Goal: Task Accomplishment & Management: Manage account settings

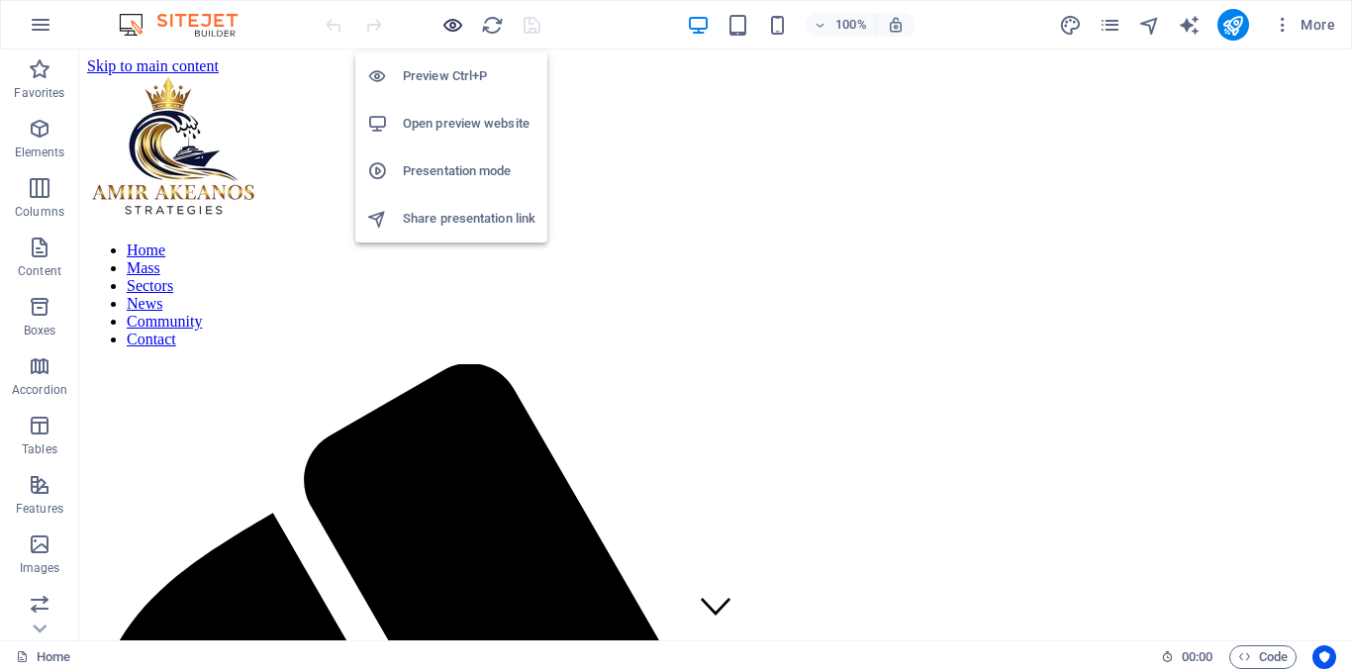
click at [450, 29] on icon "button" at bounding box center [452, 25] width 23 height 23
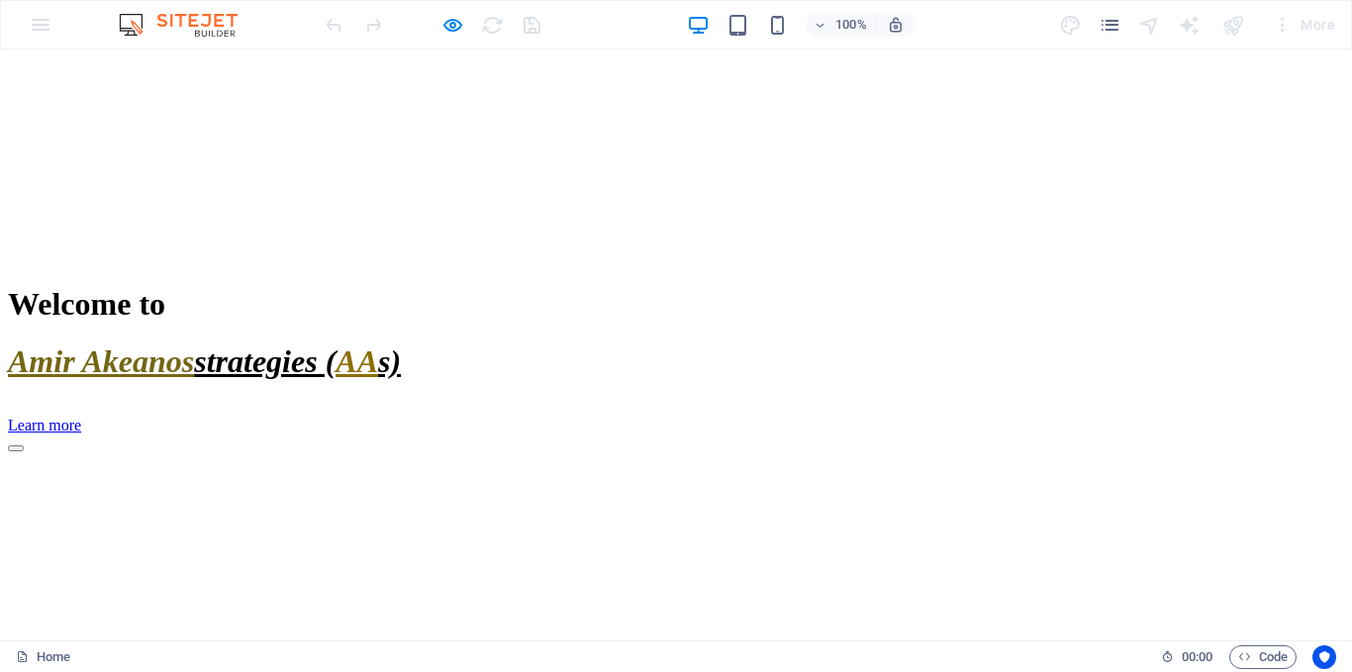
scroll to position [2577, 0]
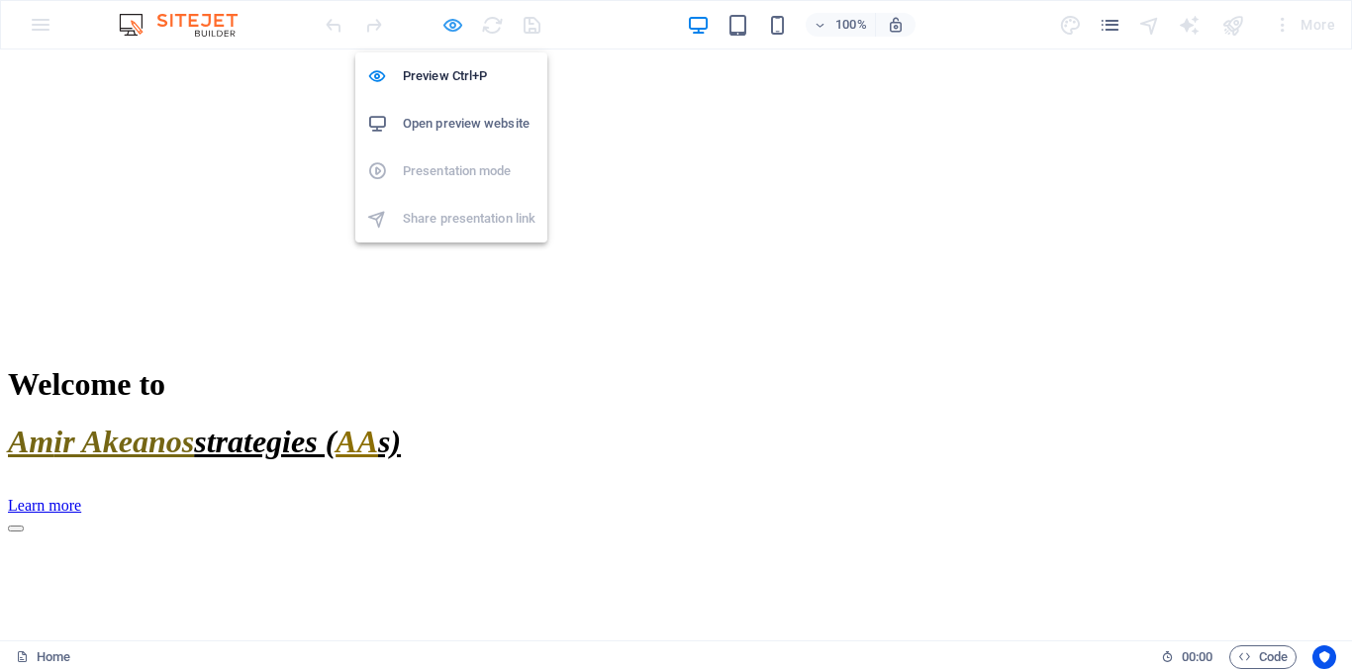
click at [448, 26] on icon "button" at bounding box center [452, 25] width 23 height 23
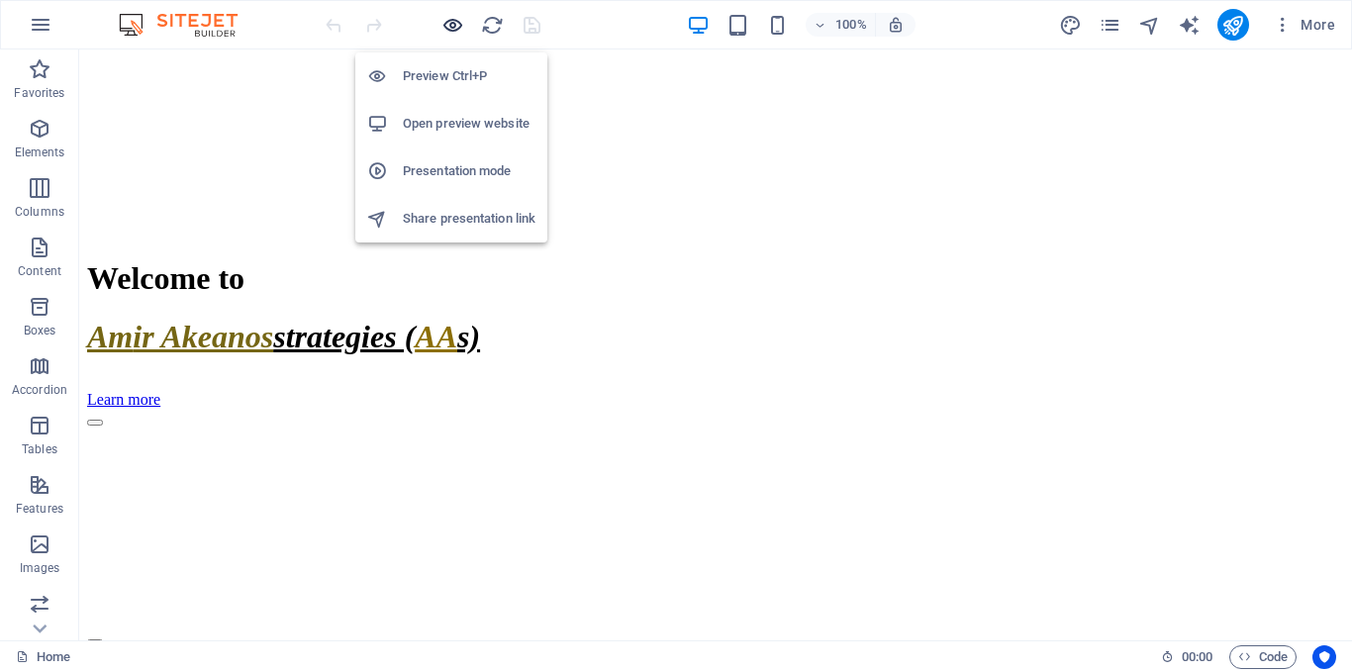
scroll to position [3036, 0]
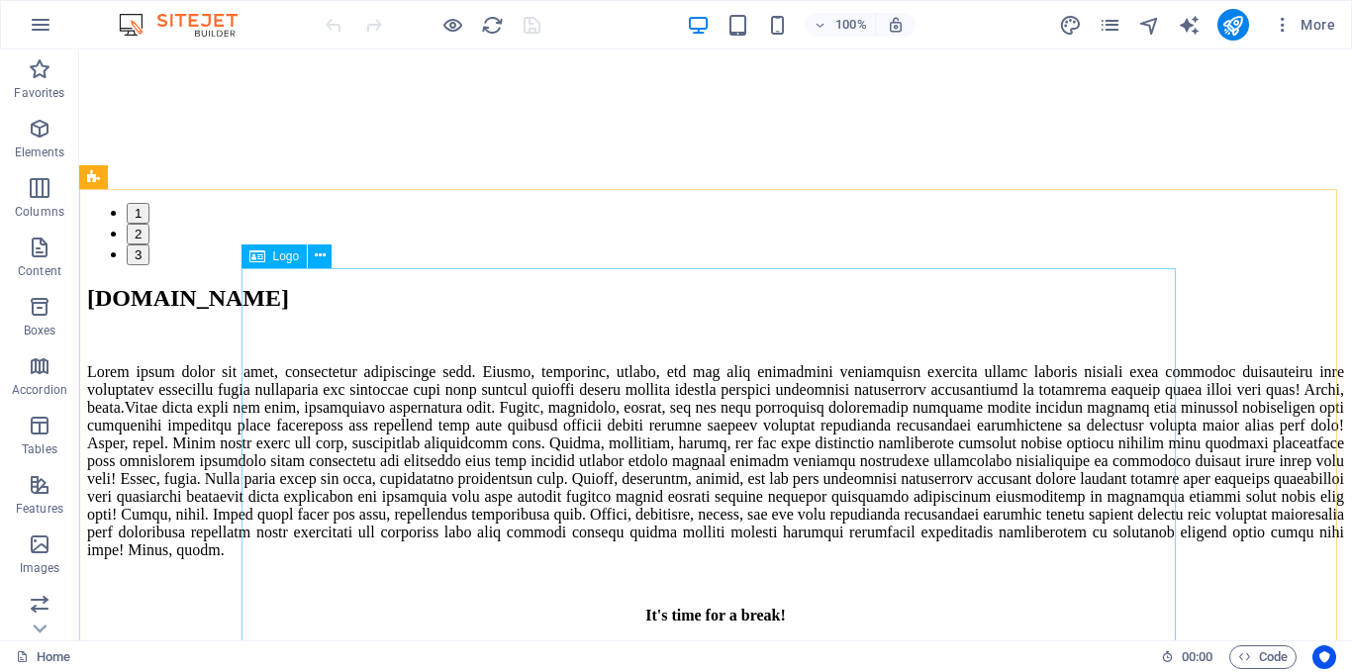
click at [290, 261] on span "Logo" at bounding box center [286, 256] width 27 height 12
click at [317, 259] on icon at bounding box center [320, 255] width 11 height 21
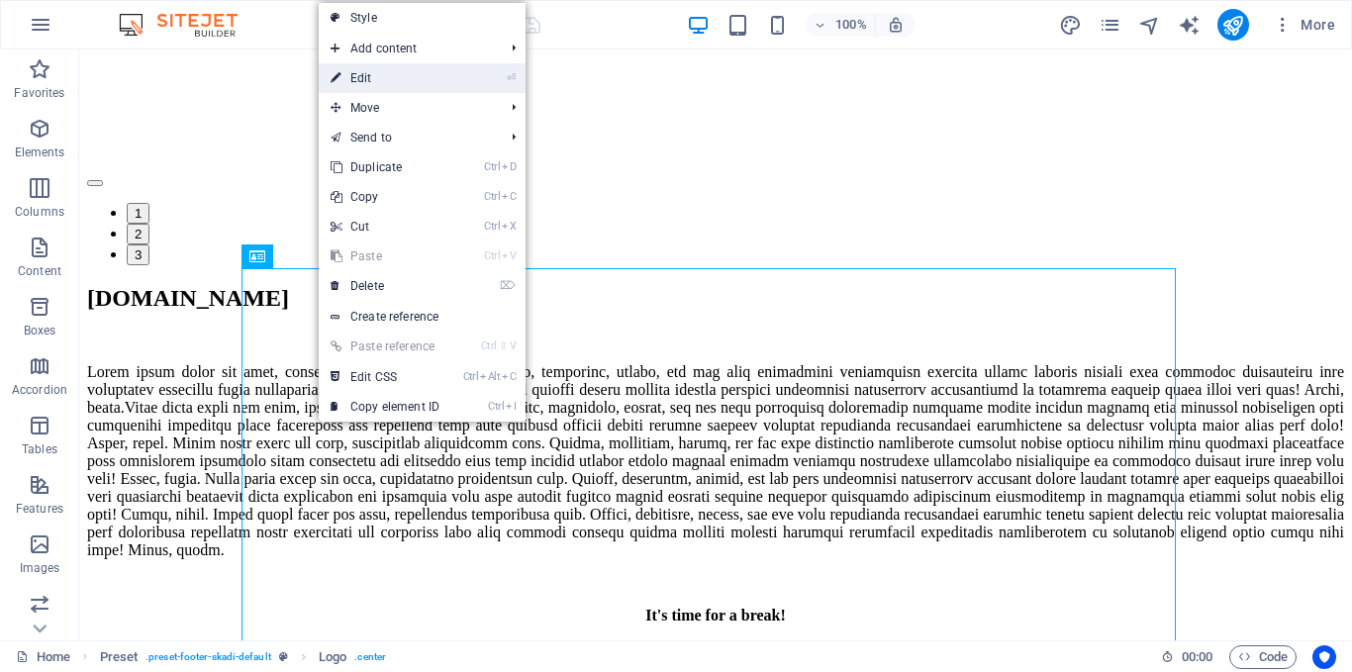
click at [368, 82] on link "⏎ Edit" at bounding box center [385, 78] width 133 height 30
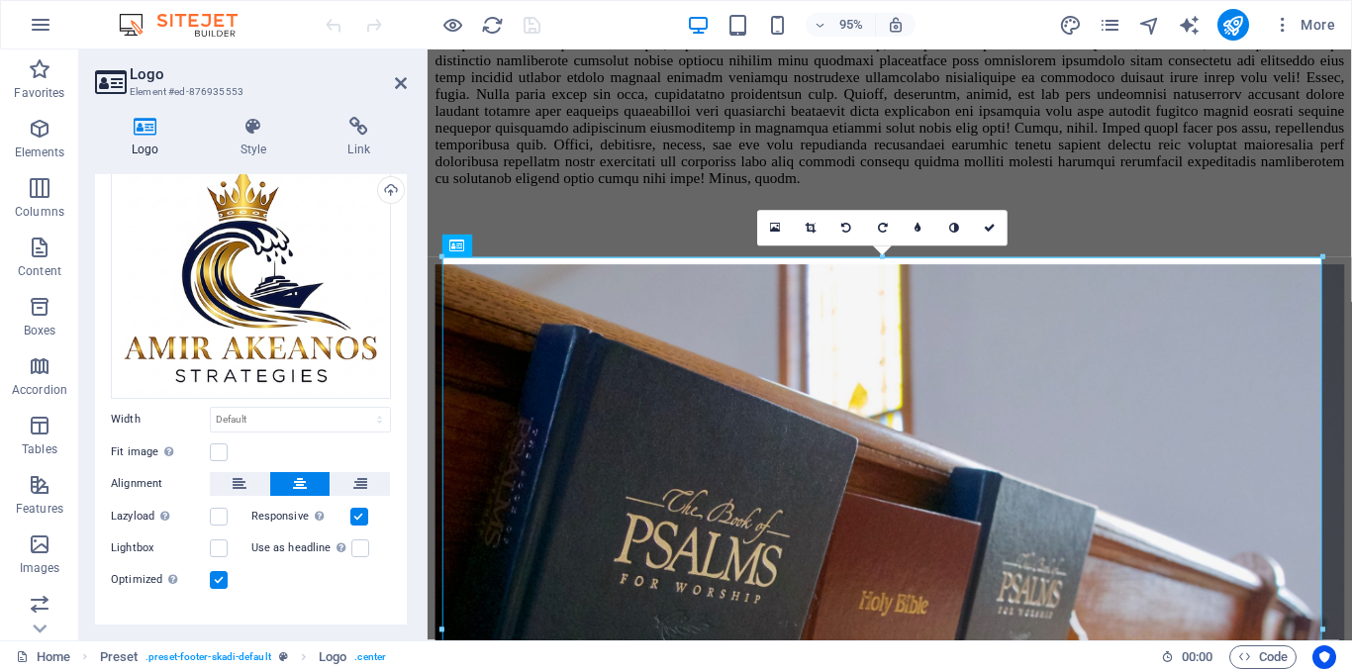
scroll to position [0, 0]
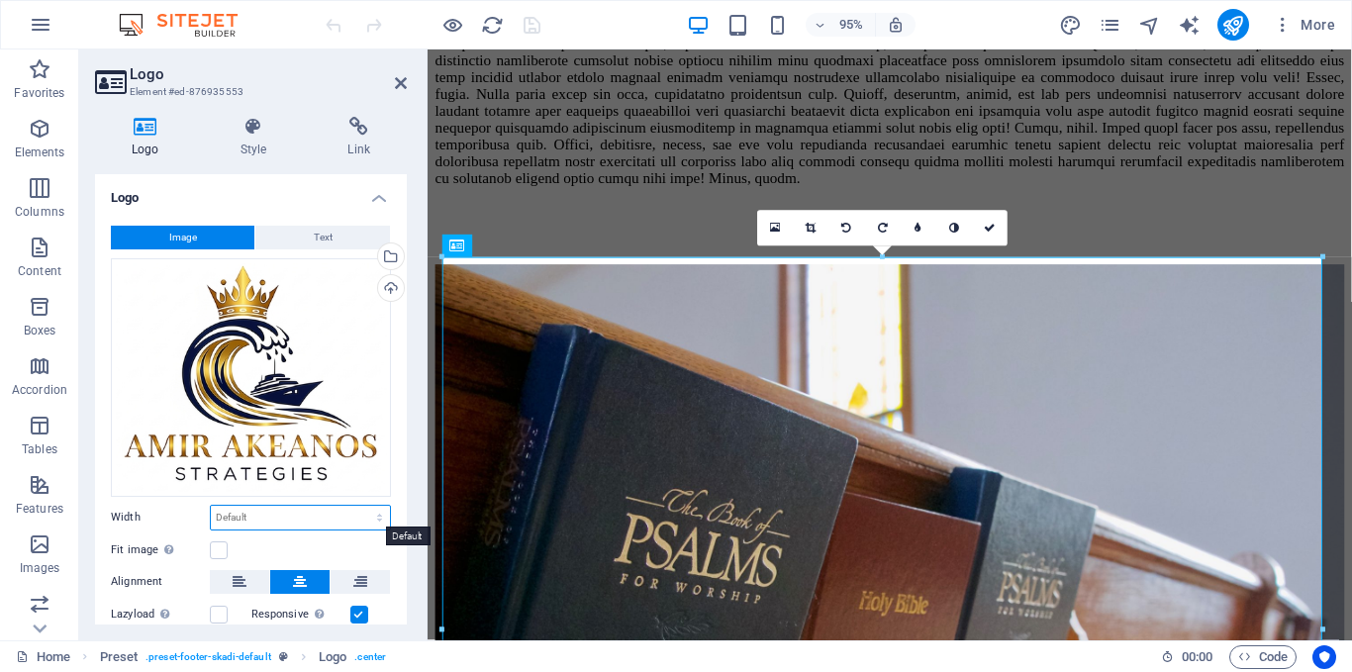
click at [236, 515] on select "Default auto px rem % em vh vw" at bounding box center [300, 518] width 179 height 24
click at [211, 506] on select "Default auto px rem % em vh vw" at bounding box center [300, 518] width 179 height 24
click at [279, 514] on select "Default auto px rem % em vh vw" at bounding box center [300, 518] width 179 height 24
click at [211, 506] on select "Default auto px rem % em vh vw" at bounding box center [300, 518] width 179 height 24
select select "DISABLED_OPTION_VALUE"
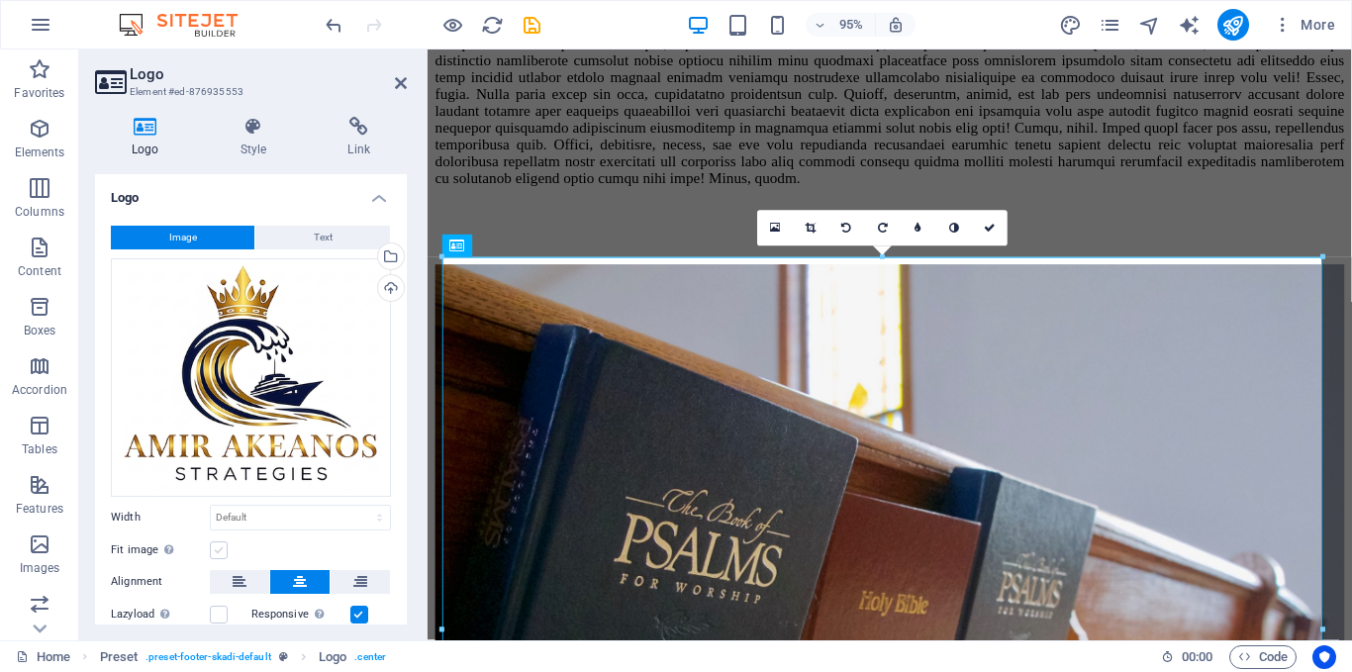
click at [217, 541] on label at bounding box center [219, 550] width 18 height 18
click at [0, 0] on input "Fit image Automatically fit image to a fixed width and height" at bounding box center [0, 0] width 0 height 0
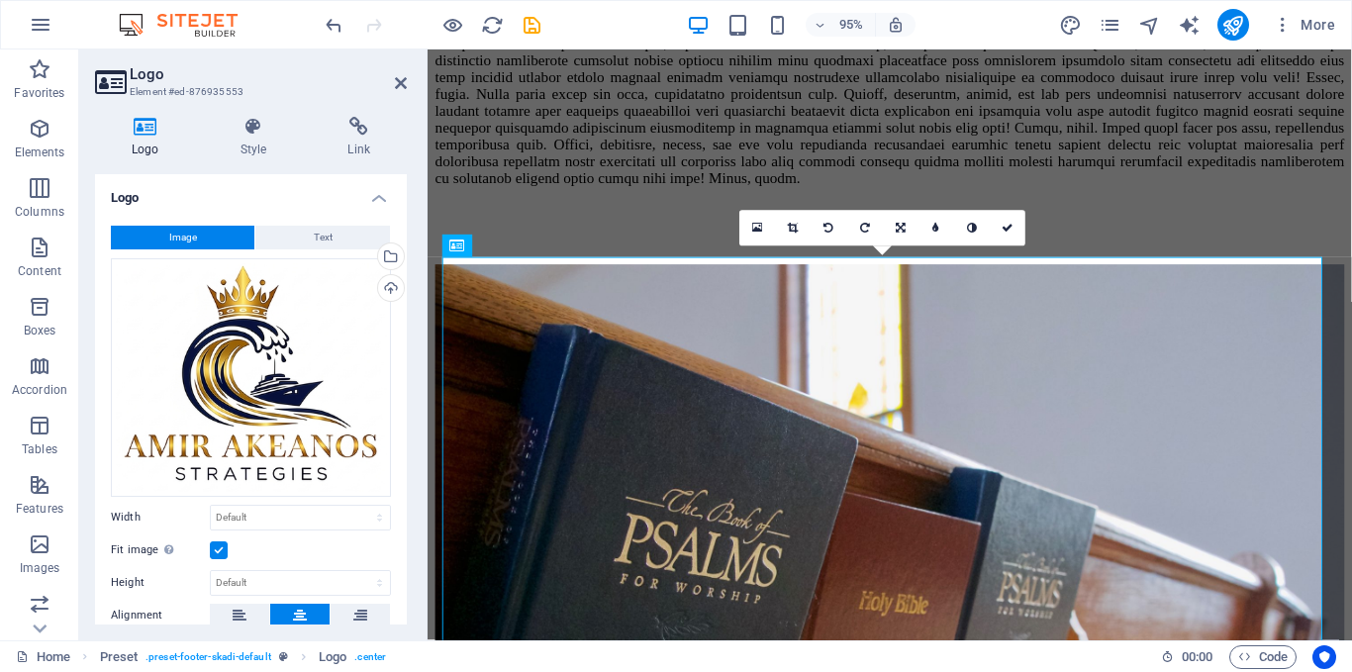
click at [217, 541] on label at bounding box center [219, 550] width 18 height 18
click at [0, 0] on input "Fit image Automatically fit image to a fixed width and height" at bounding box center [0, 0] width 0 height 0
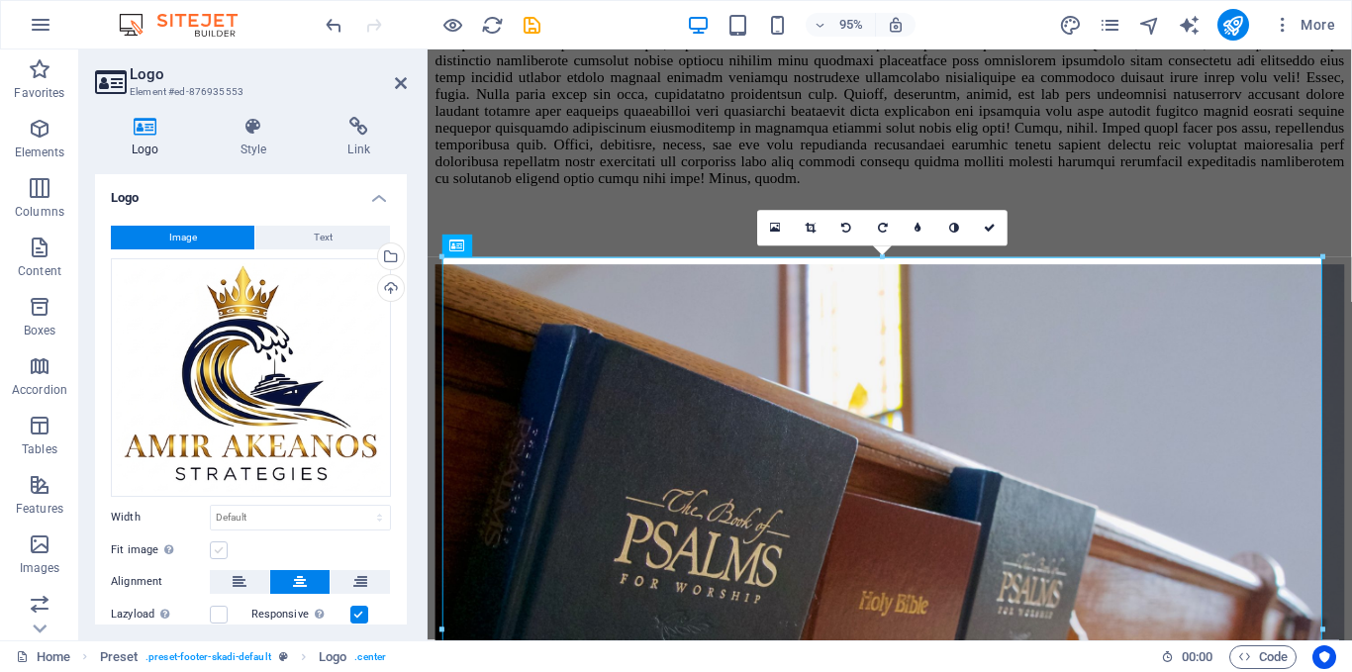
click at [217, 541] on label at bounding box center [219, 550] width 18 height 18
click at [0, 0] on input "Fit image Automatically fit image to a fixed width and height" at bounding box center [0, 0] width 0 height 0
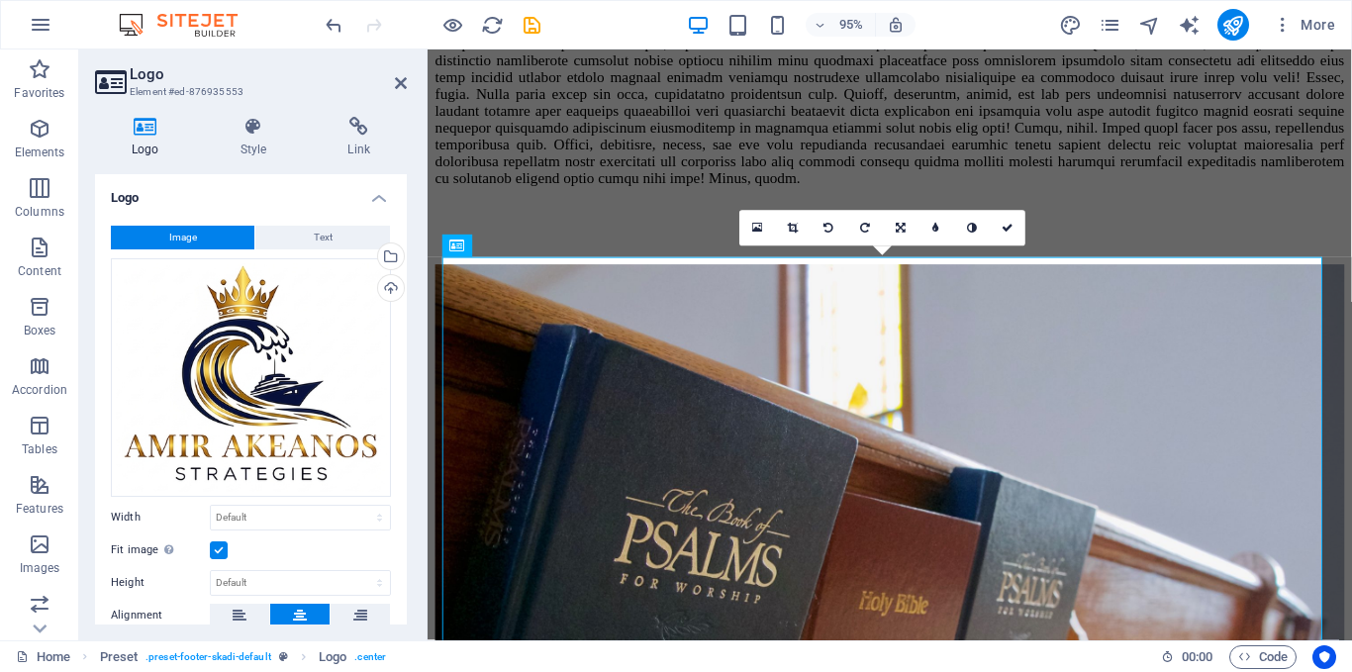
click at [217, 541] on label at bounding box center [219, 550] width 18 height 18
click at [0, 0] on input "Fit image Automatically fit image to a fixed width and height" at bounding box center [0, 0] width 0 height 0
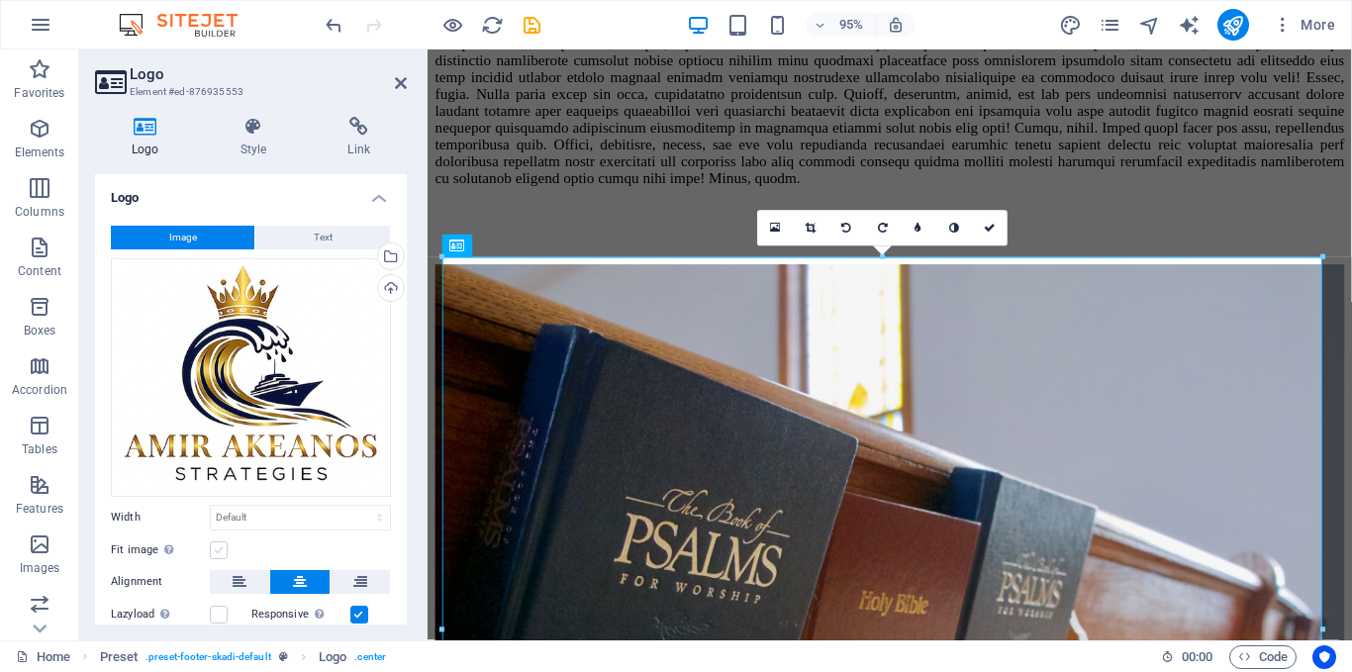
click at [217, 541] on label at bounding box center [219, 550] width 18 height 18
click at [0, 0] on input "Fit image Automatically fit image to a fixed width and height" at bounding box center [0, 0] width 0 height 0
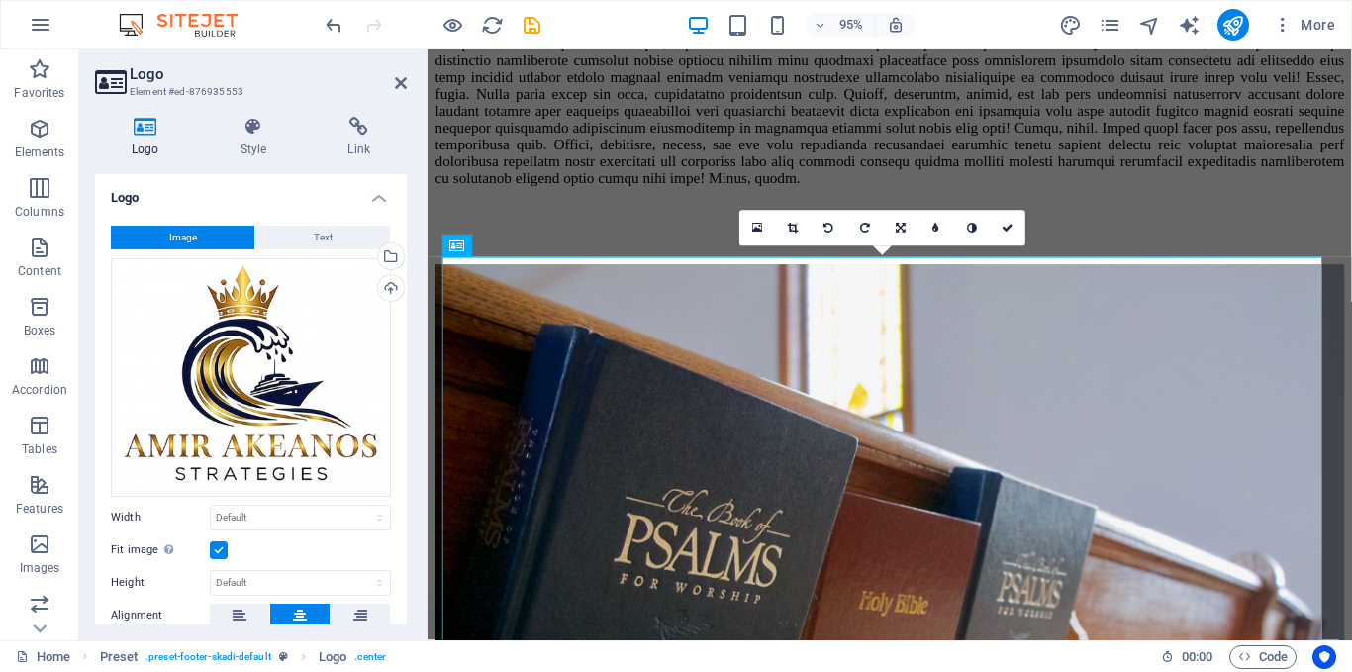
click at [217, 541] on label at bounding box center [219, 550] width 18 height 18
click at [0, 0] on input "Fit image Automatically fit image to a fixed width and height" at bounding box center [0, 0] width 0 height 0
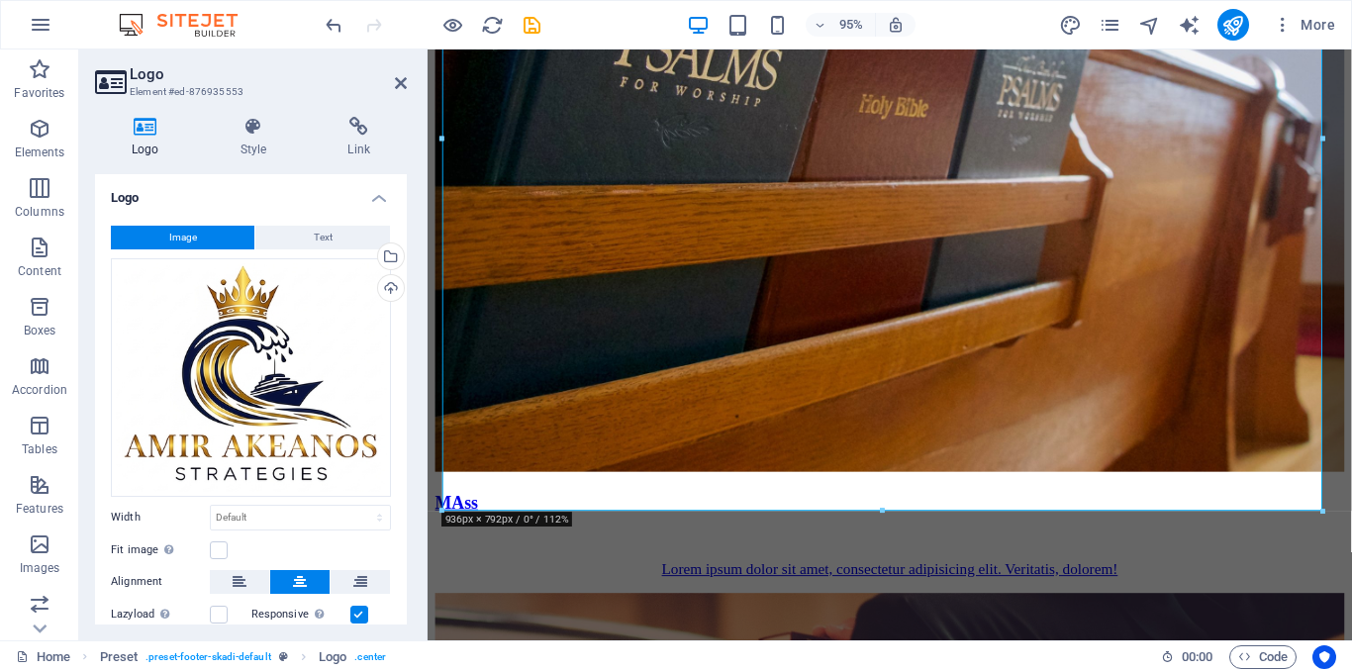
scroll to position [3516, 0]
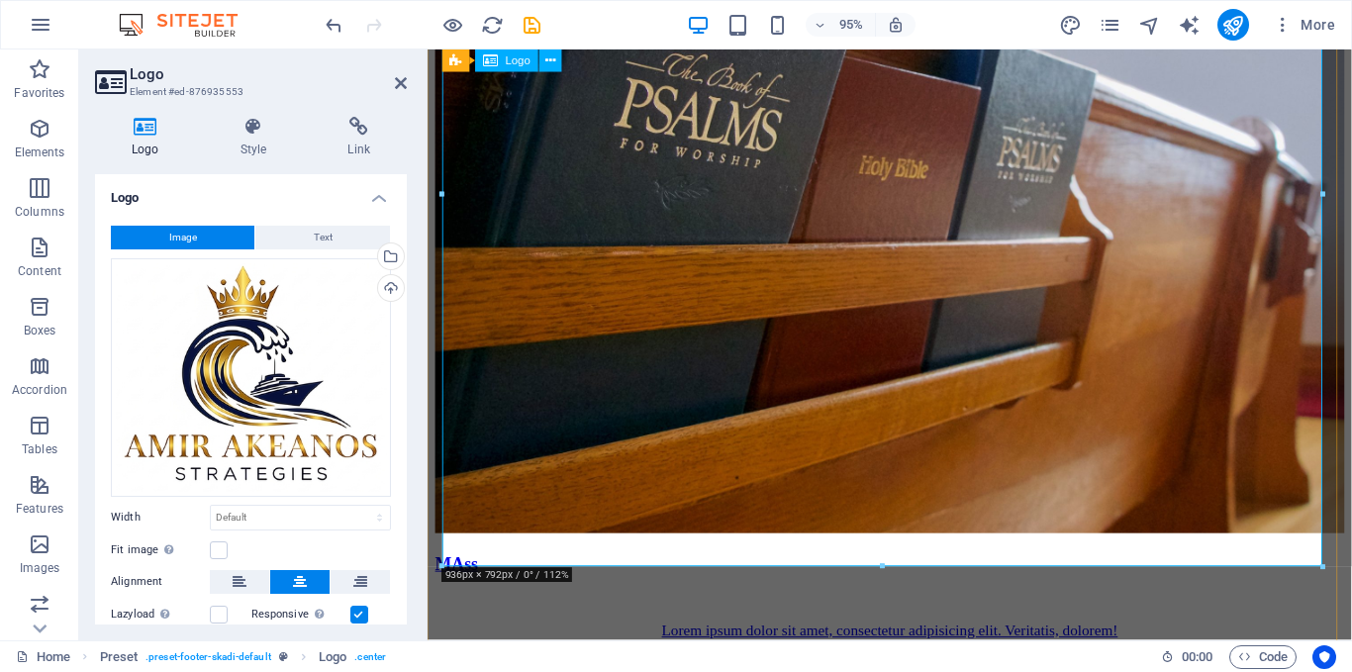
drag, startPoint x: 1309, startPoint y: 613, endPoint x: 906, endPoint y: 549, distance: 407.8
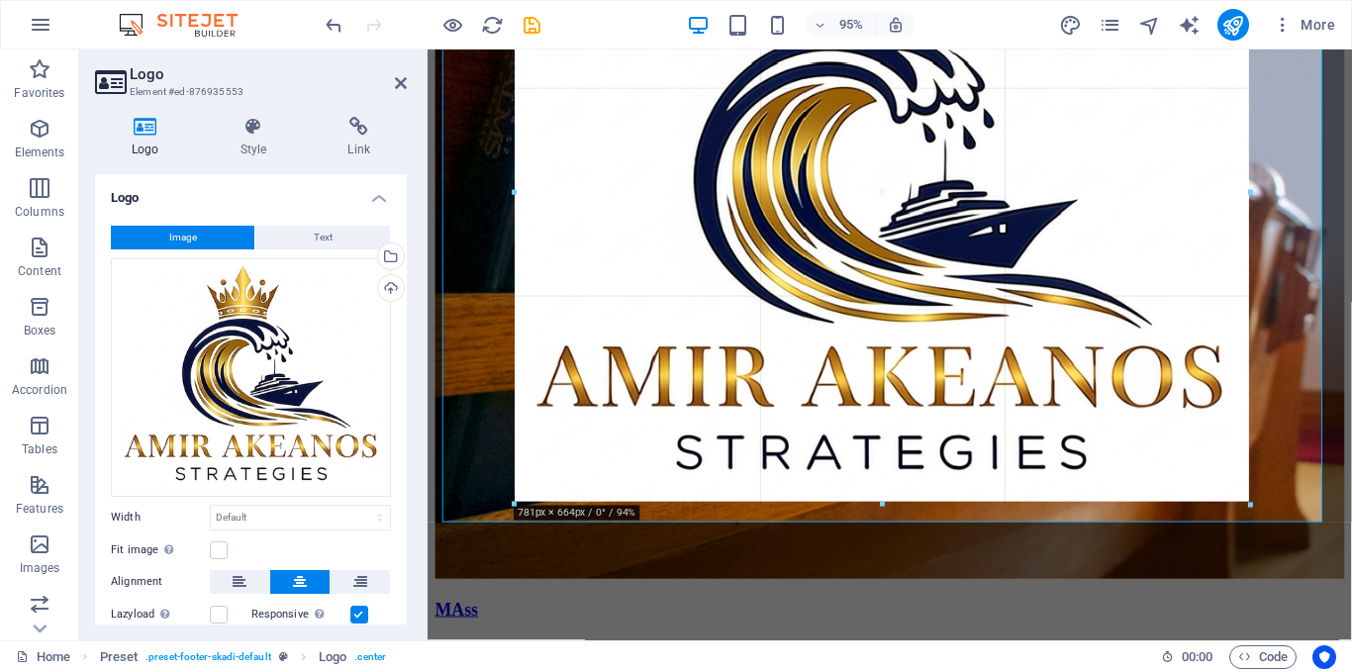
scroll to position [3445, 0]
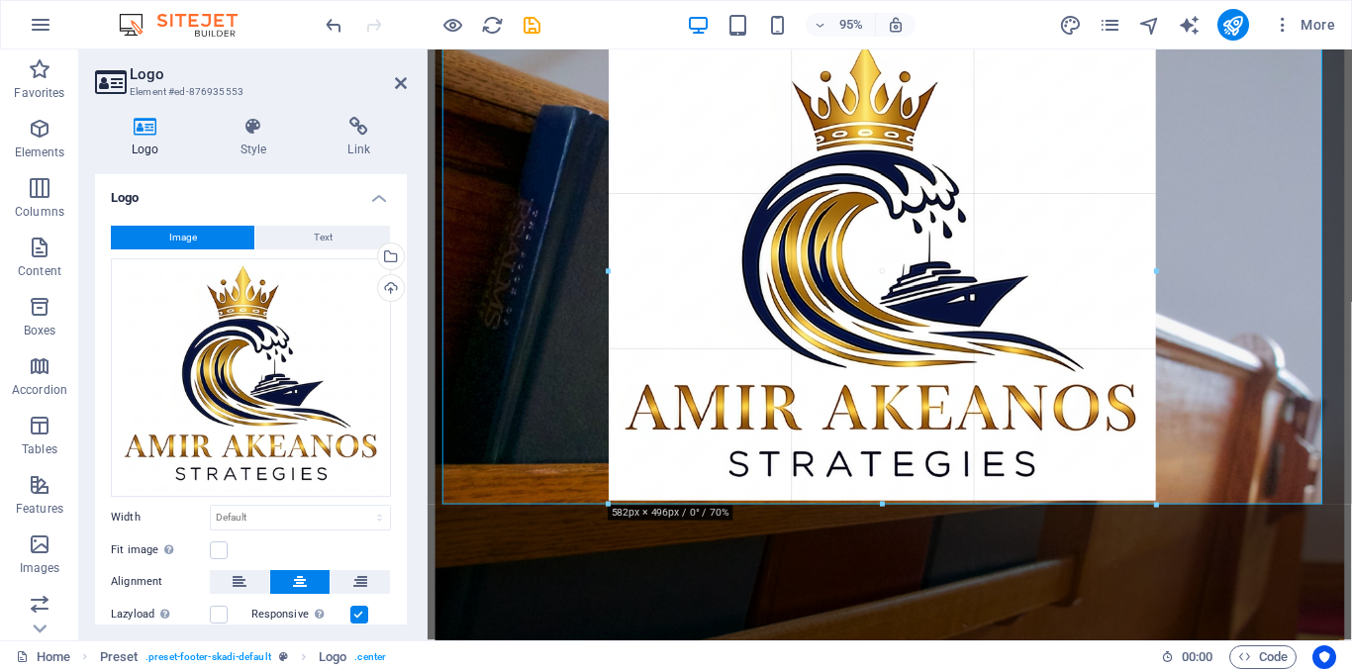
drag, startPoint x: 884, startPoint y: 570, endPoint x: 424, endPoint y: 233, distance: 570.8
type input "578"
select select "px"
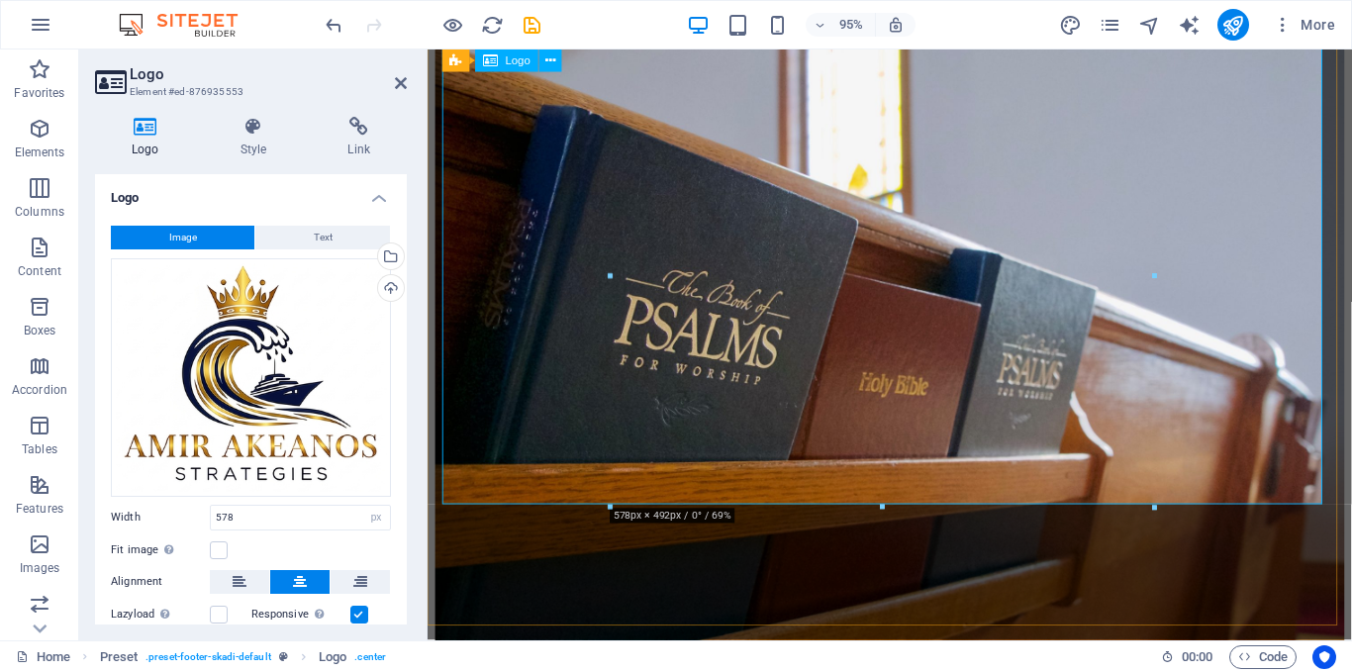
scroll to position [3281, 0]
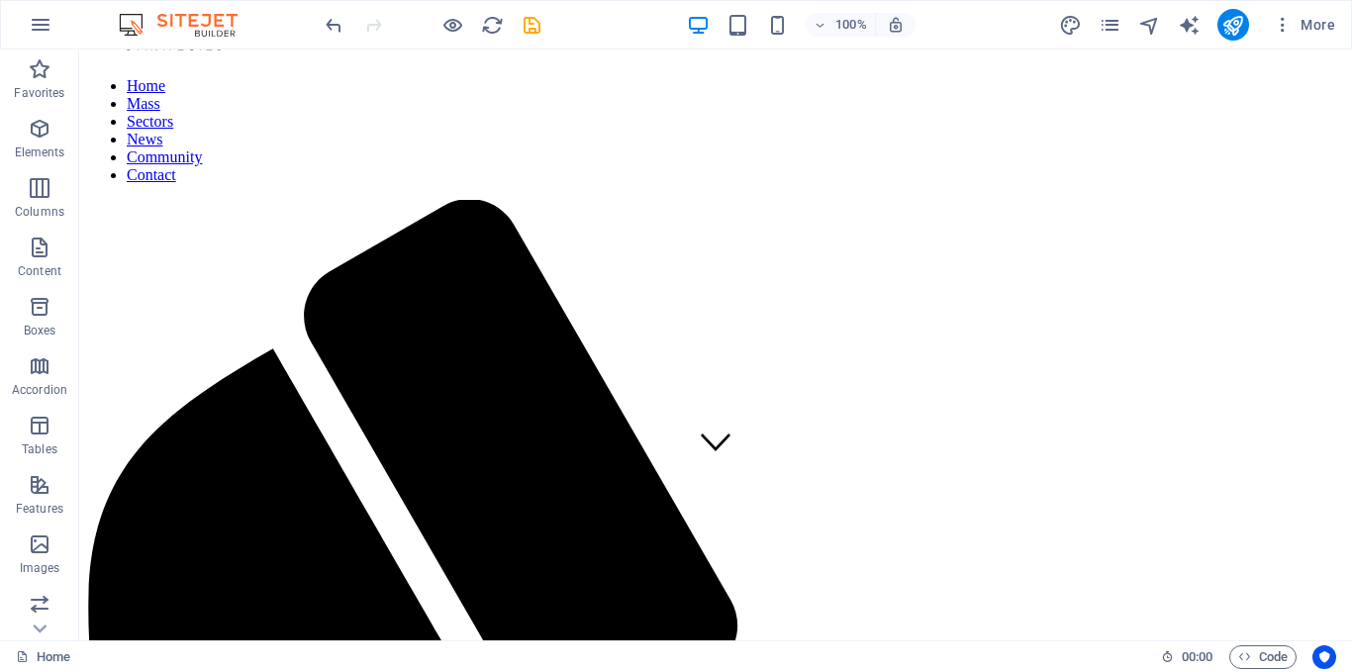
scroll to position [0, 0]
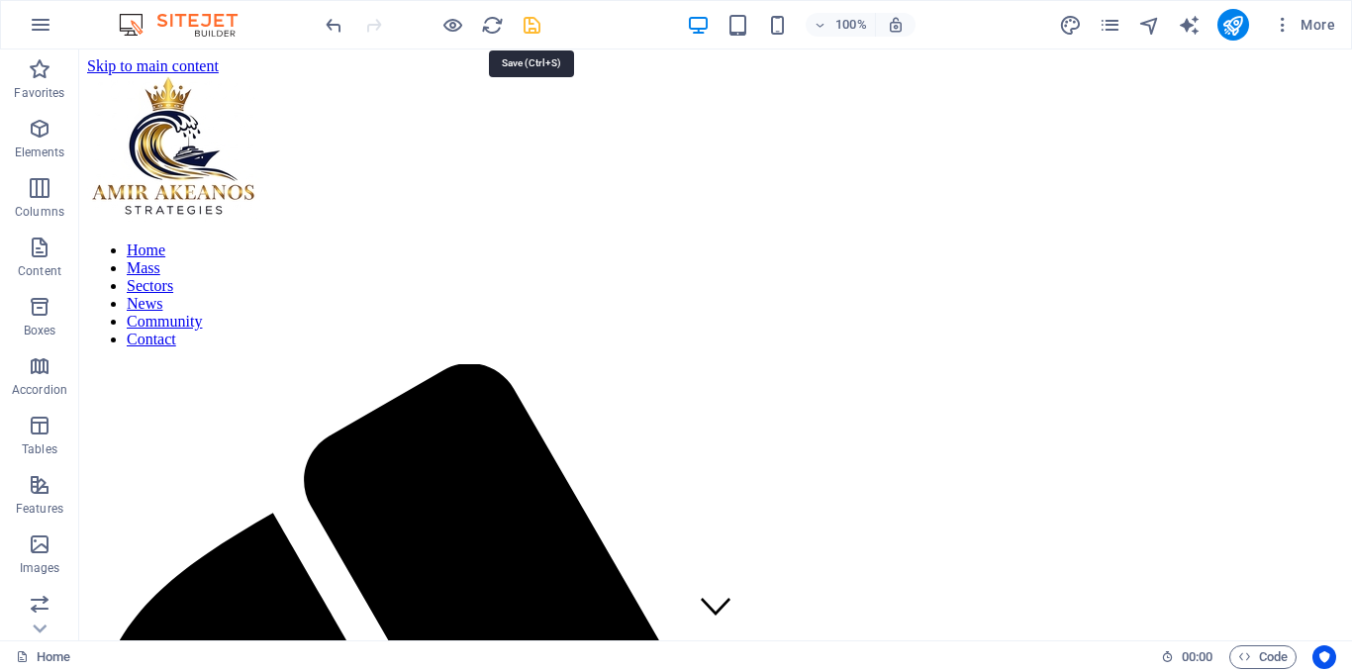
click at [536, 34] on icon "save" at bounding box center [532, 25] width 23 height 23
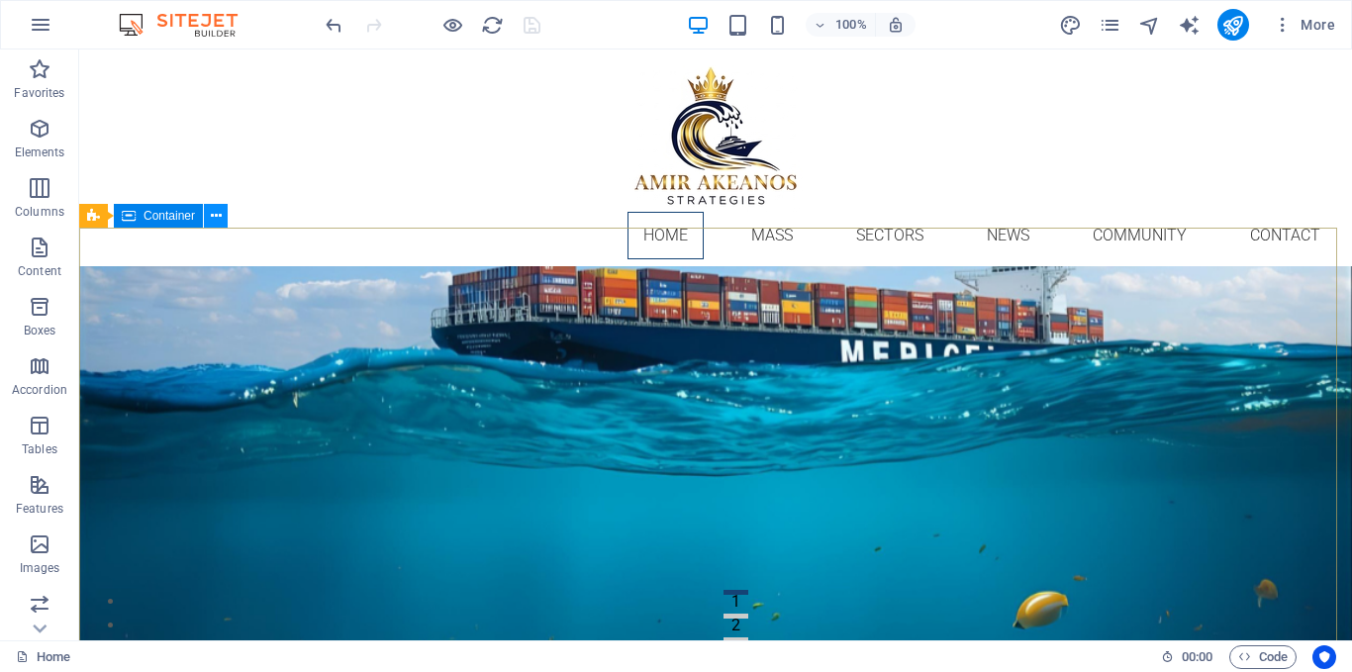
click at [211, 220] on icon at bounding box center [216, 216] width 11 height 21
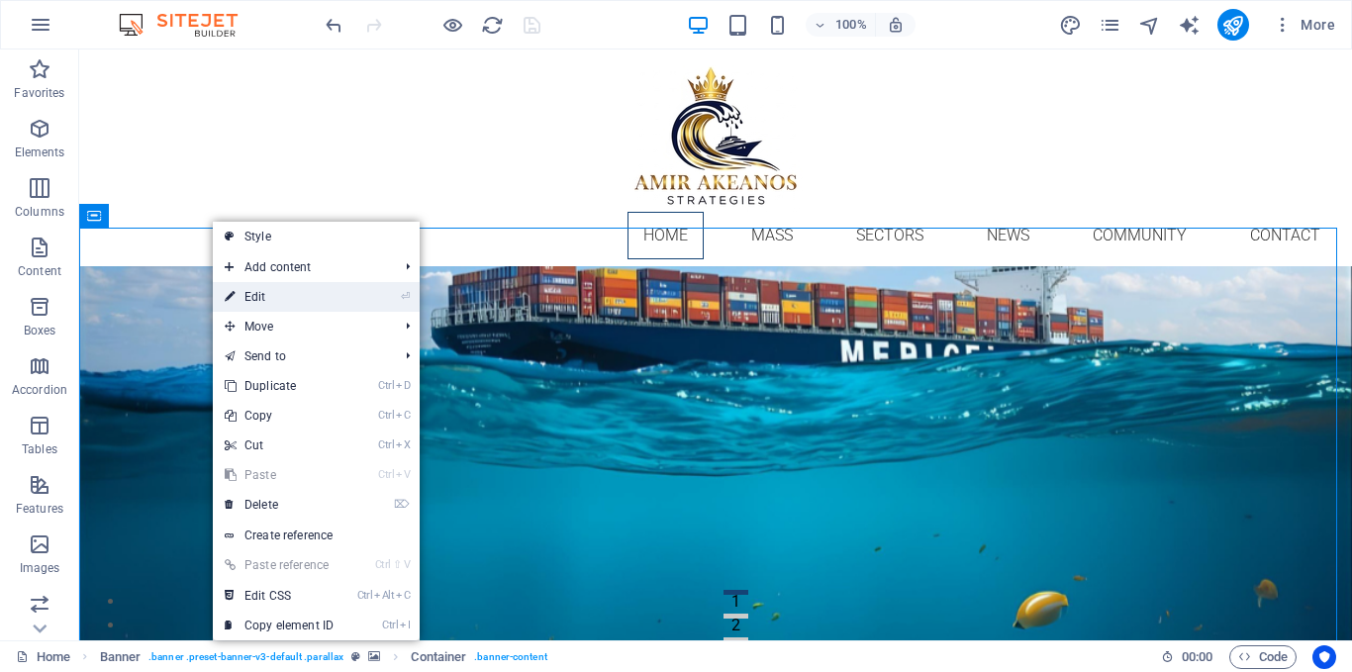
click at [262, 293] on link "⏎ Edit" at bounding box center [279, 297] width 133 height 30
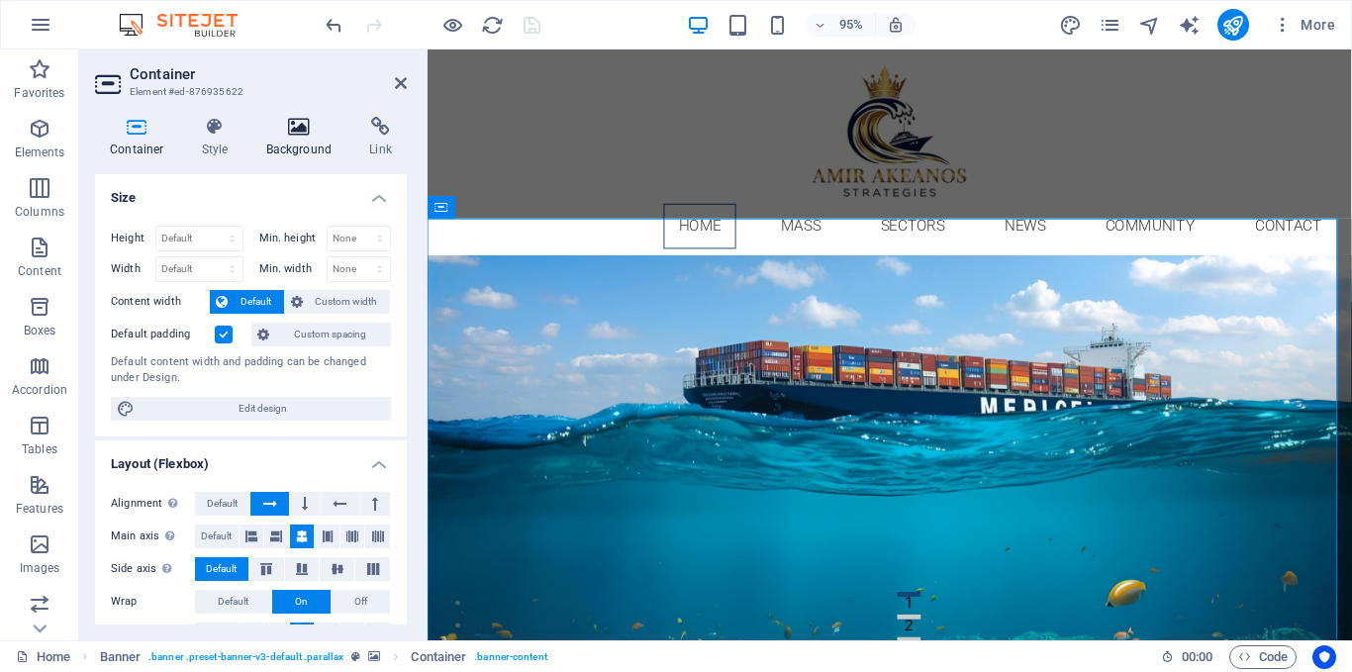
click at [298, 138] on h4 "Background" at bounding box center [303, 138] width 104 height 42
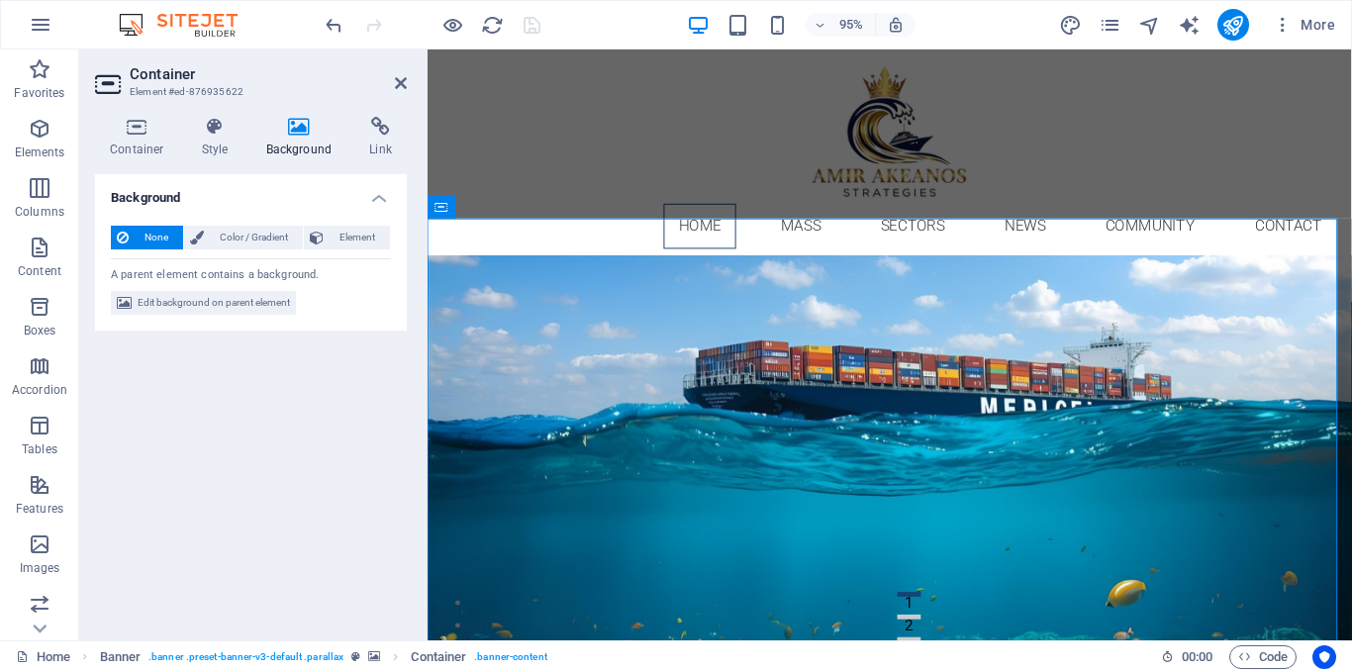
click at [227, 318] on div "None Color / Gradient Element Stretch background to full-width Color overlay Pl…" at bounding box center [251, 271] width 312 height 122
click at [226, 308] on span "Edit background on parent element" at bounding box center [214, 303] width 152 height 24
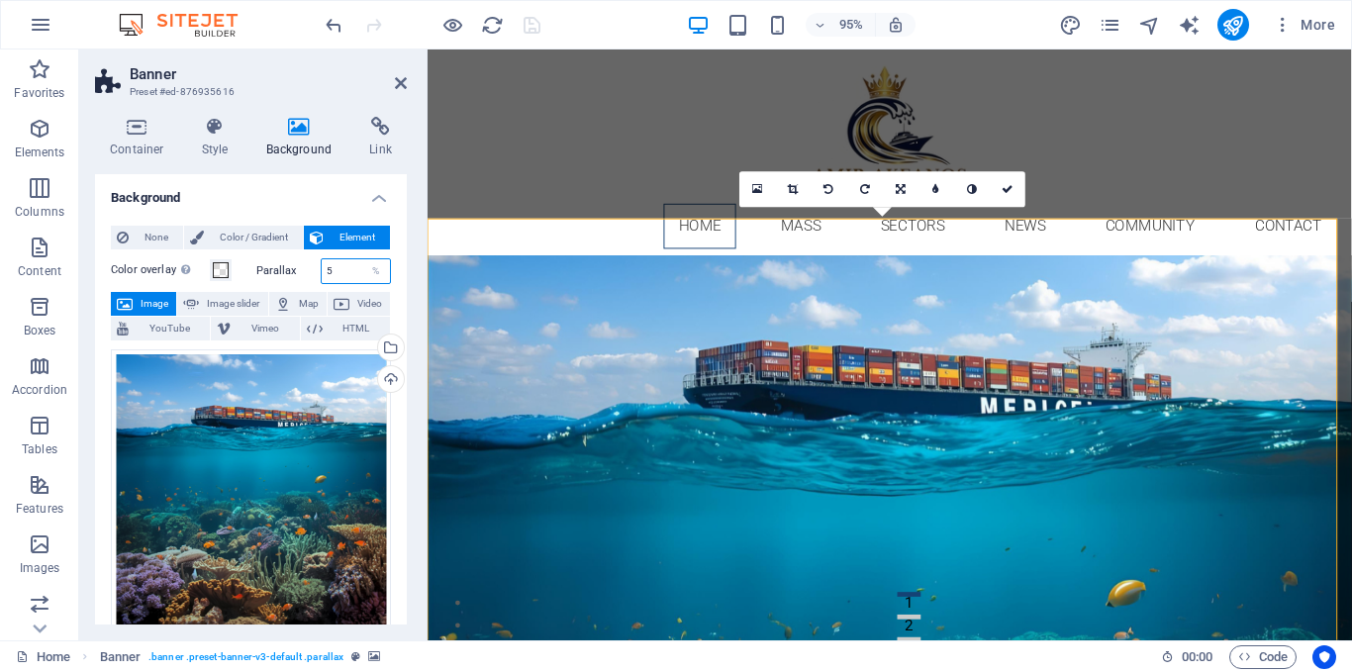
click at [328, 269] on input "5" at bounding box center [356, 271] width 69 height 24
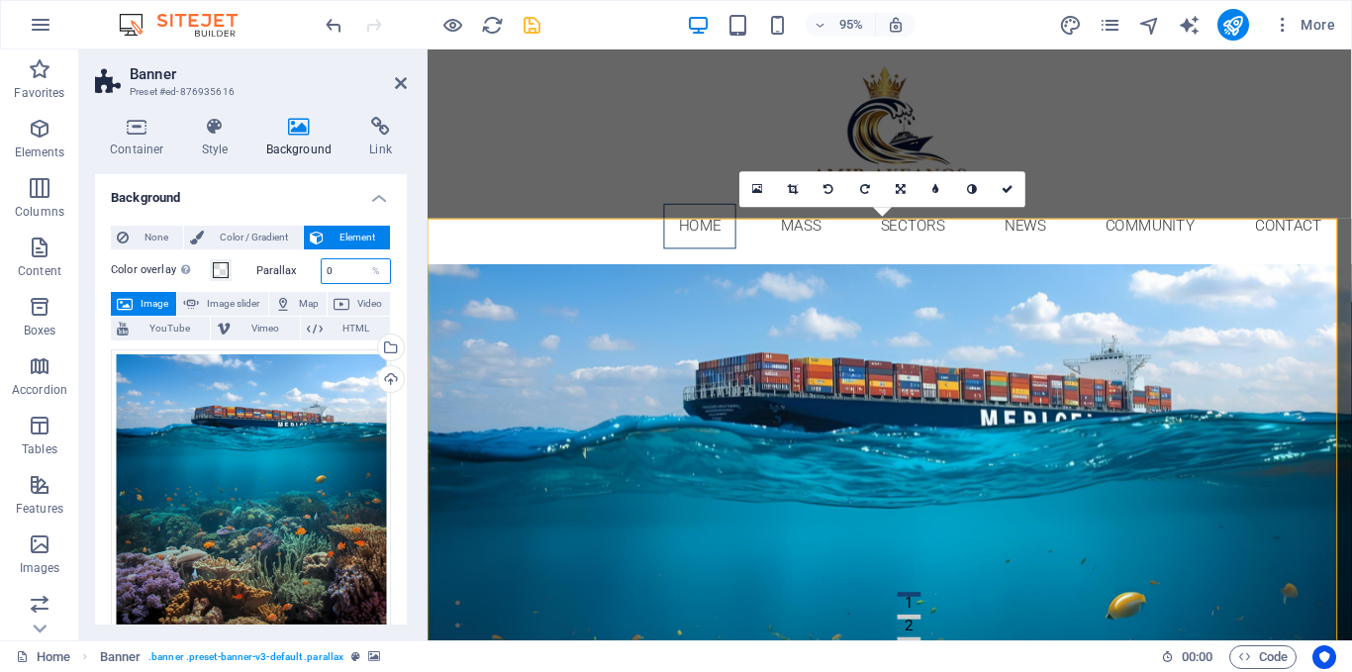
type input "0"
click at [305, 269] on label "Parallax" at bounding box center [288, 270] width 64 height 11
click at [398, 85] on icon at bounding box center [401, 83] width 12 height 16
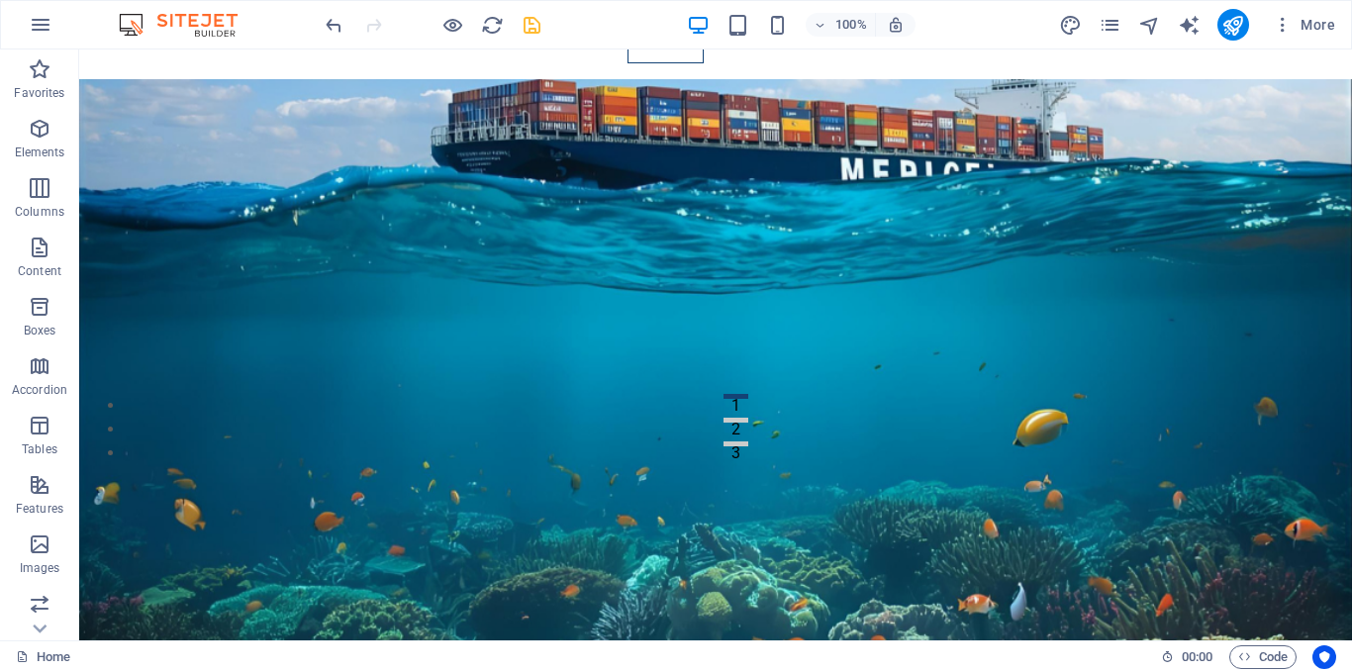
scroll to position [125, 0]
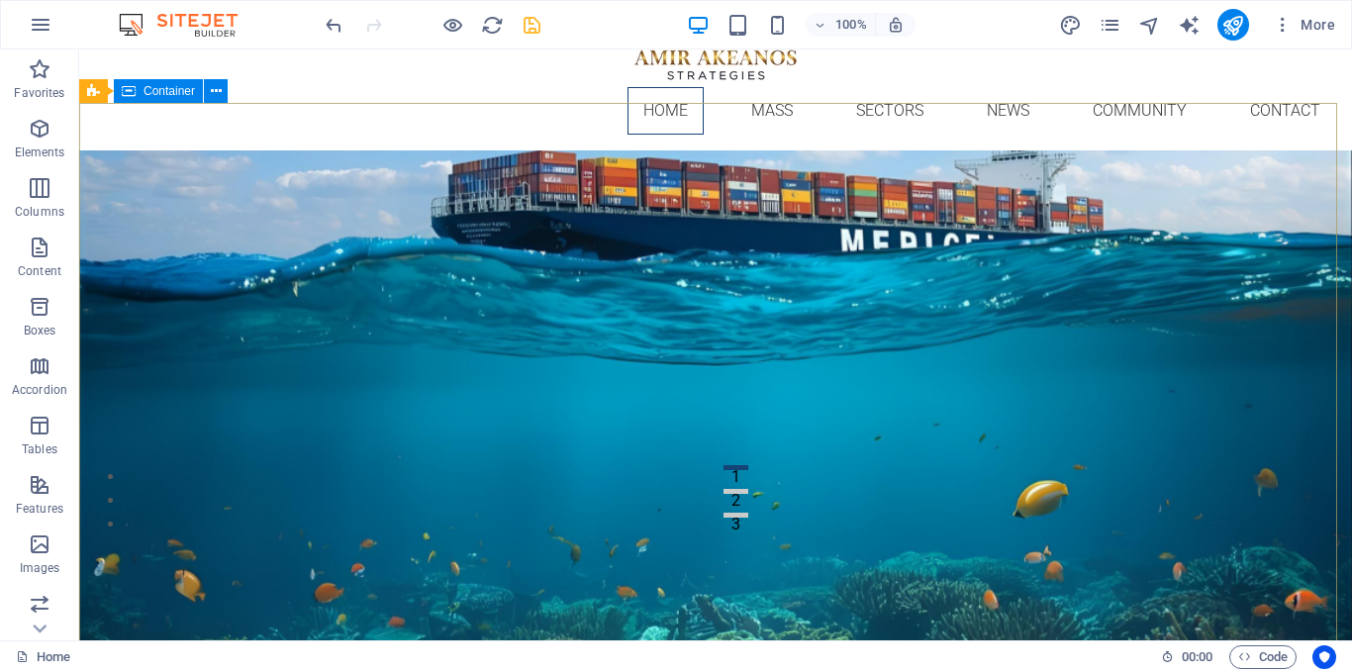
click at [139, 93] on div "Container" at bounding box center [158, 91] width 89 height 24
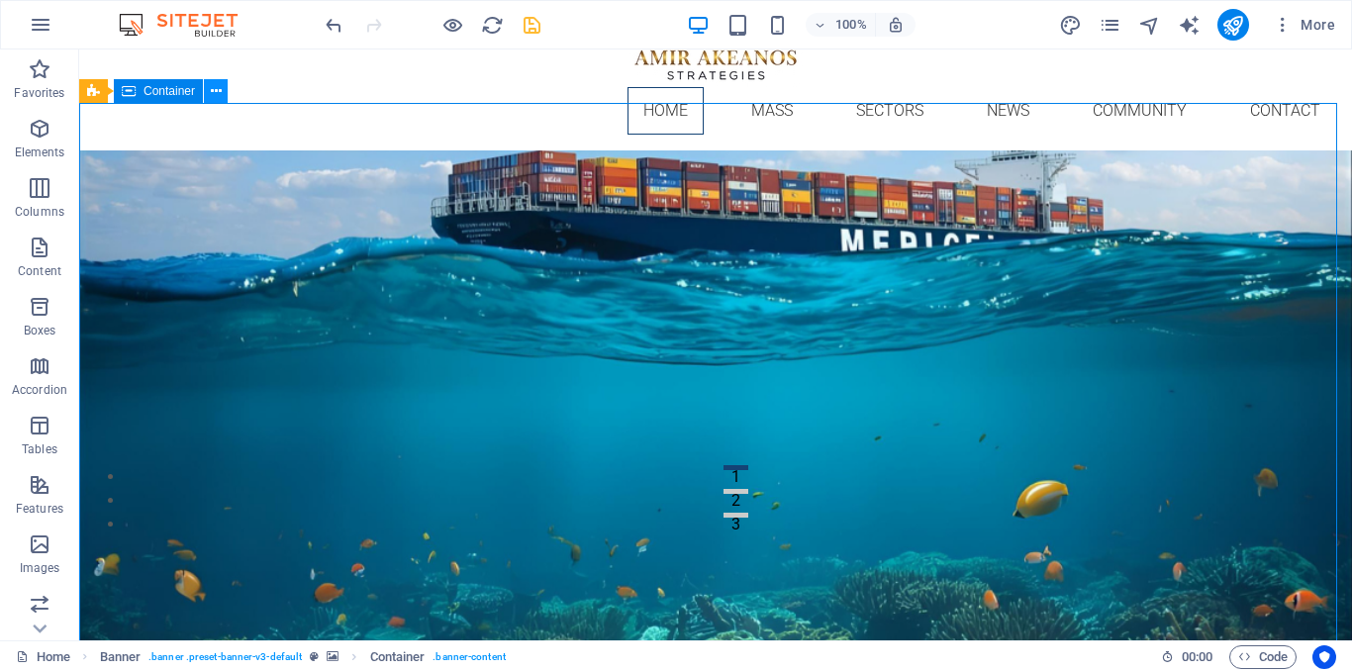
click at [220, 89] on icon at bounding box center [216, 91] width 11 height 21
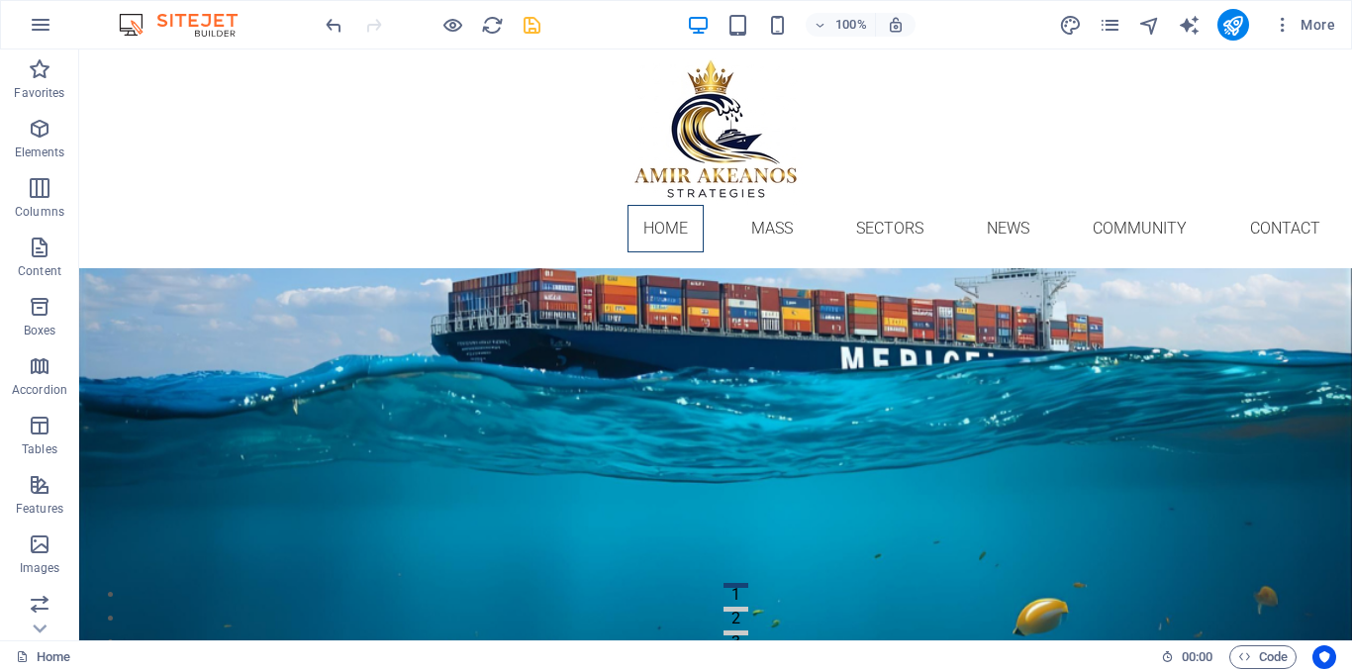
scroll to position [0, 0]
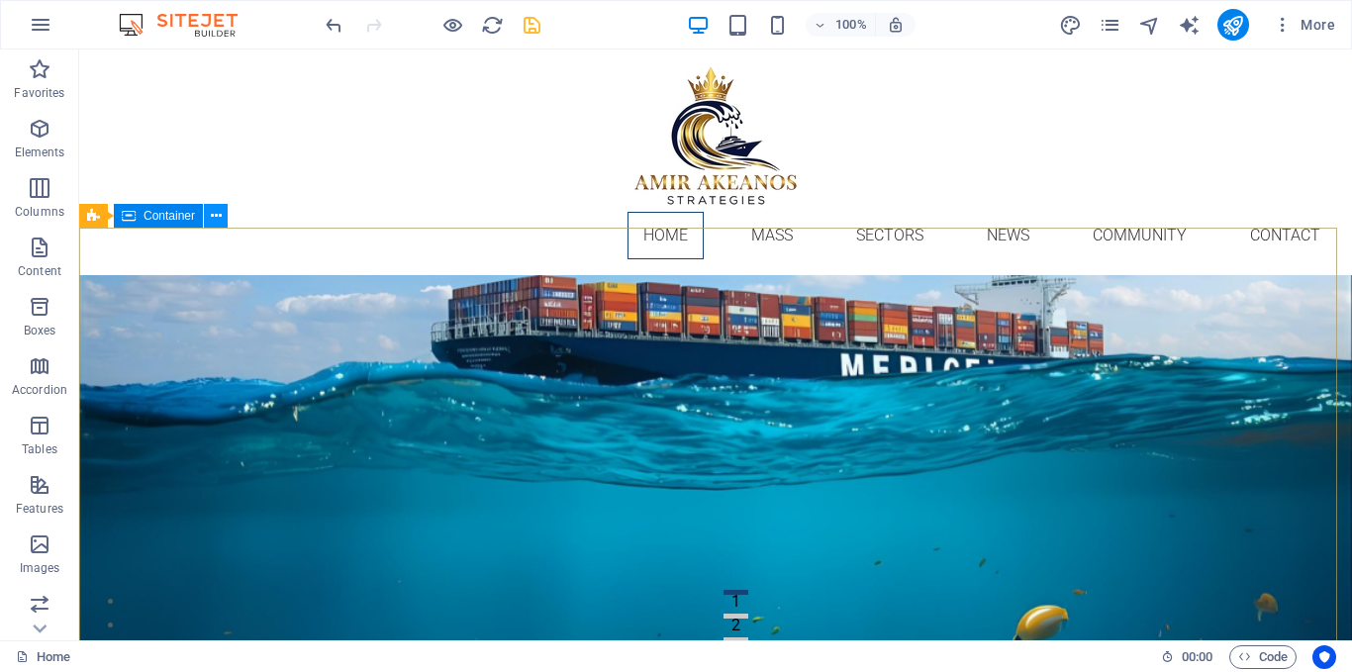
click at [215, 216] on icon at bounding box center [216, 216] width 11 height 21
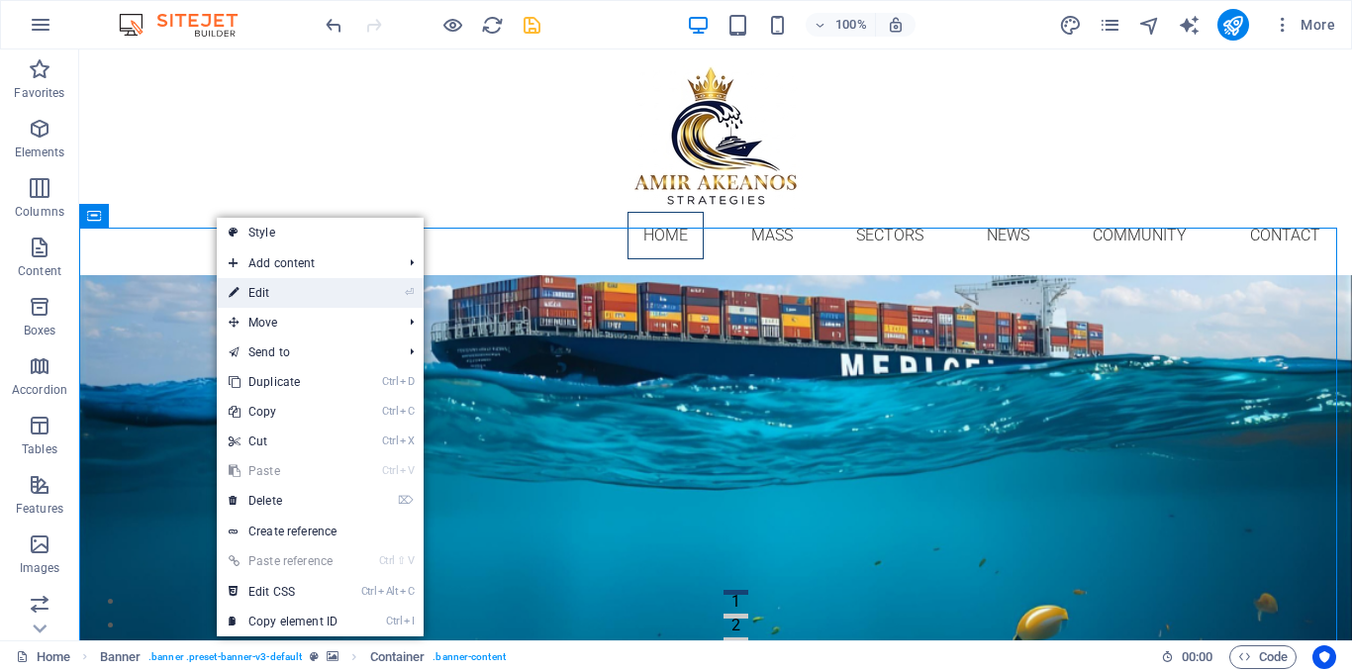
click at [322, 294] on link "⏎ Edit" at bounding box center [283, 293] width 133 height 30
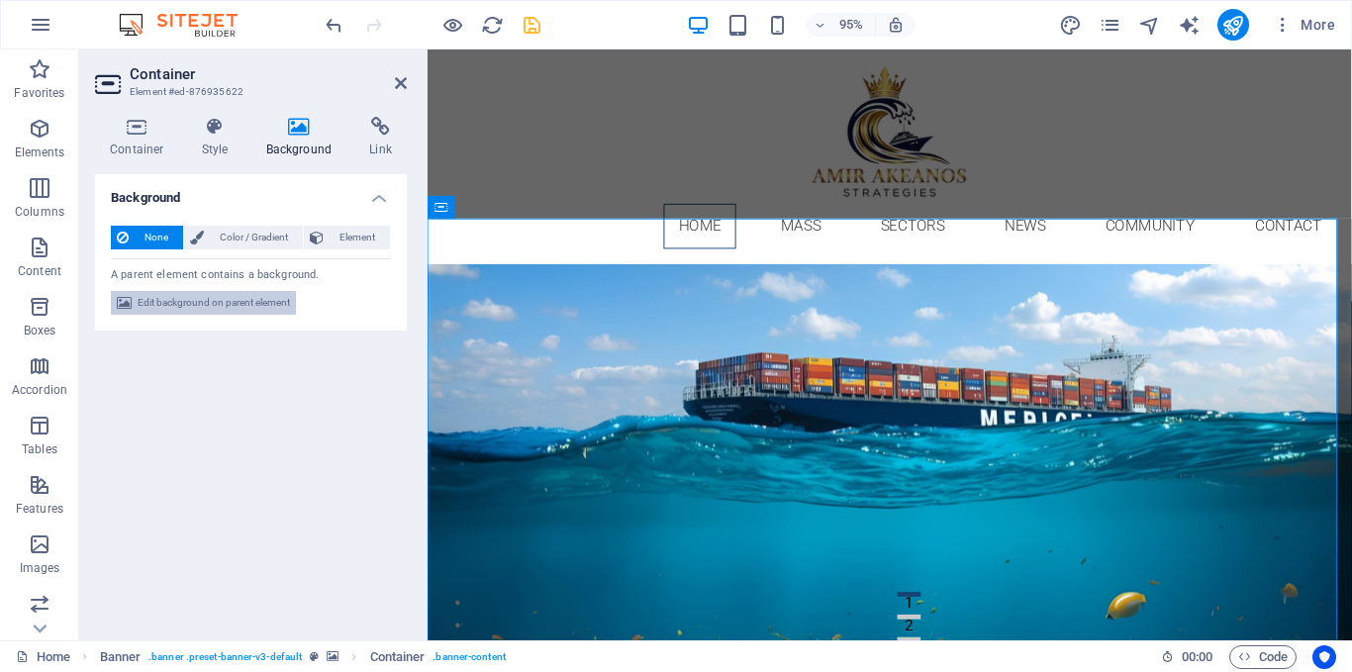
click at [249, 302] on span "Edit background on parent element" at bounding box center [214, 303] width 152 height 24
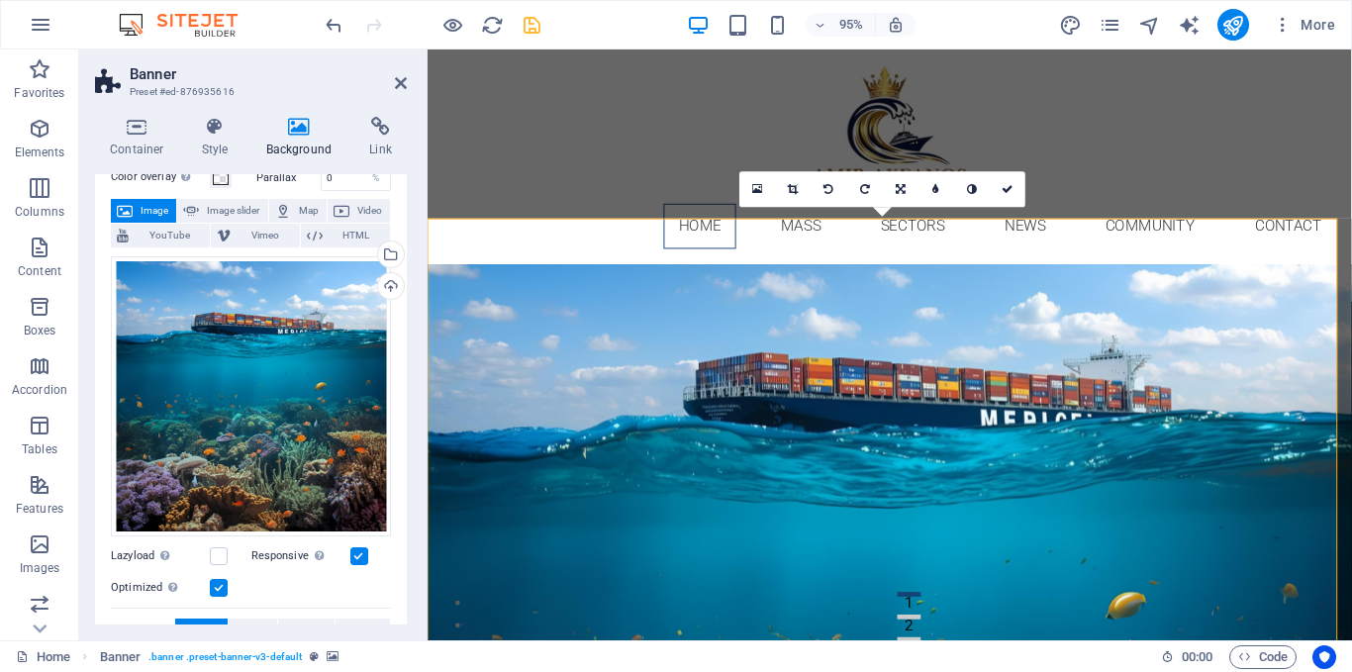
scroll to position [105, 0]
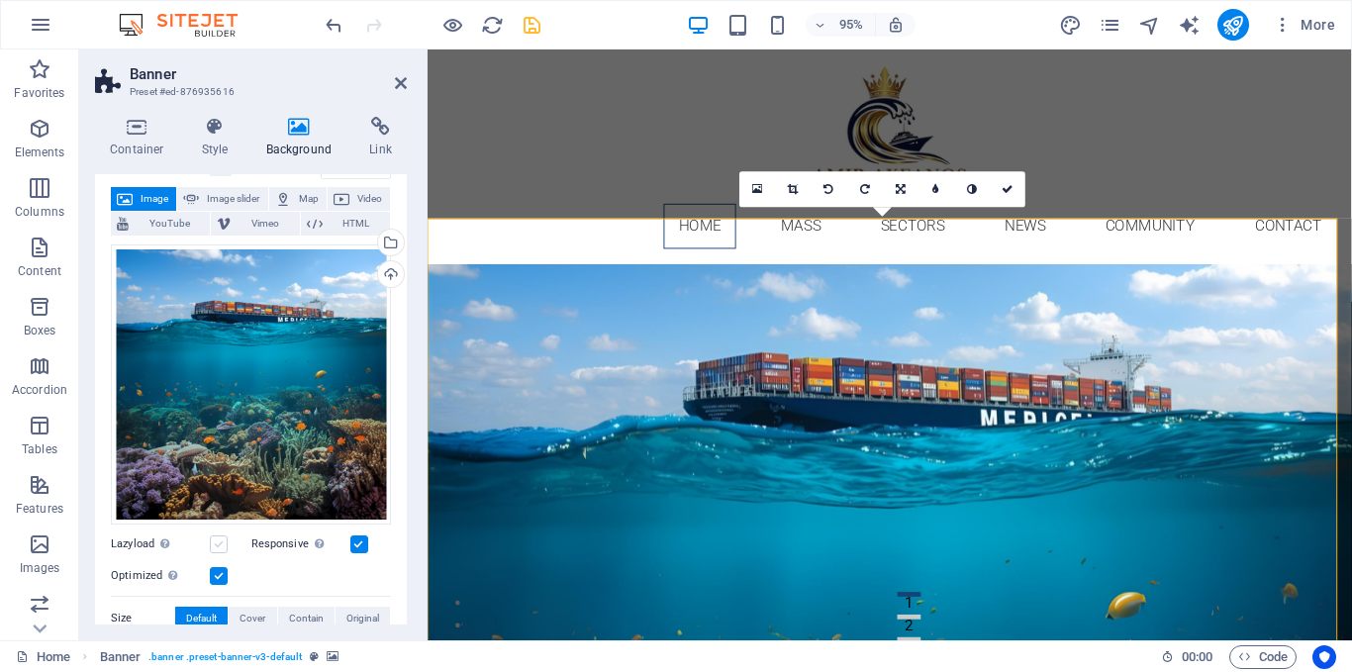
click at [217, 541] on label at bounding box center [219, 545] width 18 height 18
click at [0, 0] on input "Lazyload Loading images after the page loads improves page speed." at bounding box center [0, 0] width 0 height 0
click at [357, 540] on label at bounding box center [359, 545] width 18 height 18
click at [0, 0] on input "Responsive Automatically load retina image and smartphone optimized sizes." at bounding box center [0, 0] width 0 height 0
click at [222, 539] on label at bounding box center [219, 545] width 18 height 18
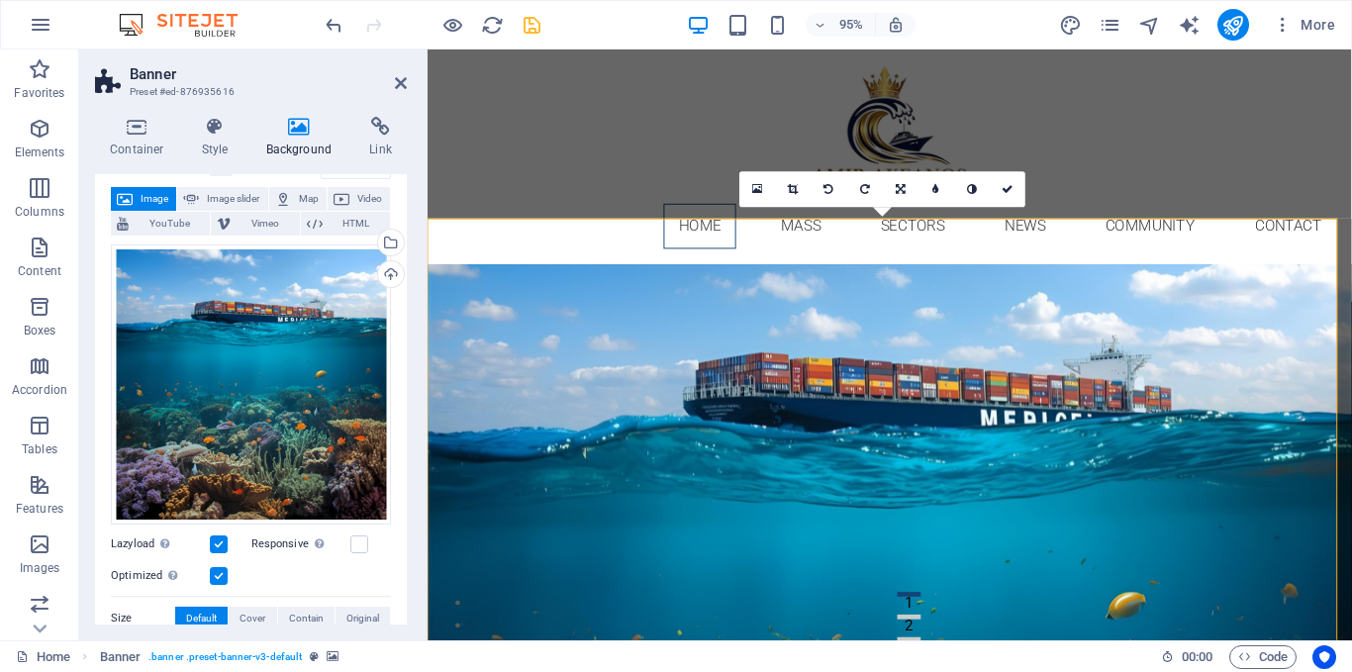
click at [0, 0] on input "Lazyload Loading images after the page loads improves page speed." at bounding box center [0, 0] width 0 height 0
click at [364, 541] on label at bounding box center [359, 545] width 18 height 18
click at [0, 0] on input "Responsive Automatically load retina image and smartphone optimized sizes." at bounding box center [0, 0] width 0 height 0
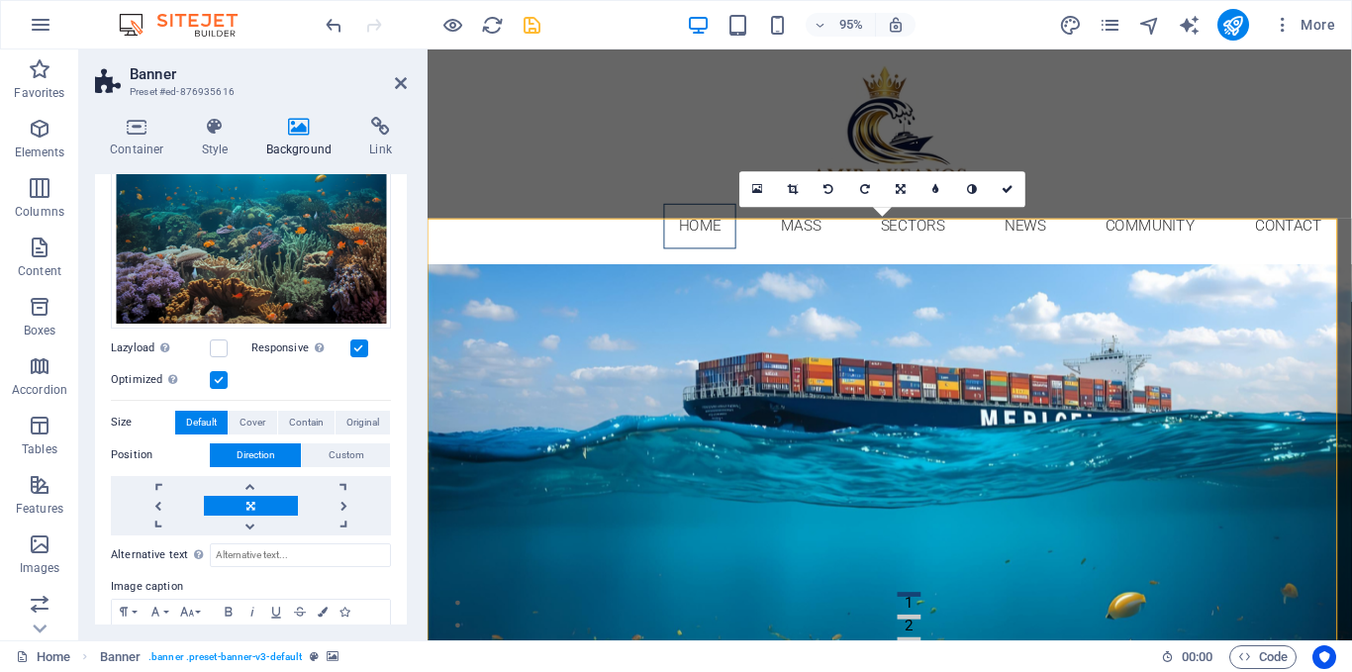
scroll to position [266, 0]
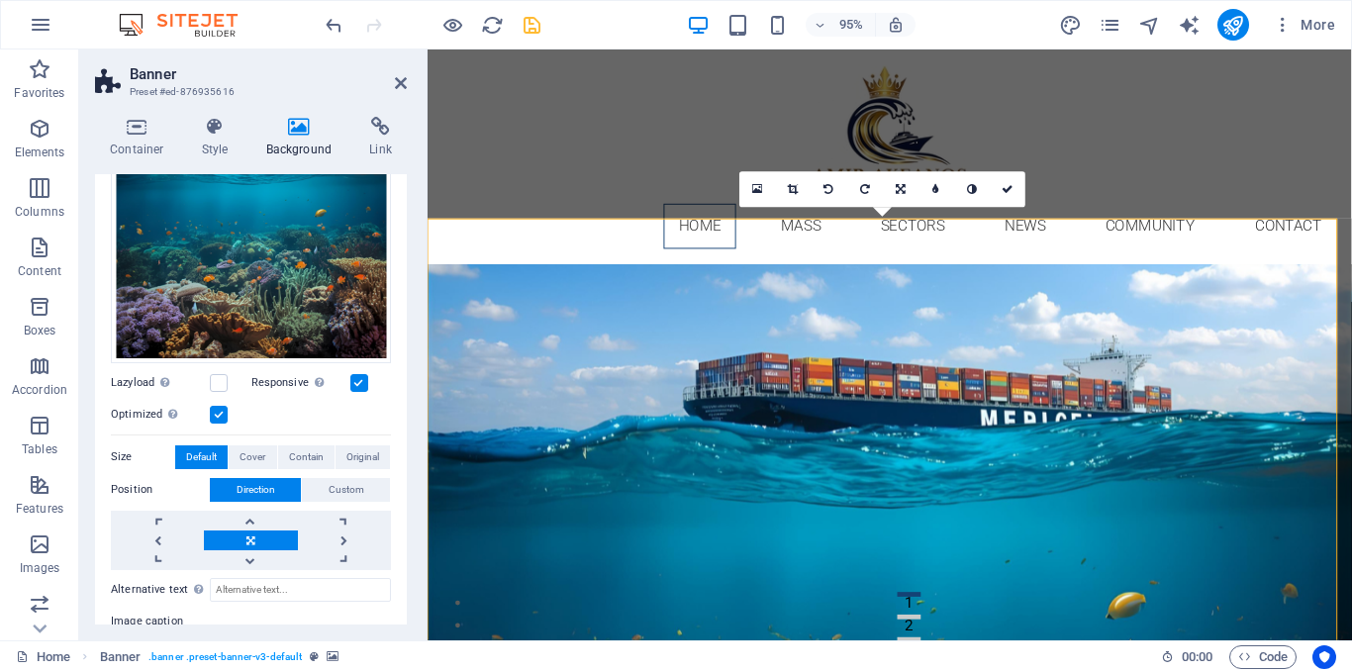
click at [219, 406] on label at bounding box center [219, 415] width 18 height 18
click at [0, 0] on input "Optimized Images are compressed to improve page speed." at bounding box center [0, 0] width 0 height 0
click at [219, 406] on label at bounding box center [219, 415] width 18 height 18
click at [0, 0] on input "Optimized Images are compressed to improve page speed." at bounding box center [0, 0] width 0 height 0
click at [236, 453] on button "Cover" at bounding box center [253, 457] width 48 height 24
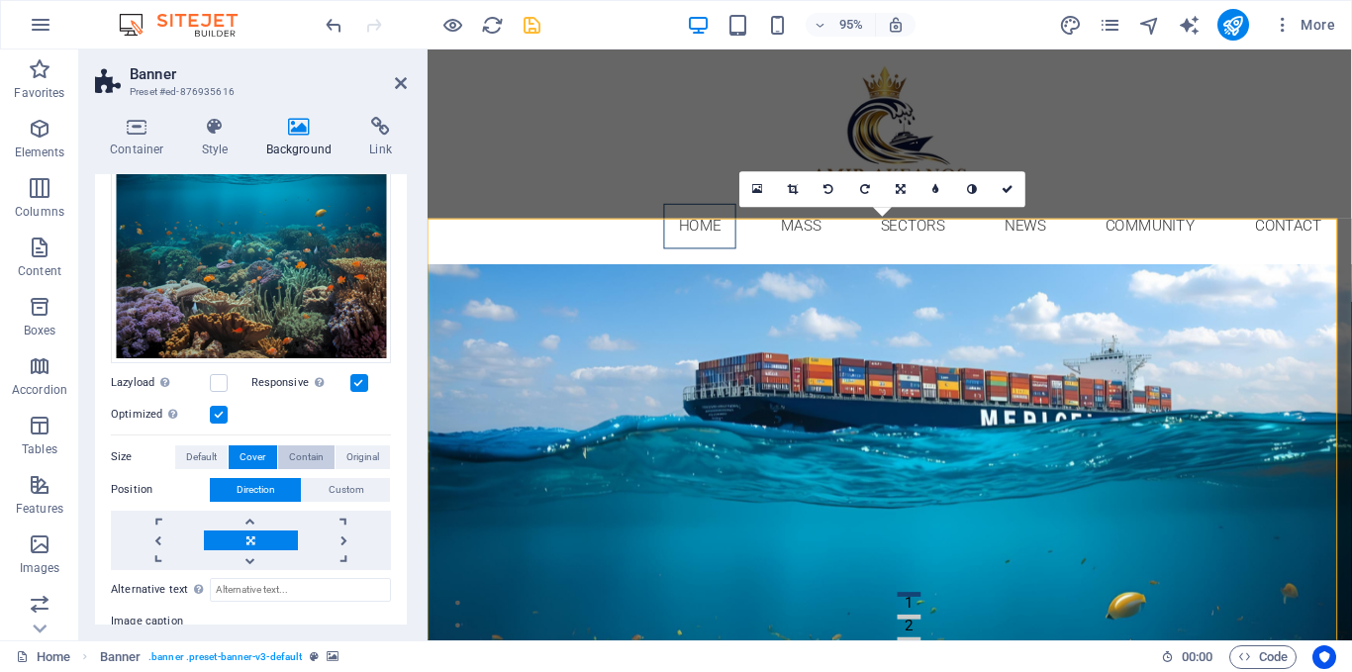
click at [308, 451] on span "Contain" at bounding box center [306, 457] width 35 height 24
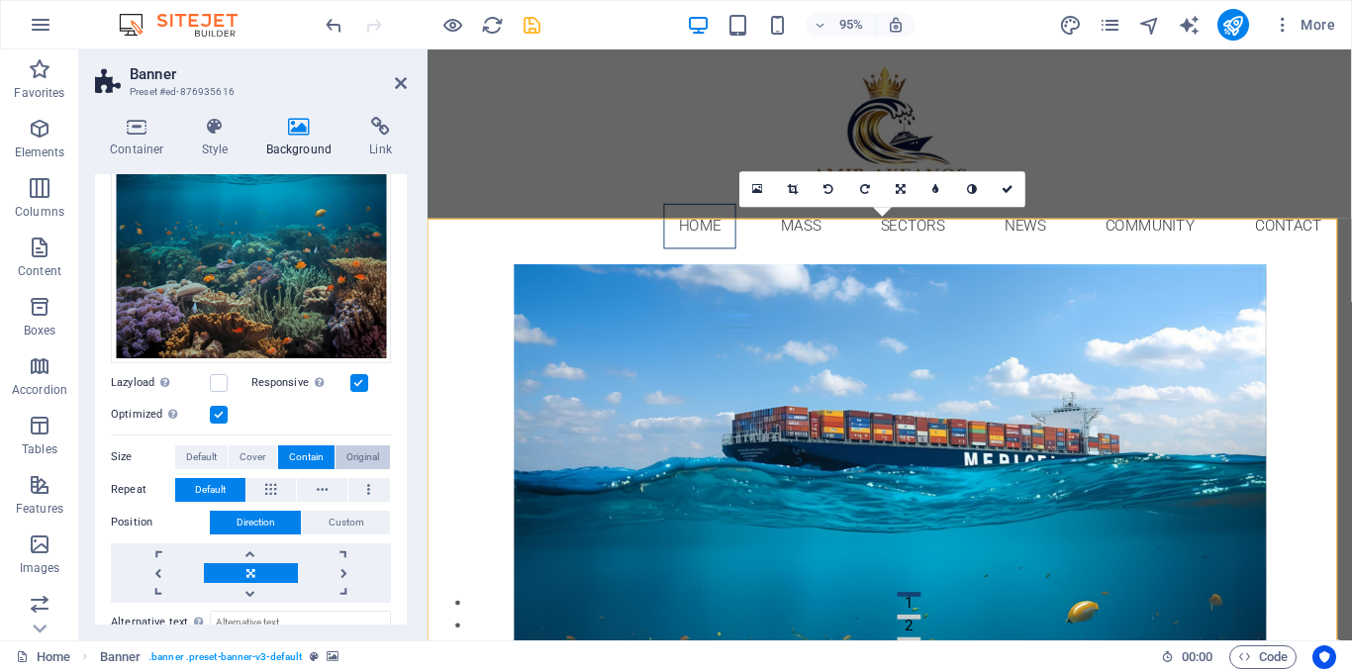
click at [350, 452] on span "Original" at bounding box center [362, 457] width 33 height 24
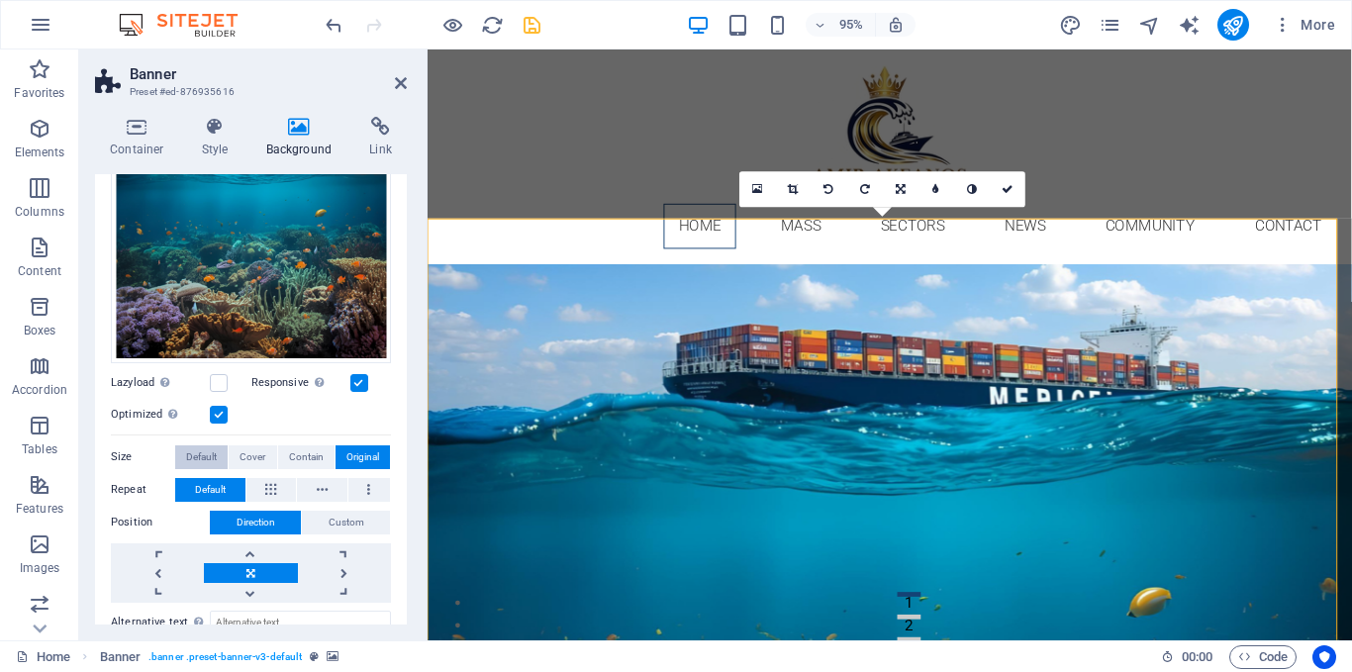
click at [197, 457] on span "Default" at bounding box center [201, 457] width 31 height 24
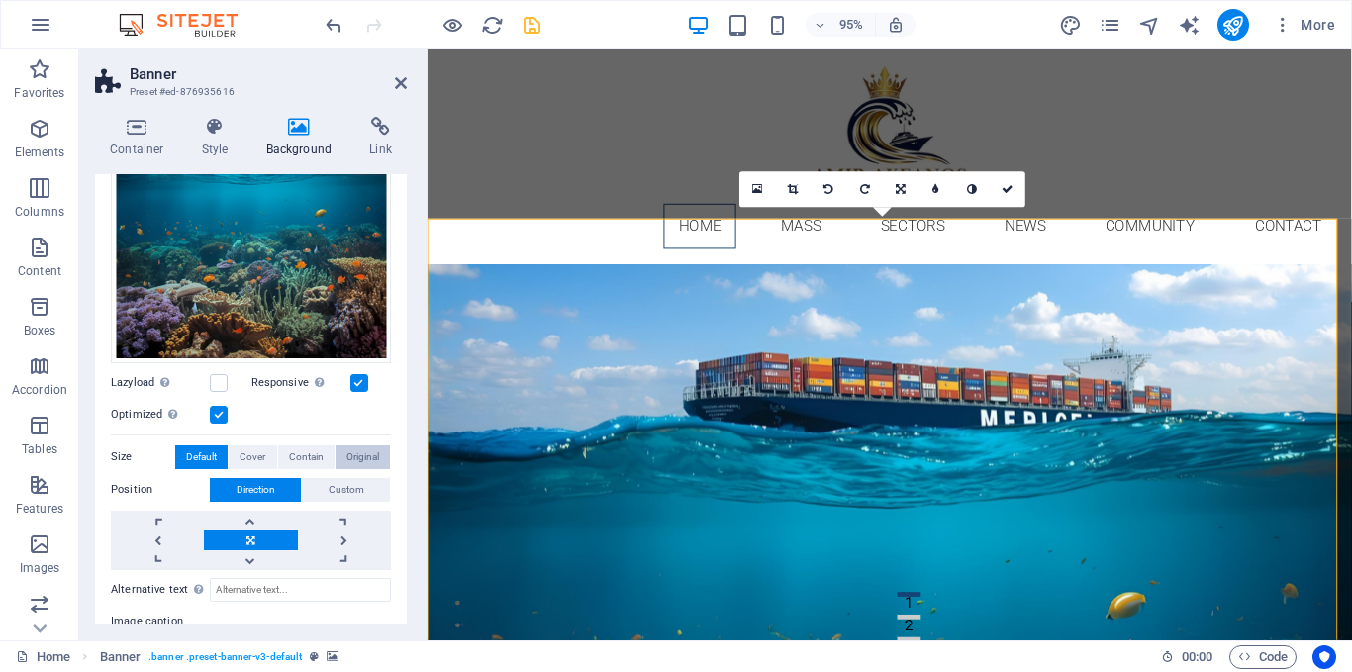
click at [348, 453] on span "Original" at bounding box center [362, 457] width 33 height 24
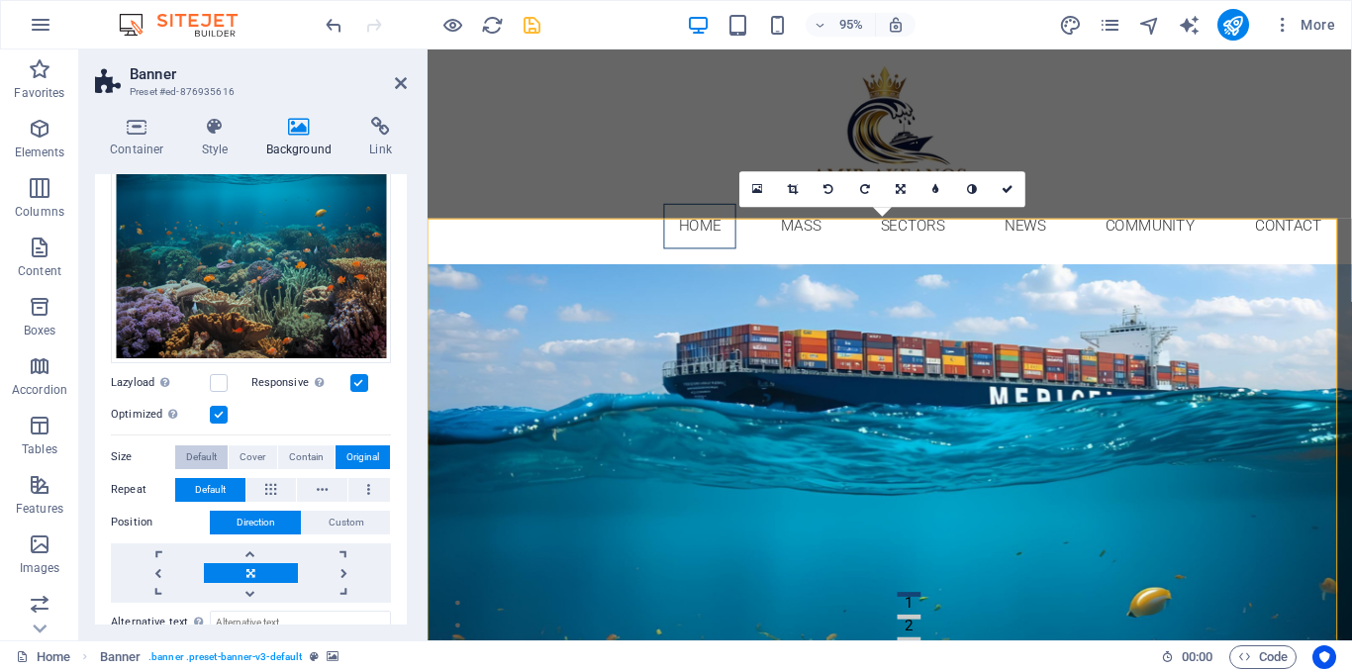
click at [218, 456] on button "Default" at bounding box center [201, 457] width 52 height 24
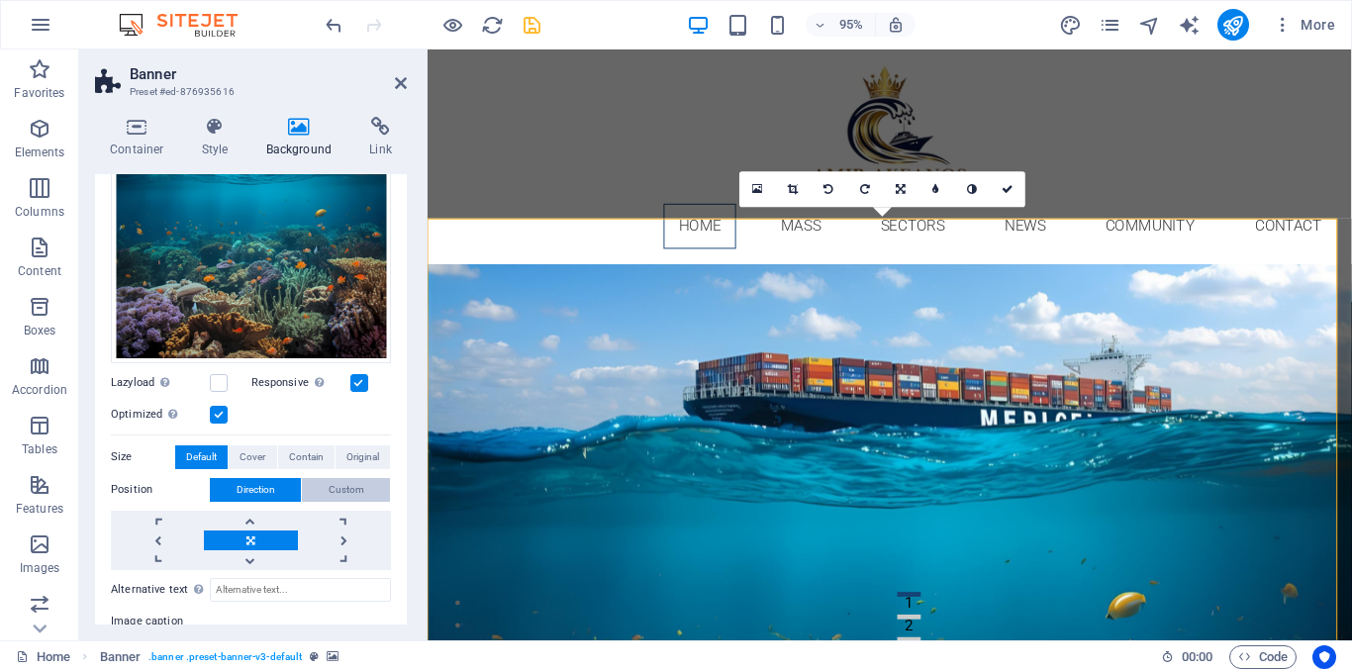
click at [351, 479] on span "Custom" at bounding box center [347, 490] width 36 height 24
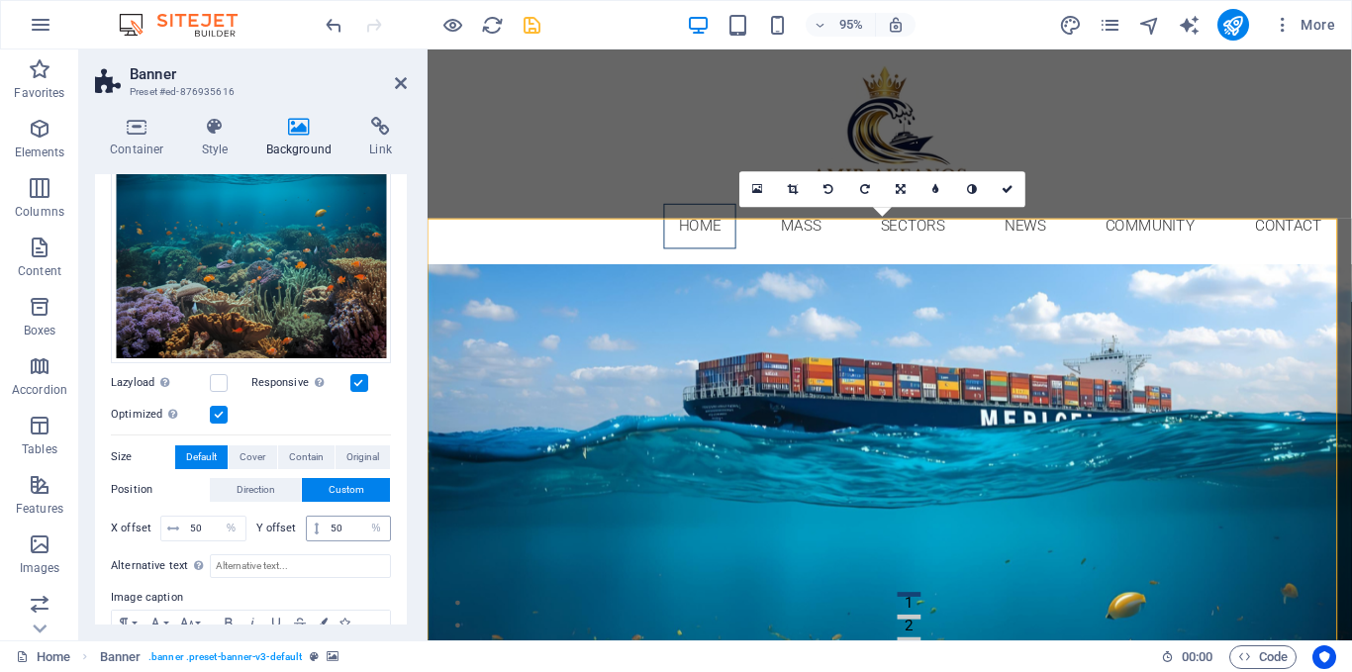
click at [319, 521] on span at bounding box center [316, 529] width 19 height 24
click at [344, 530] on input "50" at bounding box center [358, 529] width 64 height 24
type input "5"
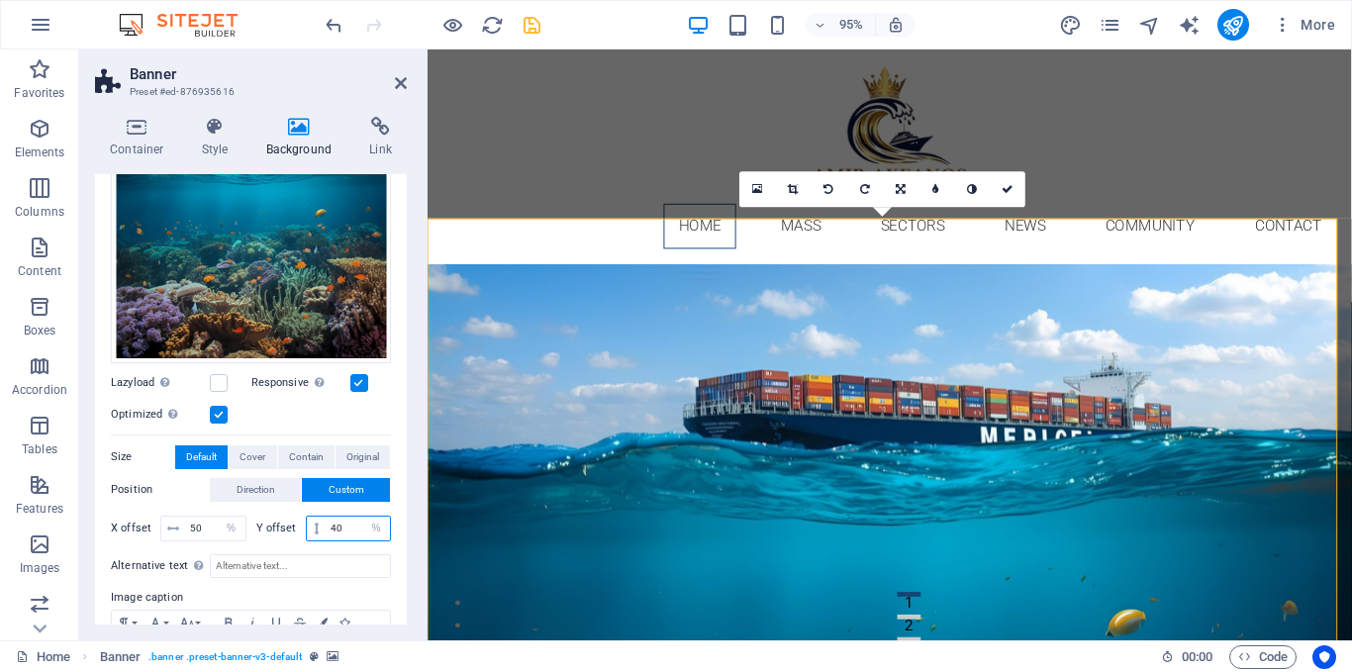
type input "4"
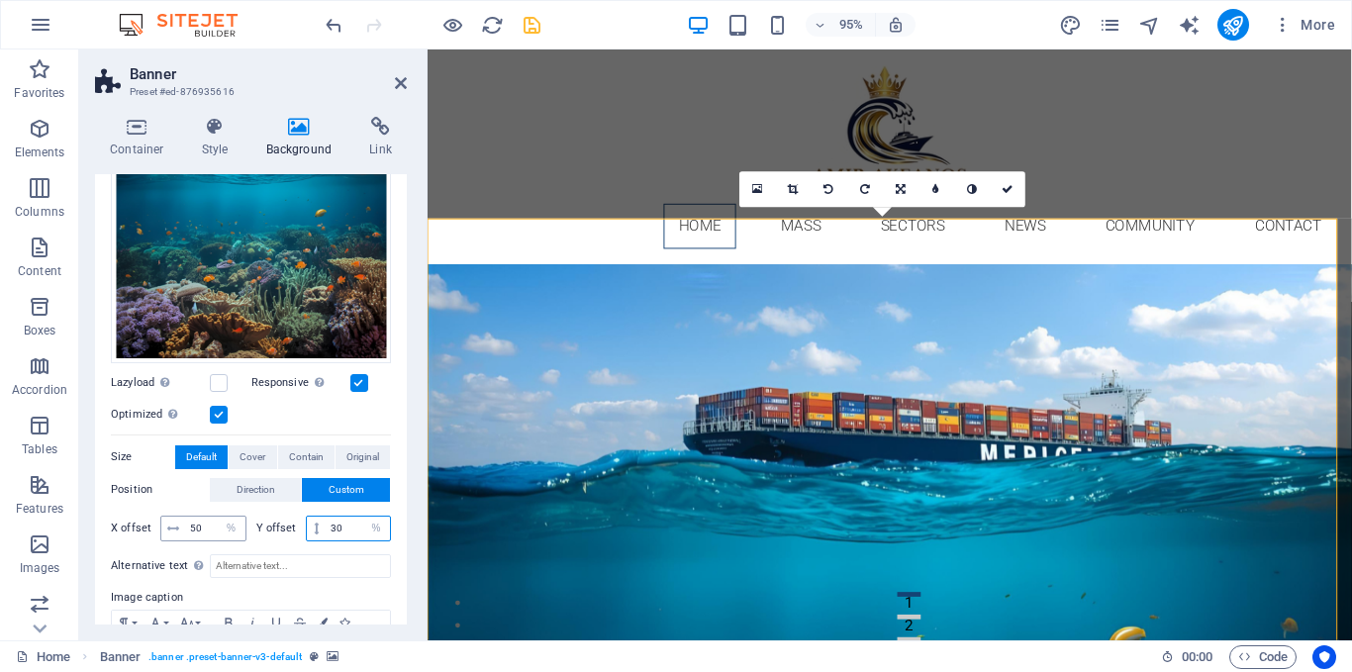
type input "30"
click at [206, 526] on input "50" at bounding box center [215, 529] width 60 height 24
type input "5"
type input "30"
click at [354, 527] on input "30" at bounding box center [358, 529] width 64 height 24
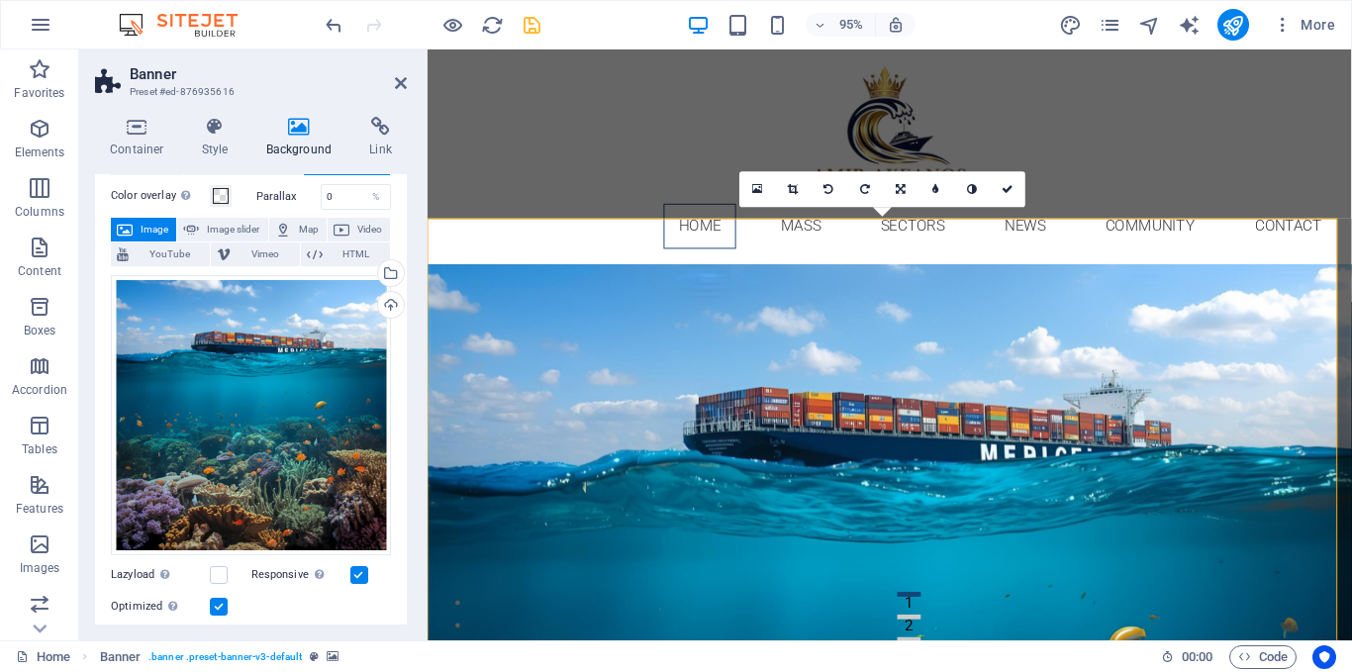
scroll to position [62, 0]
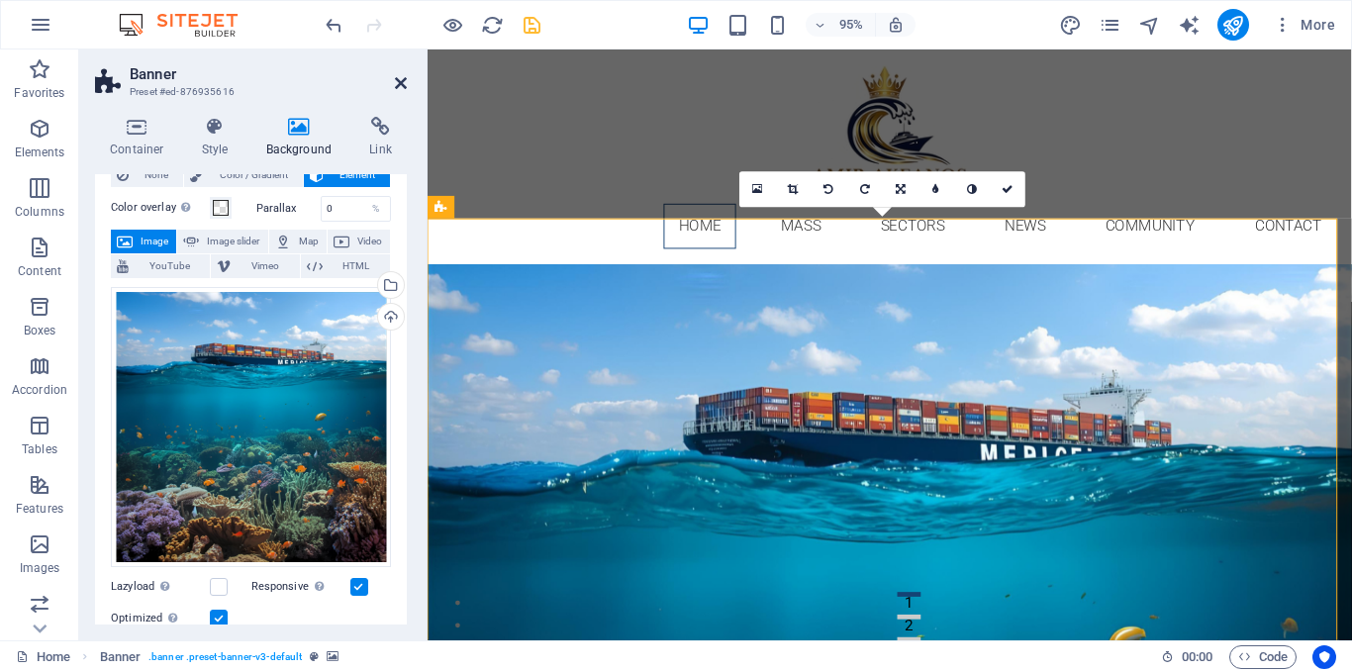
click at [405, 82] on icon at bounding box center [401, 83] width 12 height 16
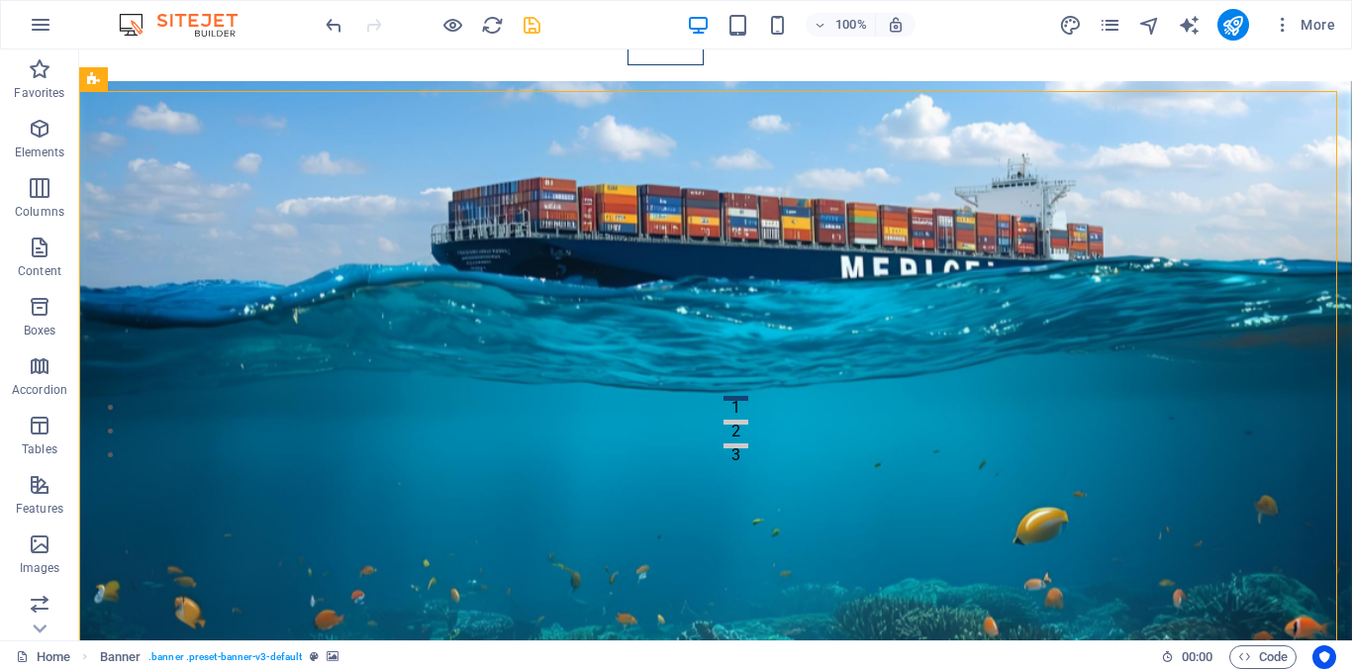
scroll to position [137, 0]
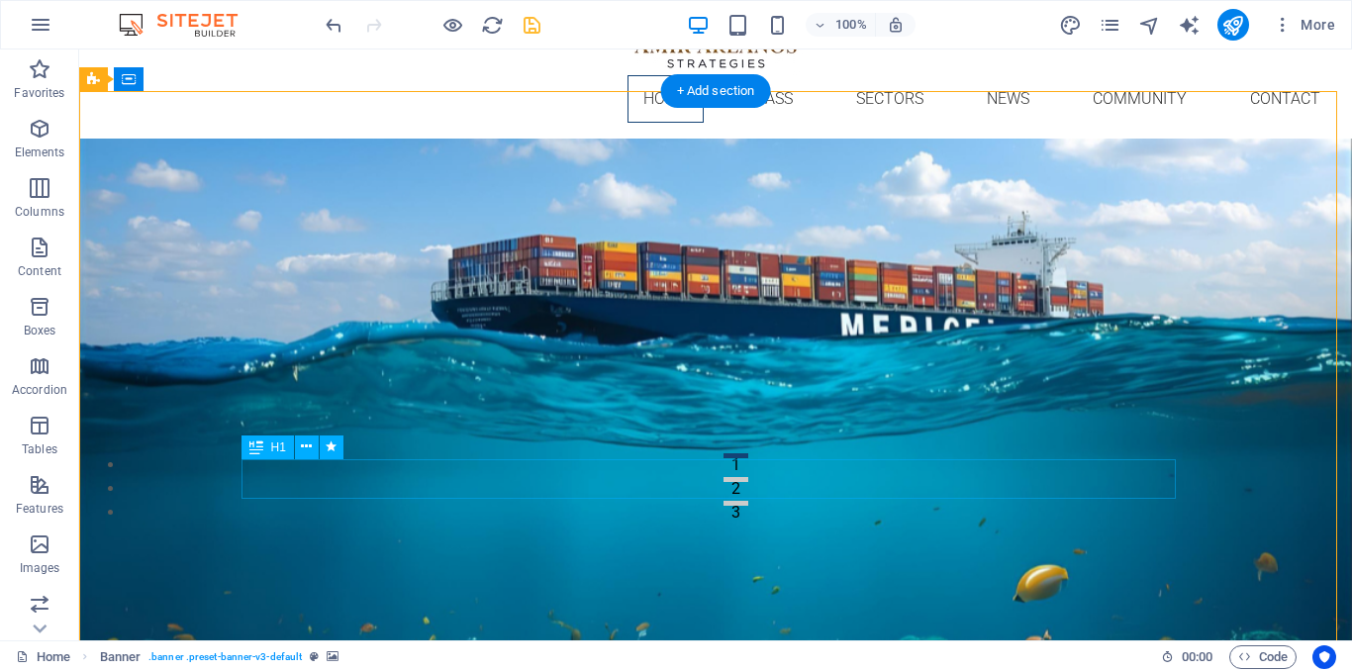
click at [306, 449] on icon at bounding box center [306, 447] width 11 height 21
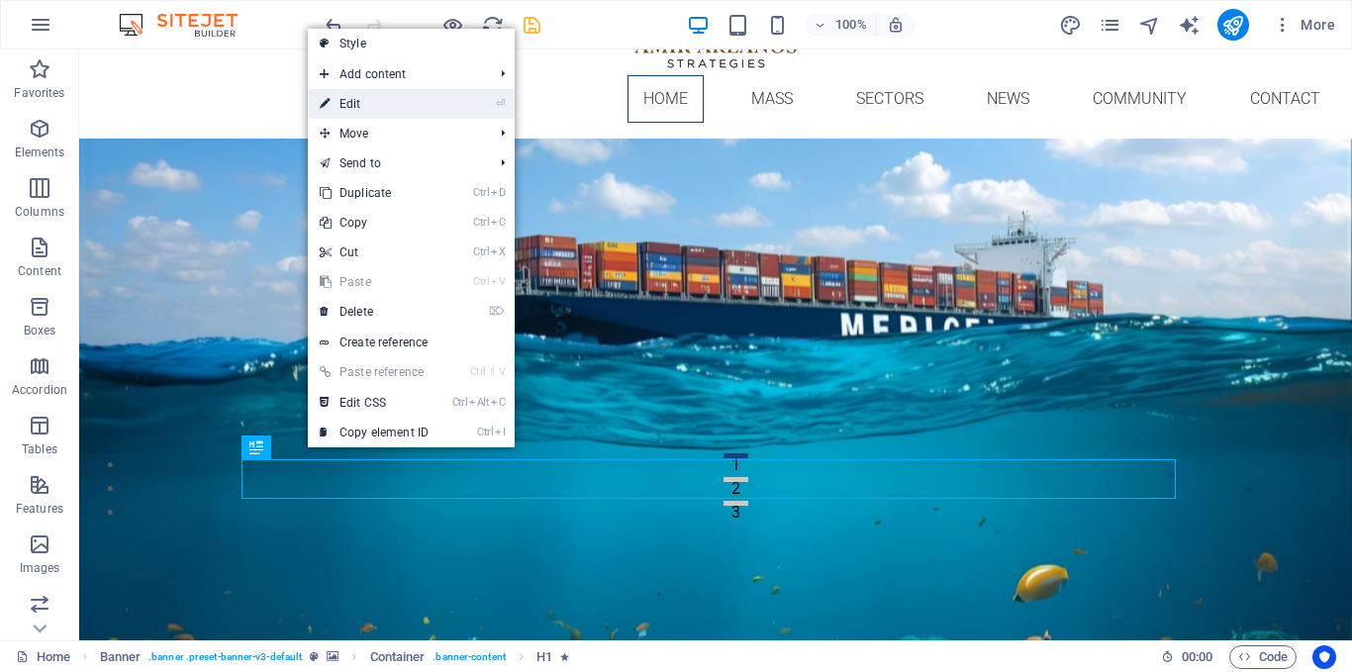
click at [357, 100] on link "⏎ Edit" at bounding box center [374, 104] width 133 height 30
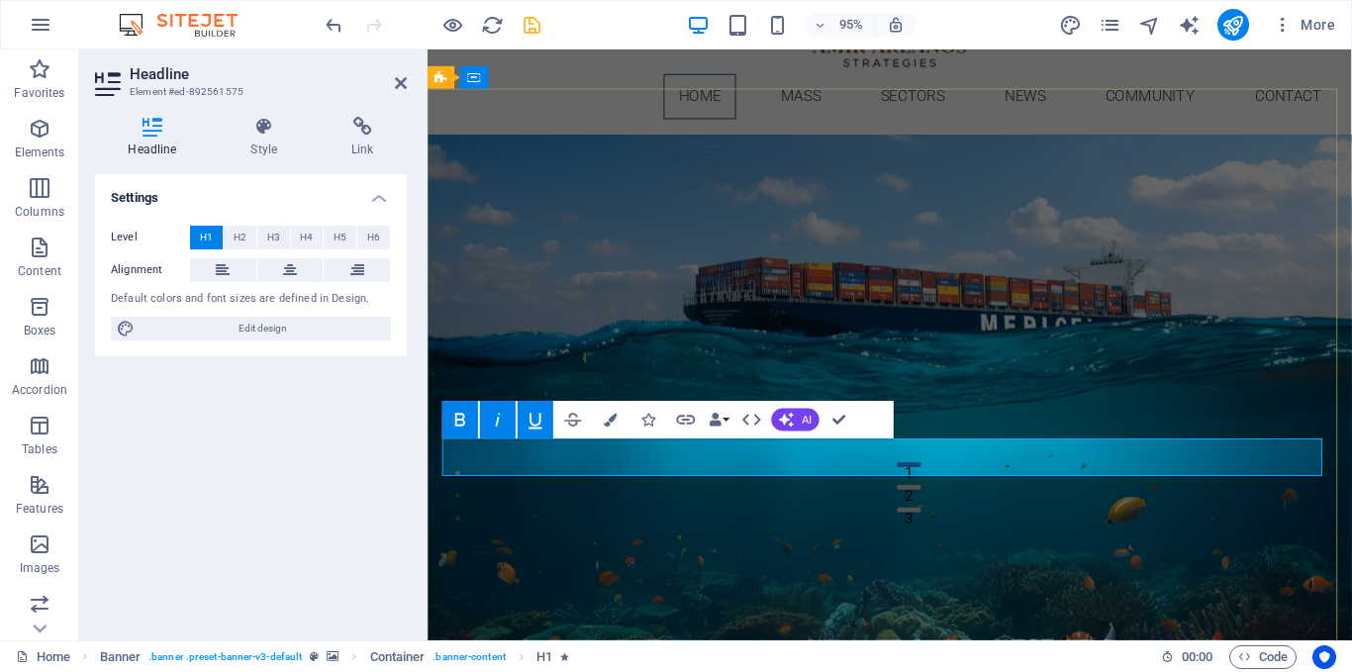
drag, startPoint x: 876, startPoint y: 476, endPoint x: 571, endPoint y: 475, distance: 304.9
click at [610, 418] on icon "button" at bounding box center [611, 419] width 13 height 13
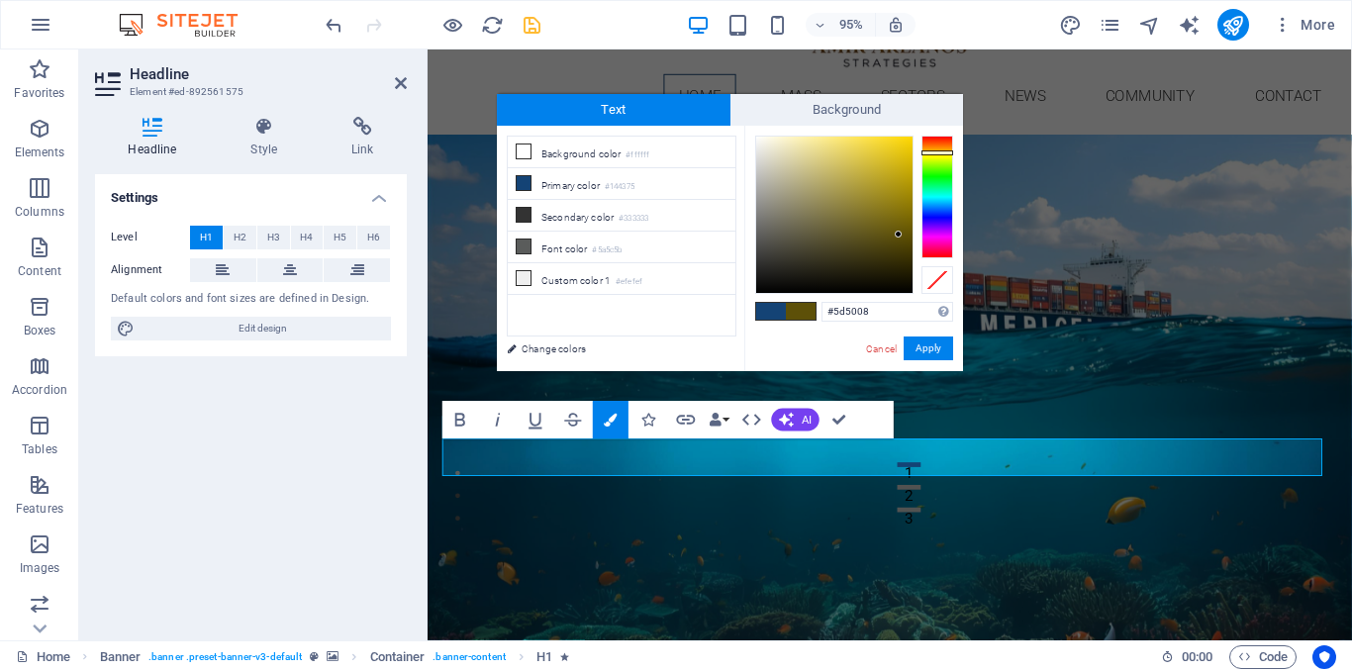
type input "#5f5208"
drag, startPoint x: 884, startPoint y: 219, endPoint x: 898, endPoint y: 234, distance: 20.3
click at [898, 234] on div at bounding box center [897, 233] width 7 height 7
click at [921, 346] on button "Apply" at bounding box center [928, 349] width 49 height 24
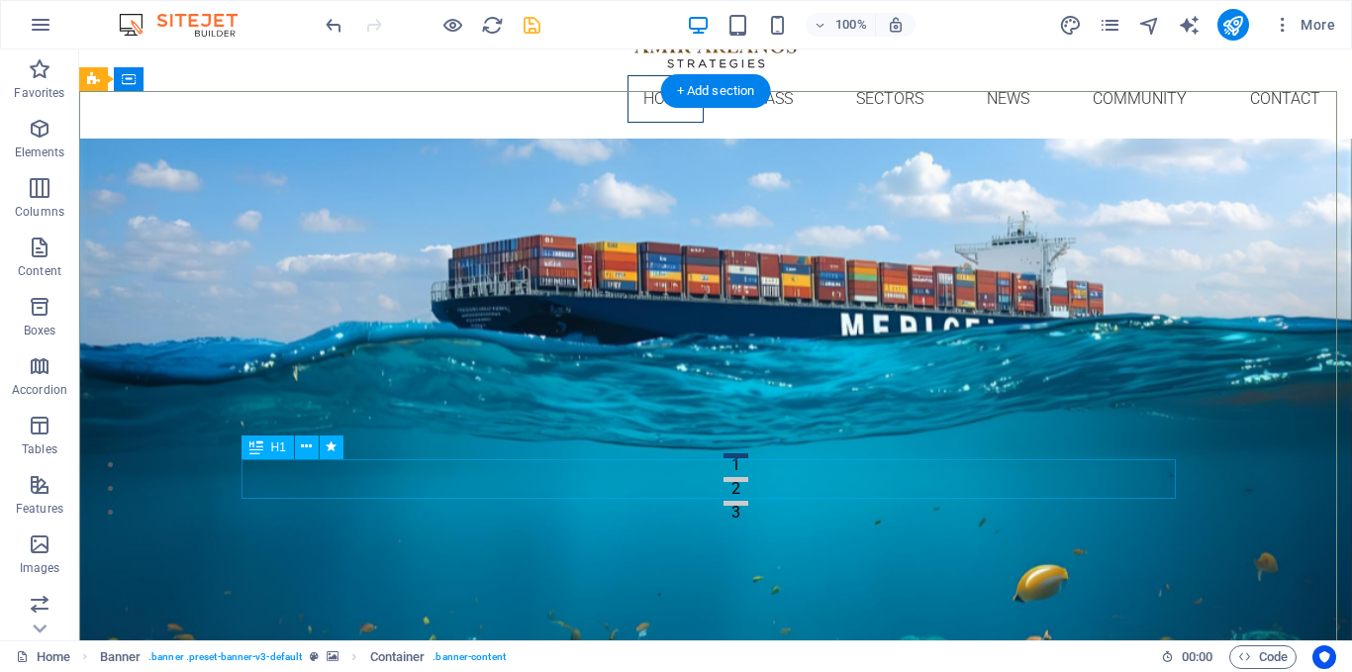
click at [305, 448] on icon at bounding box center [306, 447] width 11 height 21
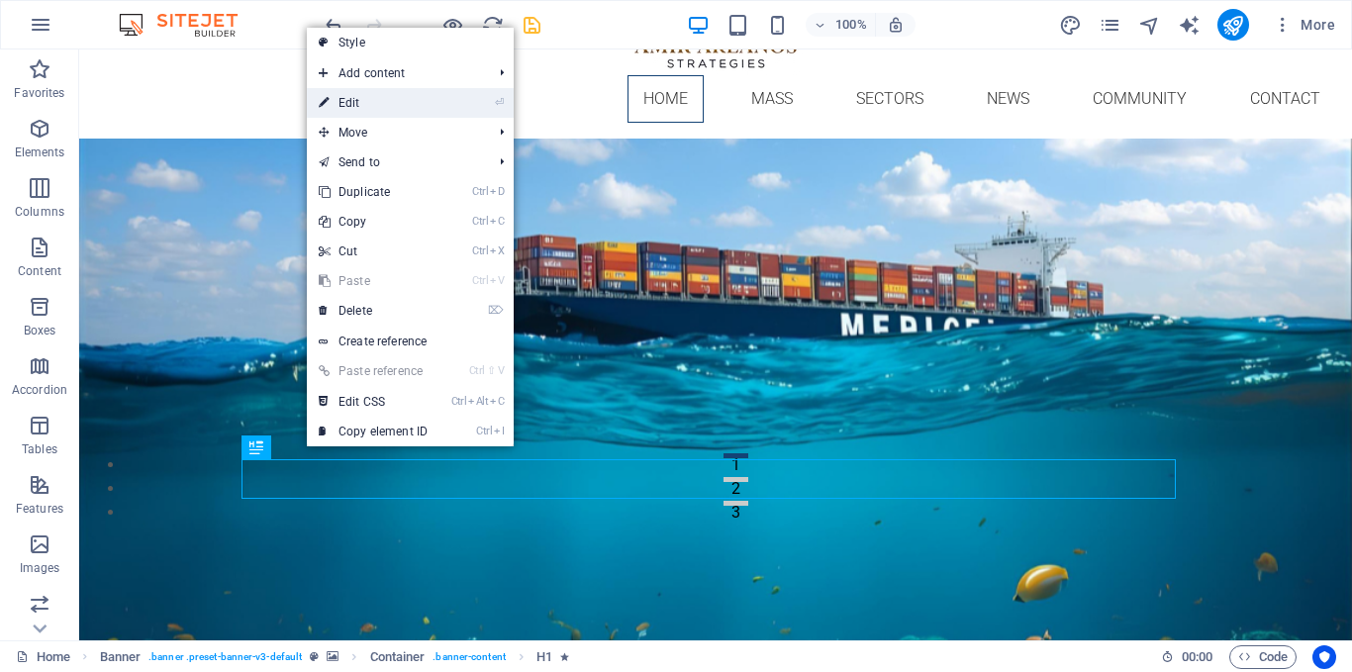
click at [371, 101] on link "⏎ Edit" at bounding box center [373, 103] width 133 height 30
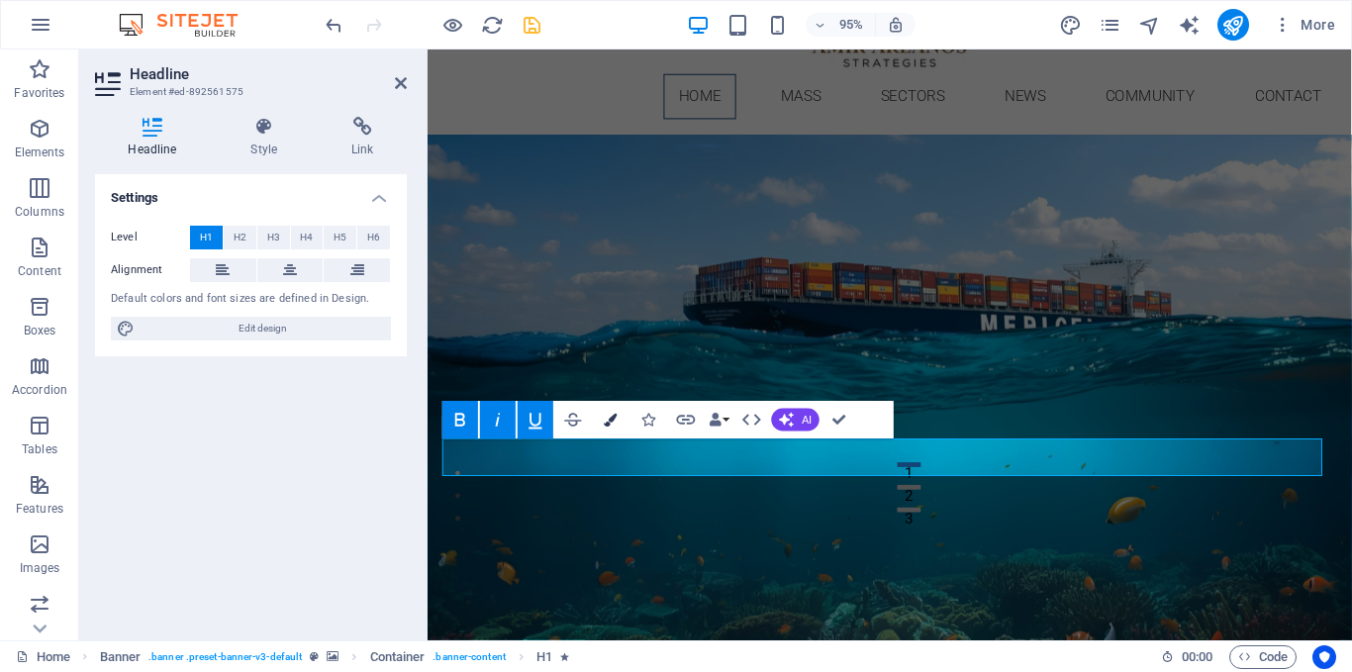
click at [616, 421] on icon "button" at bounding box center [611, 419] width 13 height 13
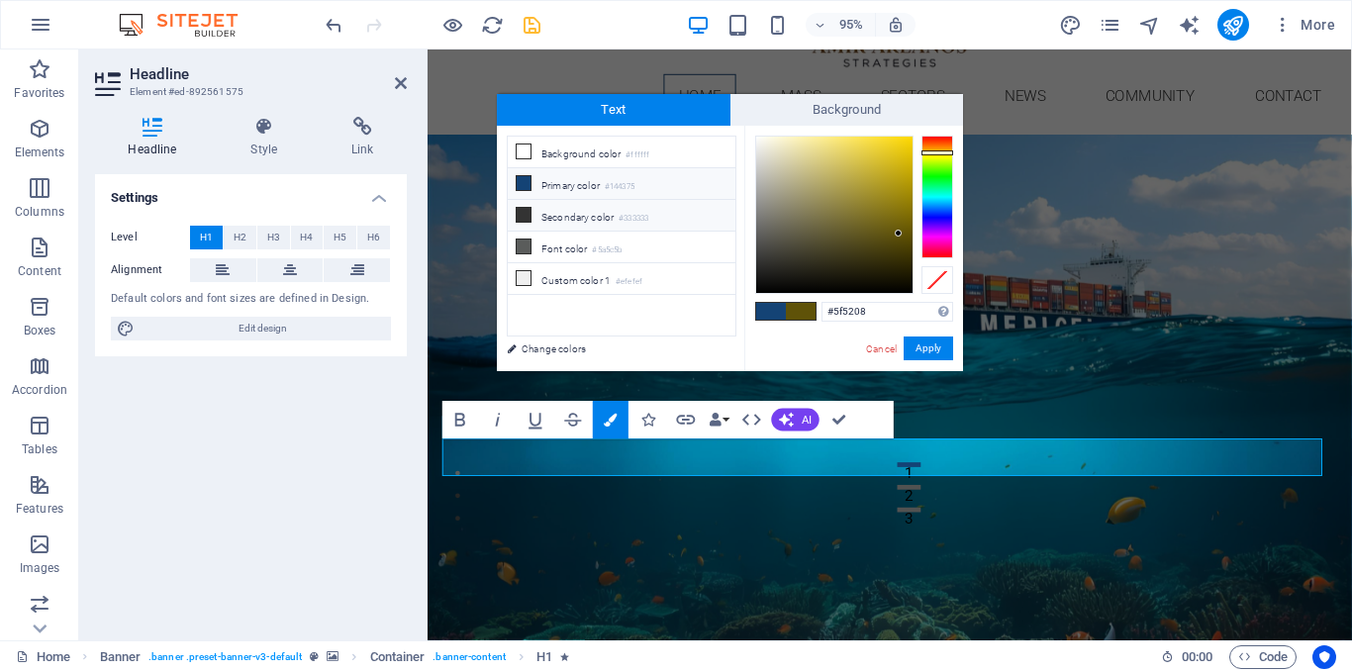
click at [523, 213] on icon at bounding box center [524, 215] width 14 height 14
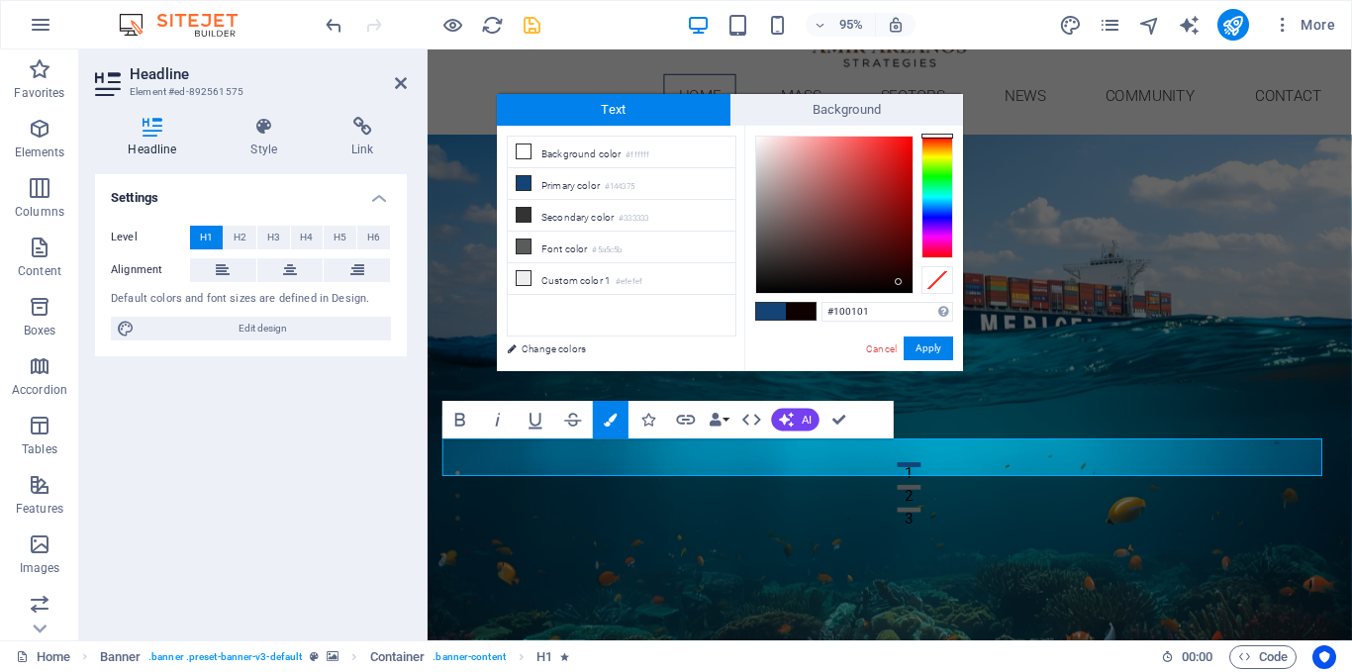
click at [899, 282] on div at bounding box center [834, 215] width 156 height 156
type input "#090101"
click at [899, 286] on div at bounding box center [834, 215] width 156 height 156
click at [928, 354] on button "Apply" at bounding box center [928, 349] width 49 height 24
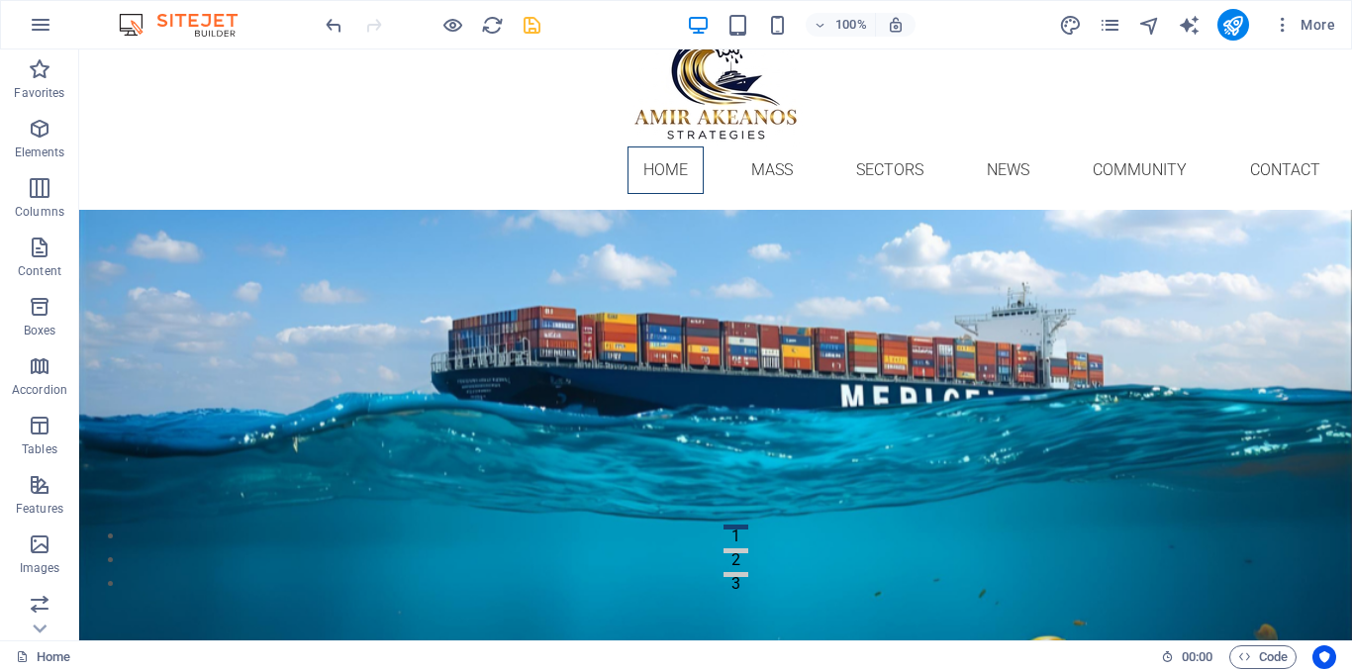
scroll to position [138, 0]
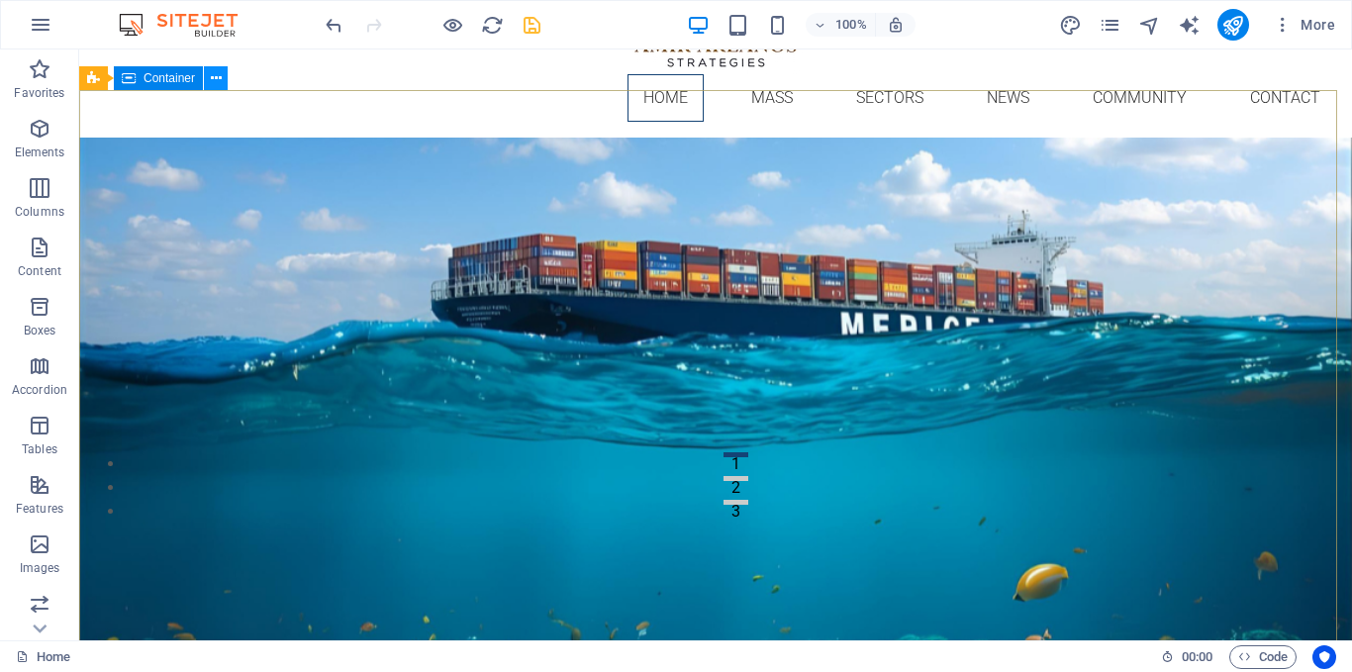
click at [211, 74] on icon at bounding box center [216, 78] width 11 height 21
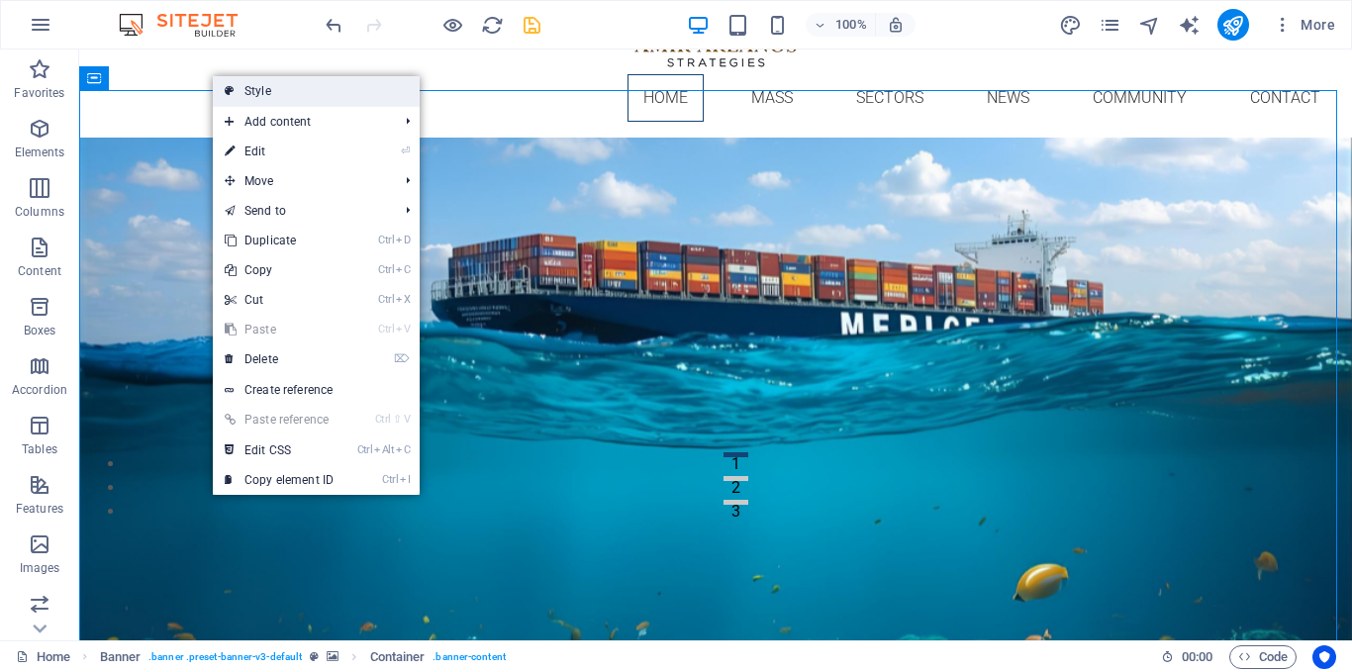
click at [261, 94] on link "Style" at bounding box center [316, 91] width 207 height 30
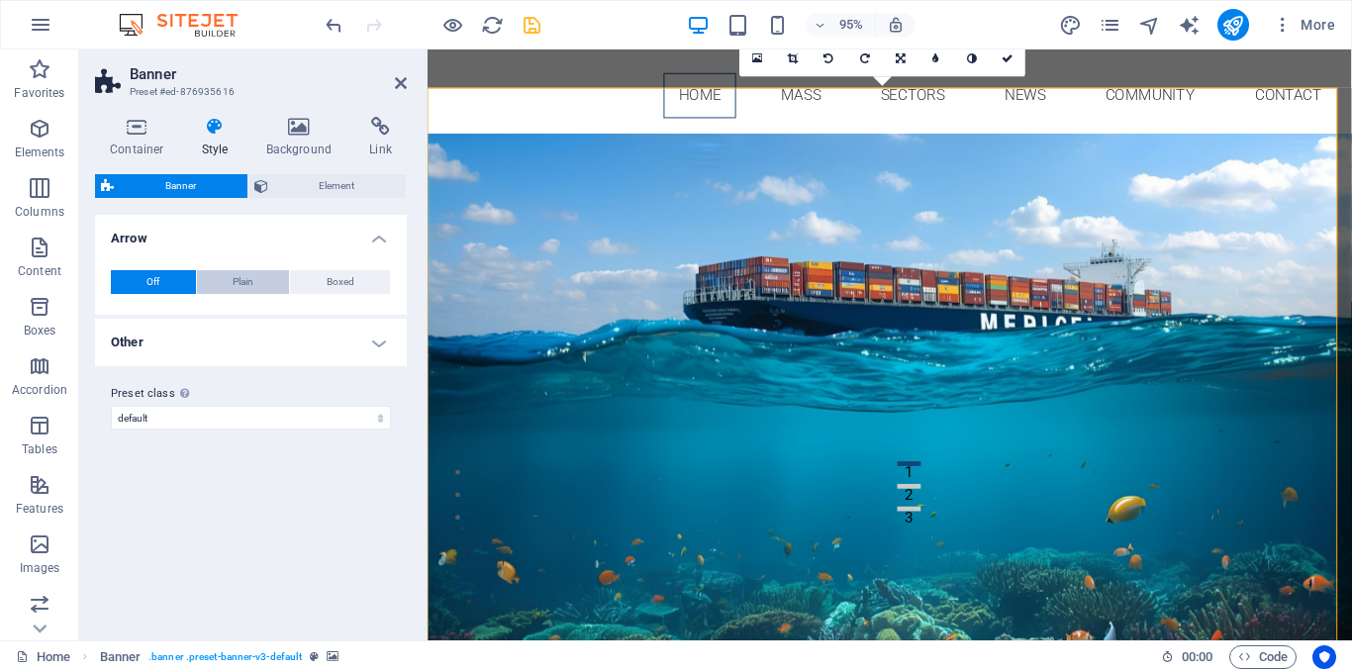
click at [237, 276] on span "Plain" at bounding box center [243, 282] width 21 height 24
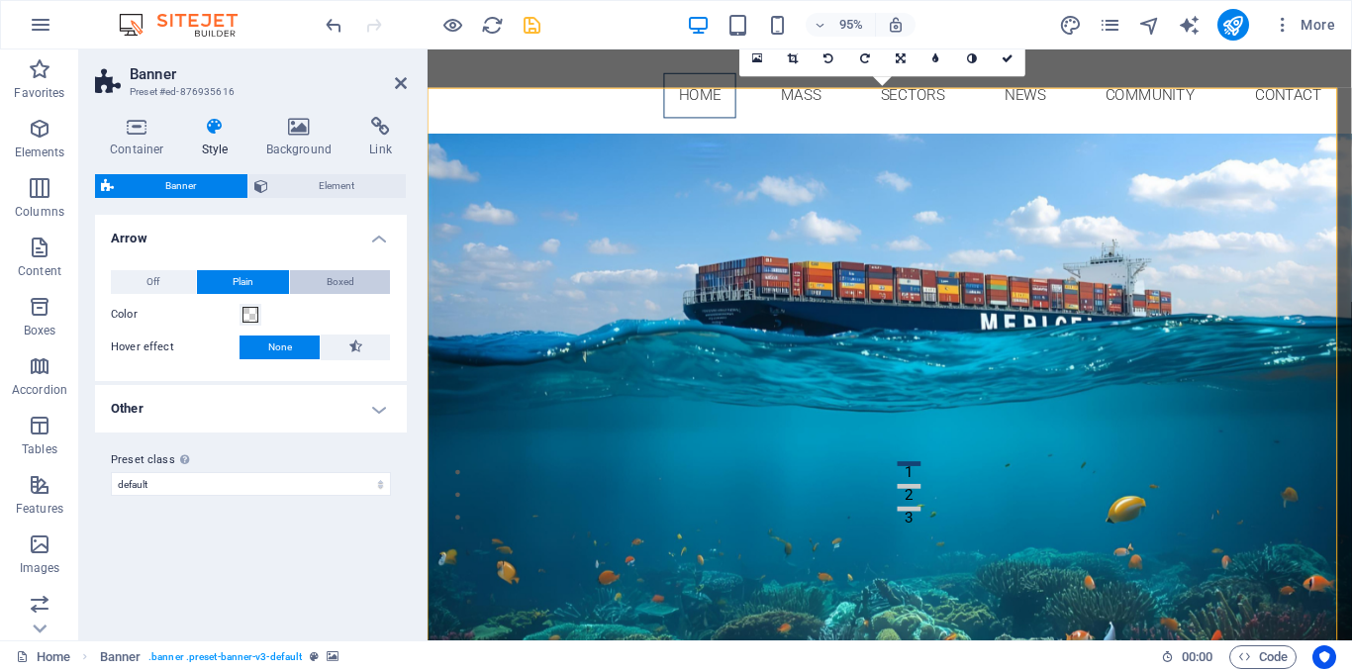
click at [315, 278] on button "Boxed" at bounding box center [340, 282] width 100 height 24
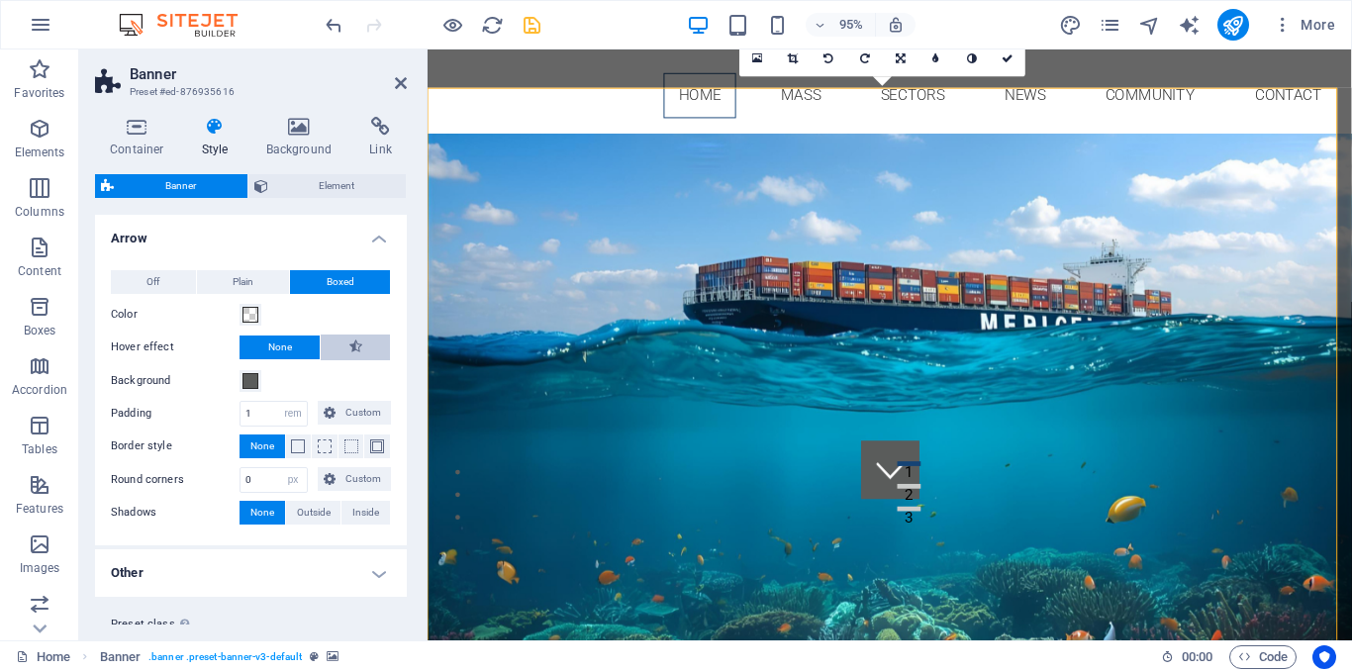
click at [343, 344] on button at bounding box center [355, 348] width 69 height 26
click at [300, 345] on button "None" at bounding box center [280, 348] width 80 height 24
click at [300, 442] on span at bounding box center [298, 446] width 14 height 14
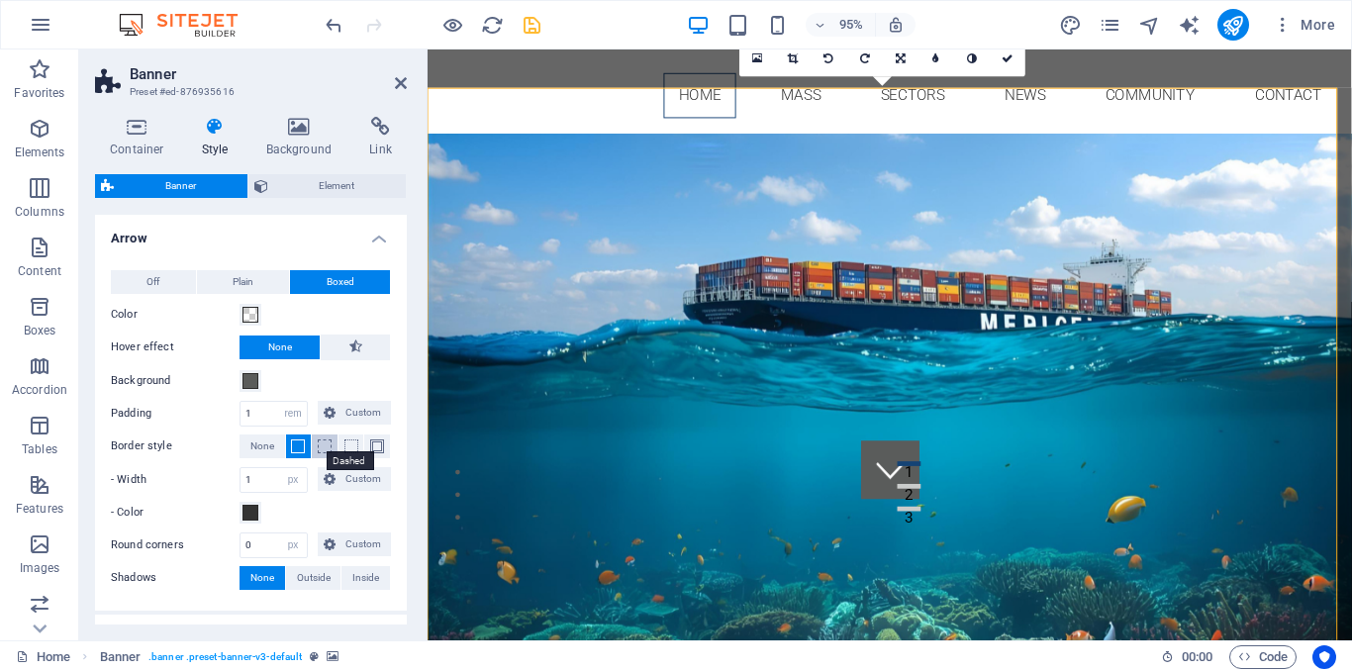
click at [321, 447] on span at bounding box center [325, 446] width 14 height 14
click at [346, 448] on span at bounding box center [351, 446] width 14 height 14
click at [271, 446] on span "None" at bounding box center [262, 447] width 24 height 24
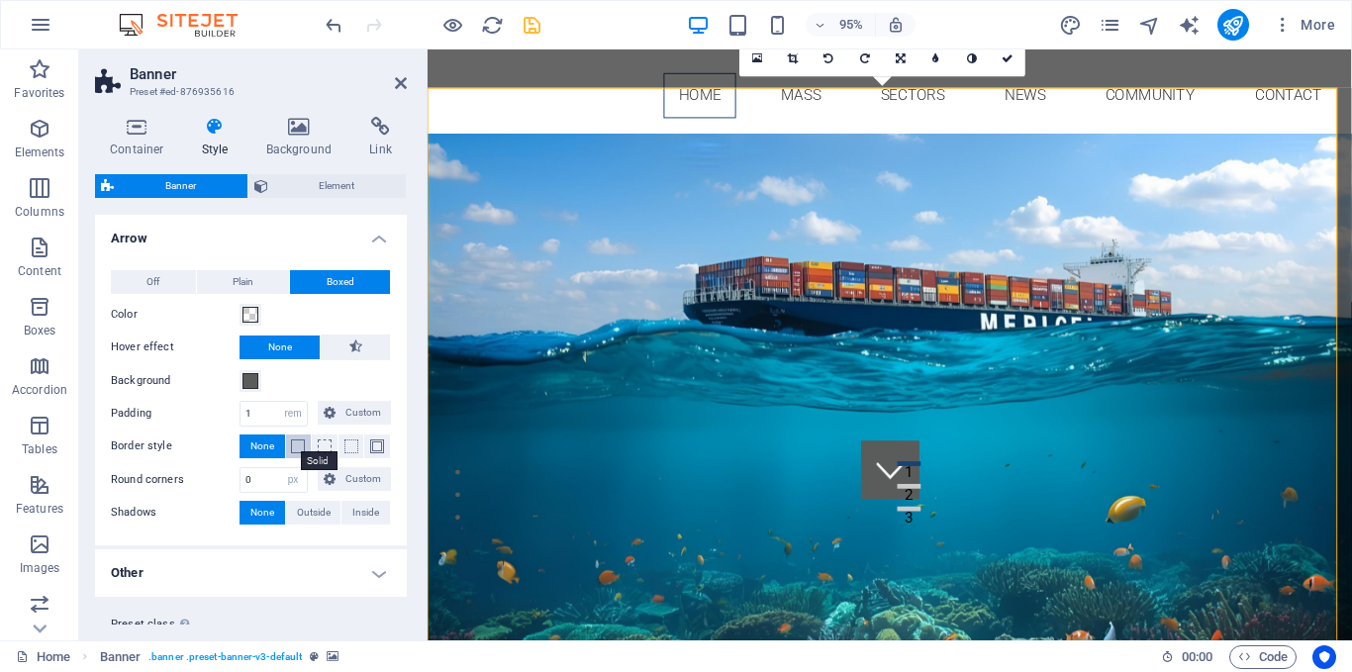
click at [295, 448] on span at bounding box center [298, 446] width 14 height 14
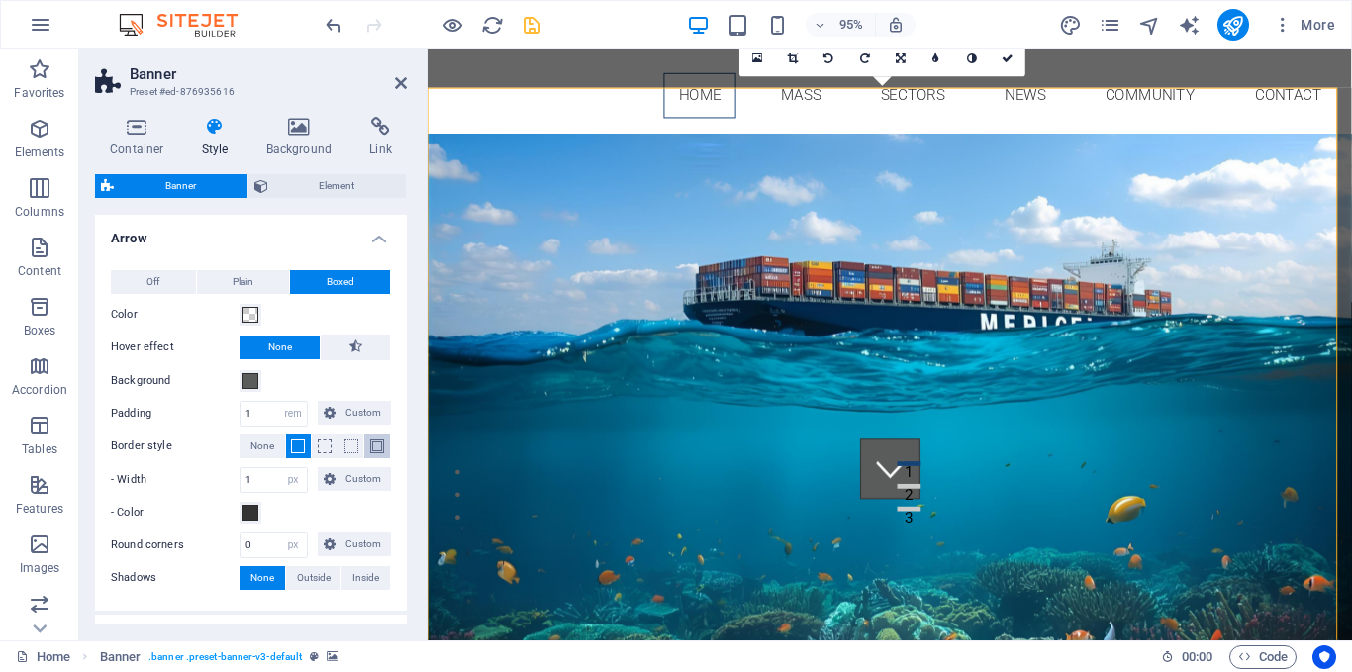
click at [364, 446] on button at bounding box center [377, 447] width 26 height 24
click at [278, 447] on button "None" at bounding box center [263, 447] width 46 height 24
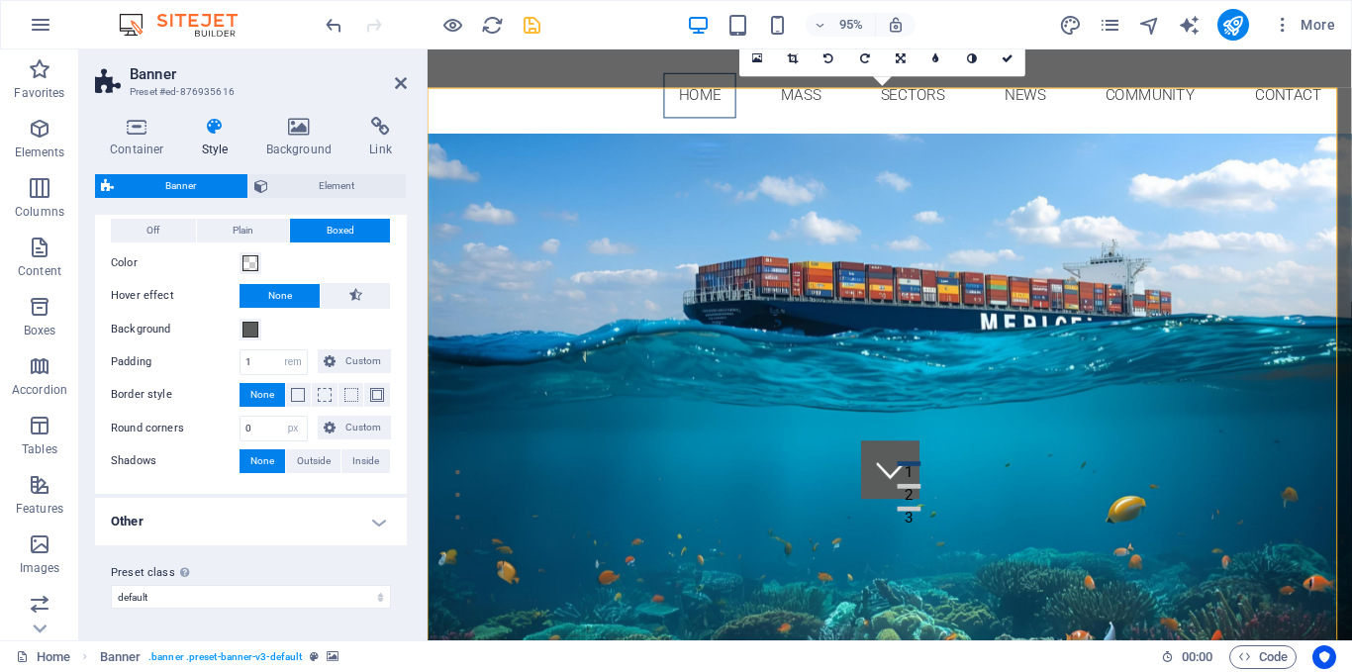
scroll to position [0, 0]
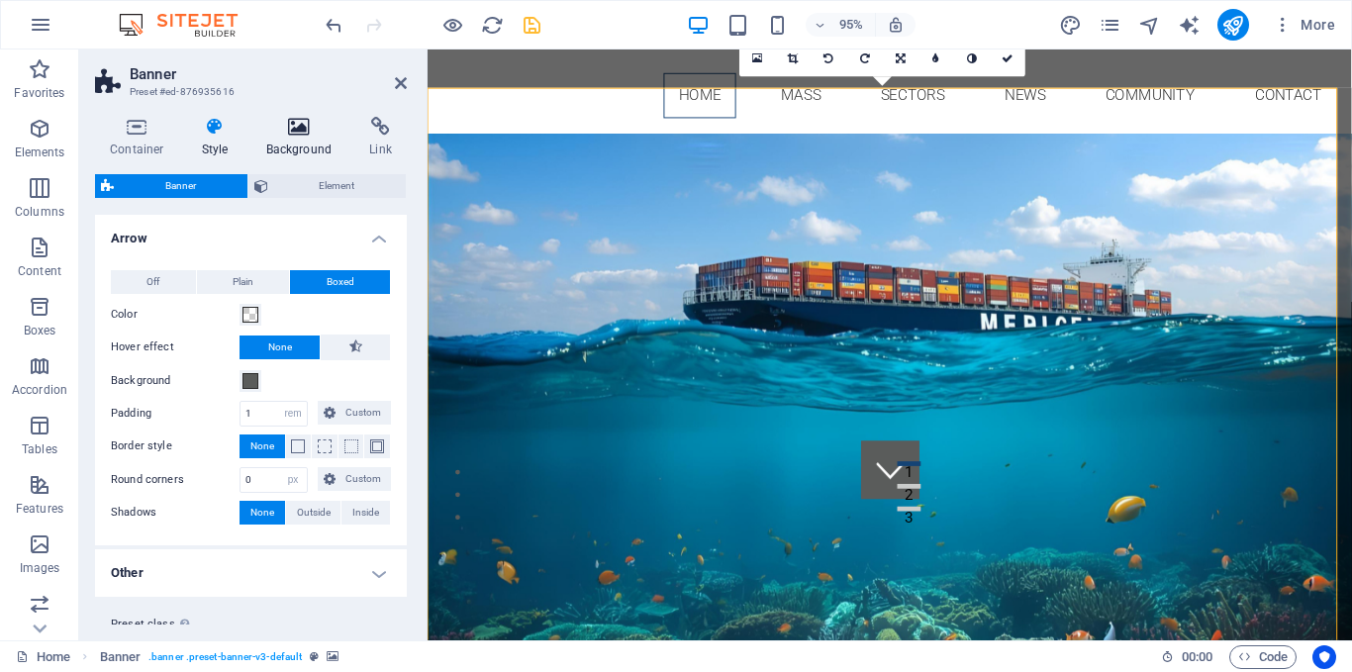
click at [285, 141] on h4 "Background" at bounding box center [303, 138] width 104 height 42
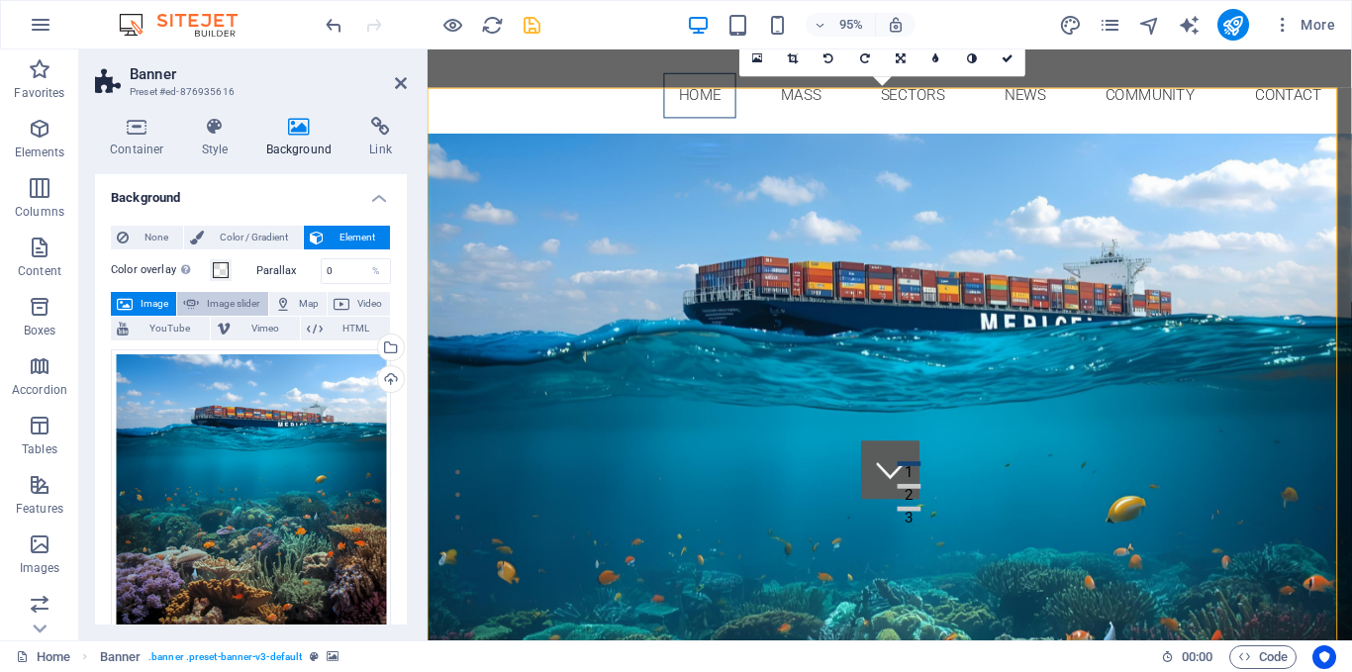
click at [231, 299] on span "Image slider" at bounding box center [233, 304] width 56 height 24
select select "ms"
select select "s"
select select "progressive"
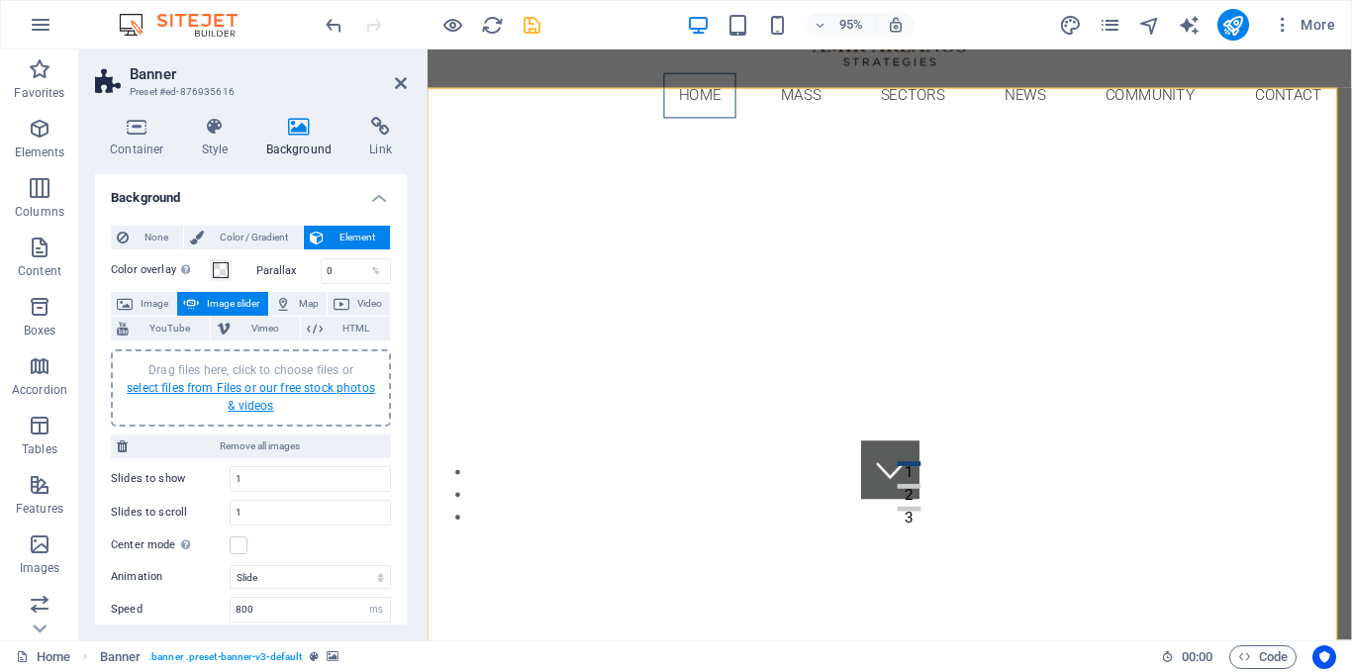
click at [242, 387] on link "select files from Files or our free stock photos & videos" at bounding box center [251, 397] width 248 height 32
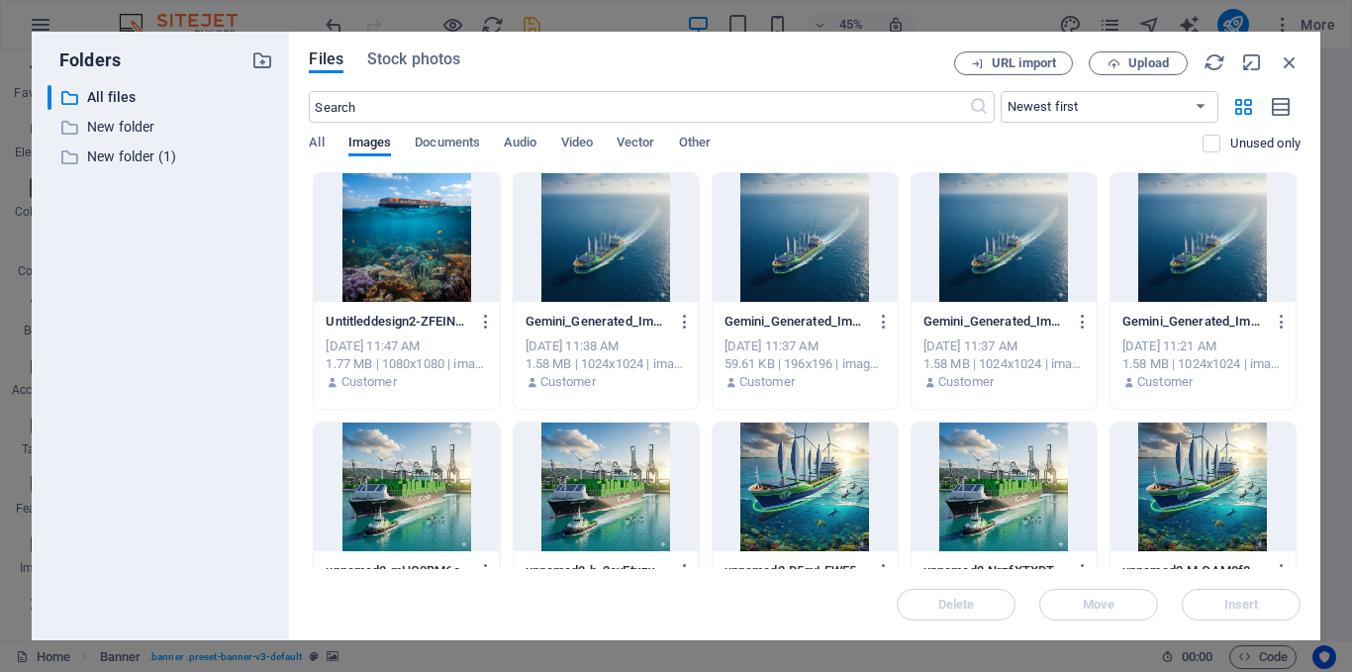
click at [396, 226] on div at bounding box center [406, 237] width 185 height 129
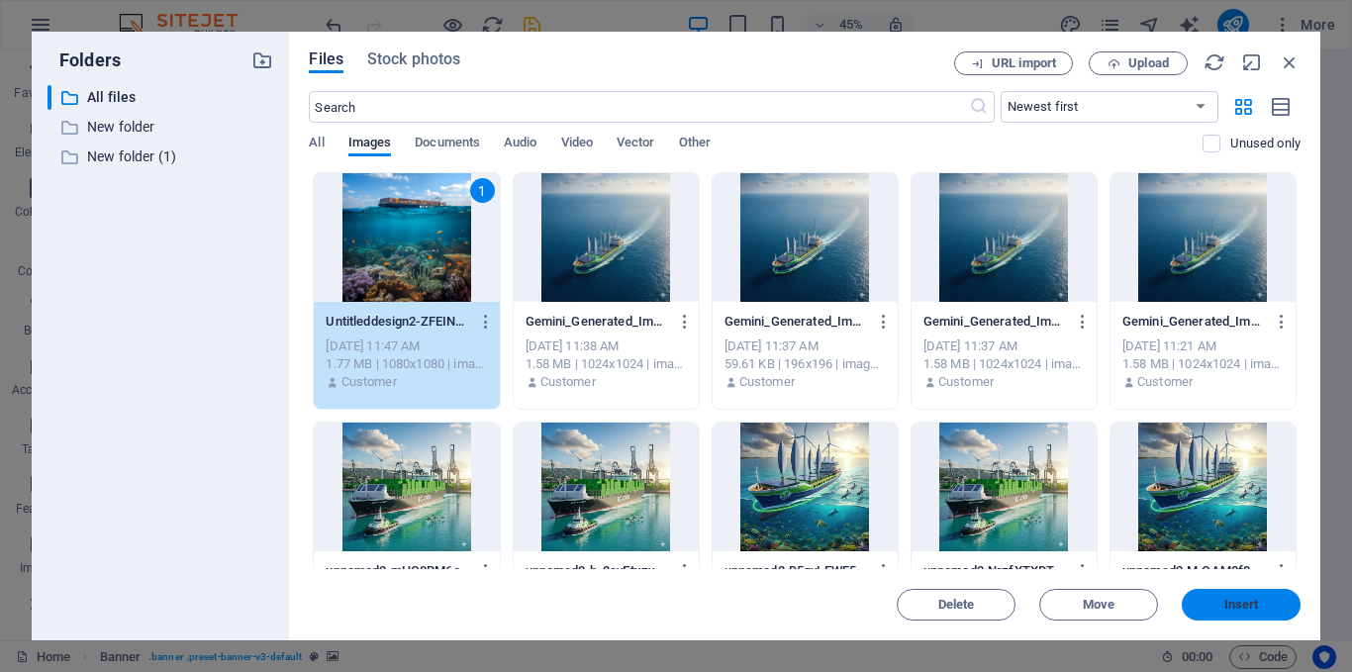
click at [1225, 599] on span "Insert" at bounding box center [1241, 605] width 35 height 12
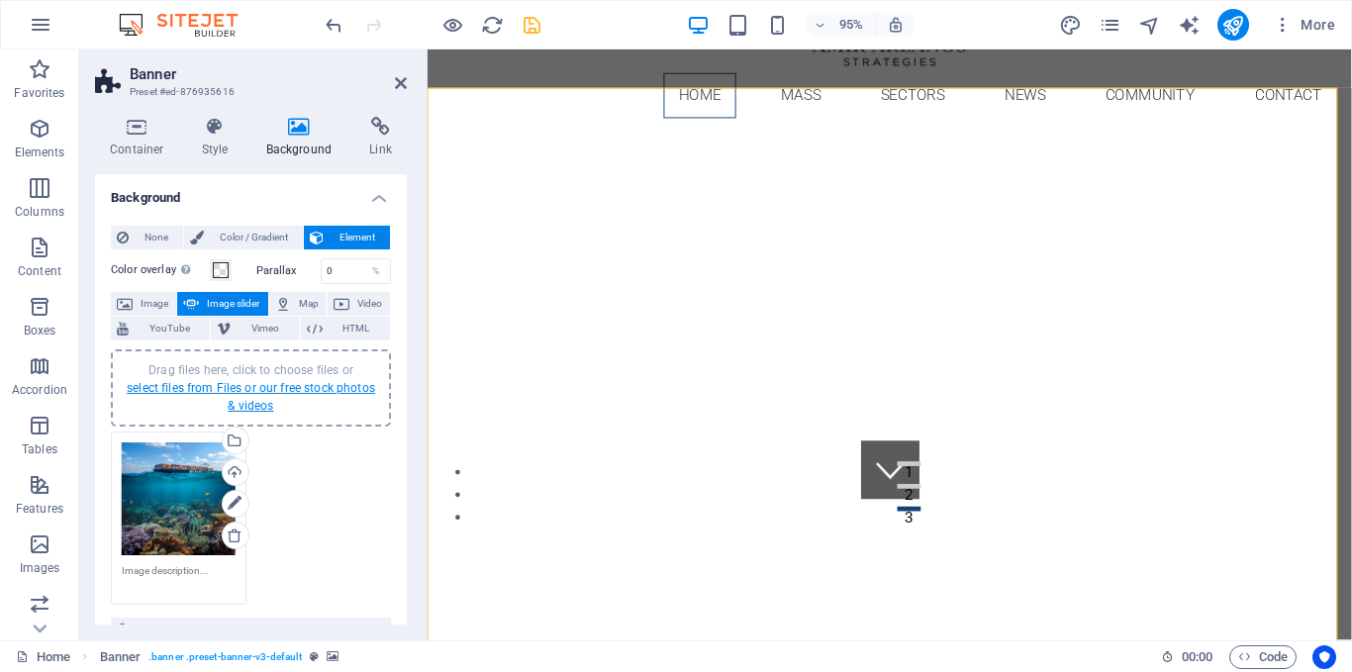
click at [241, 388] on link "select files from Files or our free stock photos & videos" at bounding box center [251, 397] width 248 height 32
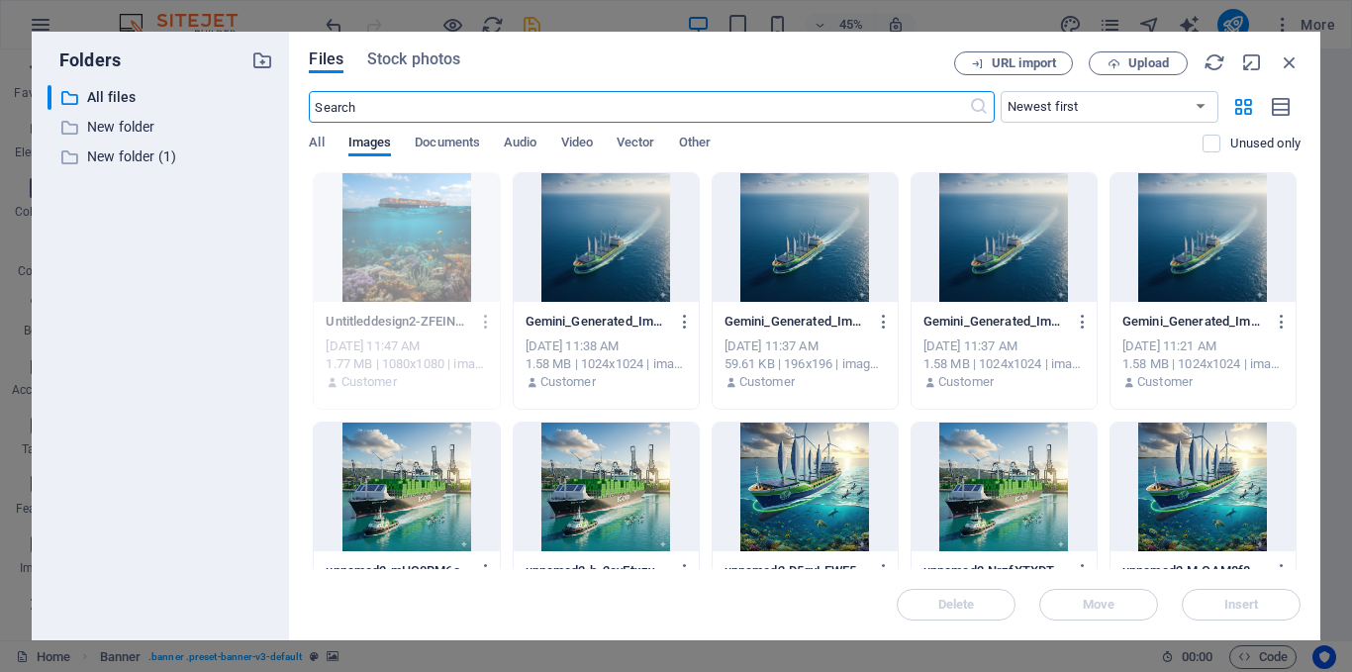
click at [606, 245] on div at bounding box center [606, 237] width 185 height 129
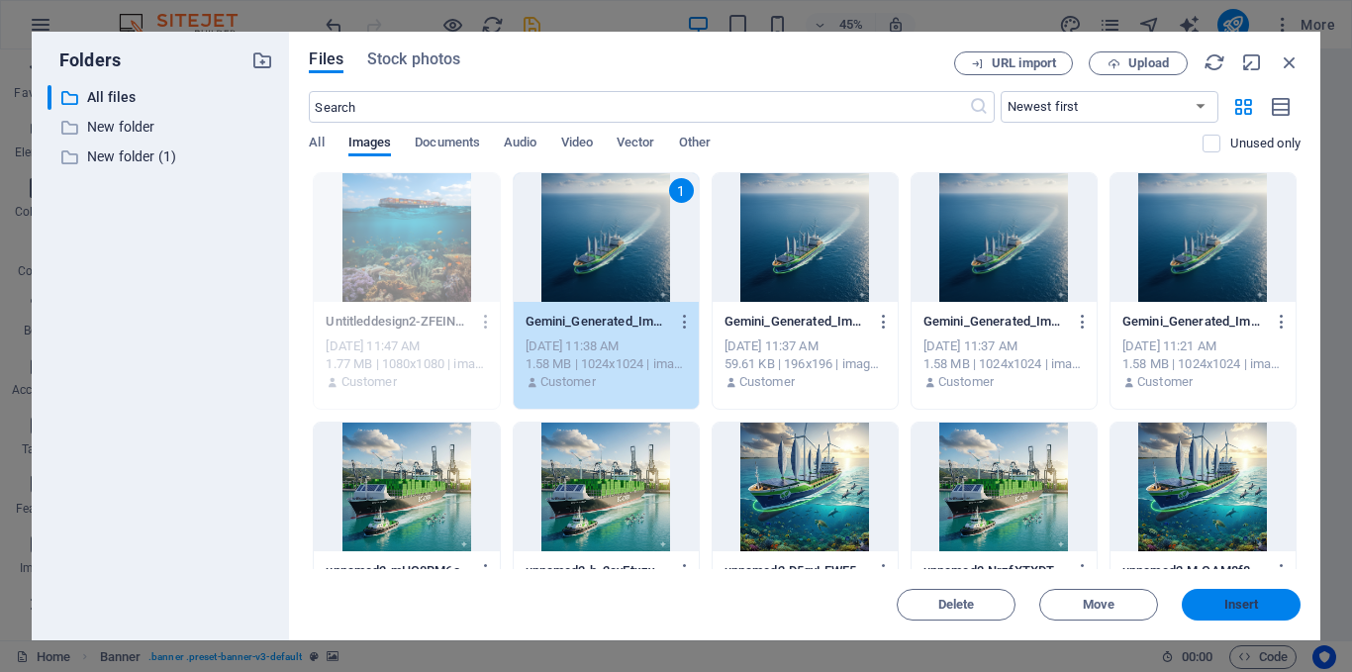
click at [1214, 598] on button "Insert" at bounding box center [1241, 605] width 119 height 32
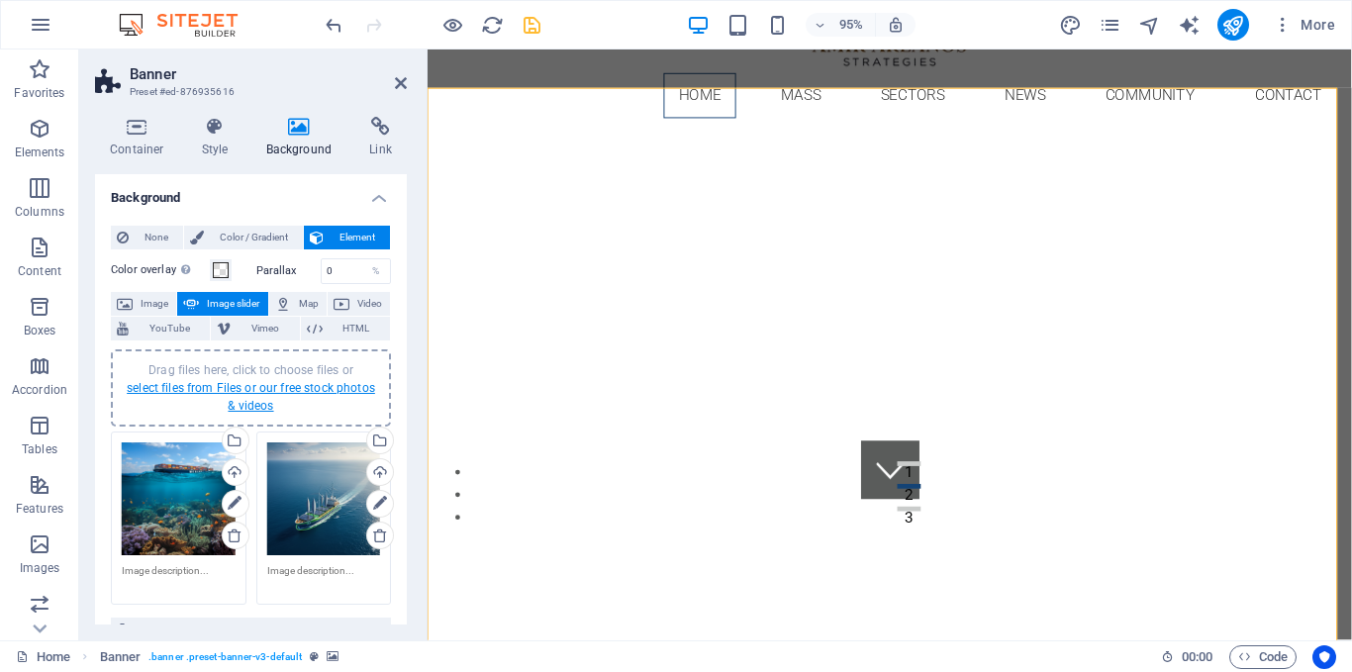
click at [242, 394] on link "select files from Files or our free stock photos & videos" at bounding box center [251, 397] width 248 height 32
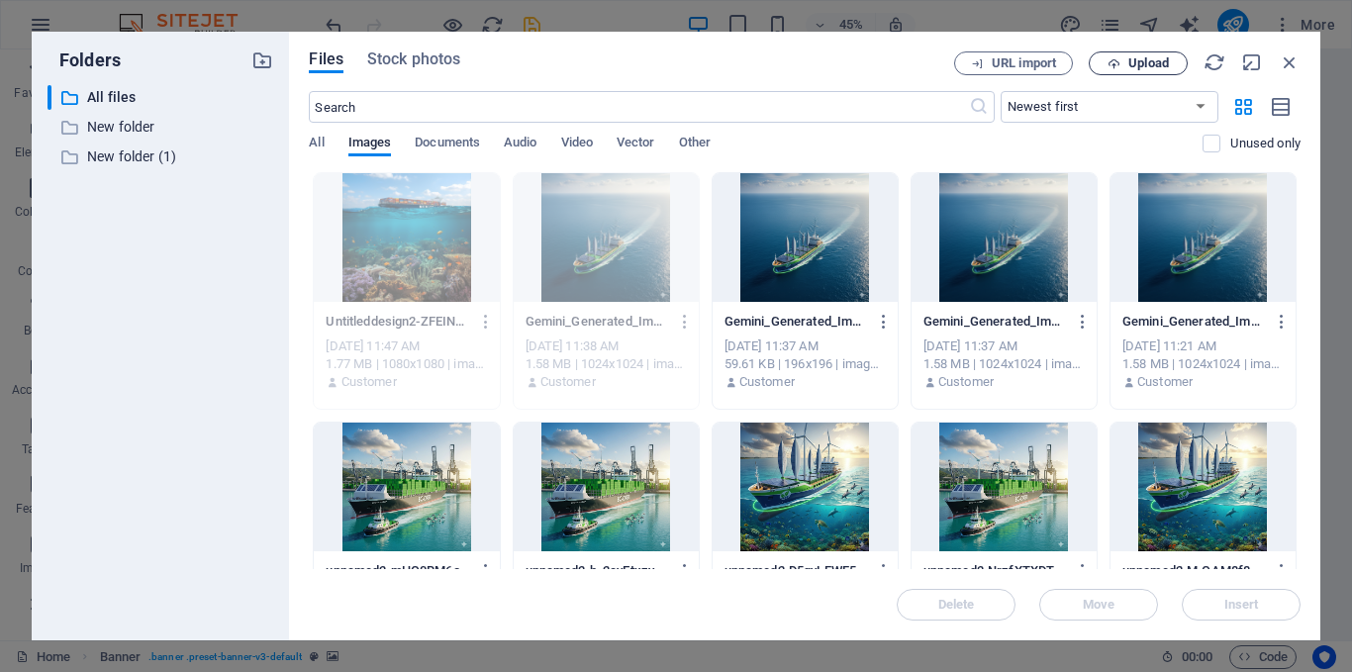
click at [1128, 67] on span "Upload" at bounding box center [1148, 63] width 41 height 12
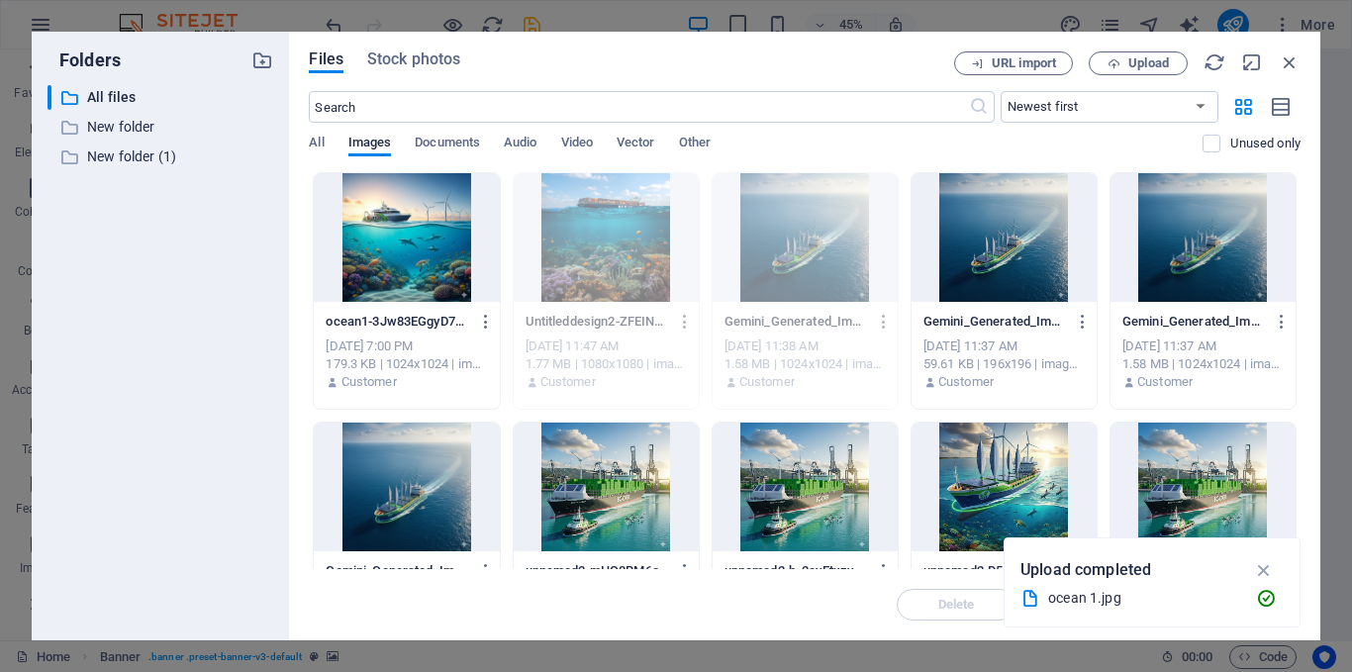
click at [391, 262] on div at bounding box center [406, 237] width 185 height 129
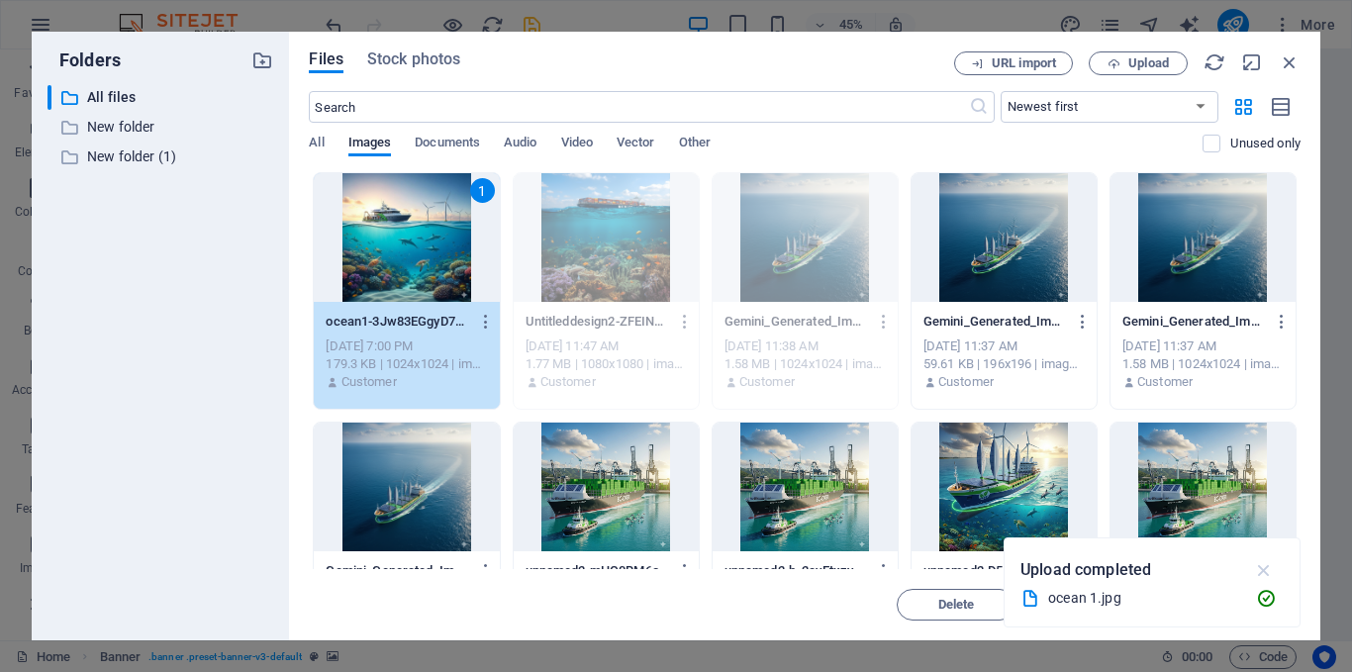
click at [1261, 572] on icon "button" at bounding box center [1264, 570] width 23 height 22
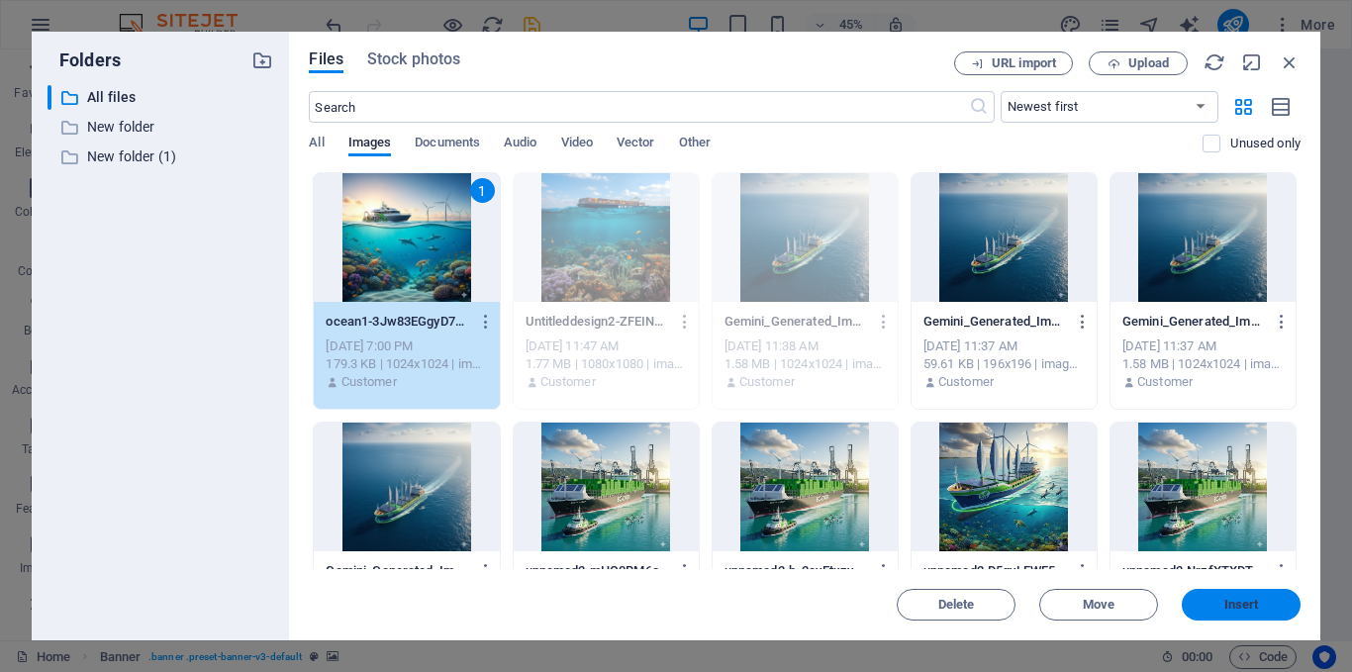
click at [1238, 609] on span "Insert" at bounding box center [1241, 605] width 35 height 12
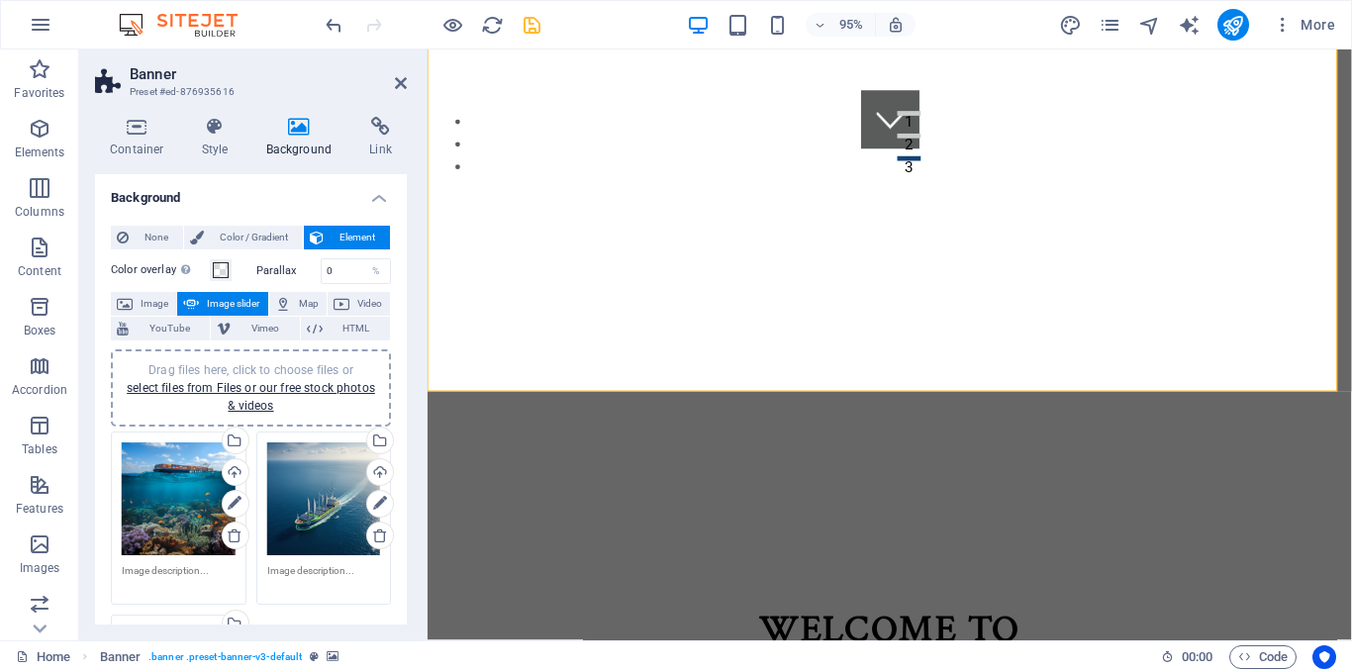
scroll to position [321, 0]
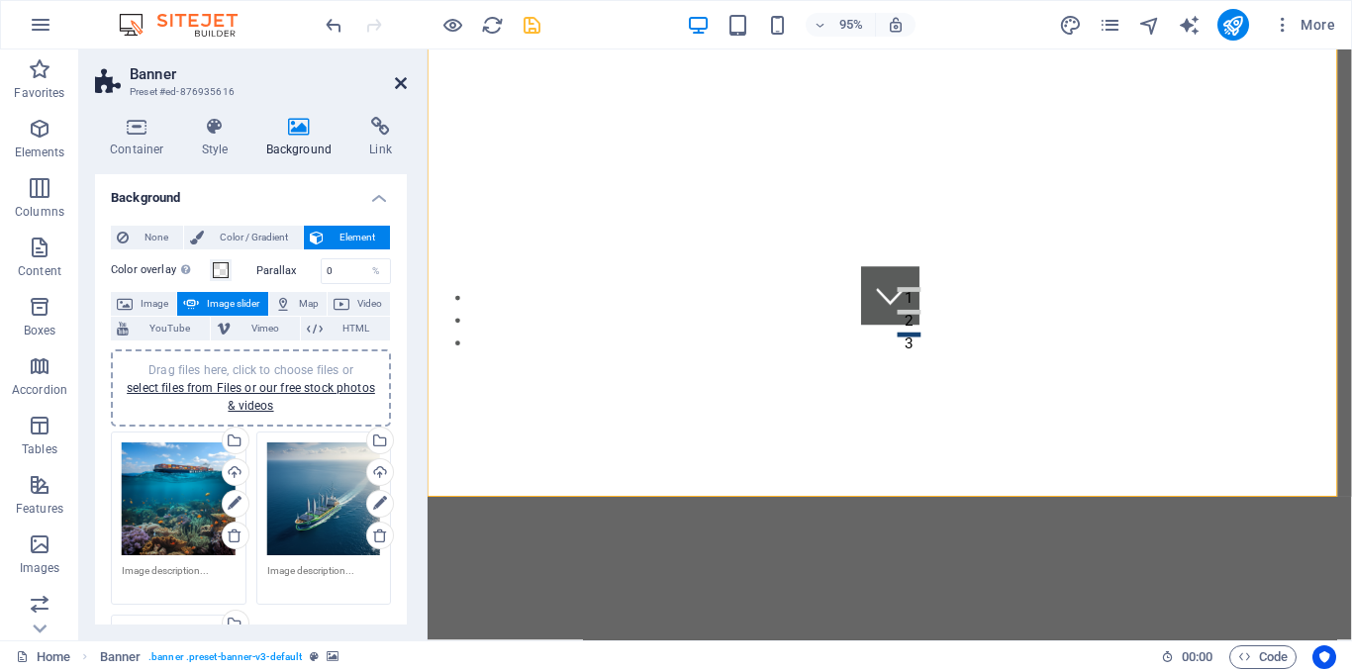
click at [397, 85] on icon at bounding box center [401, 83] width 12 height 16
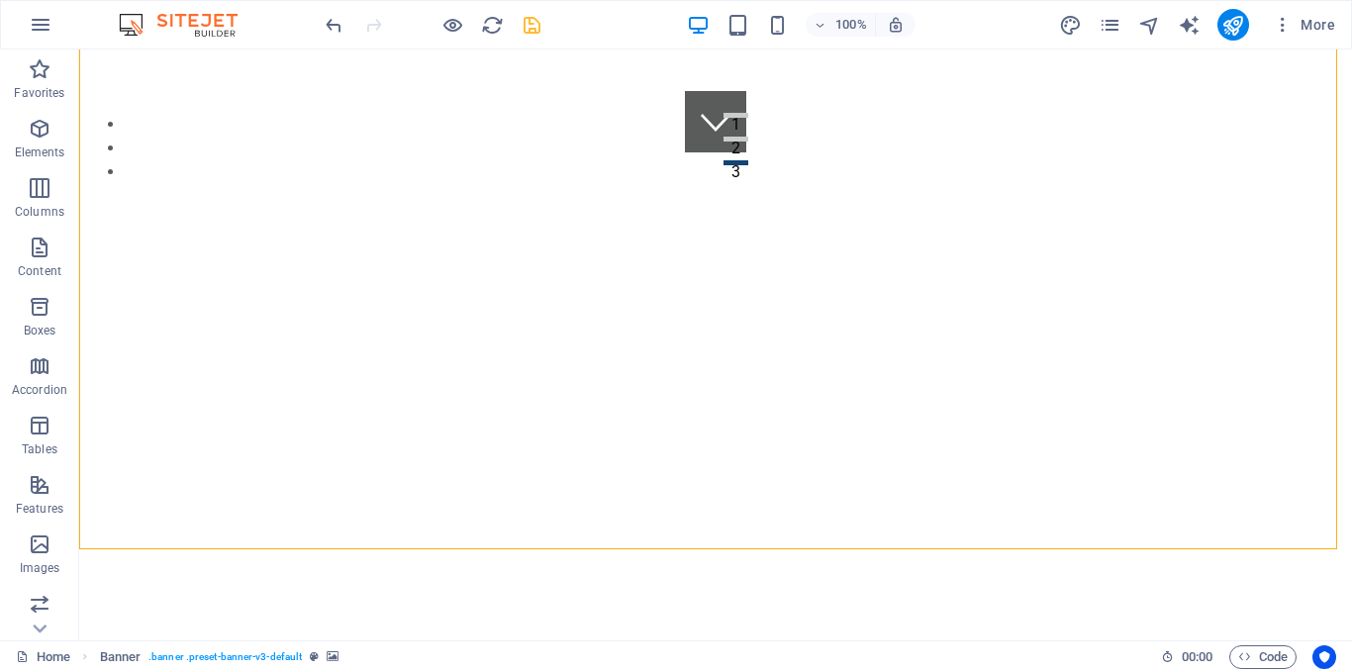
scroll to position [470, 0]
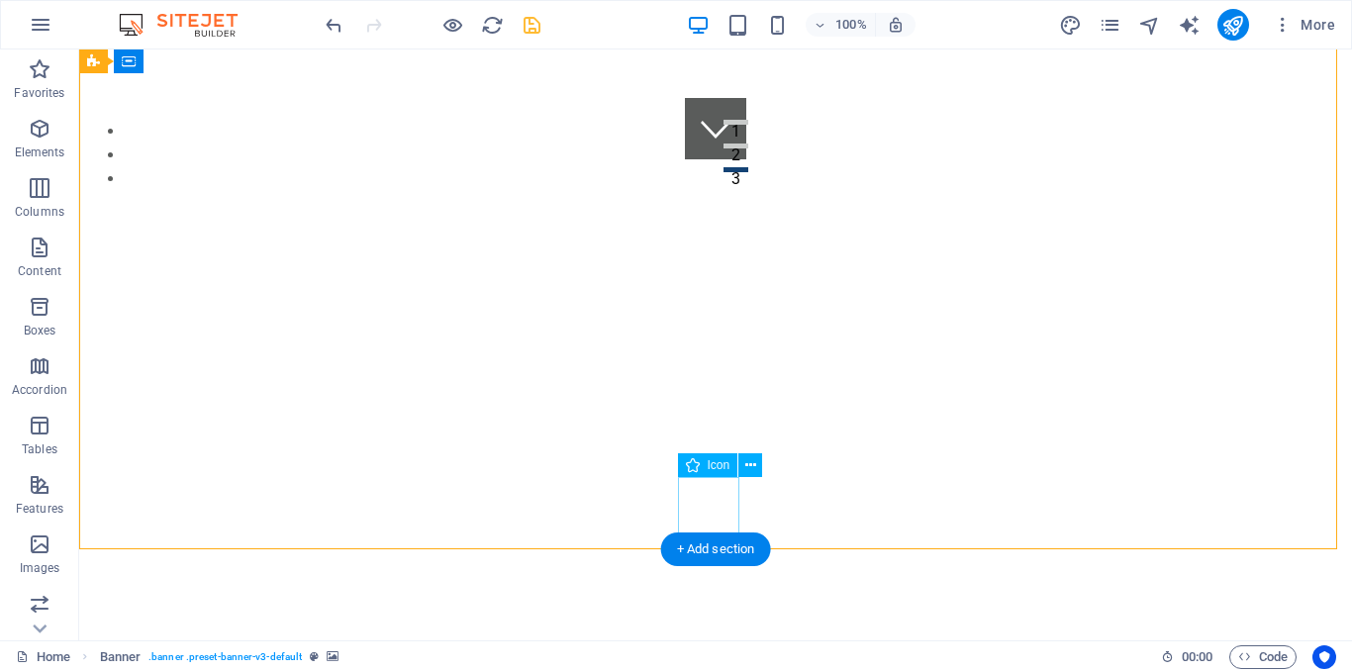
click at [724, 159] on figure at bounding box center [715, 128] width 61 height 61
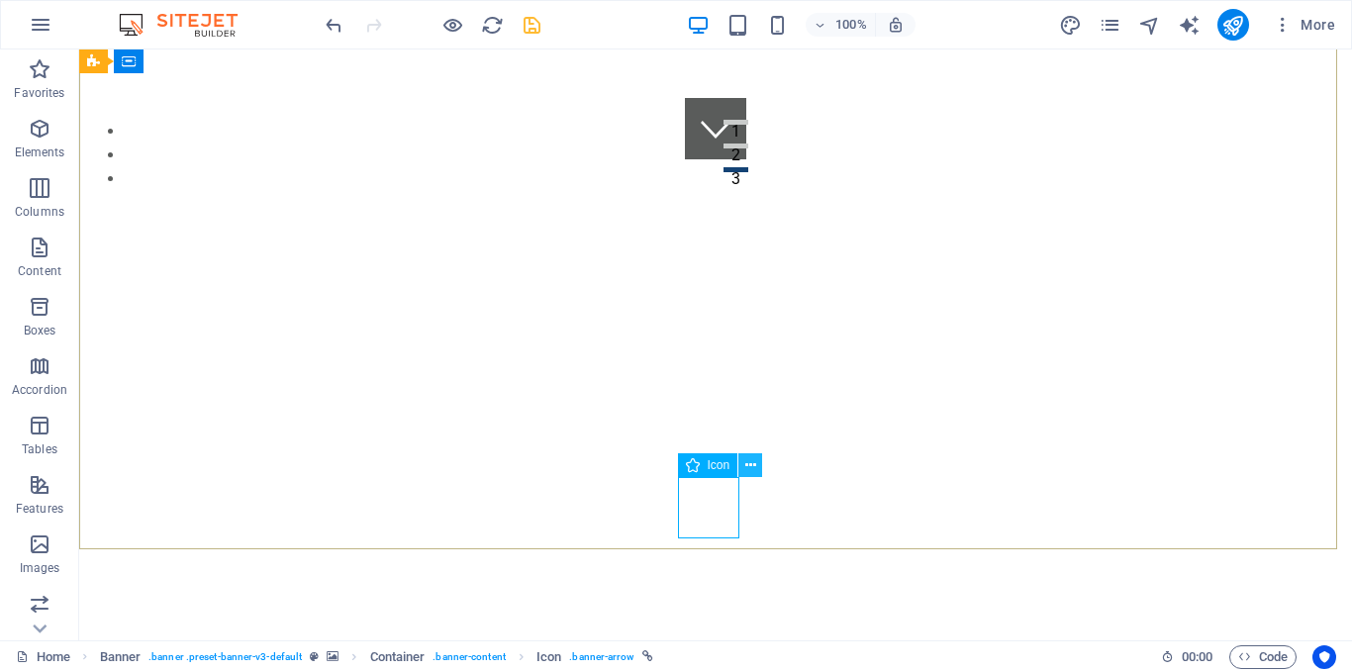
click at [745, 467] on icon at bounding box center [750, 465] width 11 height 21
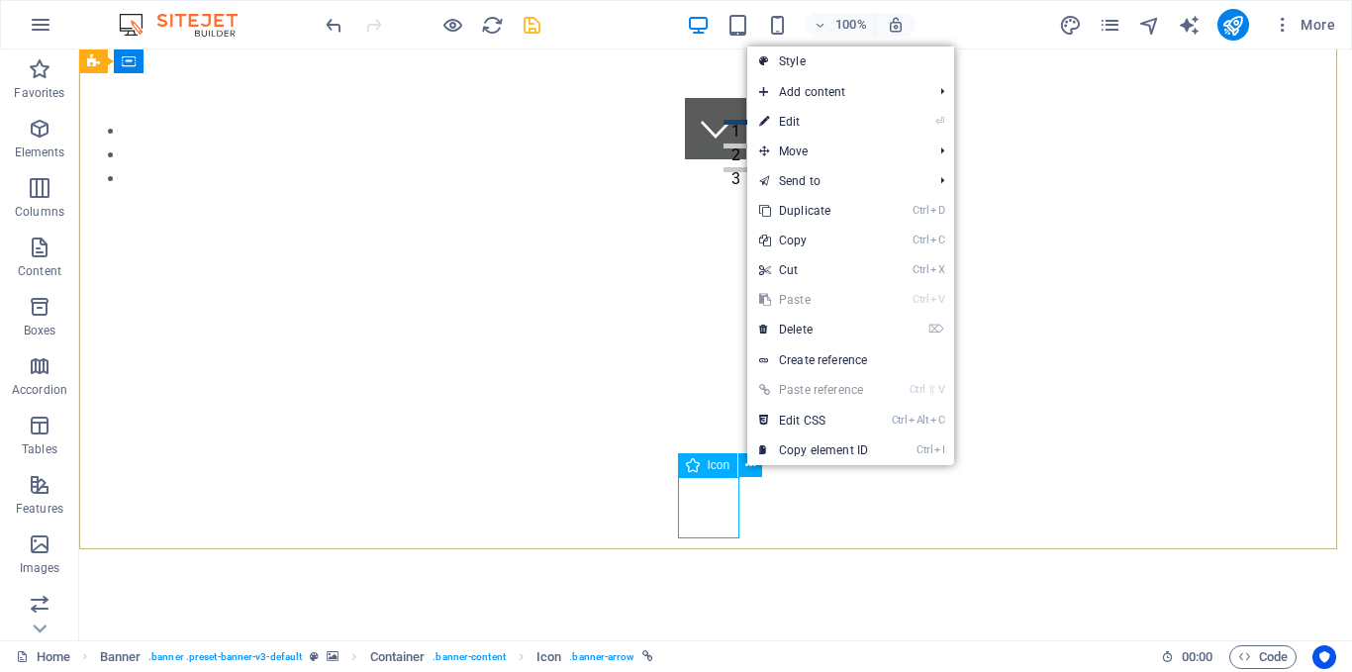
click at [687, 463] on icon at bounding box center [693, 465] width 14 height 24
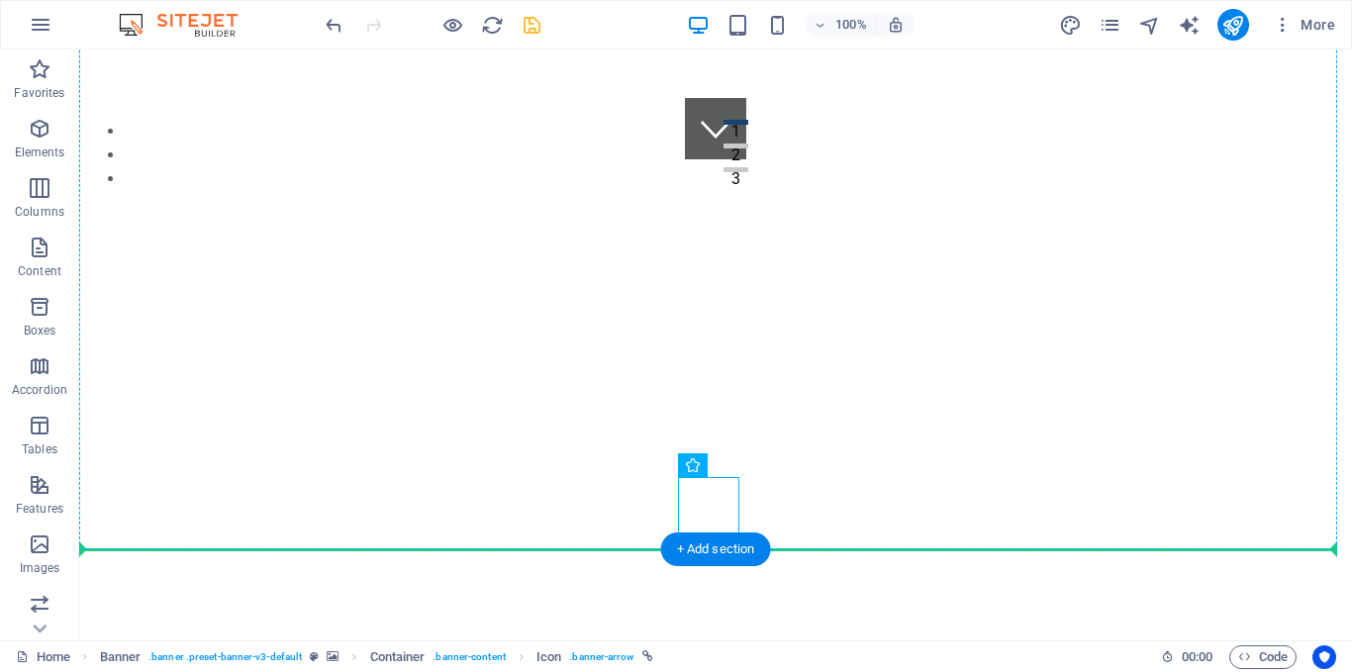
drag, startPoint x: 766, startPoint y: 513, endPoint x: 742, endPoint y: 465, distance: 53.1
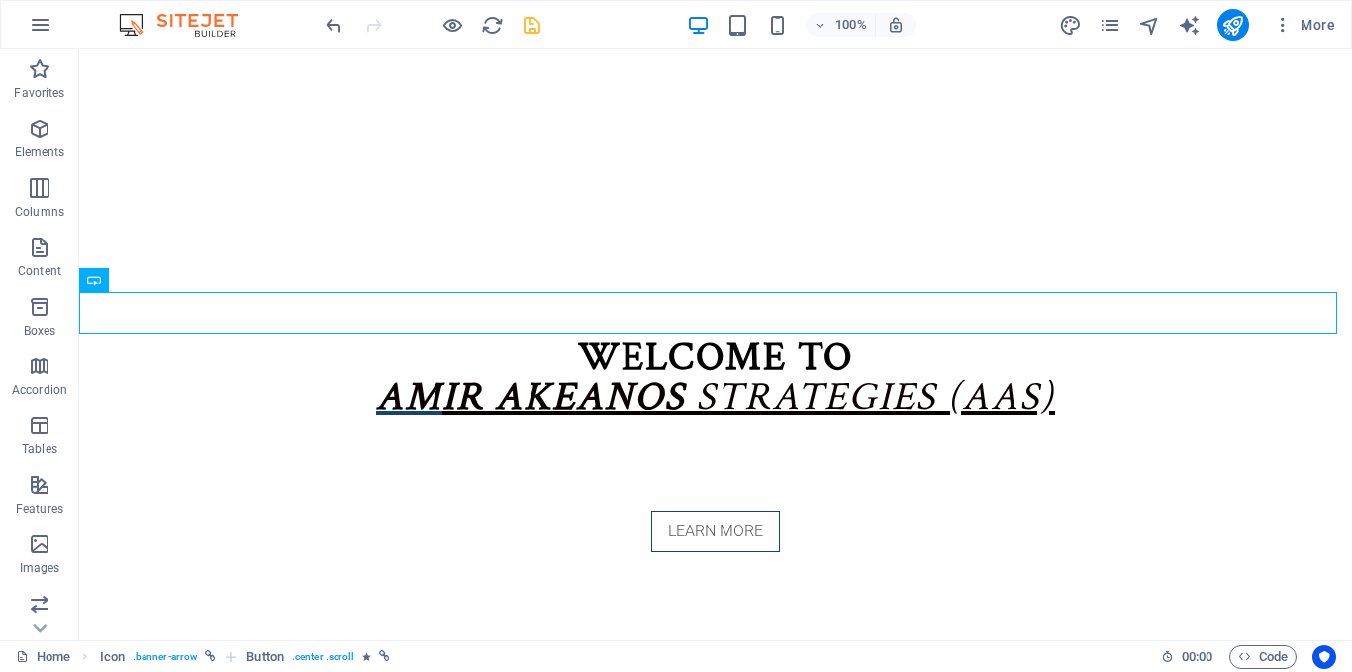
scroll to position [605, 0]
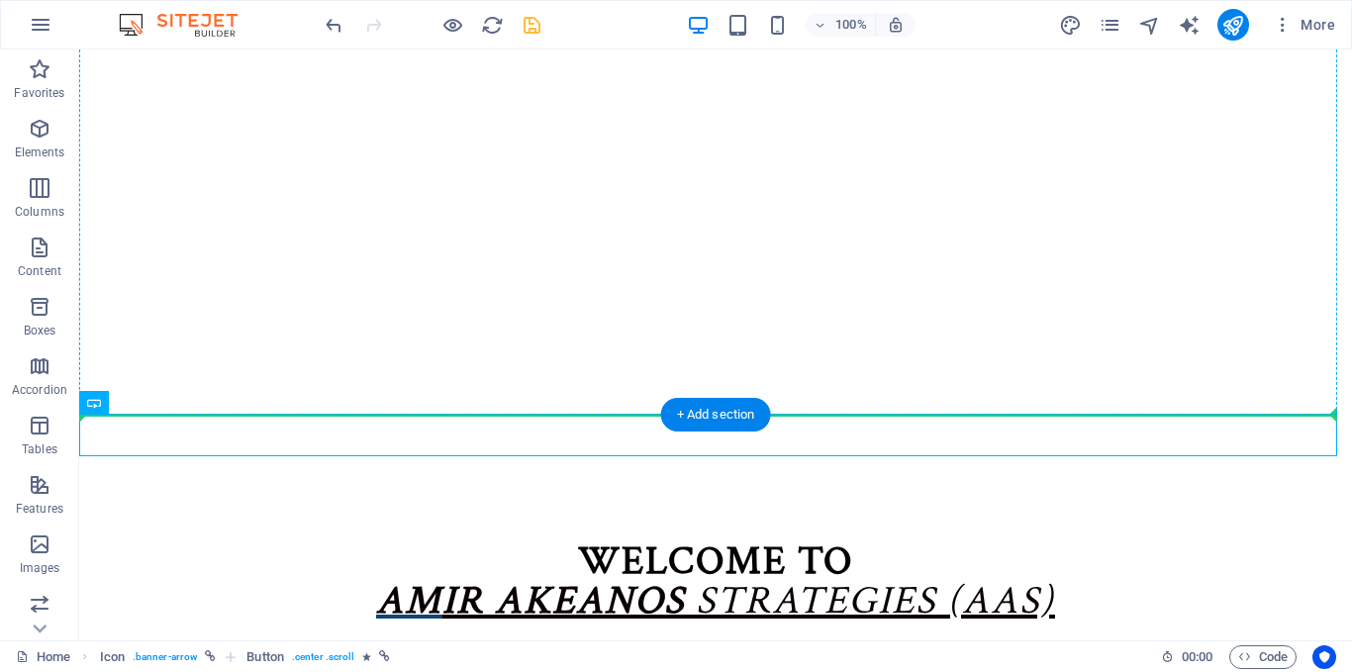
drag, startPoint x: 648, startPoint y: 440, endPoint x: 640, endPoint y: 230, distance: 211.0
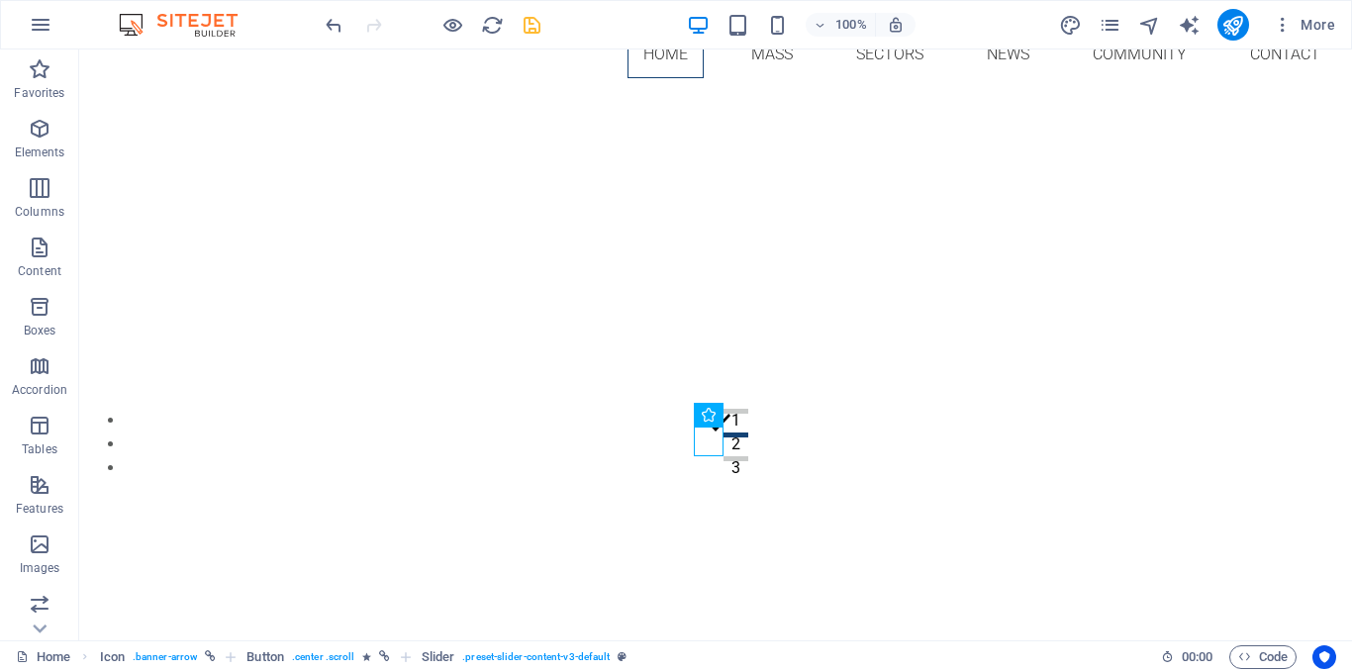
scroll to position [284, 0]
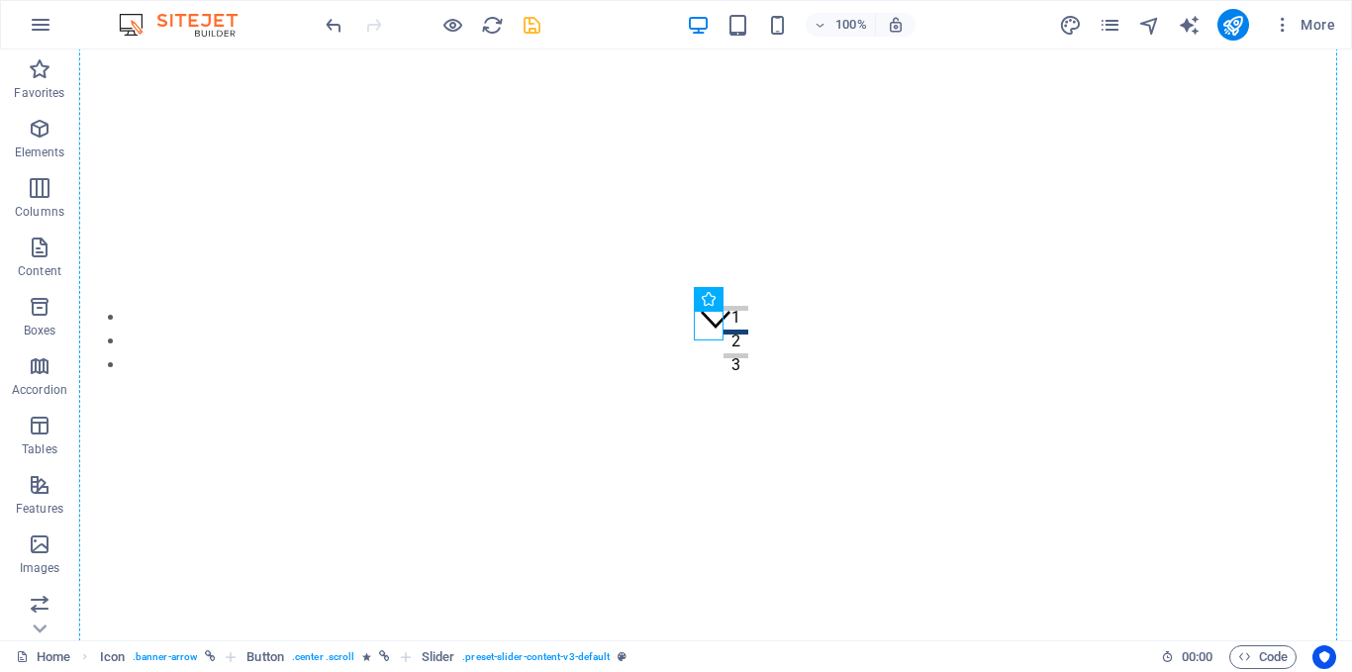
drag, startPoint x: 806, startPoint y: 348, endPoint x: 717, endPoint y: 398, distance: 101.9
drag, startPoint x: 779, startPoint y: 351, endPoint x: 702, endPoint y: 432, distance: 111.3
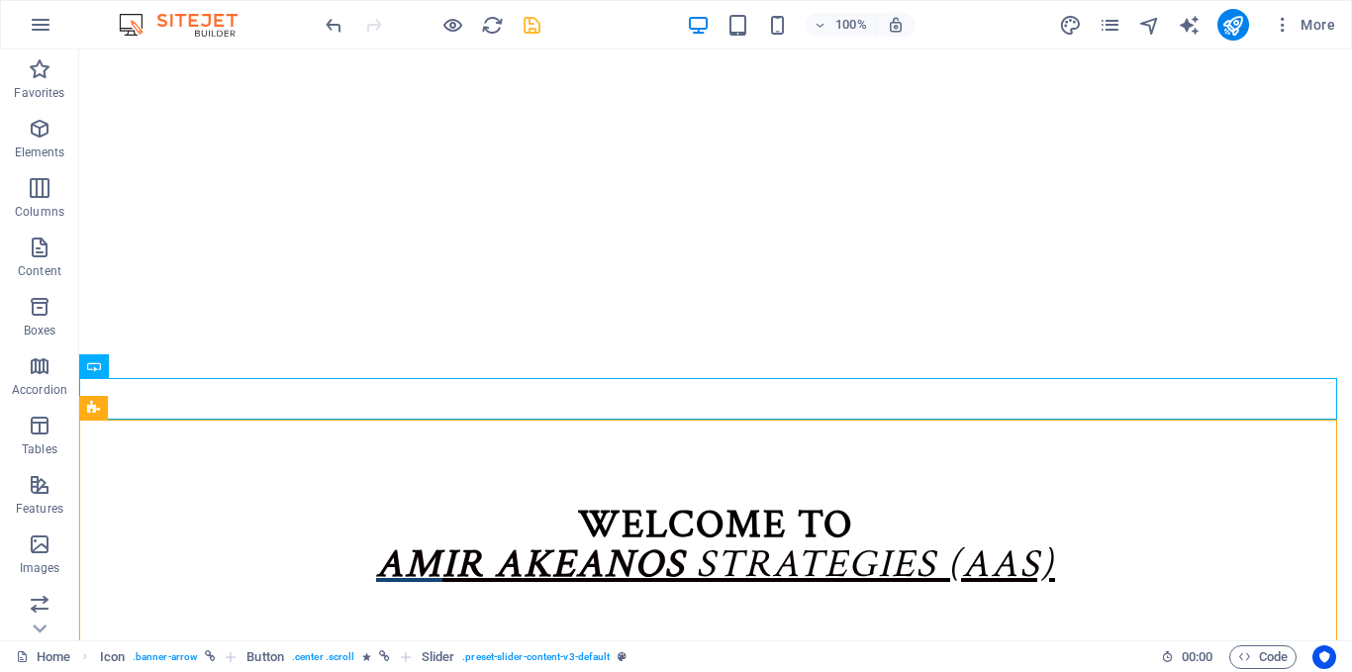
scroll to position [677, 0]
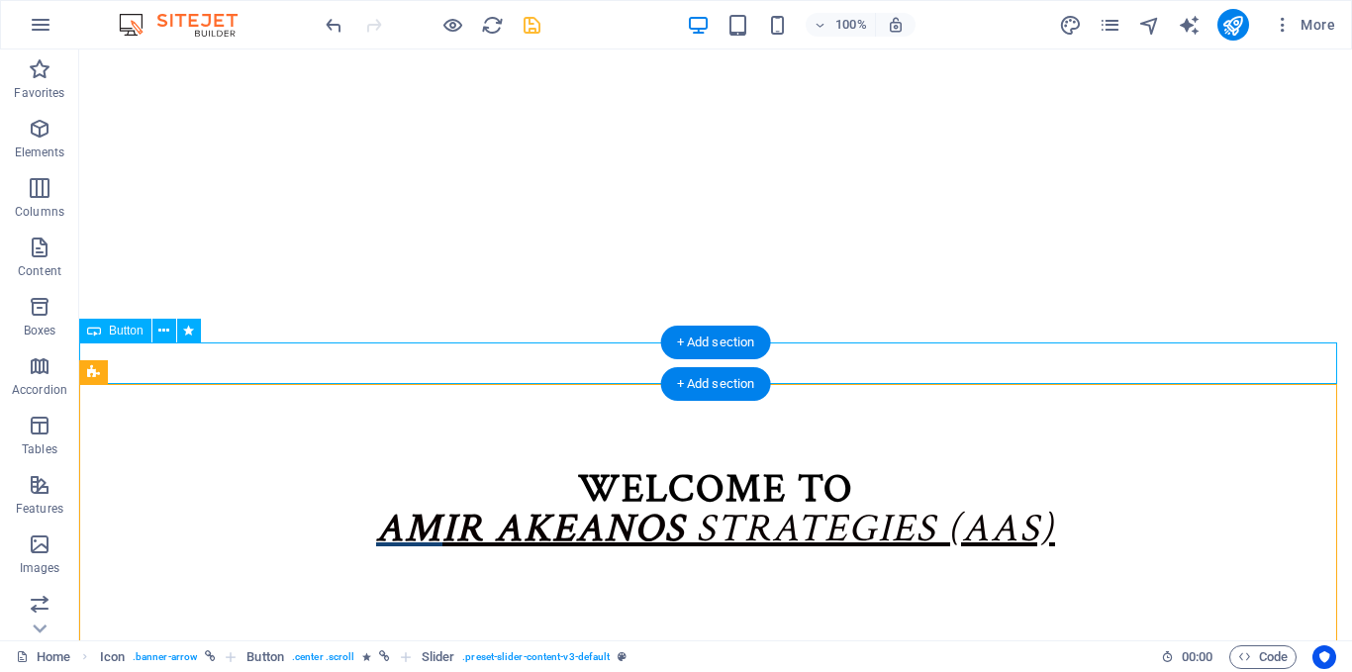
click at [643, 642] on div "Learn more" at bounding box center [715, 663] width 1273 height 42
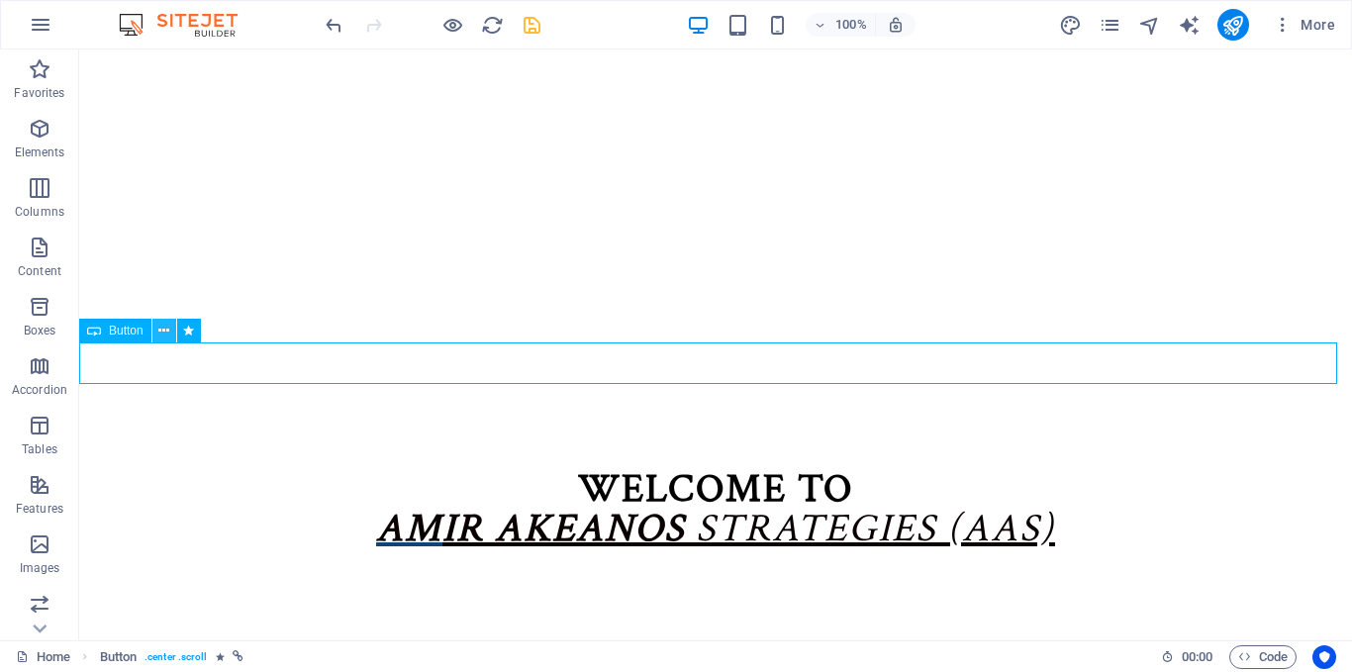
click at [158, 330] on icon at bounding box center [163, 331] width 11 height 21
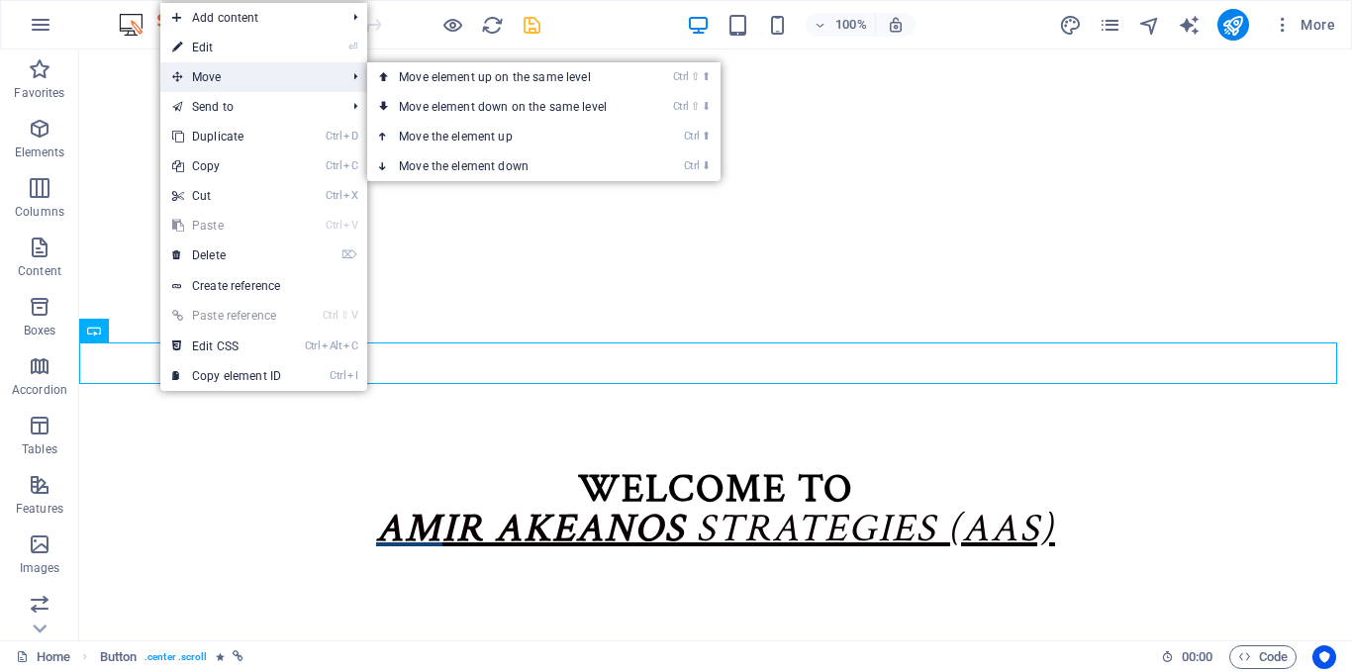
click at [222, 81] on span "Move" at bounding box center [248, 77] width 177 height 30
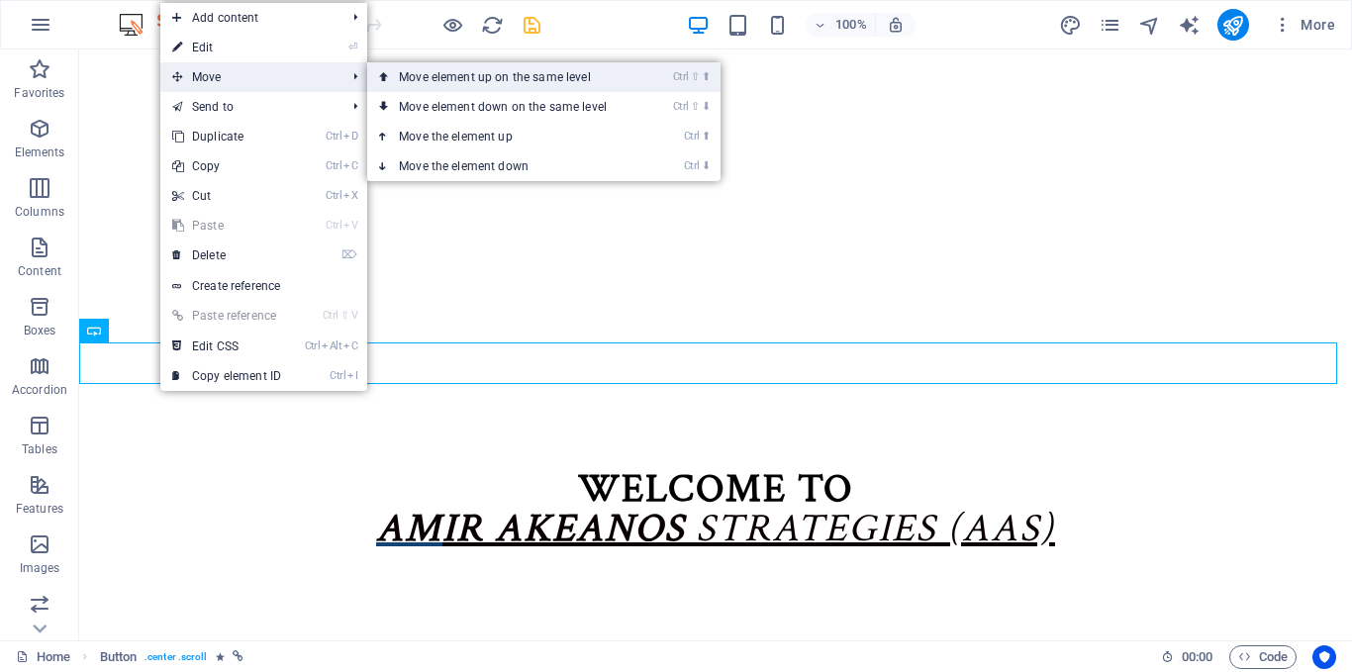
click at [415, 76] on link "Ctrl ⇧ ⬆ Move element up on the same level" at bounding box center [506, 77] width 279 height 30
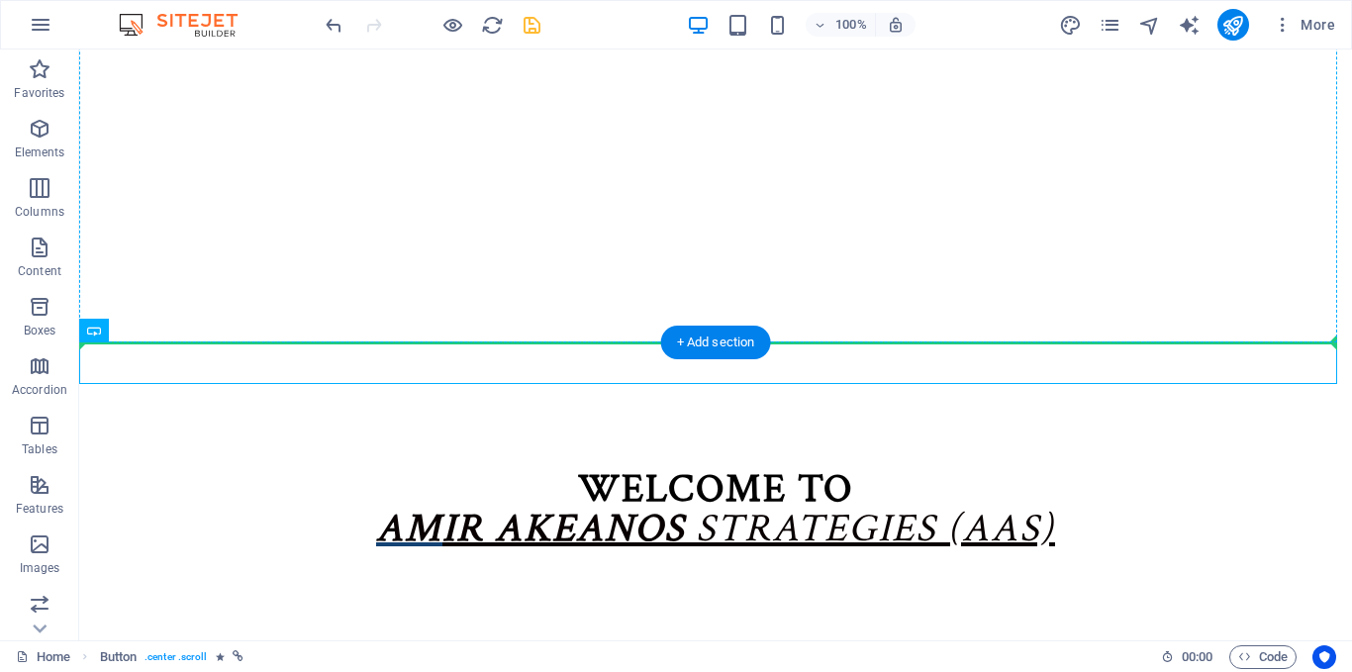
drag, startPoint x: 653, startPoint y: 352, endPoint x: 663, endPoint y: 200, distance: 152.8
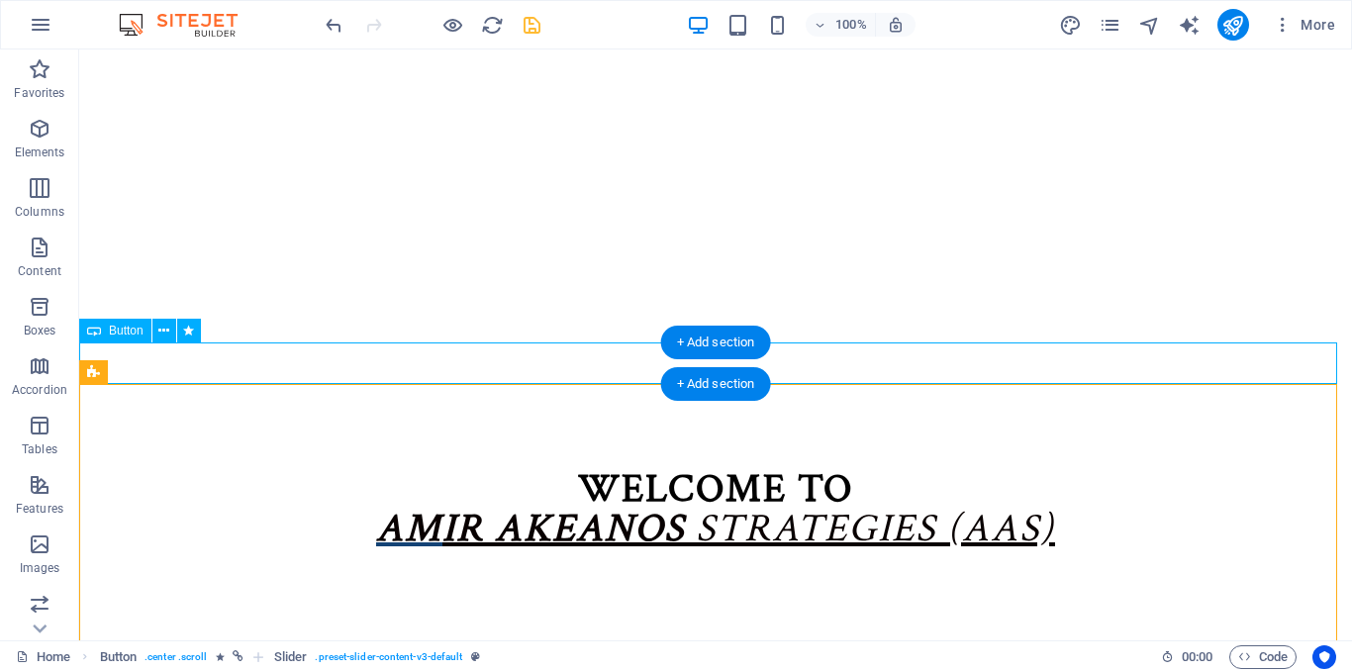
click at [660, 642] on div "Learn more" at bounding box center [715, 663] width 1273 height 42
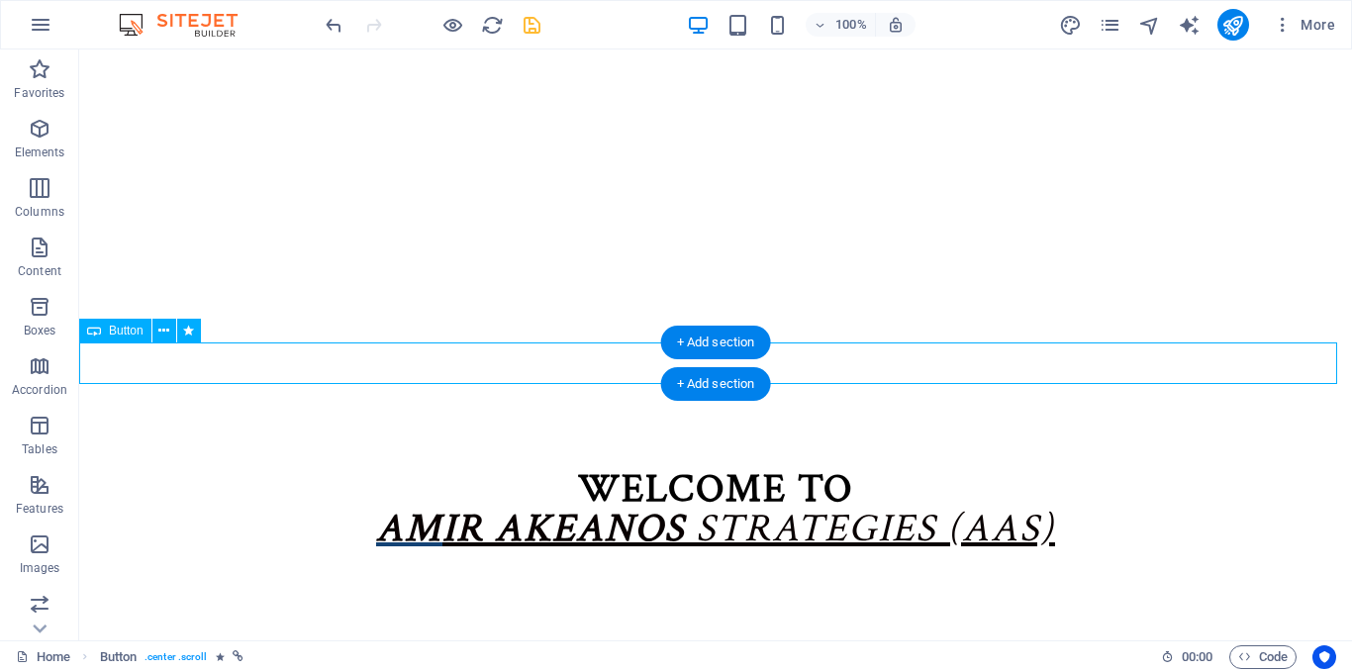
click at [225, 642] on div "Learn more" at bounding box center [715, 663] width 1273 height 42
click at [158, 330] on icon at bounding box center [163, 331] width 11 height 21
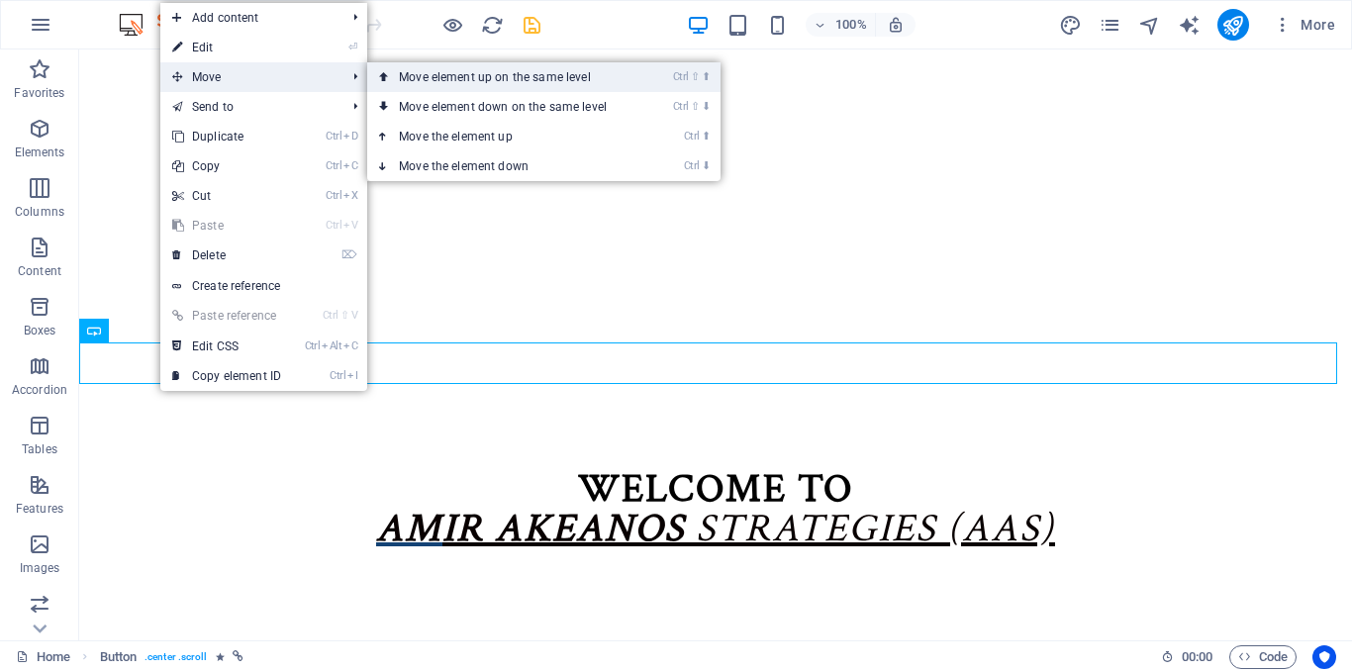
click at [412, 80] on link "Ctrl ⇧ ⬆ Move element up on the same level" at bounding box center [506, 77] width 279 height 30
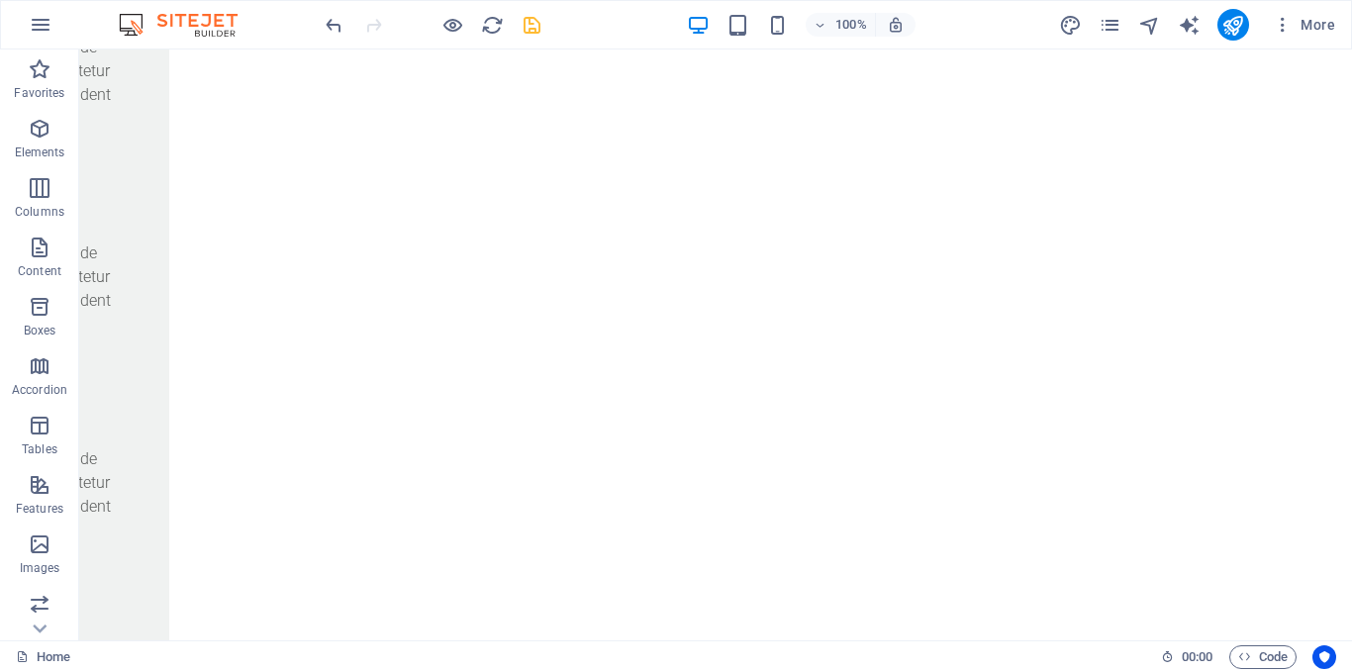
scroll to position [743, 0]
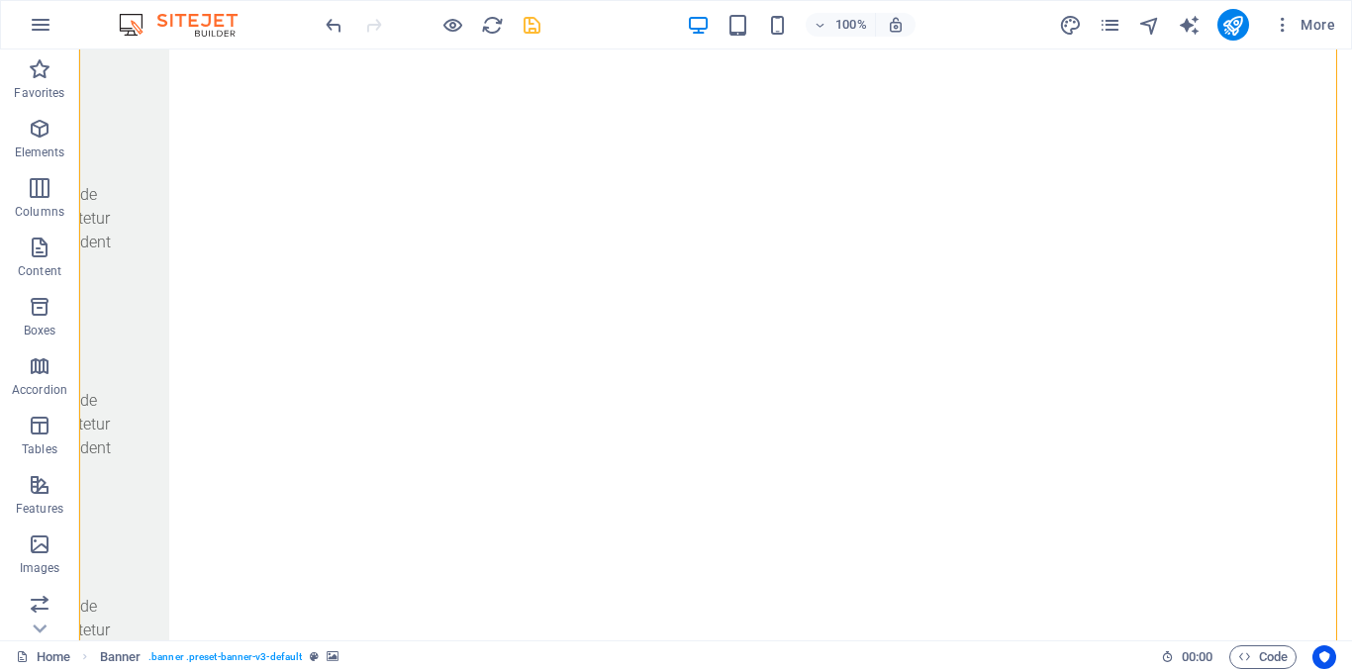
drag, startPoint x: 722, startPoint y: 236, endPoint x: 717, endPoint y: 182, distance: 53.7
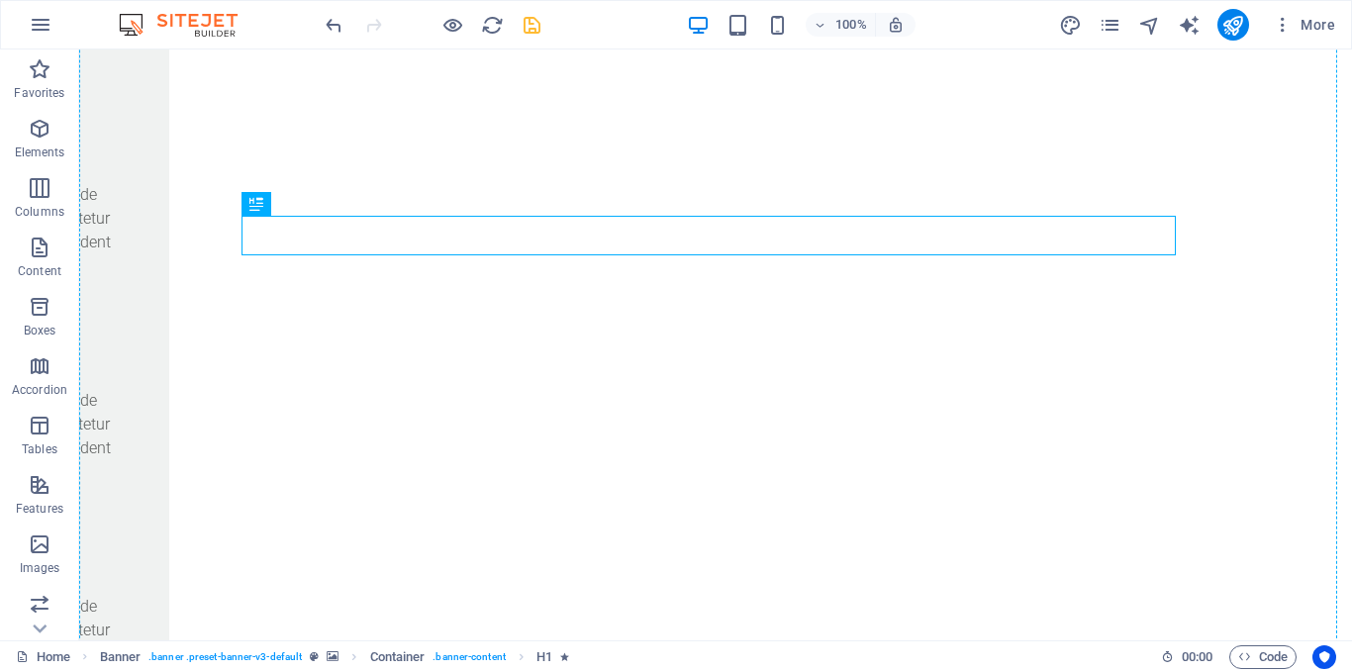
drag, startPoint x: 717, startPoint y: 241, endPoint x: 716, endPoint y: 138, distance: 102.9
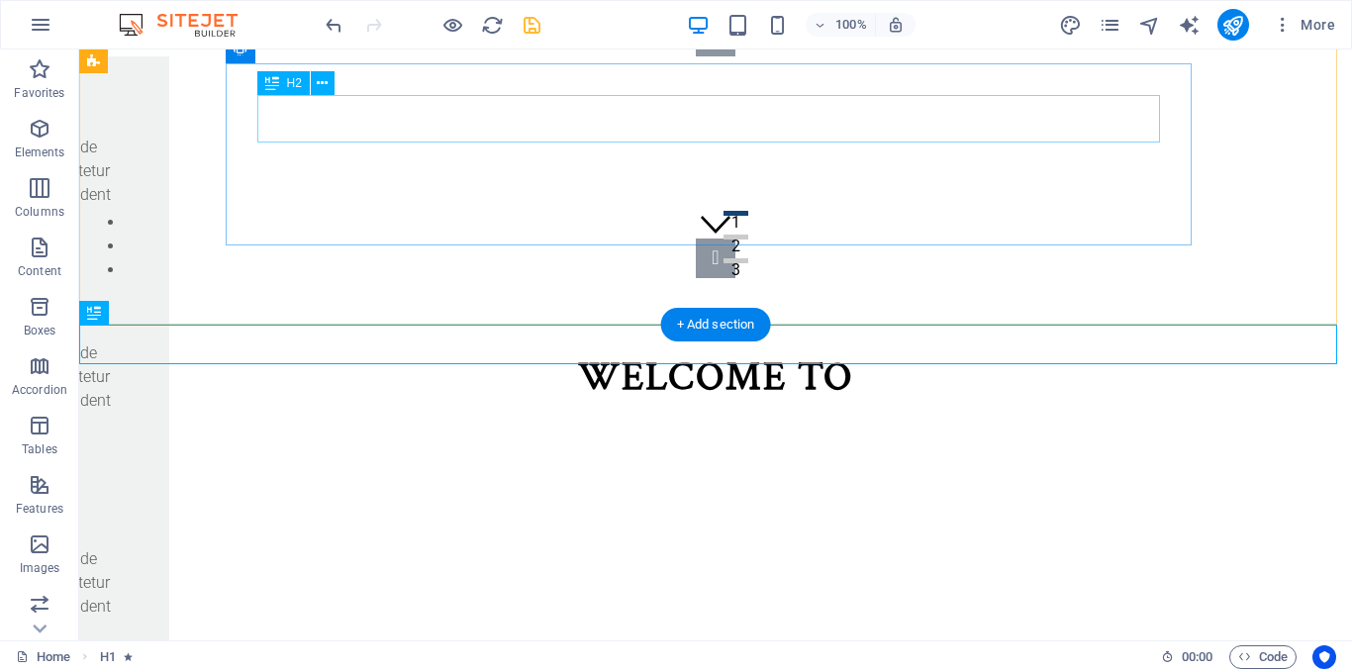
scroll to position [285, 0]
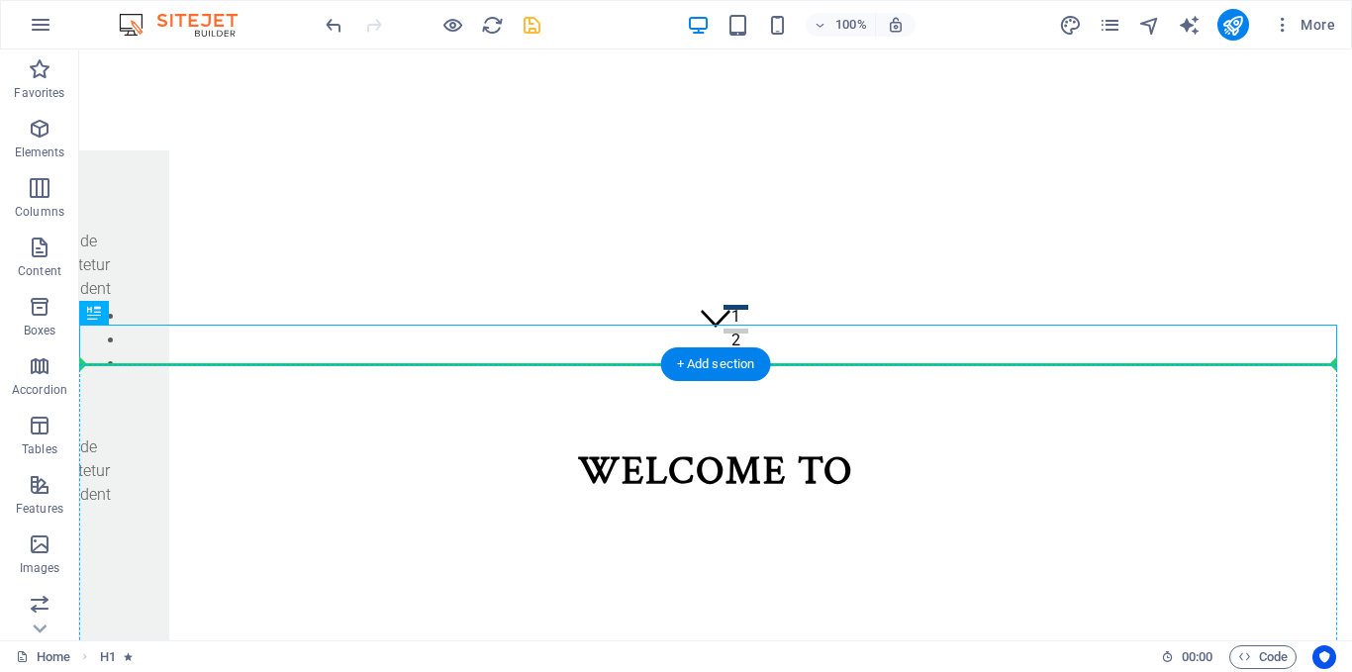
drag, startPoint x: 614, startPoint y: 344, endPoint x: 621, endPoint y: 541, distance: 197.1
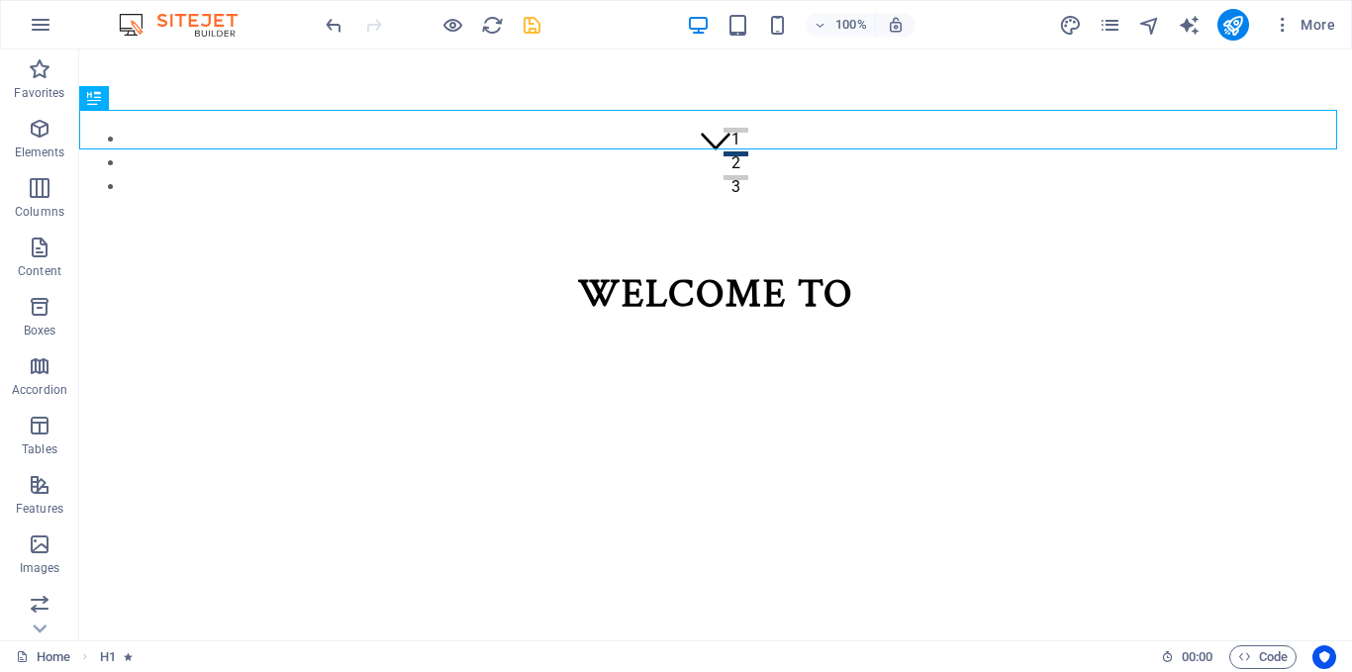
scroll to position [500, 0]
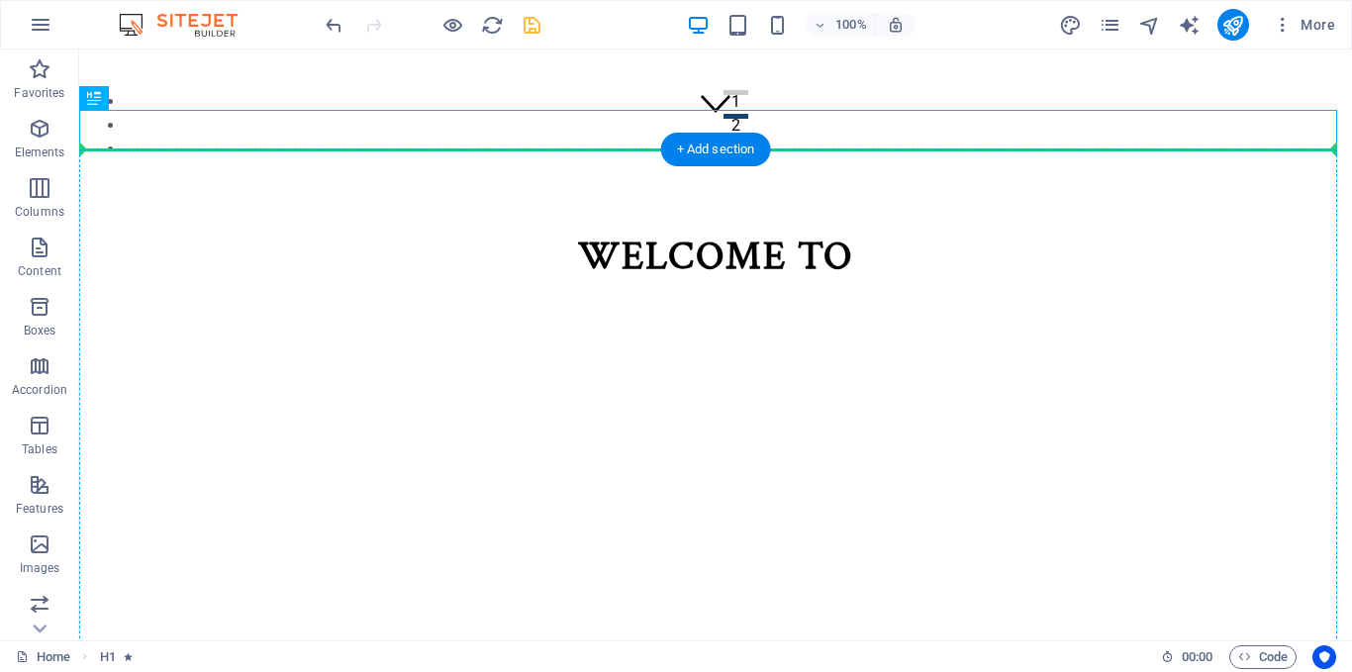
drag, startPoint x: 597, startPoint y: 129, endPoint x: 627, endPoint y: 478, distance: 350.7
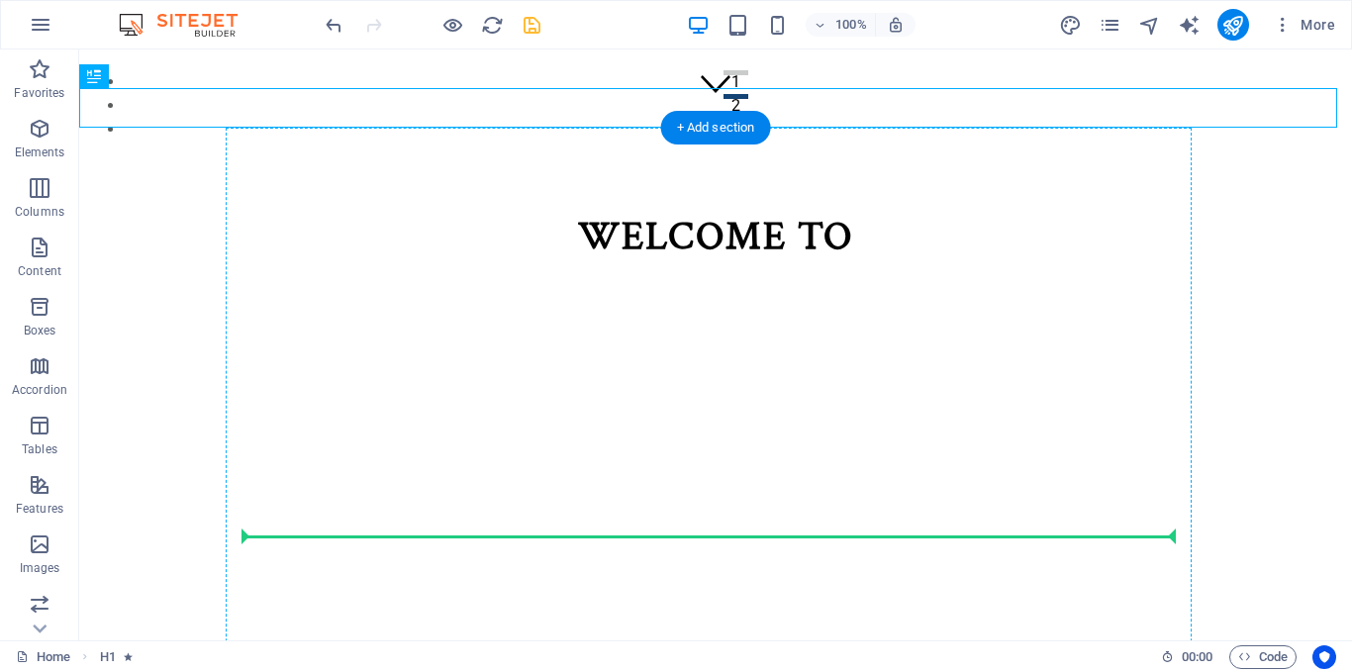
scroll to position [536, 0]
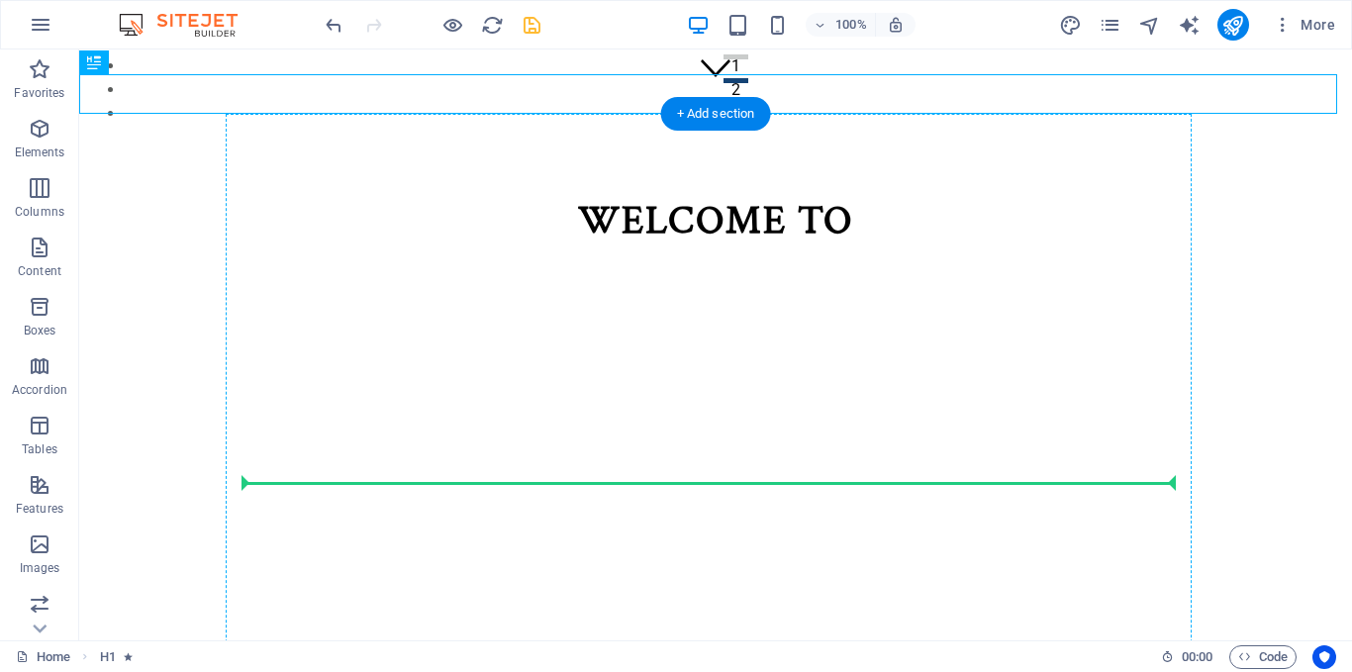
drag, startPoint x: 605, startPoint y: 135, endPoint x: 644, endPoint y: 486, distance: 353.6
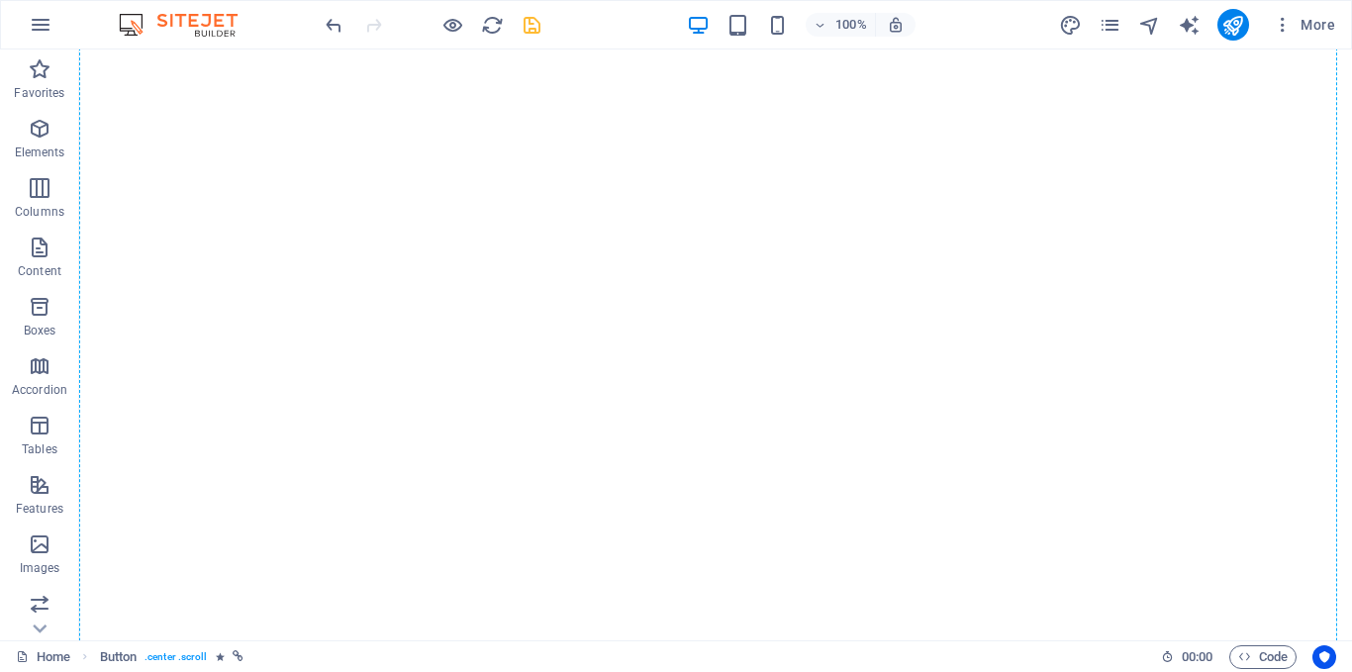
scroll to position [617, 0]
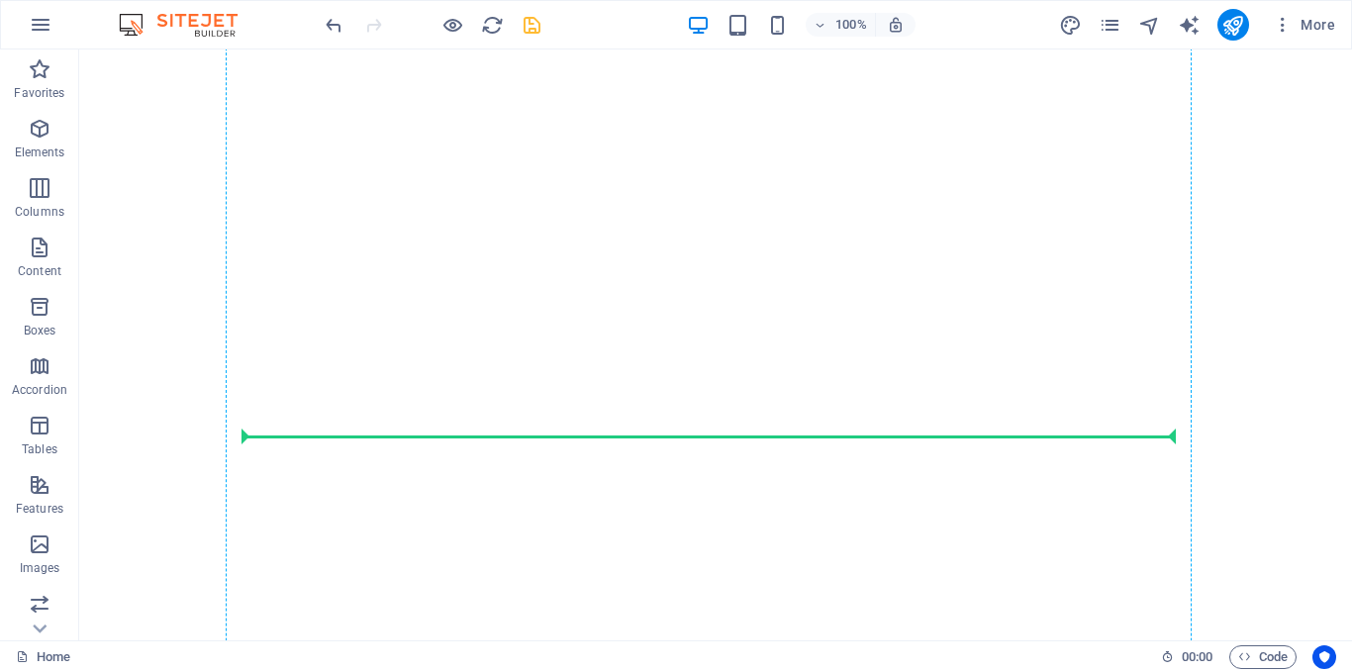
drag, startPoint x: 653, startPoint y: 150, endPoint x: 673, endPoint y: 430, distance: 279.8
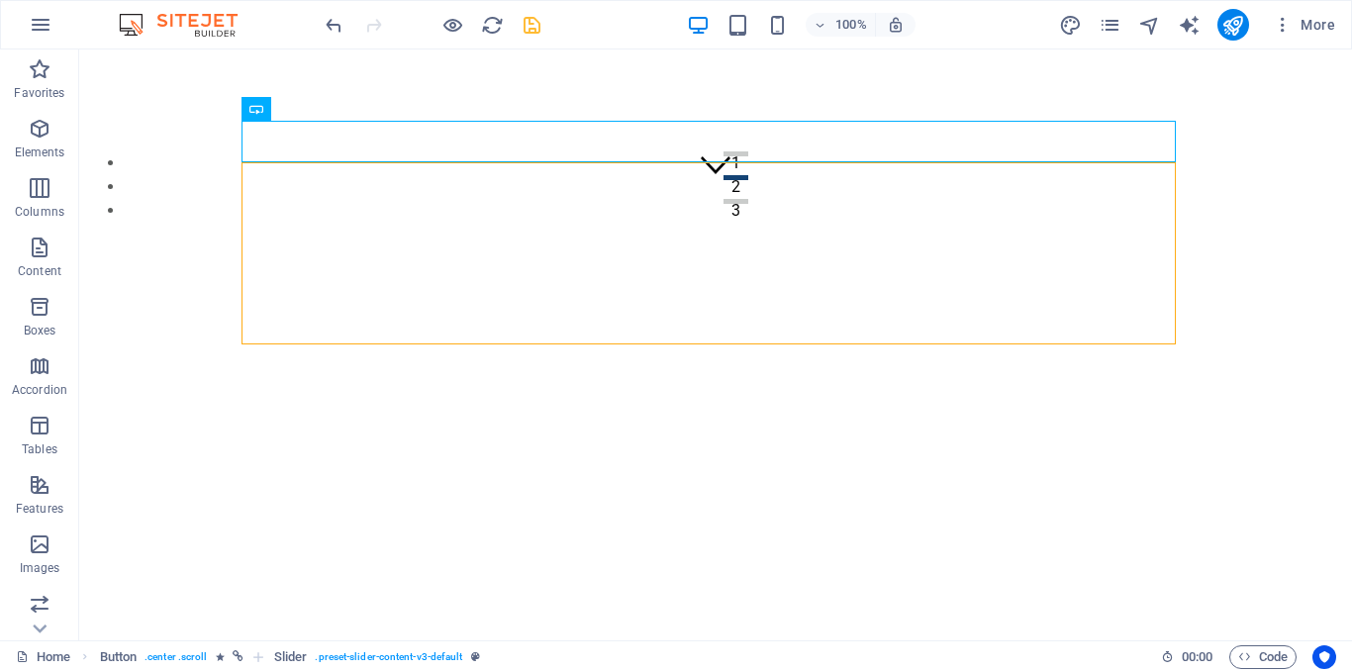
scroll to position [392, 0]
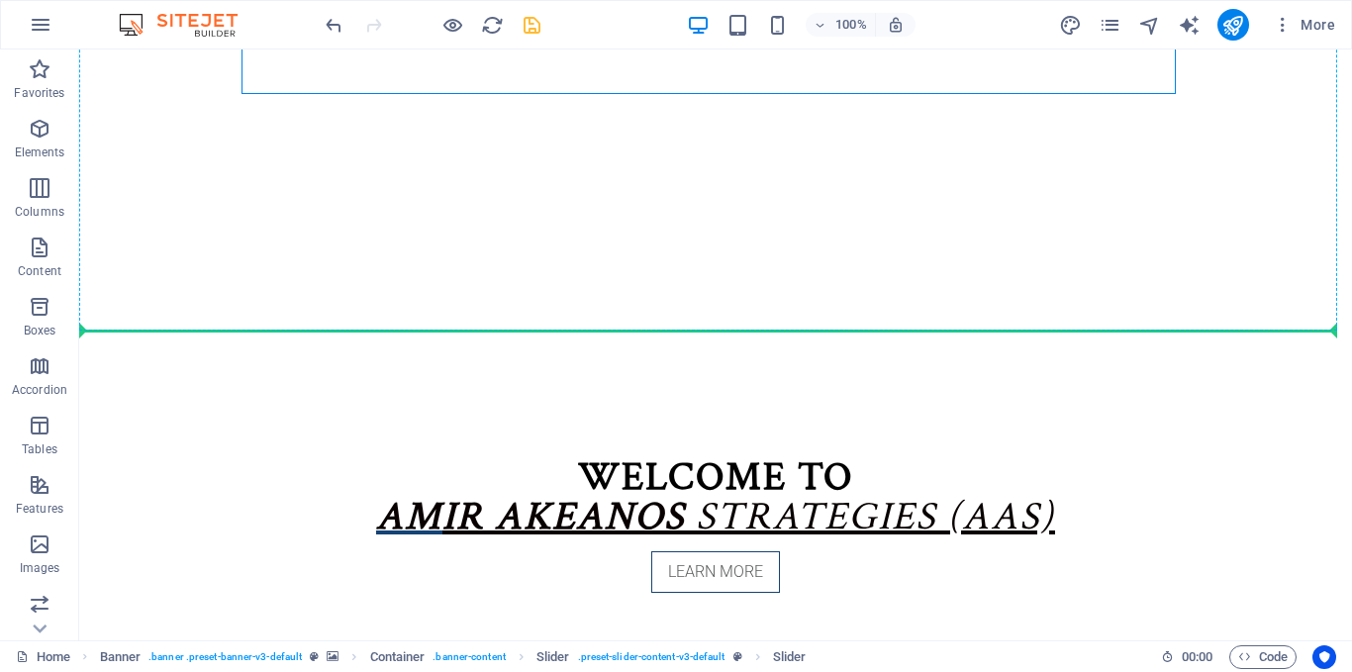
scroll to position [725, 0]
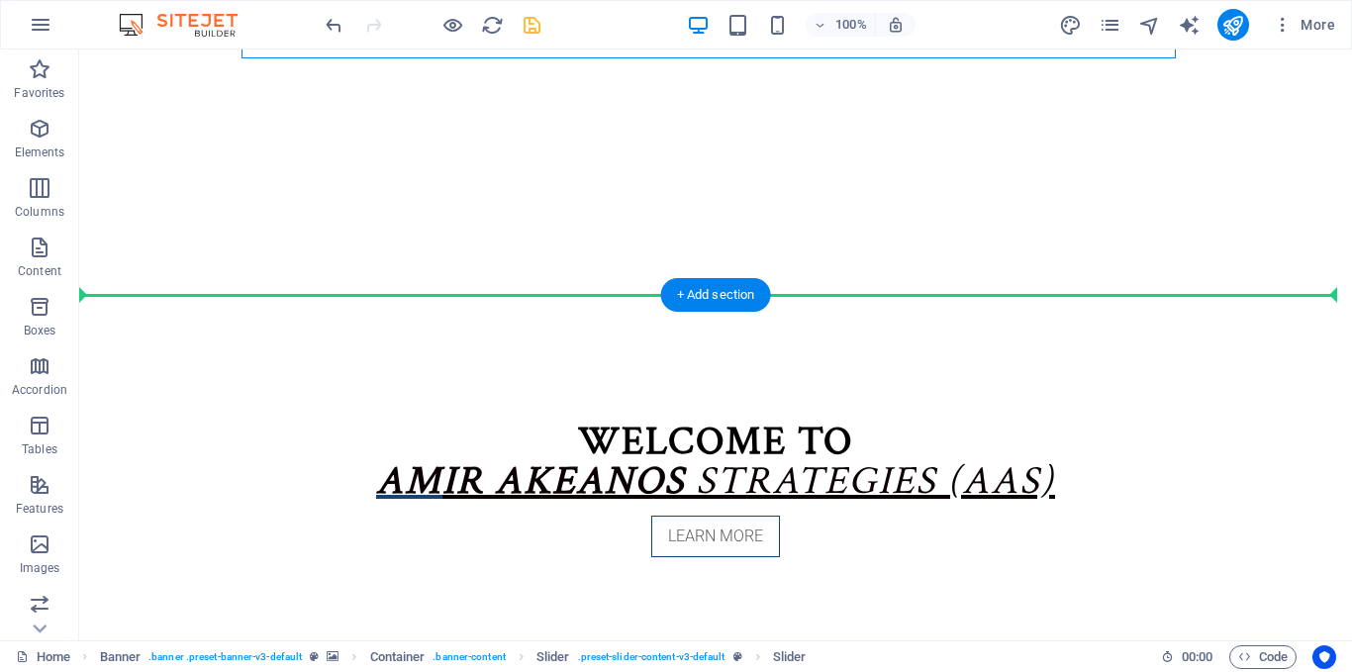
drag, startPoint x: 397, startPoint y: 215, endPoint x: 519, endPoint y: 360, distance: 189.7
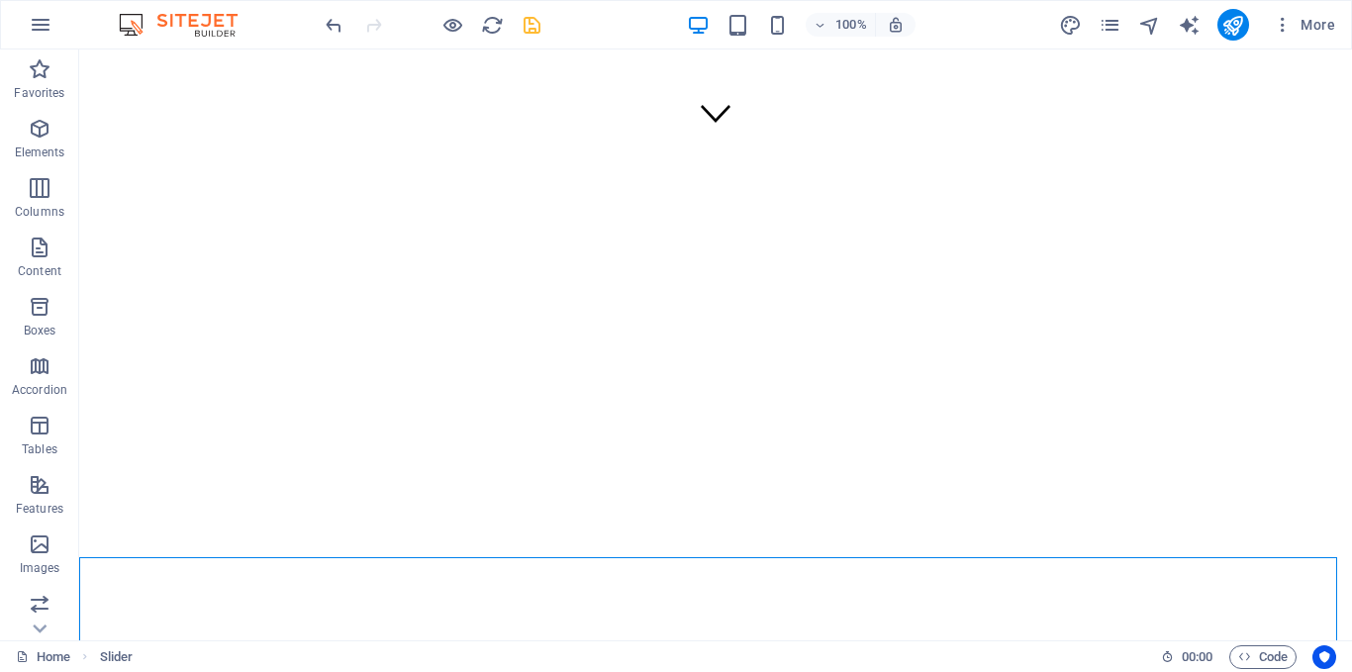
scroll to position [290, 0]
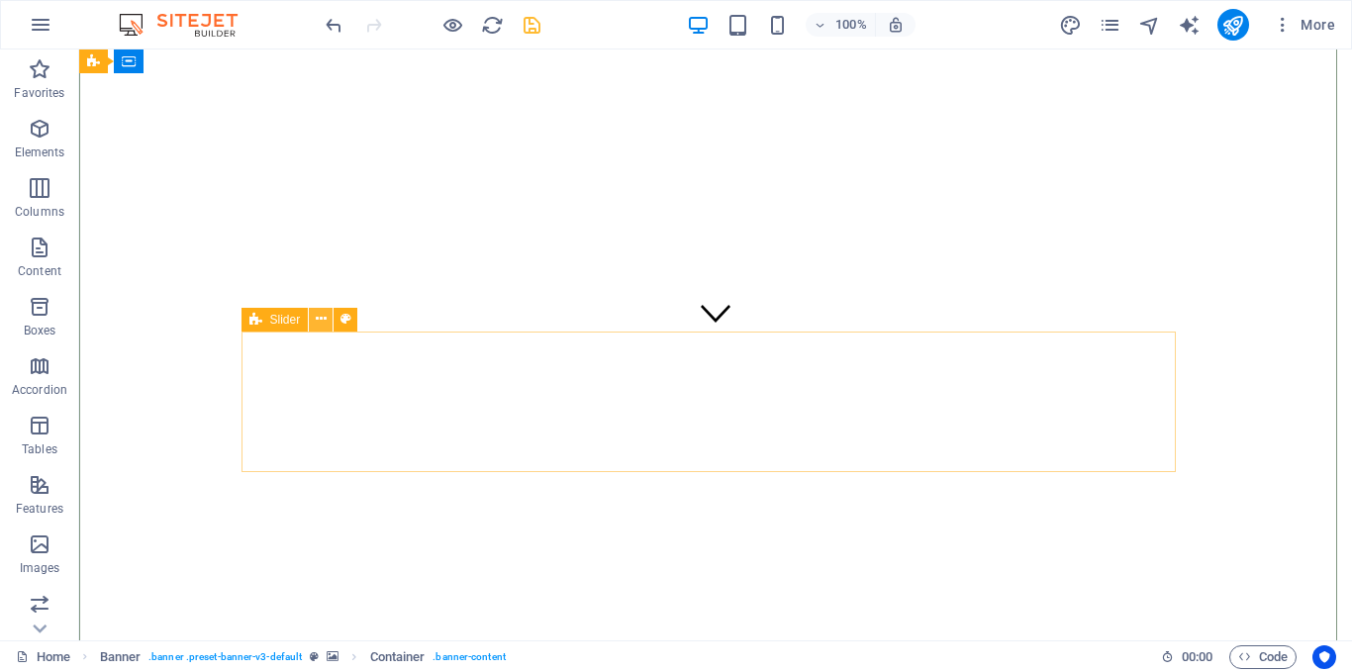
click at [316, 320] on icon at bounding box center [321, 319] width 11 height 21
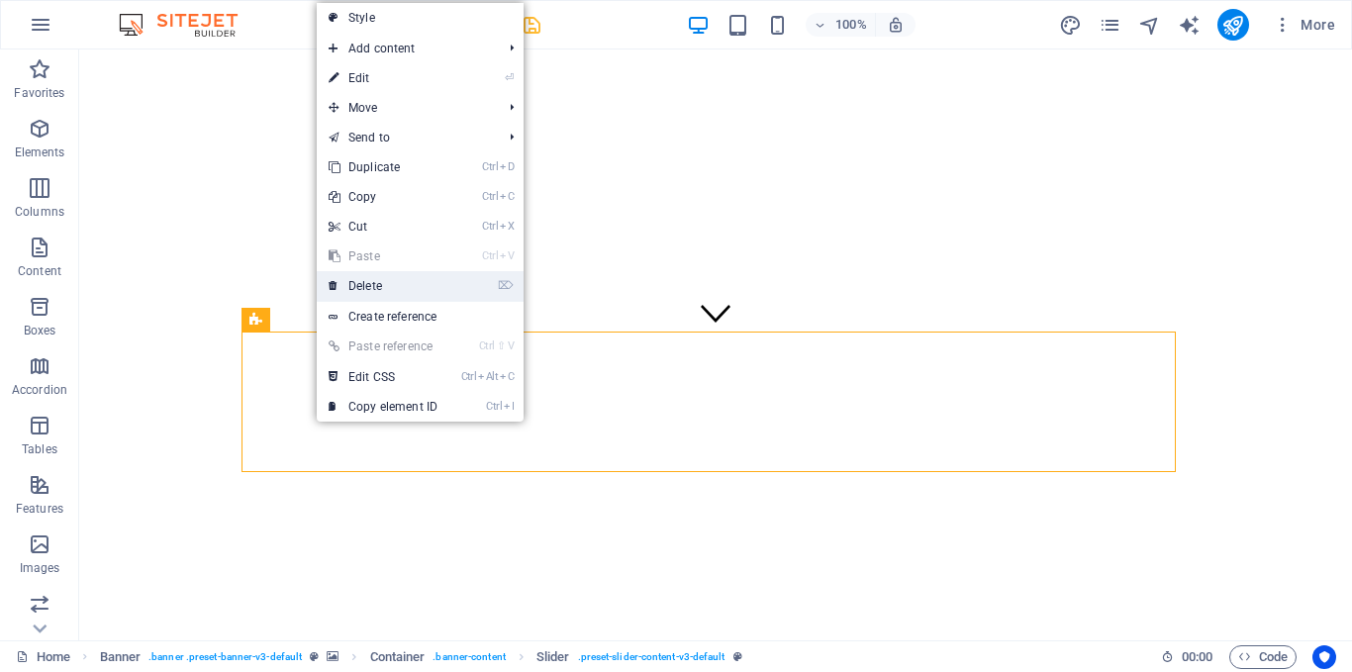
click at [348, 288] on link "⌦ Delete" at bounding box center [383, 286] width 133 height 30
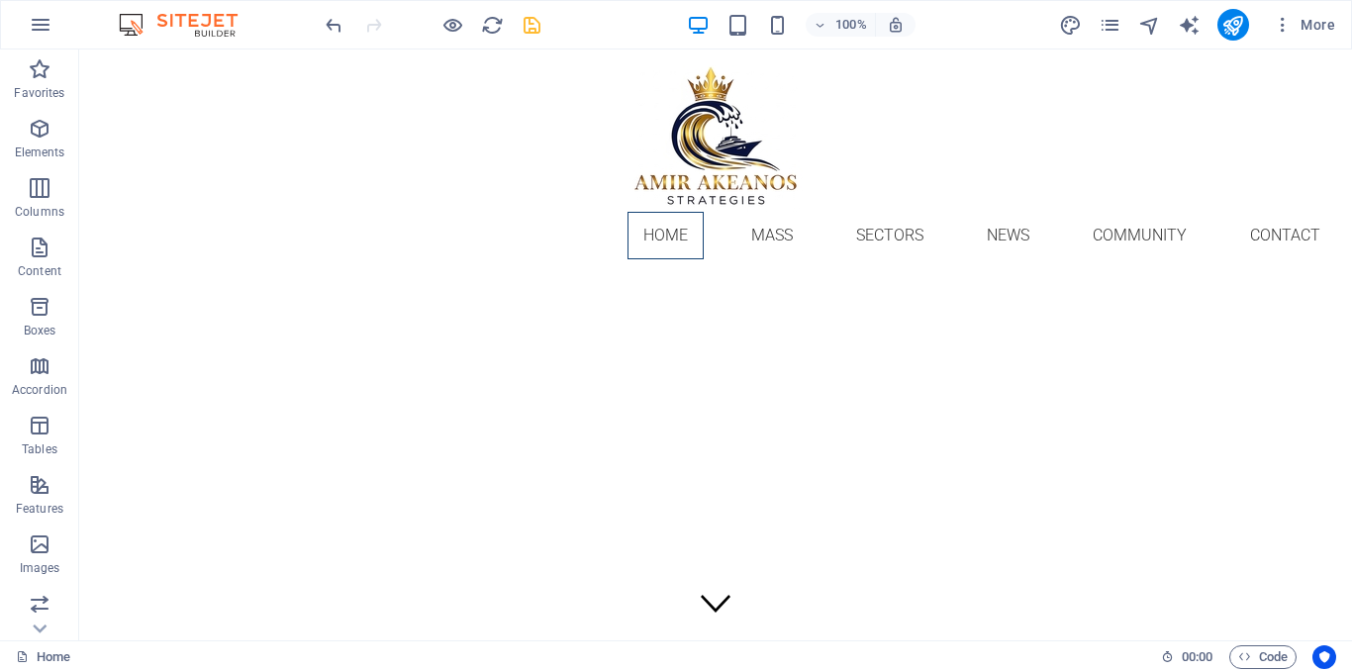
scroll to position [139, 0]
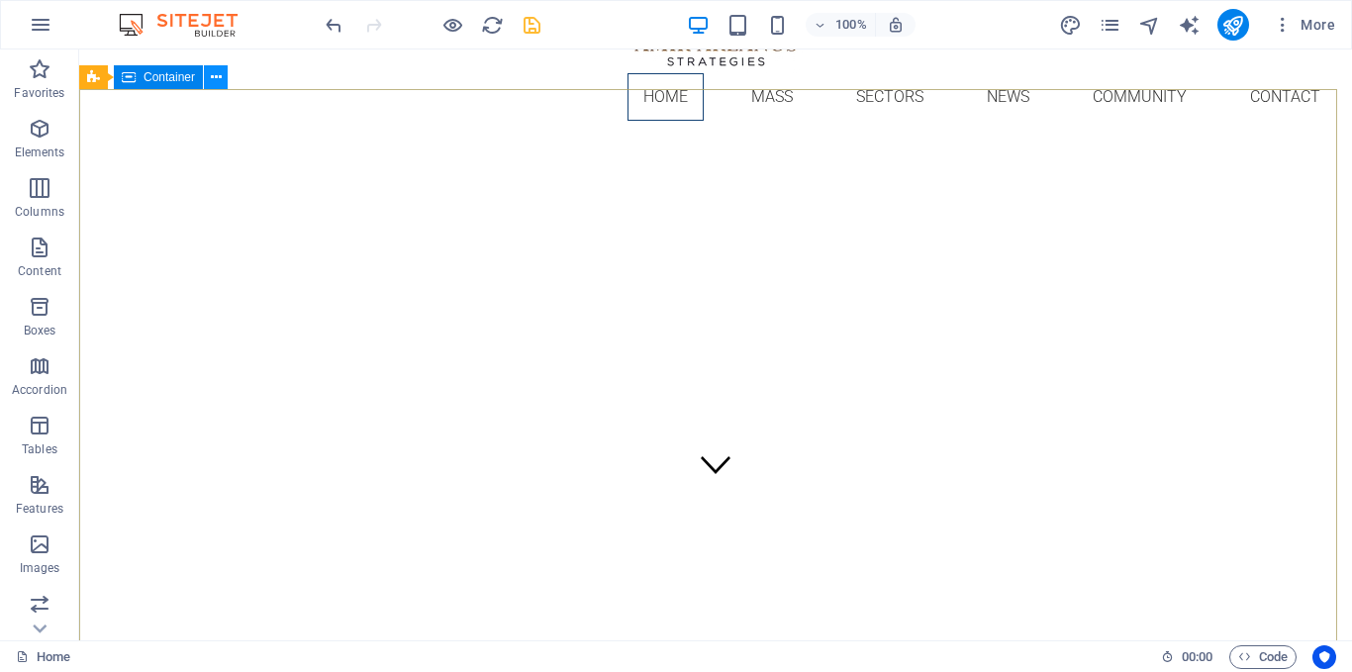
click at [212, 74] on icon at bounding box center [216, 77] width 11 height 21
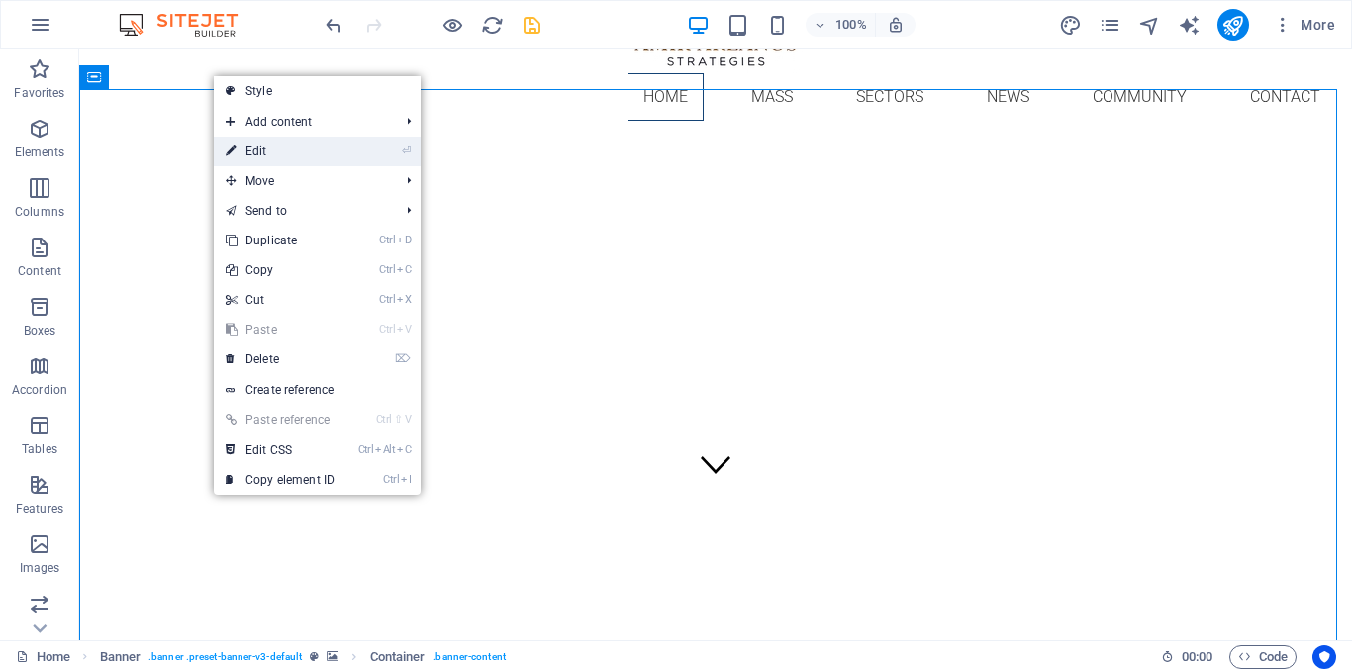
click at [254, 149] on link "⏎ Edit" at bounding box center [280, 152] width 133 height 30
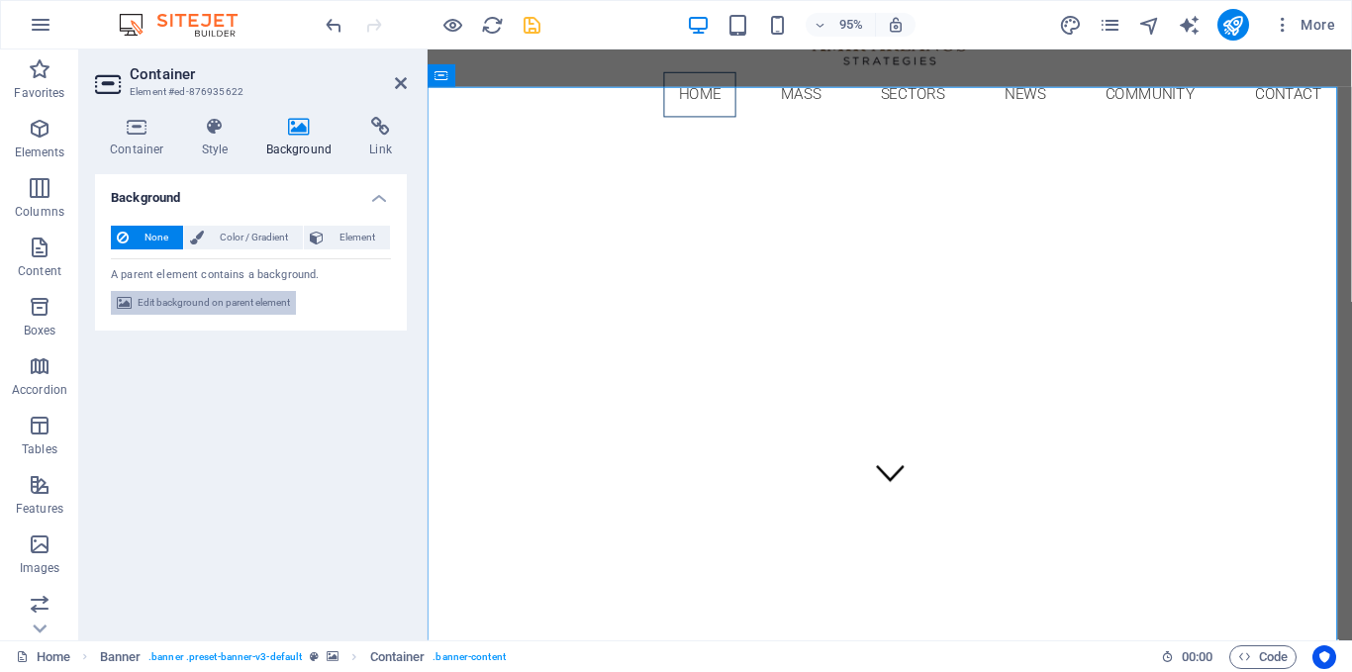
click at [247, 302] on span "Edit background on parent element" at bounding box center [214, 303] width 152 height 24
select select "ms"
select select "s"
select select "progressive"
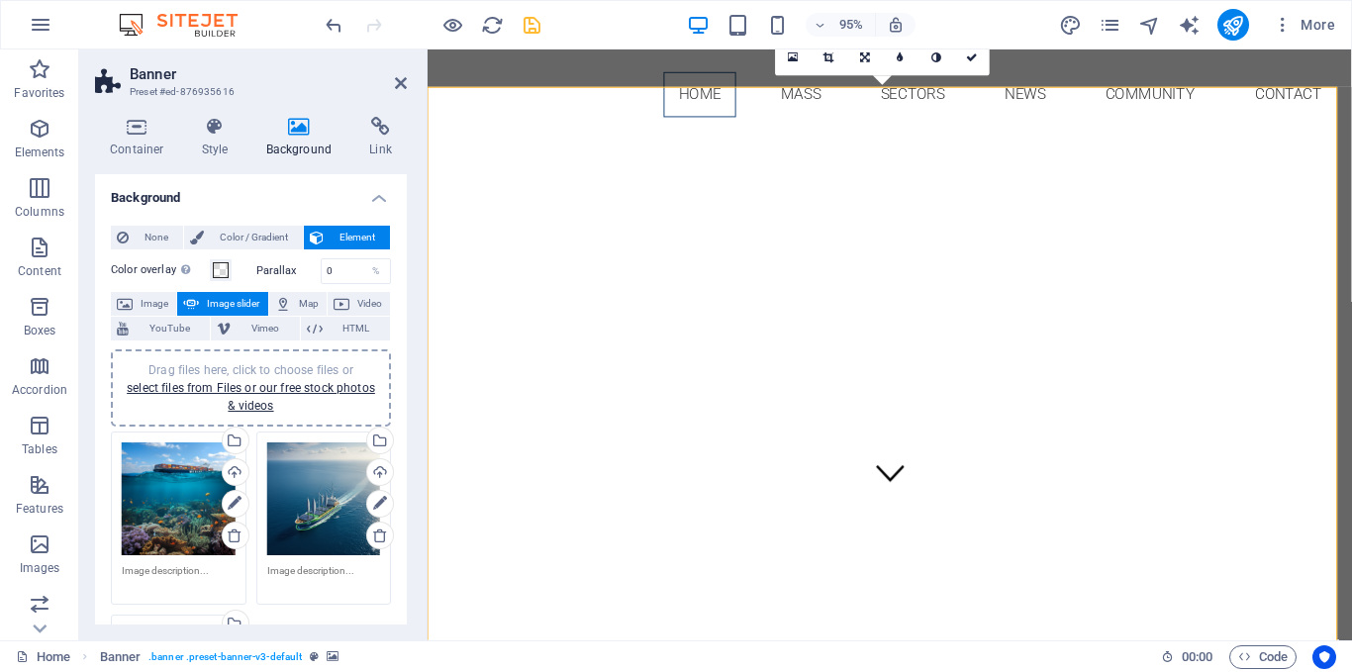
click at [200, 463] on div "Drag files here, click to choose files or select files from Files or our free s…" at bounding box center [179, 499] width 114 height 114
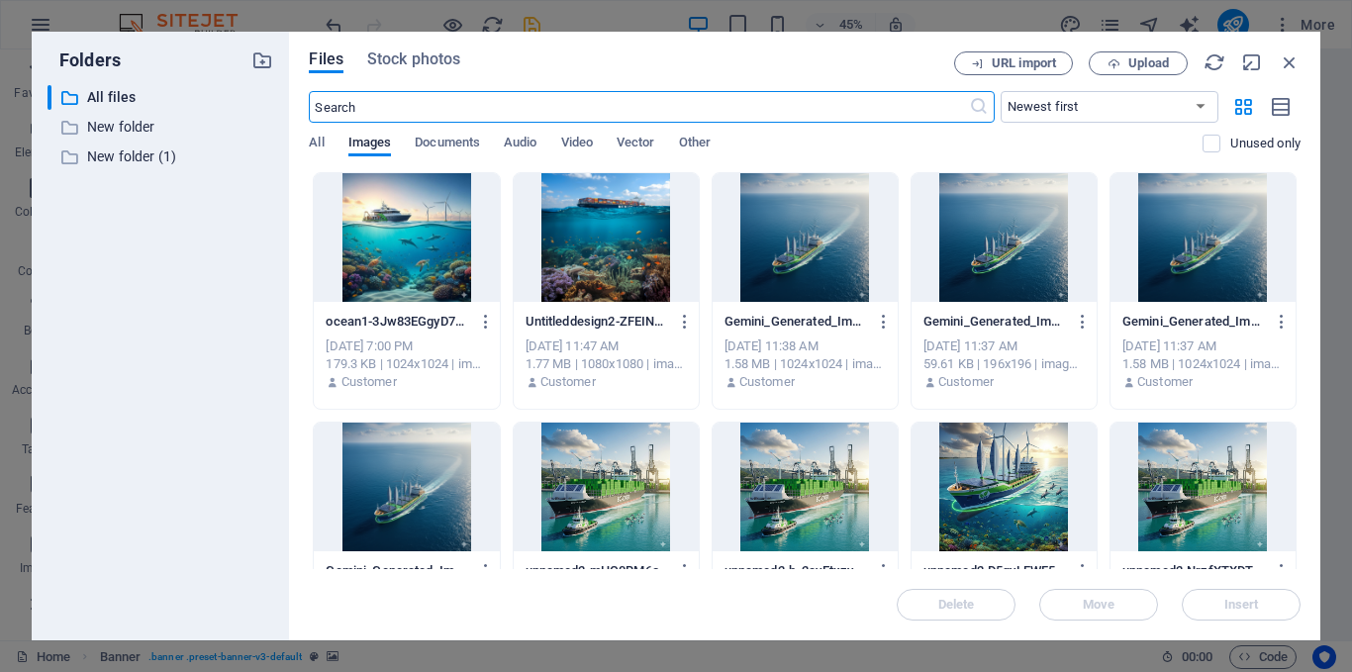
click at [1277, 57] on div "URL import Upload" at bounding box center [1127, 63] width 346 height 24
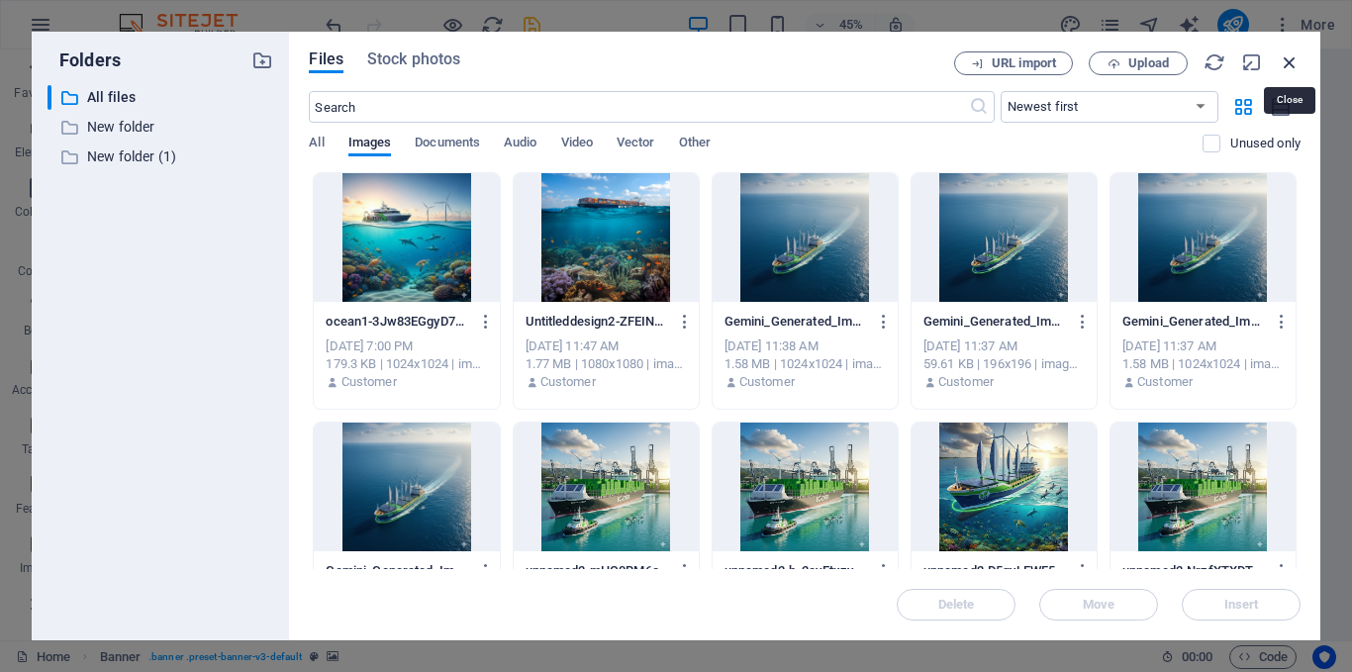
click at [1290, 63] on icon "button" at bounding box center [1290, 62] width 22 height 22
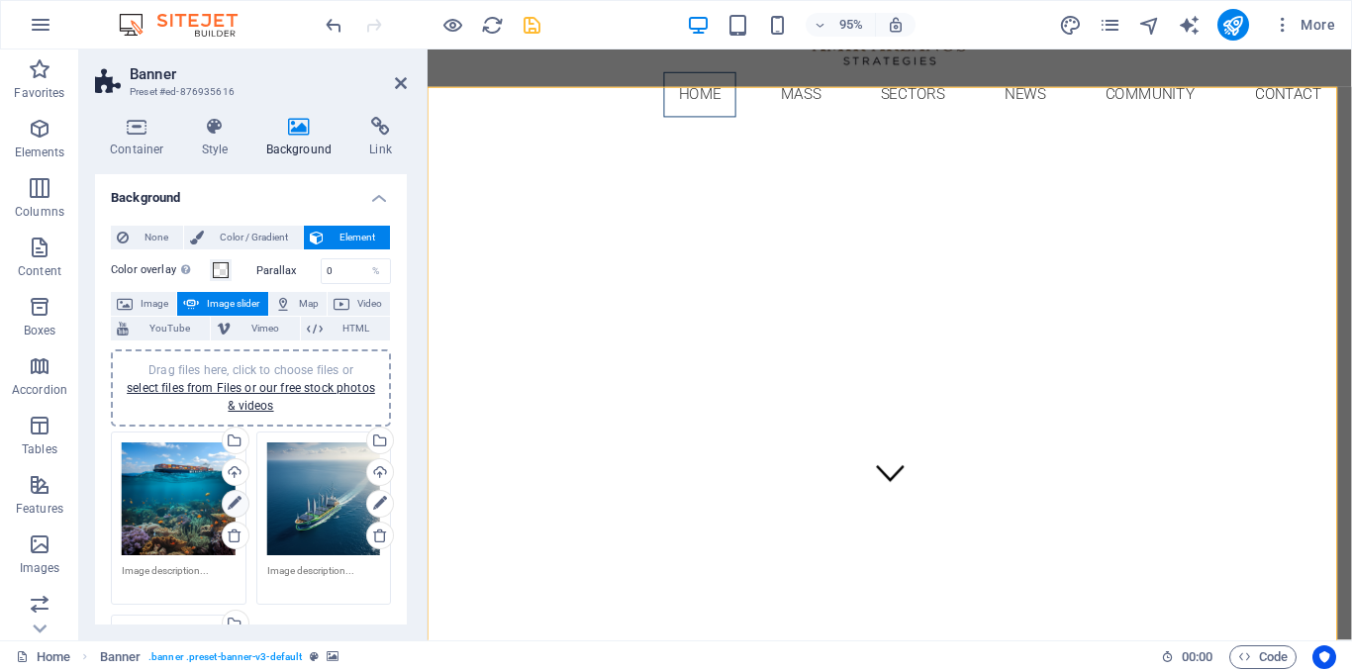
click at [234, 506] on icon at bounding box center [235, 504] width 14 height 24
click at [231, 500] on icon at bounding box center [235, 504] width 14 height 24
click at [160, 301] on span "Image" at bounding box center [155, 304] width 32 height 24
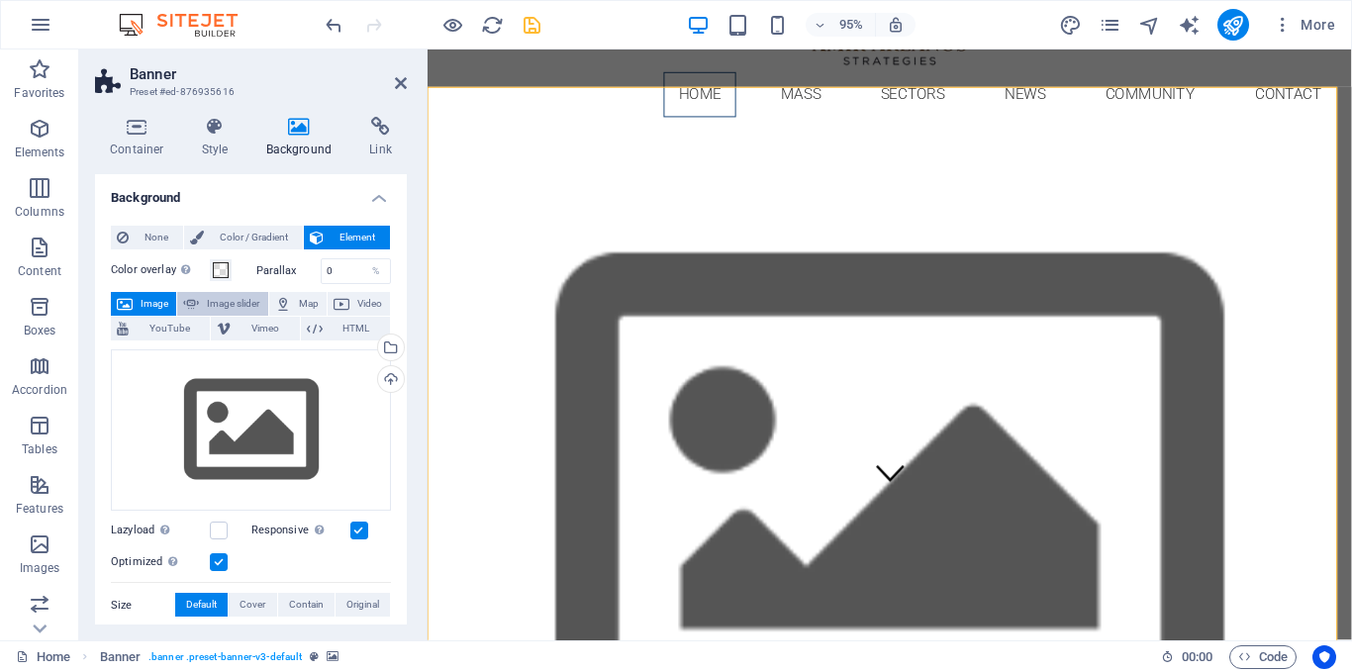
click at [211, 299] on span "Image slider" at bounding box center [233, 304] width 56 height 24
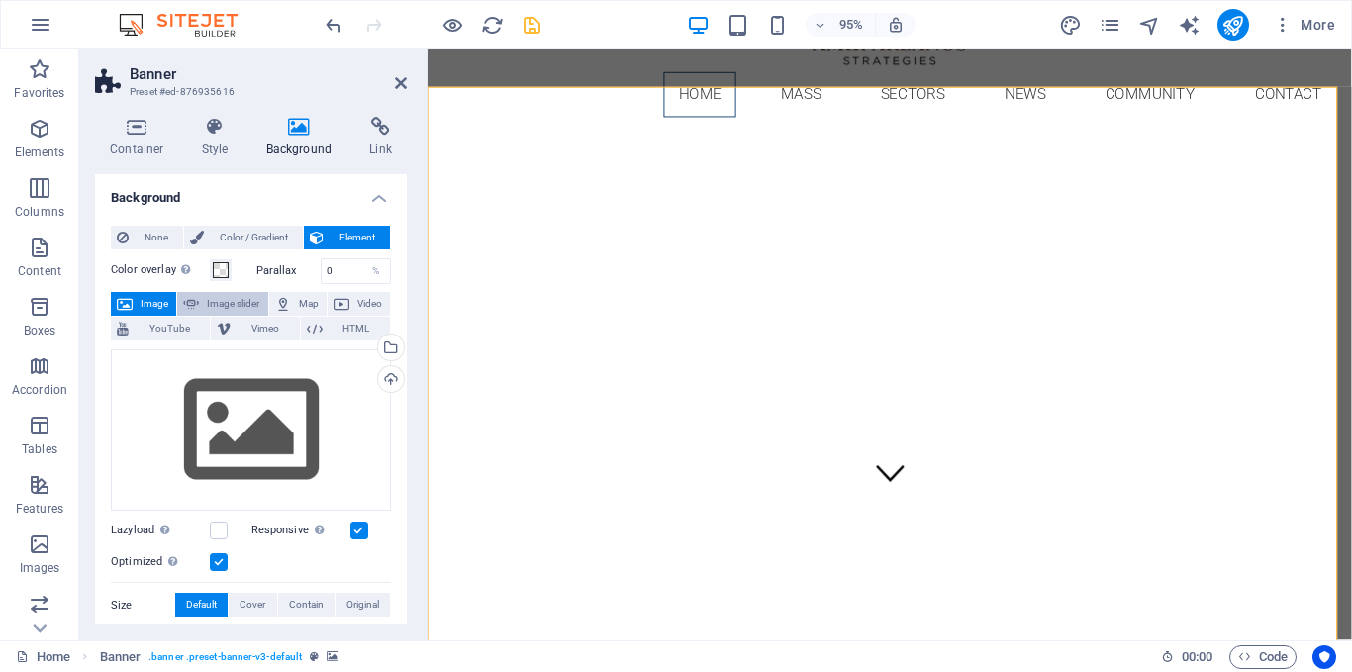
select select "ms"
select select "s"
select select "progressive"
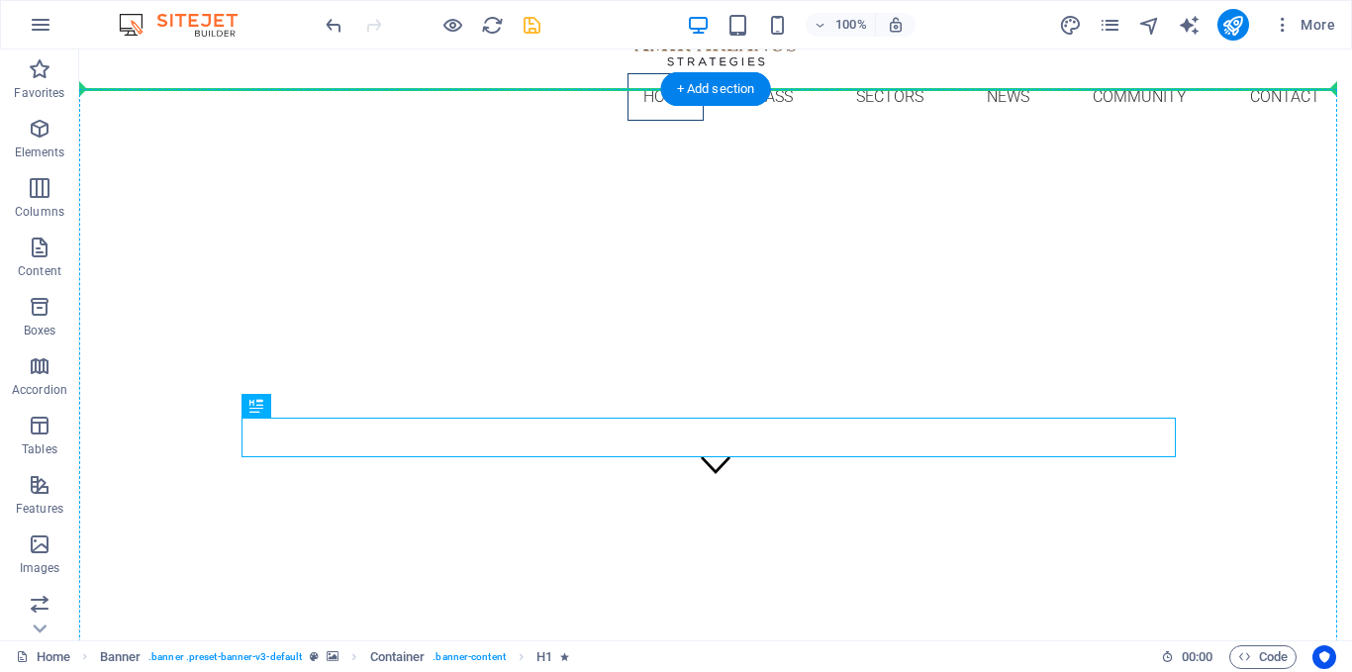
drag, startPoint x: 466, startPoint y: 431, endPoint x: 776, endPoint y: 272, distance: 348.0
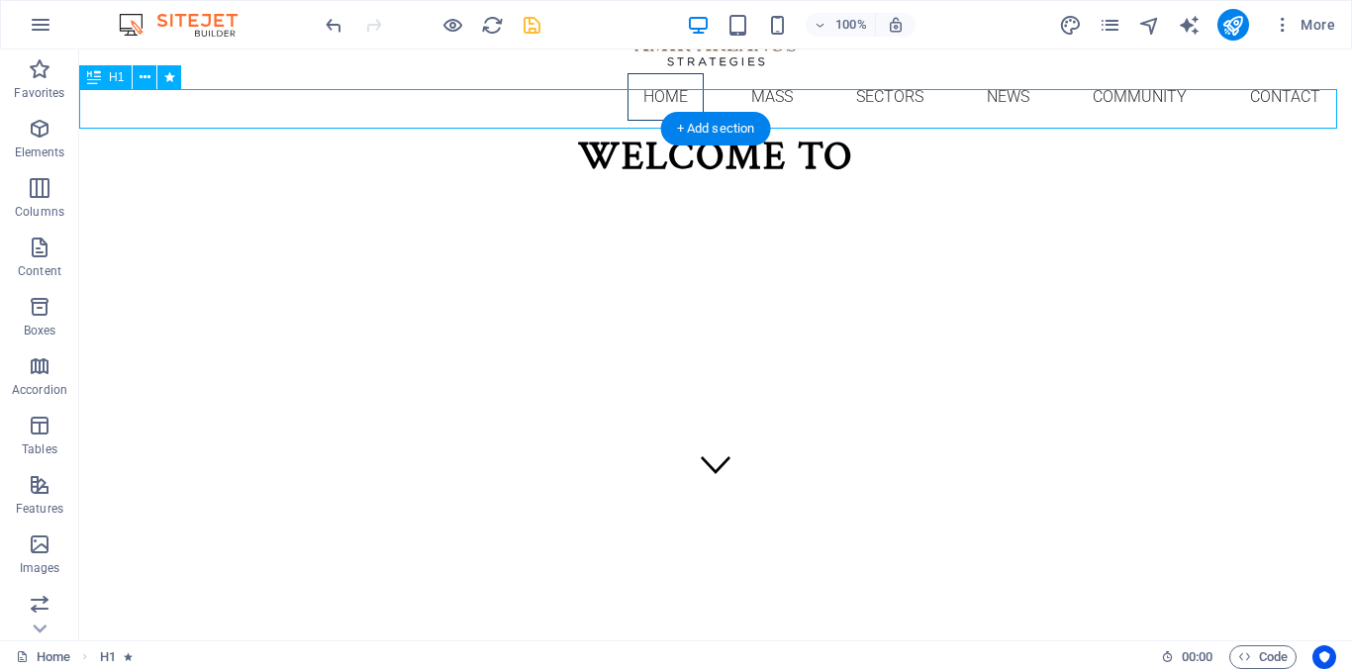
scroll to position [135, 0]
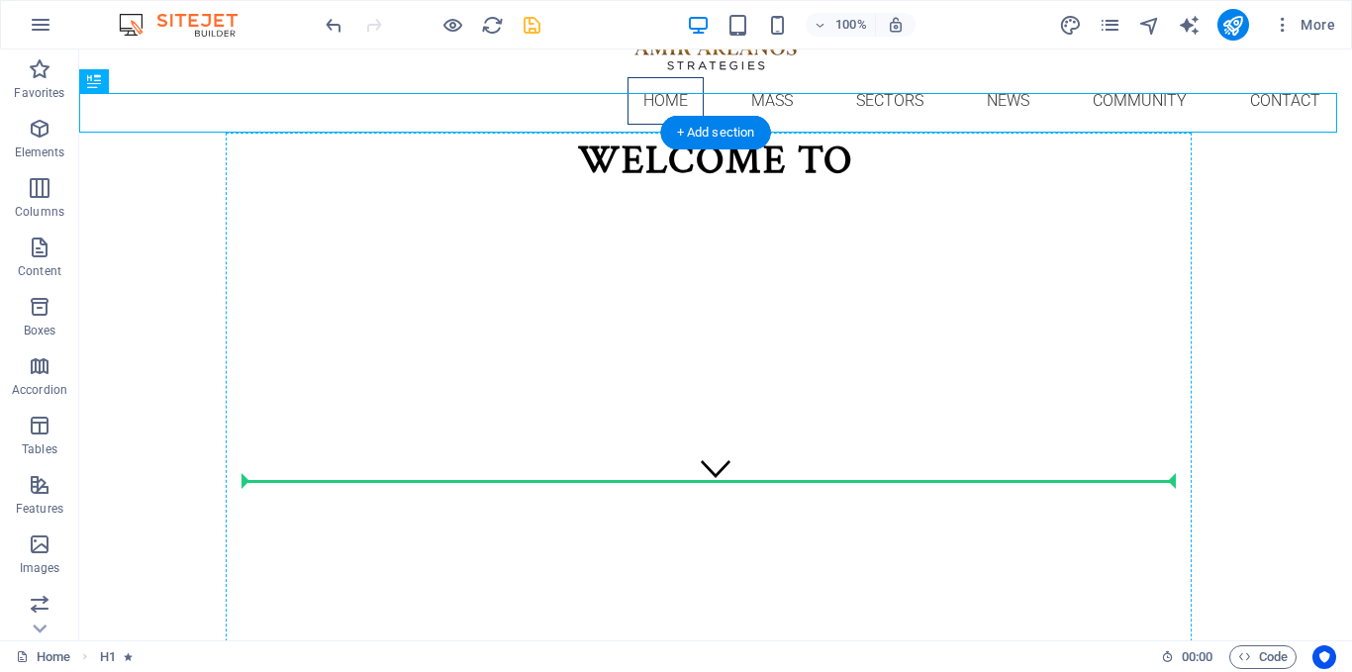
drag, startPoint x: 625, startPoint y: 101, endPoint x: 640, endPoint y: 484, distance: 383.4
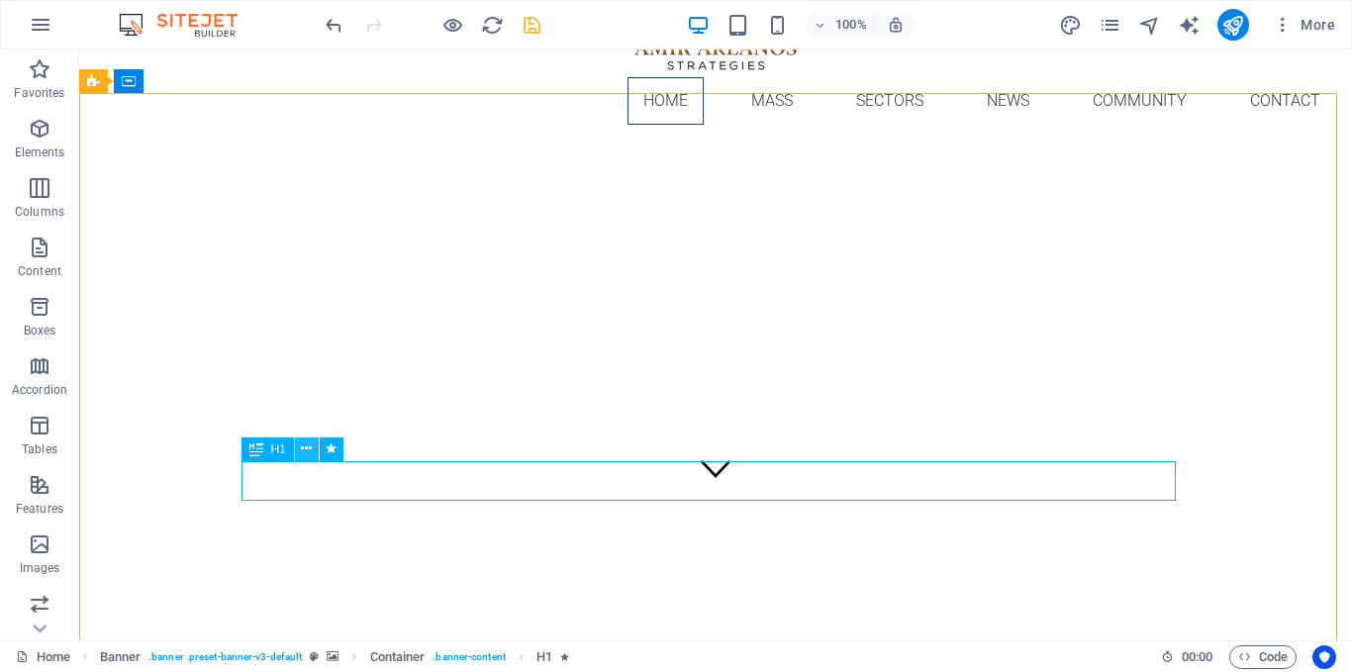
click at [304, 448] on icon at bounding box center [306, 449] width 11 height 21
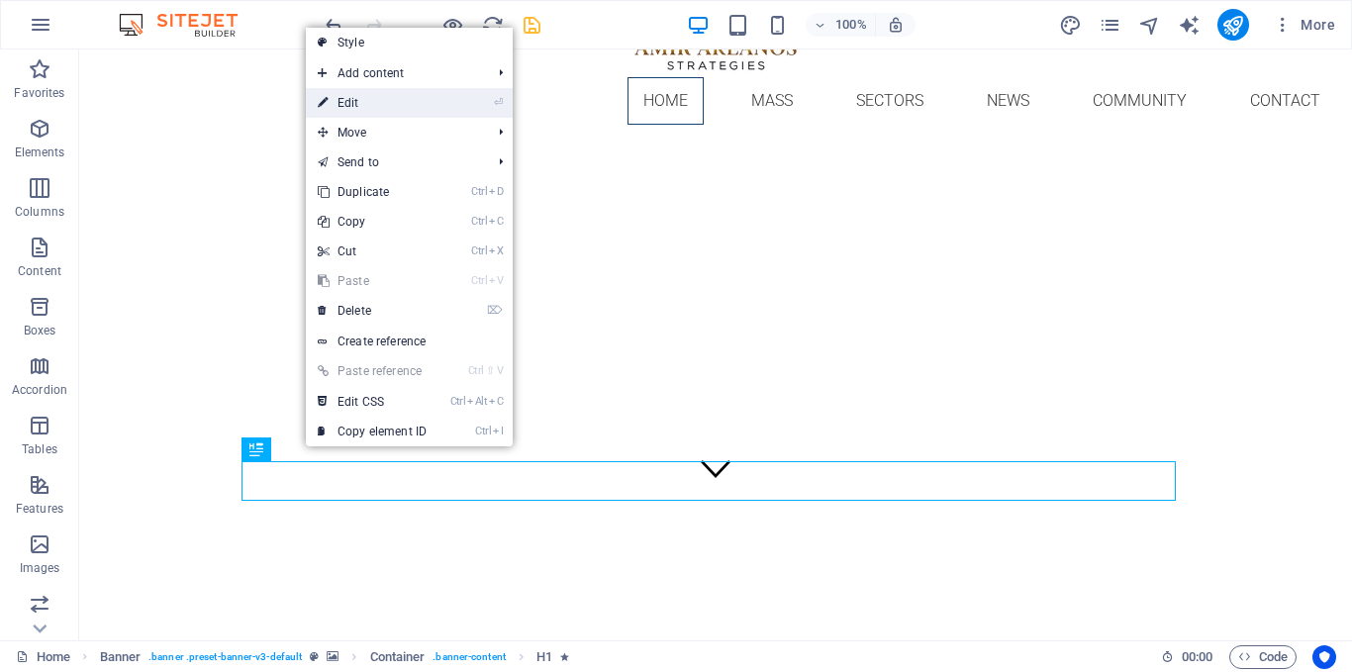
click at [363, 105] on link "⏎ Edit" at bounding box center [372, 103] width 133 height 30
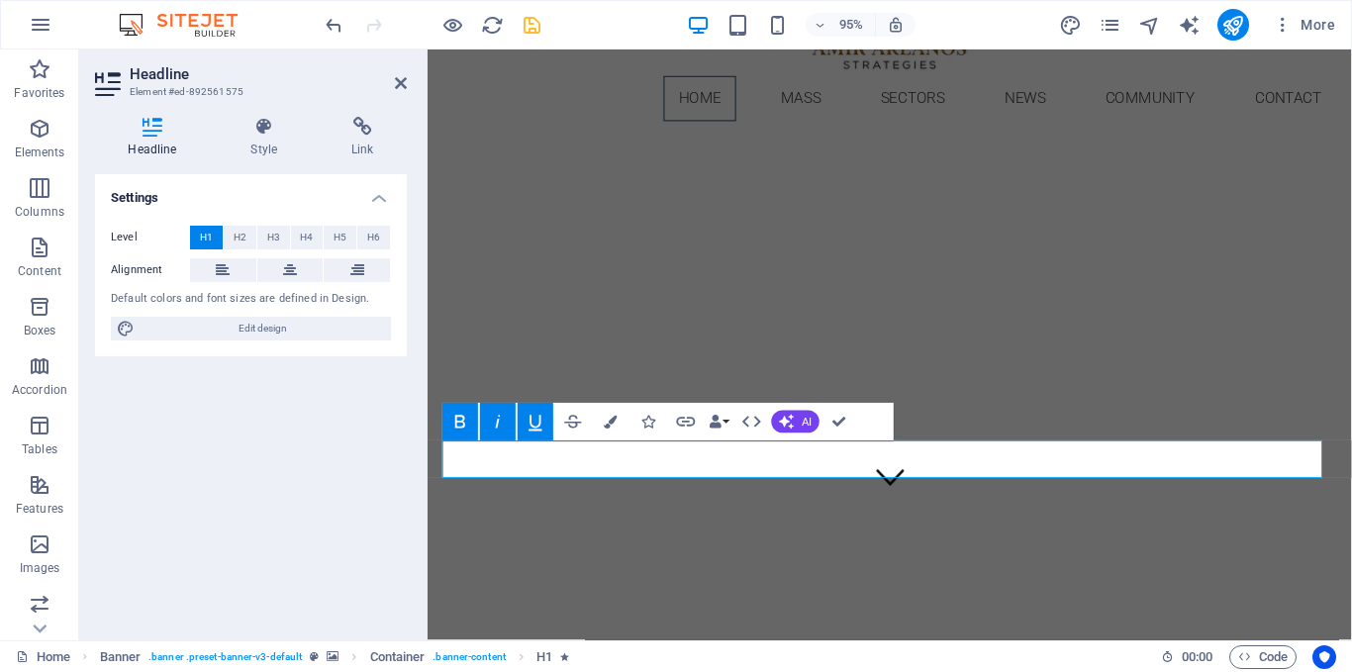
click at [523, 430] on button "Underline" at bounding box center [536, 422] width 36 height 38
click at [459, 423] on icon "button" at bounding box center [460, 421] width 23 height 23
click at [499, 420] on icon "button" at bounding box center [498, 421] width 5 height 13
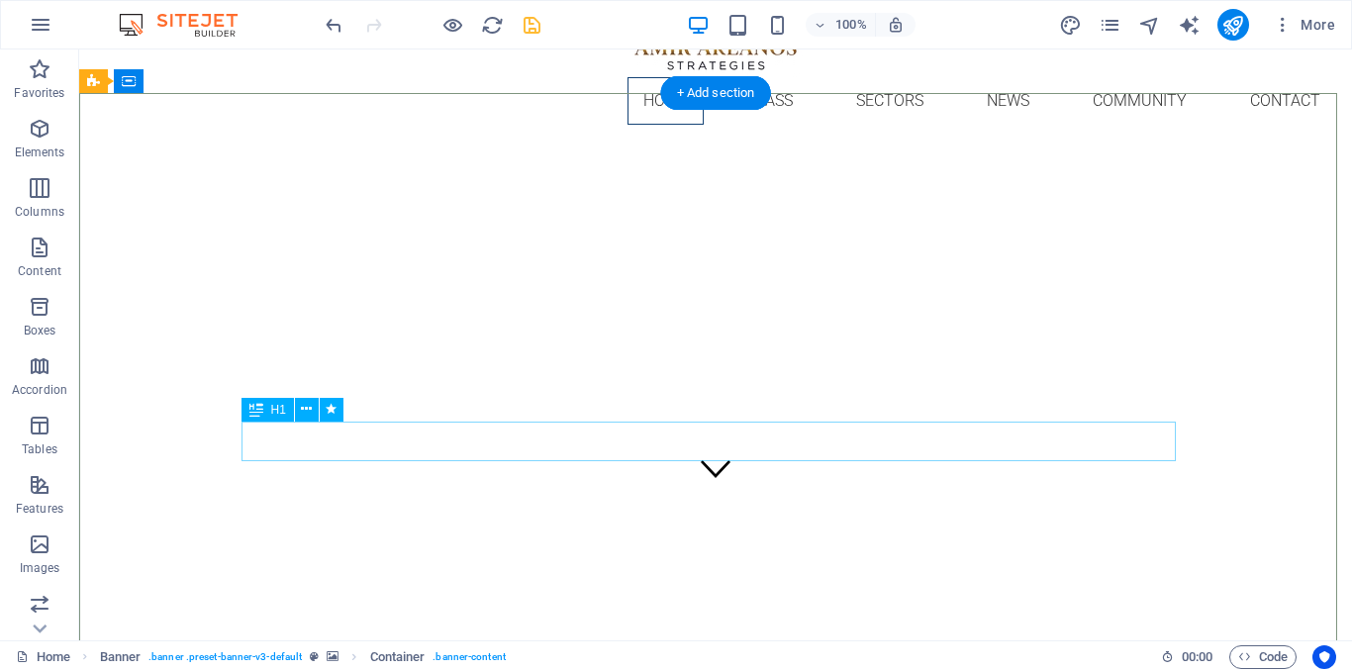
click at [313, 400] on button at bounding box center [307, 410] width 24 height 24
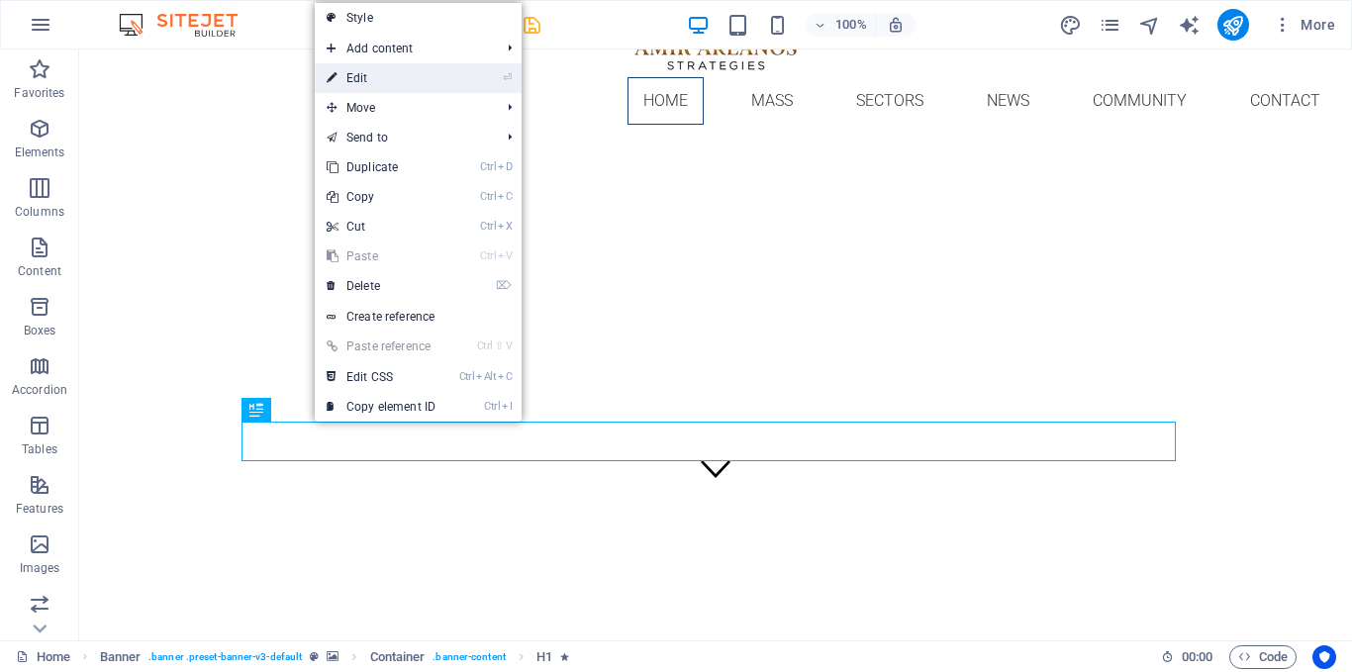
click at [358, 86] on link "⏎ Edit" at bounding box center [381, 78] width 133 height 30
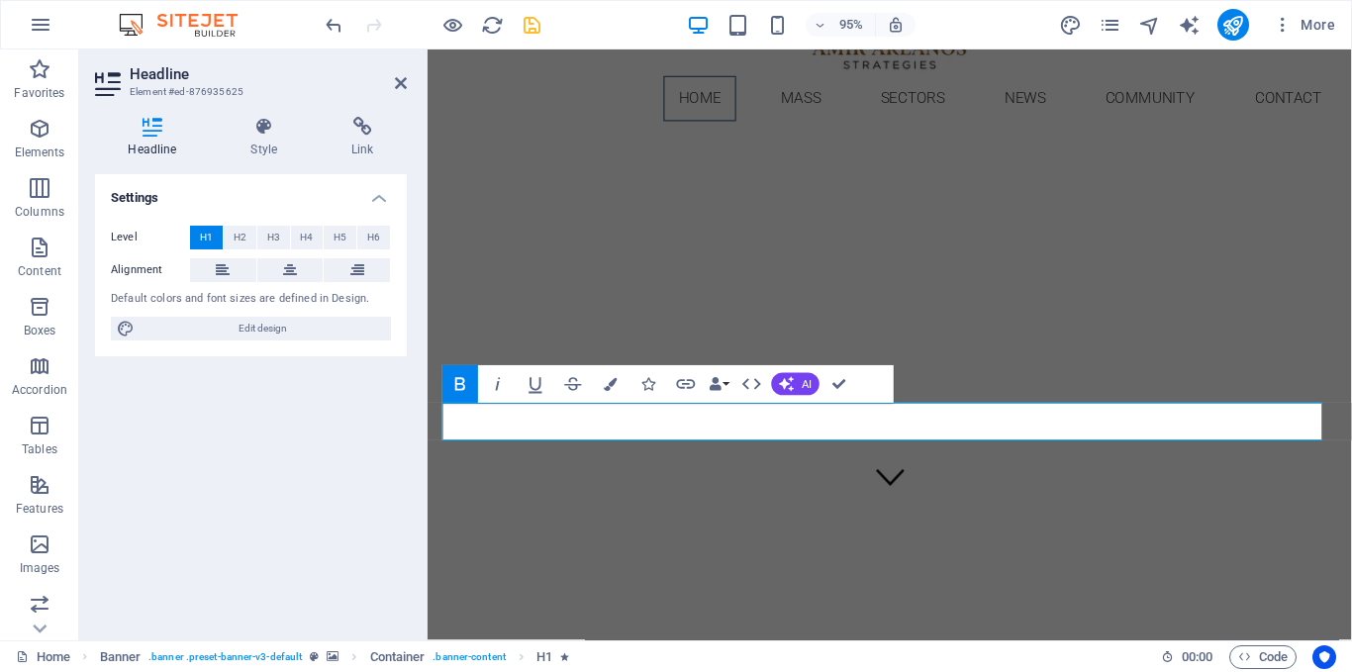
click at [466, 389] on icon "button" at bounding box center [460, 383] width 23 height 23
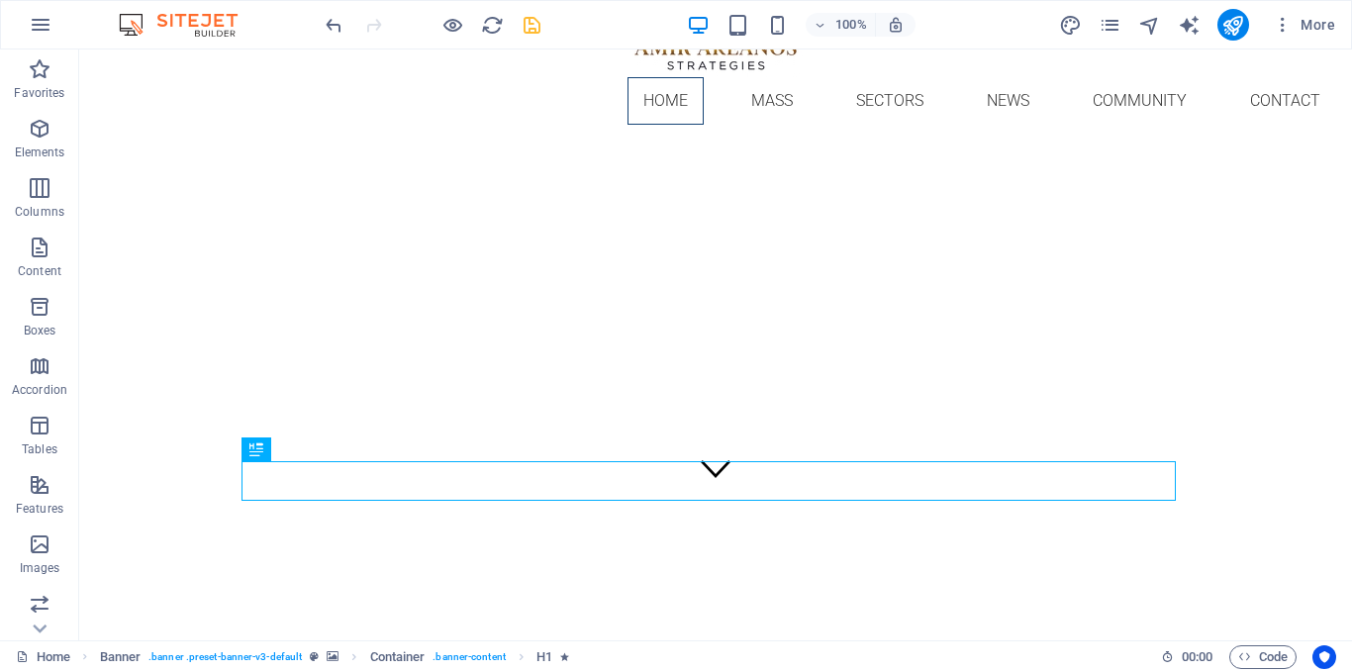
drag, startPoint x: 705, startPoint y: 476, endPoint x: 717, endPoint y: 673, distance: 197.3
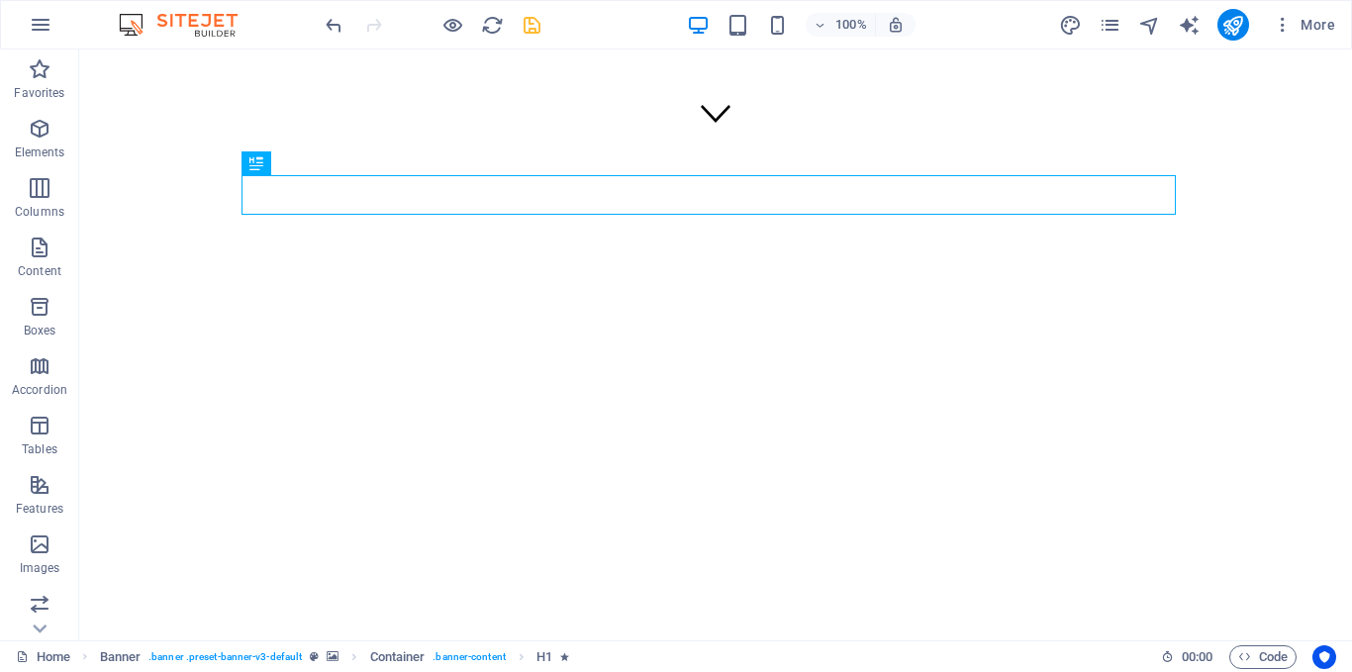
scroll to position [421, 0]
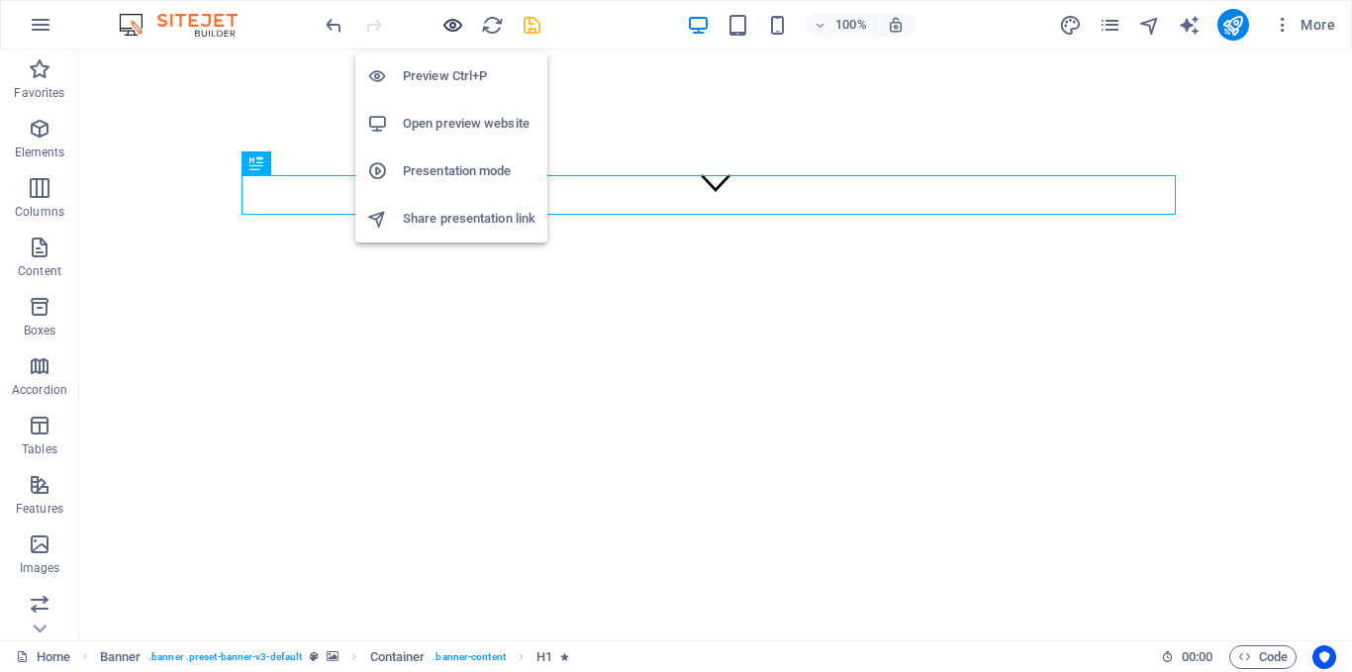
click at [443, 32] on icon "button" at bounding box center [452, 25] width 23 height 23
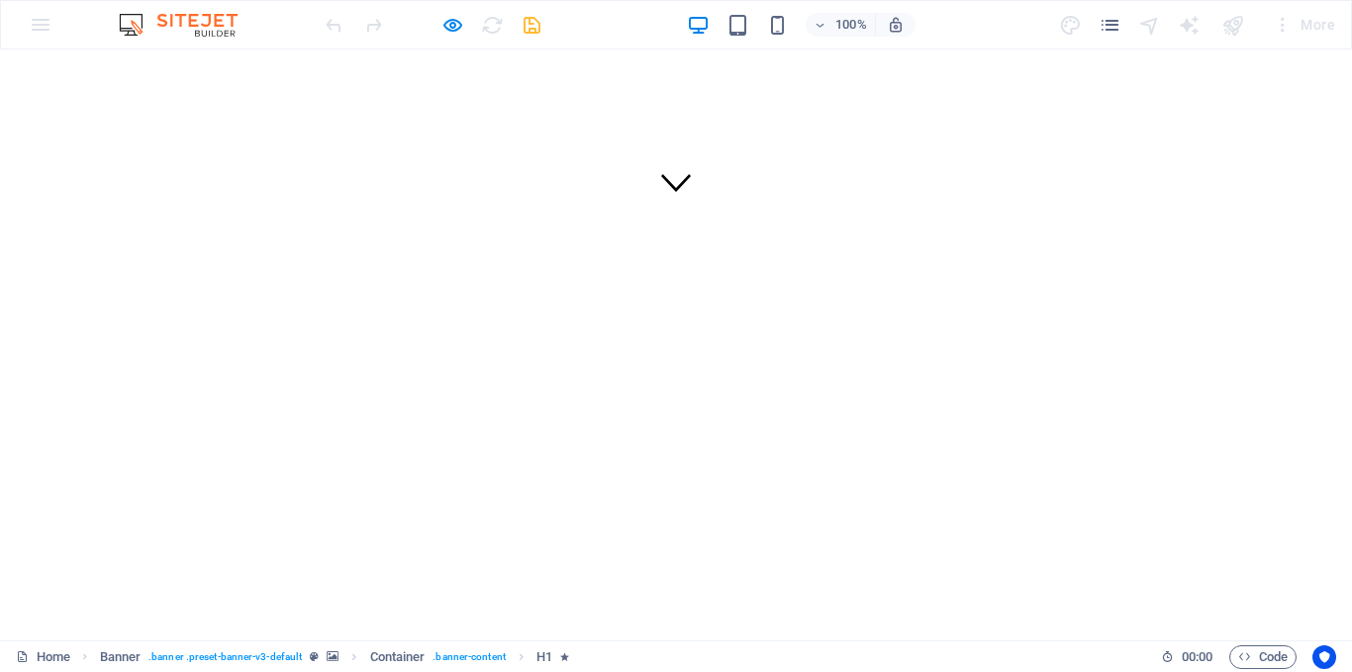
click at [669, 194] on icon at bounding box center [676, 182] width 30 height 30
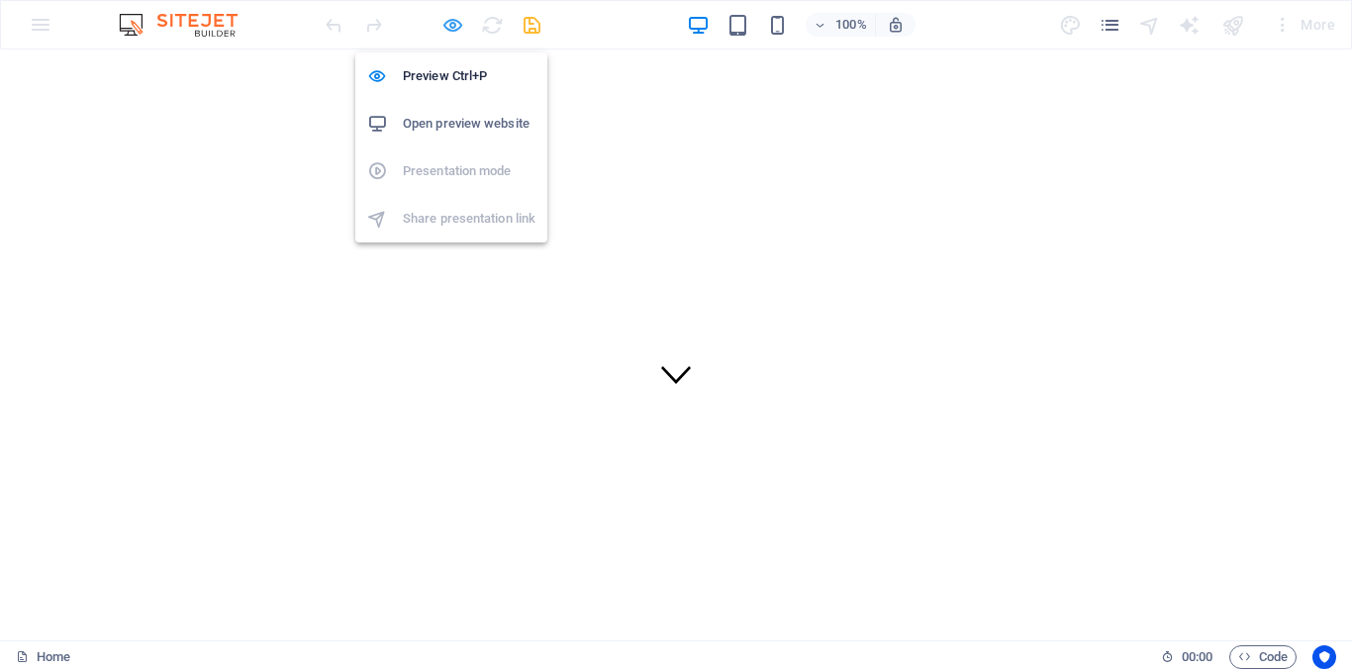
click at [447, 23] on icon "button" at bounding box center [452, 25] width 23 height 23
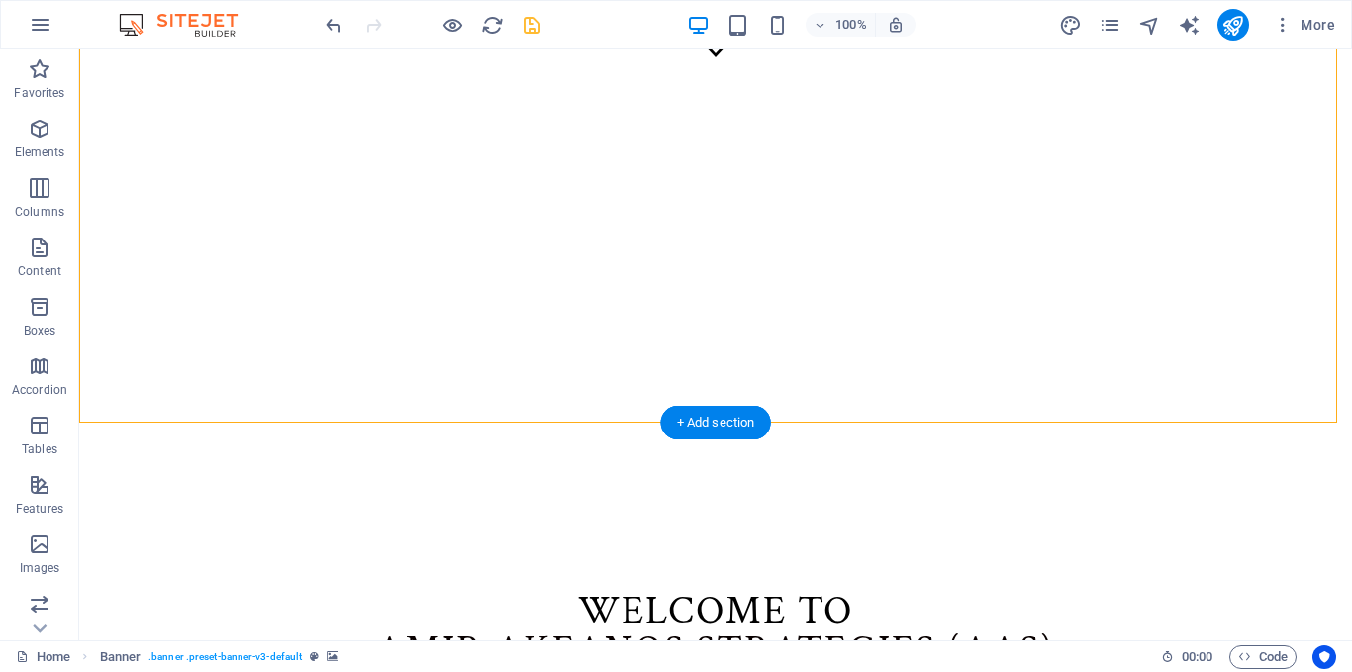
scroll to position [597, 0]
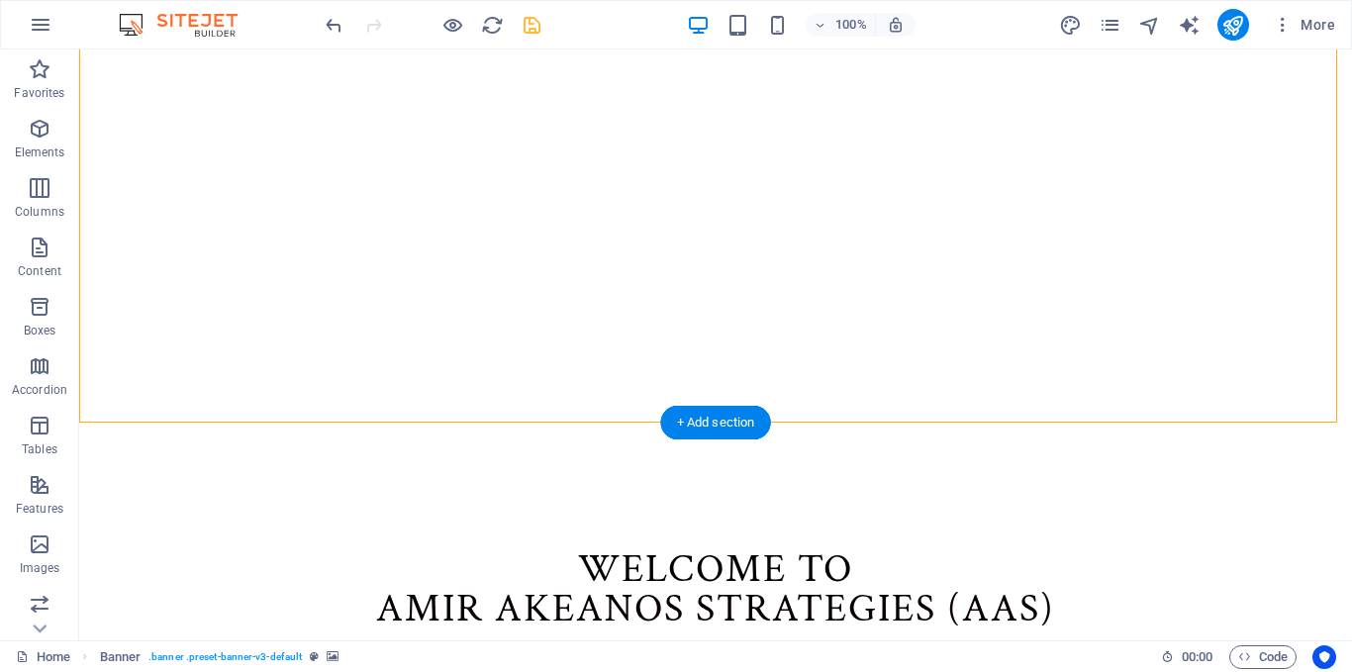
drag, startPoint x: 721, startPoint y: 432, endPoint x: 725, endPoint y: 297, distance: 134.7
click at [725, 470] on div "Welcome to Am ir Akeanos strategies (AAs) Learn more" at bounding box center [715, 617] width 1273 height 294
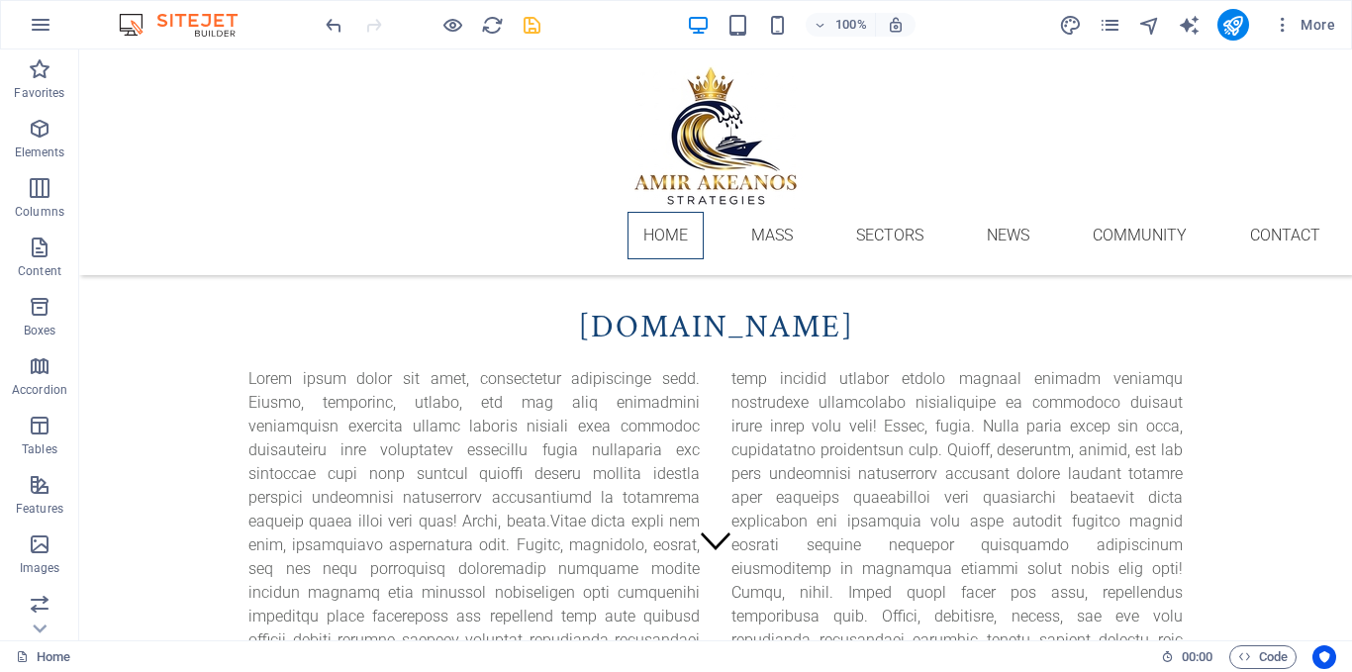
scroll to position [0, 0]
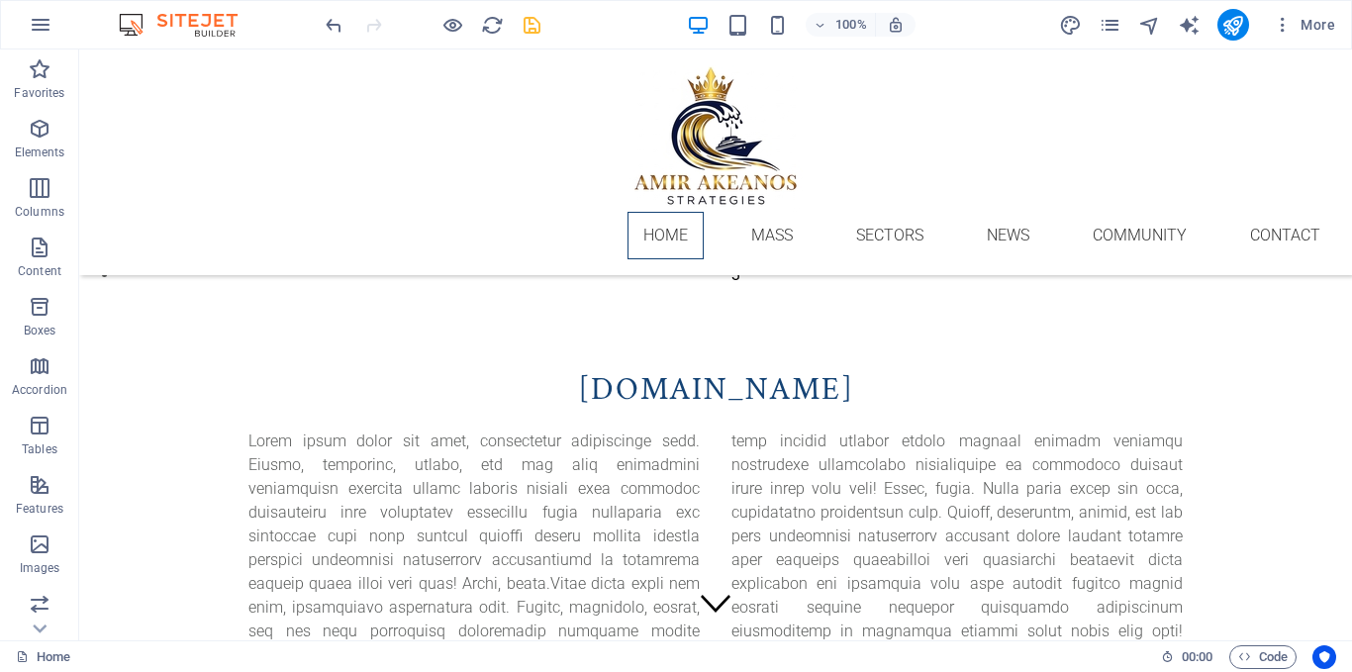
click at [331, 37] on div at bounding box center [433, 25] width 222 height 32
click at [335, 24] on icon "undo" at bounding box center [334, 25] width 23 height 23
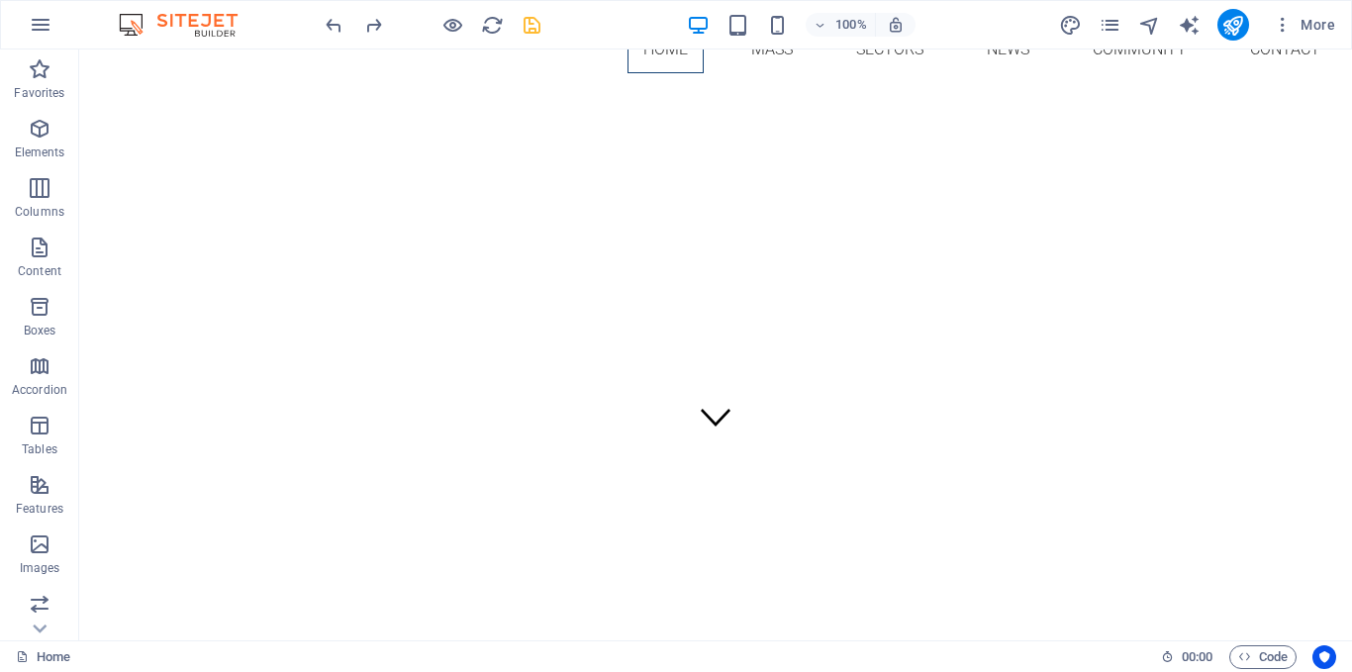
scroll to position [172, 0]
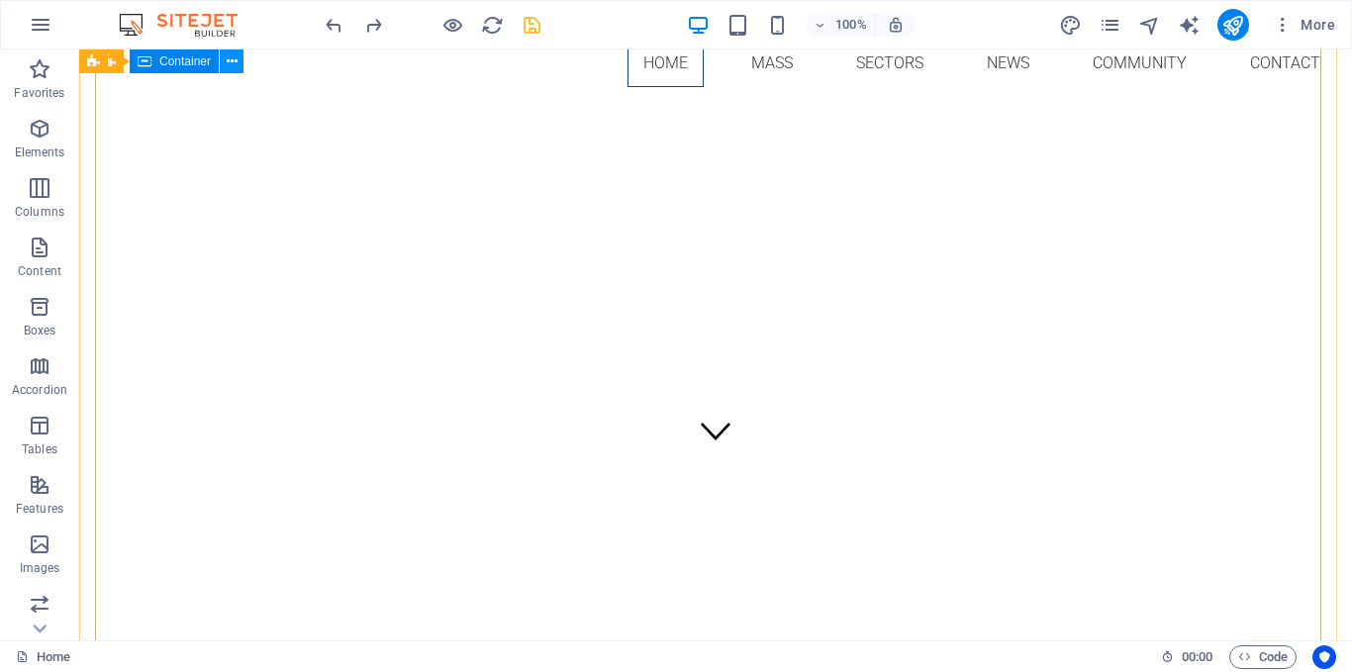
click at [235, 66] on icon at bounding box center [232, 61] width 11 height 21
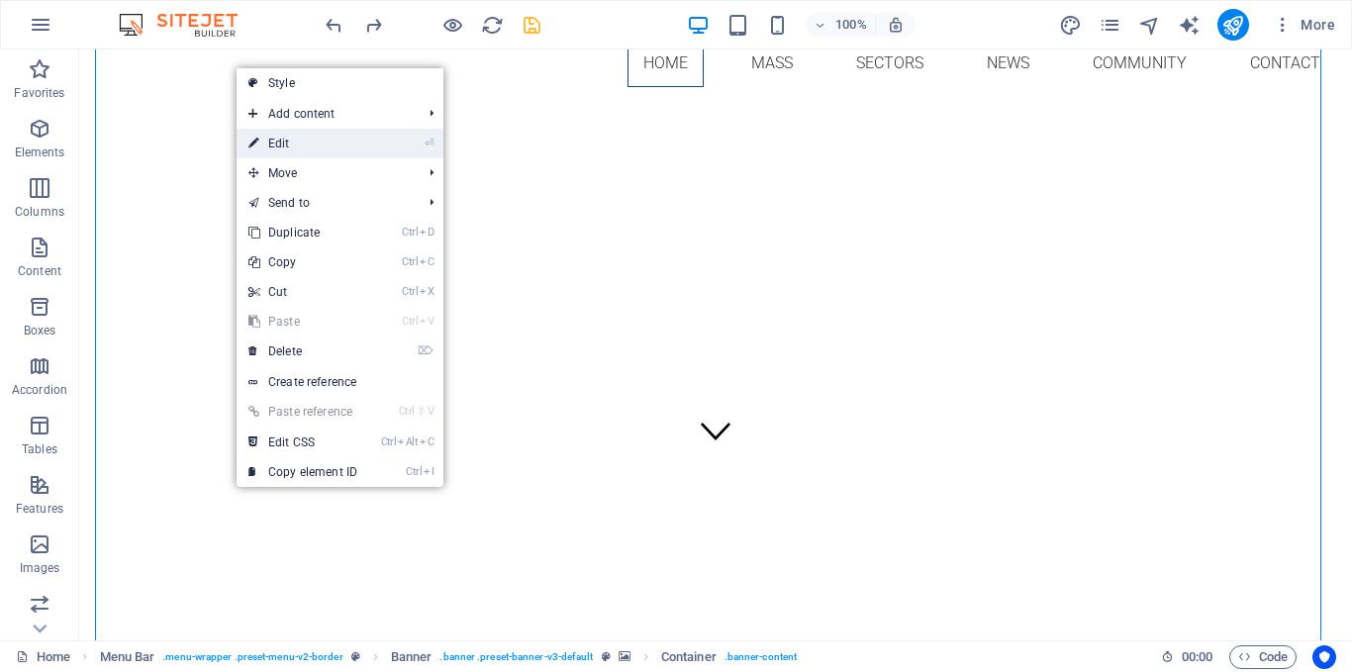
click at [288, 147] on link "⏎ Edit" at bounding box center [303, 144] width 133 height 30
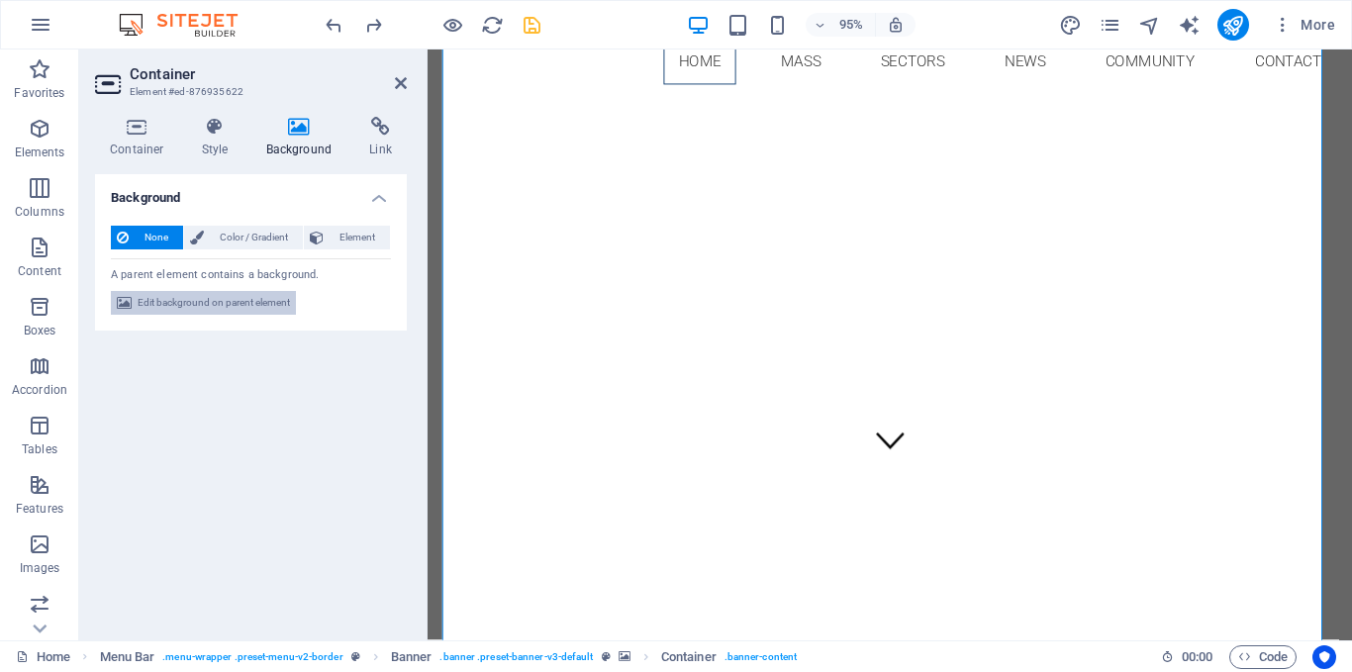
click at [197, 293] on span "Edit background on parent element" at bounding box center [214, 303] width 152 height 24
select select "ms"
select select "s"
select select "progressive"
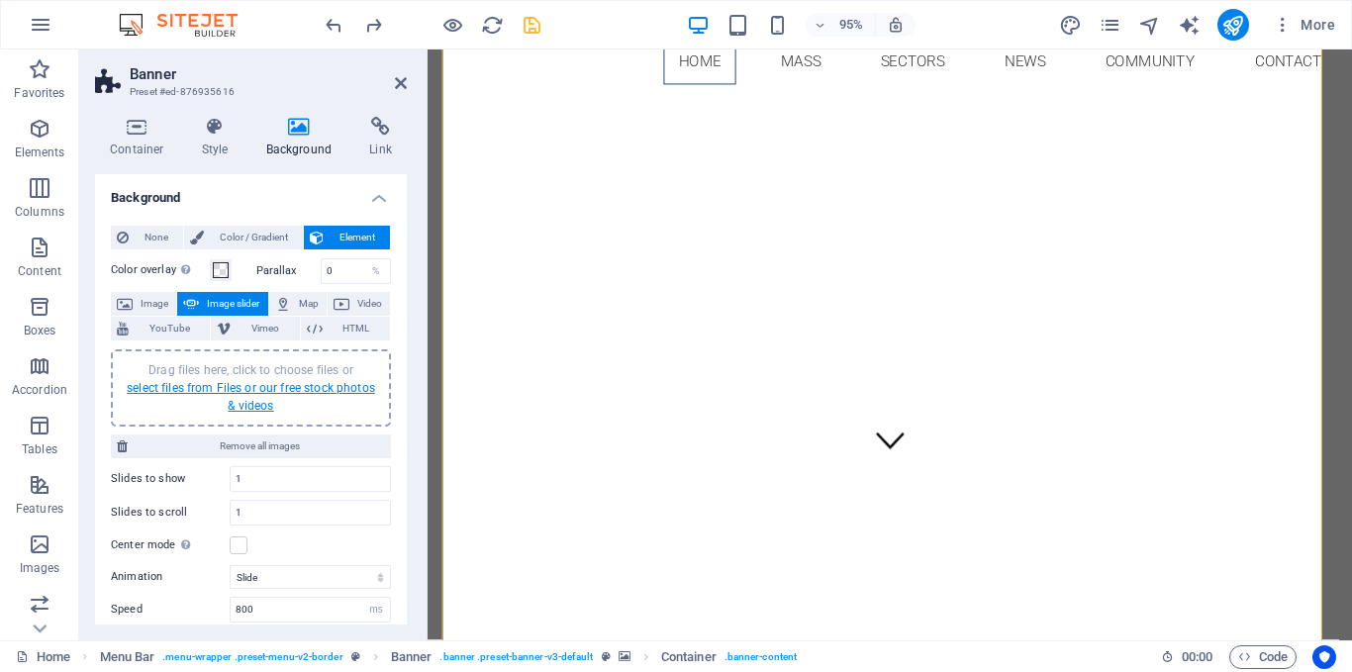
click at [229, 388] on link "select files from Files or our free stock photos & videos" at bounding box center [251, 397] width 248 height 32
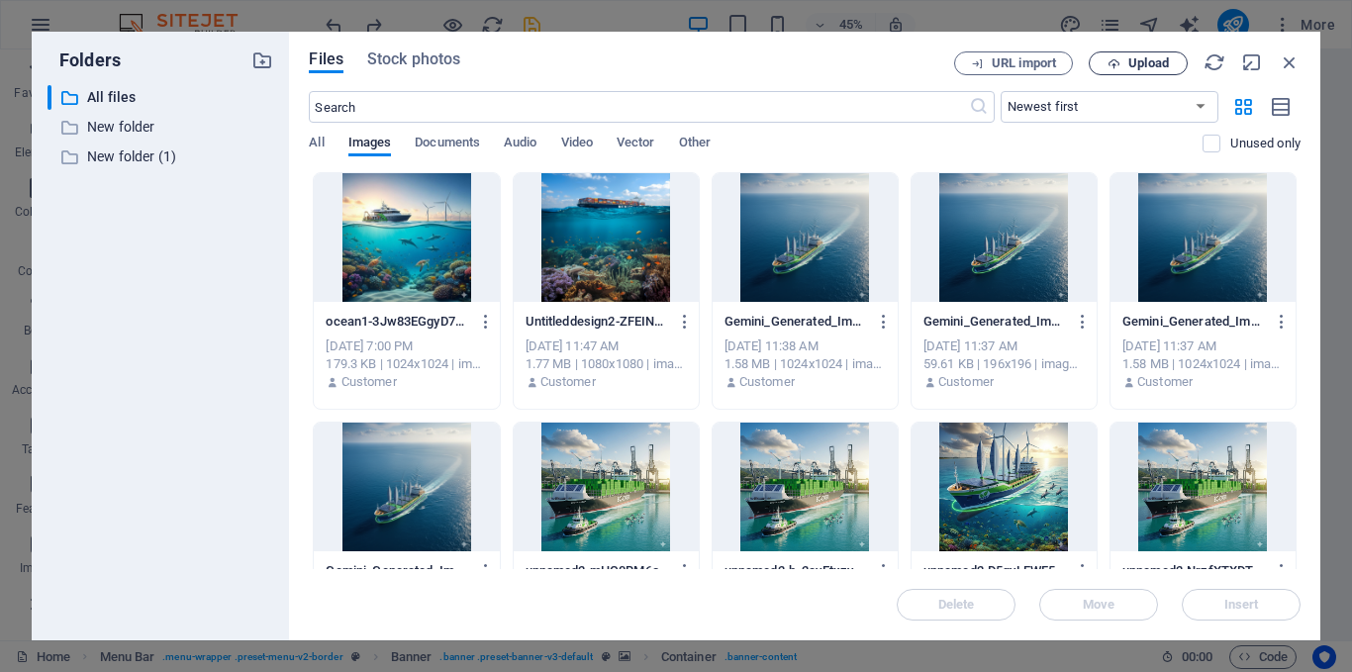
click at [1135, 65] on span "Upload" at bounding box center [1148, 63] width 41 height 12
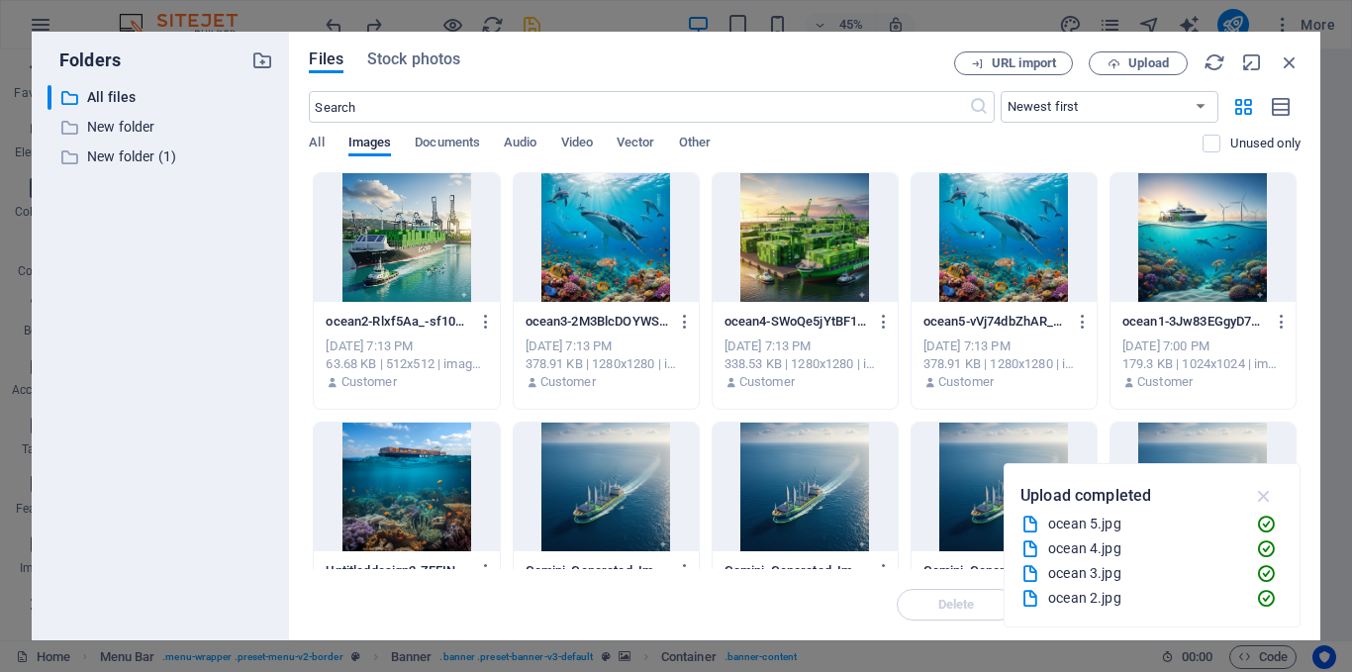
click at [1266, 494] on icon "button" at bounding box center [1264, 496] width 23 height 22
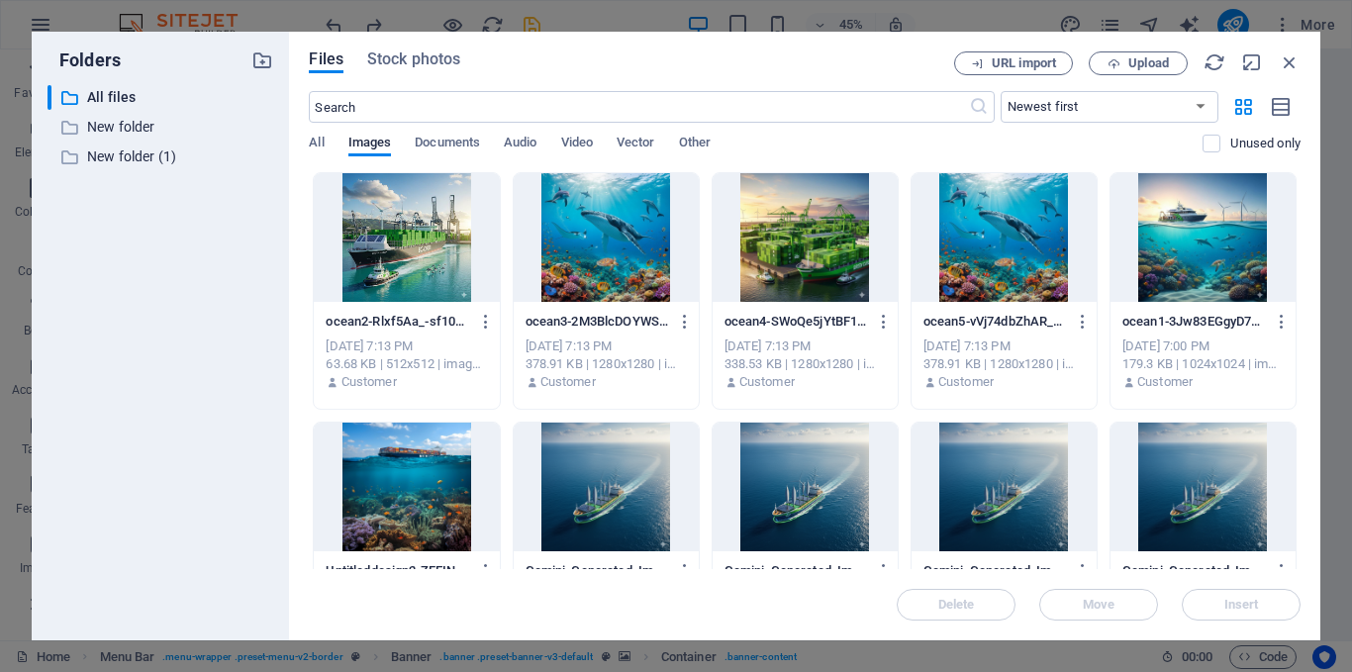
drag, startPoint x: 1302, startPoint y: 211, endPoint x: 1305, endPoint y: 272, distance: 61.4
click at [1305, 272] on div "Files Stock photos URL import Upload ​ Newest first Oldest first Name (A-Z) Nam…" at bounding box center [804, 336] width 1031 height 609
click at [446, 476] on div at bounding box center [406, 487] width 185 height 129
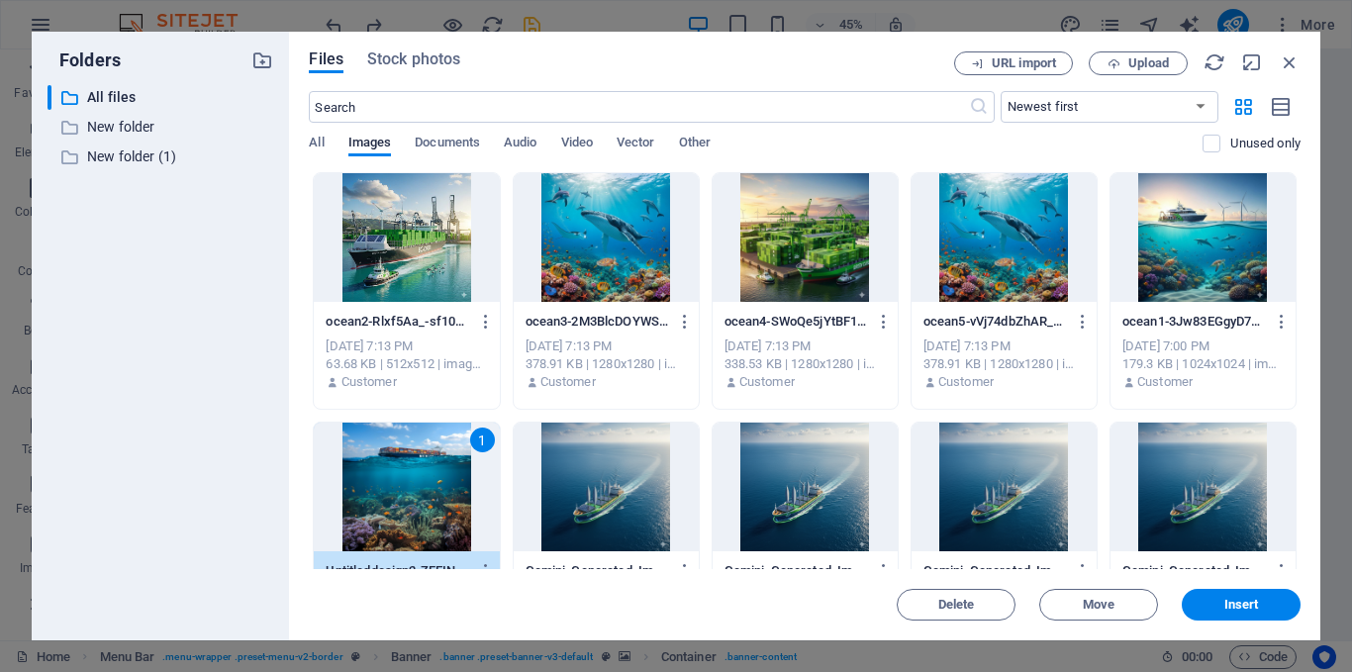
click at [1170, 220] on div at bounding box center [1203, 237] width 185 height 129
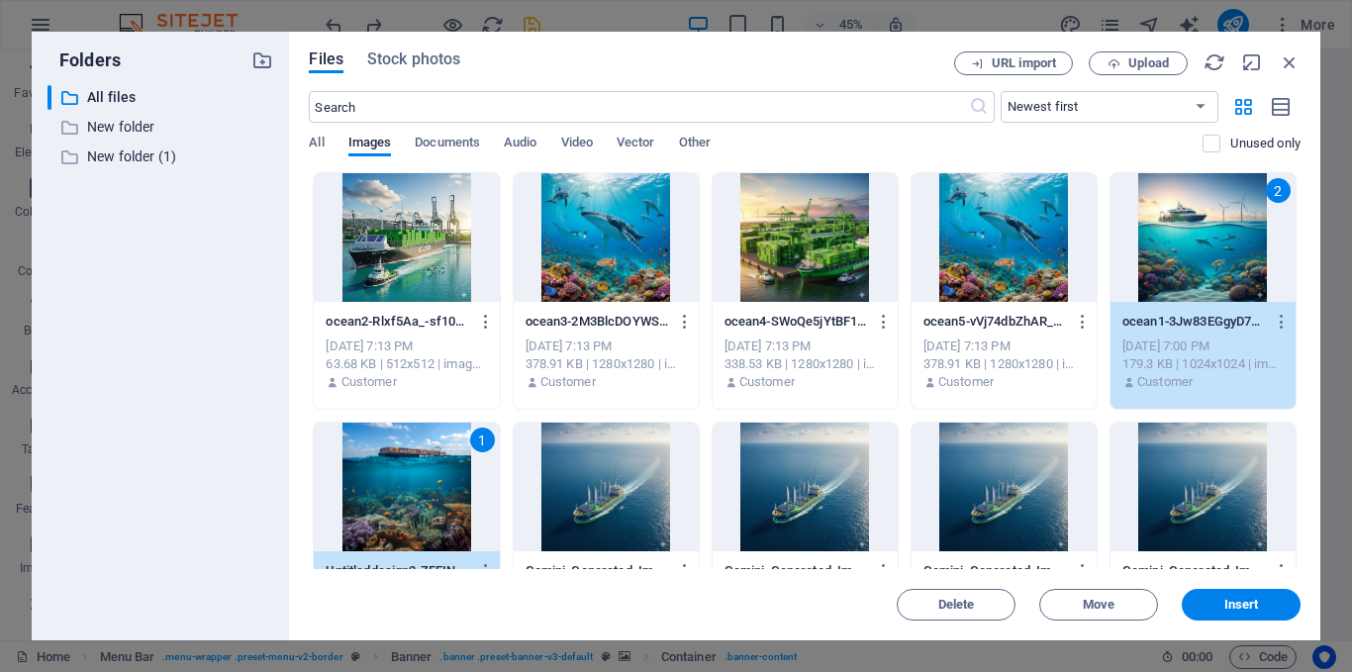
click at [1004, 224] on div at bounding box center [1004, 237] width 185 height 129
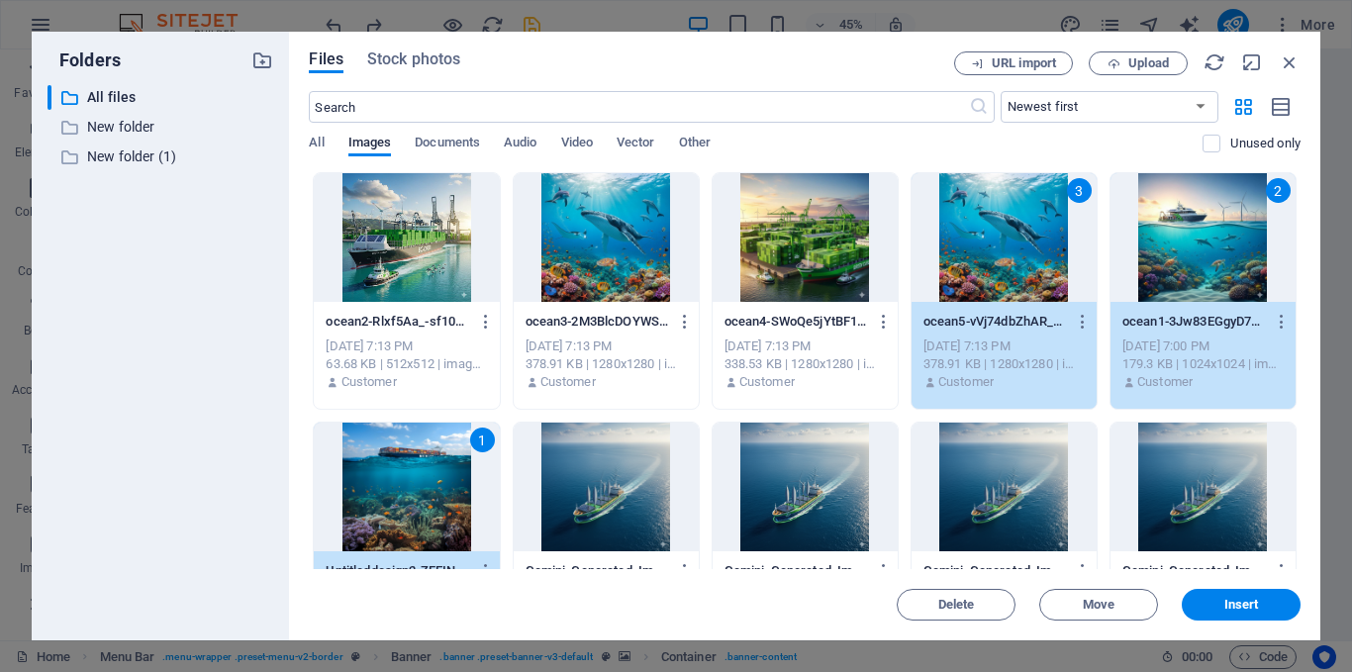
click at [843, 239] on div at bounding box center [805, 237] width 185 height 129
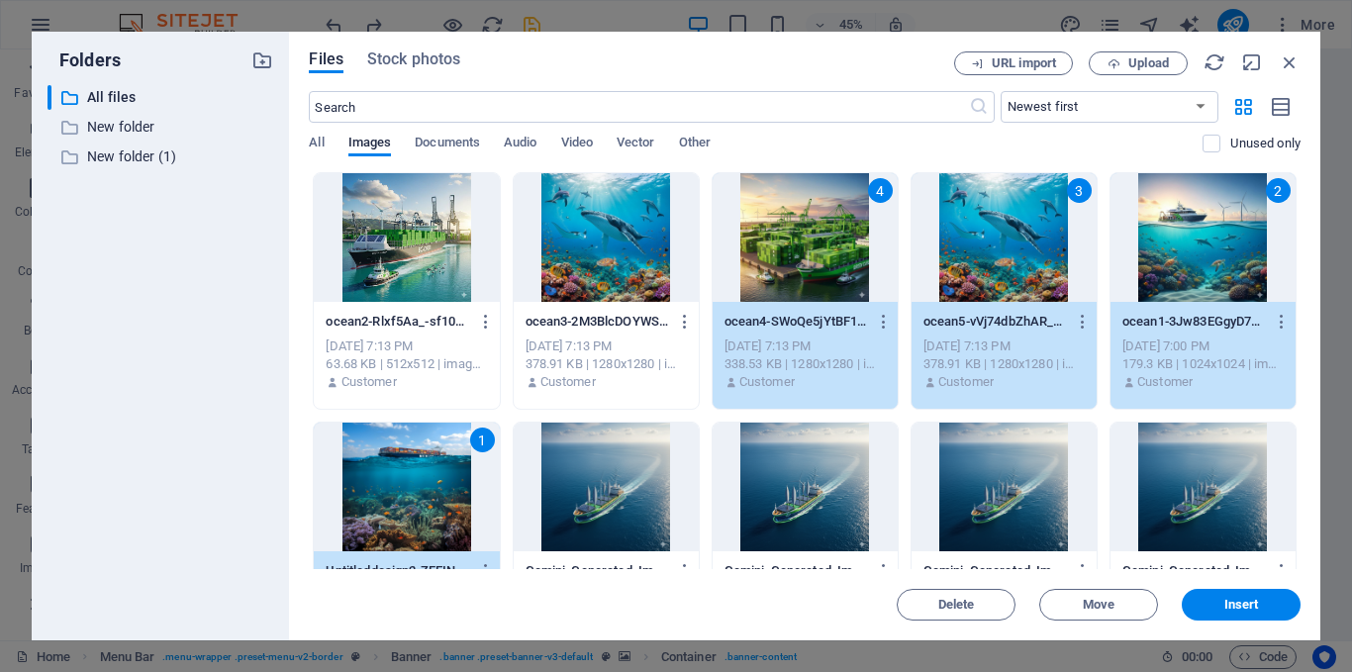
click at [420, 285] on div at bounding box center [406, 237] width 185 height 129
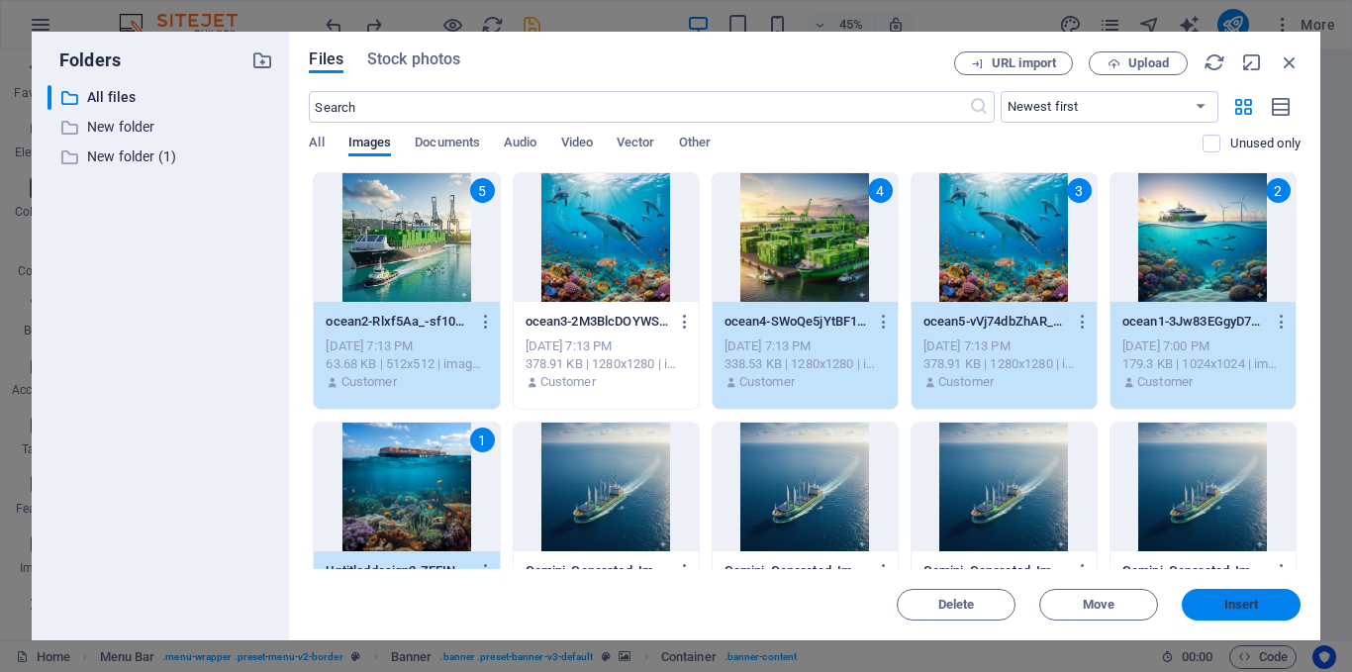
click at [1261, 604] on span "Insert" at bounding box center [1241, 605] width 103 height 12
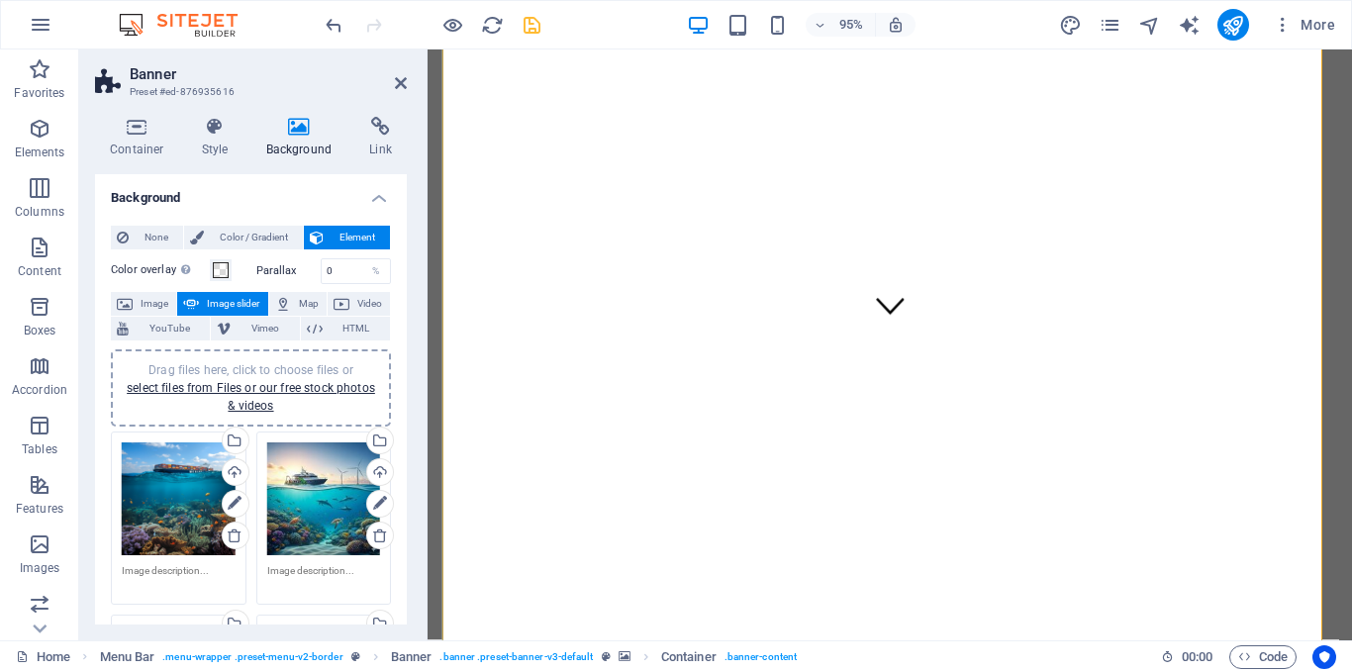
scroll to position [300, 0]
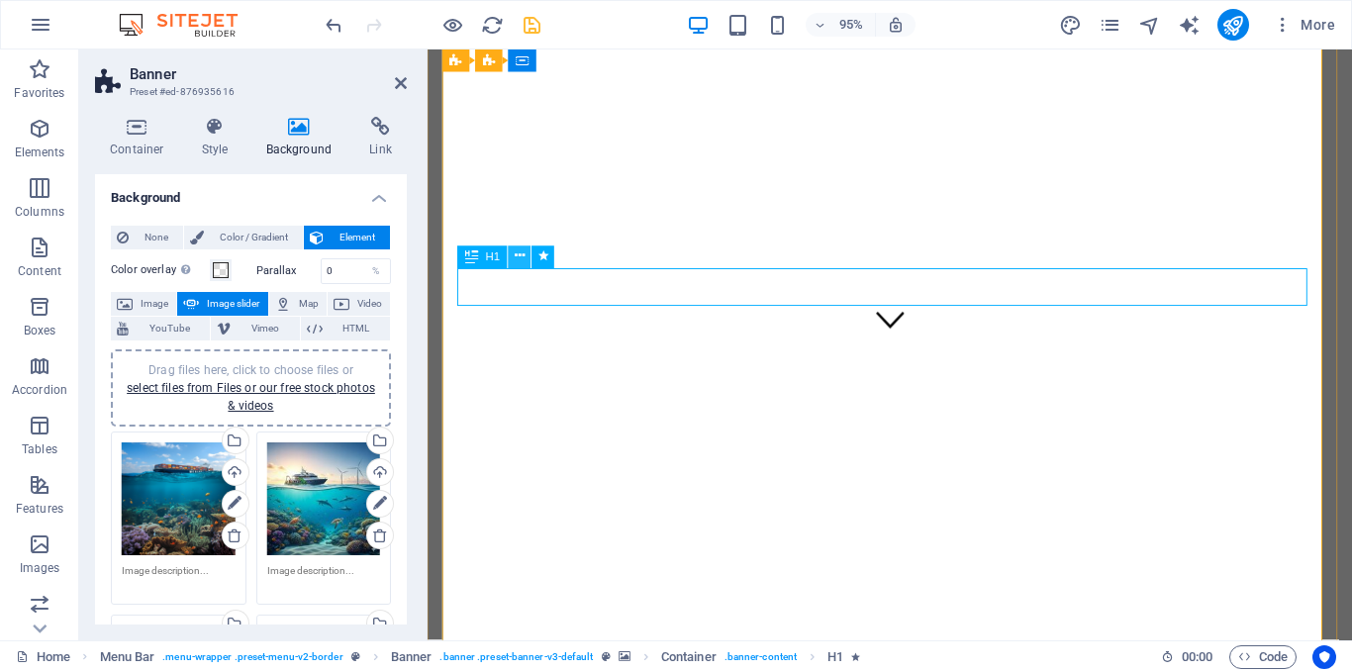
click at [520, 256] on icon at bounding box center [520, 257] width 10 height 20
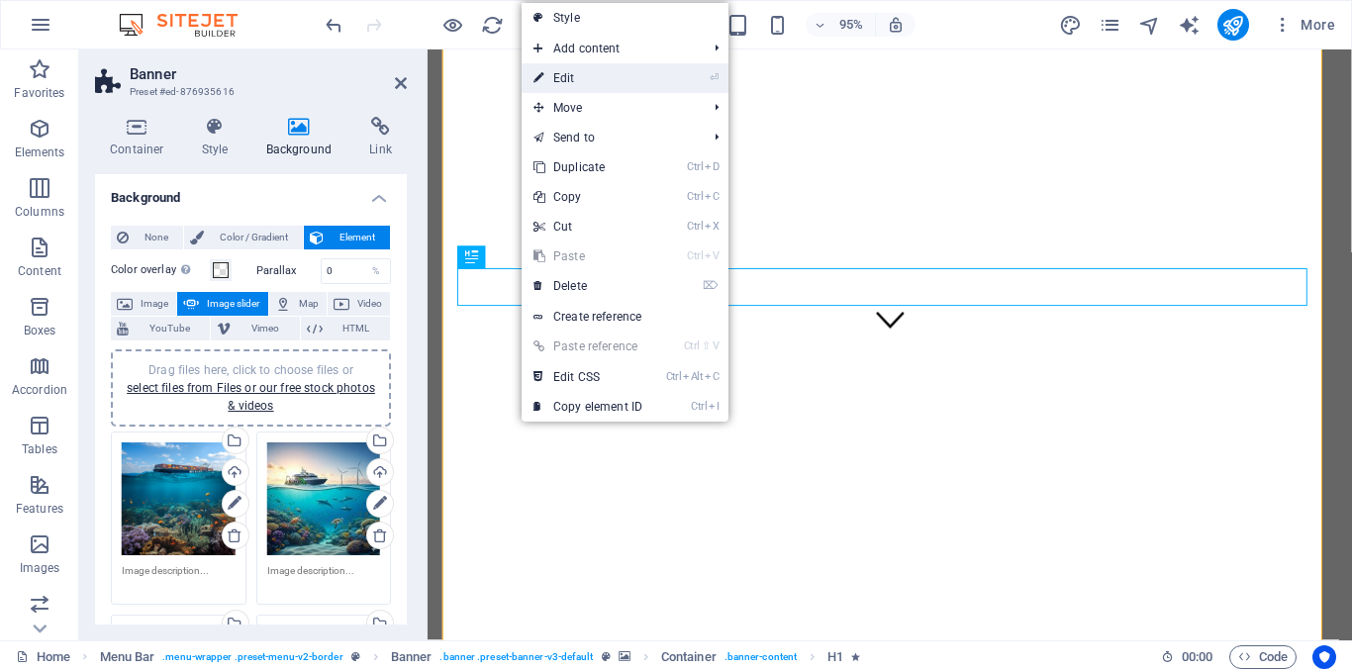
click at [577, 82] on link "⏎ Edit" at bounding box center [588, 78] width 133 height 30
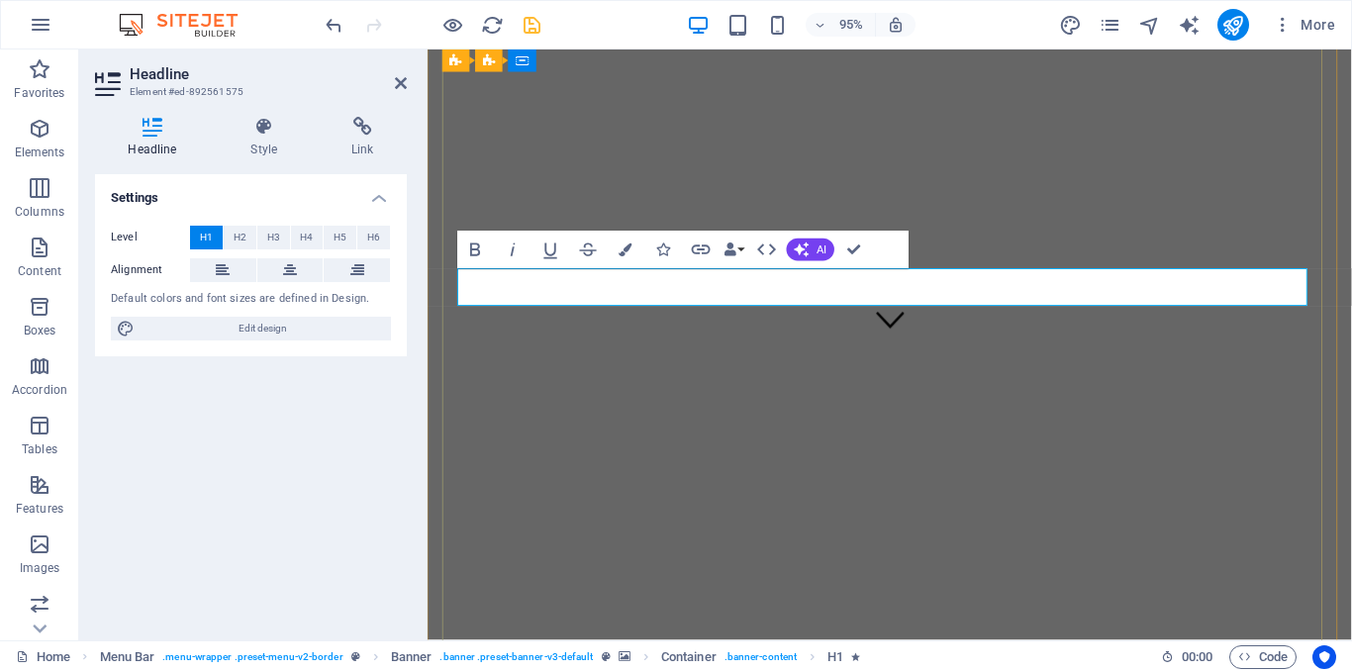
drag, startPoint x: 1225, startPoint y: 298, endPoint x: 1165, endPoint y: 302, distance: 60.5
click at [515, 246] on icon "button" at bounding box center [513, 249] width 23 height 23
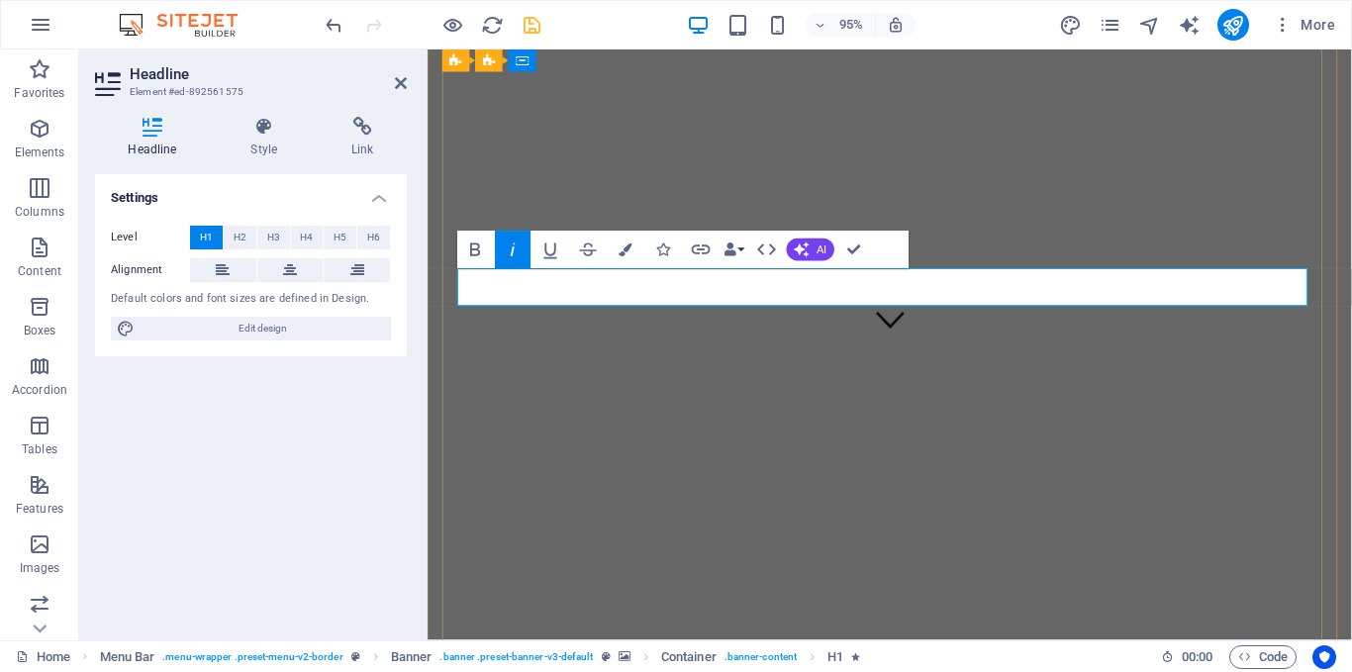
drag, startPoint x: 1208, startPoint y: 296, endPoint x: 1165, endPoint y: 298, distance: 42.6
click at [615, 250] on button "Colors" at bounding box center [626, 250] width 36 height 38
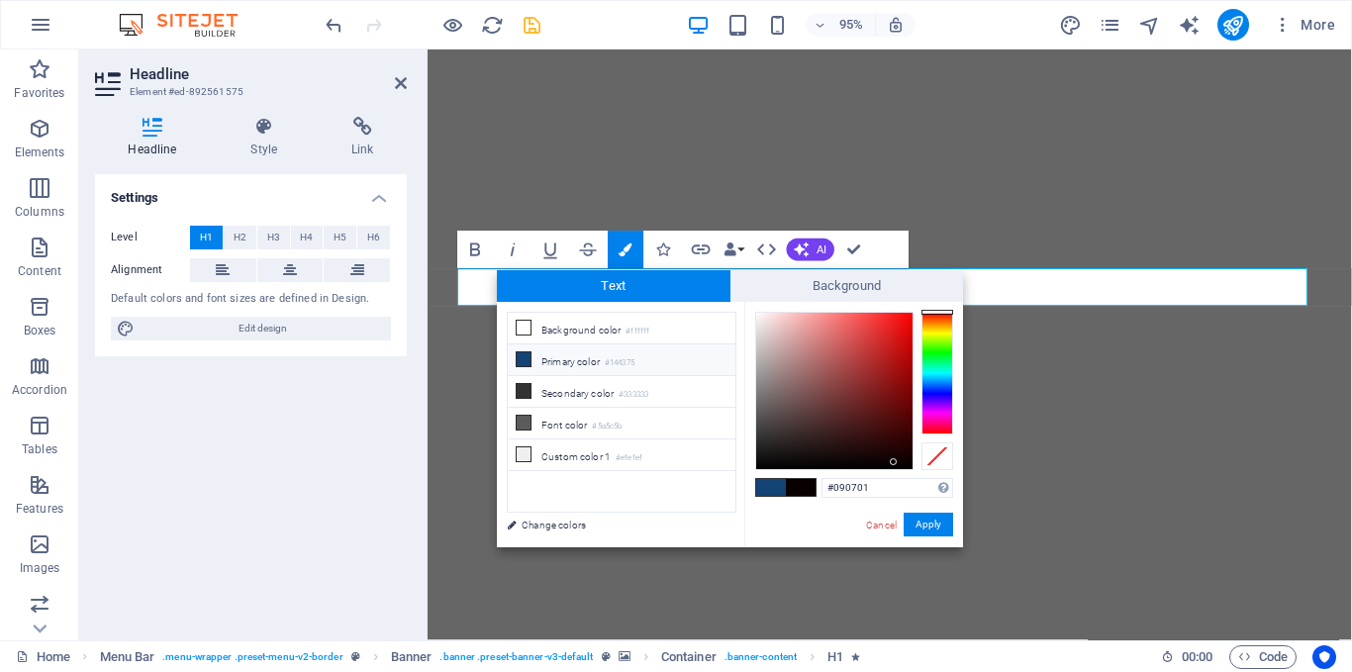
click at [932, 326] on div at bounding box center [938, 373] width 32 height 123
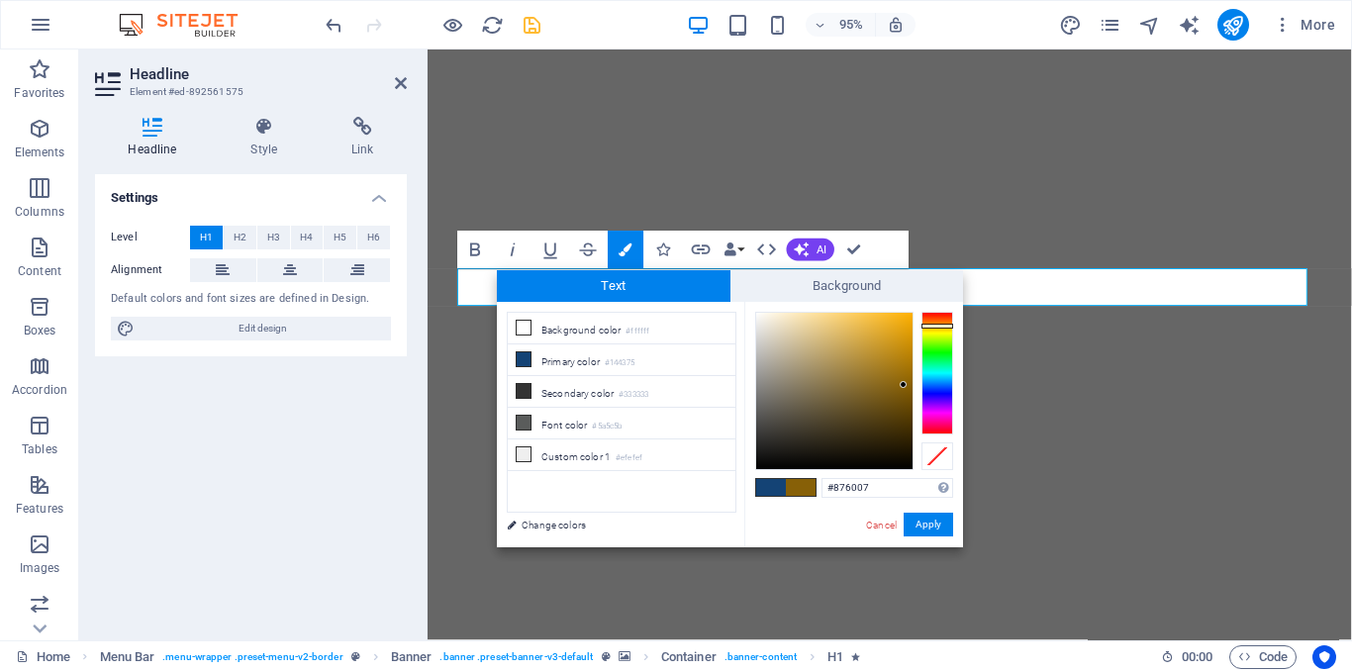
drag, startPoint x: 892, startPoint y: 457, endPoint x: 904, endPoint y: 385, distance: 73.2
click at [904, 385] on div at bounding box center [834, 391] width 156 height 156
click at [924, 523] on button "Apply" at bounding box center [928, 525] width 49 height 24
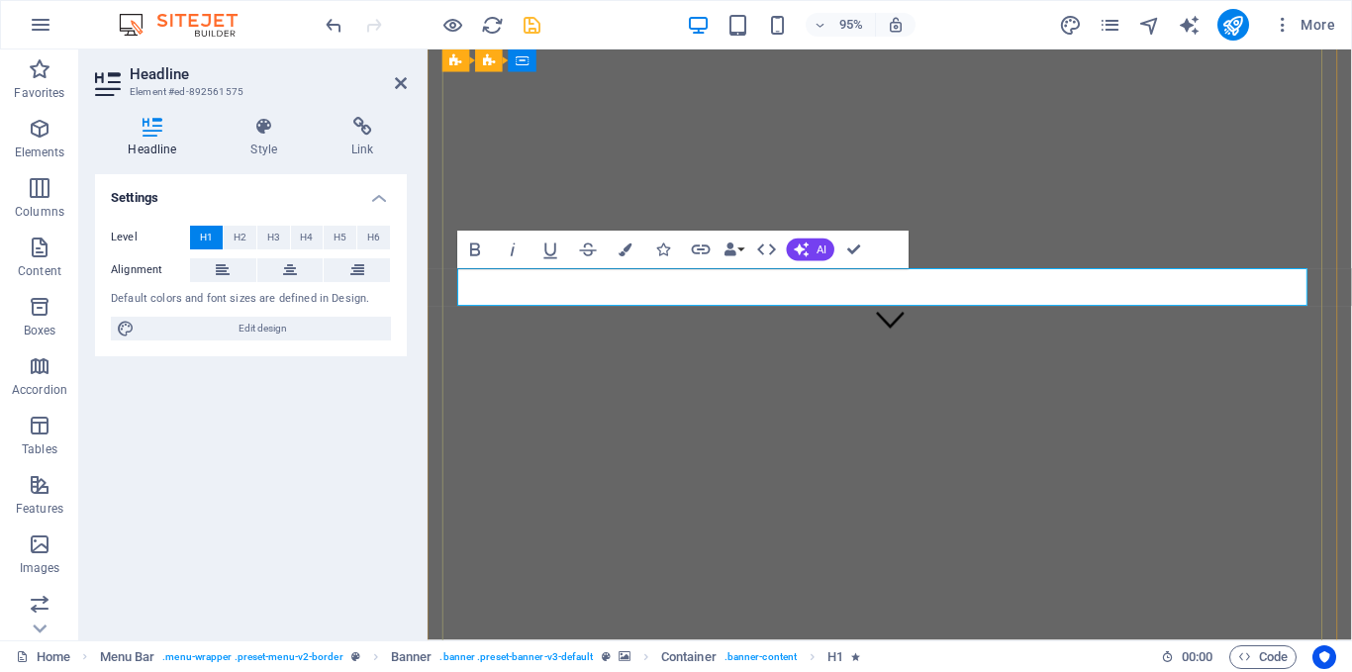
drag, startPoint x: 1231, startPoint y: 303, endPoint x: 1218, endPoint y: 303, distance: 13.9
click at [624, 246] on icon "button" at bounding box center [626, 249] width 13 height 13
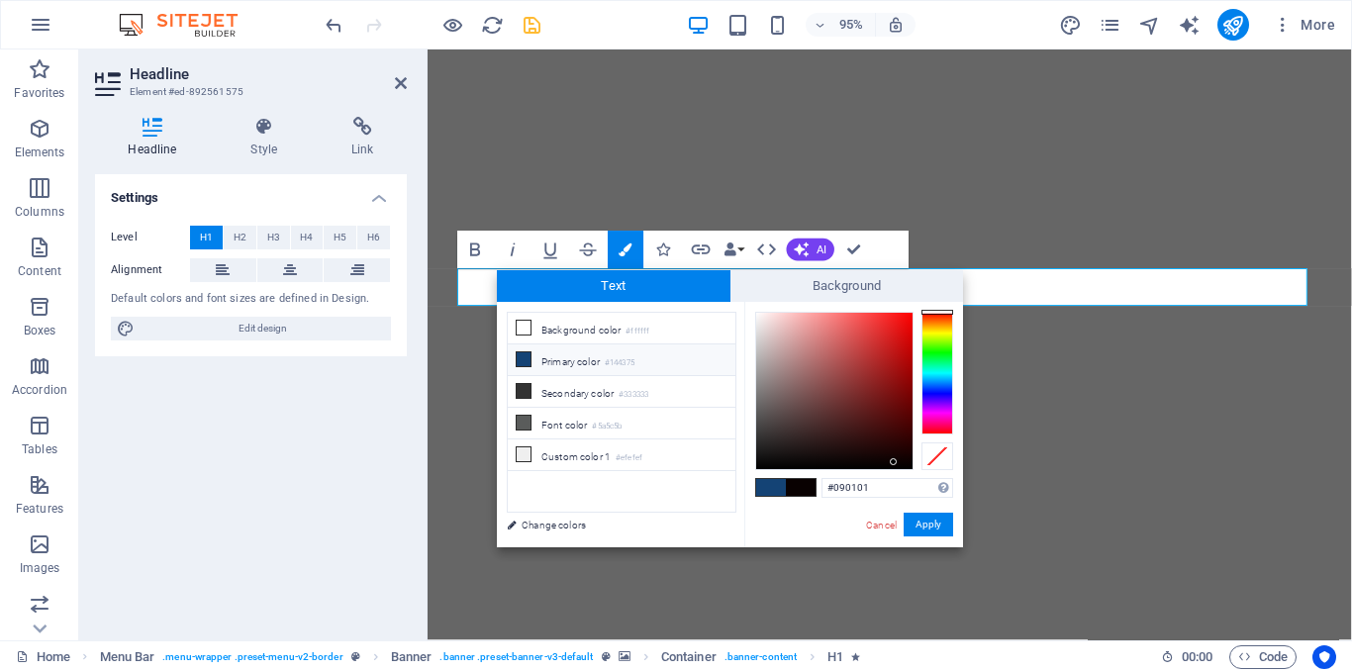
click at [525, 362] on icon at bounding box center [524, 359] width 14 height 14
type input "#144375"
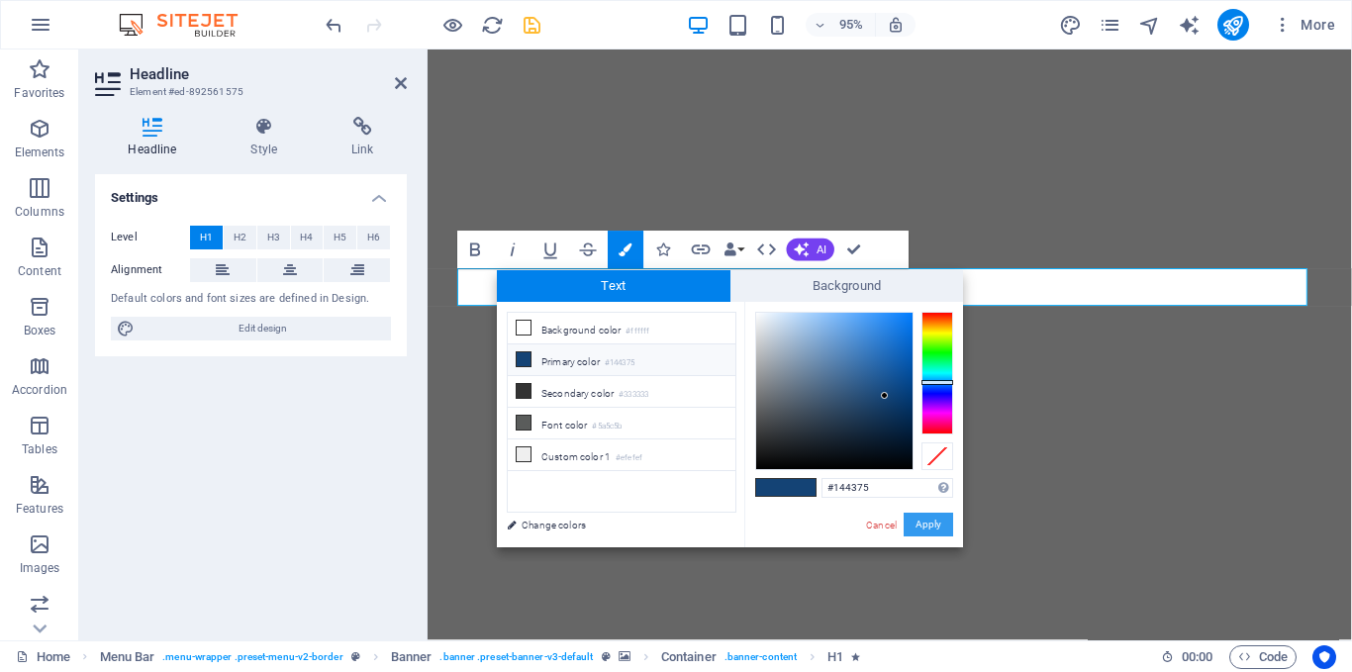
click at [938, 520] on button "Apply" at bounding box center [928, 525] width 49 height 24
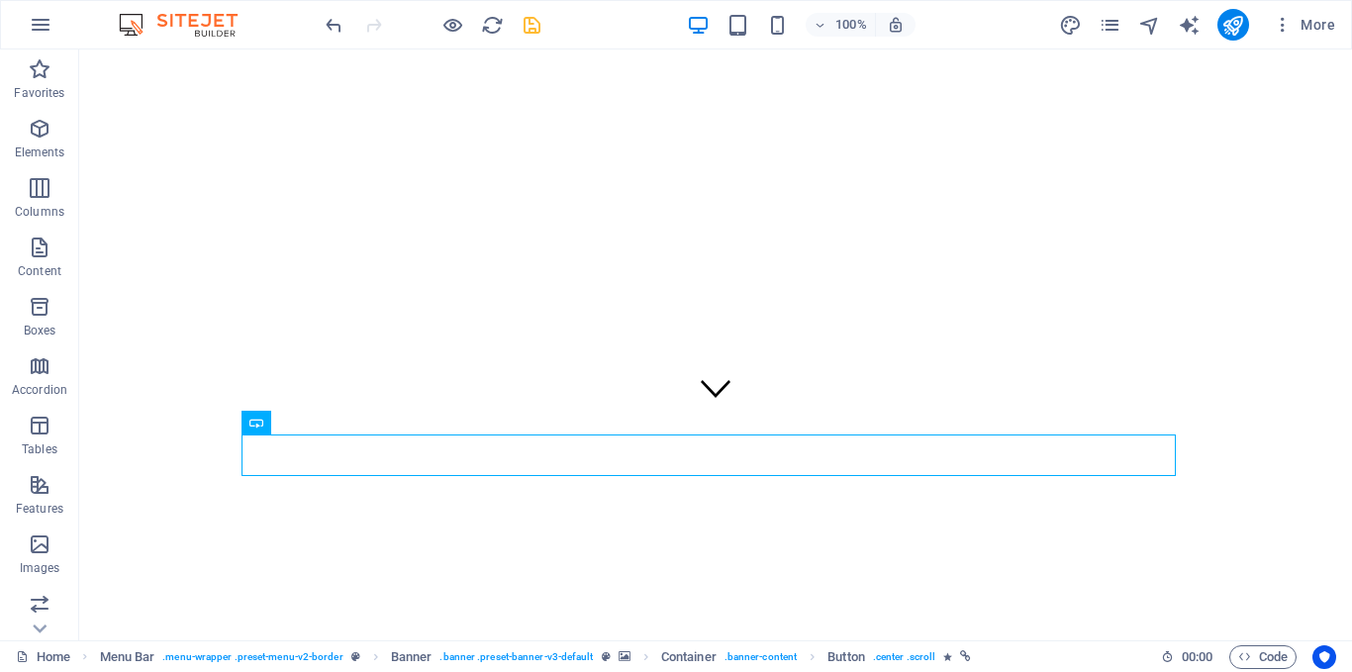
scroll to position [235, 0]
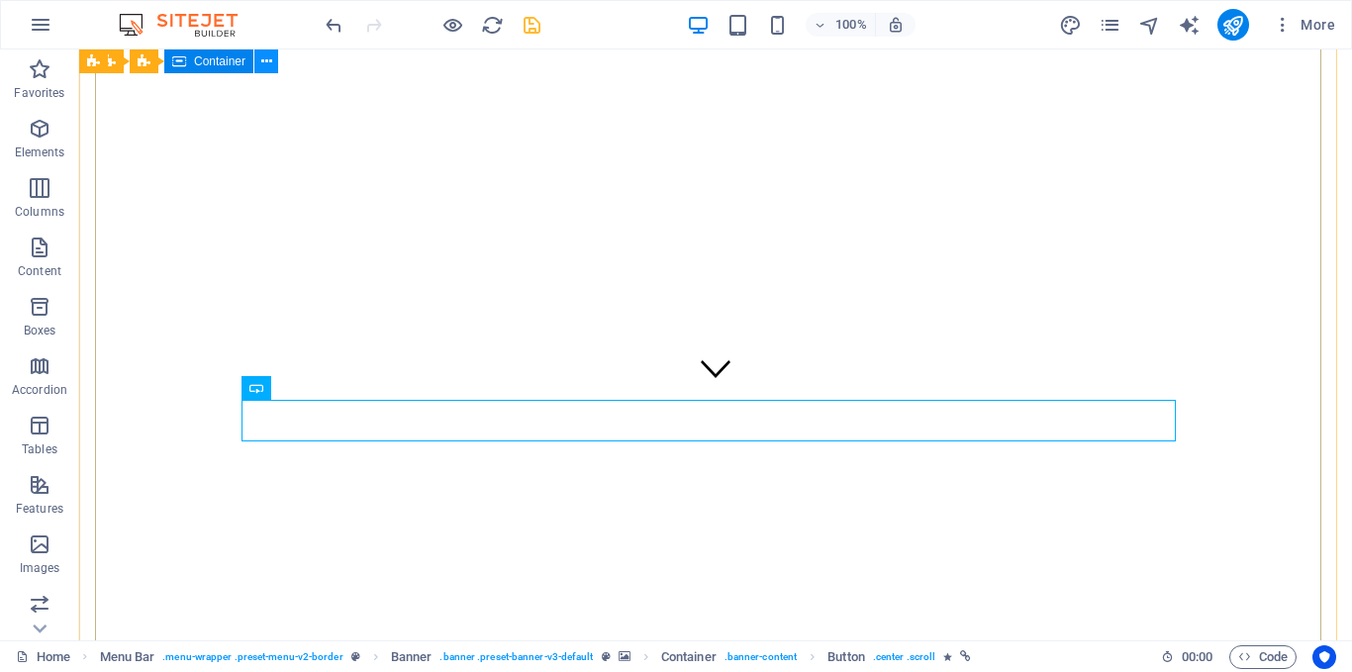
click at [261, 58] on icon at bounding box center [266, 61] width 11 height 21
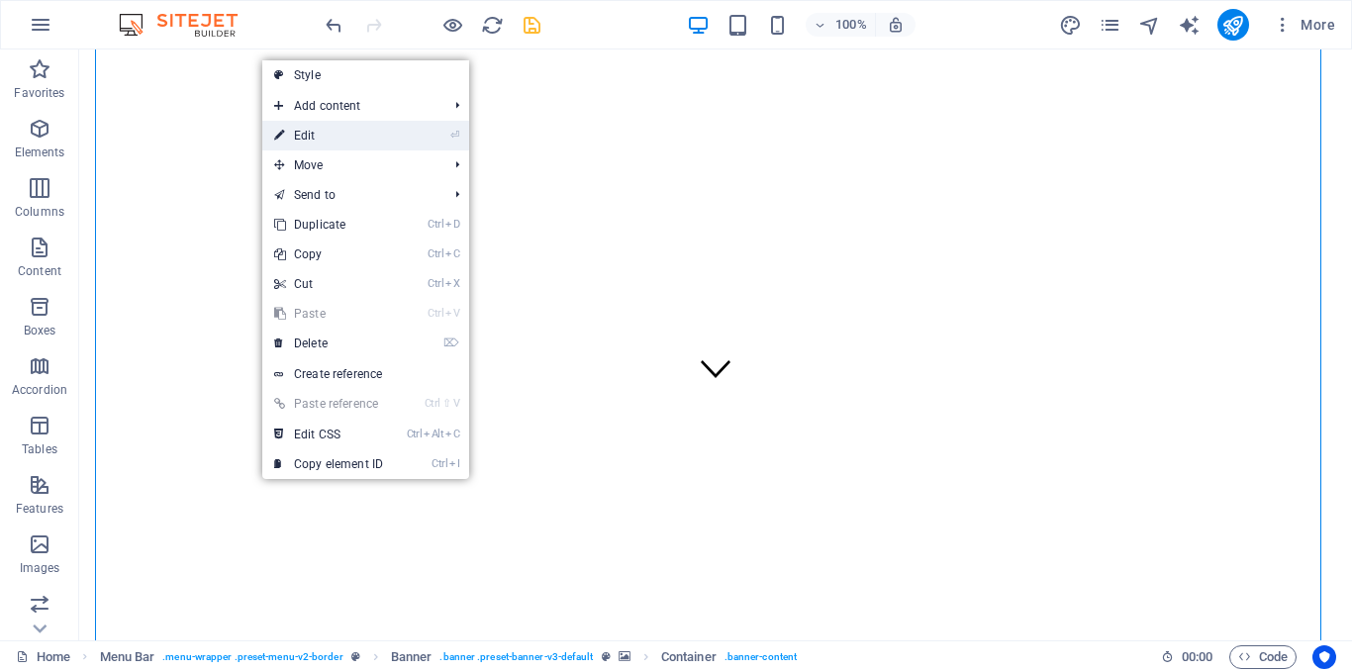
click at [321, 140] on link "⏎ Edit" at bounding box center [328, 136] width 133 height 30
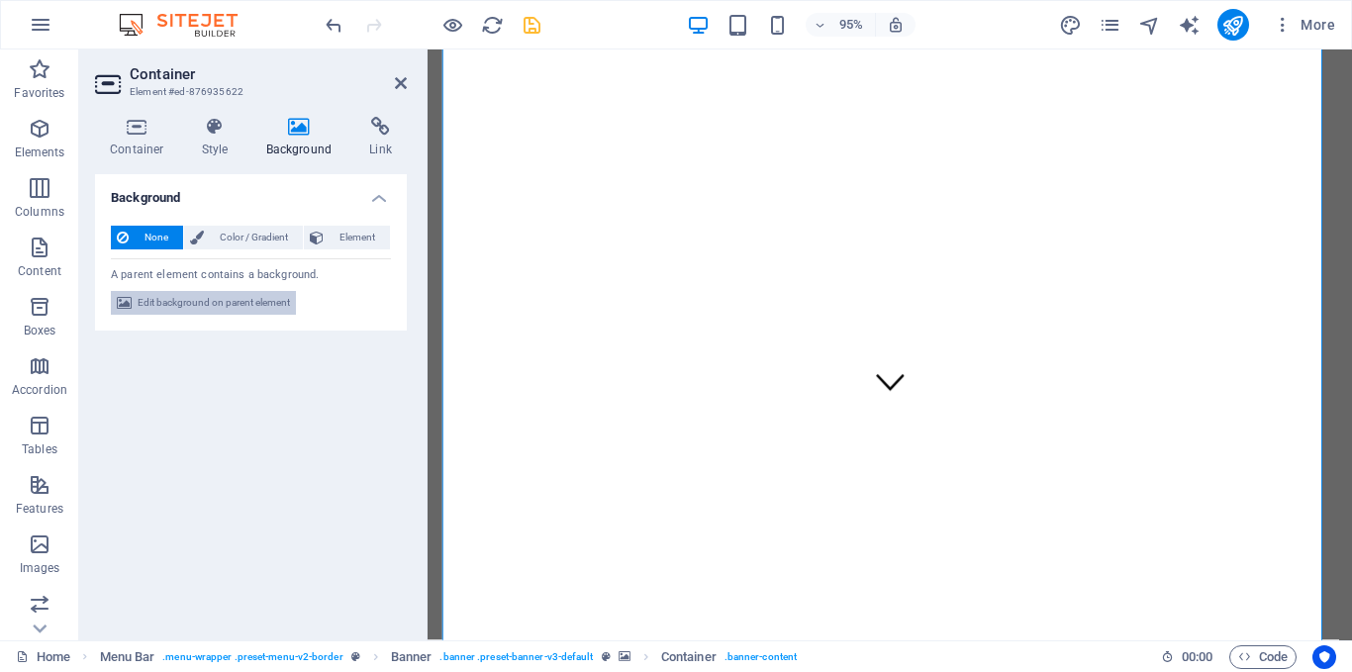
click at [232, 304] on span "Edit background on parent element" at bounding box center [214, 303] width 152 height 24
select select "ms"
select select "s"
select select "progressive"
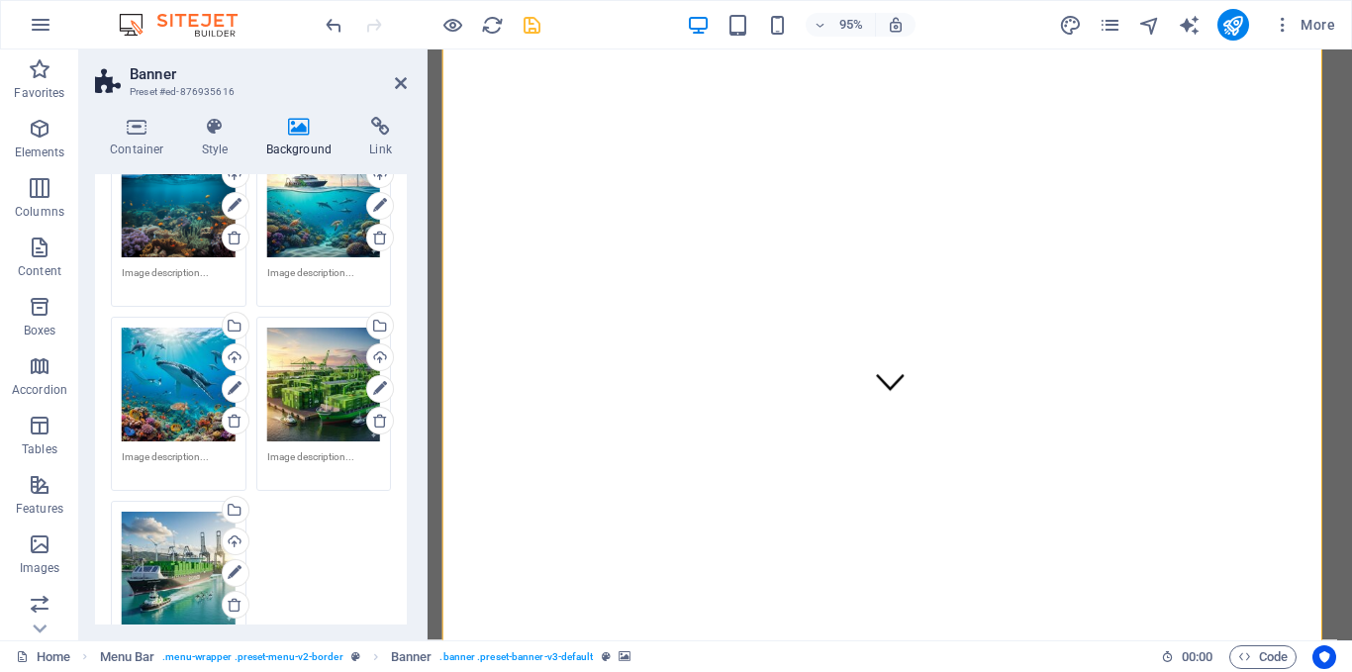
scroll to position [314, 0]
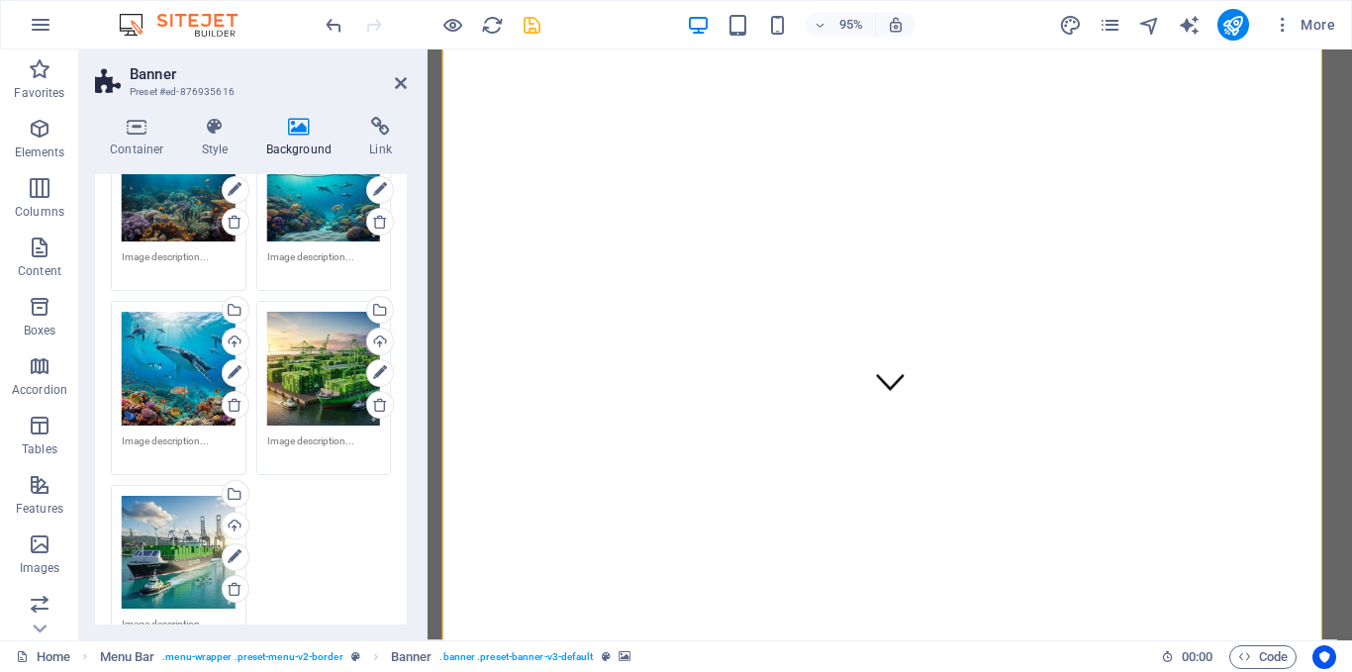
click at [325, 369] on div "Drag files here, click to choose files or select files from Files or our free s…" at bounding box center [324, 369] width 114 height 114
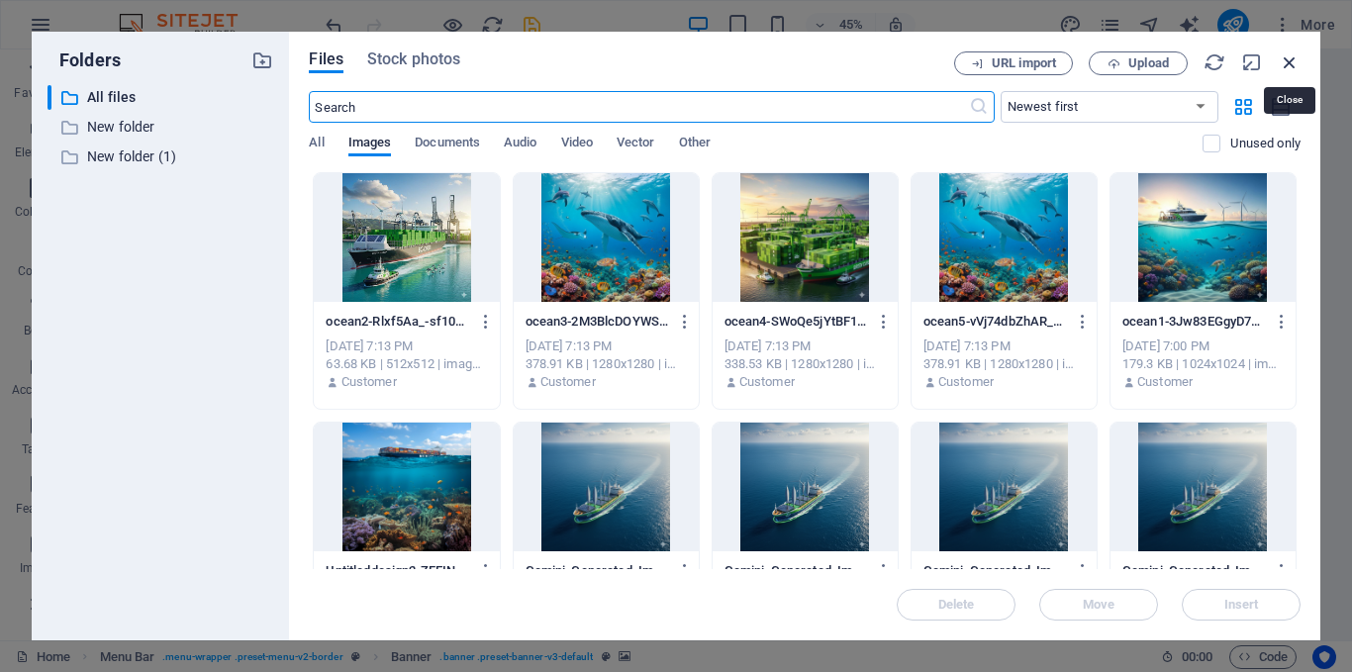
click at [1292, 55] on icon "button" at bounding box center [1290, 62] width 22 height 22
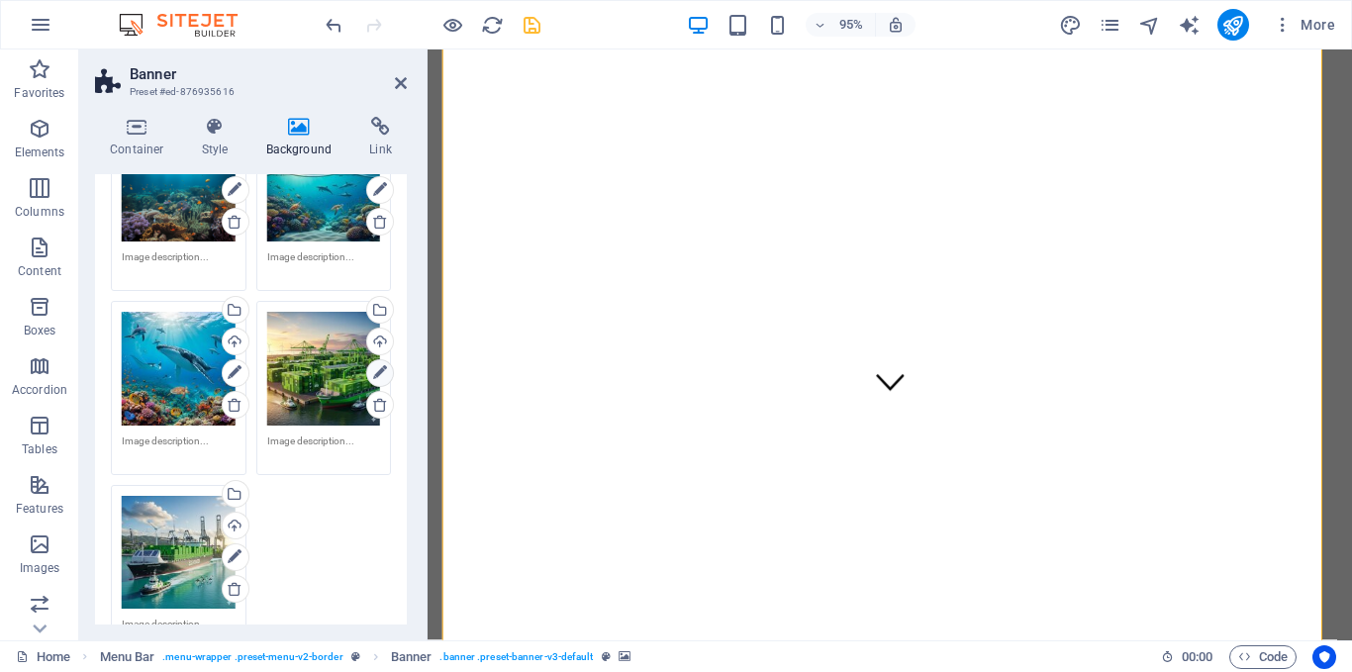
click at [373, 372] on icon at bounding box center [380, 373] width 14 height 24
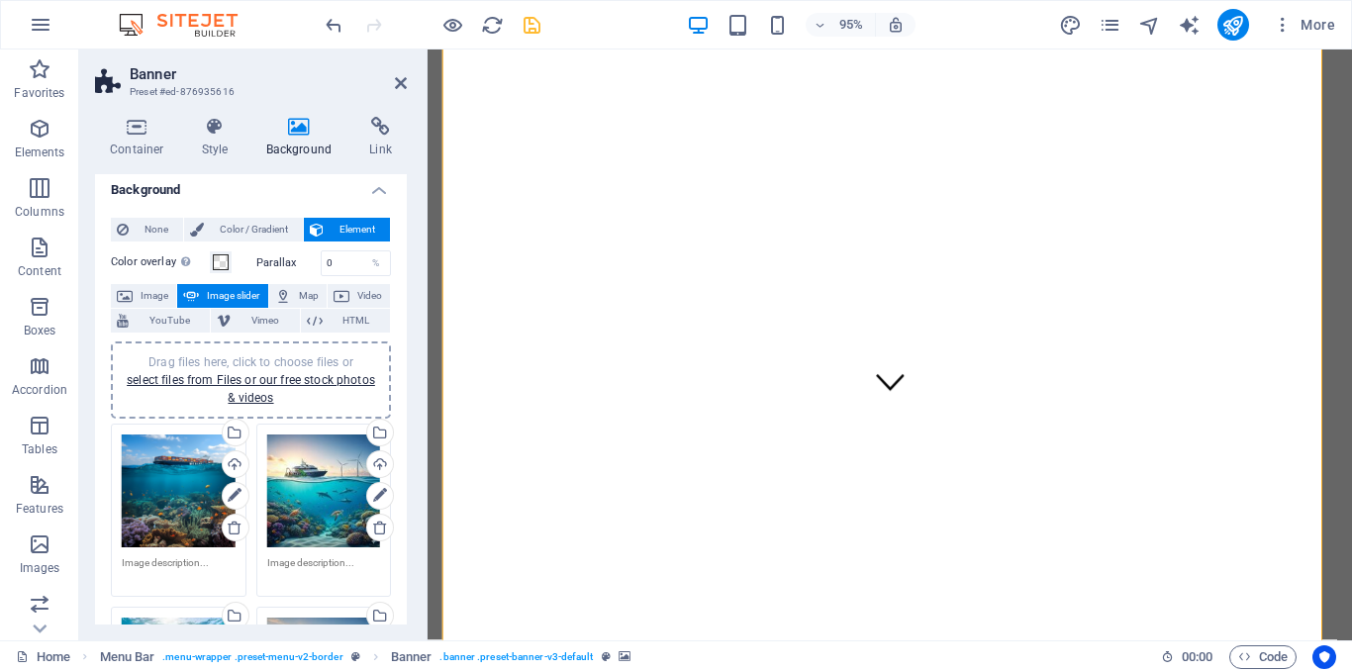
scroll to position [0, 0]
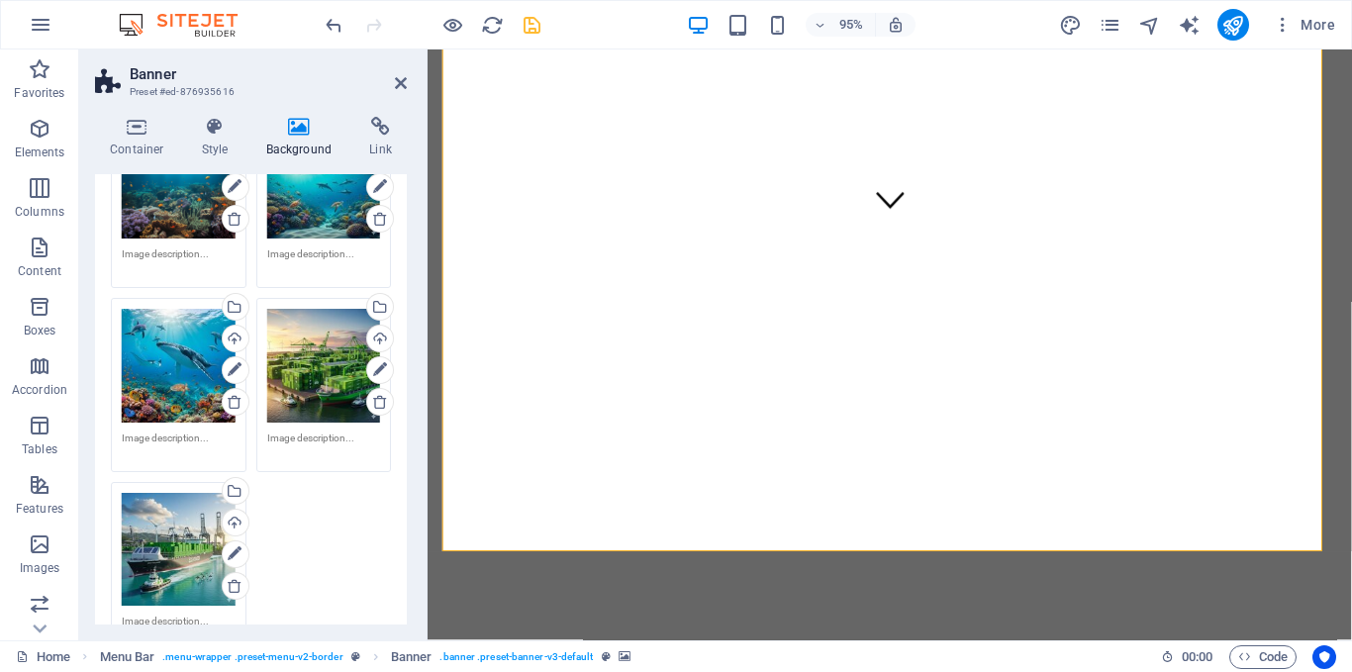
scroll to position [333, 0]
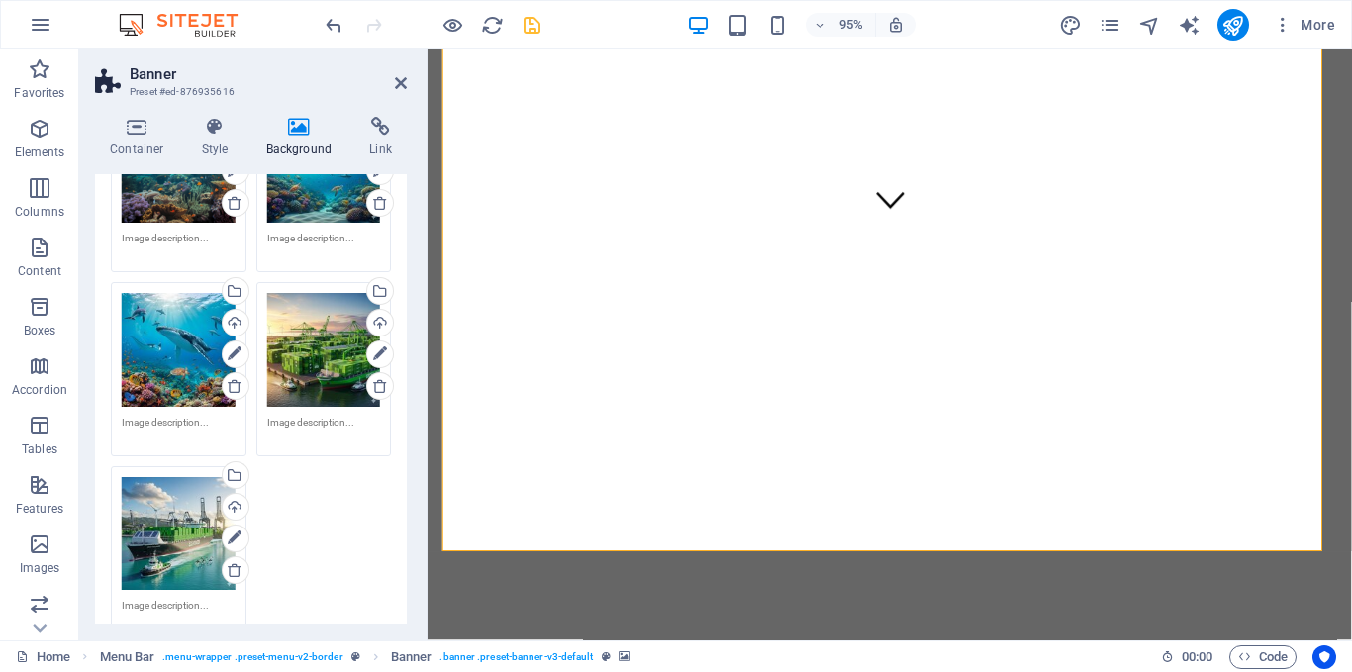
click at [182, 534] on div "Drag files here, click to choose files or select files from Files or our free s…" at bounding box center [179, 534] width 114 height 114
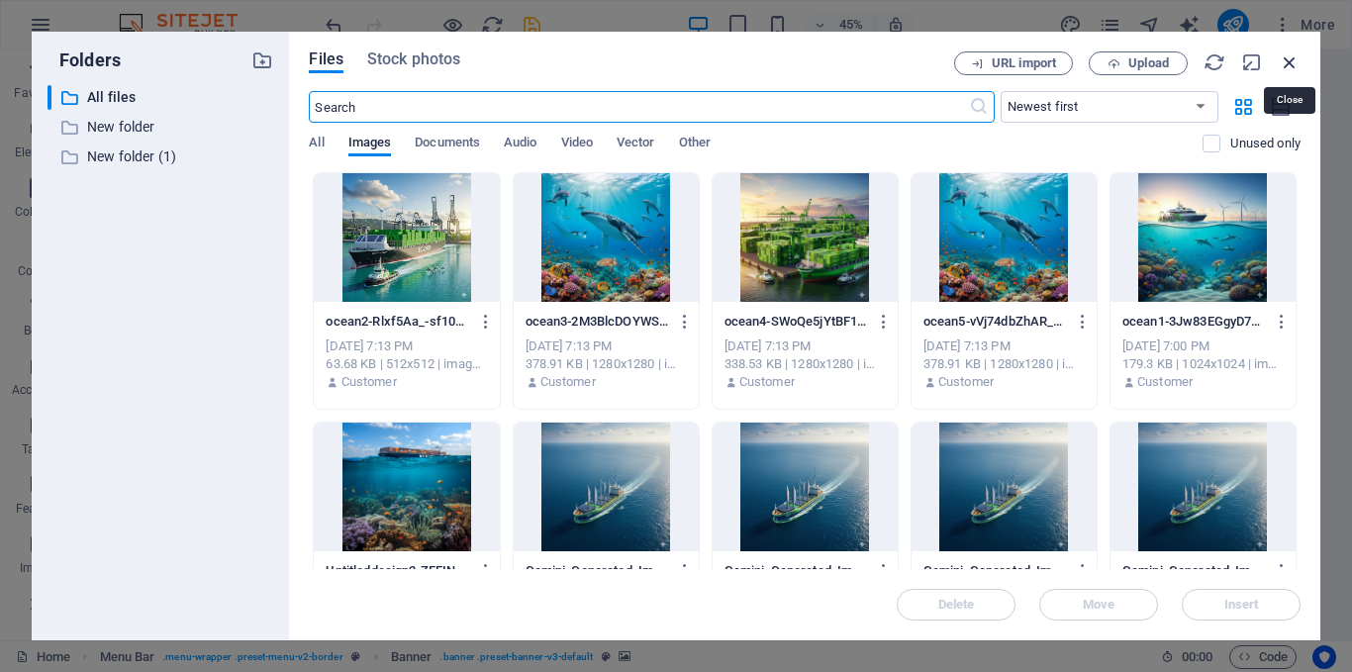
click at [1294, 64] on icon "button" at bounding box center [1290, 62] width 22 height 22
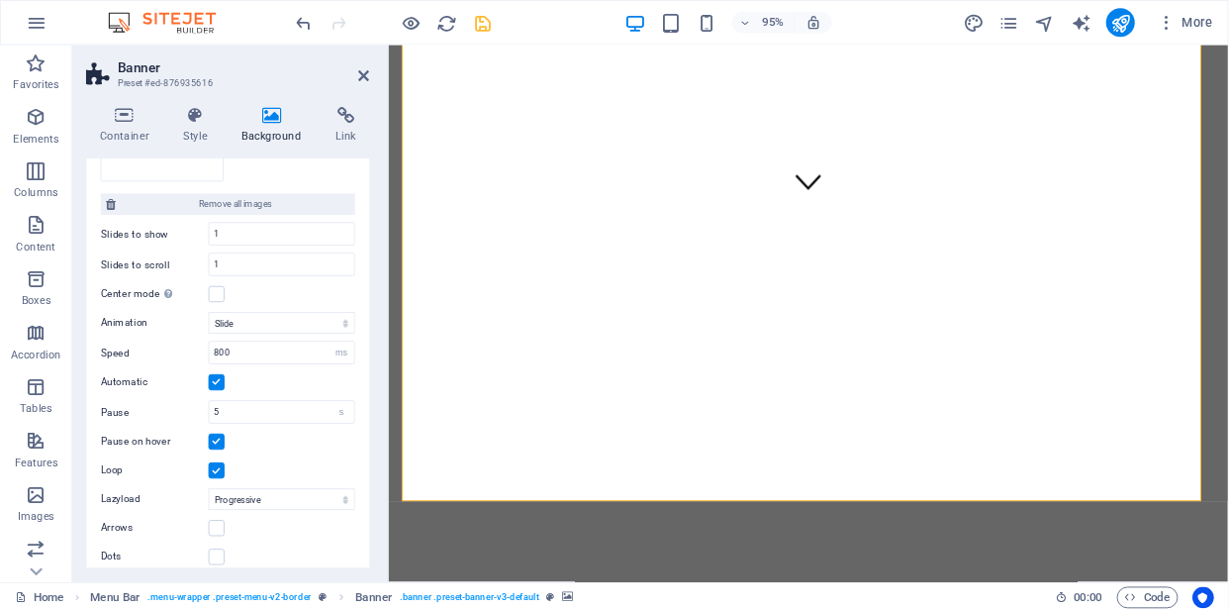
scroll to position [775, 0]
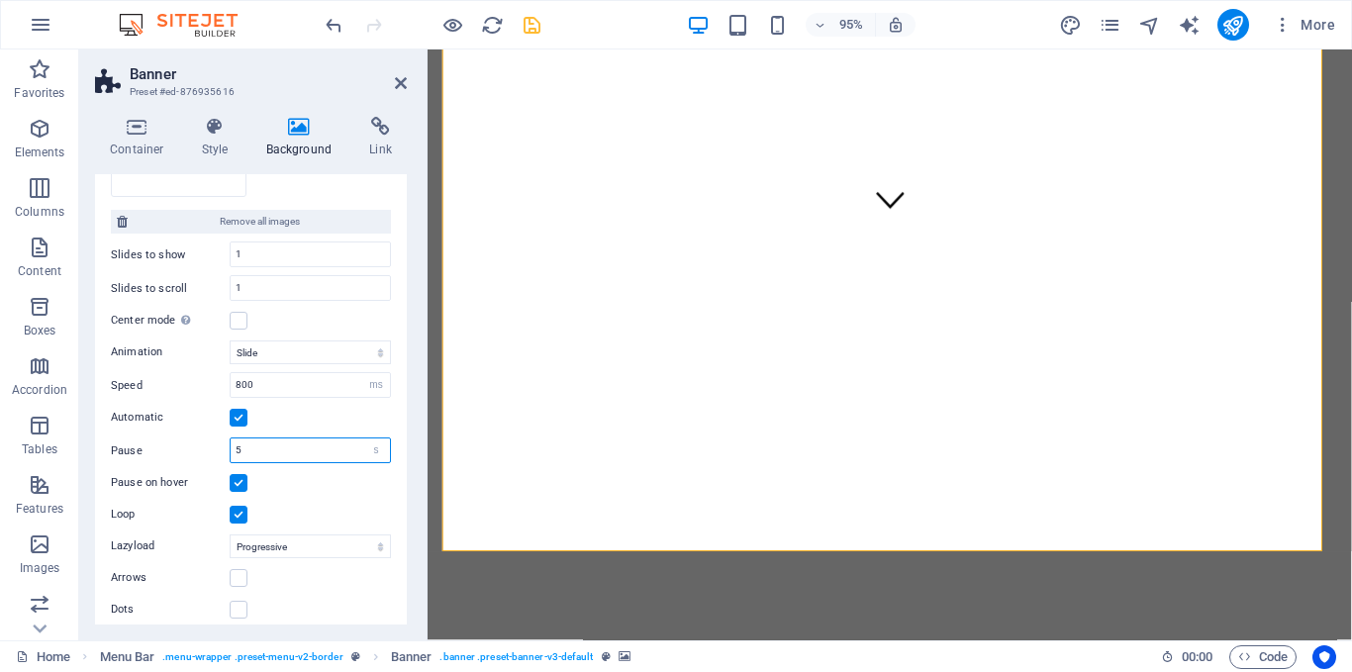
click at [253, 447] on input "5" at bounding box center [310, 451] width 159 height 24
type input "7"
click at [245, 244] on input "1" at bounding box center [310, 255] width 159 height 24
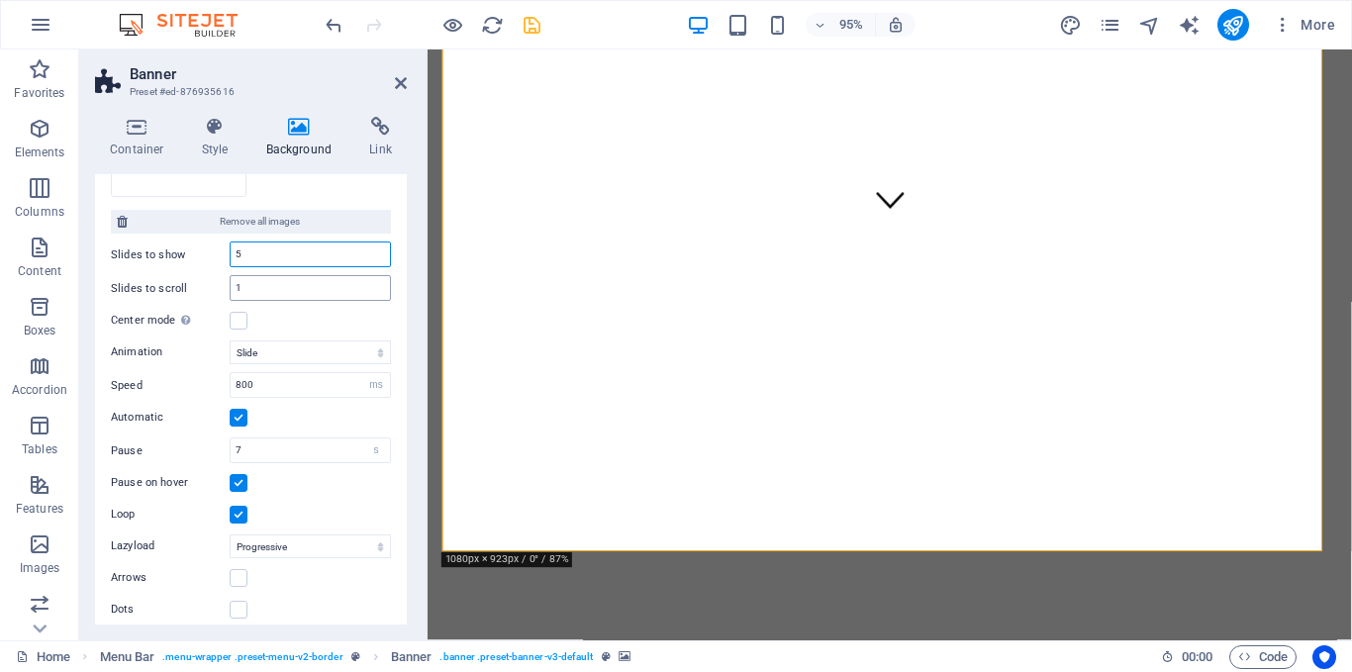
type input "5"
click at [246, 281] on input "1" at bounding box center [310, 288] width 159 height 24
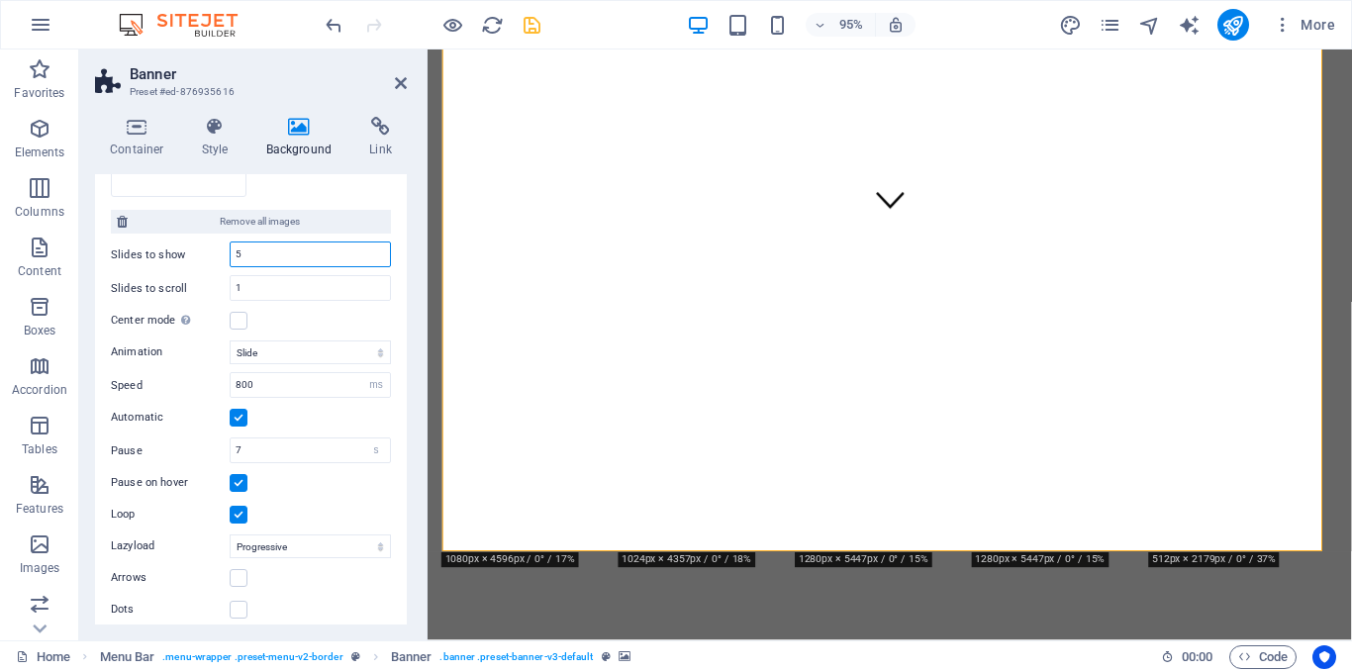
click at [241, 249] on input "5" at bounding box center [310, 255] width 159 height 24
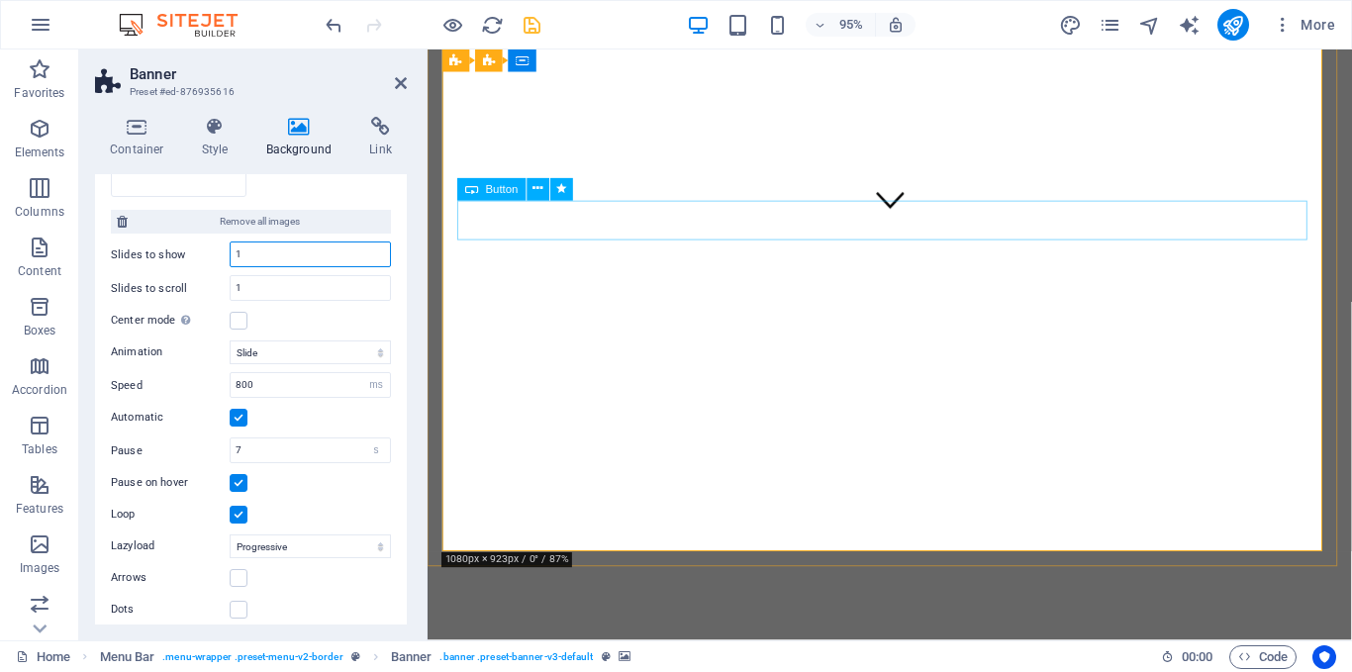
type input "1"
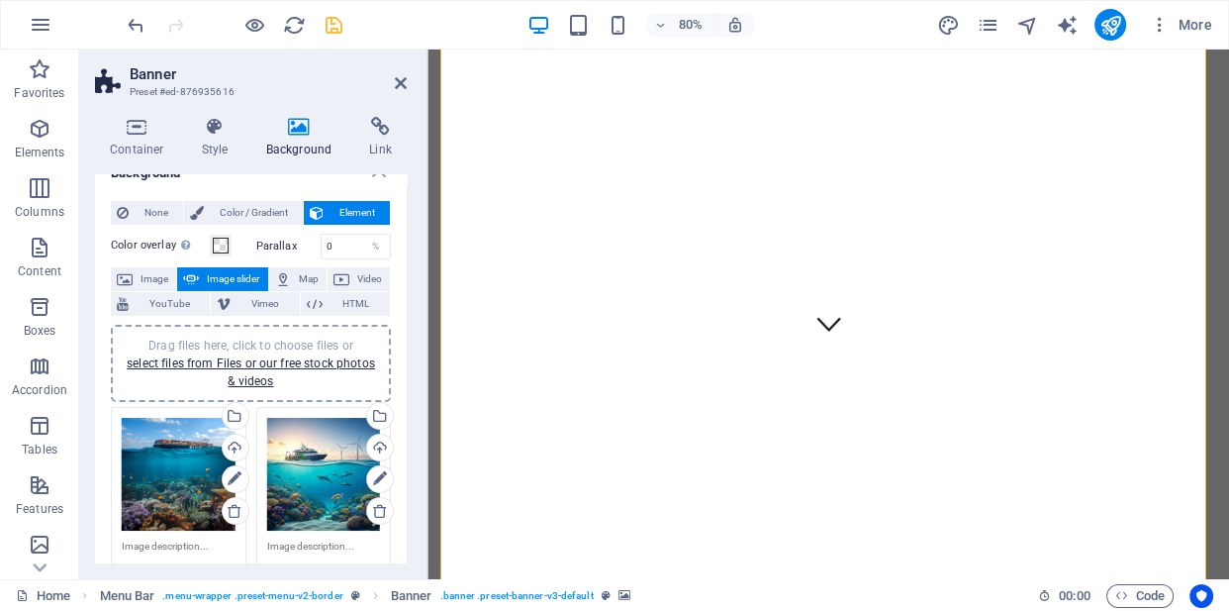
scroll to position [0, 0]
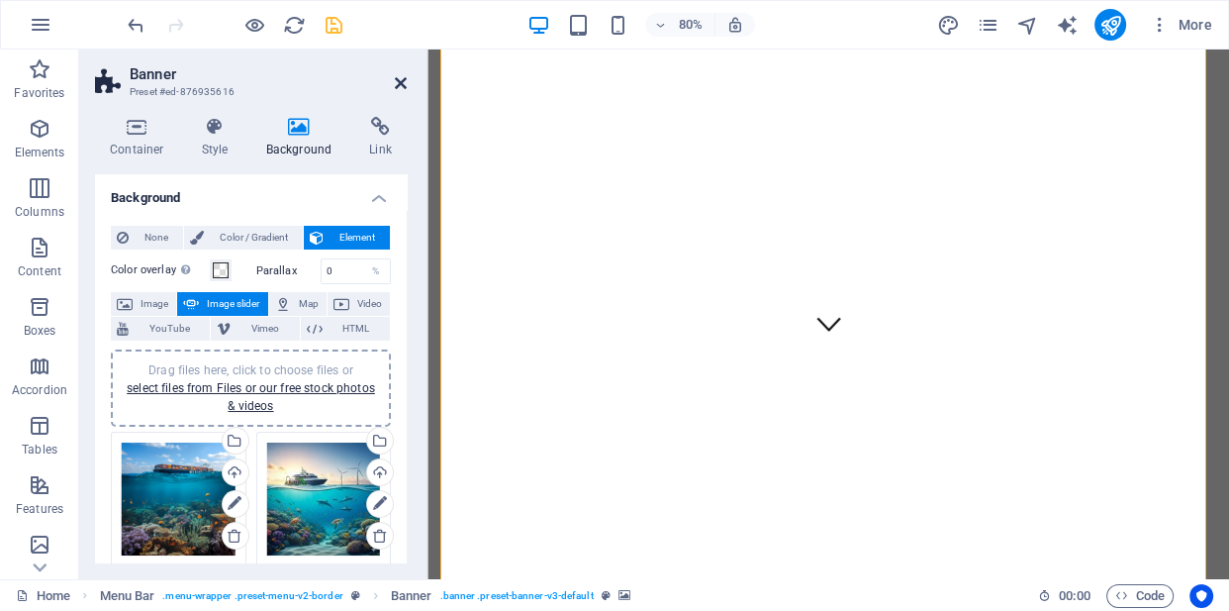
click at [402, 78] on icon at bounding box center [401, 83] width 12 height 16
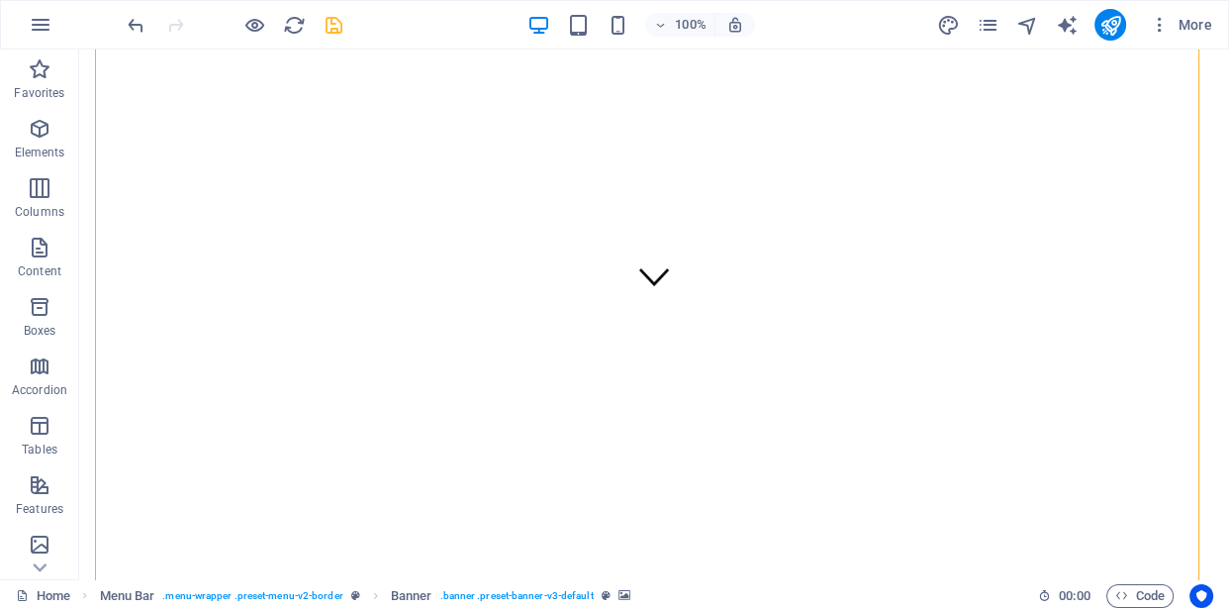
scroll to position [224, 0]
click at [335, 22] on icon "save" at bounding box center [334, 25] width 23 height 23
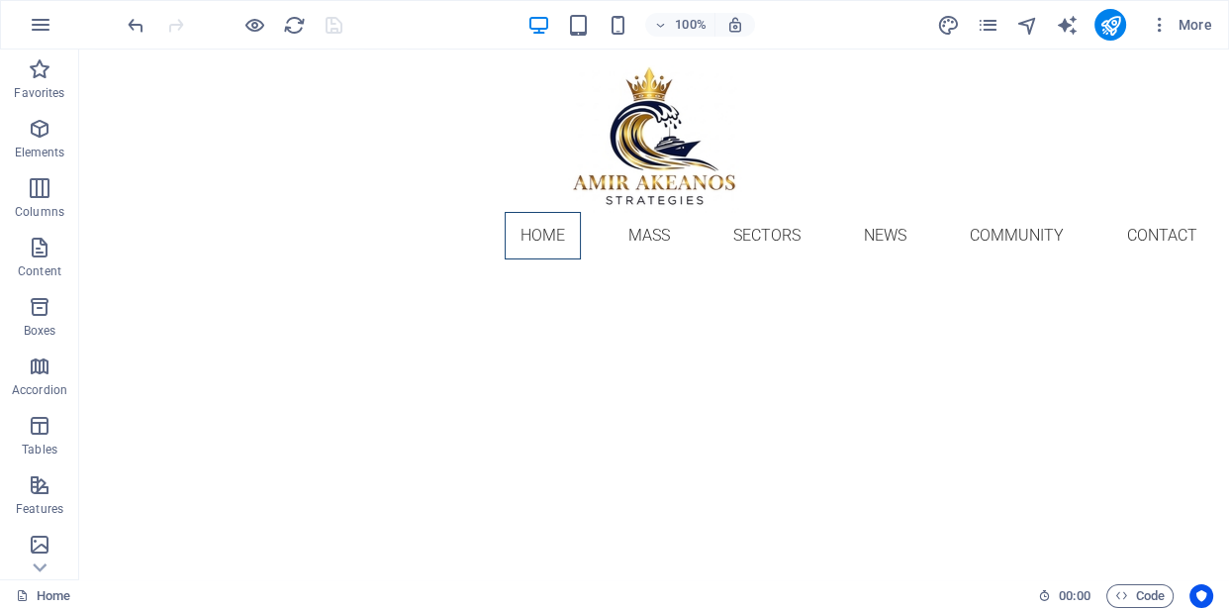
scroll to position [0, 0]
drag, startPoint x: 1227, startPoint y: 449, endPoint x: 1307, endPoint y: 96, distance: 362.1
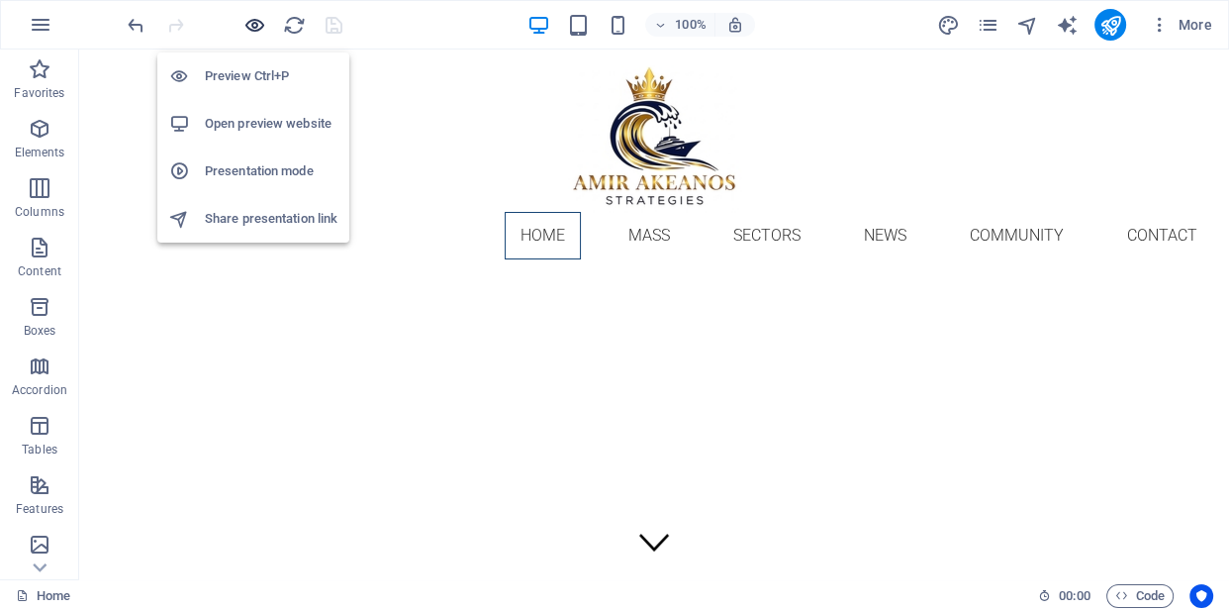
click at [250, 28] on icon "button" at bounding box center [255, 25] width 23 height 23
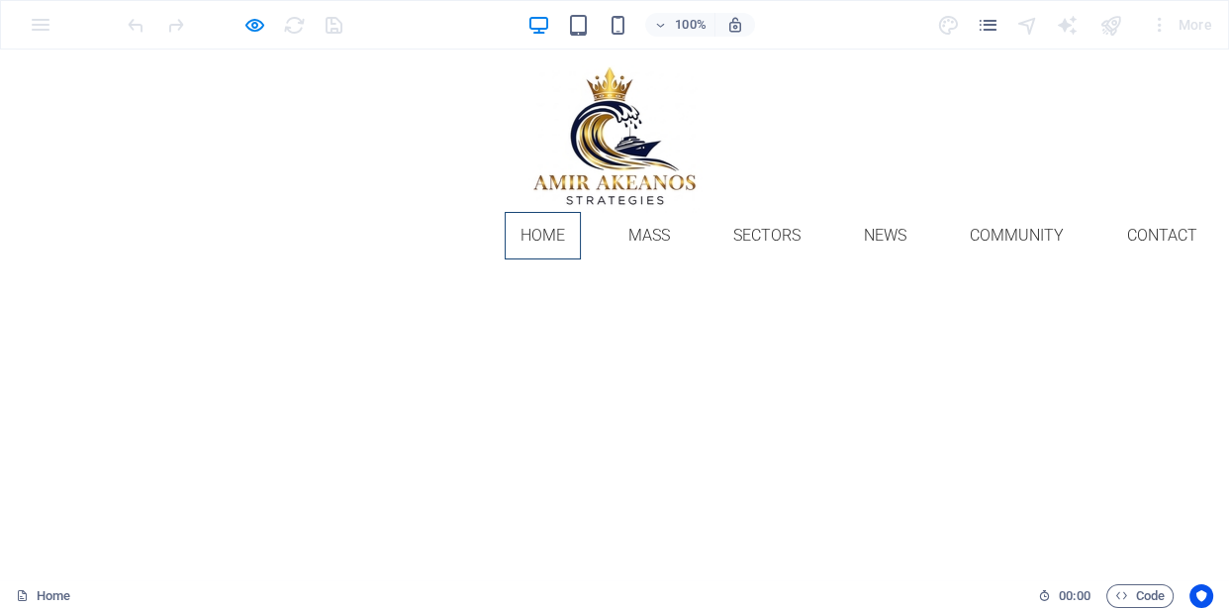
scroll to position [1907, 0]
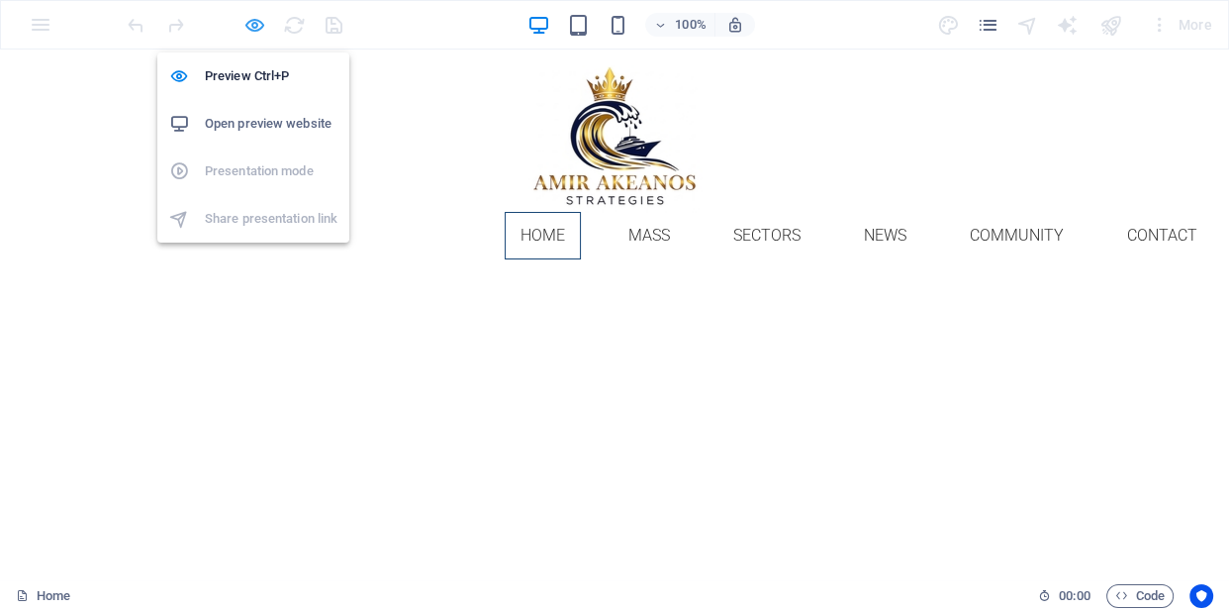
click at [250, 24] on icon "button" at bounding box center [255, 25] width 23 height 23
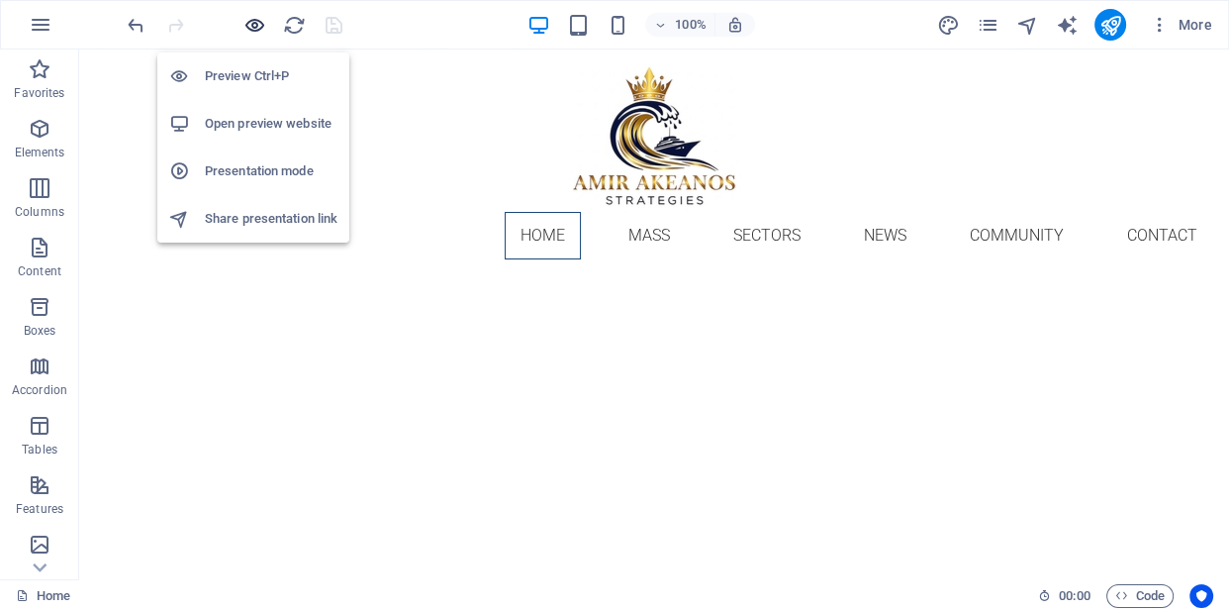
scroll to position [2366, 0]
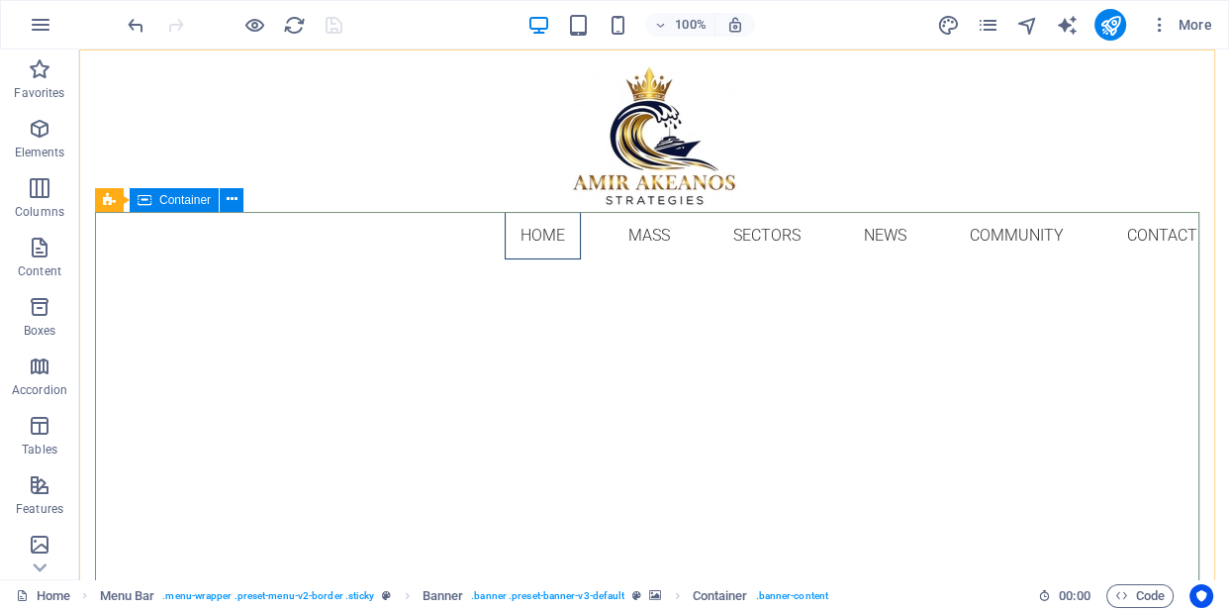
click at [236, 207] on icon at bounding box center [232, 199] width 11 height 21
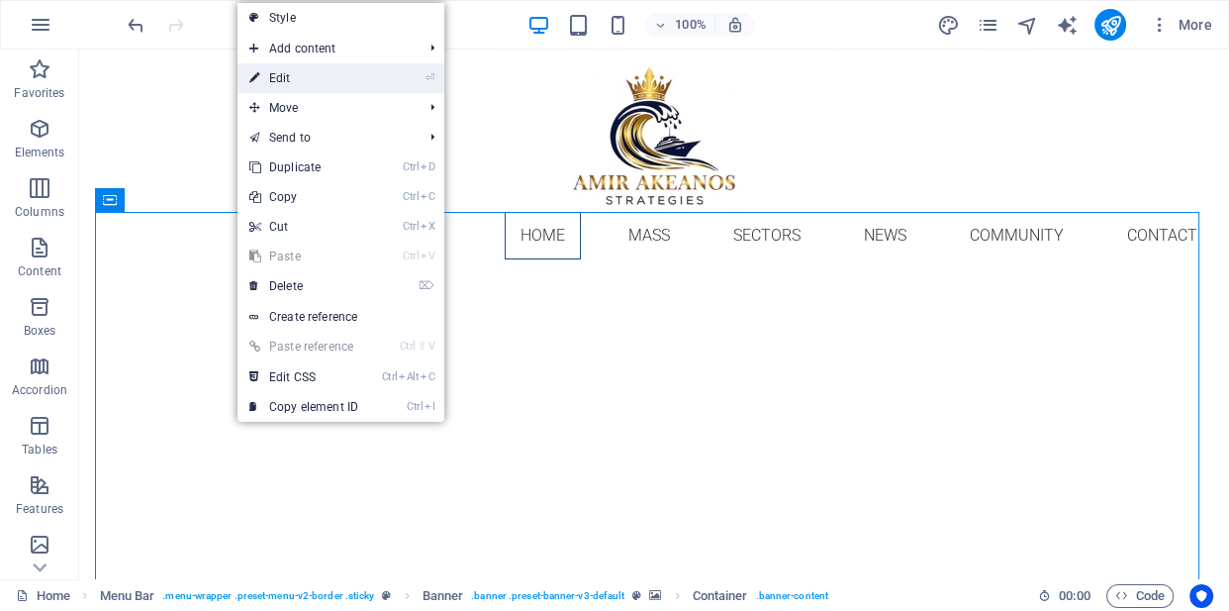
click at [283, 68] on link "⏎ Edit" at bounding box center [304, 78] width 133 height 30
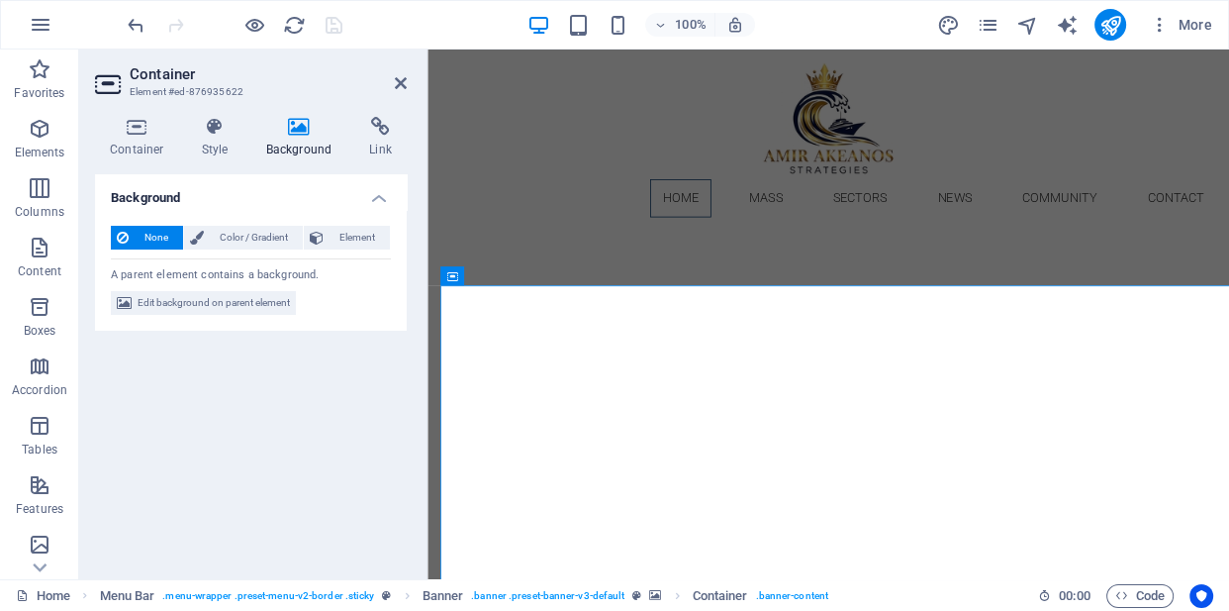
scroll to position [2234, 0]
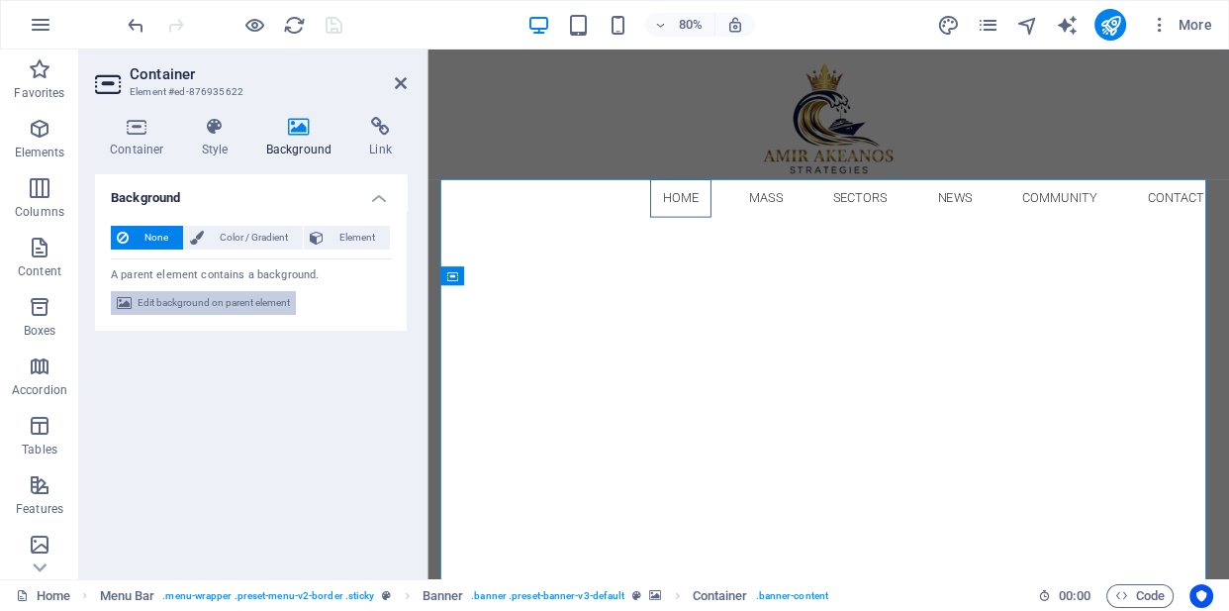
click at [226, 308] on span "Edit background on parent element" at bounding box center [214, 303] width 152 height 24
select select "ms"
select select "s"
select select "progressive"
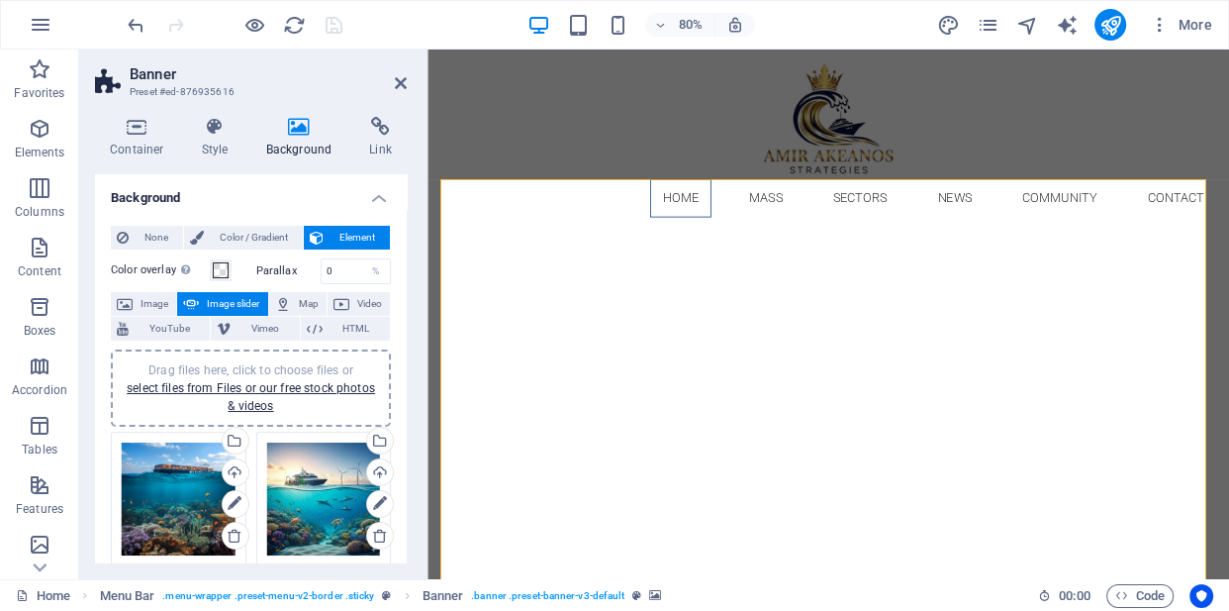
drag, startPoint x: 403, startPoint y: 236, endPoint x: 410, endPoint y: 276, distance: 41.2
click at [410, 276] on div "Container Style Background Link Size Height Default px rem % vh vw Min. height …" at bounding box center [250, 340] width 343 height 478
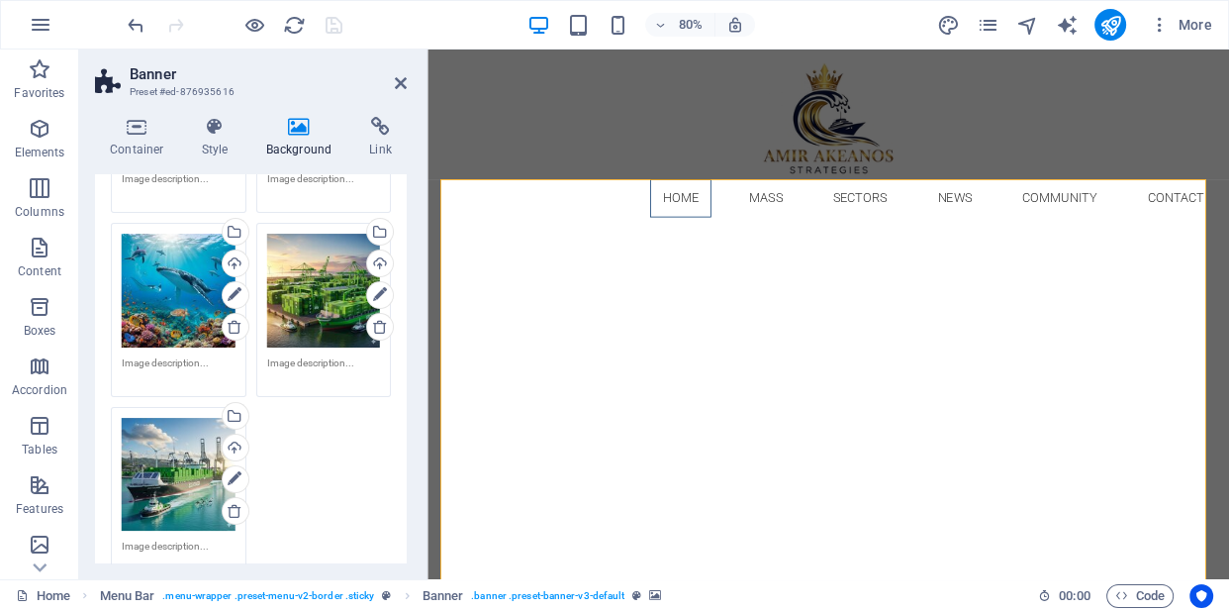
scroll to position [449, 0]
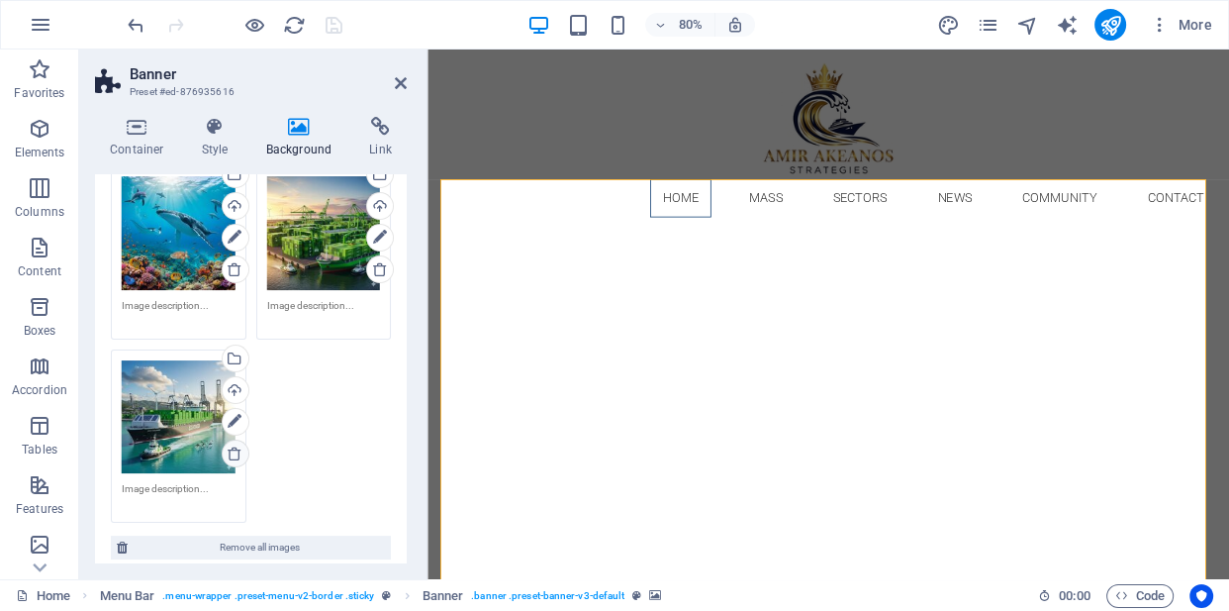
click at [233, 453] on icon at bounding box center [235, 453] width 16 height 16
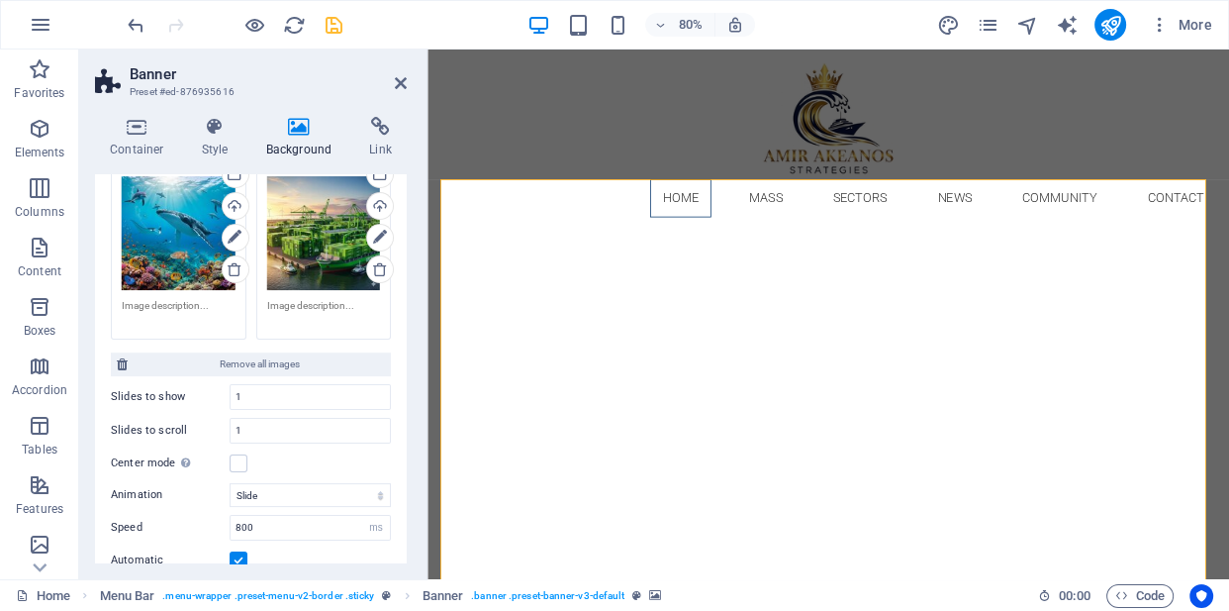
drag, startPoint x: 406, startPoint y: 356, endPoint x: 408, endPoint y: 306, distance: 50.5
click at [408, 306] on div "Container Style Background Link Size Height Default px rem % vh vw Min. height …" at bounding box center [250, 340] width 343 height 478
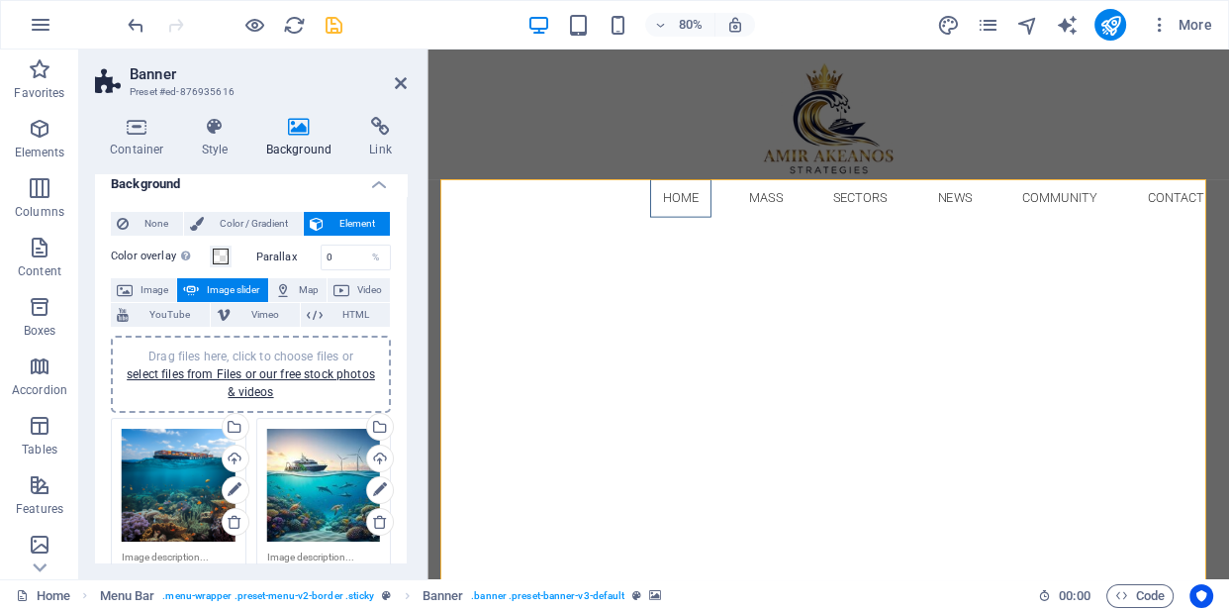
scroll to position [0, 0]
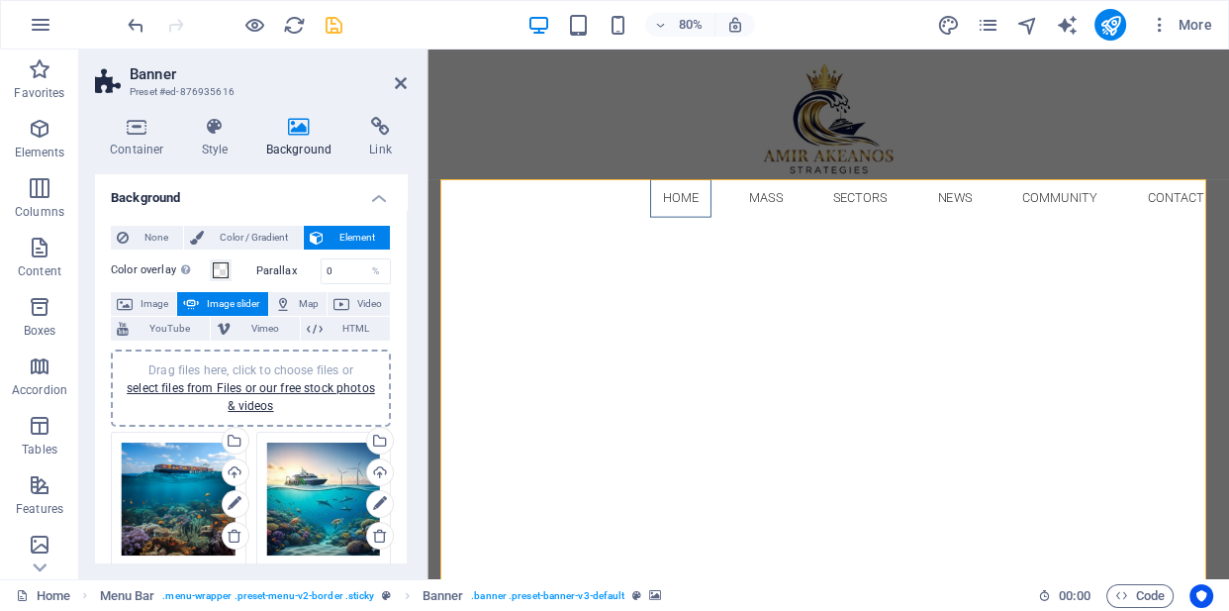
click at [227, 301] on span "Image slider" at bounding box center [233, 304] width 56 height 24
click at [264, 384] on link "select files from Files or our free stock photos & videos" at bounding box center [251, 397] width 248 height 32
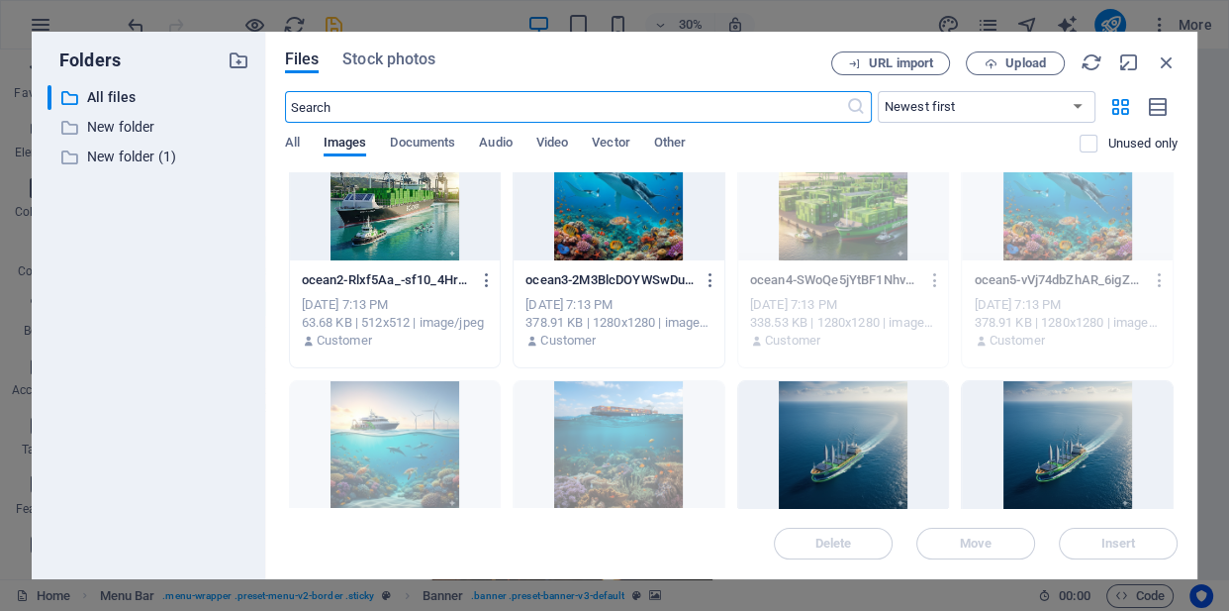
scroll to position [84, 0]
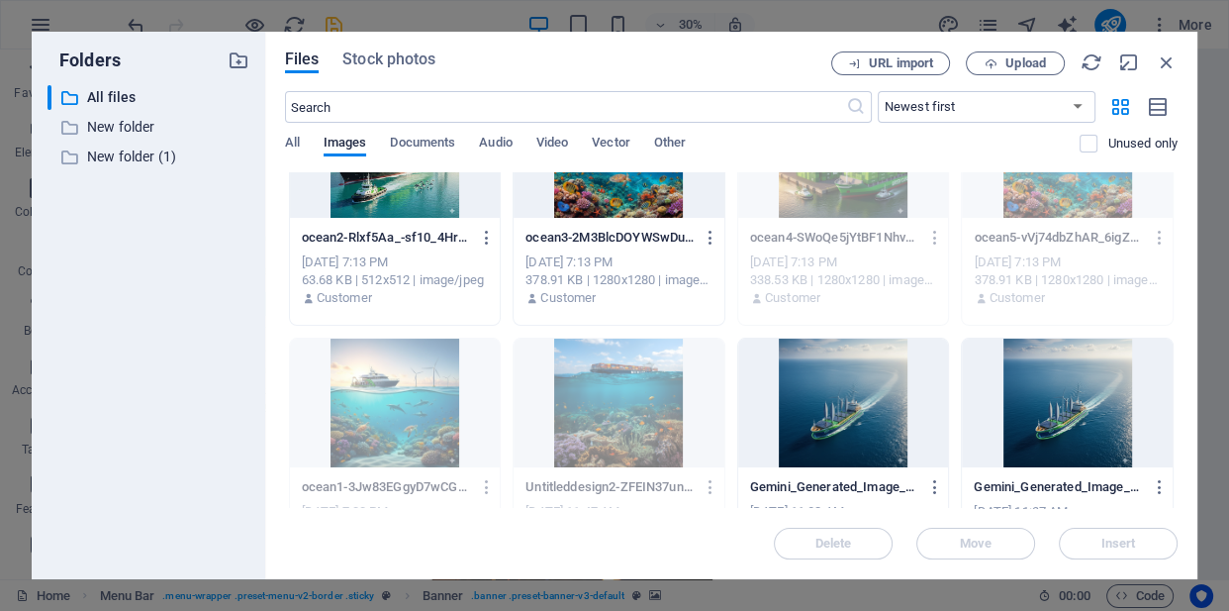
click at [840, 434] on div at bounding box center [843, 403] width 211 height 129
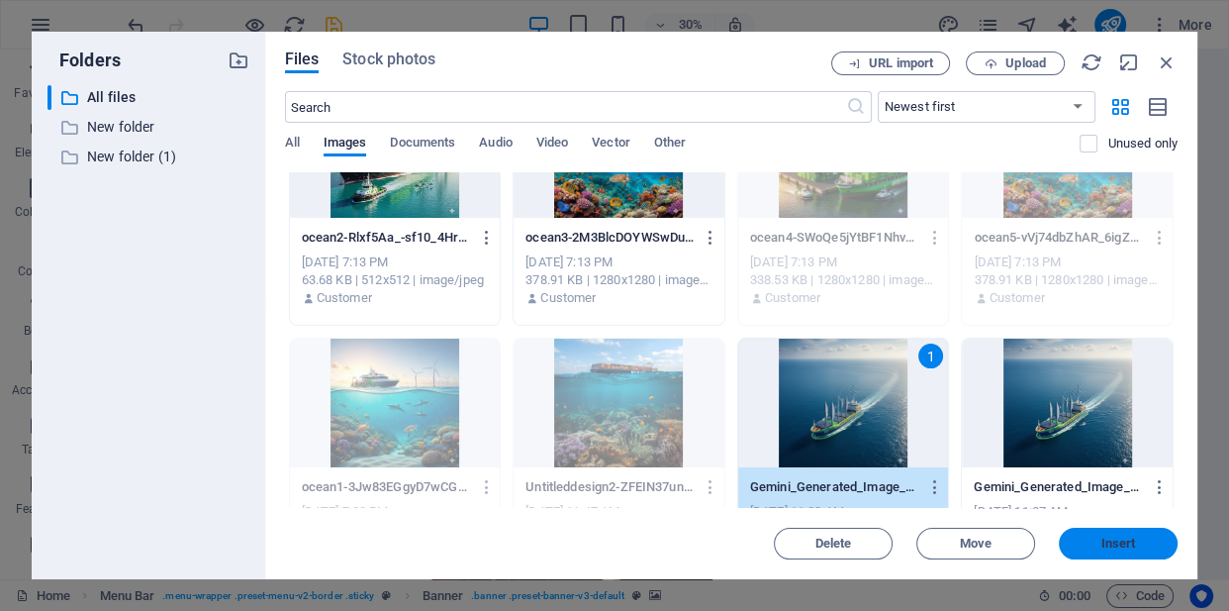
click at [1087, 541] on span "Insert" at bounding box center [1118, 543] width 103 height 12
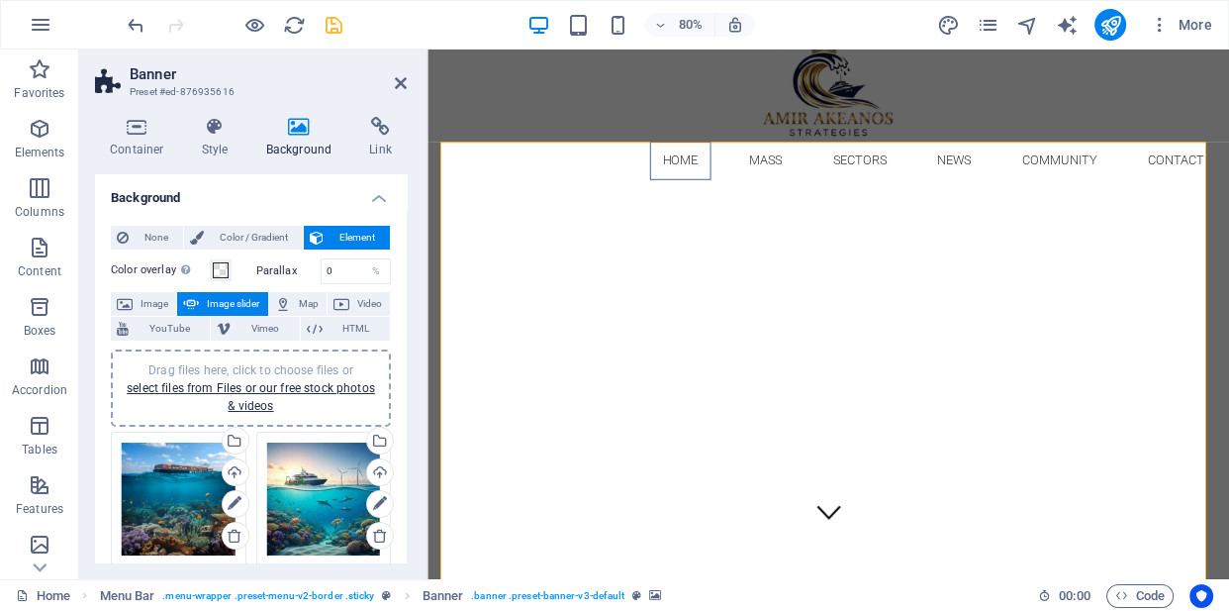
scroll to position [74, 0]
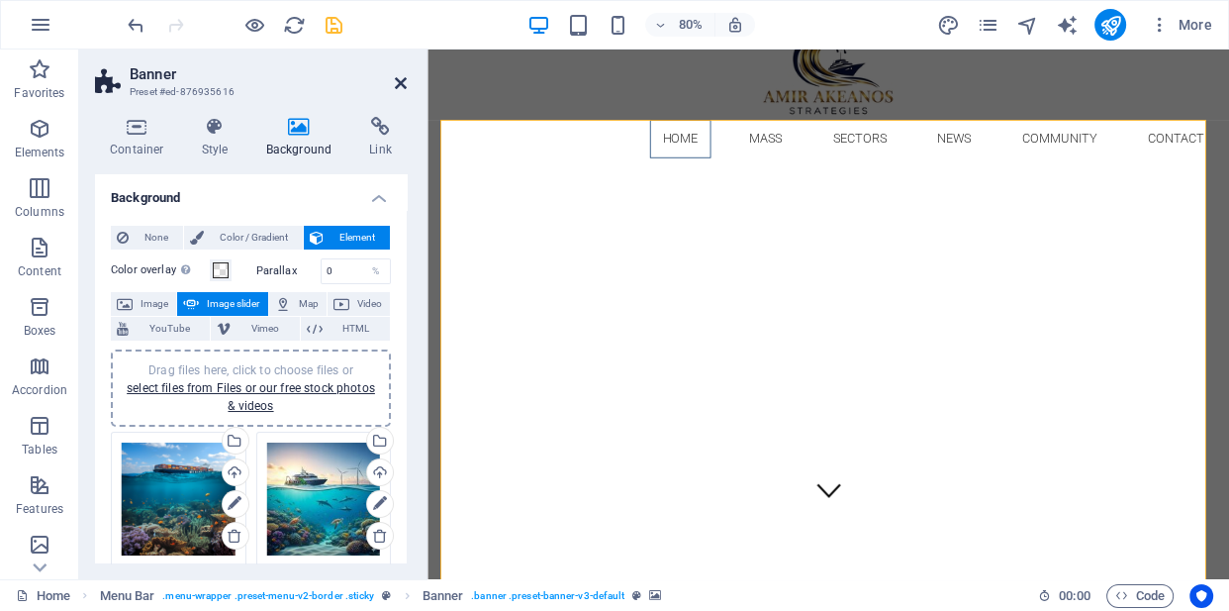
click at [399, 78] on icon at bounding box center [401, 83] width 12 height 16
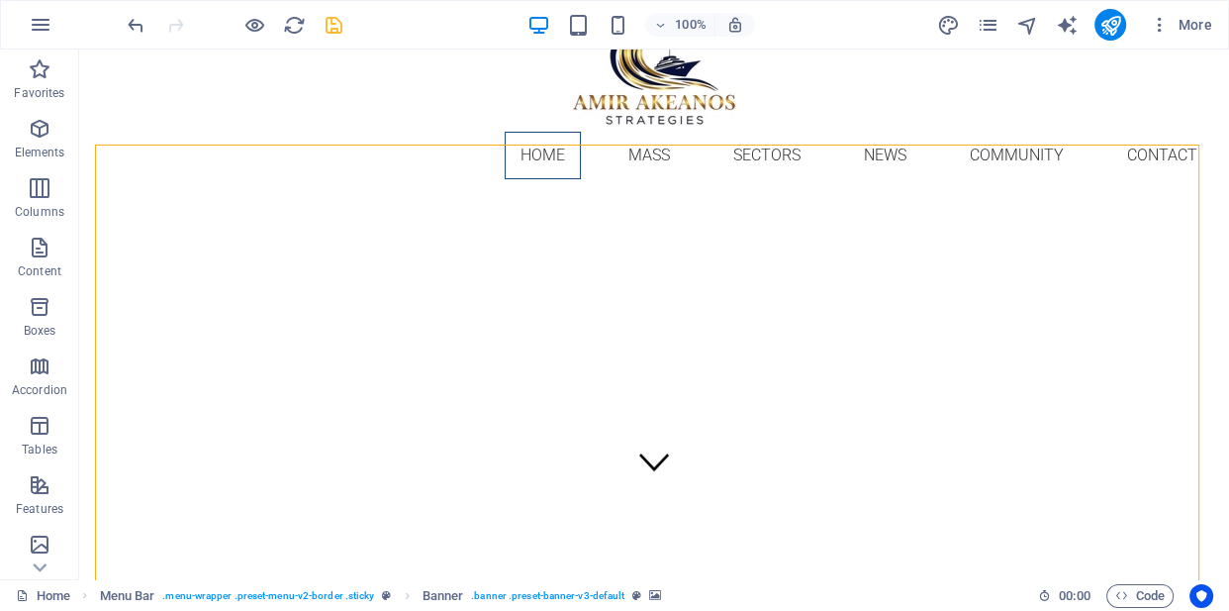
scroll to position [11, 0]
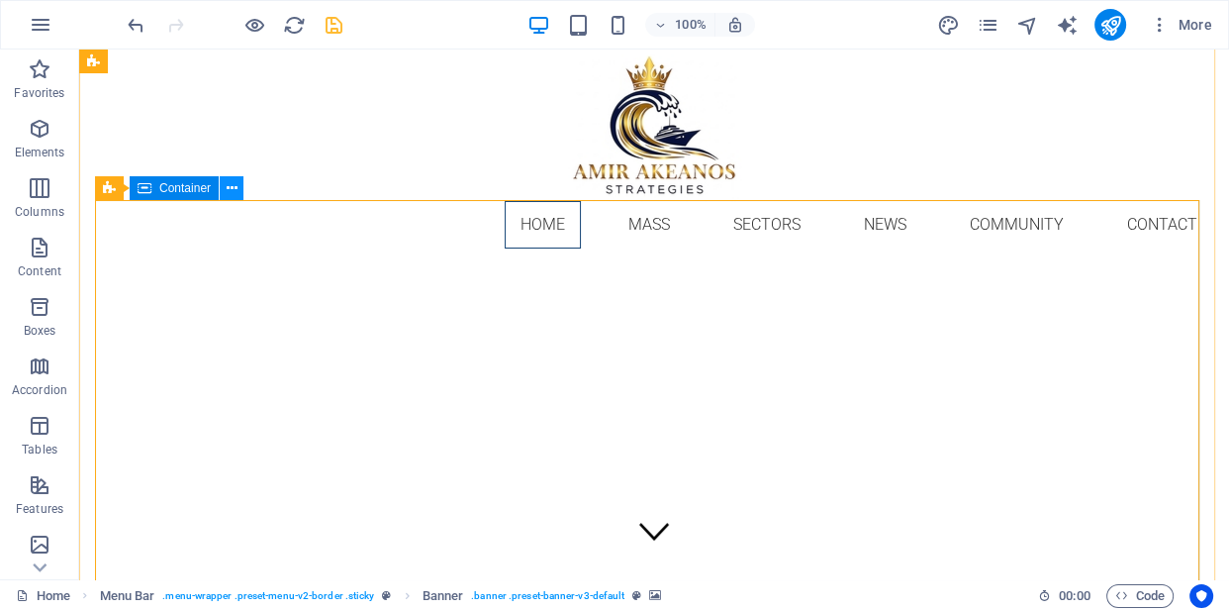
click at [228, 194] on icon at bounding box center [232, 188] width 11 height 21
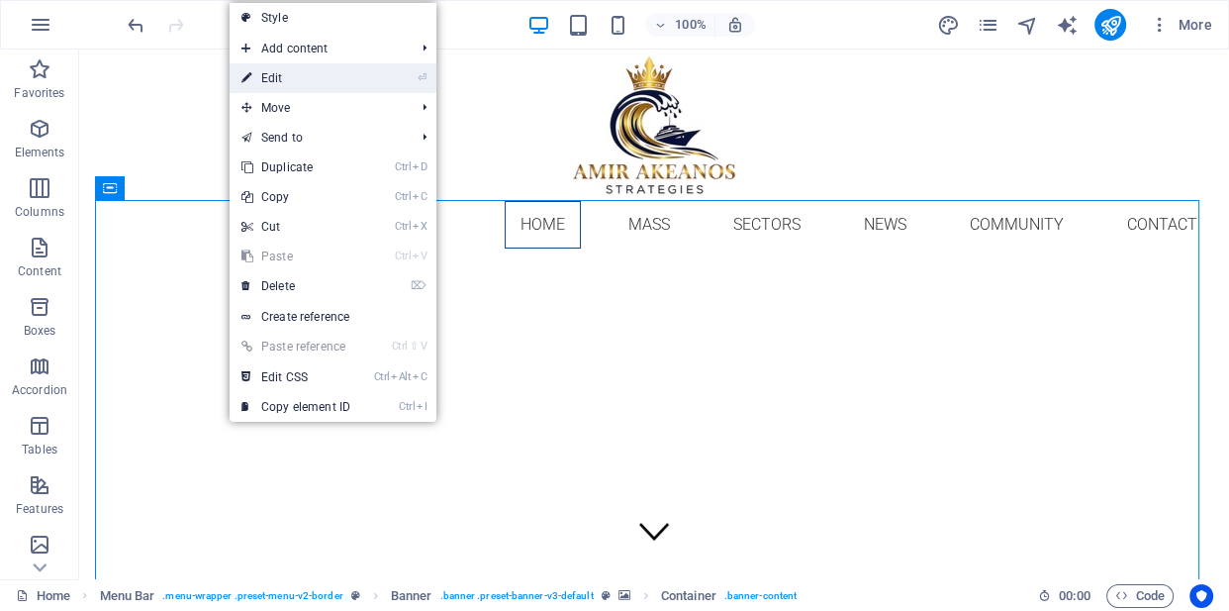
click at [257, 89] on link "⏎ Edit" at bounding box center [296, 78] width 133 height 30
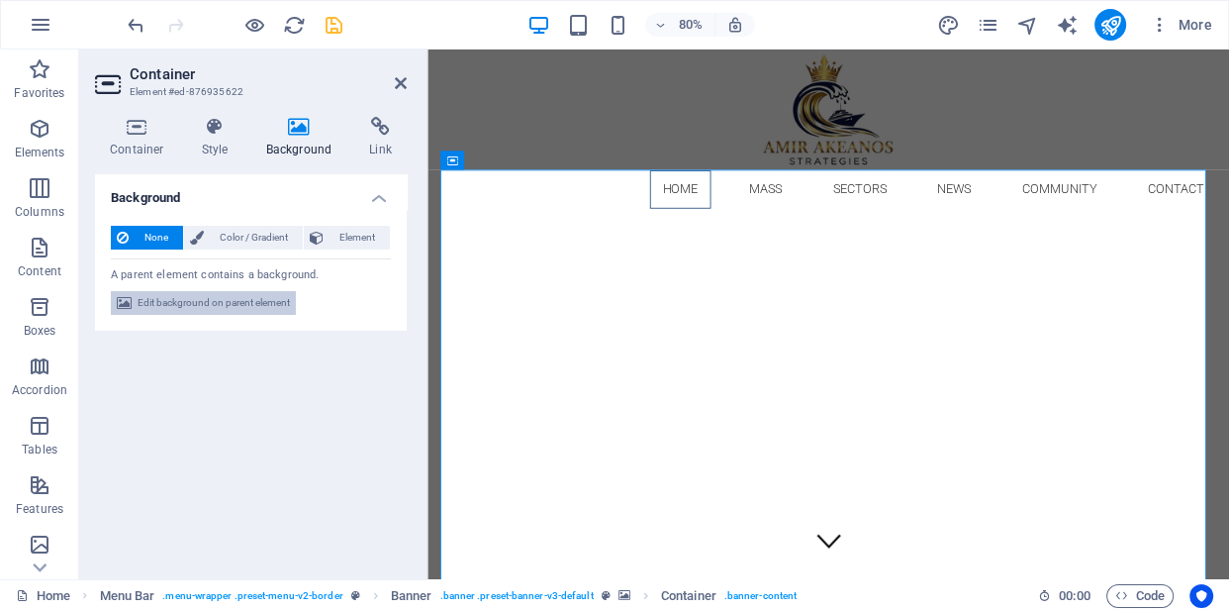
click at [213, 308] on span "Edit background on parent element" at bounding box center [214, 303] width 152 height 24
select select "ms"
select select "s"
select select "progressive"
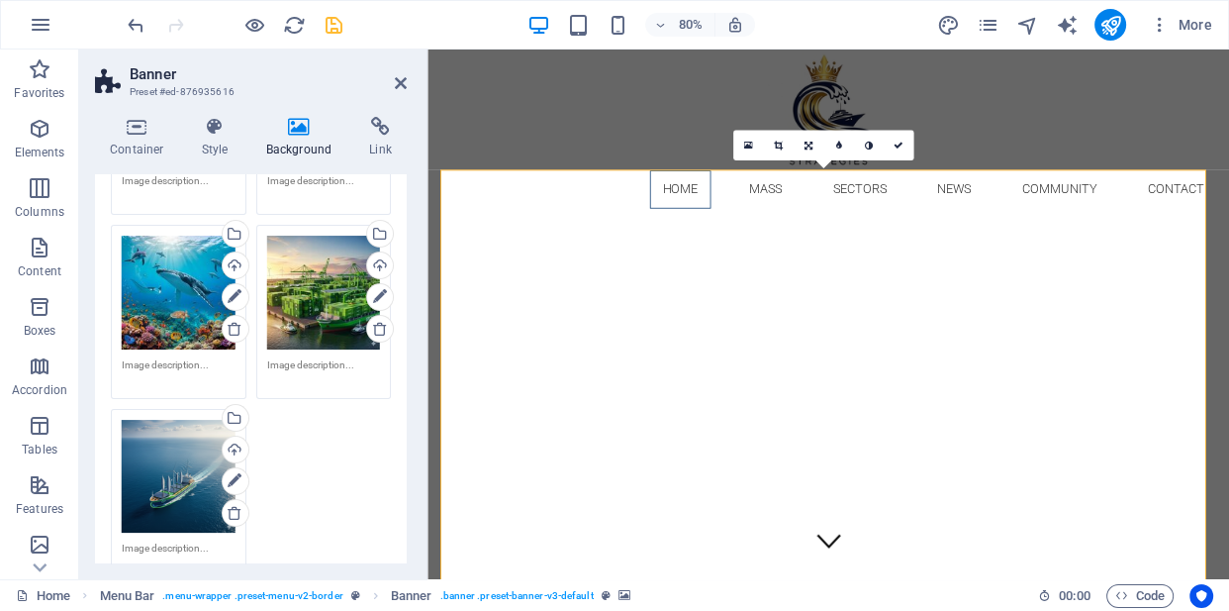
scroll to position [396, 0]
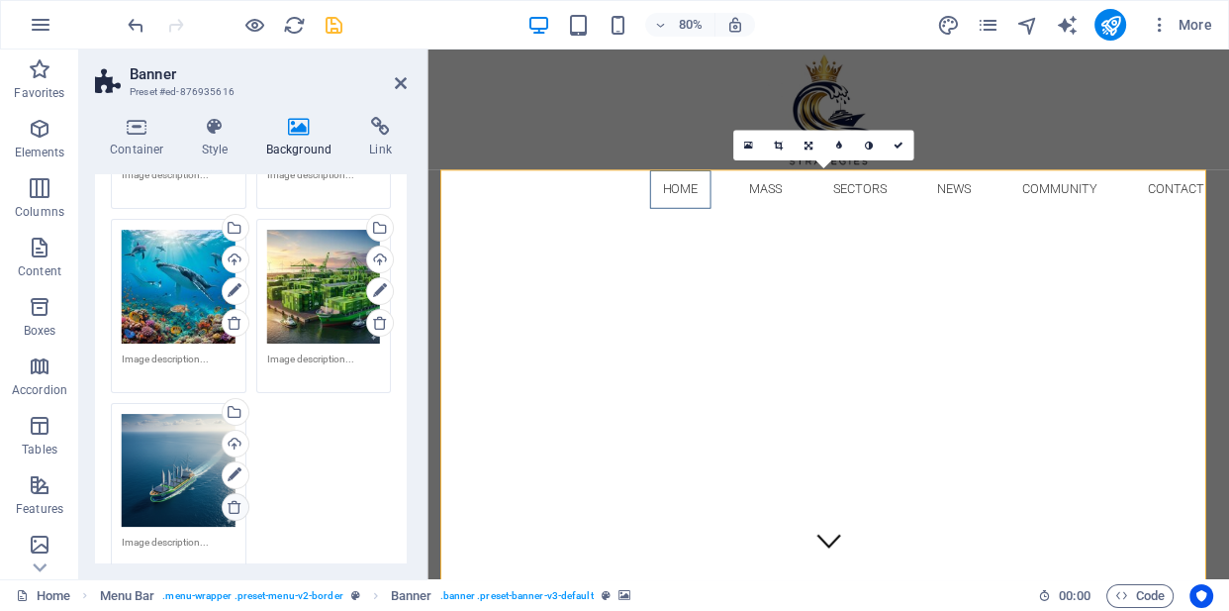
click at [233, 501] on icon at bounding box center [235, 507] width 16 height 16
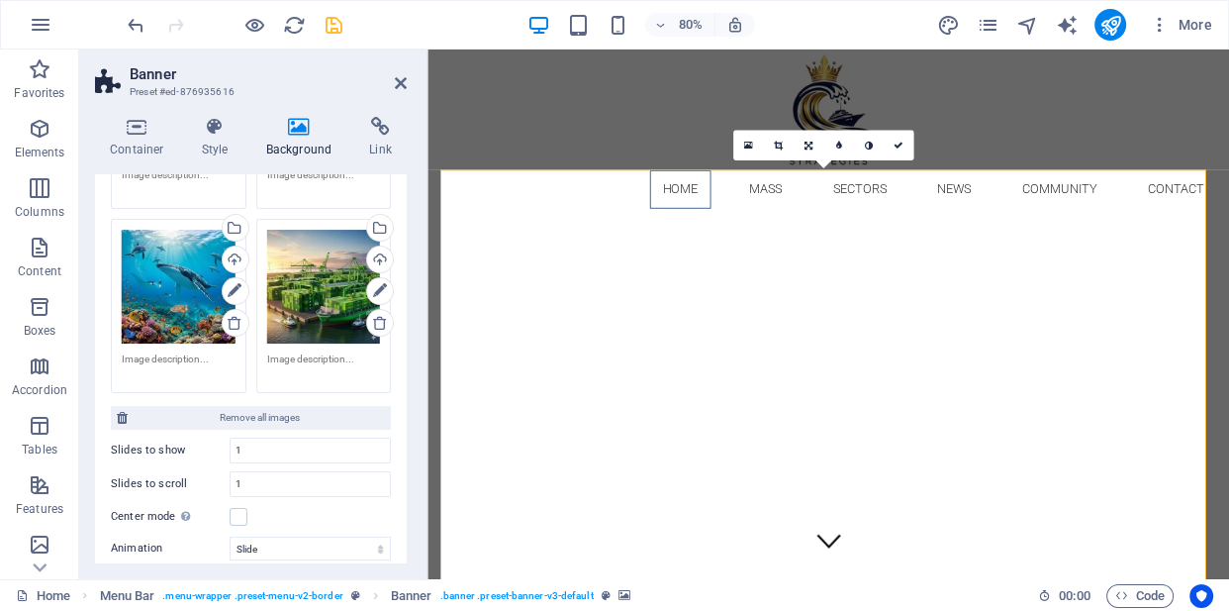
drag, startPoint x: 402, startPoint y: 372, endPoint x: 406, endPoint y: 316, distance: 56.6
click at [406, 316] on div "Background None Color / Gradient Element Stretch background to full-width Color…" at bounding box center [251, 368] width 312 height 389
drag, startPoint x: 407, startPoint y: 332, endPoint x: 407, endPoint y: 296, distance: 35.6
click at [407, 296] on div "Container Style Background Link Size Height Default px rem % vh vw Min. height …" at bounding box center [250, 340] width 343 height 478
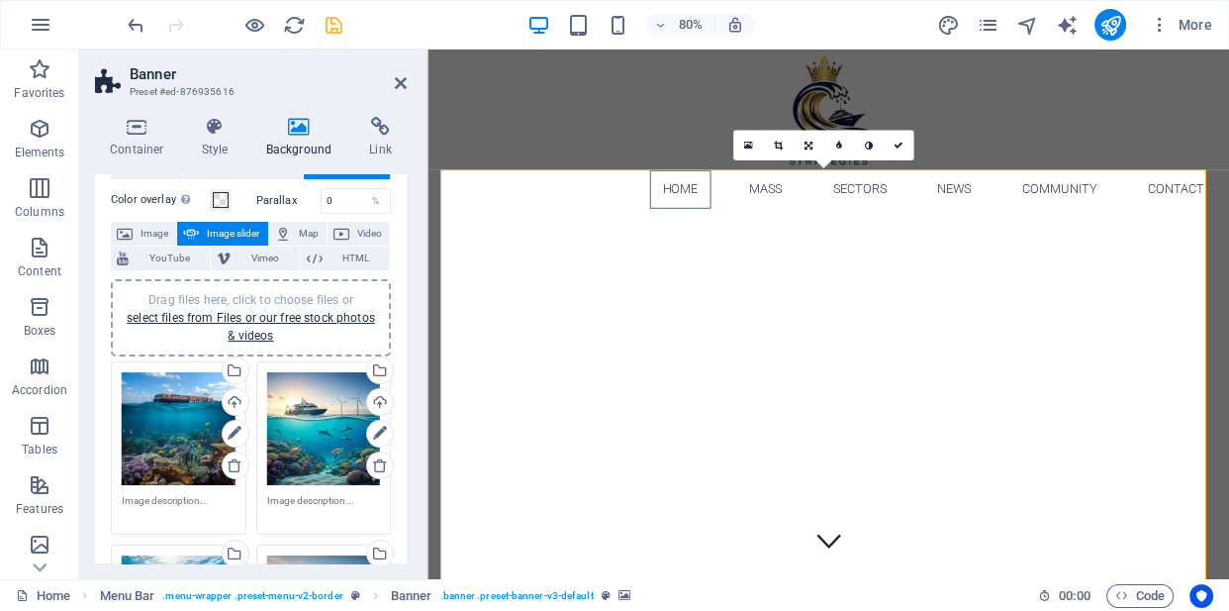
scroll to position [54, 0]
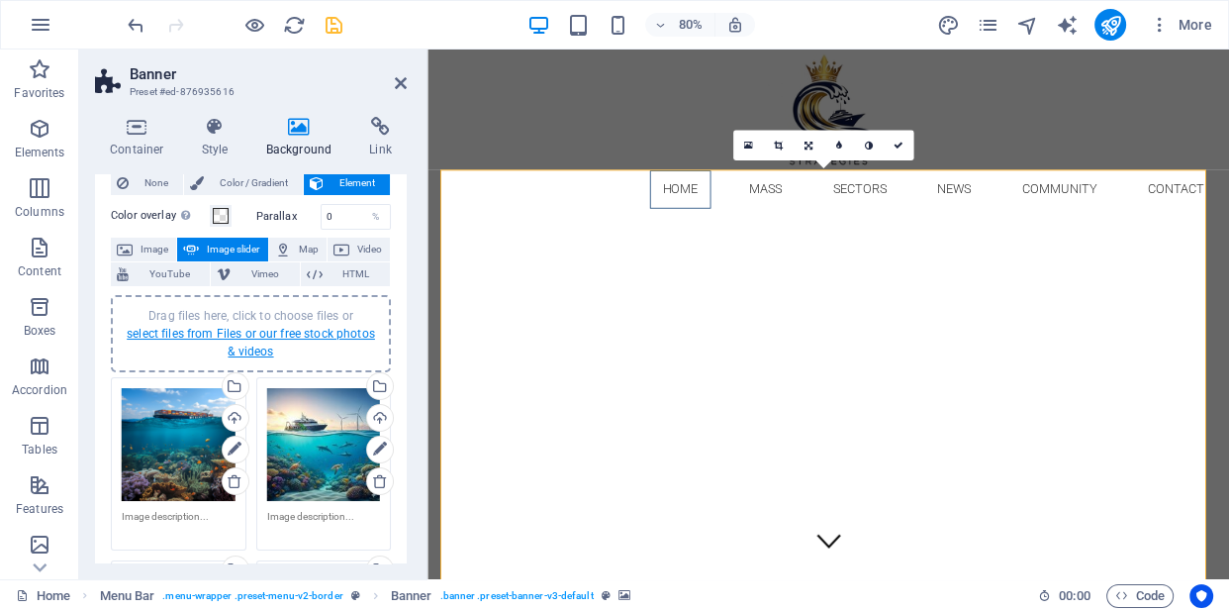
click at [241, 329] on link "select files from Files or our free stock photos & videos" at bounding box center [251, 343] width 248 height 32
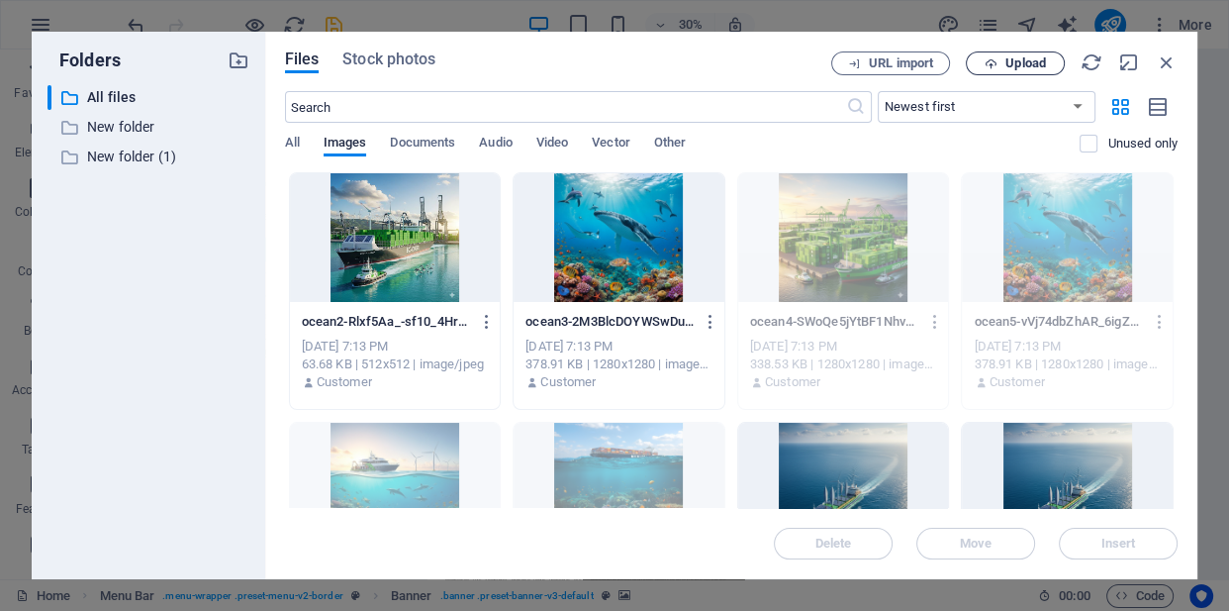
click at [1011, 70] on button "Upload" at bounding box center [1015, 63] width 99 height 24
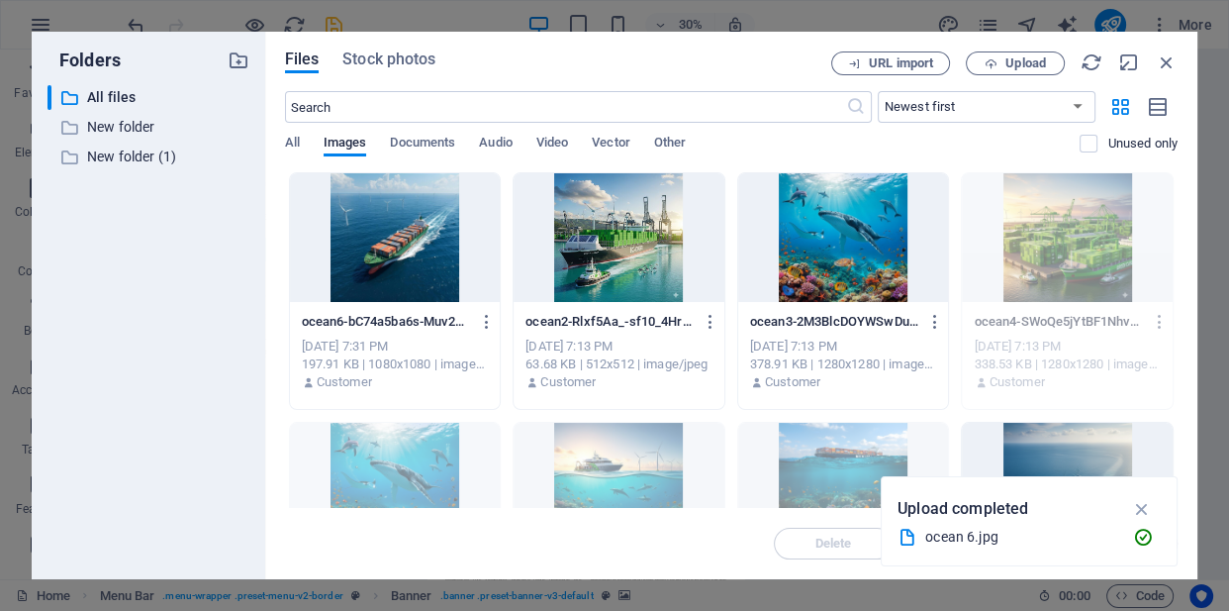
click at [428, 214] on div at bounding box center [395, 237] width 211 height 129
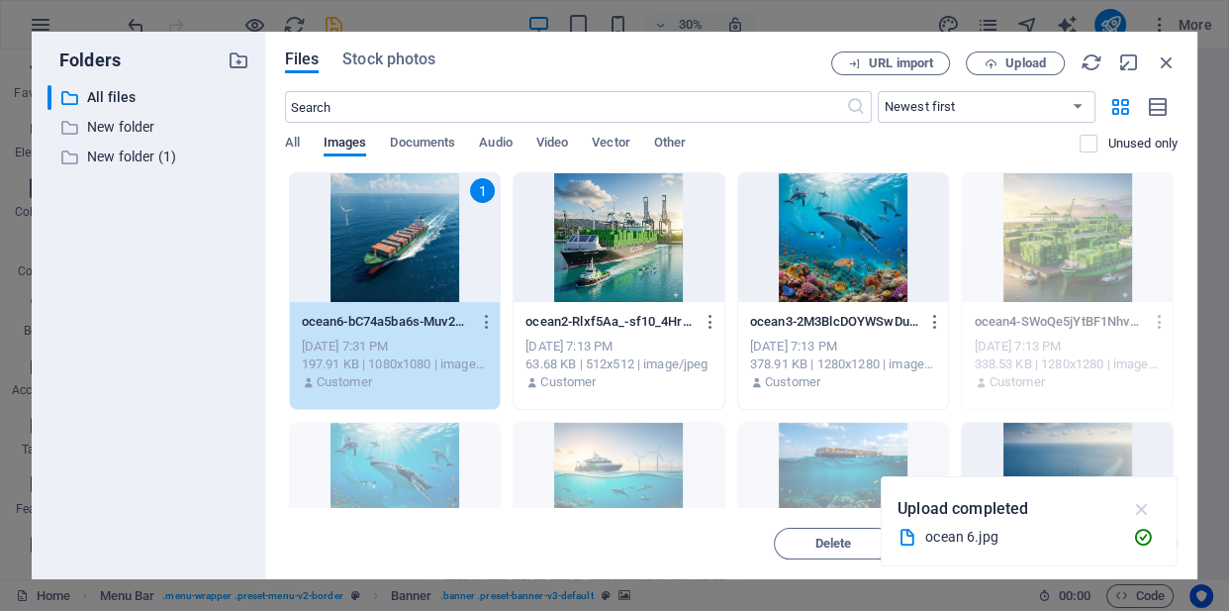
click at [1145, 506] on icon "button" at bounding box center [1141, 509] width 23 height 22
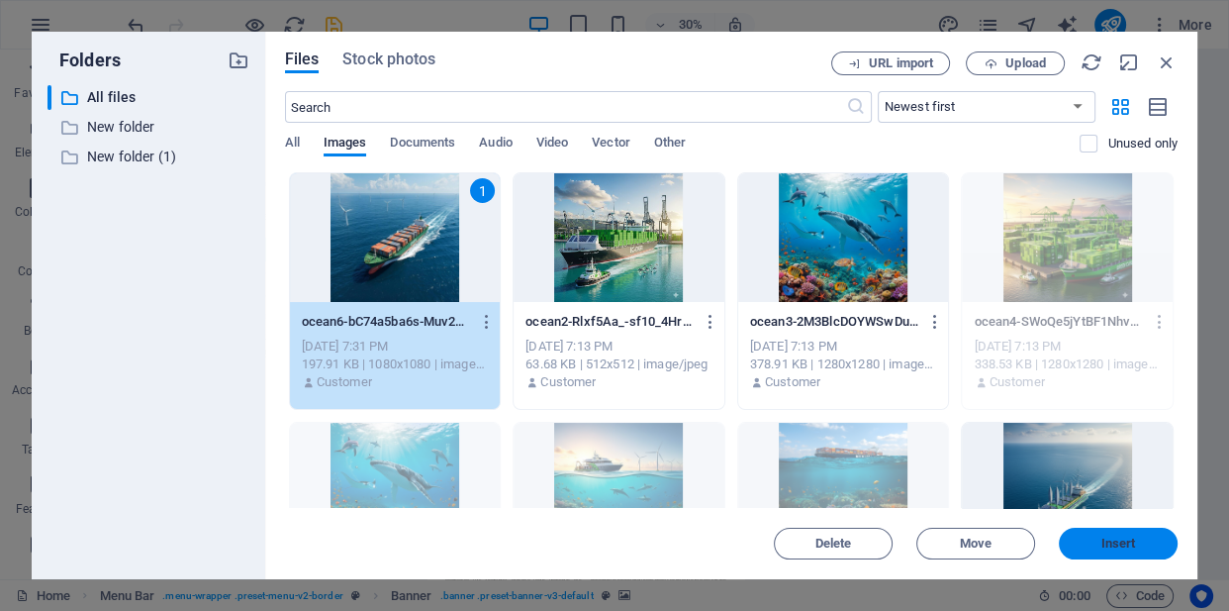
click at [1132, 549] on span "Insert" at bounding box center [1119, 543] width 35 height 12
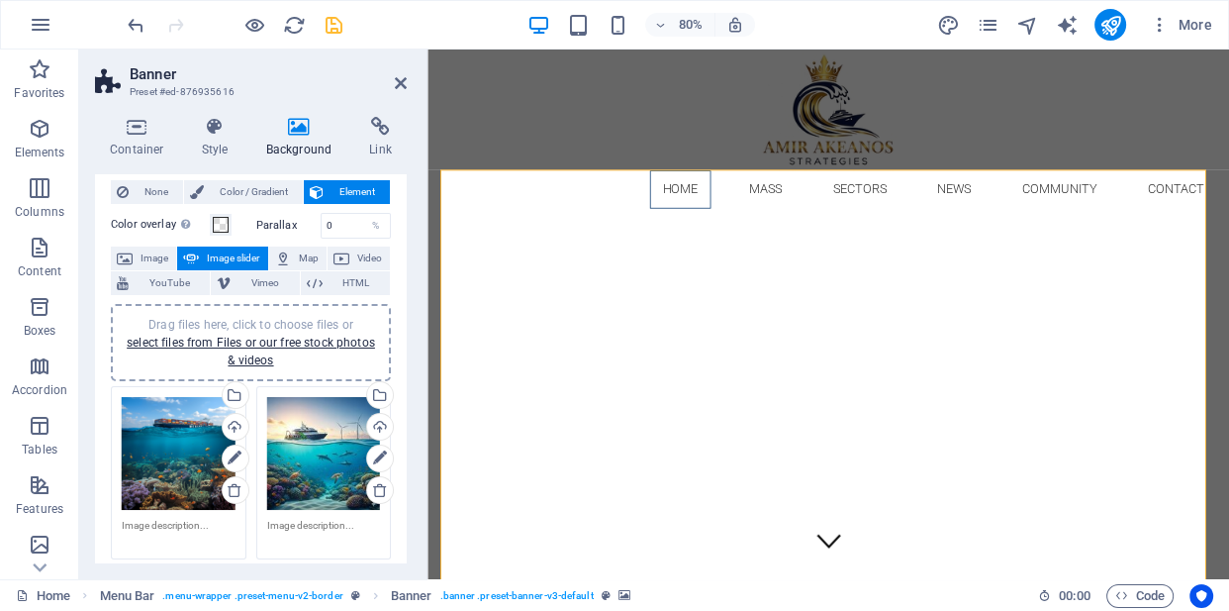
scroll to position [0, 0]
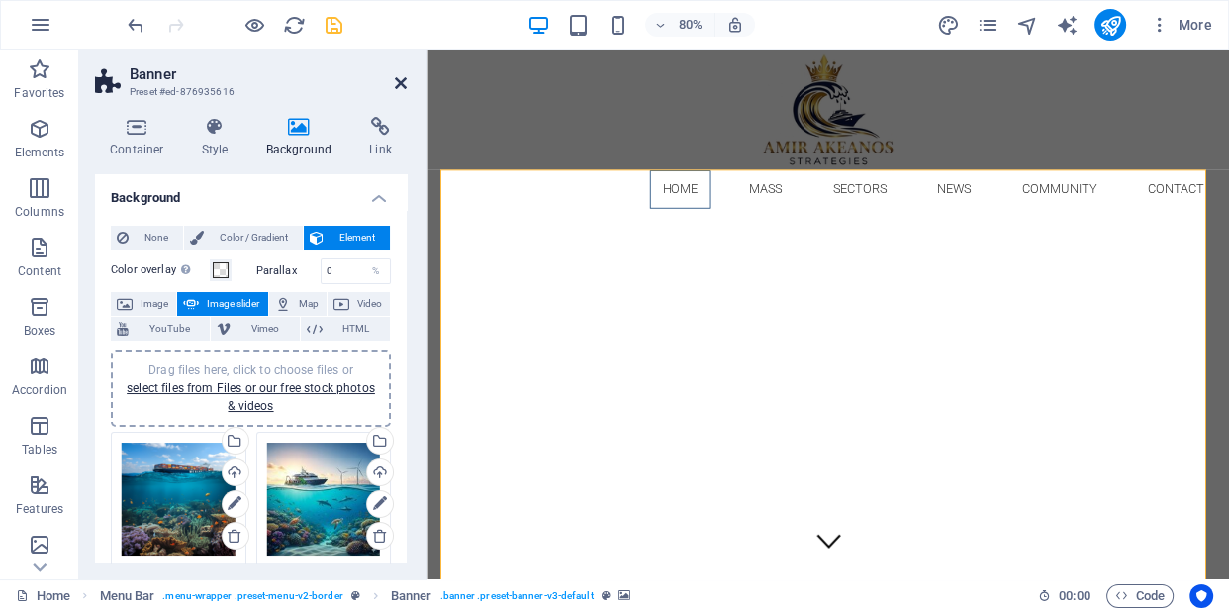
click at [395, 86] on icon at bounding box center [401, 83] width 12 height 16
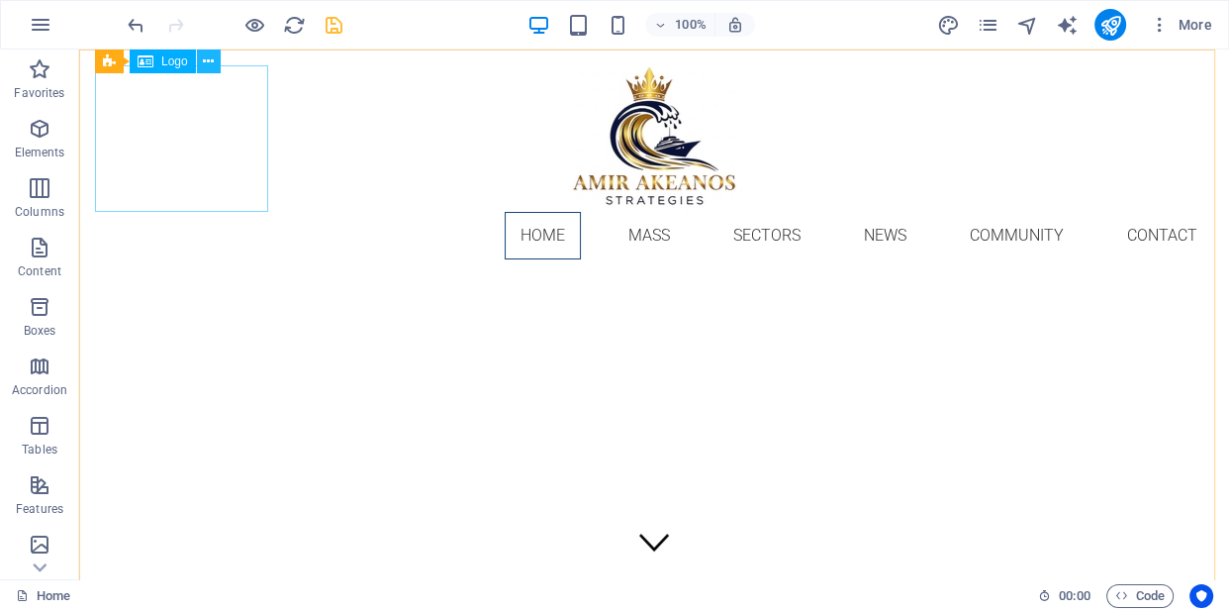
click at [199, 58] on button at bounding box center [209, 61] width 24 height 24
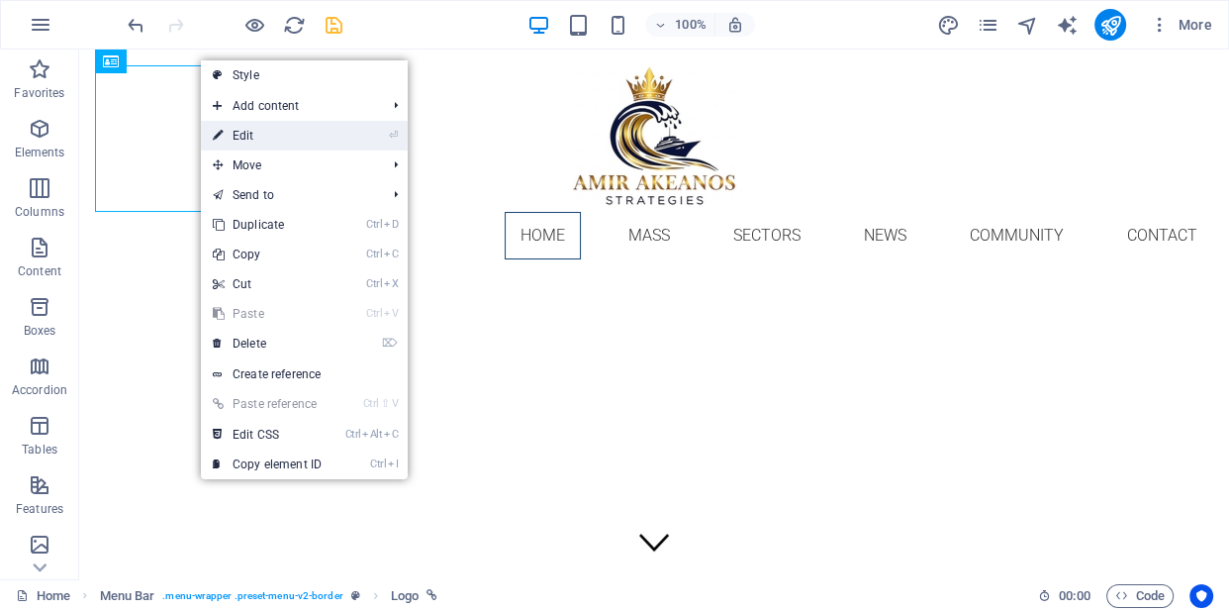
click at [251, 127] on link "⏎ Edit" at bounding box center [267, 136] width 133 height 30
select select "px"
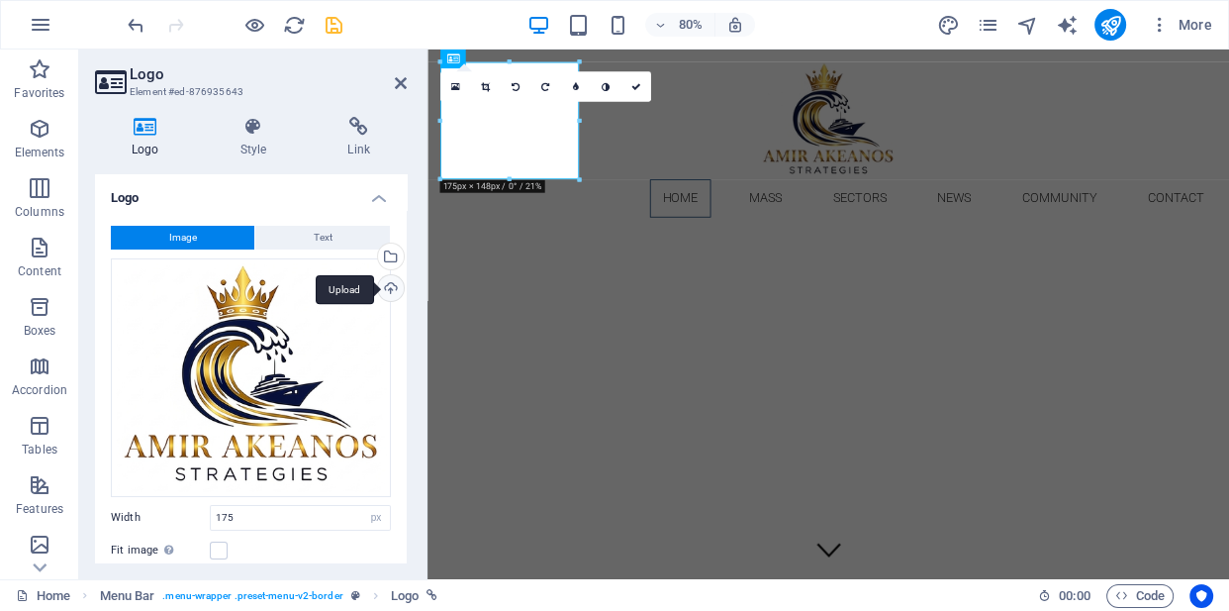
click at [392, 281] on div "Upload" at bounding box center [389, 290] width 30 height 30
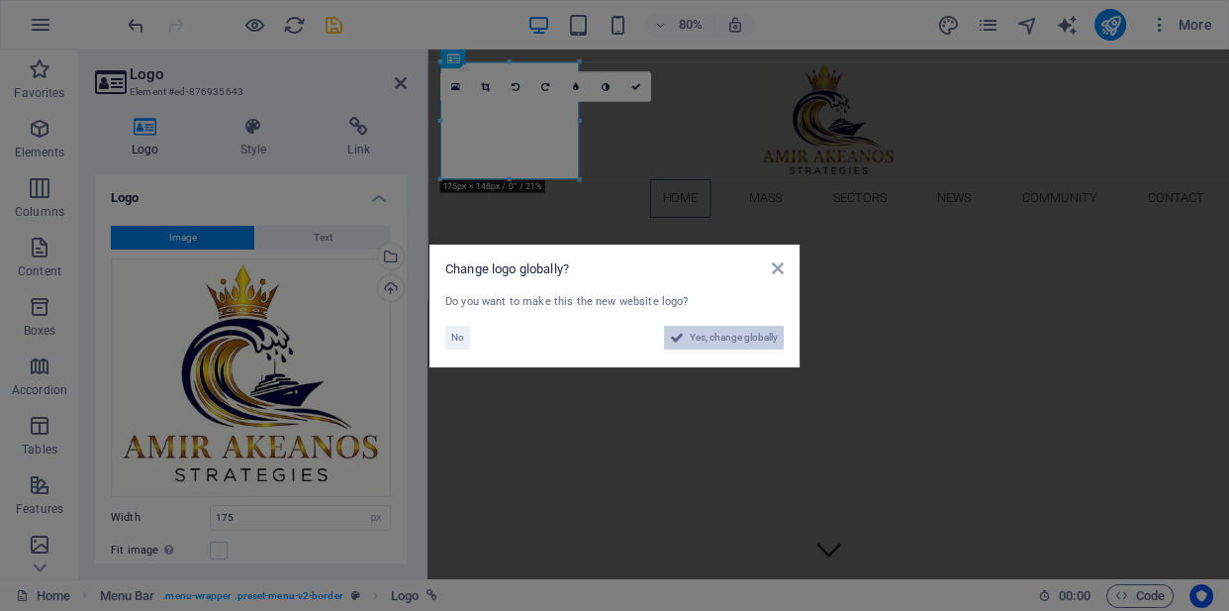
click at [712, 336] on span "Yes, change globally" at bounding box center [734, 338] width 88 height 24
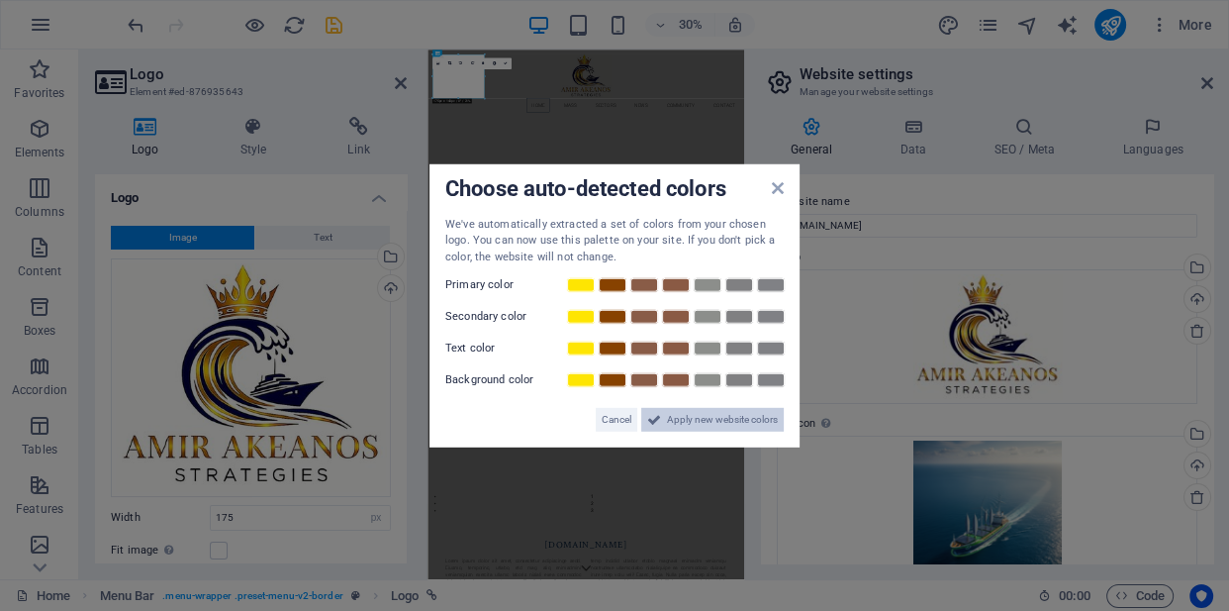
click at [724, 416] on span "Apply new website colors" at bounding box center [722, 420] width 111 height 24
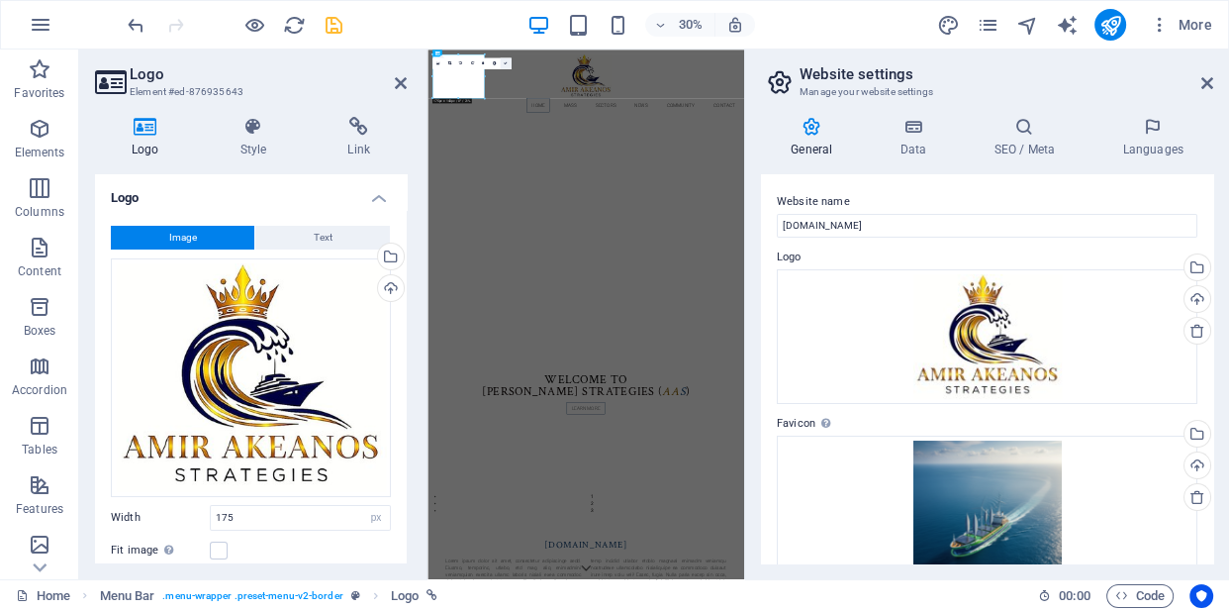
click at [504, 62] on icon at bounding box center [506, 63] width 4 height 4
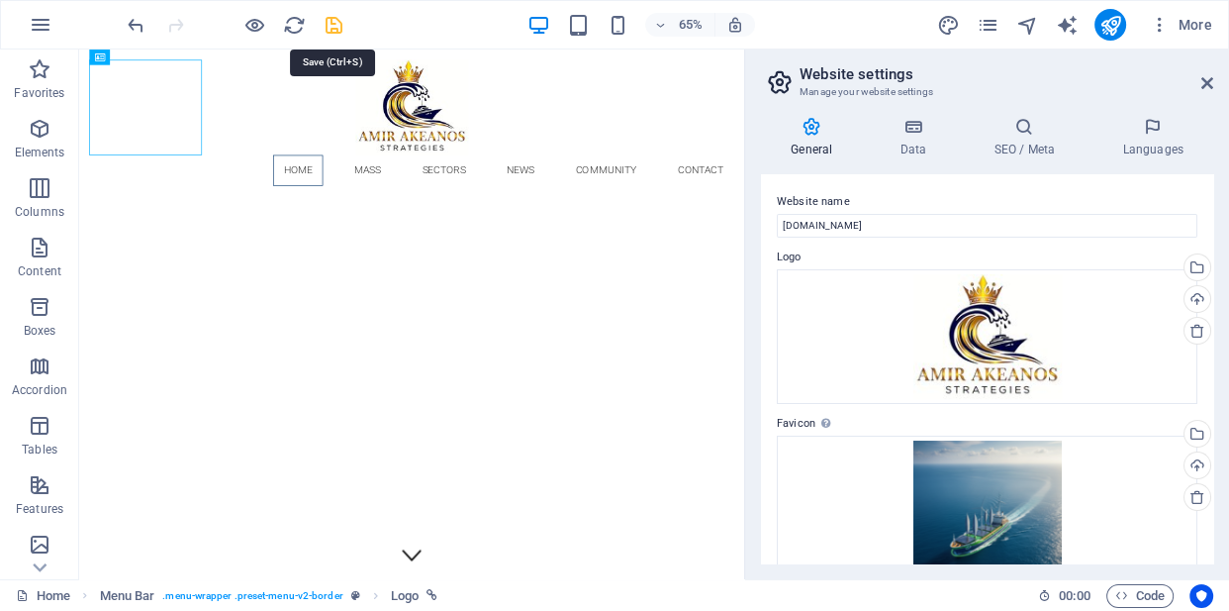
click at [335, 30] on icon "save" at bounding box center [334, 25] width 23 height 23
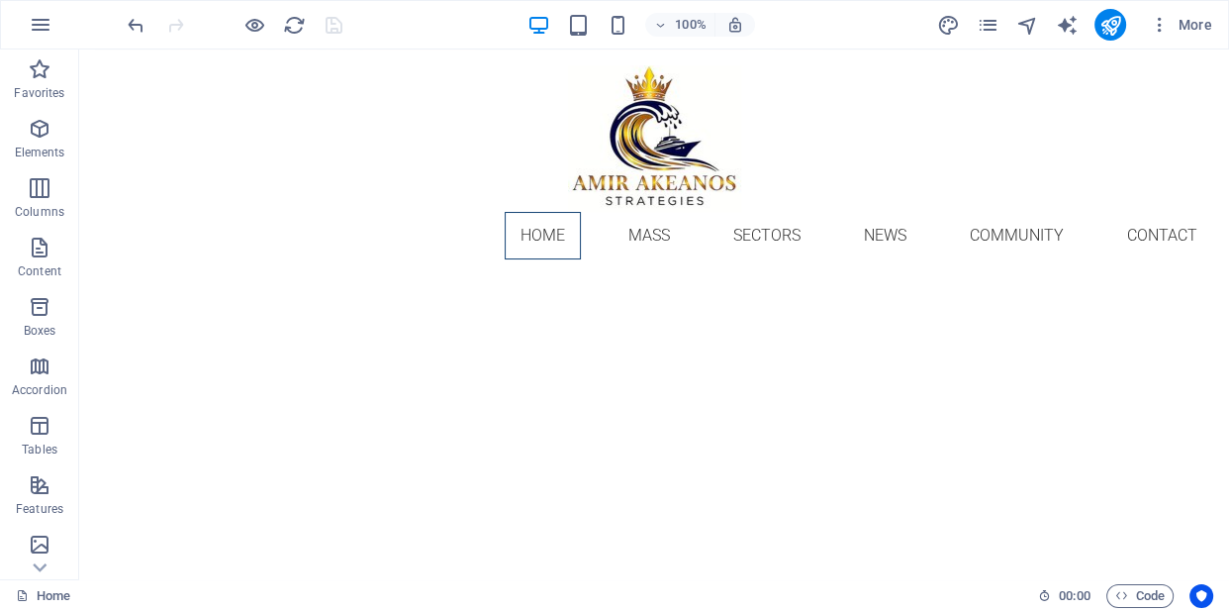
scroll to position [1667, 0]
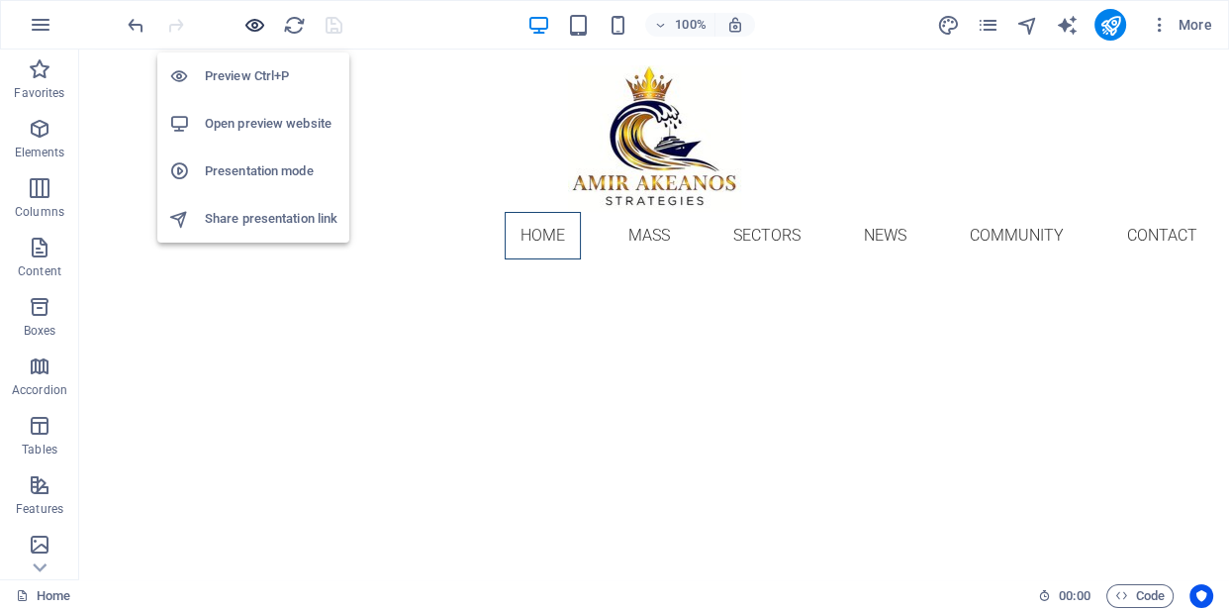
click at [257, 23] on icon "button" at bounding box center [255, 25] width 23 height 23
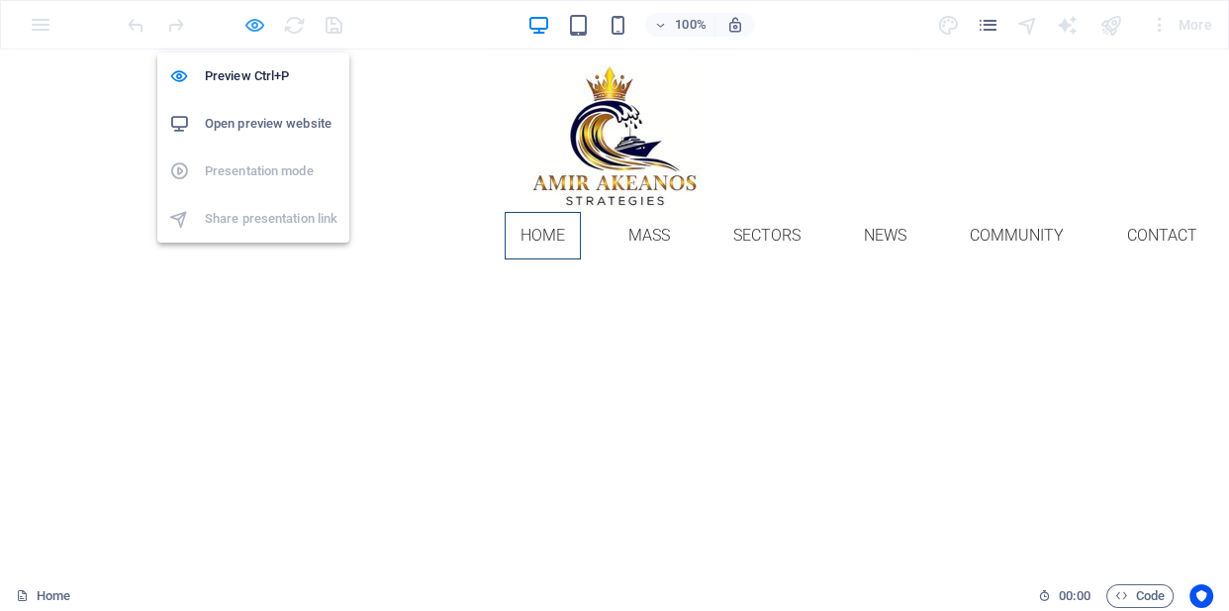
scroll to position [1208, 0]
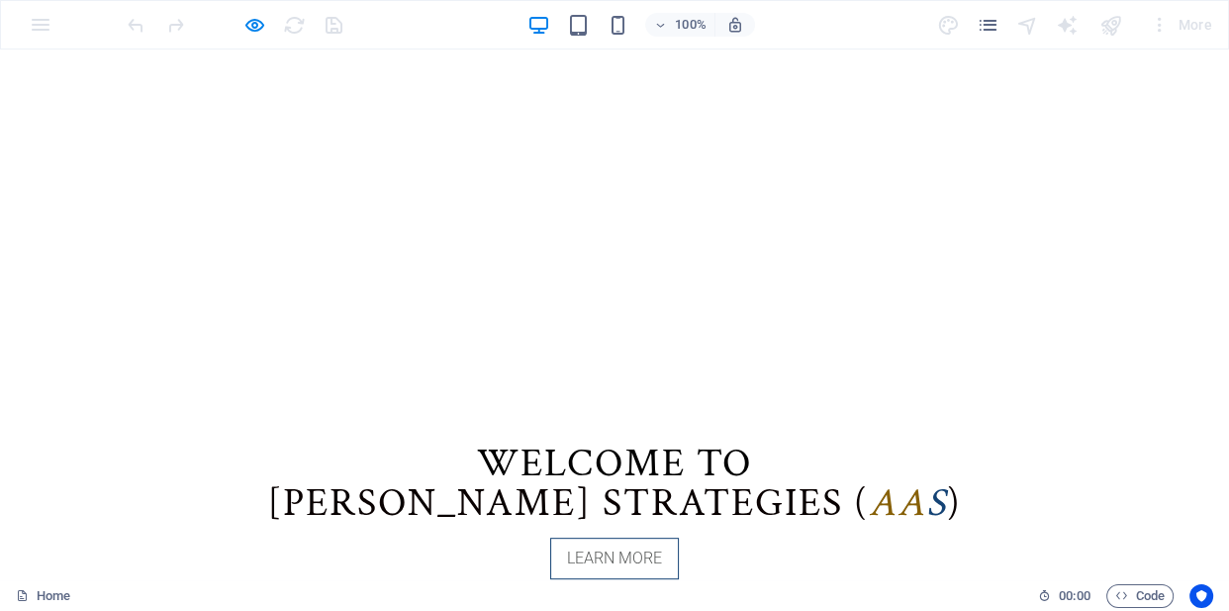
scroll to position [0, 0]
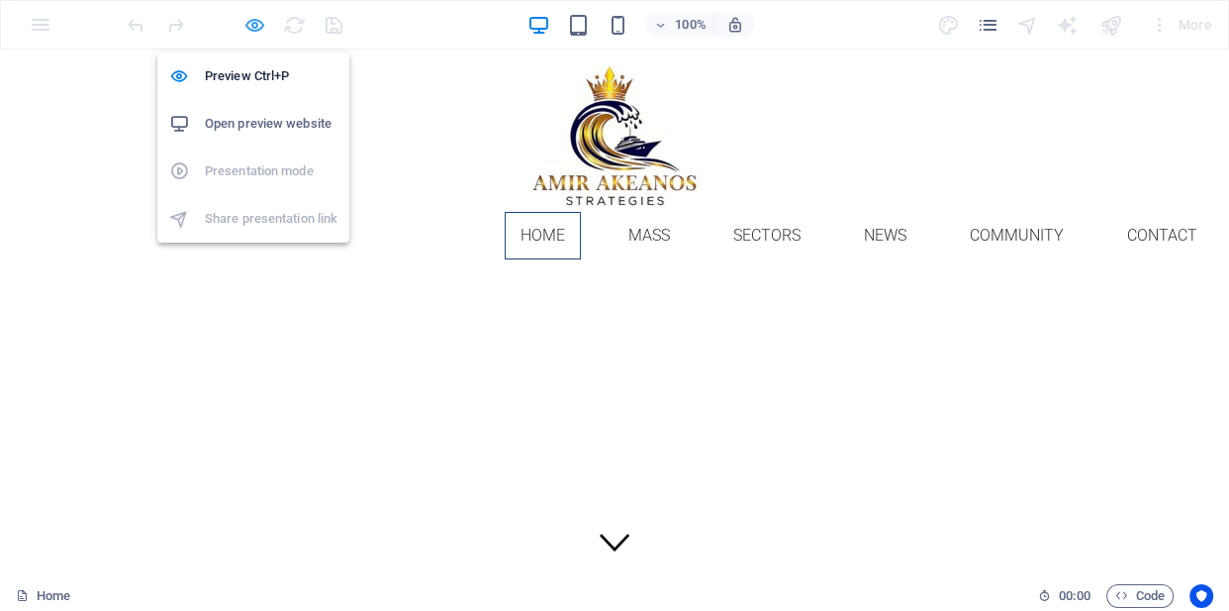
click at [249, 29] on icon "button" at bounding box center [255, 25] width 23 height 23
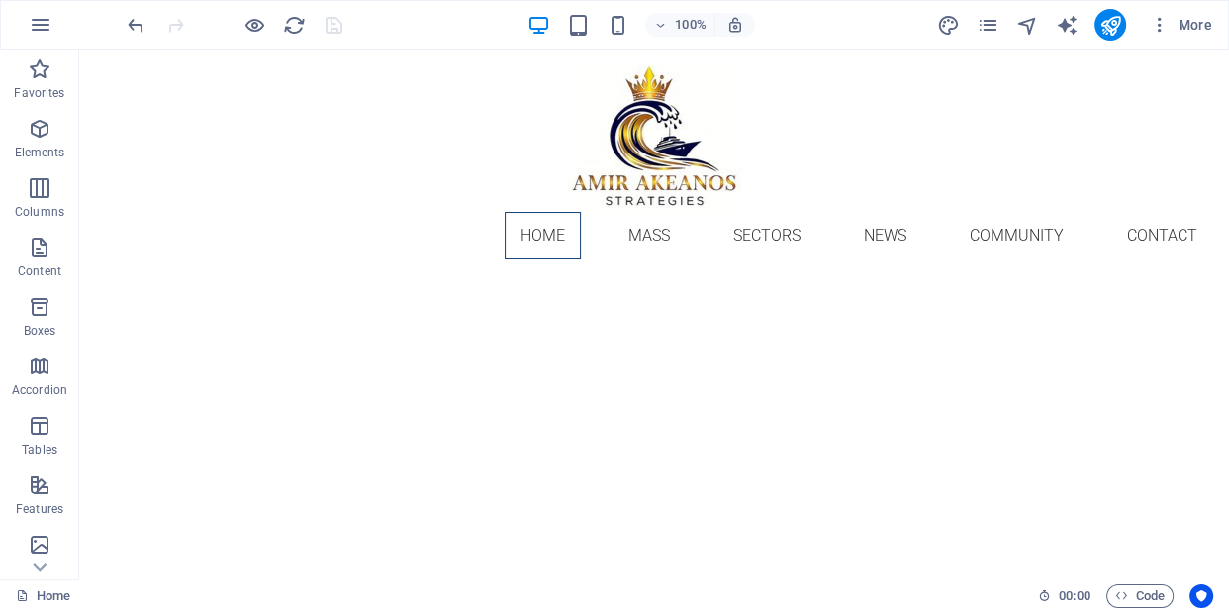
scroll to position [2366, 0]
click at [306, 29] on div at bounding box center [235, 25] width 222 height 32
click at [299, 27] on icon "reload" at bounding box center [294, 25] width 23 height 23
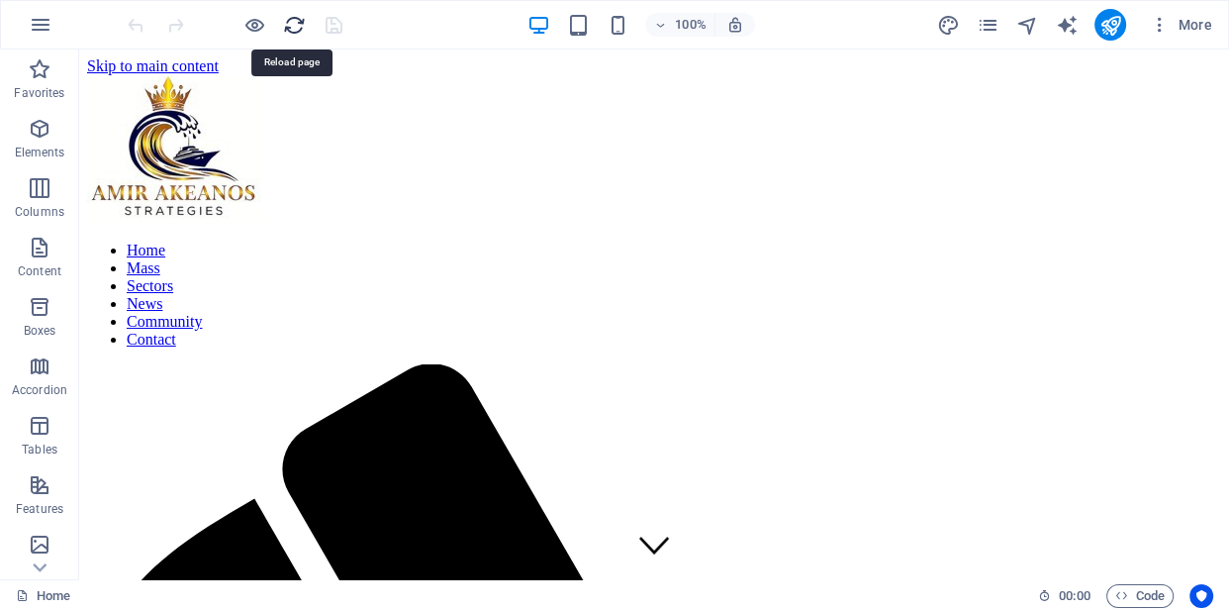
scroll to position [0, 0]
click at [160, 160] on div at bounding box center [654, 150] width 1134 height 150
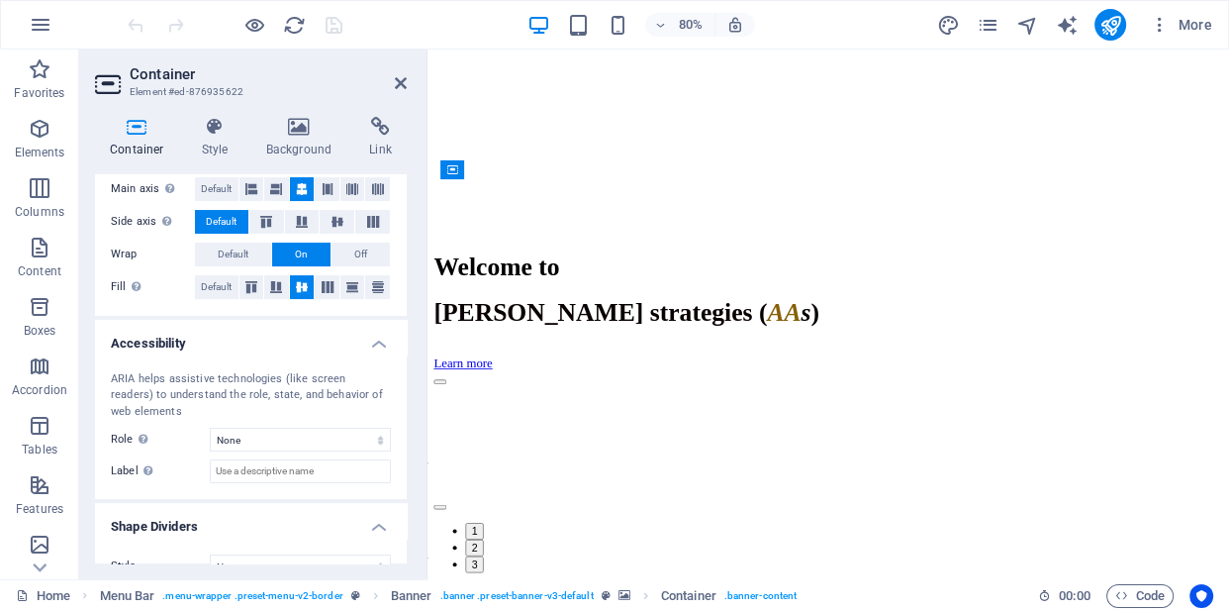
scroll to position [376, 0]
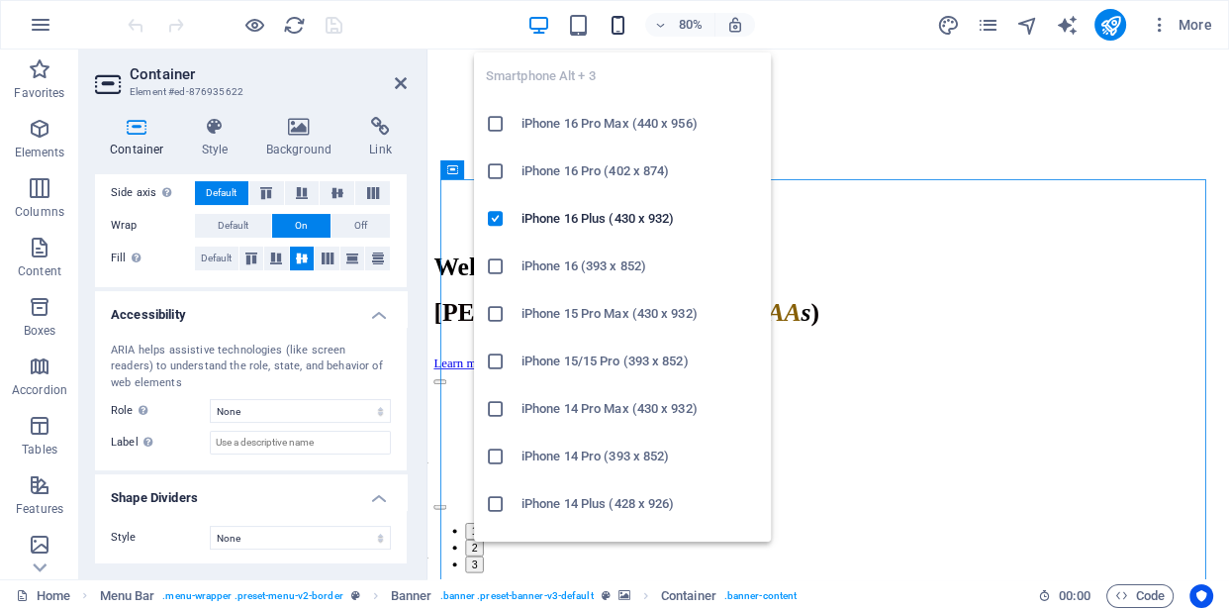
click at [626, 21] on icon "button" at bounding box center [617, 25] width 23 height 23
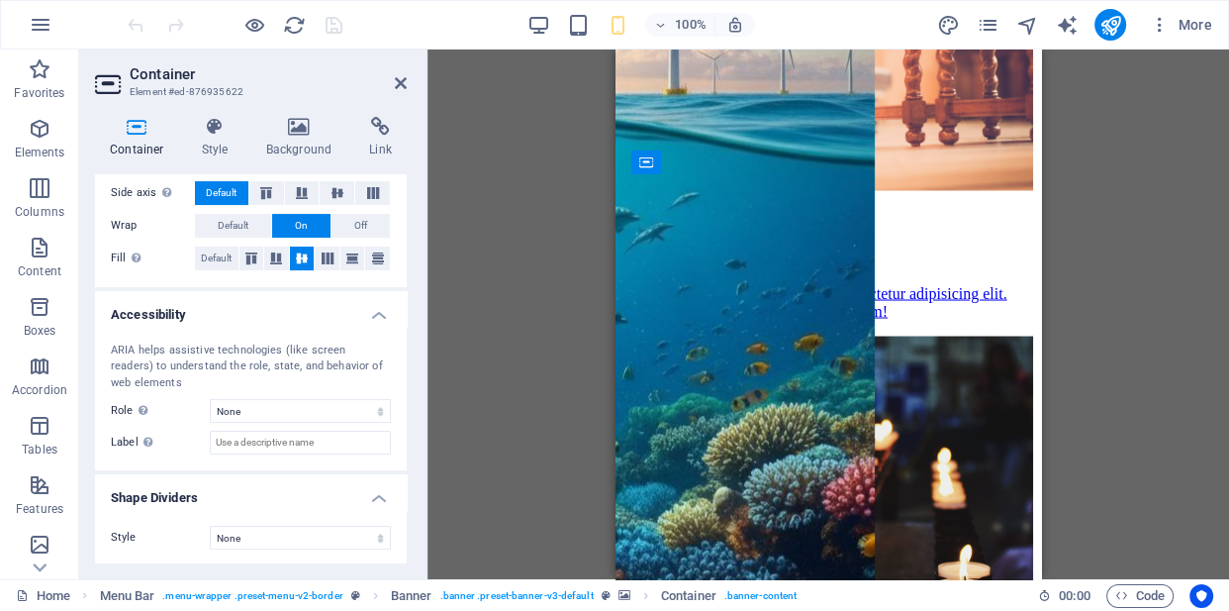
scroll to position [4092, 0]
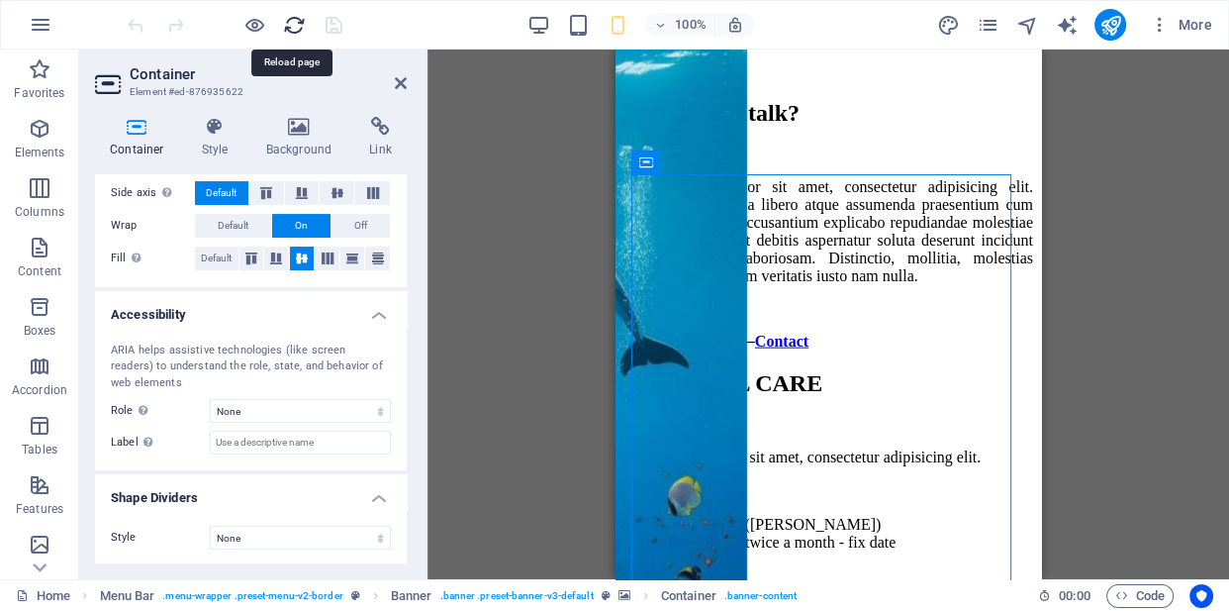
click at [290, 16] on icon "reload" at bounding box center [294, 25] width 23 height 23
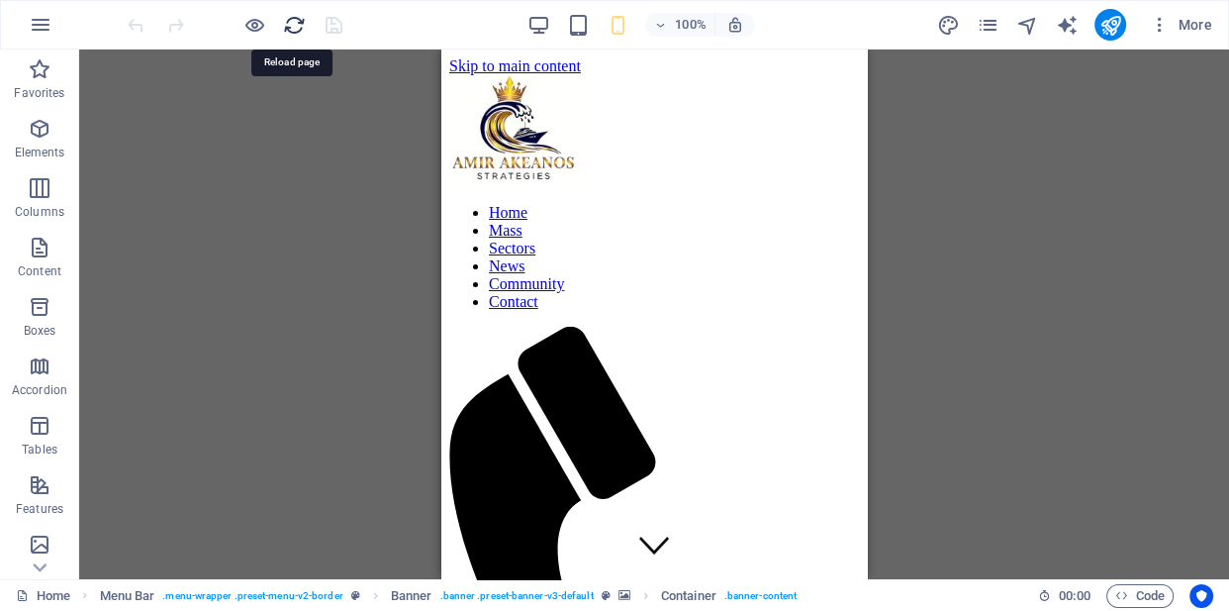
scroll to position [0, 0]
click at [658, 20] on icon "button" at bounding box center [660, 25] width 14 height 13
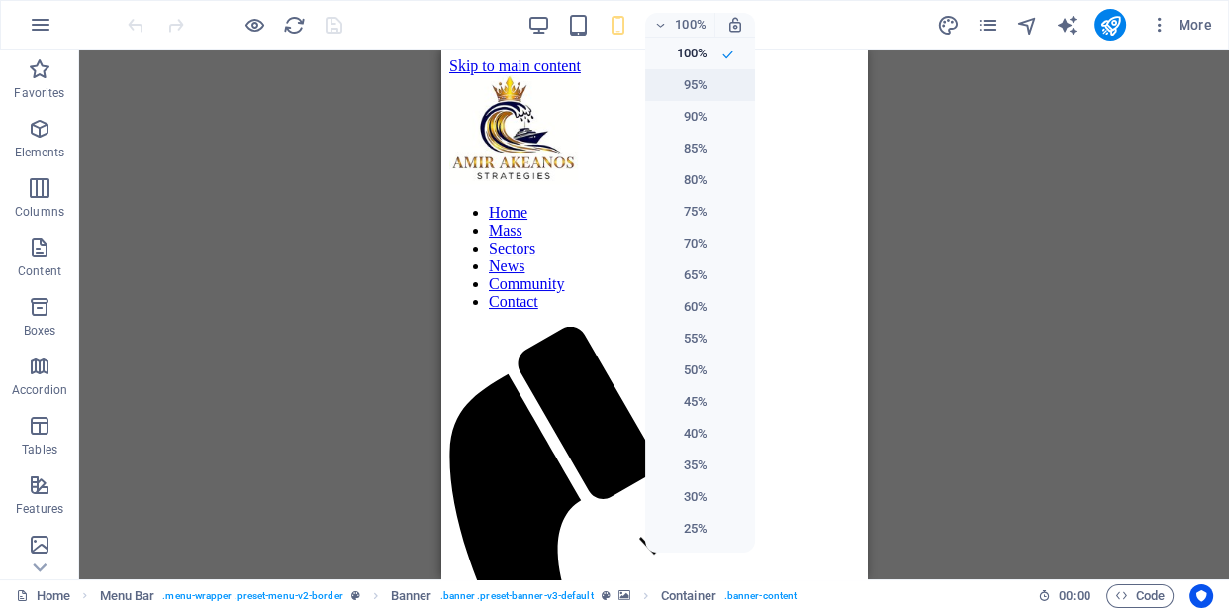
click at [690, 79] on h6 "95%" at bounding box center [682, 85] width 50 height 24
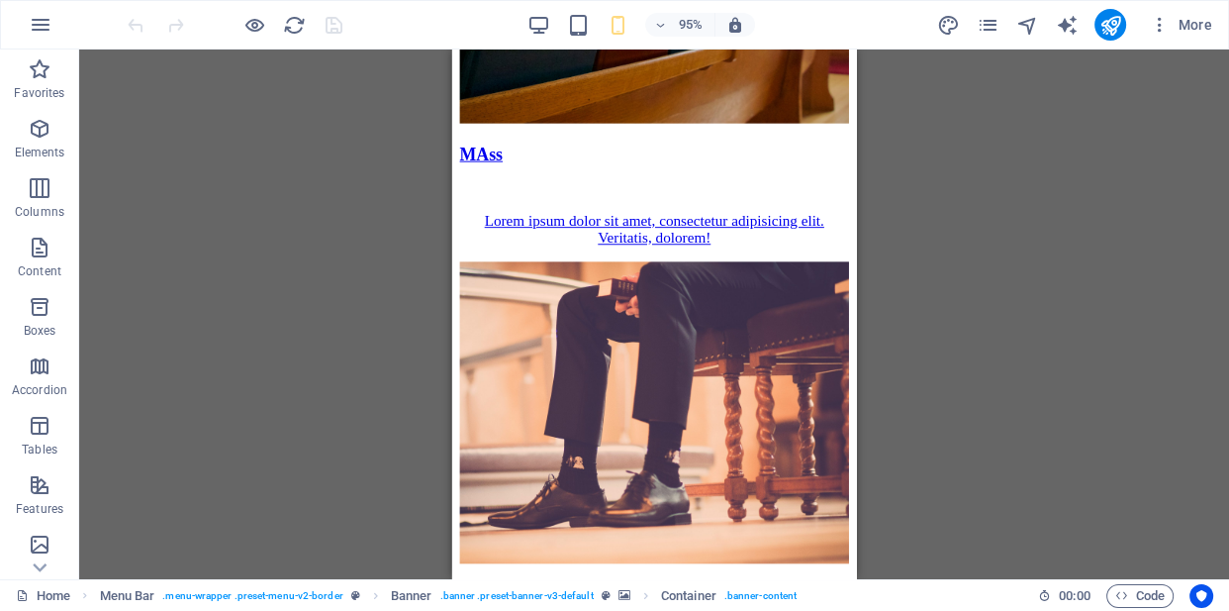
scroll to position [4064, 0]
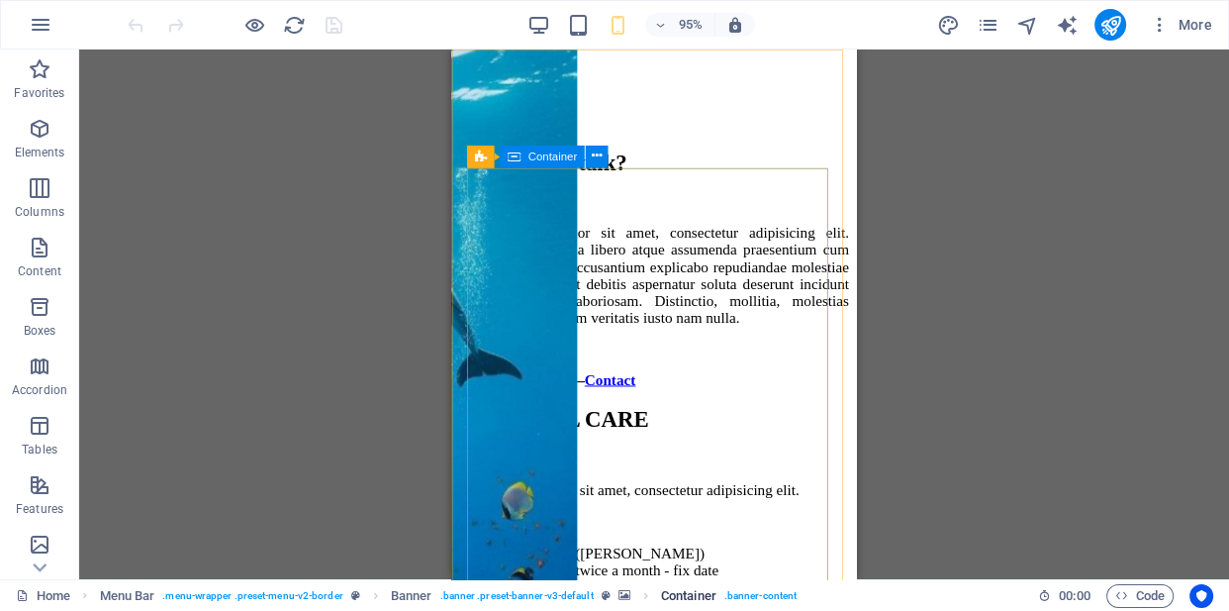
click at [756, 593] on span ". banner-content" at bounding box center [761, 596] width 72 height 24
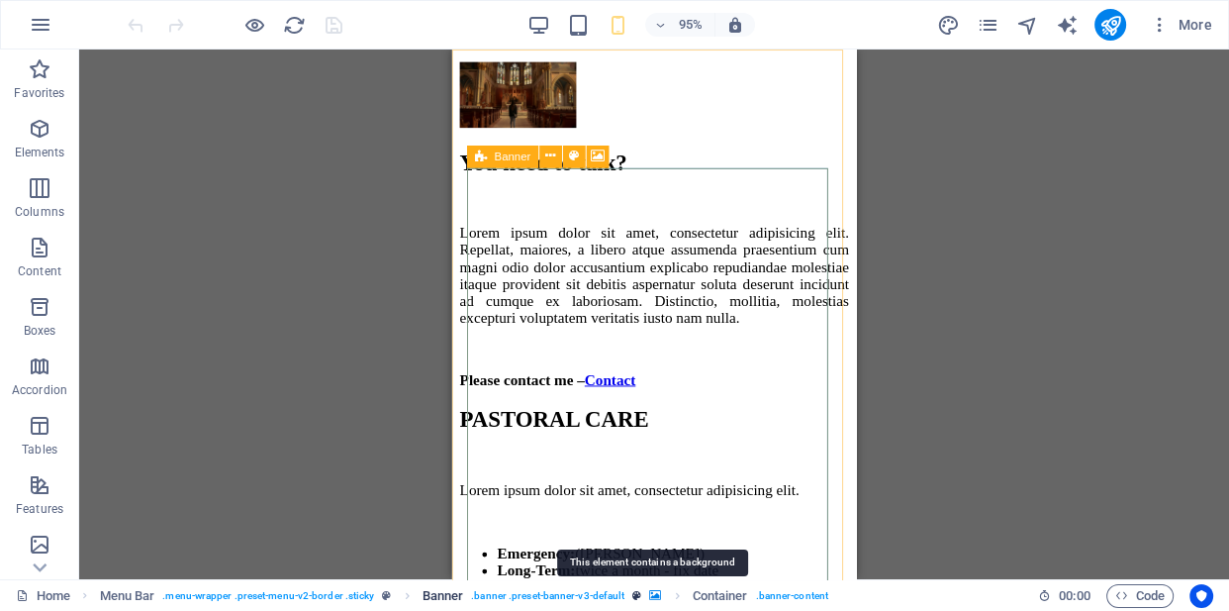
click at [657, 593] on icon "breadcrumb" at bounding box center [655, 595] width 12 height 11
select select "ms"
select select "s"
select select "progressive"
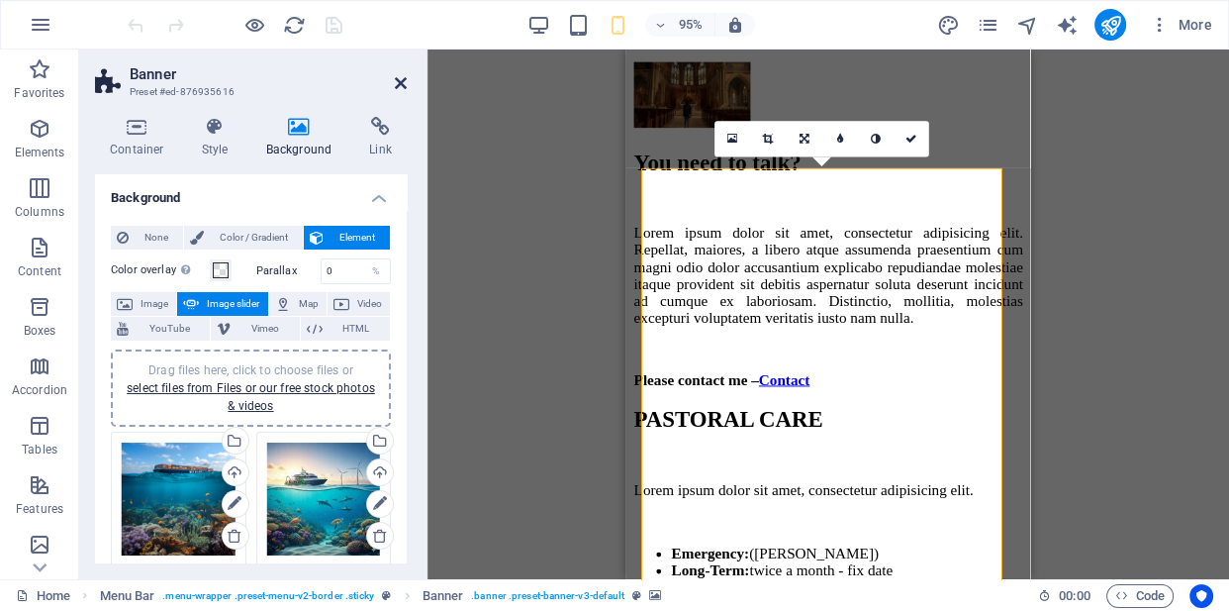
click at [398, 82] on icon at bounding box center [401, 83] width 12 height 16
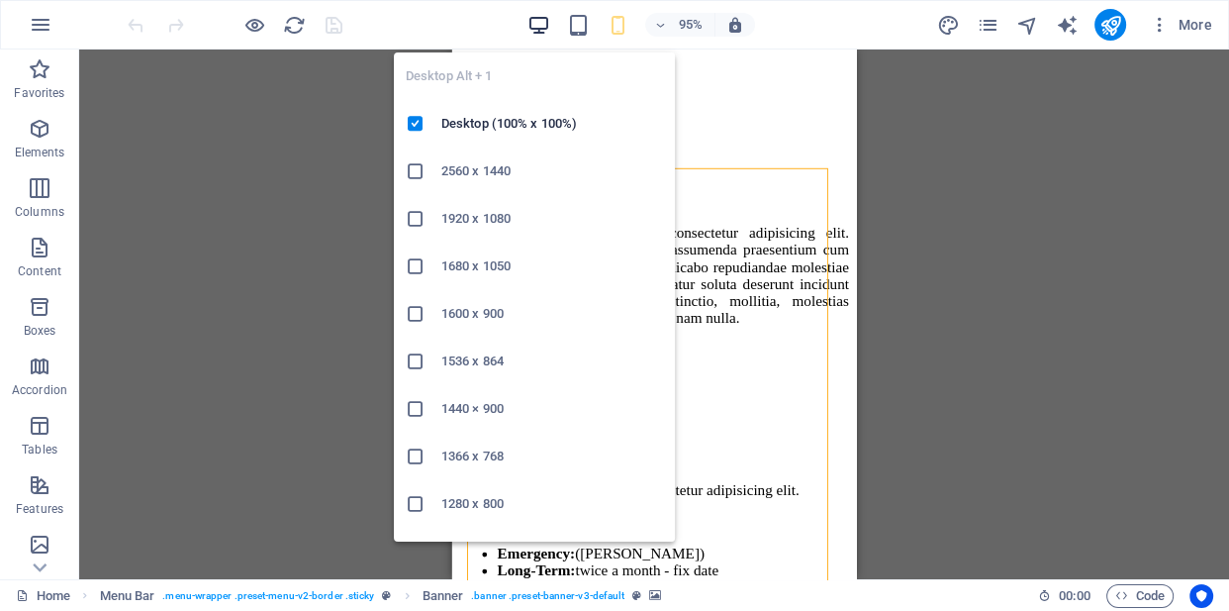
click at [540, 29] on icon "button" at bounding box center [538, 25] width 23 height 23
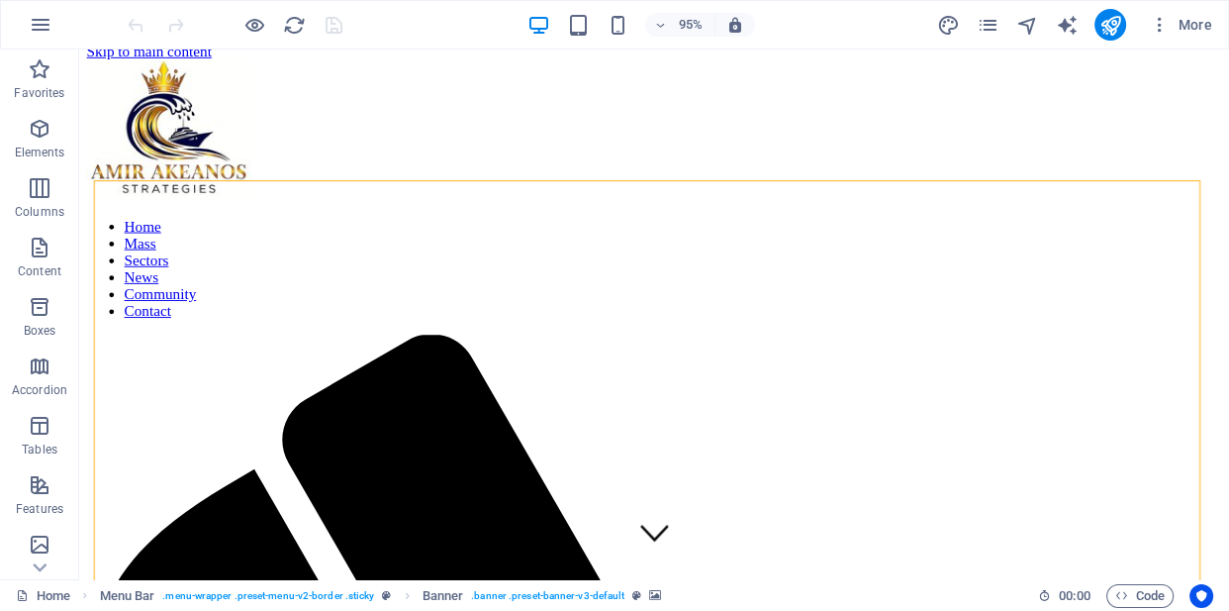
scroll to position [0, 0]
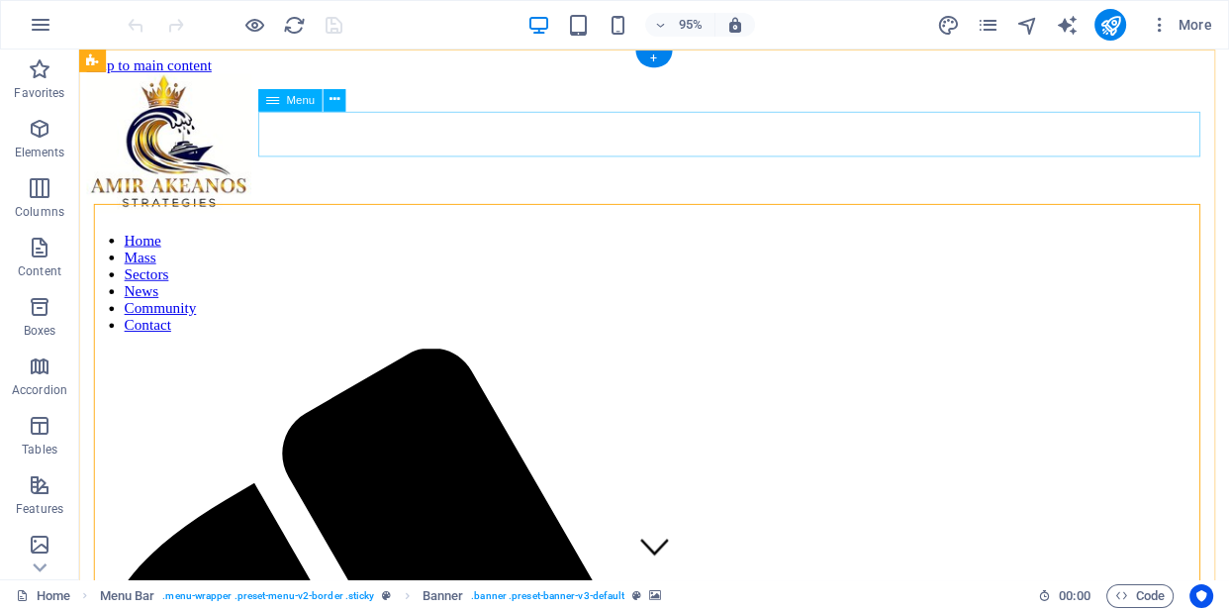
click at [709, 242] on nav "Home Mass Sectors News Community Contact" at bounding box center [684, 295] width 1195 height 107
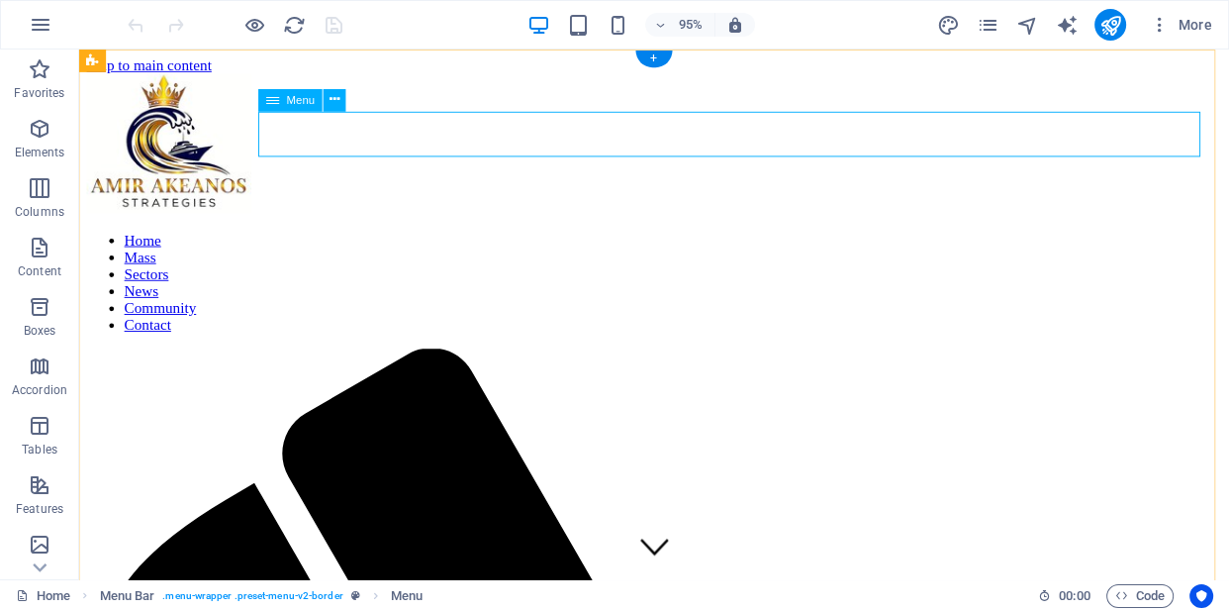
click at [696, 242] on nav "Home Mass Sectors News Community Contact" at bounding box center [684, 295] width 1195 height 107
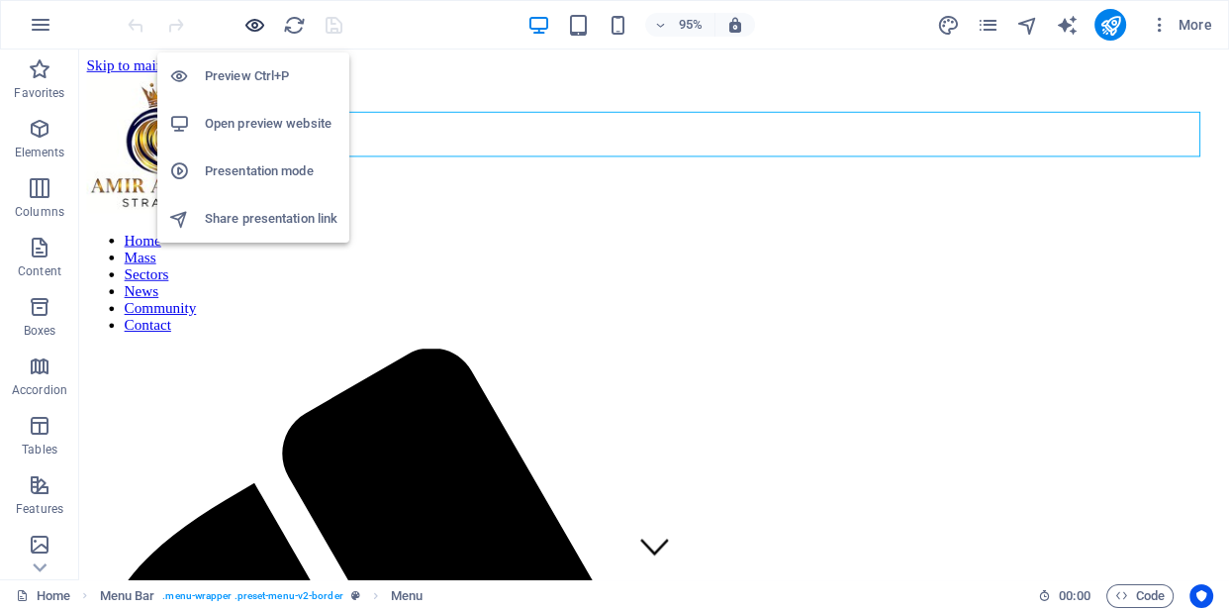
click at [257, 28] on icon "button" at bounding box center [255, 25] width 23 height 23
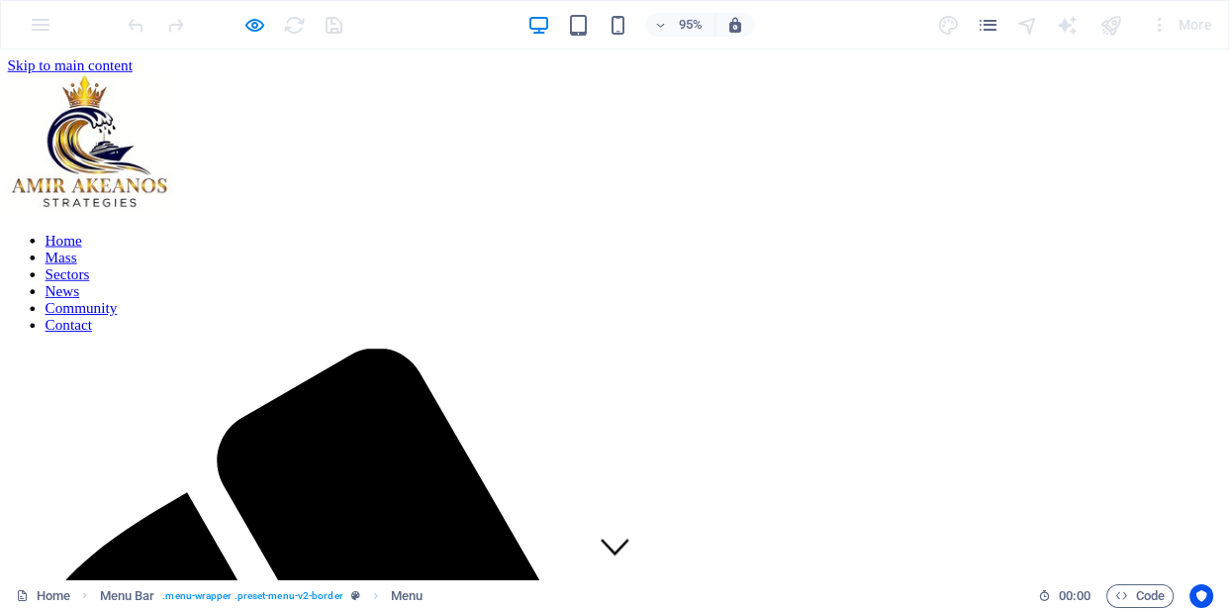
click at [81, 259] on link "Mass" at bounding box center [65, 267] width 34 height 17
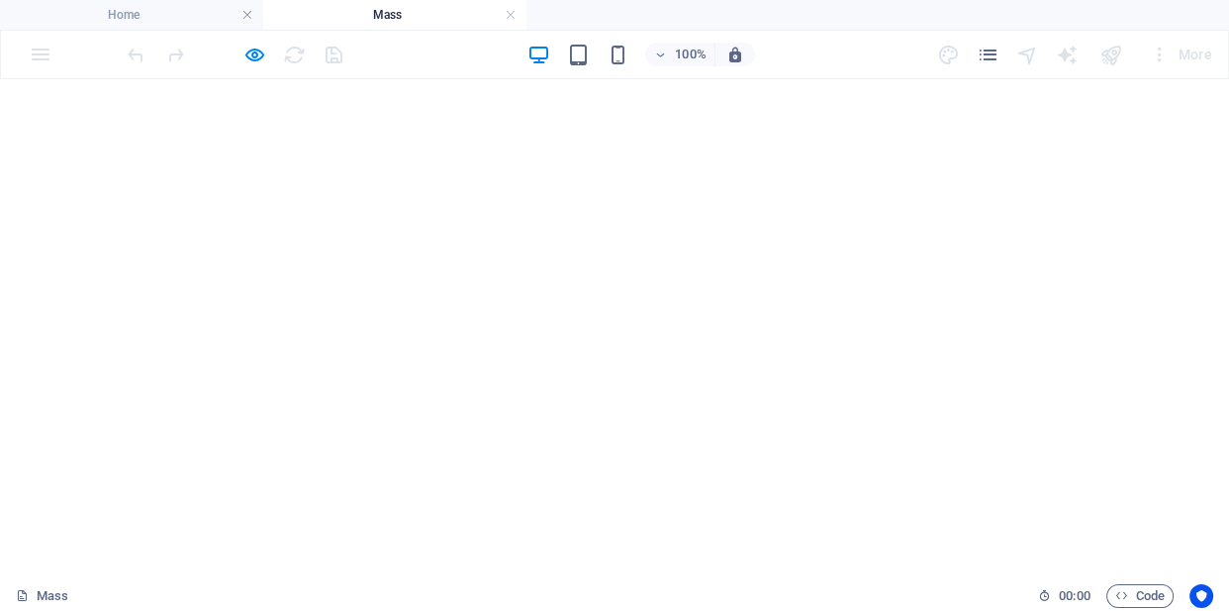
scroll to position [3089, 0]
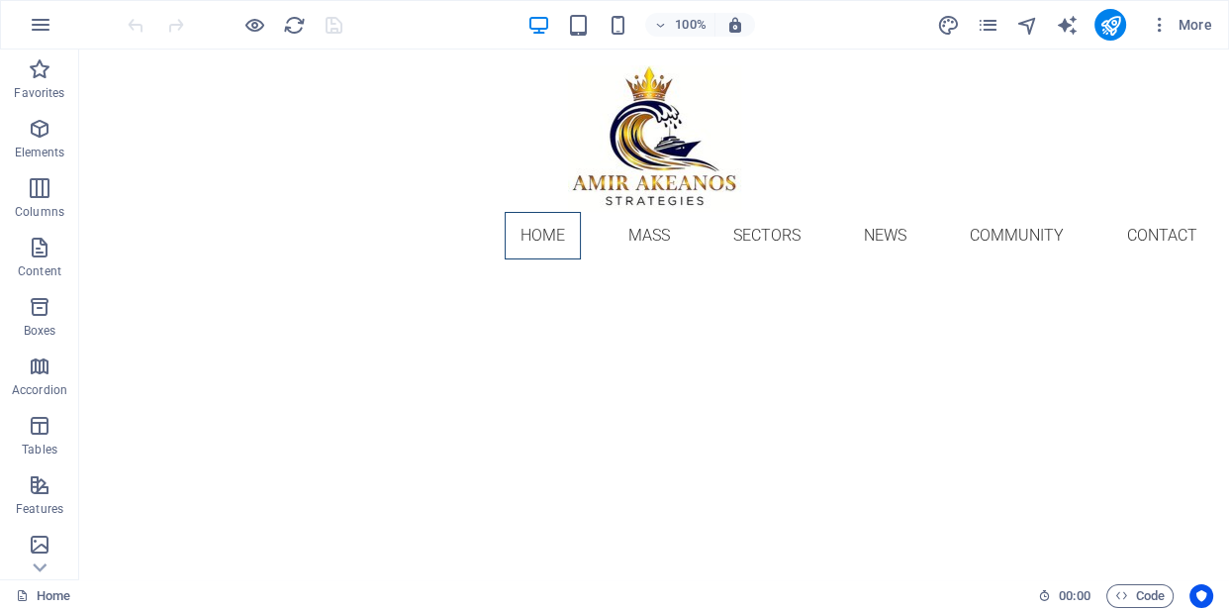
scroll to position [2366, 0]
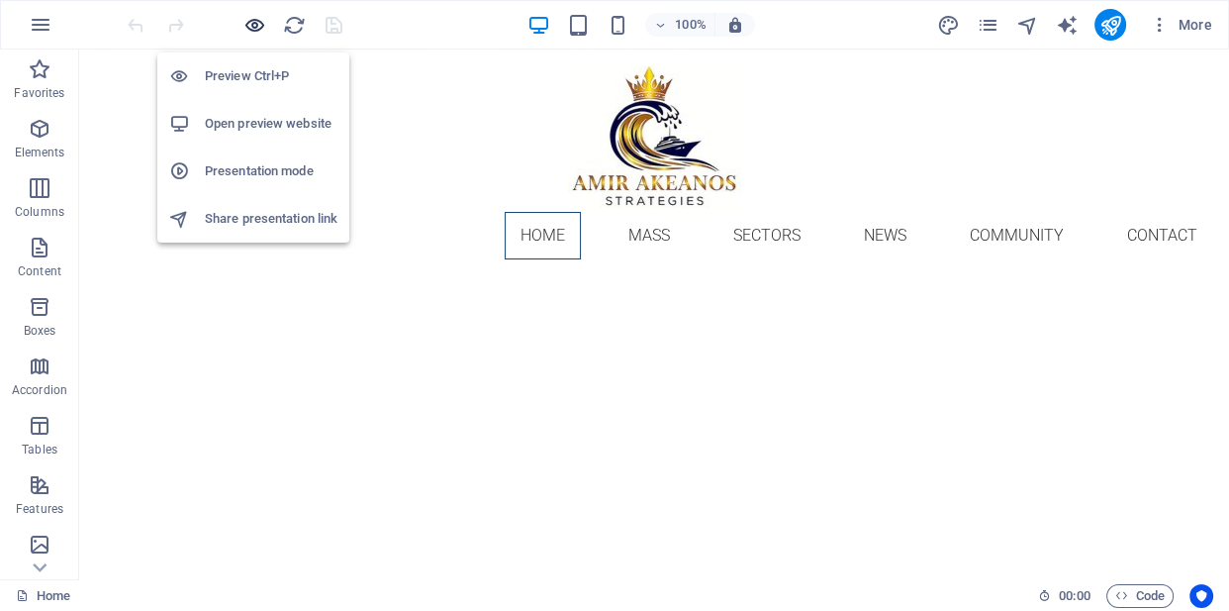
click at [252, 20] on icon "button" at bounding box center [255, 25] width 23 height 23
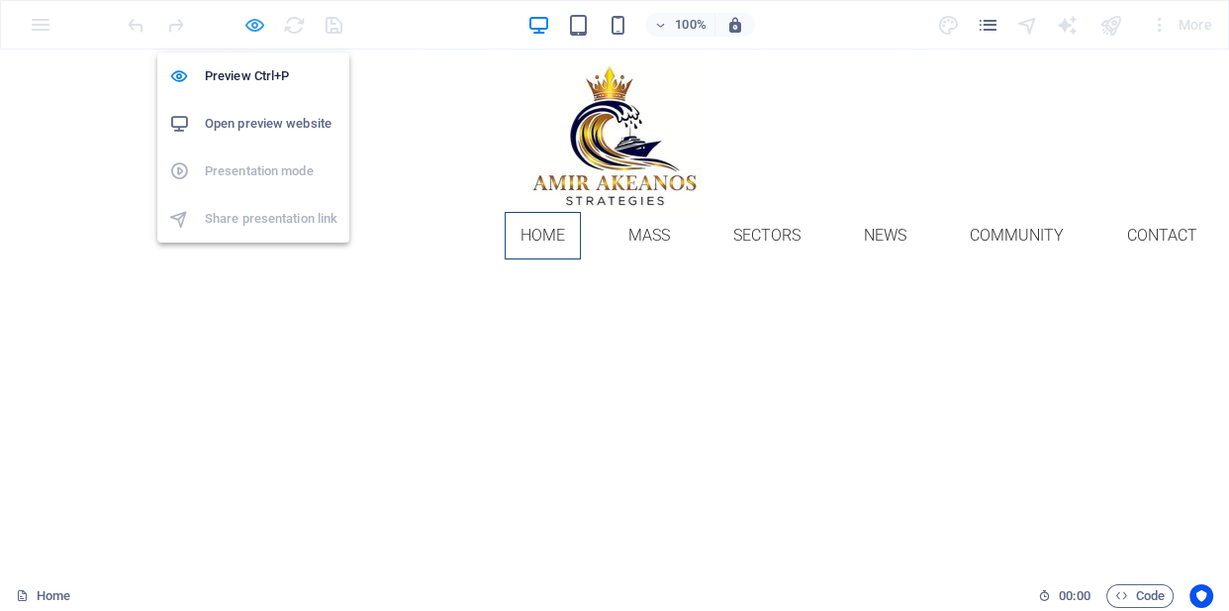
scroll to position [1907, 0]
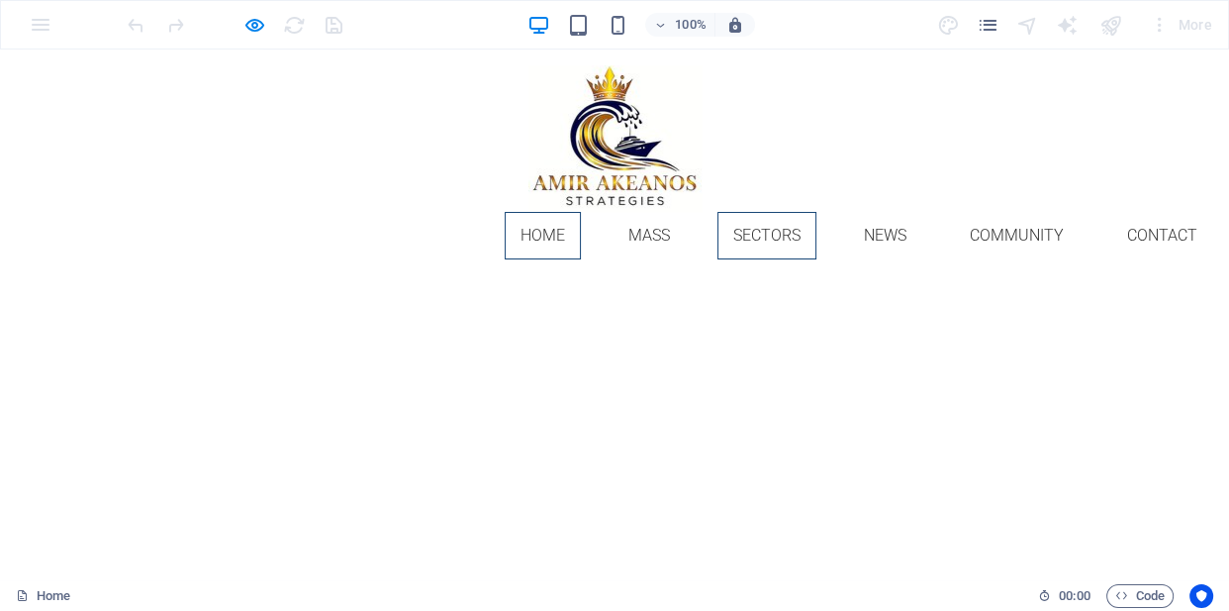
click at [742, 212] on link "Sectors" at bounding box center [767, 236] width 99 height 48
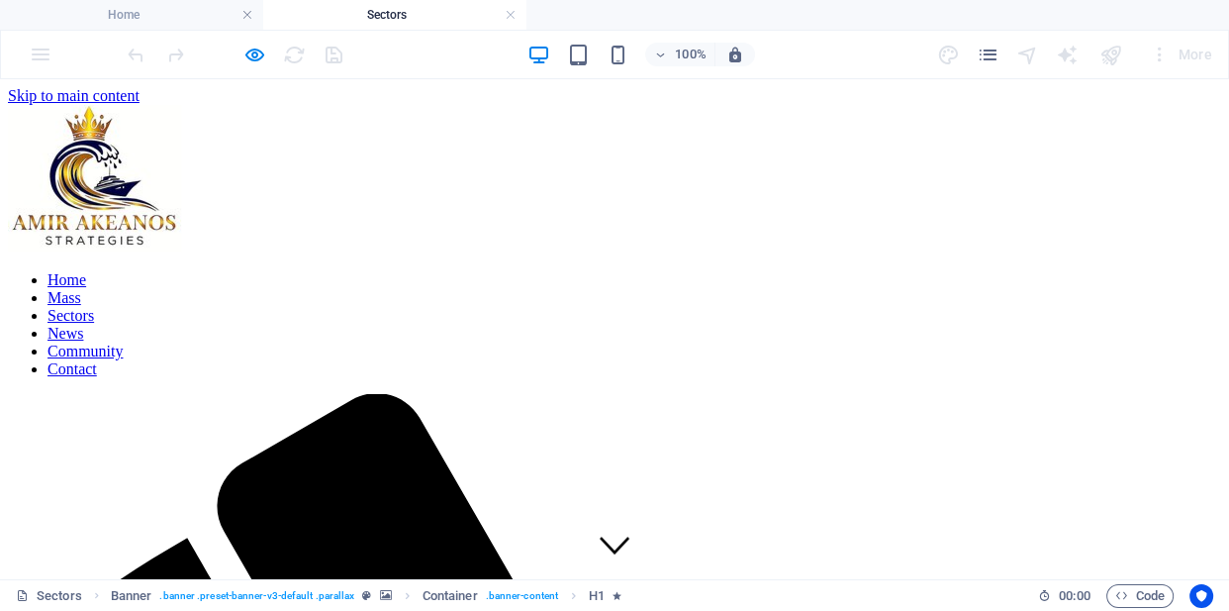
scroll to position [1064, 0]
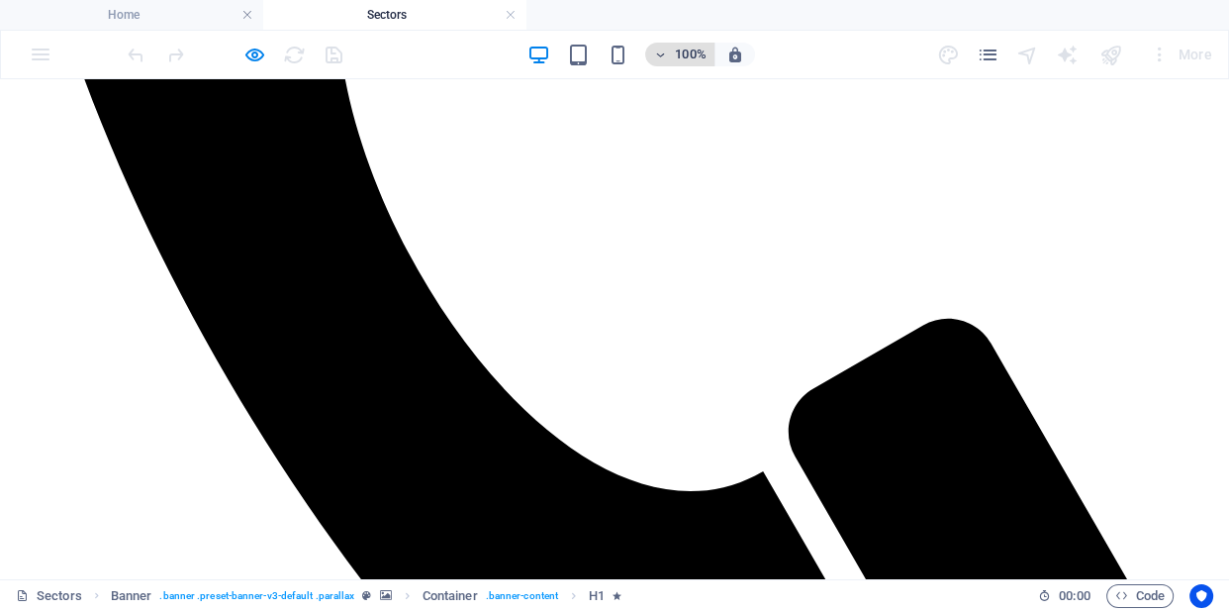
click at [667, 49] on span "100%" at bounding box center [679, 55] width 53 height 24
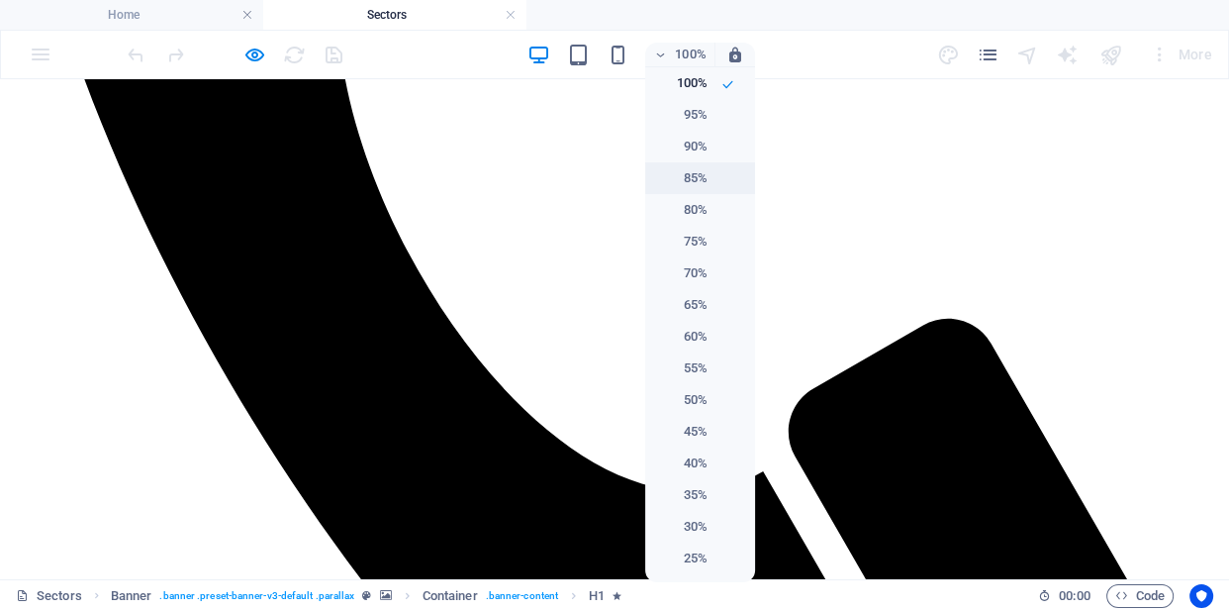
click at [697, 173] on h6 "85%" at bounding box center [682, 178] width 50 height 24
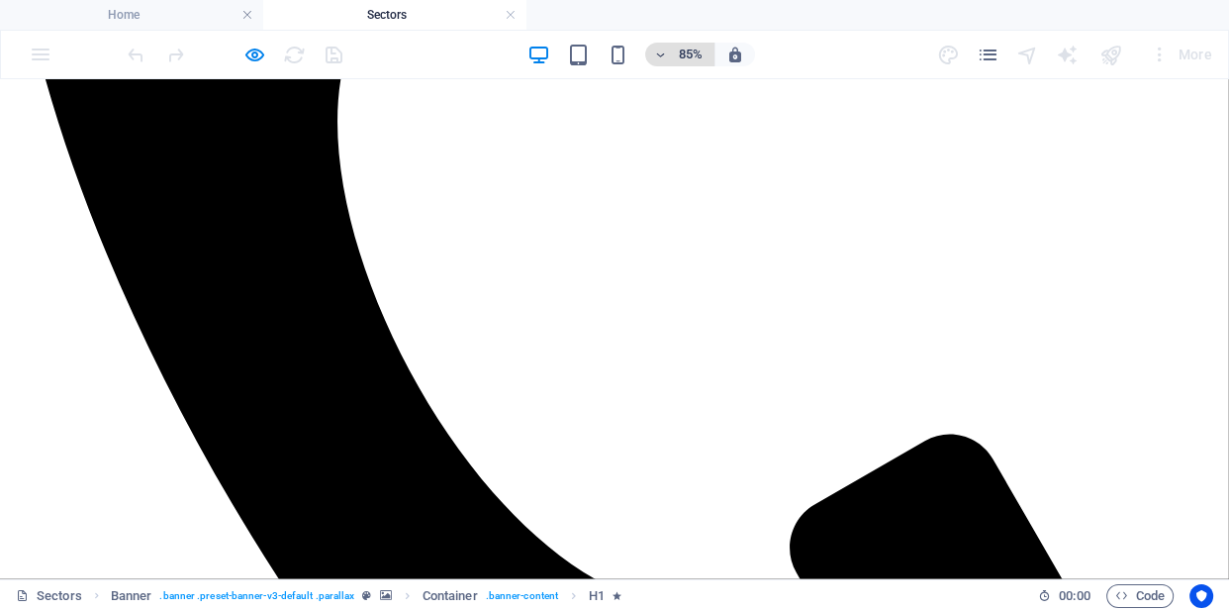
click at [655, 55] on icon "button" at bounding box center [660, 55] width 14 height 13
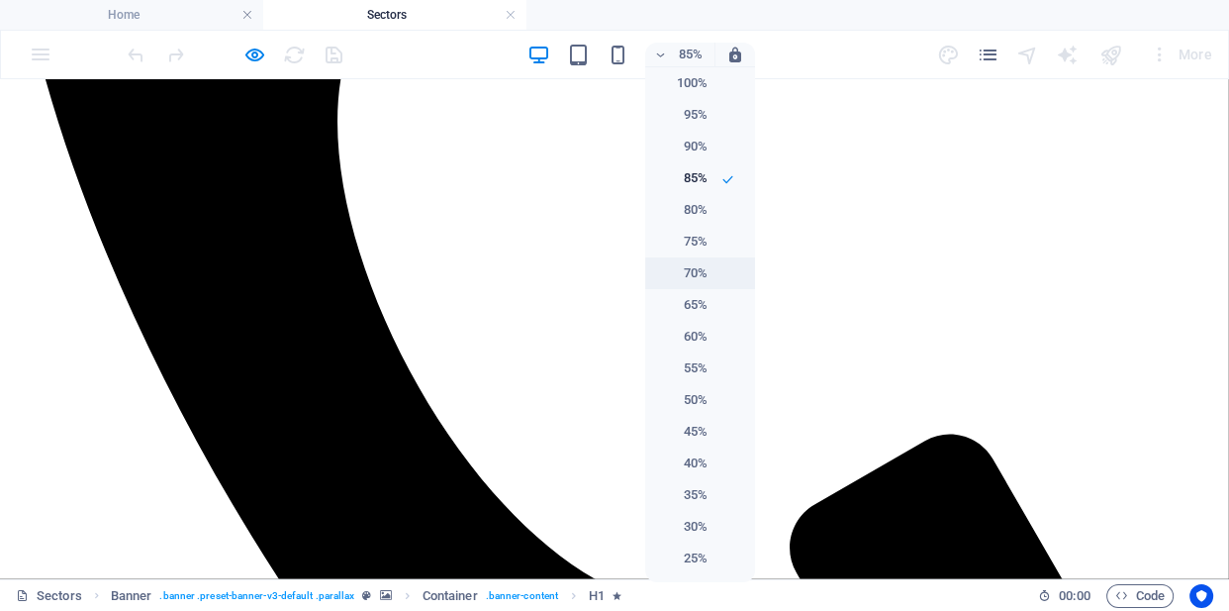
click at [696, 275] on h6 "70%" at bounding box center [682, 273] width 50 height 24
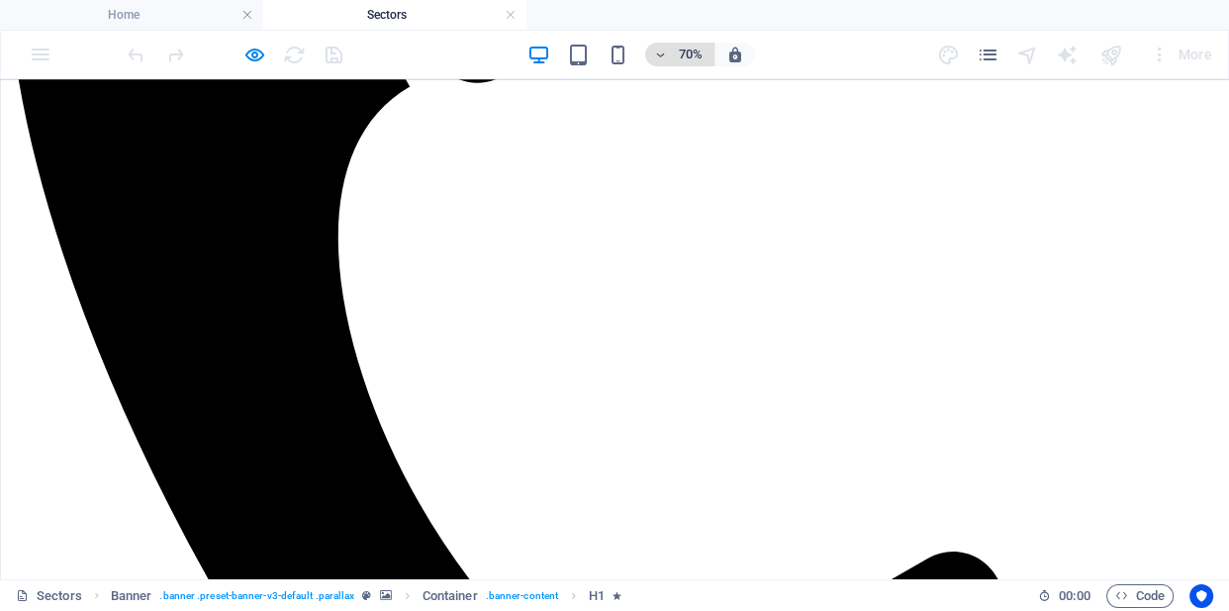
click at [657, 56] on icon "button" at bounding box center [660, 55] width 14 height 13
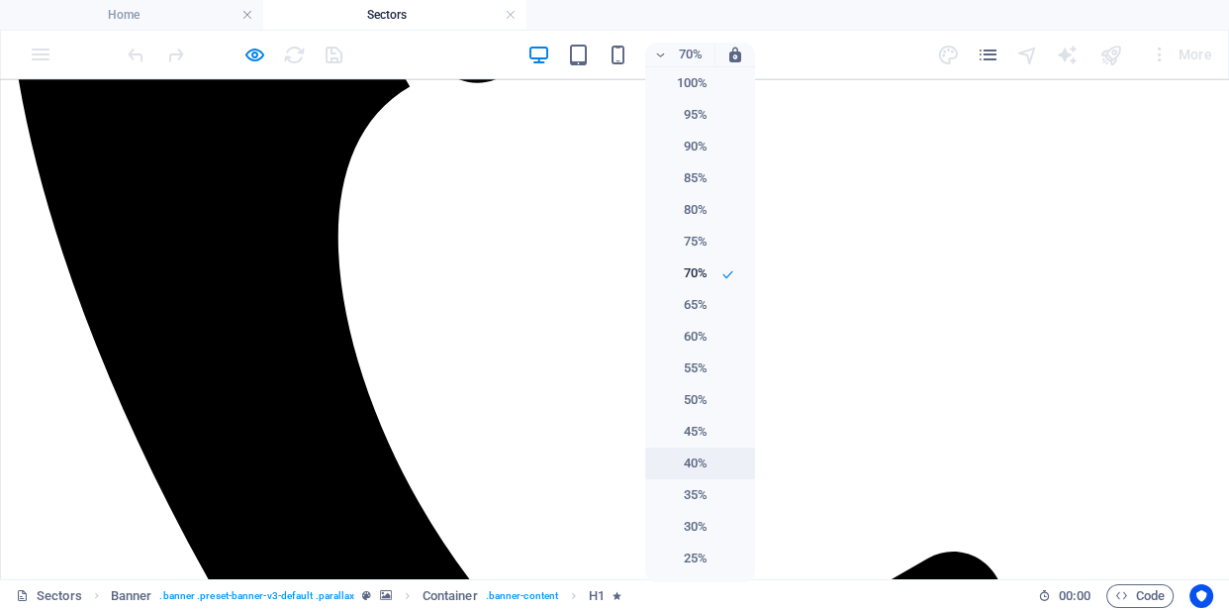
click at [705, 449] on li "40%" at bounding box center [700, 463] width 110 height 32
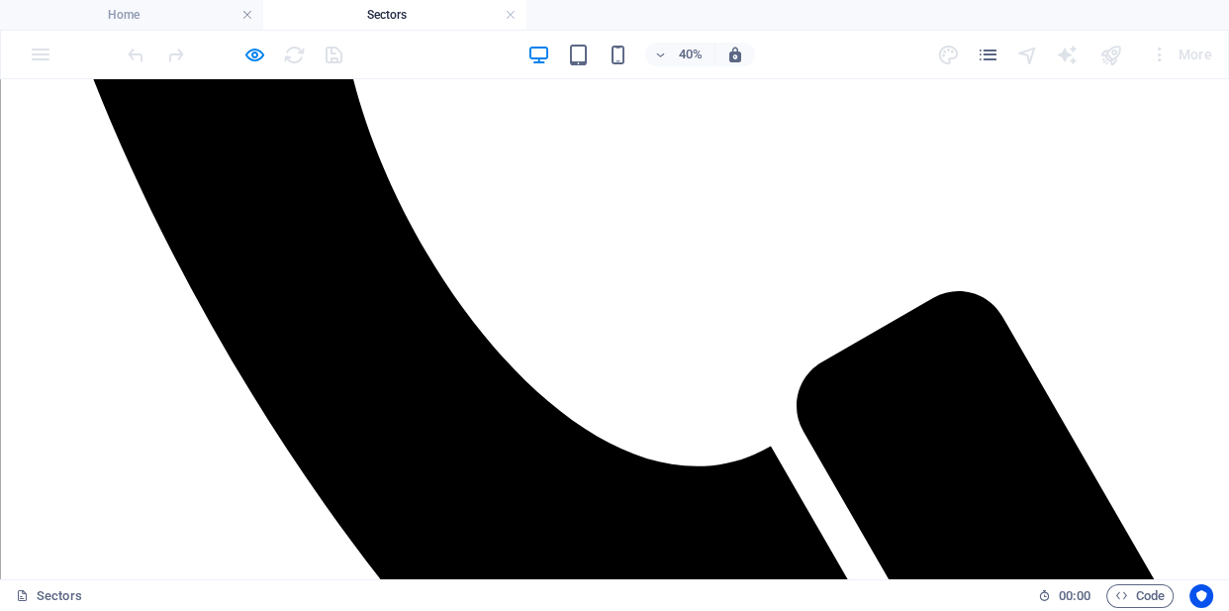
scroll to position [2339, 0]
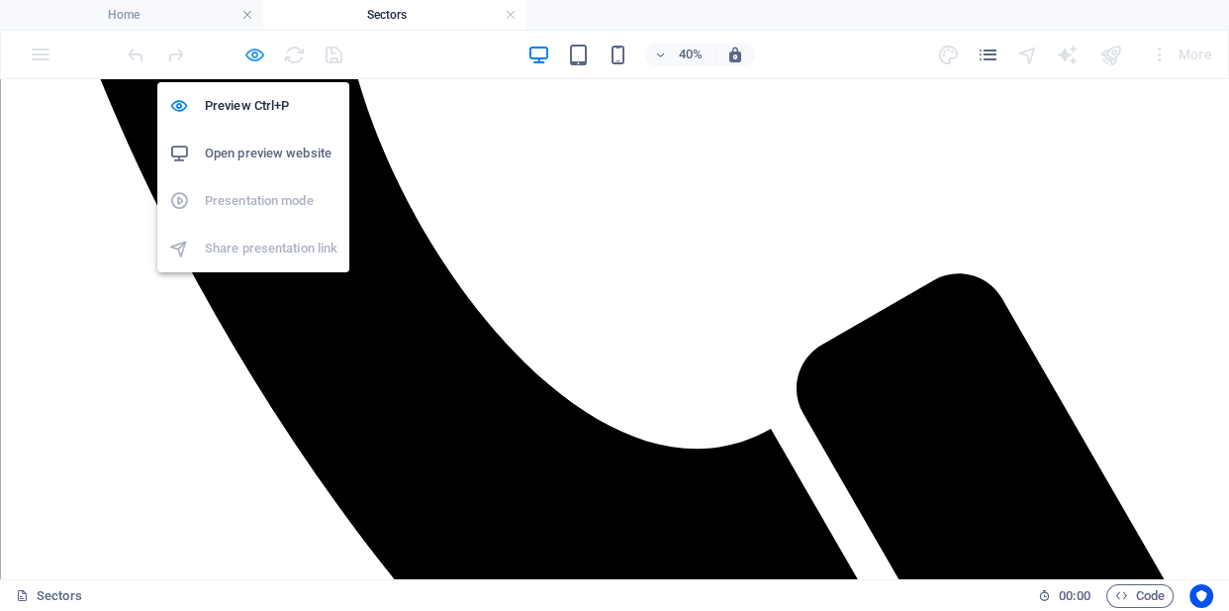
click at [252, 53] on icon "button" at bounding box center [255, 55] width 23 height 23
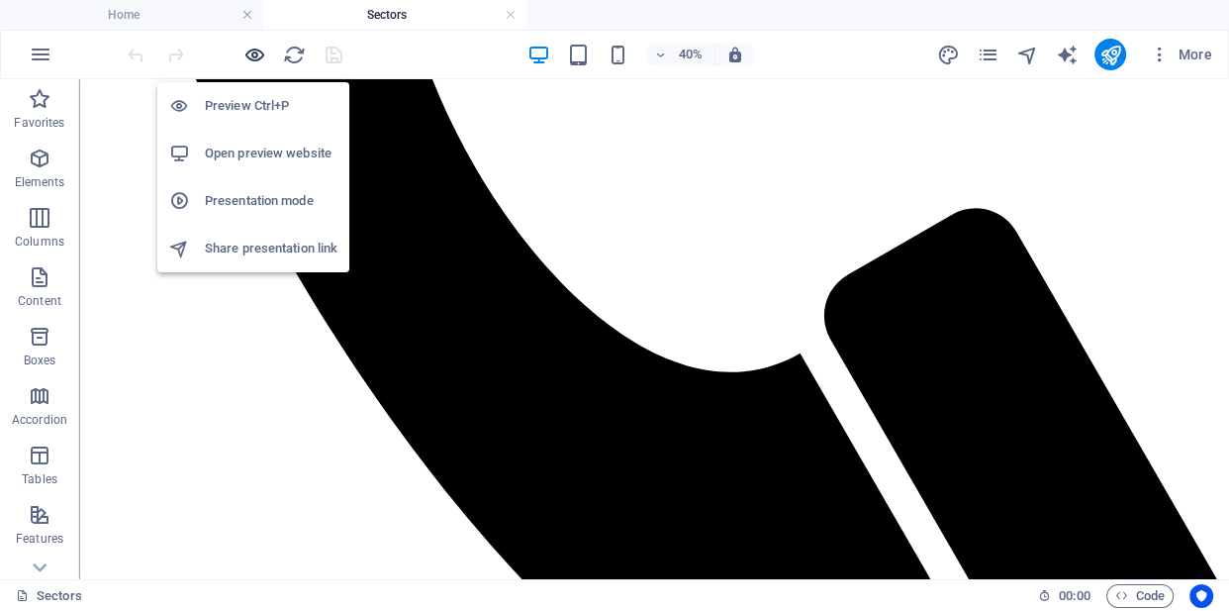
scroll to position [4879, 0]
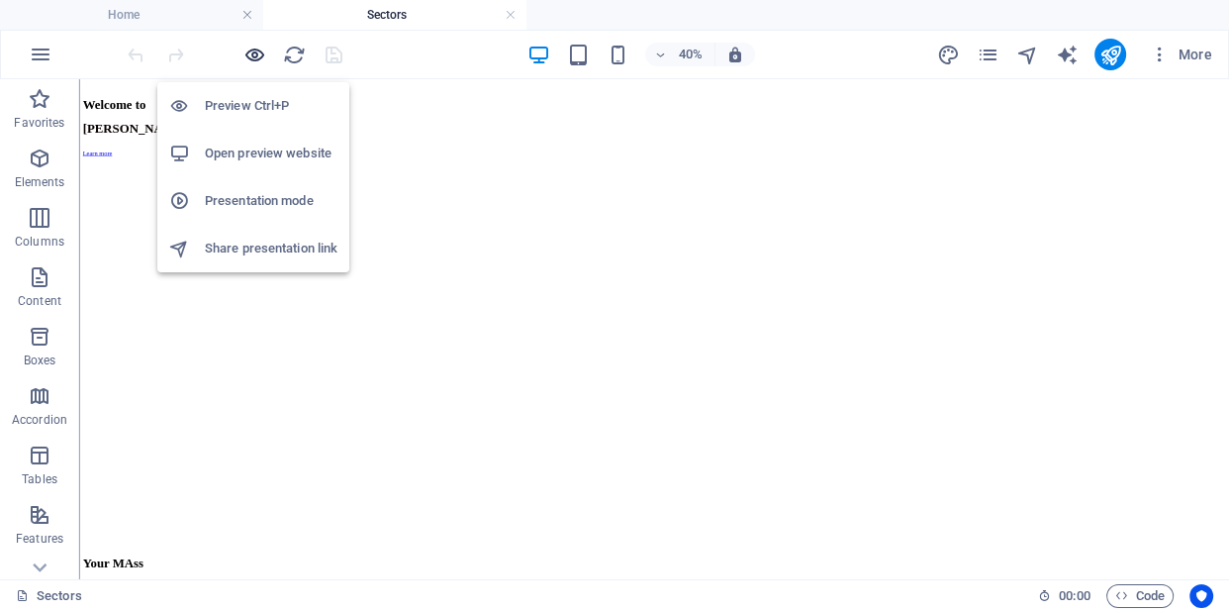
click at [252, 53] on icon "button" at bounding box center [255, 55] width 23 height 23
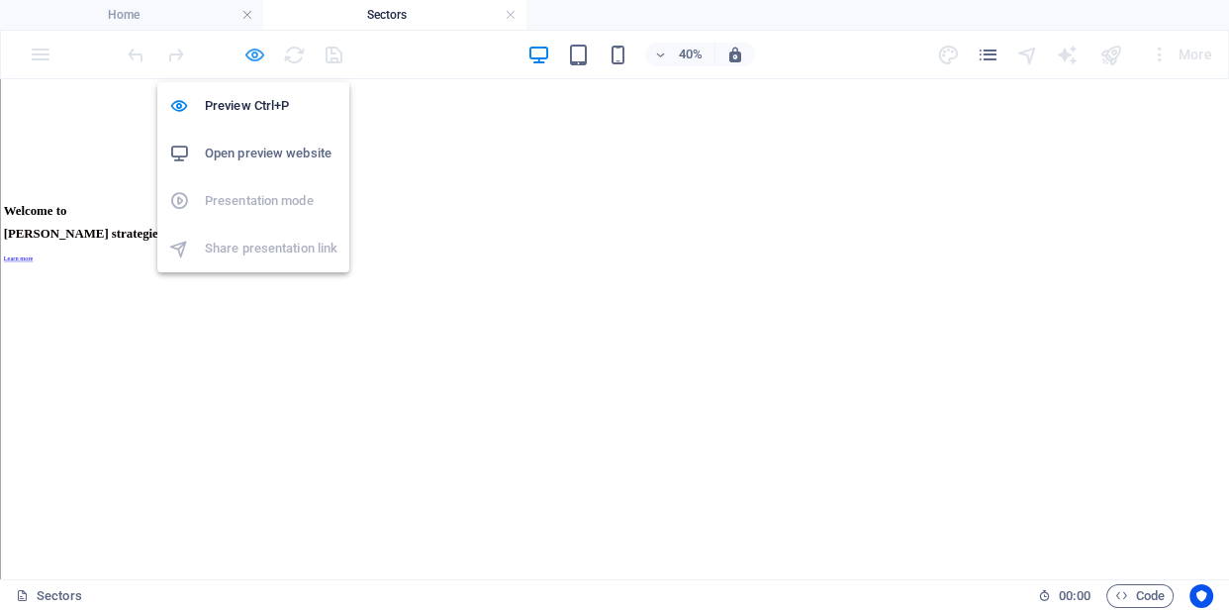
scroll to position [2339, 0]
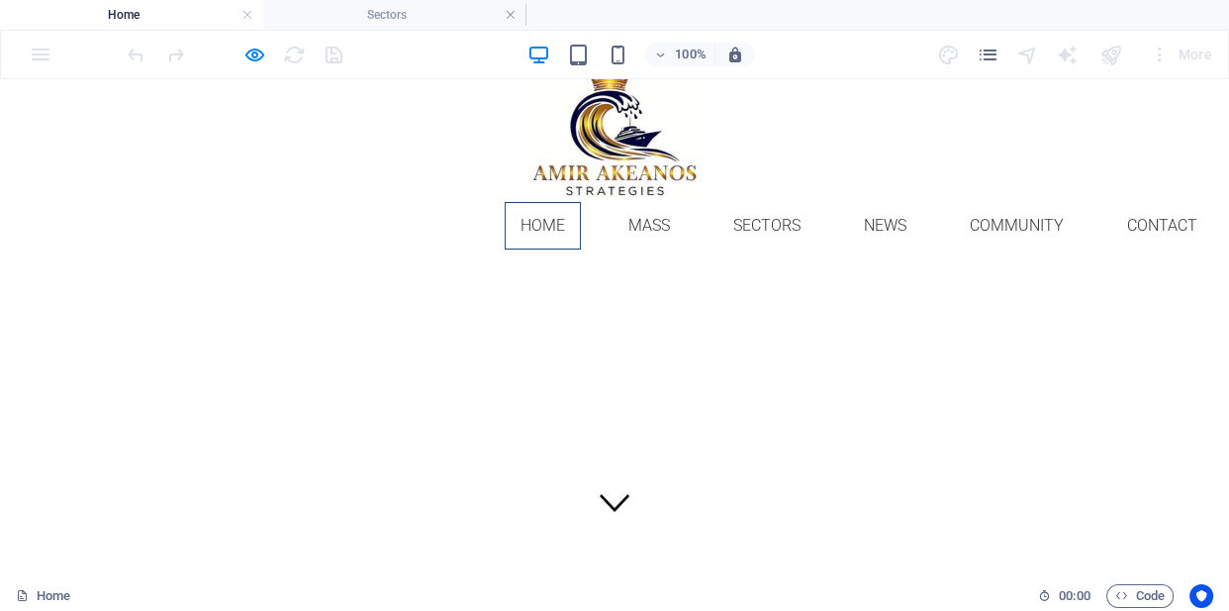
scroll to position [33, 0]
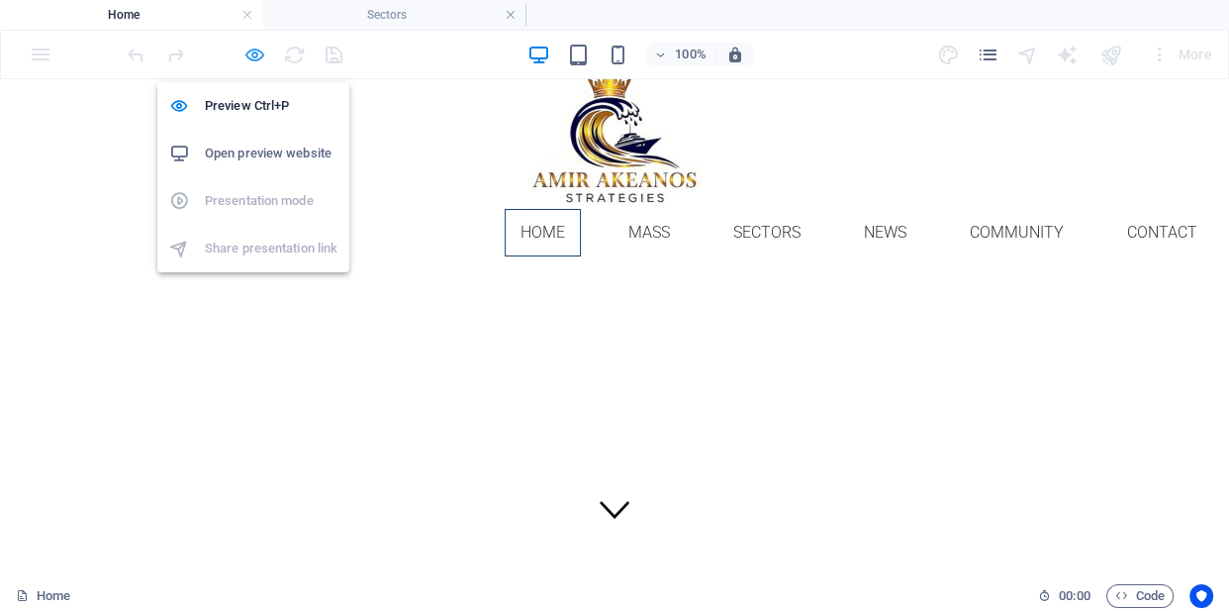
click at [258, 54] on icon "button" at bounding box center [255, 55] width 23 height 23
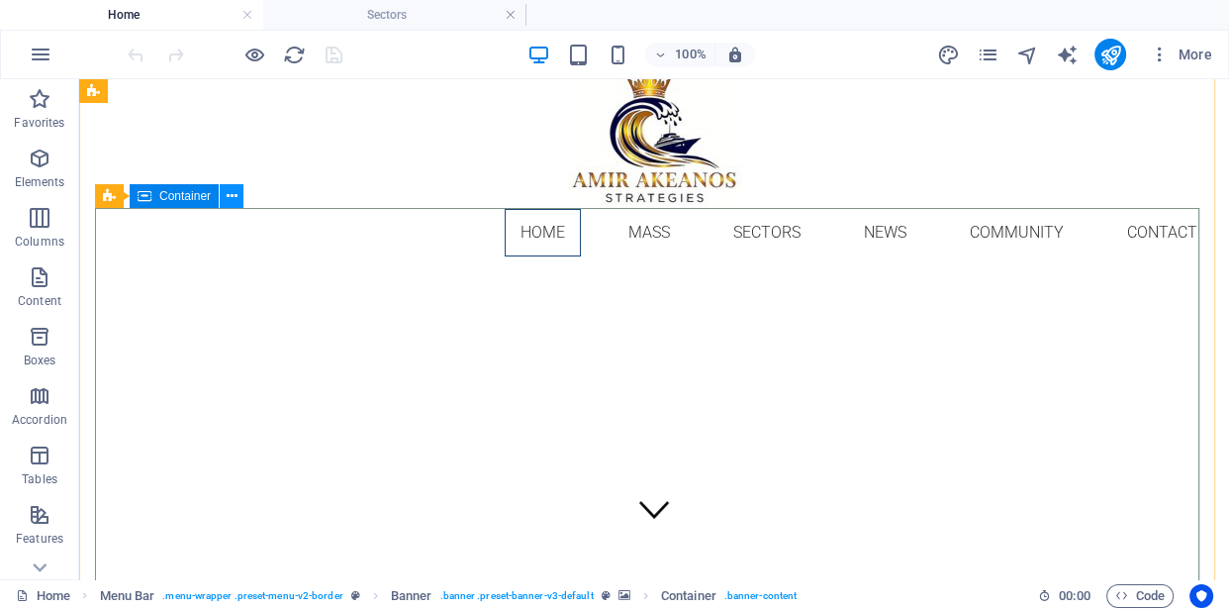
click at [228, 192] on icon at bounding box center [232, 196] width 11 height 21
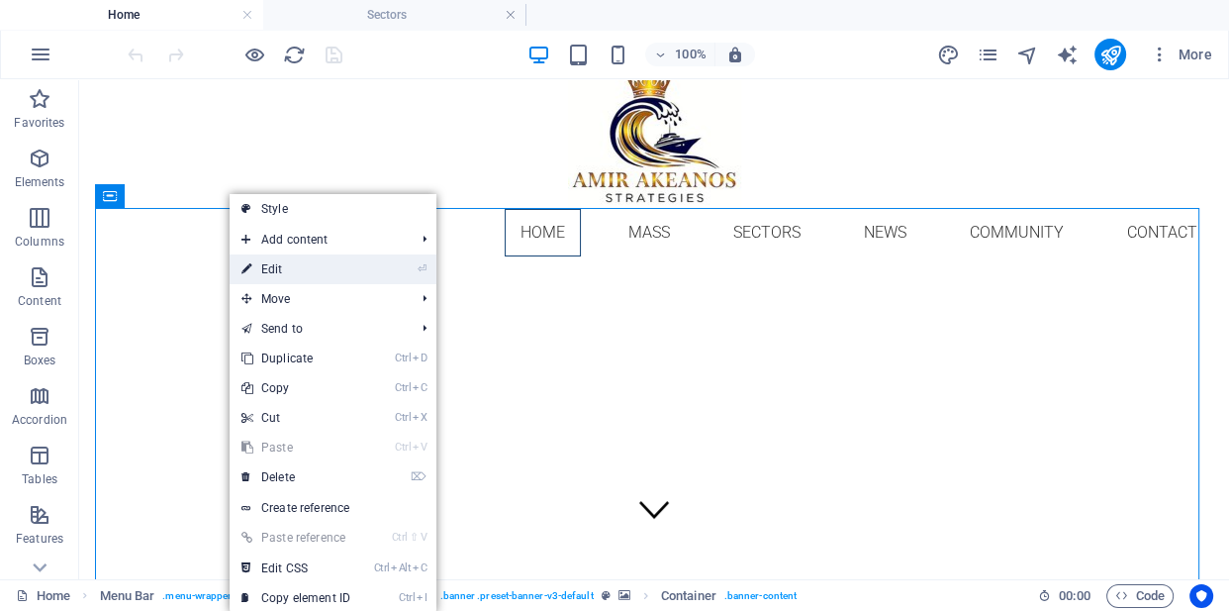
click at [292, 266] on link "⏎ Edit" at bounding box center [296, 269] width 133 height 30
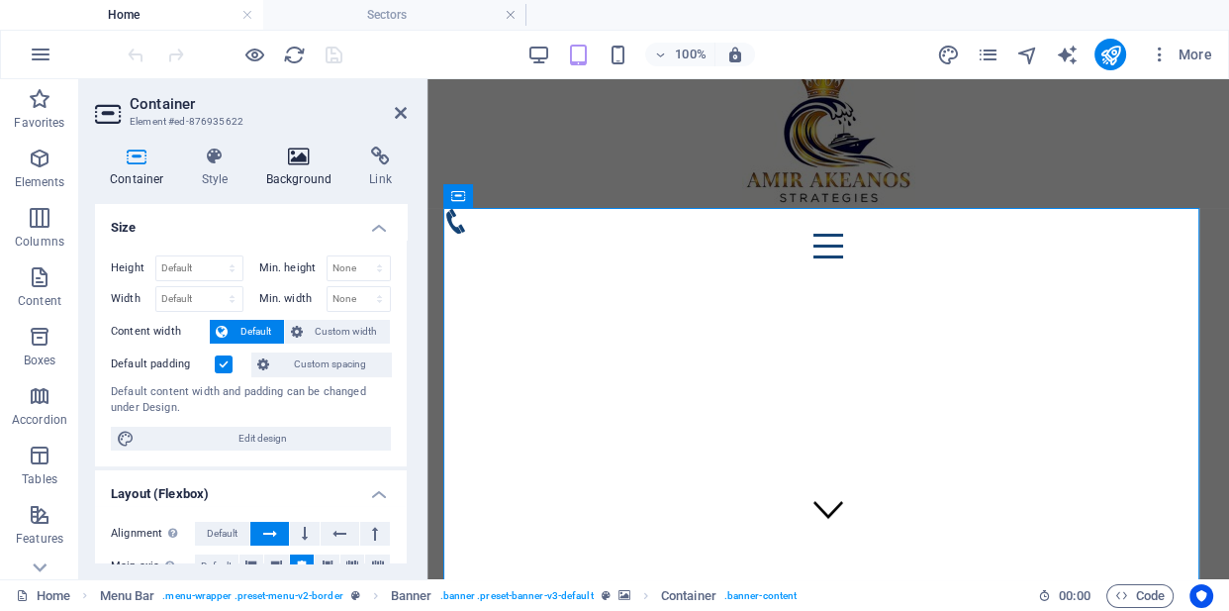
click at [289, 164] on icon at bounding box center [299, 156] width 96 height 20
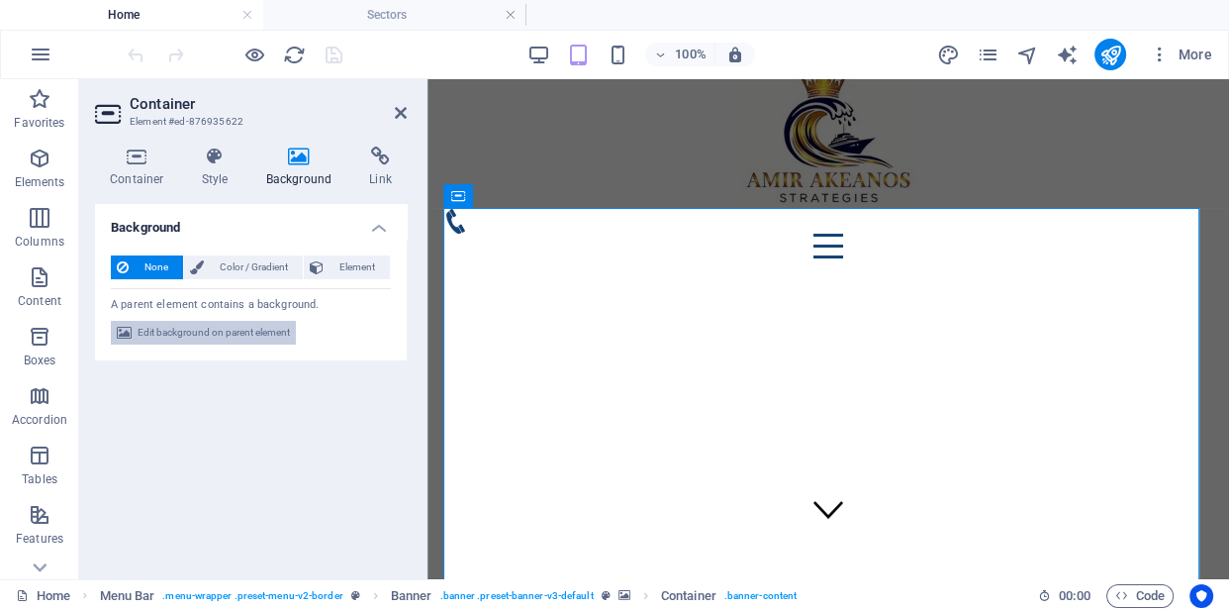
click at [186, 335] on span "Edit background on parent element" at bounding box center [214, 333] width 152 height 24
select select "ms"
select select "s"
select select "progressive"
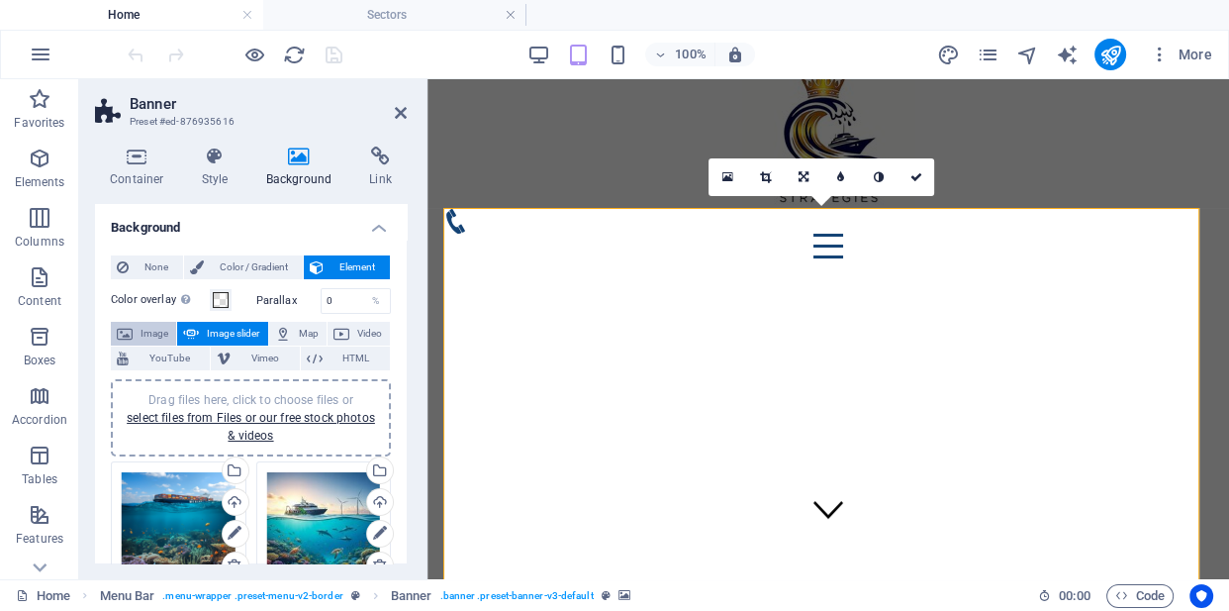
click at [140, 332] on span "Image" at bounding box center [155, 334] width 32 height 24
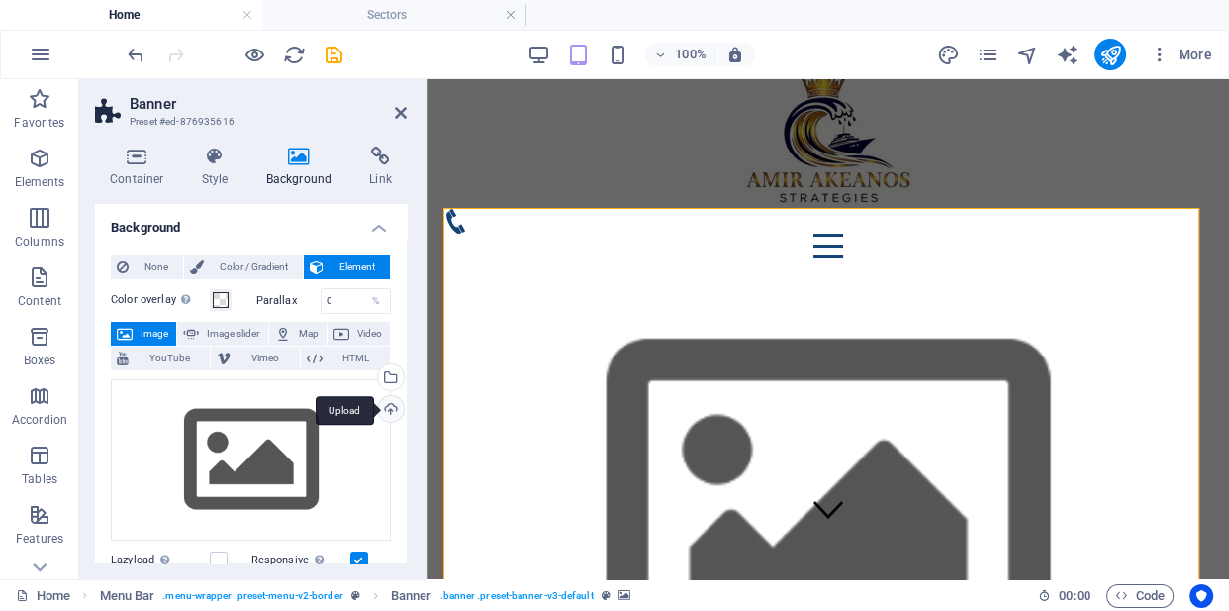
click at [387, 405] on div "Upload" at bounding box center [389, 411] width 30 height 30
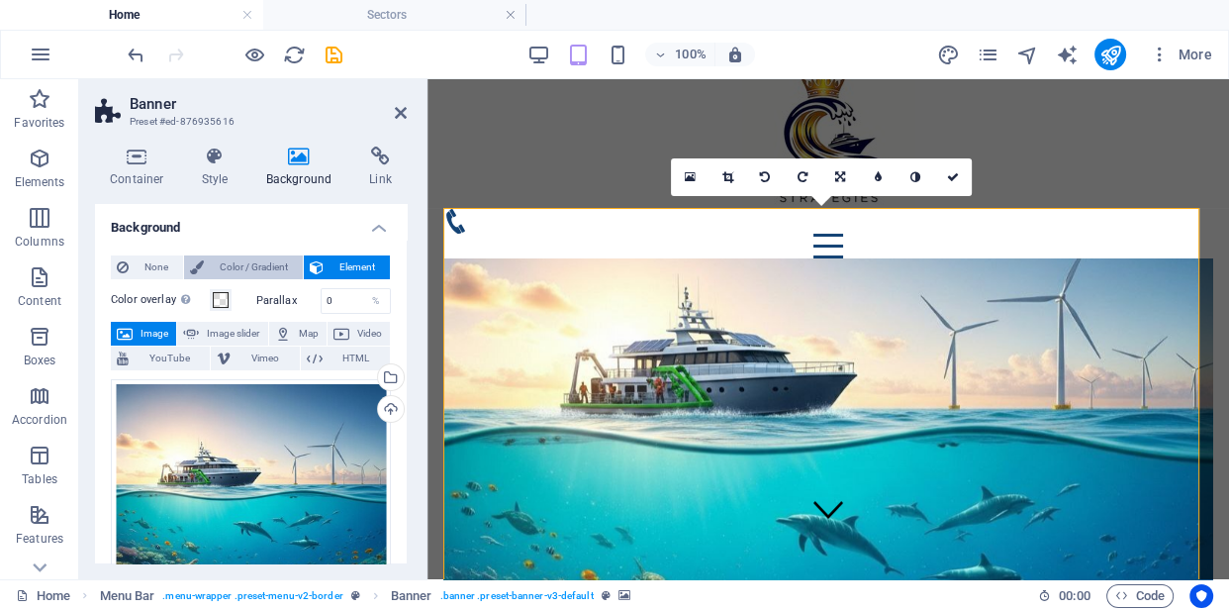
click at [244, 262] on span "Color / Gradient" at bounding box center [253, 267] width 87 height 24
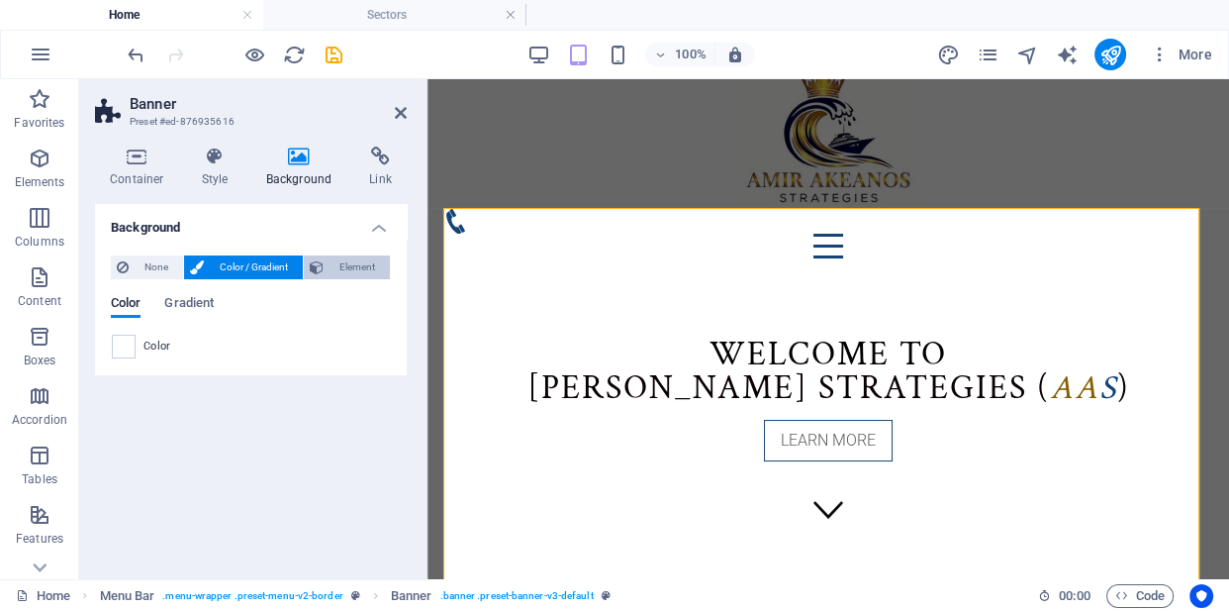
click at [315, 267] on icon at bounding box center [317, 267] width 14 height 24
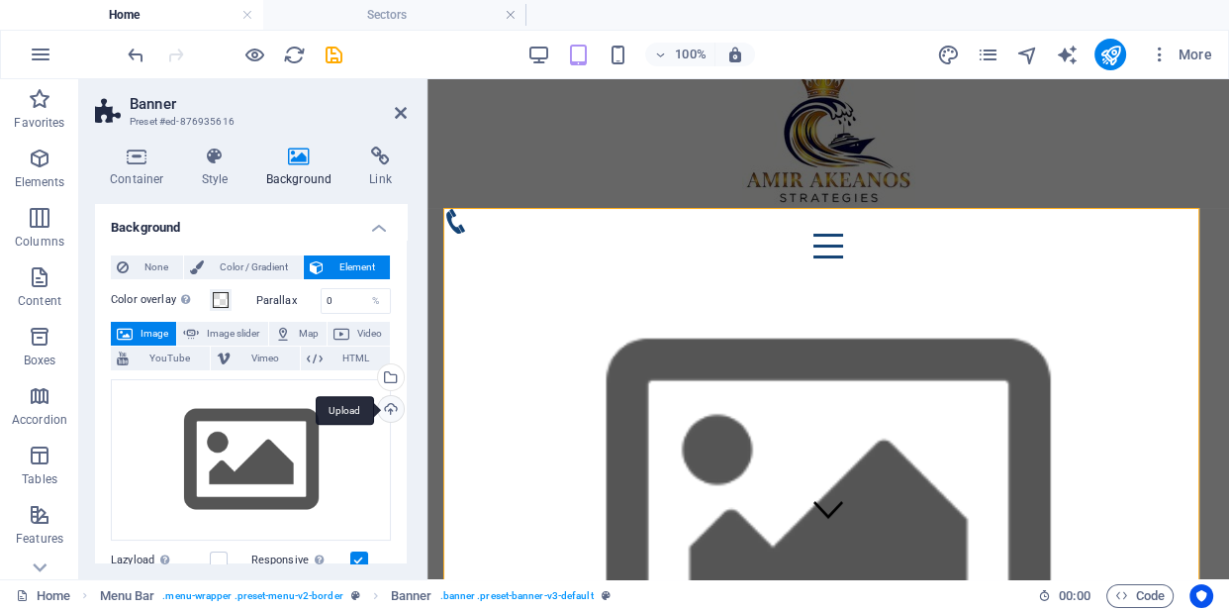
click at [380, 411] on div "Upload" at bounding box center [389, 411] width 30 height 30
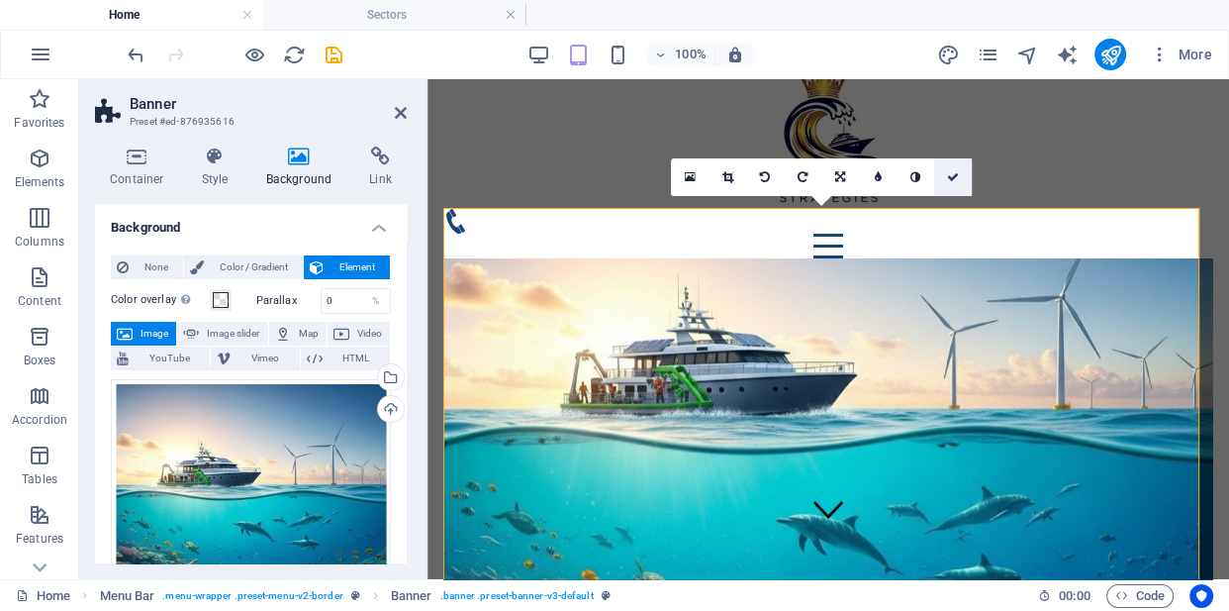
click at [951, 178] on icon at bounding box center [953, 177] width 12 height 12
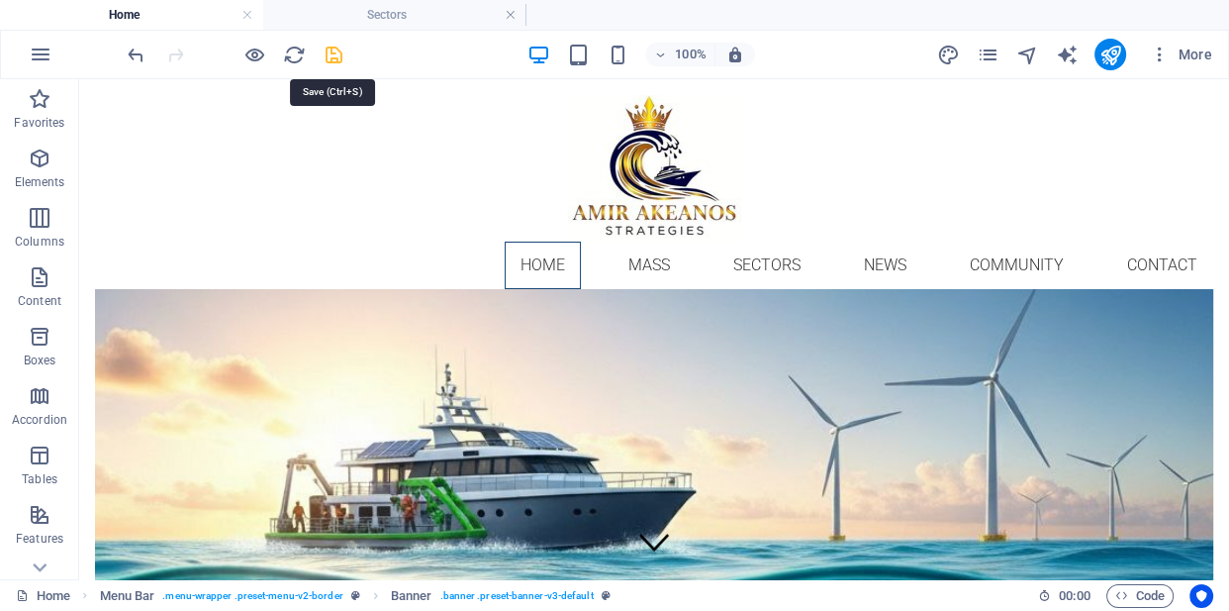
click at [334, 58] on icon "save" at bounding box center [334, 55] width 23 height 23
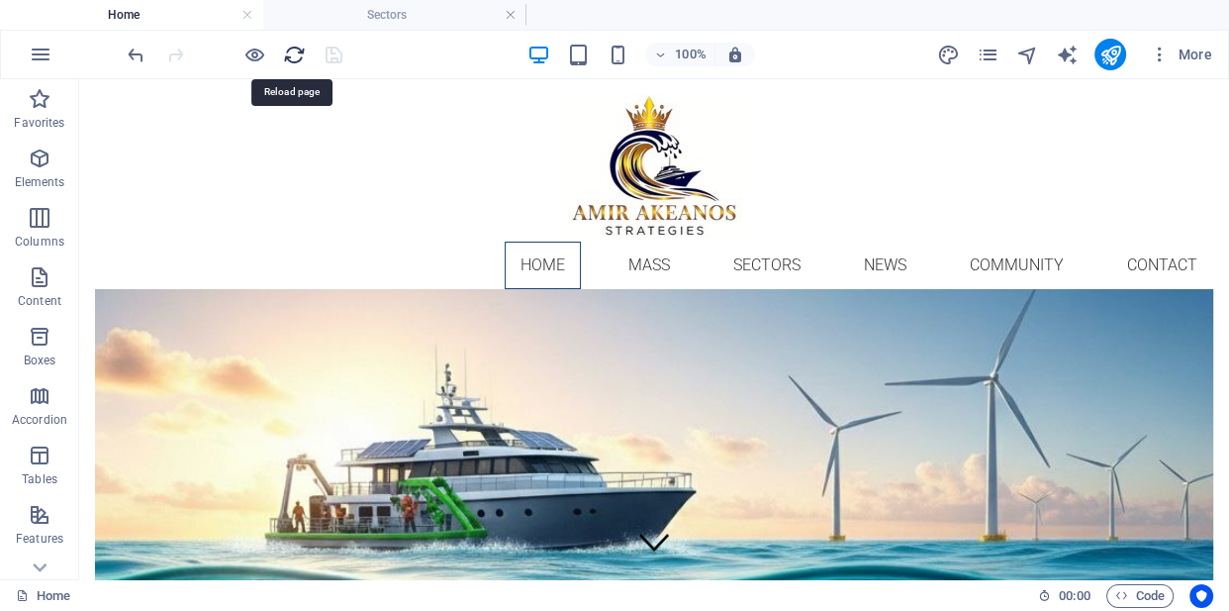
click at [291, 57] on icon "reload" at bounding box center [294, 55] width 23 height 23
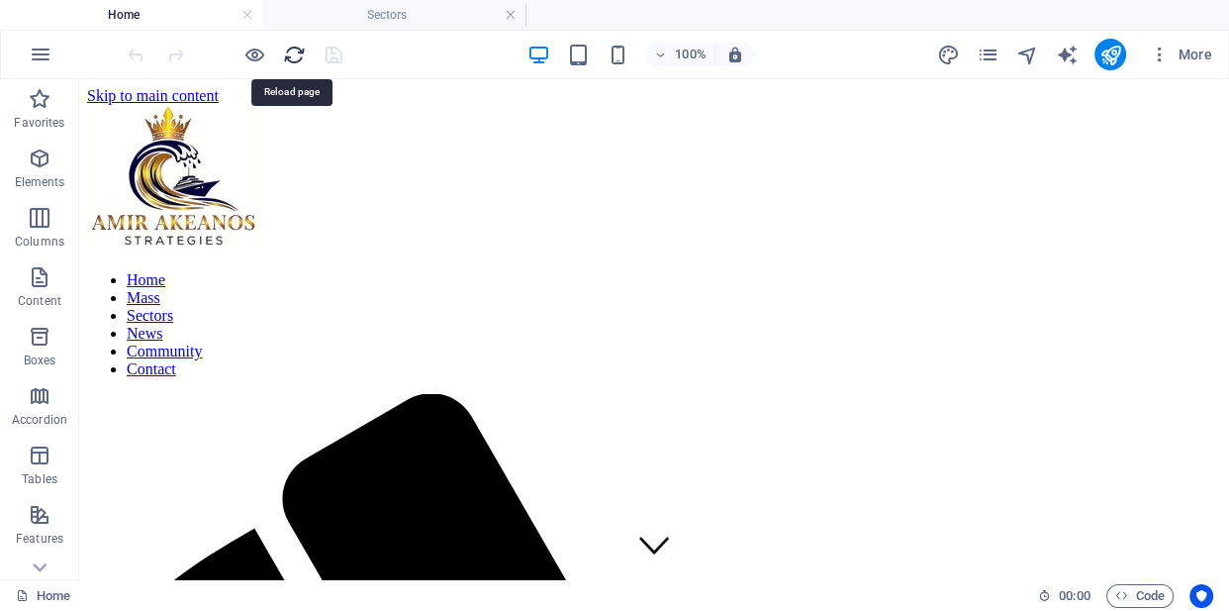
click at [297, 60] on icon "reload" at bounding box center [294, 55] width 23 height 23
click at [42, 282] on icon "button" at bounding box center [40, 277] width 24 height 24
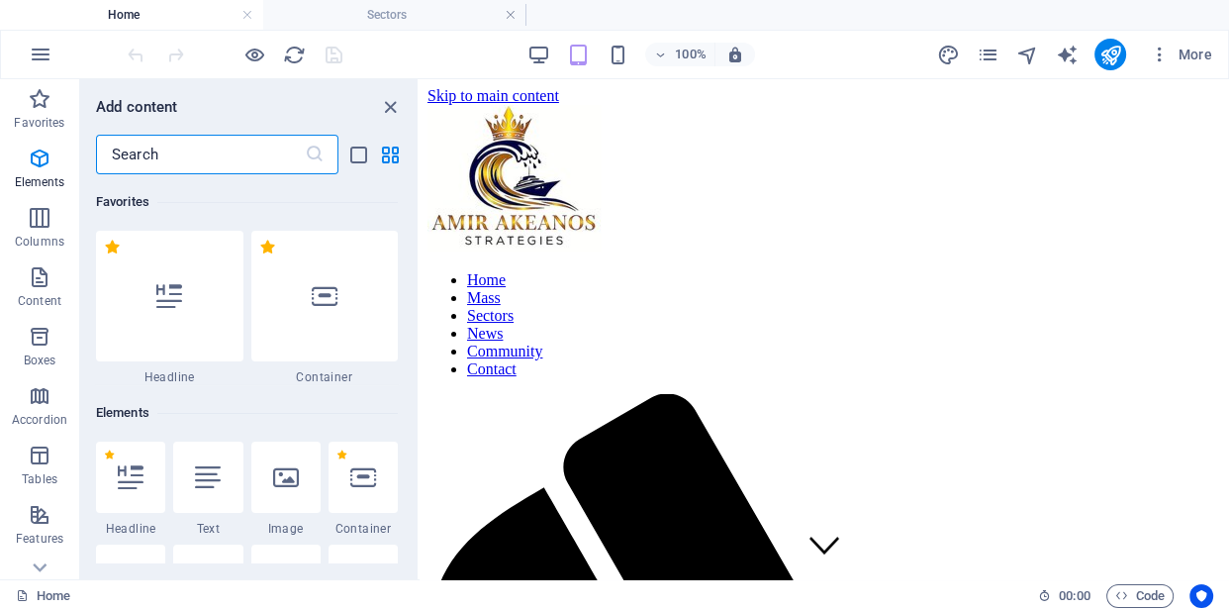
scroll to position [3463, 0]
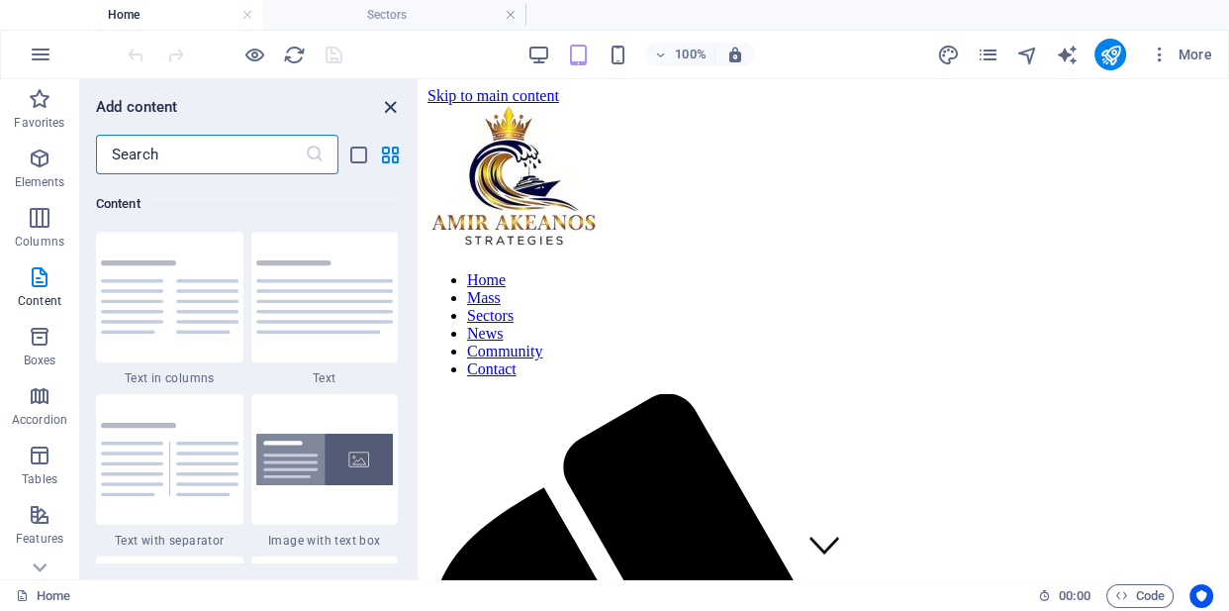
click at [388, 106] on icon "close panel" at bounding box center [390, 107] width 23 height 23
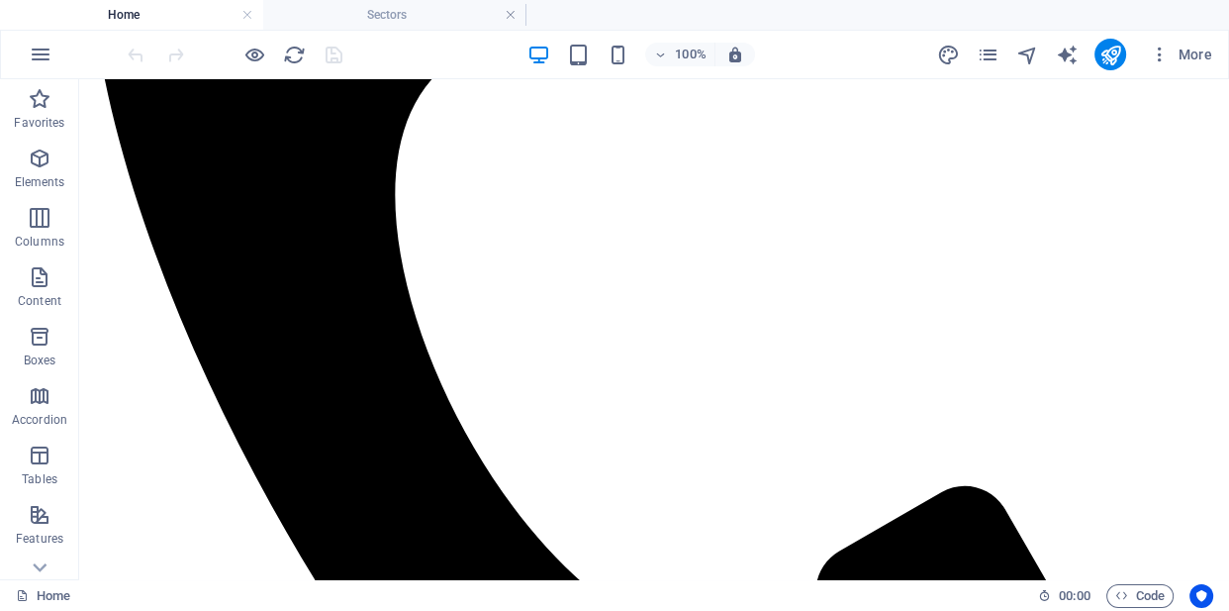
scroll to position [846, 0]
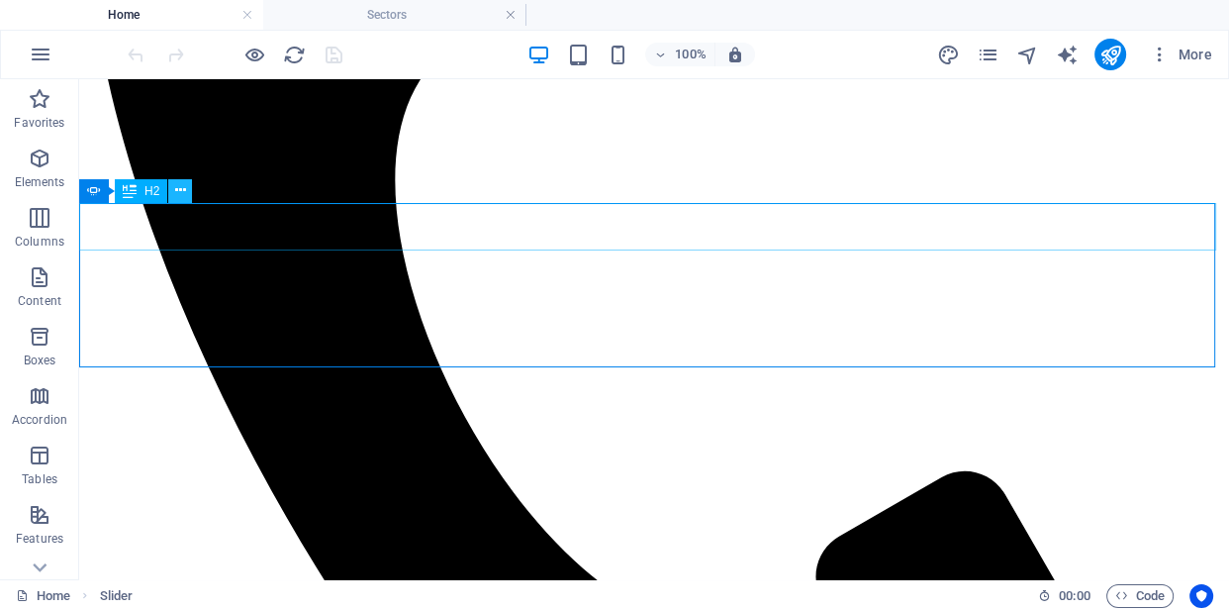
click at [175, 190] on icon at bounding box center [180, 190] width 11 height 21
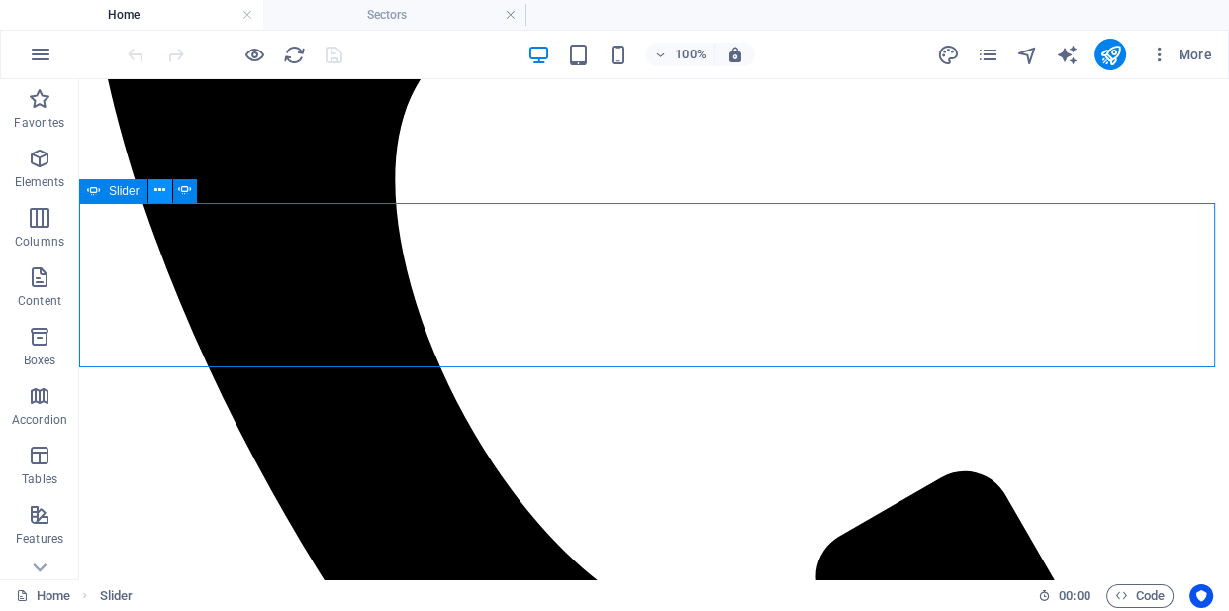
click at [154, 189] on icon at bounding box center [159, 190] width 11 height 21
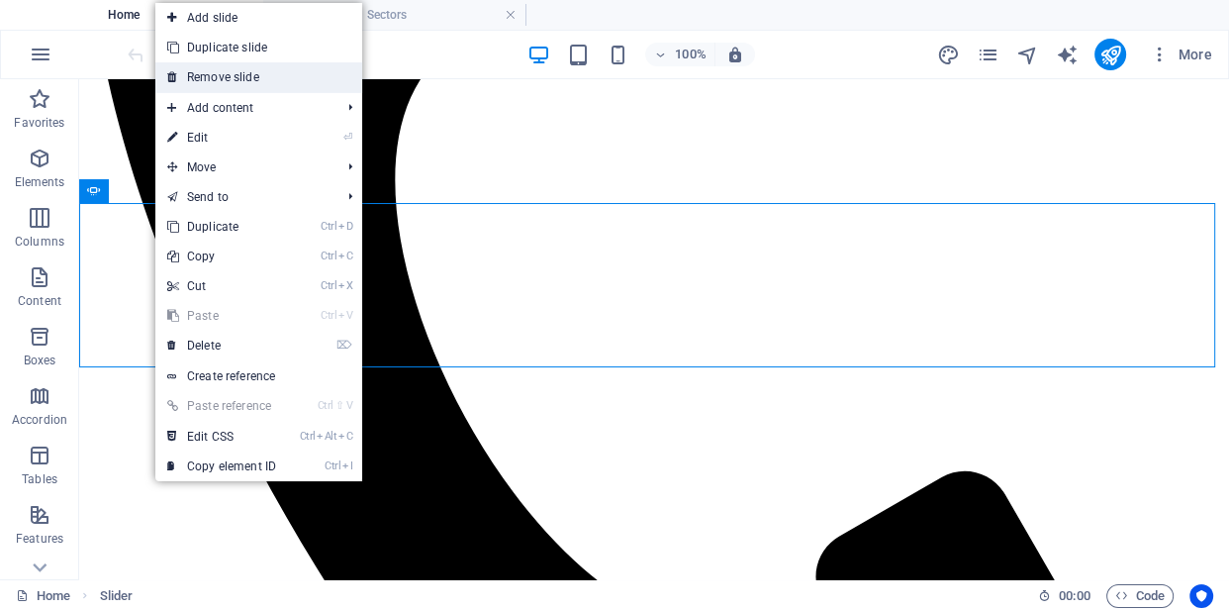
click at [193, 83] on link "Remove slide" at bounding box center [258, 77] width 207 height 30
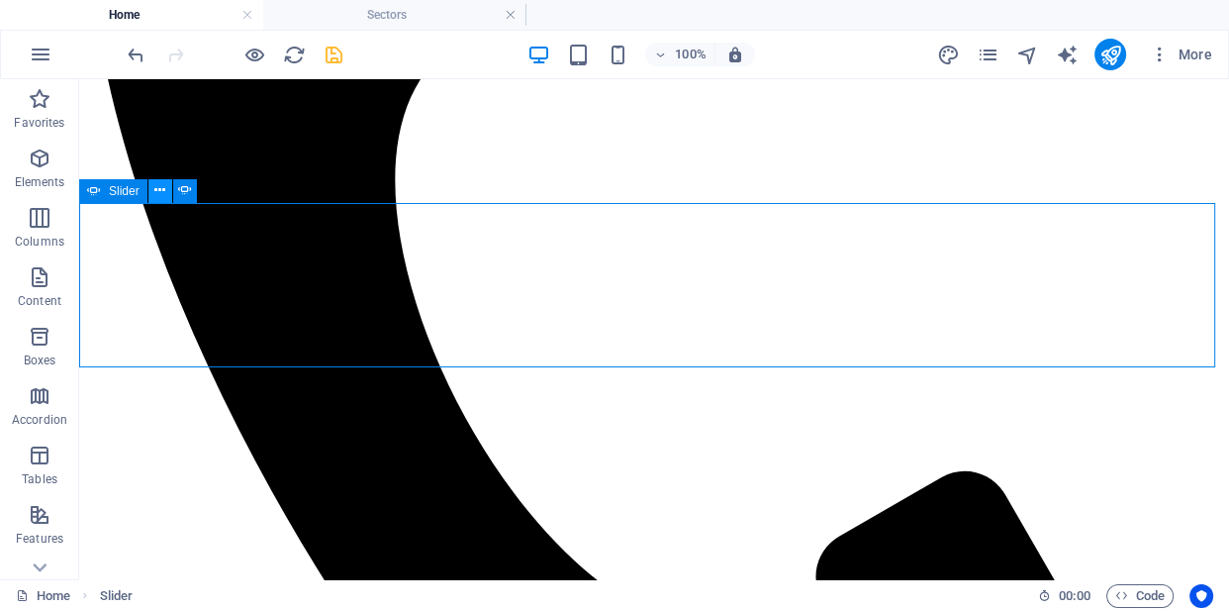
click at [160, 192] on icon at bounding box center [159, 190] width 11 height 21
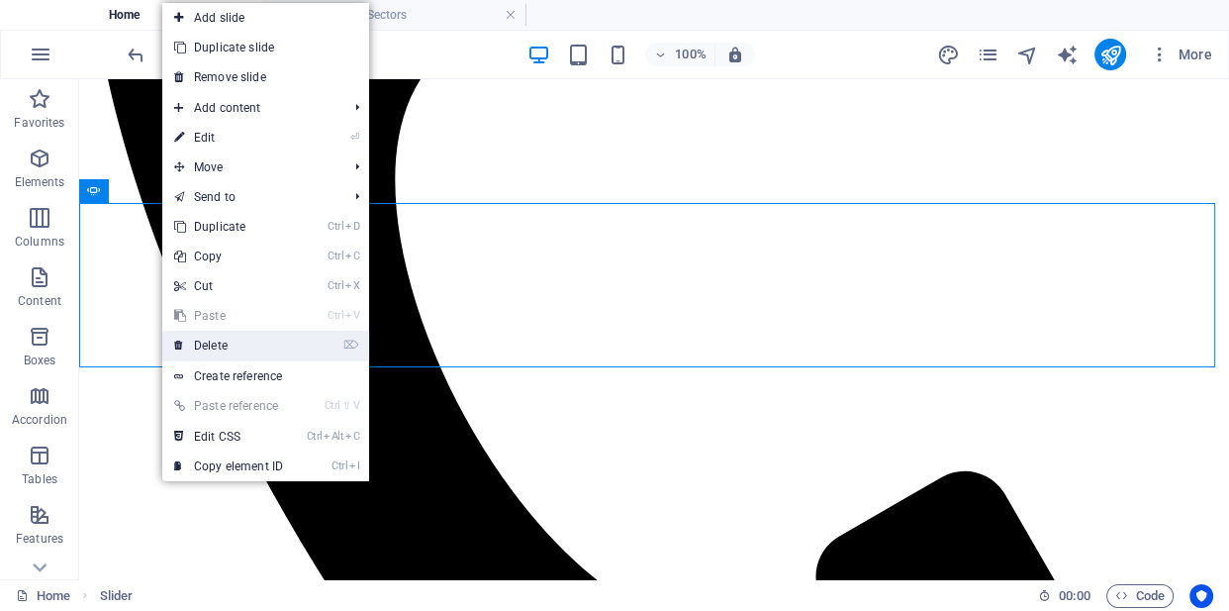
click at [237, 348] on link "⌦ Delete" at bounding box center [228, 346] width 133 height 30
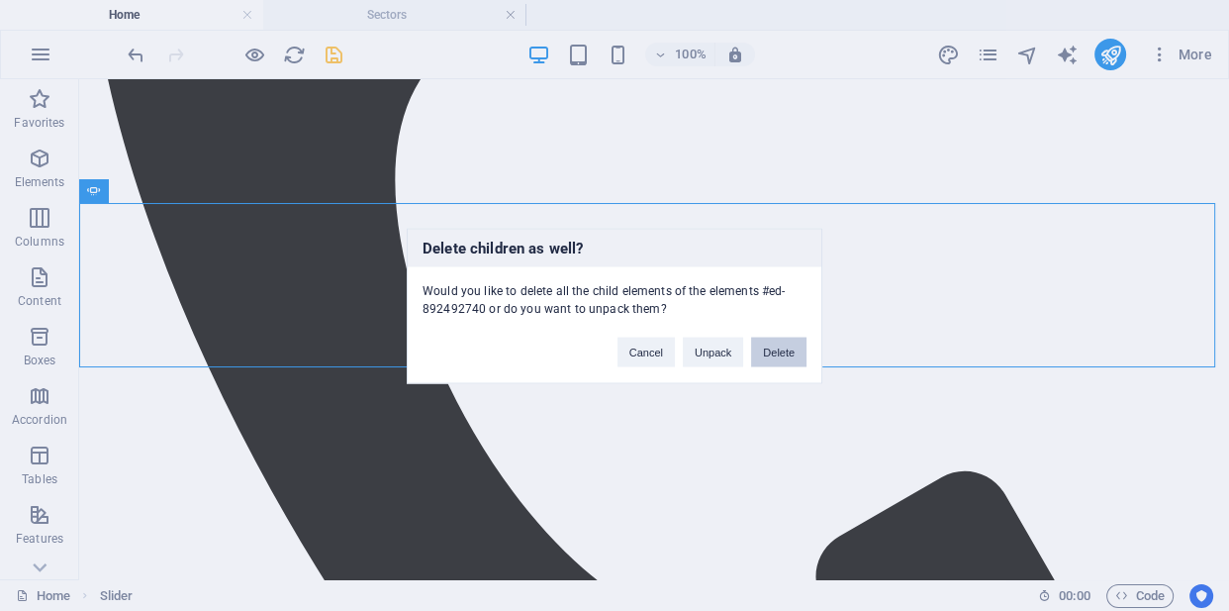
click at [762, 355] on button "Delete" at bounding box center [778, 352] width 55 height 30
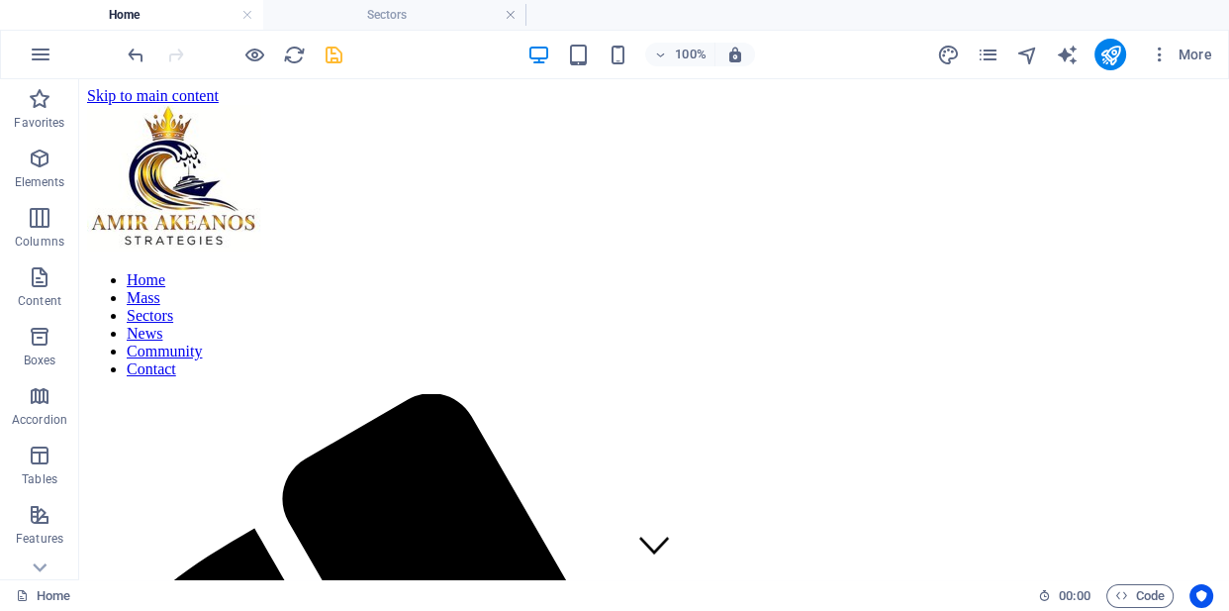
scroll to position [597, 0]
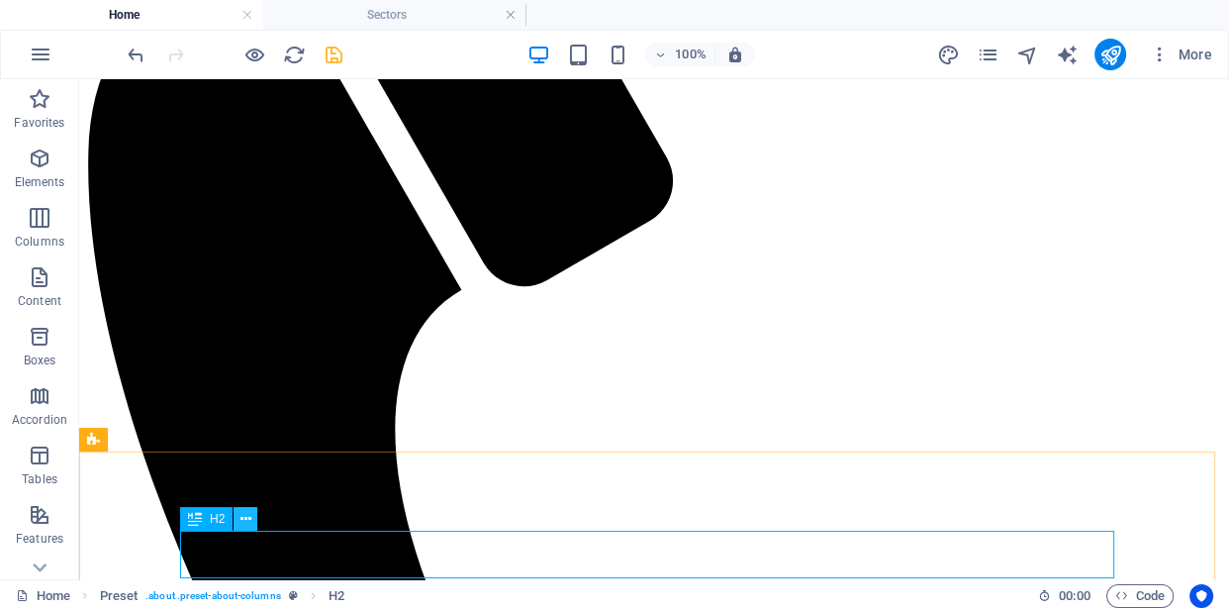
click at [246, 517] on icon at bounding box center [246, 519] width 11 height 21
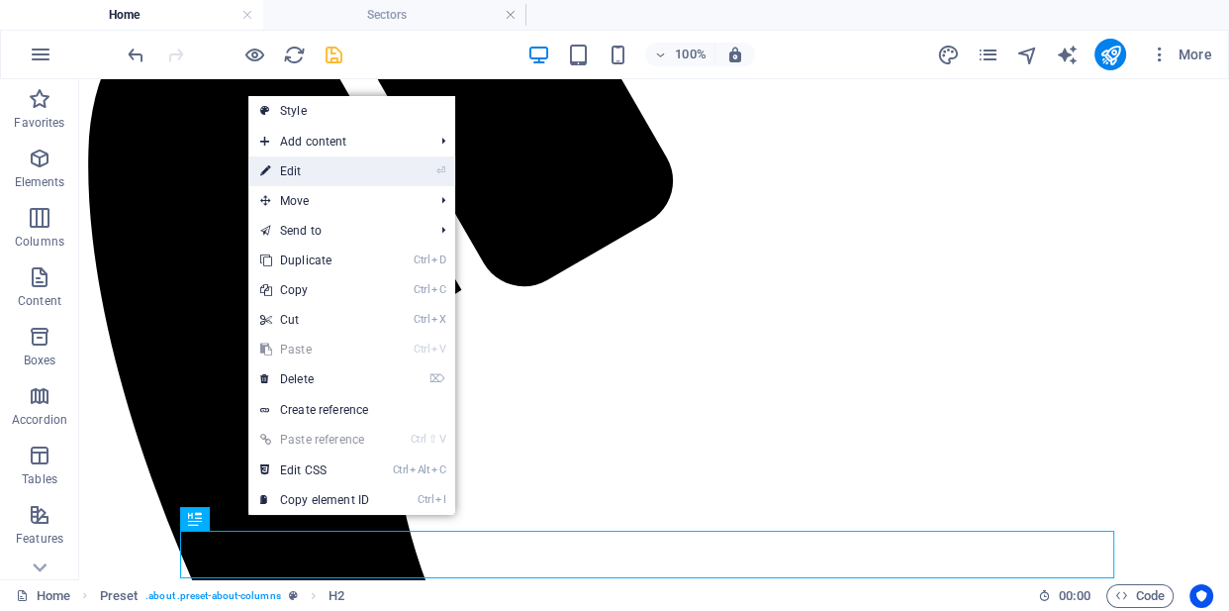
click at [296, 169] on link "⏎ Edit" at bounding box center [314, 171] width 133 height 30
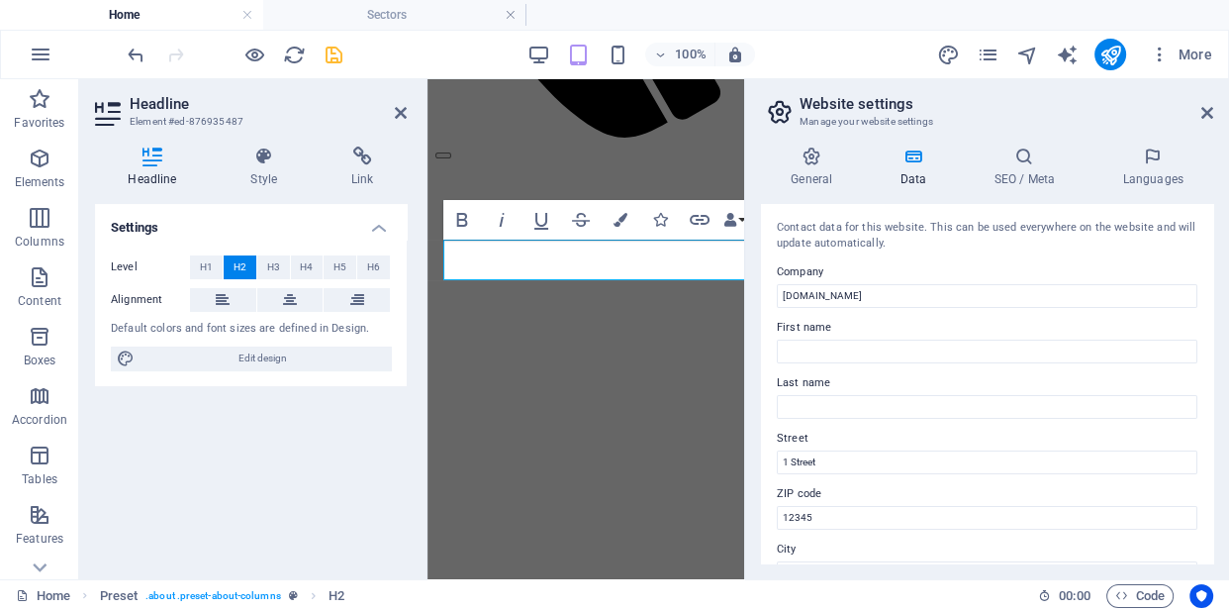
scroll to position [560, 0]
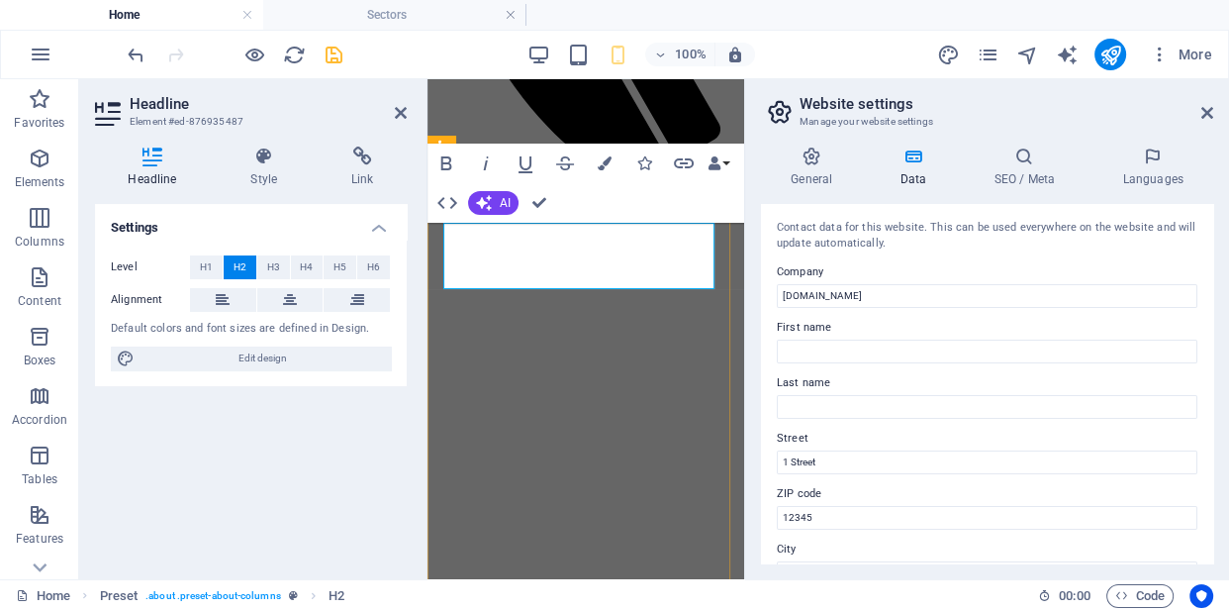
drag, startPoint x: 671, startPoint y: 236, endPoint x: 488, endPoint y: 245, distance: 183.4
click at [600, 164] on icon "button" at bounding box center [605, 163] width 14 height 14
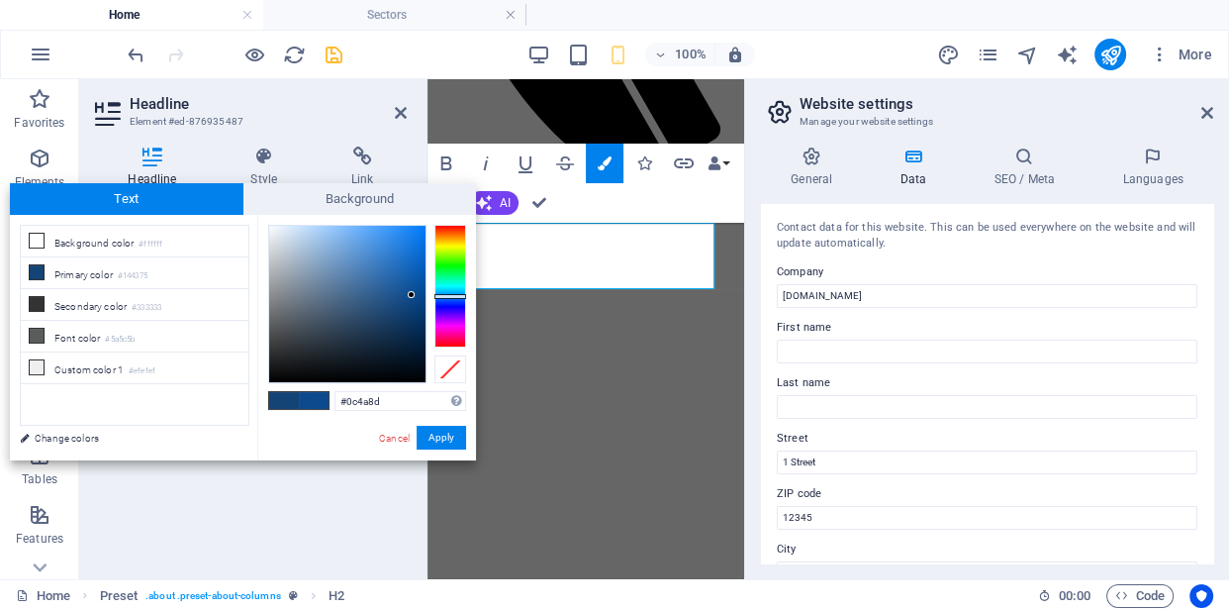
click at [412, 295] on div at bounding box center [347, 304] width 156 height 156
click at [416, 311] on div at bounding box center [347, 304] width 156 height 156
click at [452, 444] on button "Apply" at bounding box center [441, 438] width 49 height 24
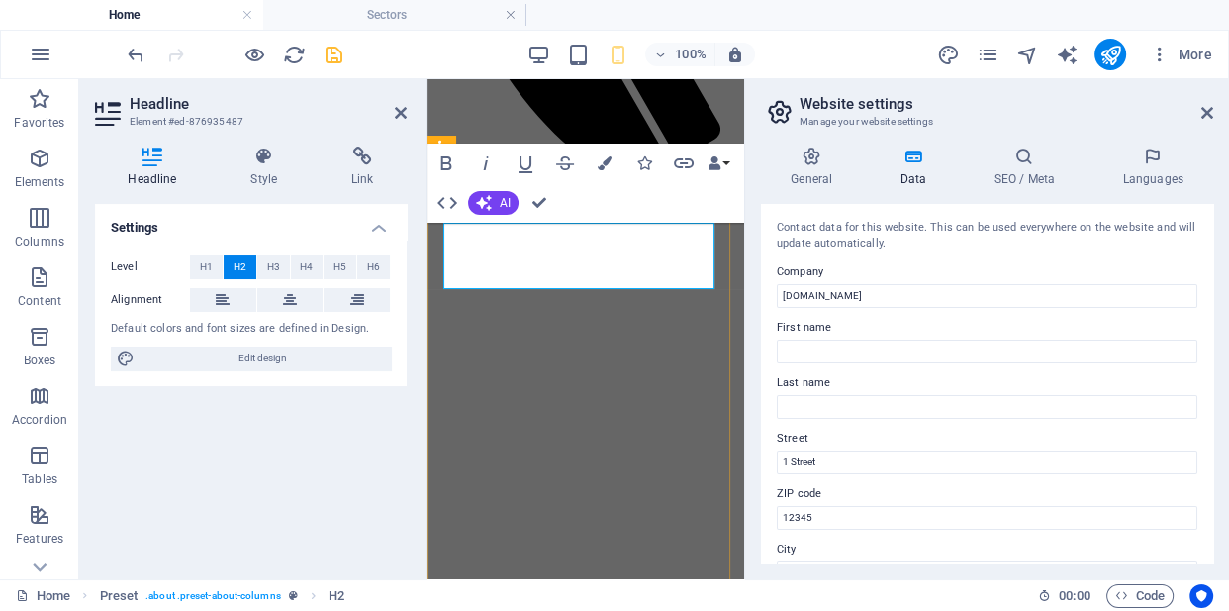
drag, startPoint x: 652, startPoint y: 268, endPoint x: 511, endPoint y: 268, distance: 141.5
click at [604, 164] on icon "button" at bounding box center [605, 163] width 14 height 14
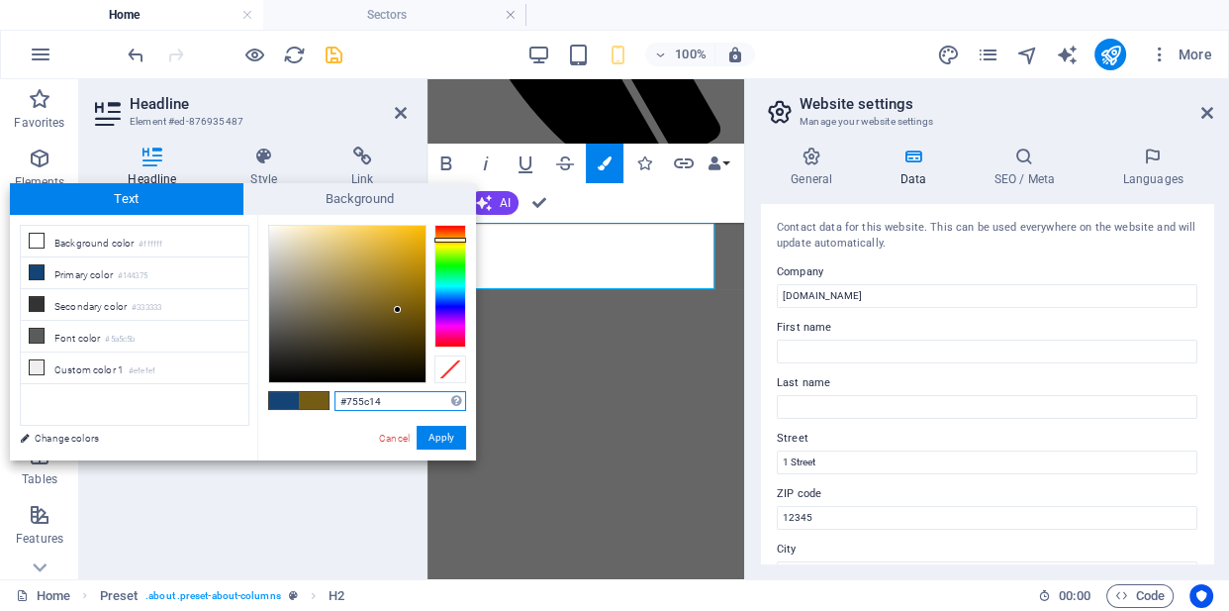
click at [442, 240] on div at bounding box center [451, 286] width 32 height 123
click at [408, 308] on div at bounding box center [347, 304] width 156 height 156
click at [413, 297] on div at bounding box center [347, 304] width 156 height 156
click at [417, 287] on div at bounding box center [347, 304] width 156 height 156
click at [444, 435] on button "Apply" at bounding box center [441, 438] width 49 height 24
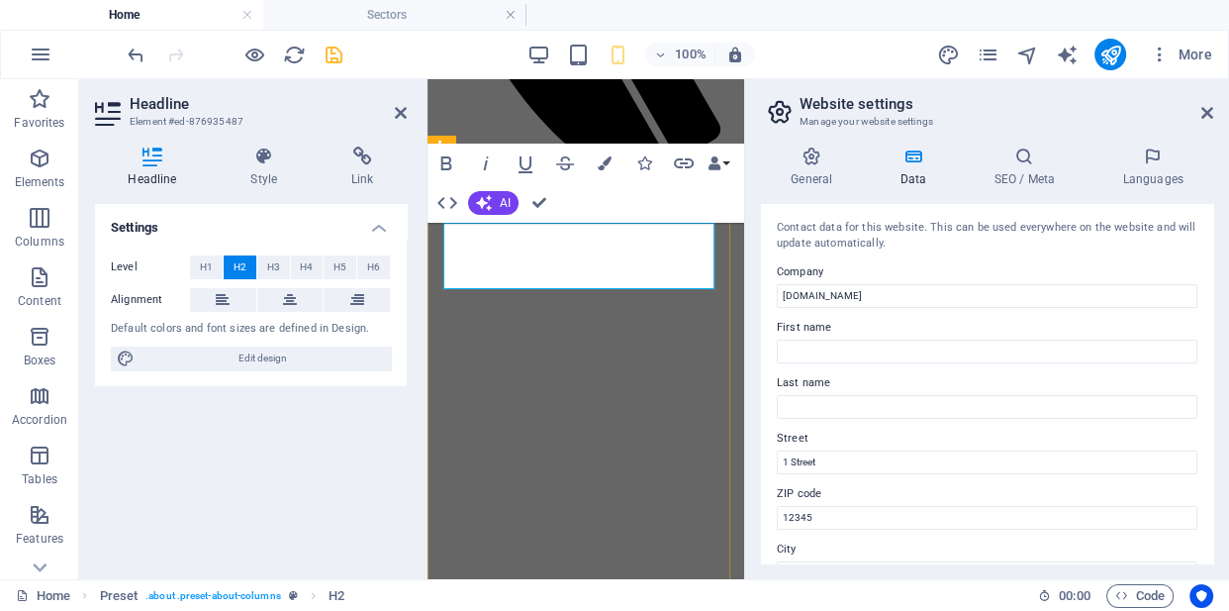
drag, startPoint x: 666, startPoint y: 237, endPoint x: 495, endPoint y: 237, distance: 171.2
click at [604, 158] on icon "button" at bounding box center [605, 163] width 14 height 14
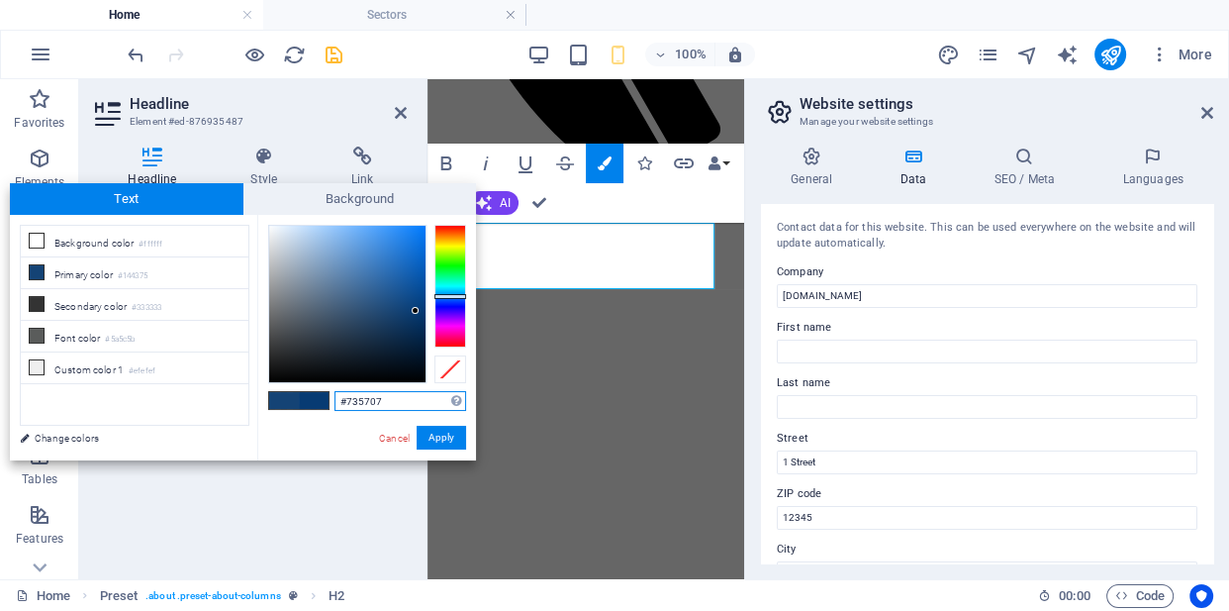
click at [440, 240] on div at bounding box center [451, 286] width 32 height 123
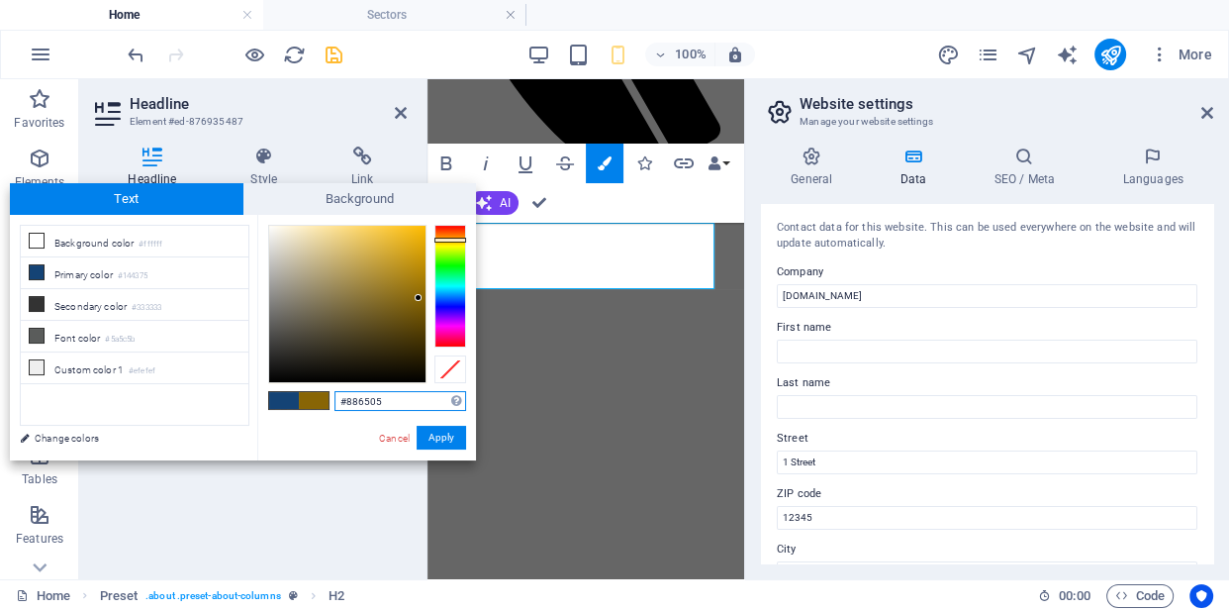
click at [419, 298] on div at bounding box center [347, 304] width 156 height 156
click at [439, 431] on button "Apply" at bounding box center [441, 438] width 49 height 24
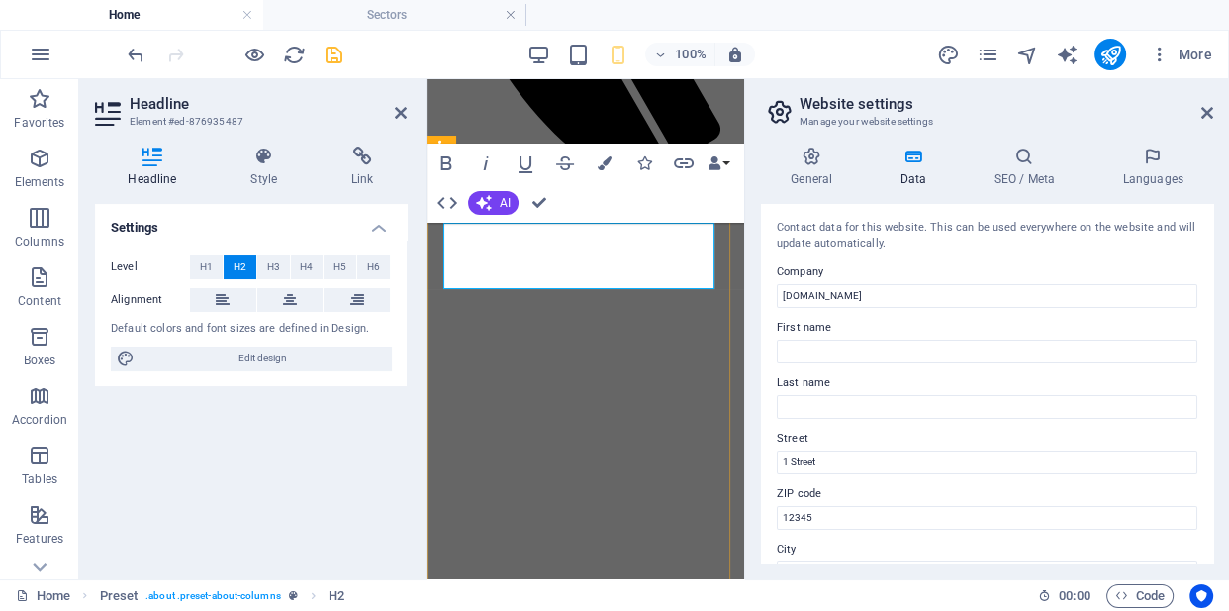
drag, startPoint x: 655, startPoint y: 270, endPoint x: 503, endPoint y: 273, distance: 152.5
click at [606, 164] on icon "button" at bounding box center [605, 163] width 14 height 14
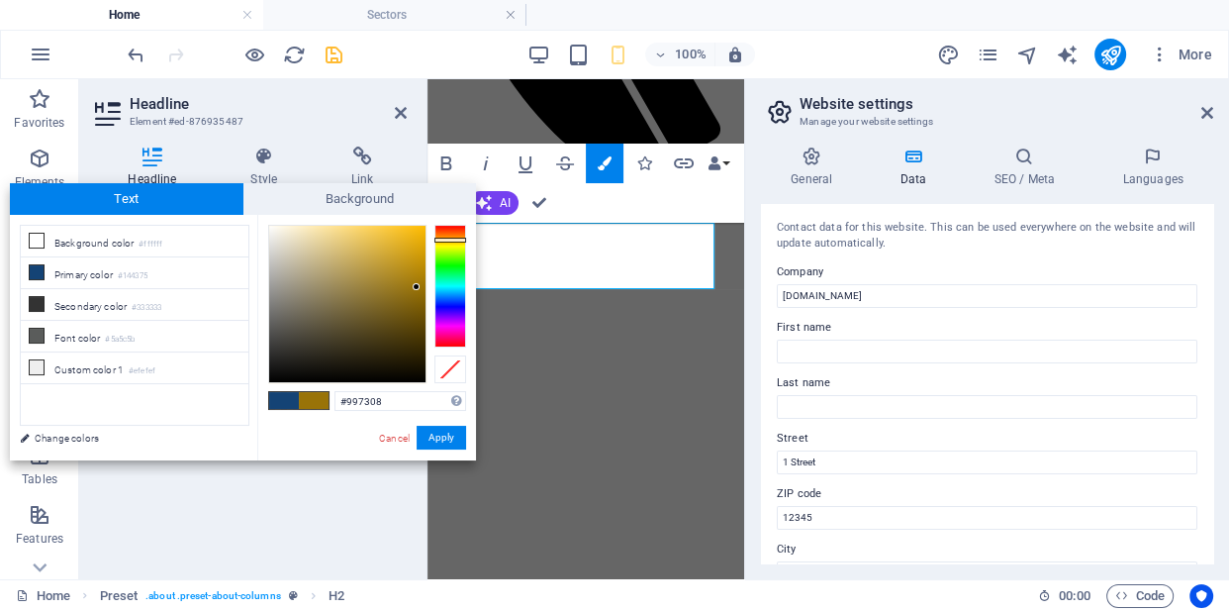
click at [290, 392] on span at bounding box center [284, 400] width 30 height 17
type input "#144375"
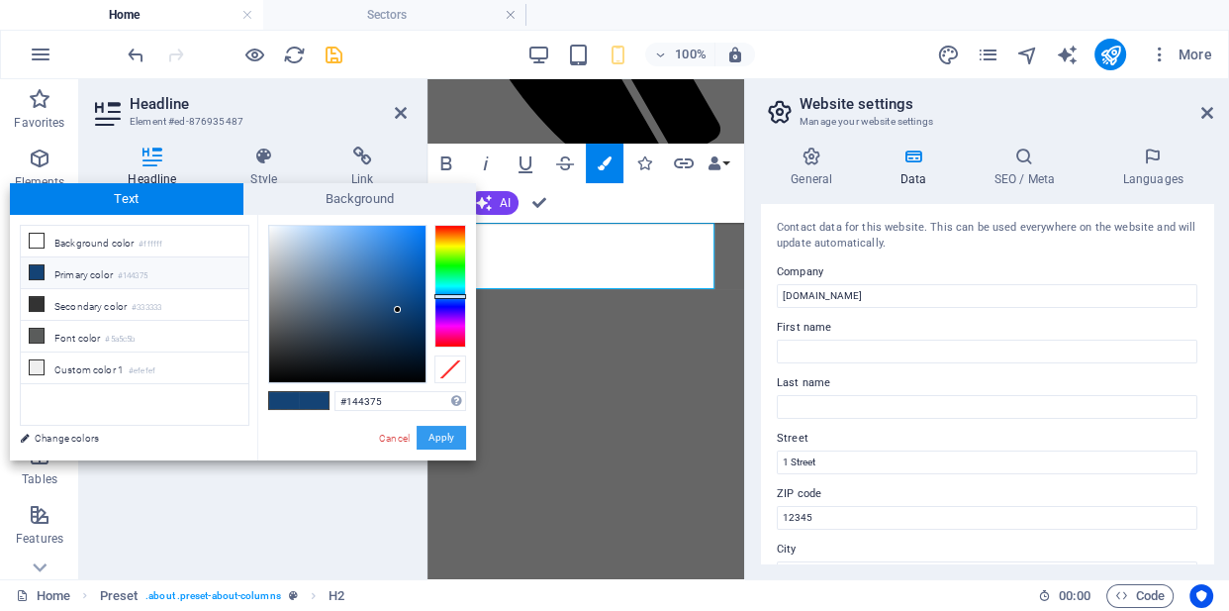
click at [443, 435] on button "Apply" at bounding box center [441, 438] width 49 height 24
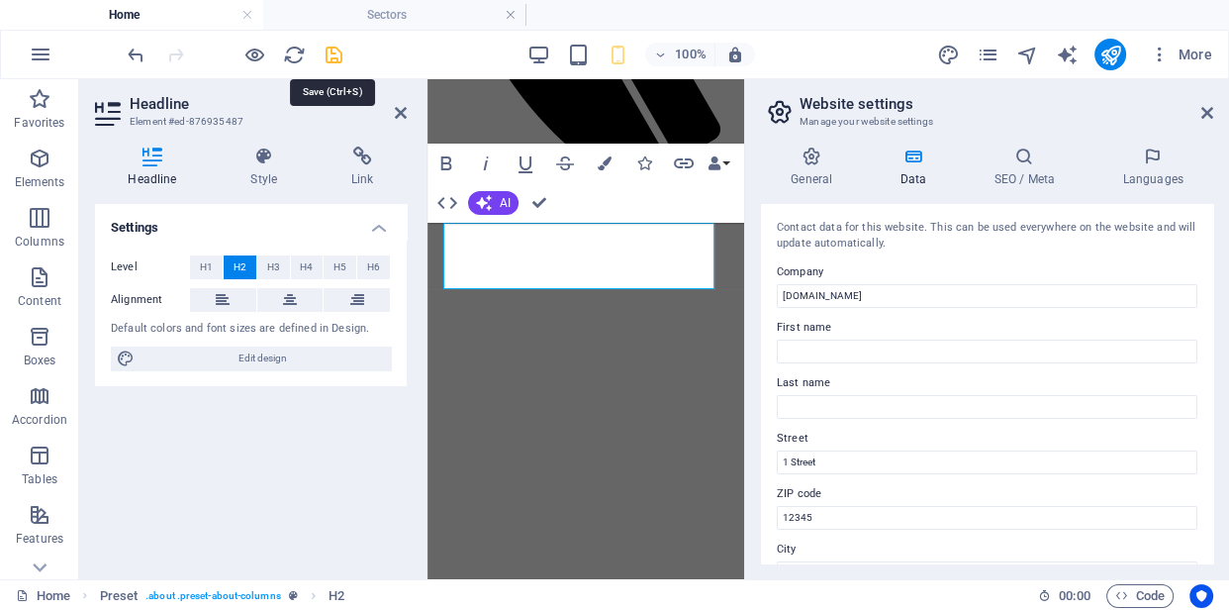
click at [334, 59] on icon "save" at bounding box center [334, 55] width 23 height 23
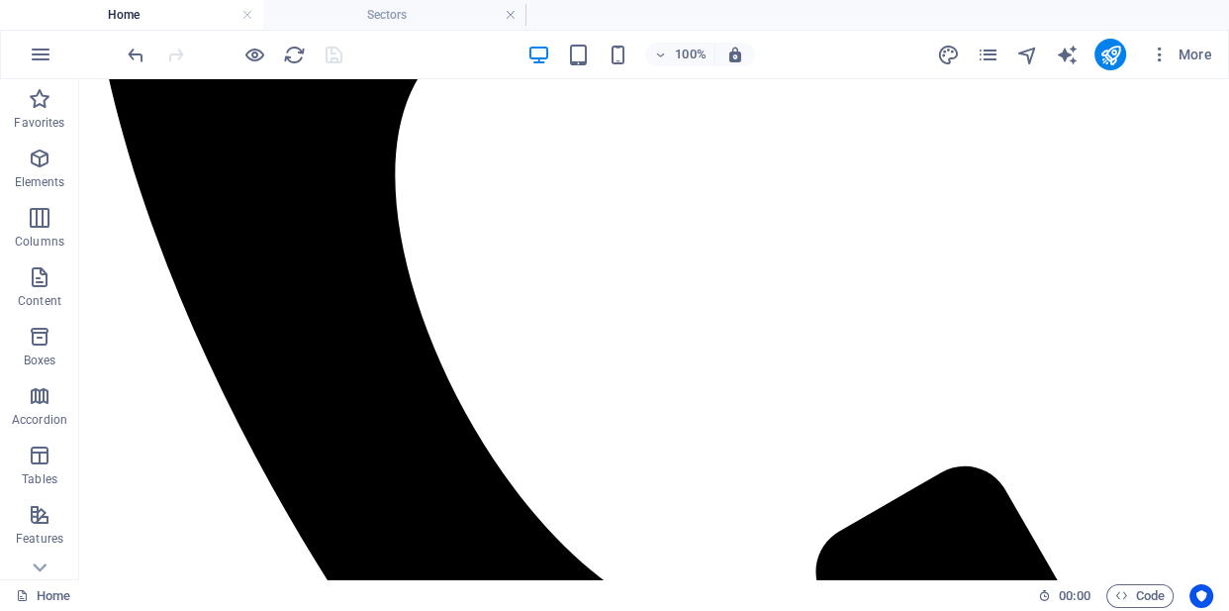
scroll to position [859, 0]
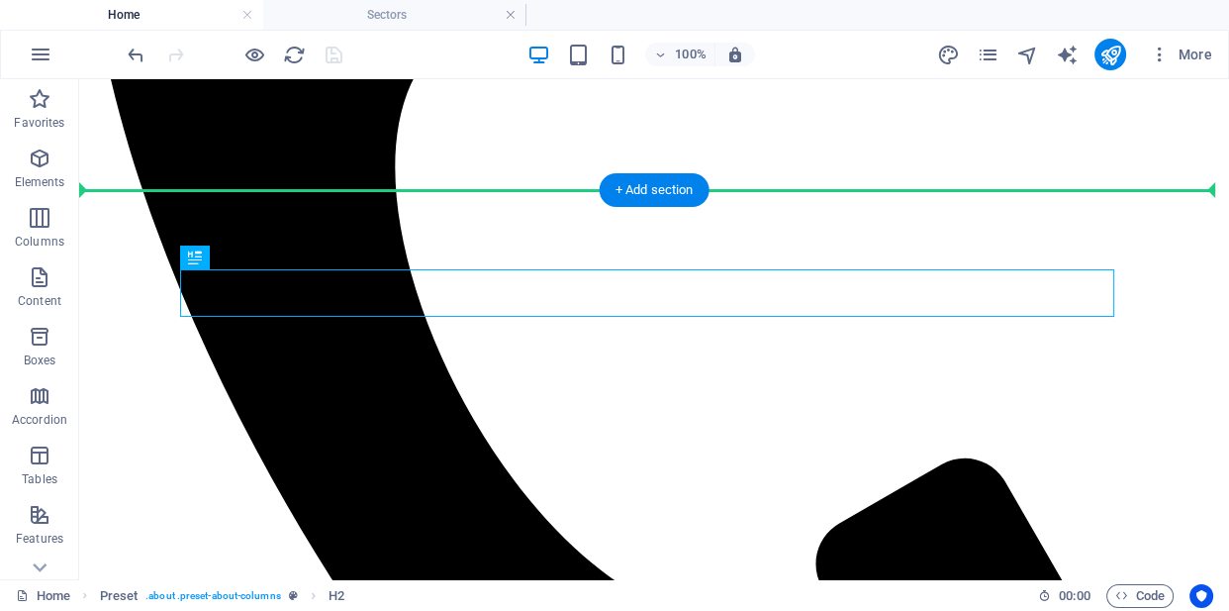
drag, startPoint x: 492, startPoint y: 287, endPoint x: 496, endPoint y: 260, distance: 27.0
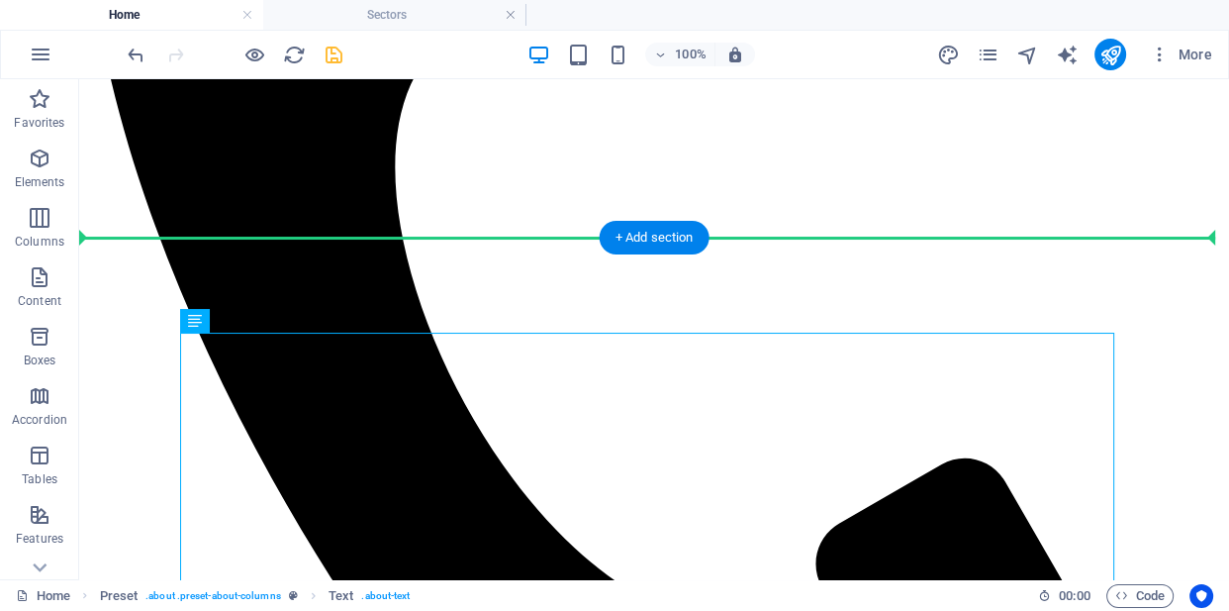
drag, startPoint x: 528, startPoint y: 394, endPoint x: 519, endPoint y: 294, distance: 100.4
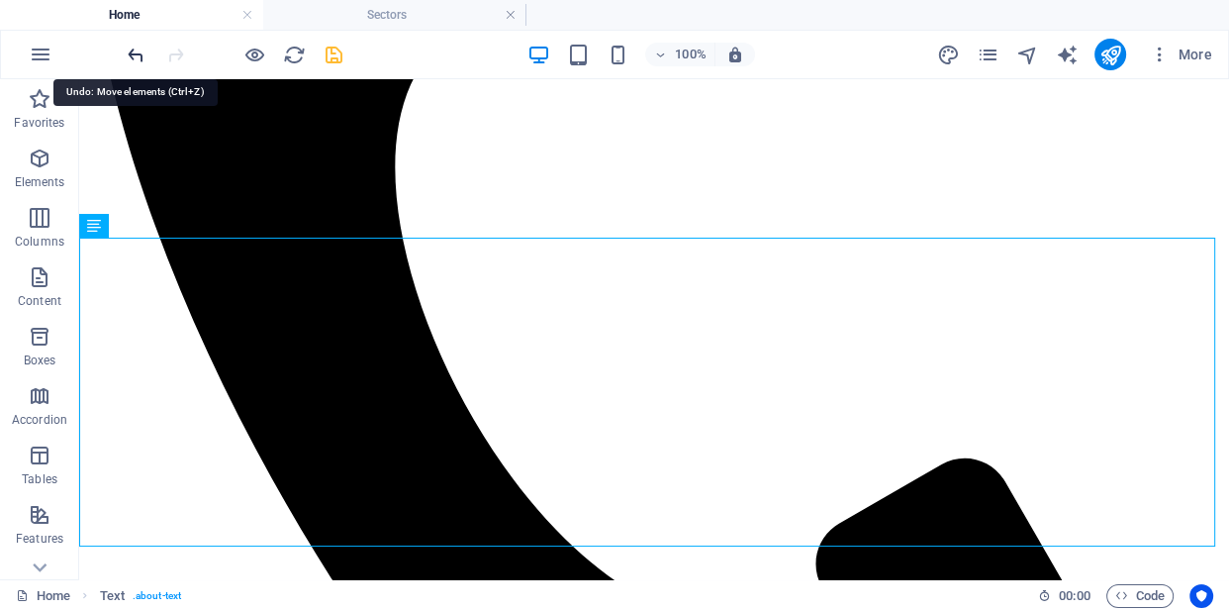
click at [138, 55] on icon "undo" at bounding box center [136, 55] width 23 height 23
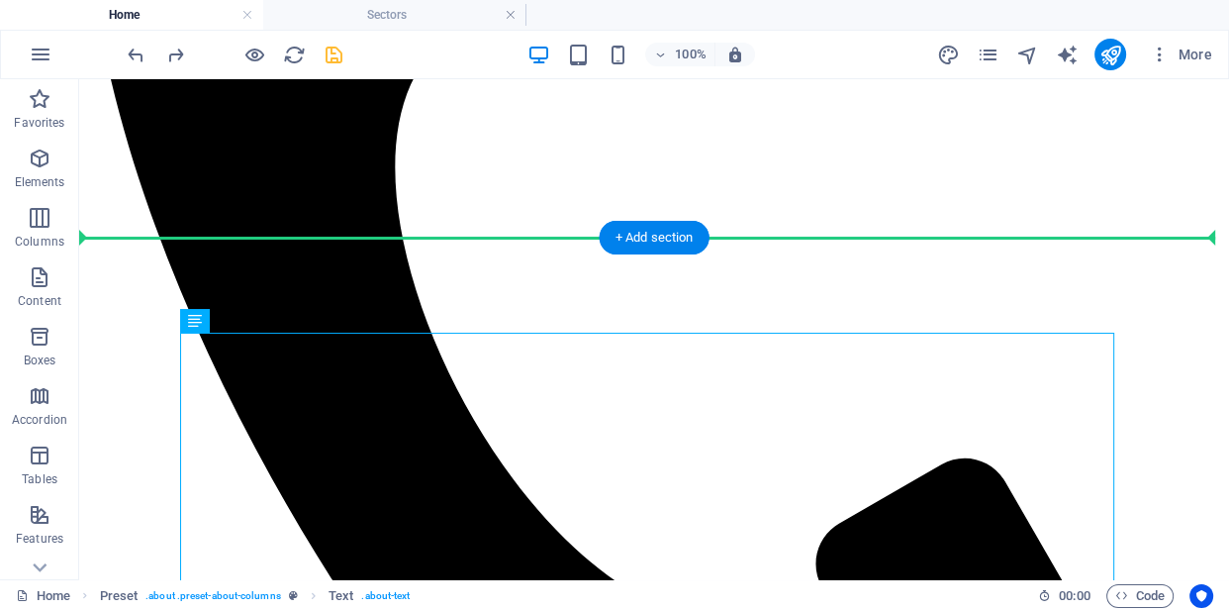
drag, startPoint x: 652, startPoint y: 380, endPoint x: 704, endPoint y: 287, distance: 106.3
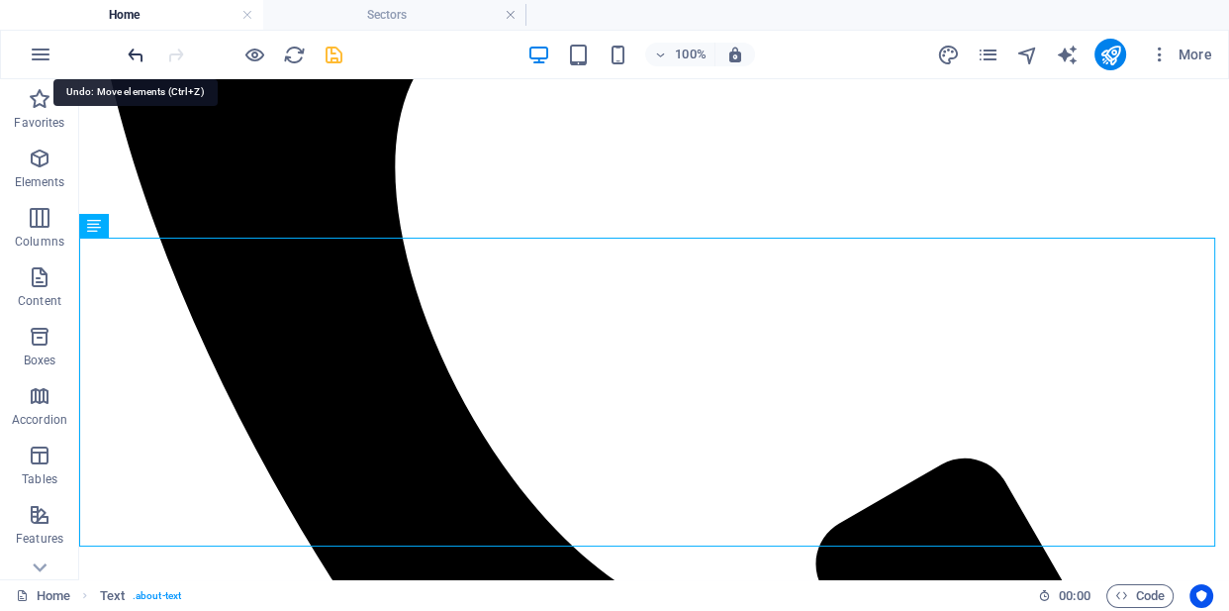
click at [138, 57] on icon "undo" at bounding box center [136, 55] width 23 height 23
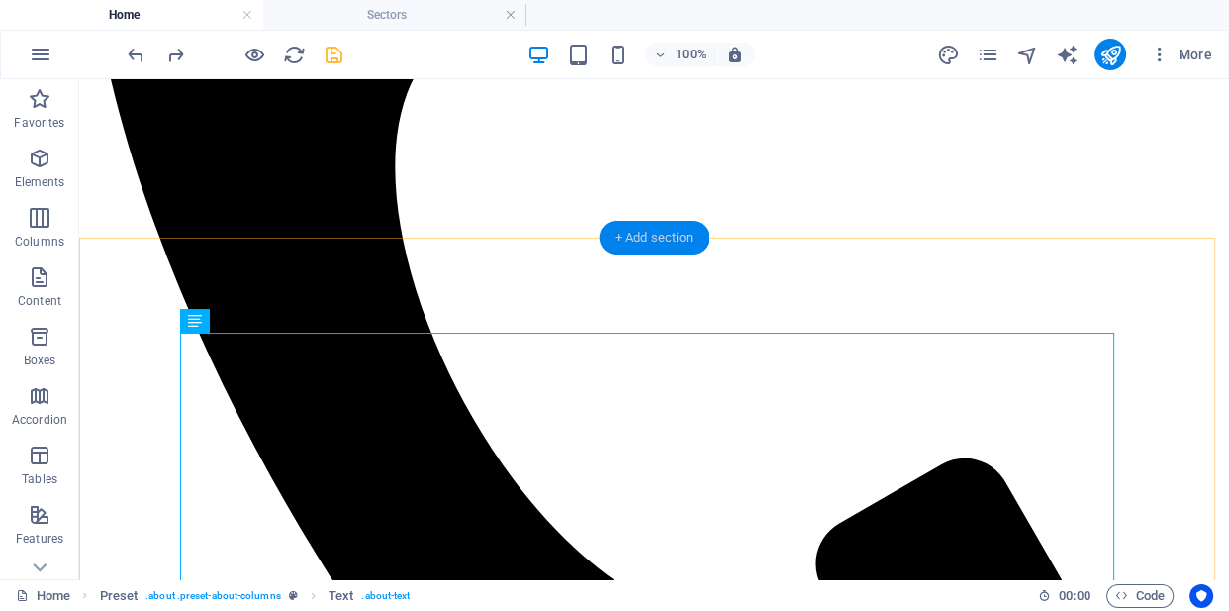
click at [621, 240] on div "+ Add section" at bounding box center [655, 238] width 110 height 34
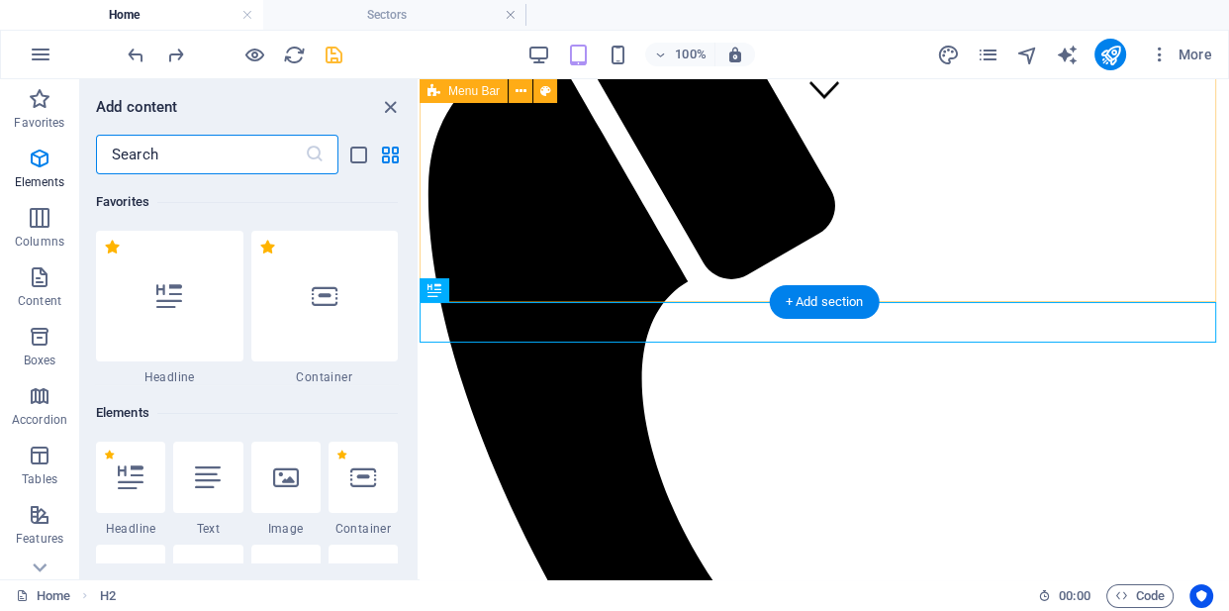
scroll to position [3463, 0]
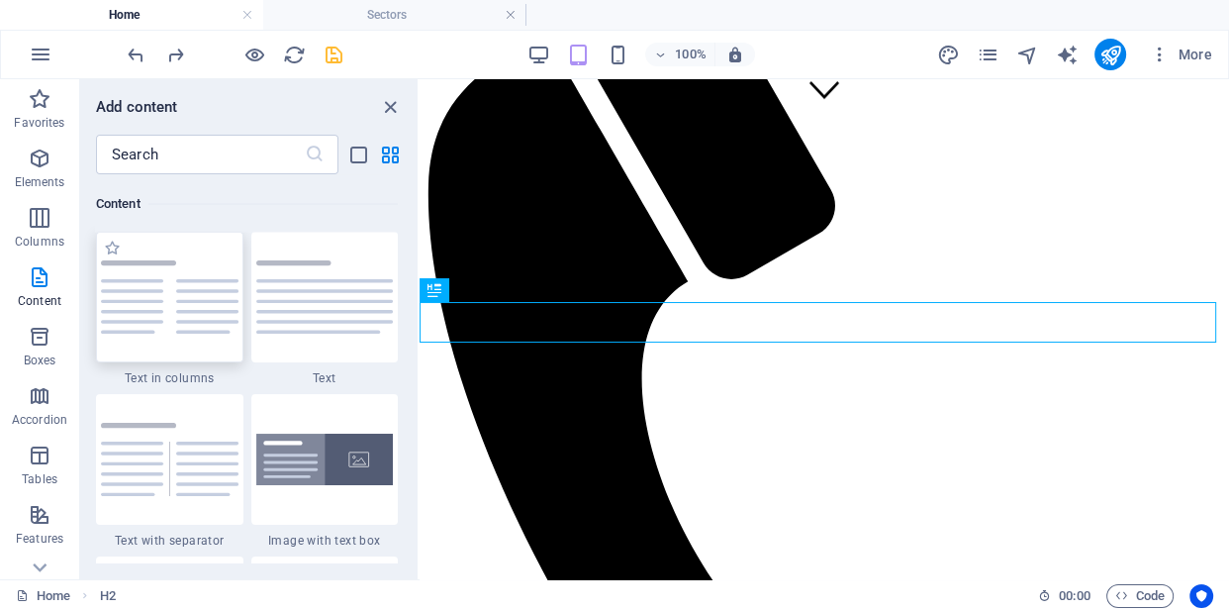
click at [178, 318] on img at bounding box center [170, 296] width 138 height 73
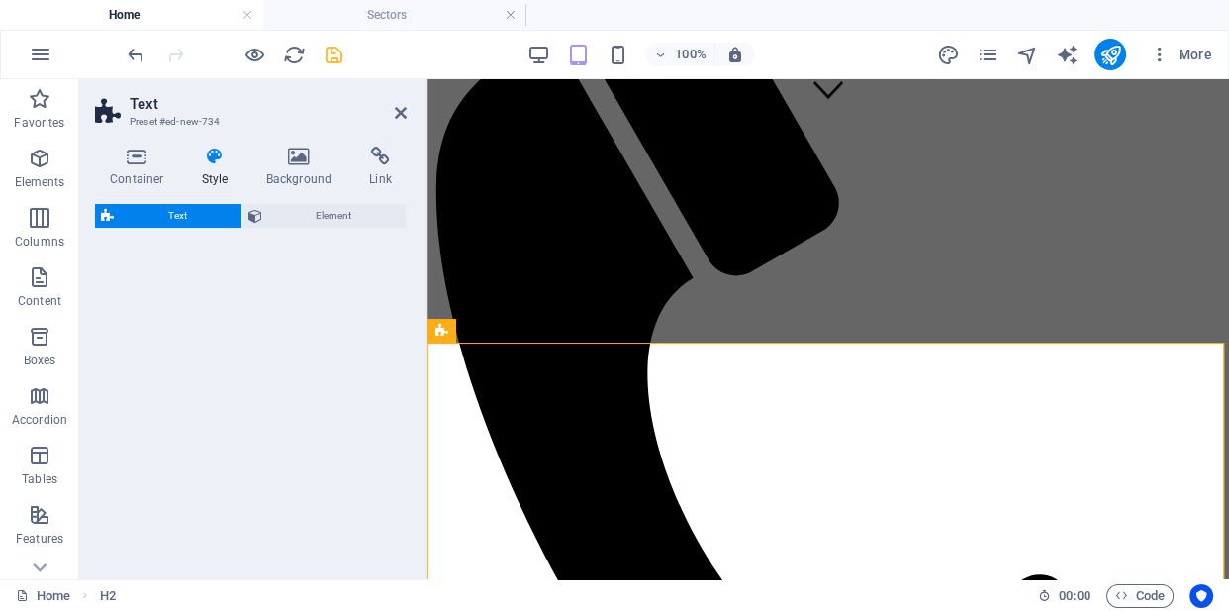
select select "rem"
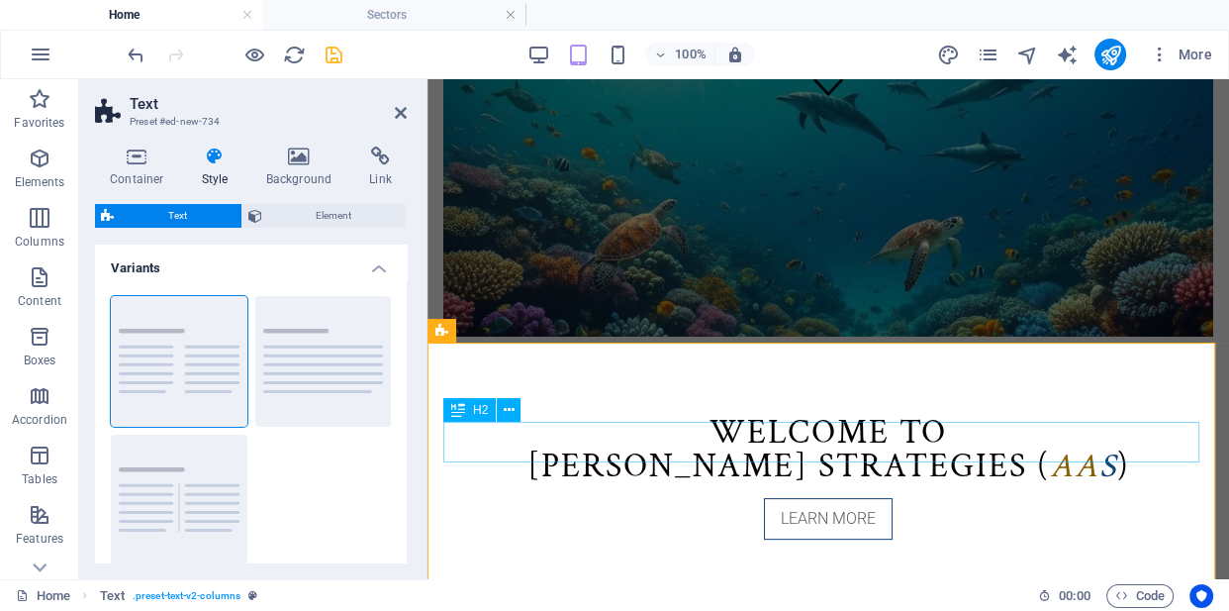
click at [510, 408] on icon at bounding box center [509, 410] width 11 height 21
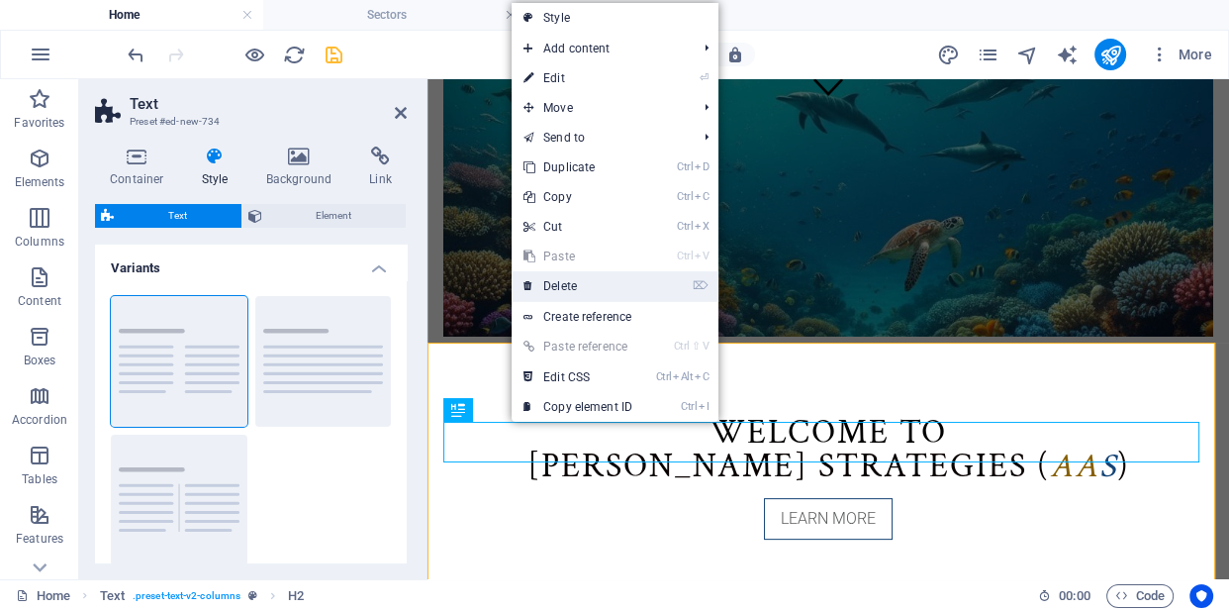
click at [554, 280] on link "⌦ Delete" at bounding box center [578, 286] width 133 height 30
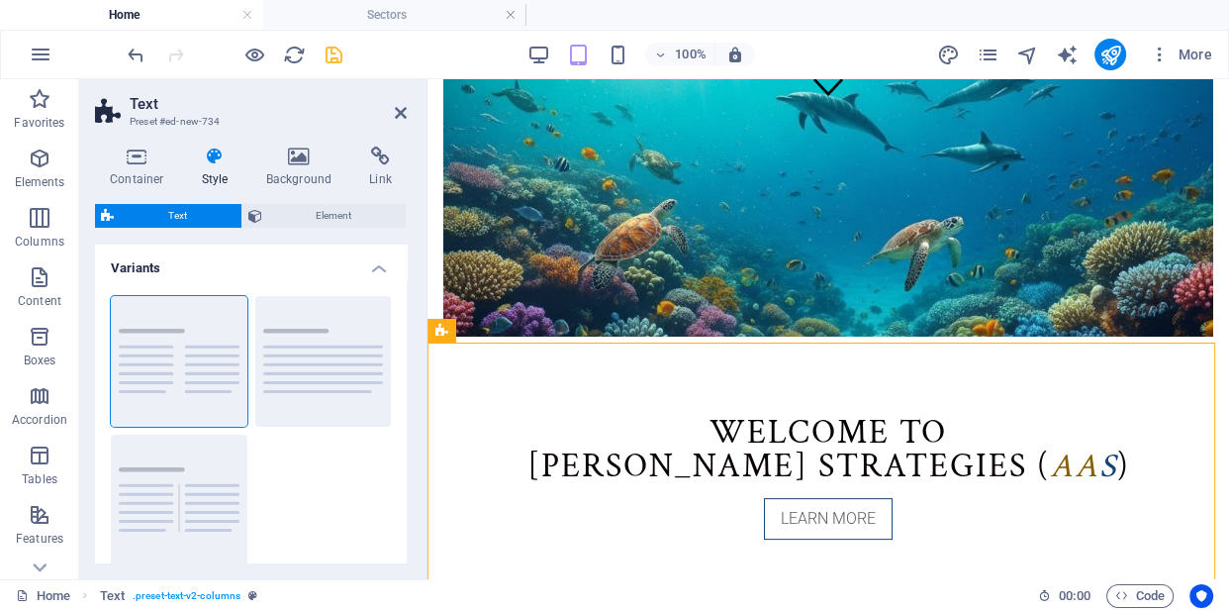
drag, startPoint x: 782, startPoint y: 451, endPoint x: 776, endPoint y: 349, distance: 102.1
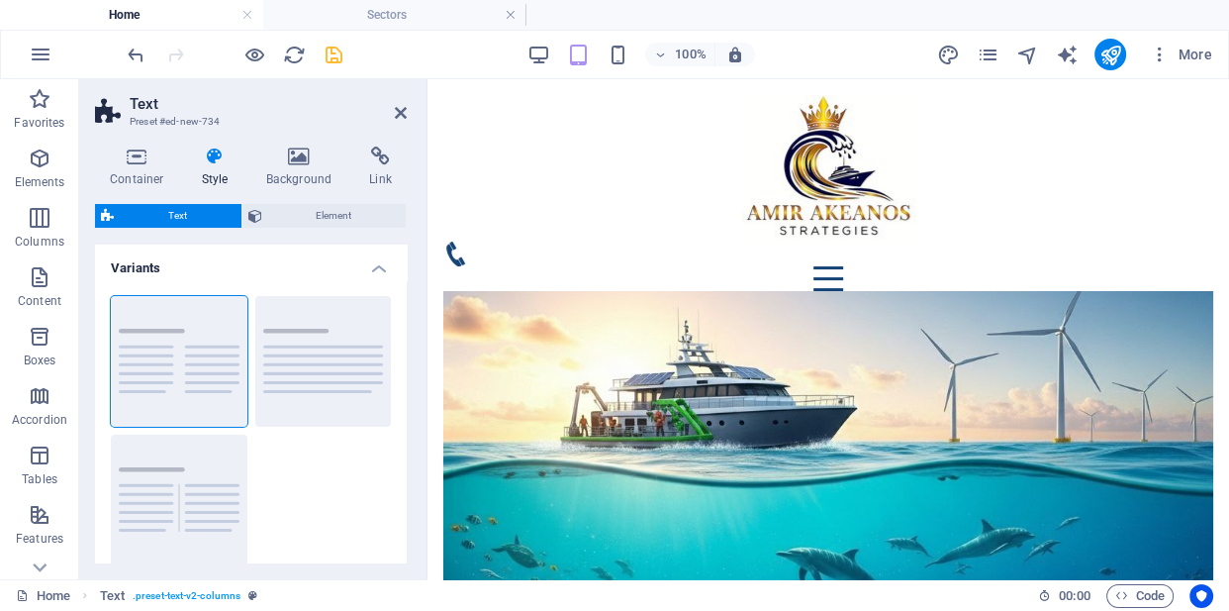
scroll to position [2678, 0]
click at [396, 108] on icon at bounding box center [401, 113] width 12 height 16
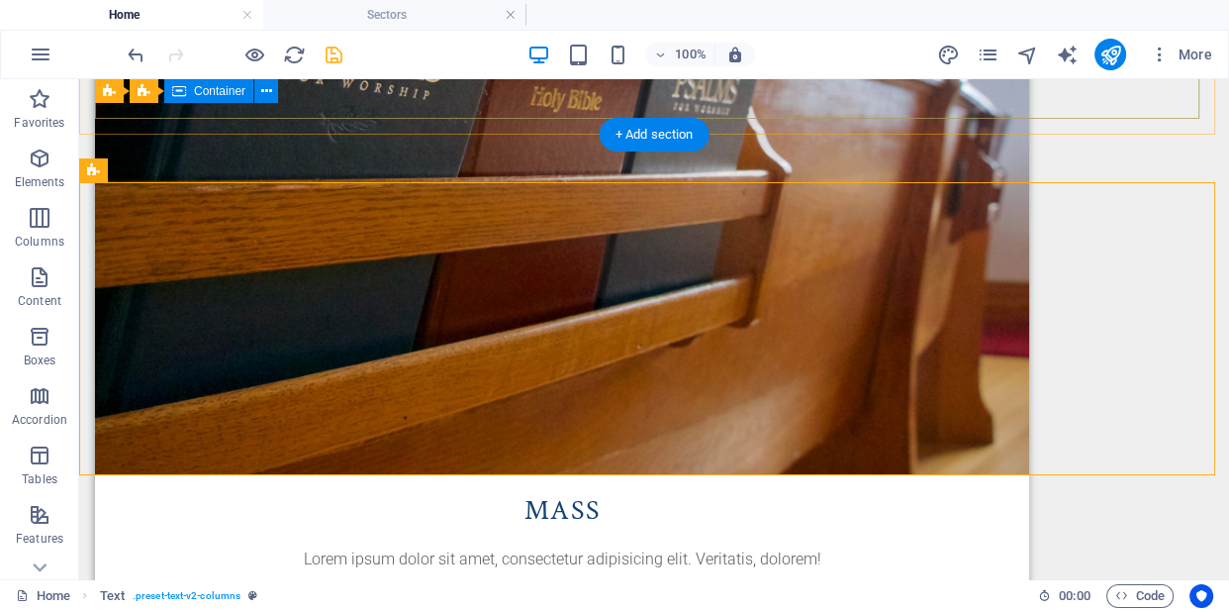
scroll to position [914, 0]
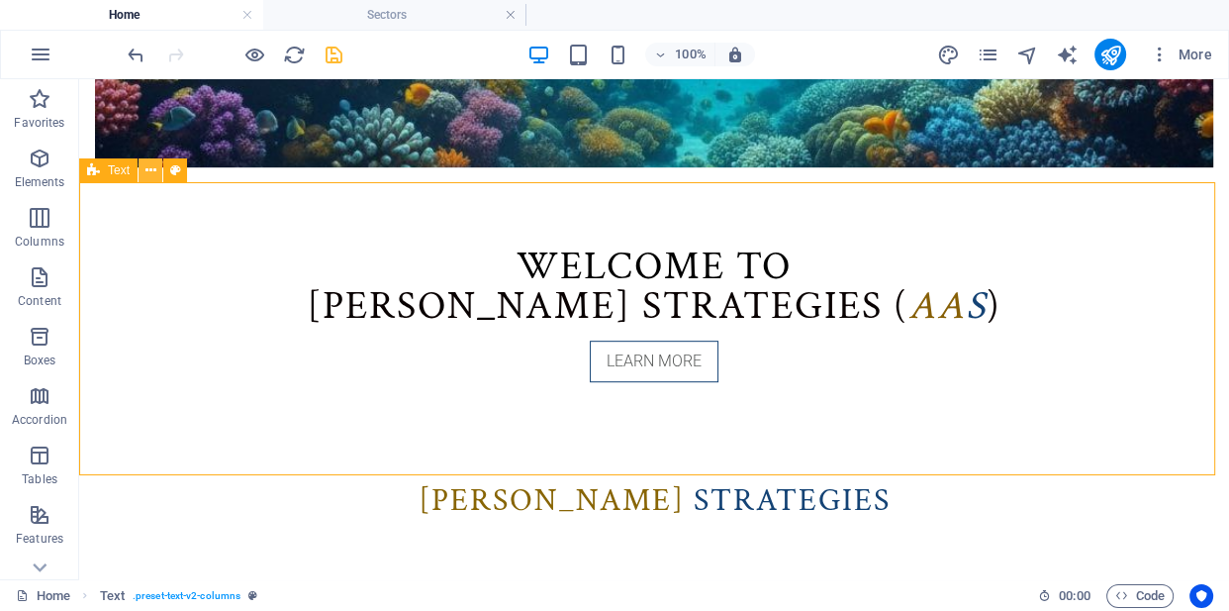
click at [151, 170] on icon at bounding box center [151, 170] width 11 height 21
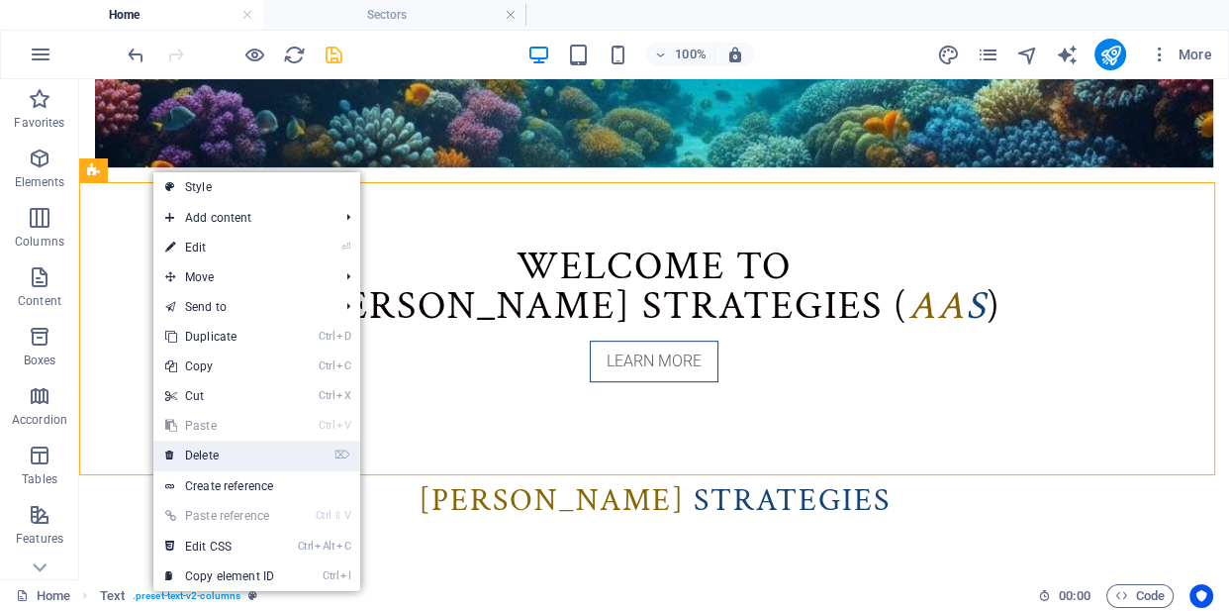
click at [211, 452] on link "⌦ Delete" at bounding box center [219, 455] width 133 height 30
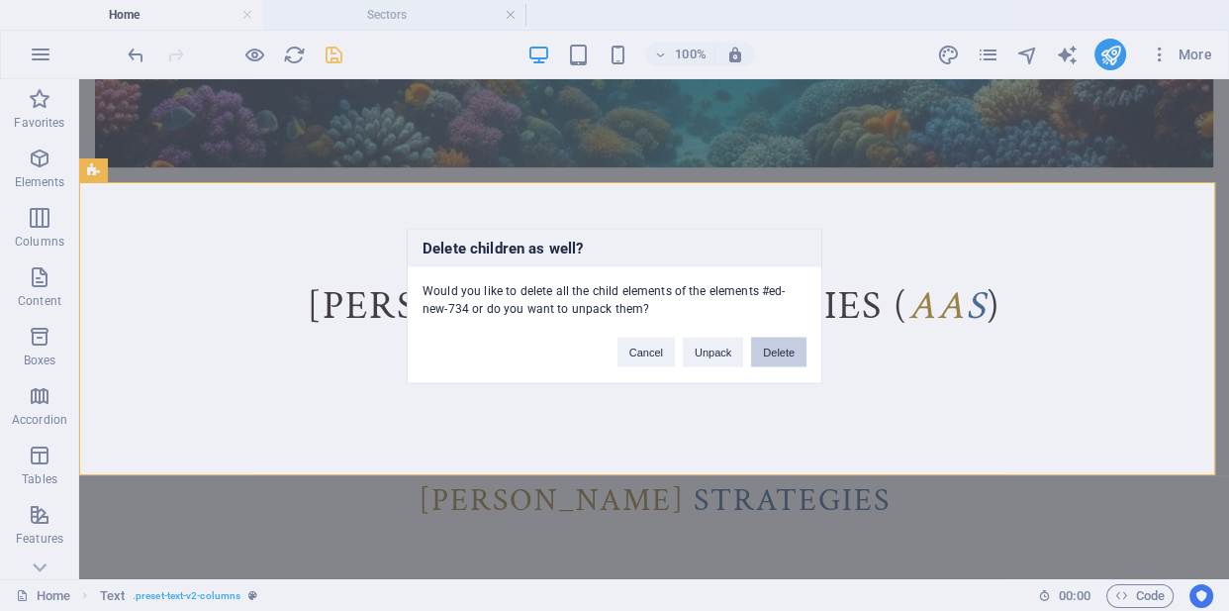
click at [788, 358] on button "Delete" at bounding box center [778, 352] width 55 height 30
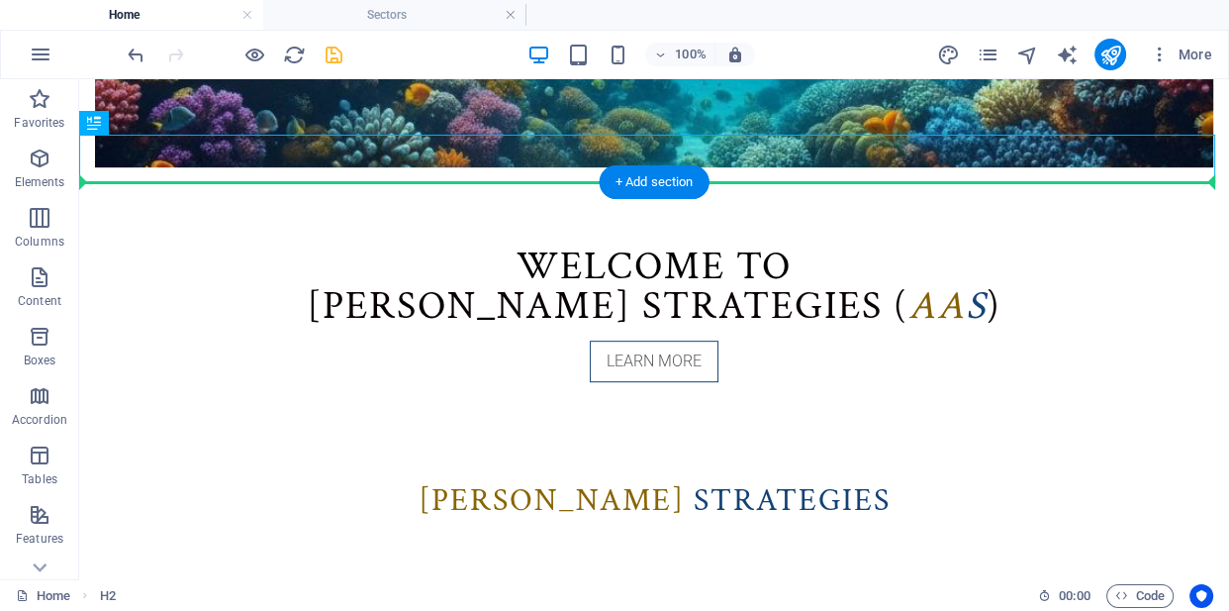
drag, startPoint x: 728, startPoint y: 162, endPoint x: 729, endPoint y: 222, distance: 59.4
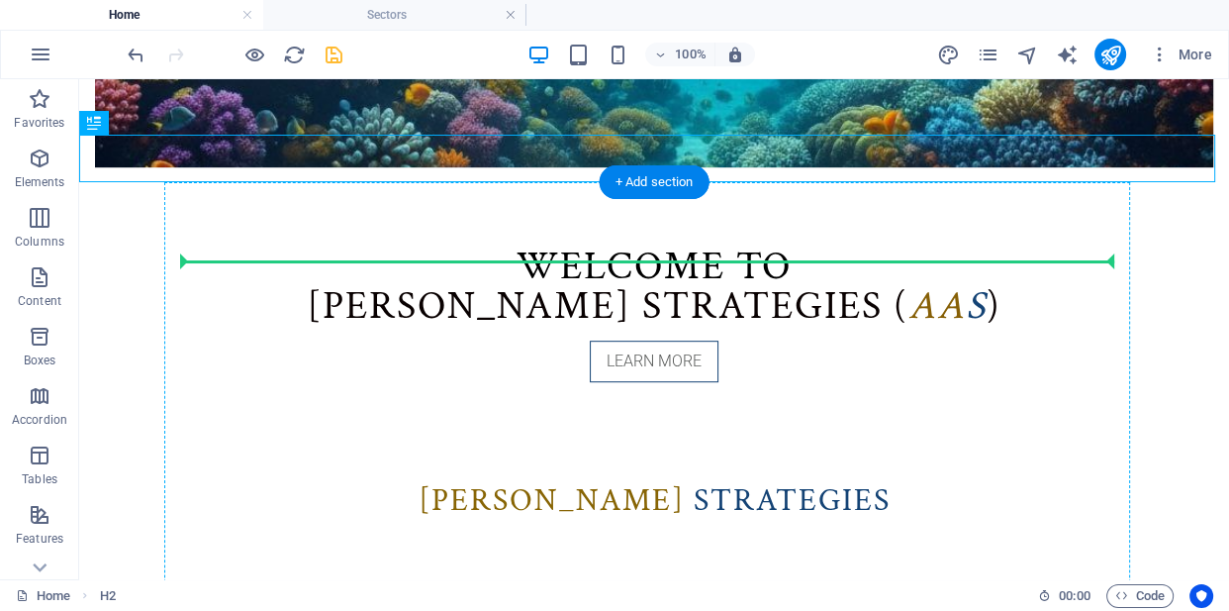
drag, startPoint x: 704, startPoint y: 155, endPoint x: 709, endPoint y: 263, distance: 108.0
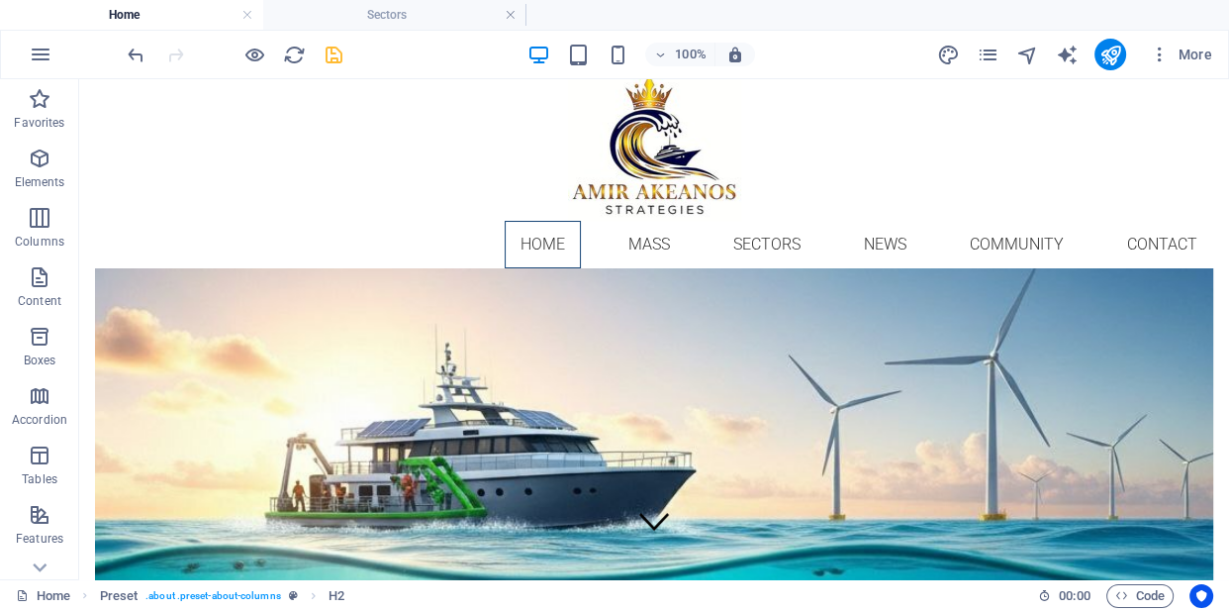
scroll to position [0, 0]
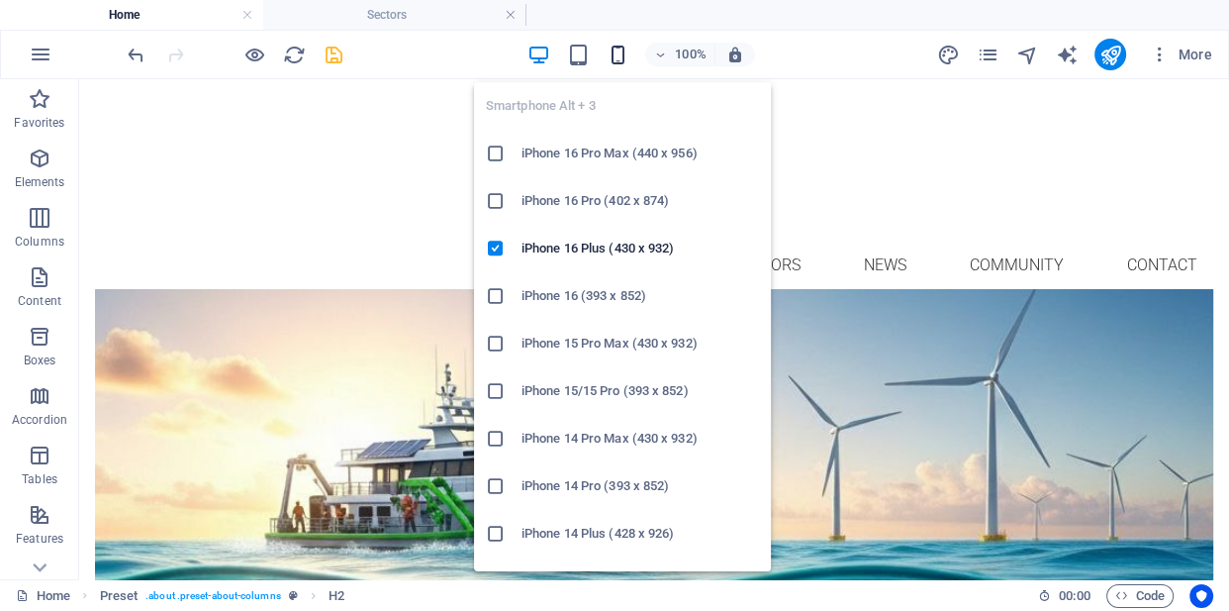
click at [617, 58] on icon "button" at bounding box center [617, 55] width 23 height 23
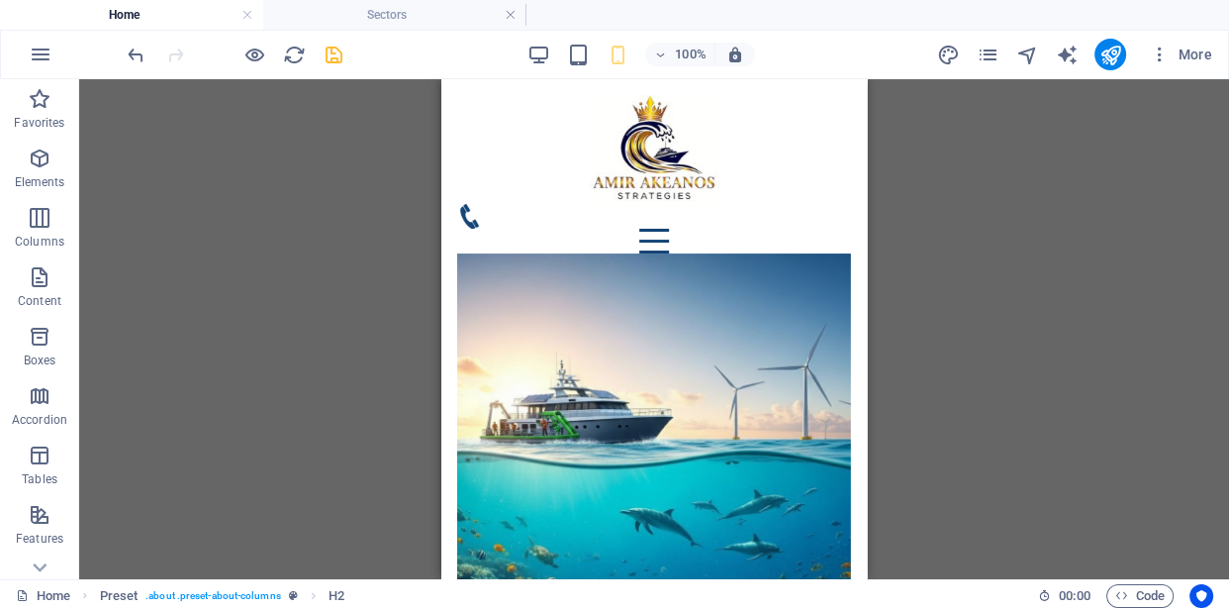
scroll to position [1597, 0]
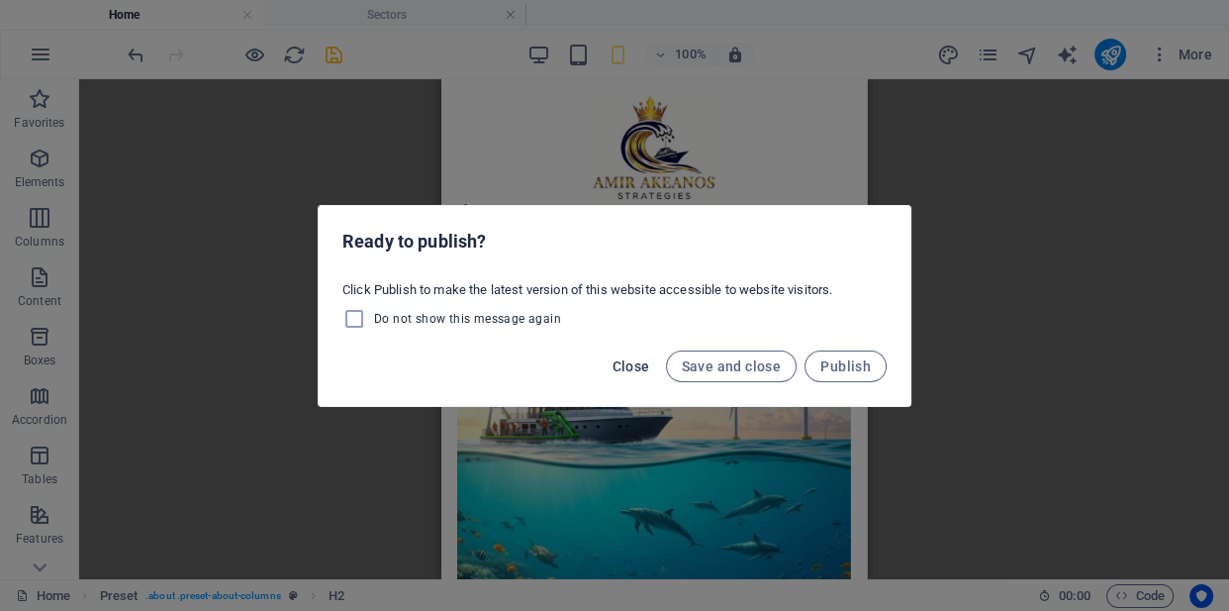
click at [639, 366] on span "Close" at bounding box center [632, 366] width 38 height 16
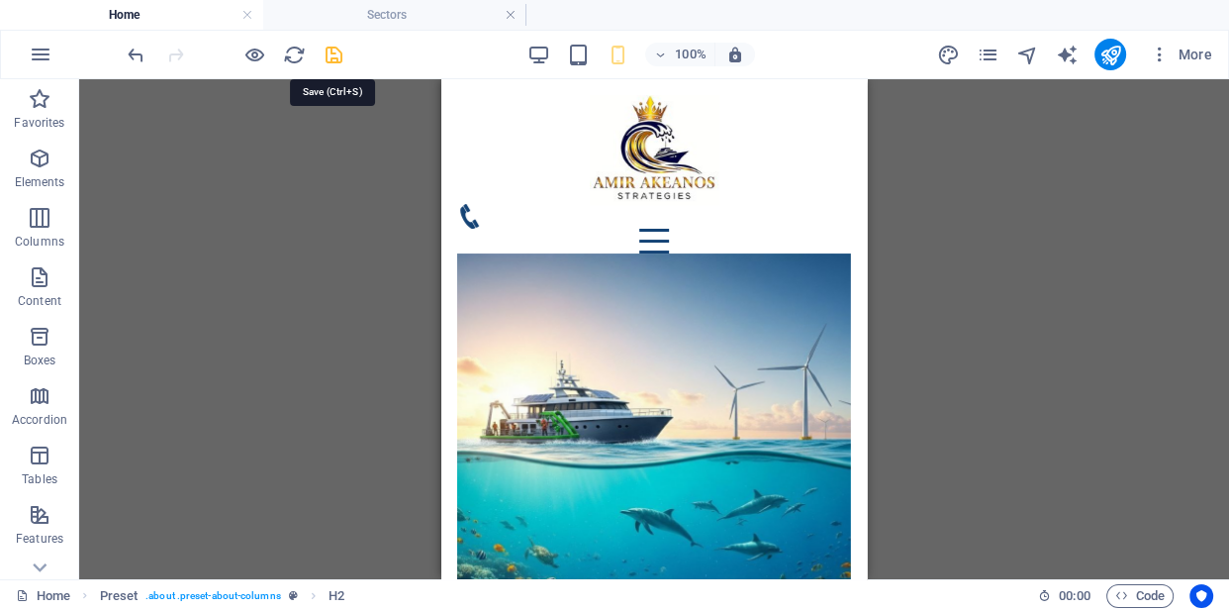
click at [335, 55] on icon "save" at bounding box center [334, 55] width 23 height 23
click at [39, 52] on icon "button" at bounding box center [41, 55] width 24 height 24
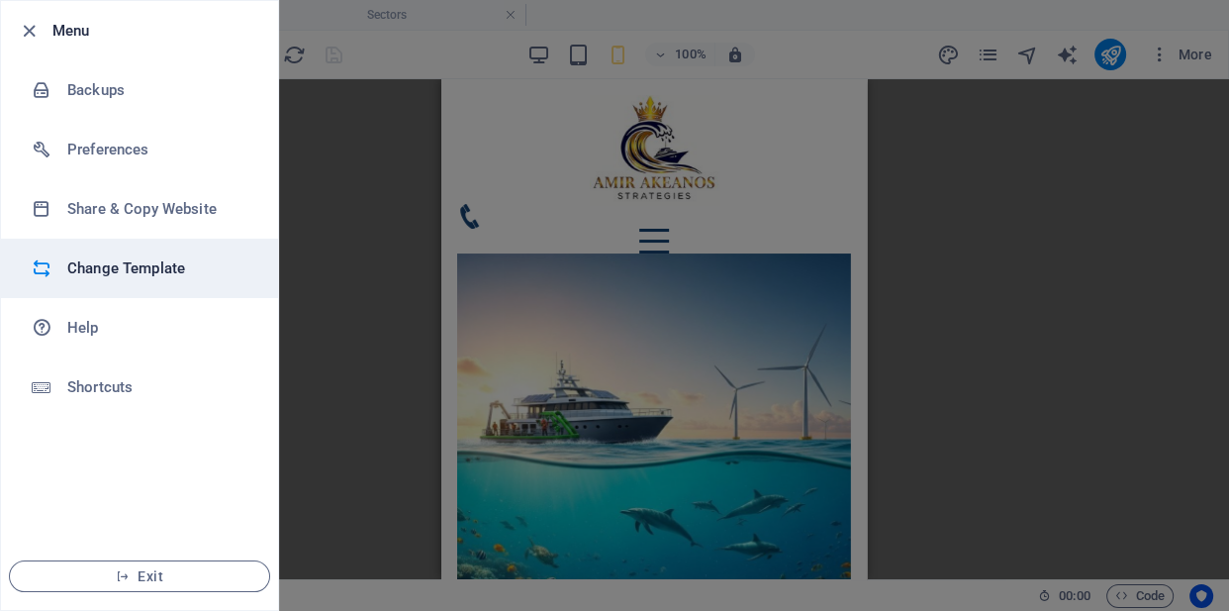
click at [143, 263] on h6 "Change Template" at bounding box center [158, 268] width 183 height 24
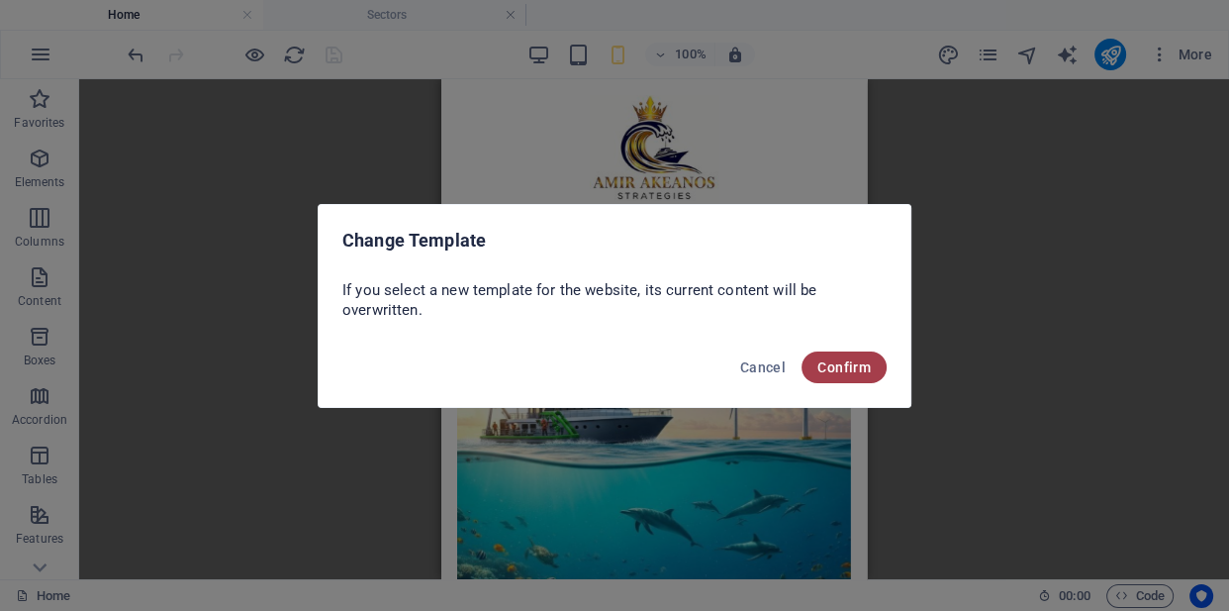
click at [818, 366] on span "Confirm" at bounding box center [844, 367] width 53 height 16
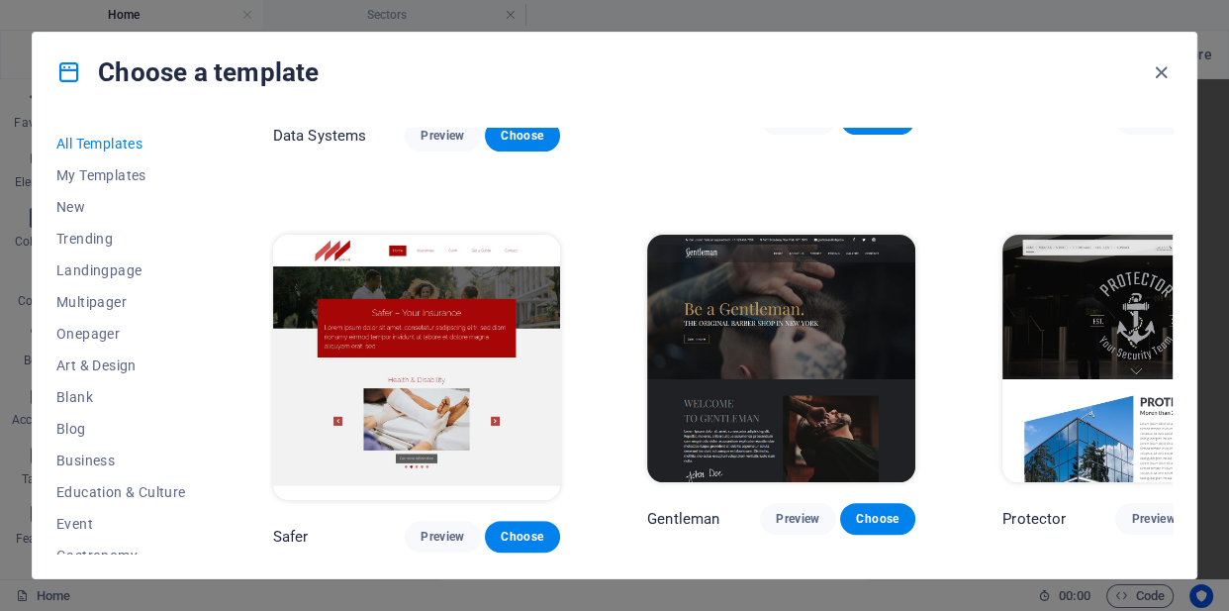
scroll to position [7424, 0]
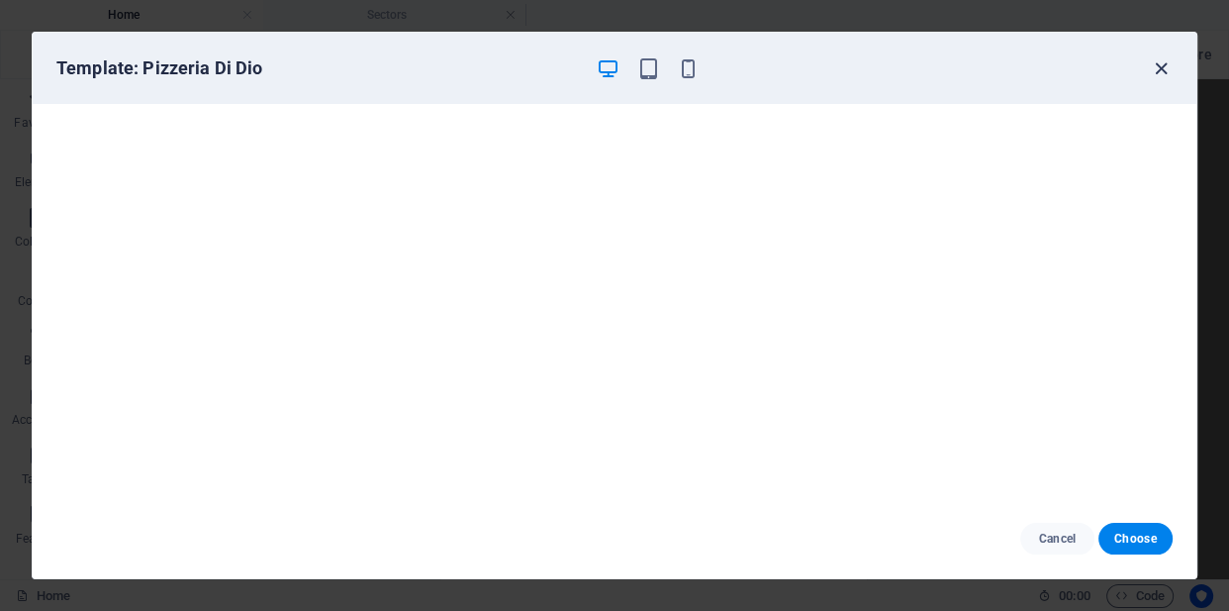
click at [1159, 61] on icon "button" at bounding box center [1161, 68] width 23 height 23
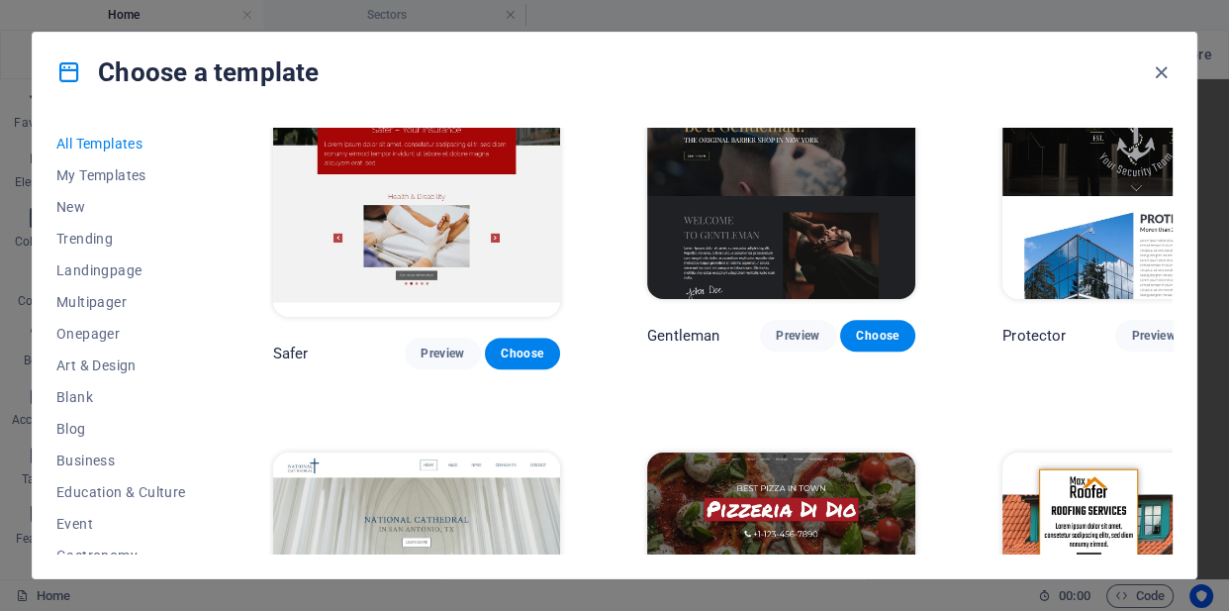
scroll to position [7787, 0]
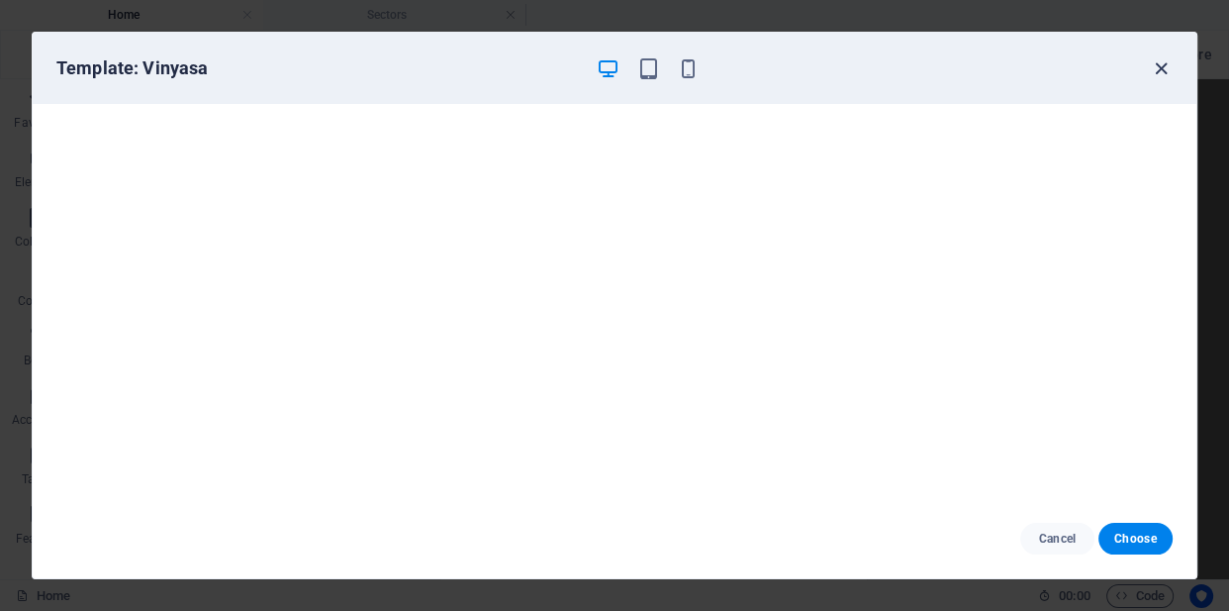
click at [1162, 69] on icon "button" at bounding box center [1161, 68] width 23 height 23
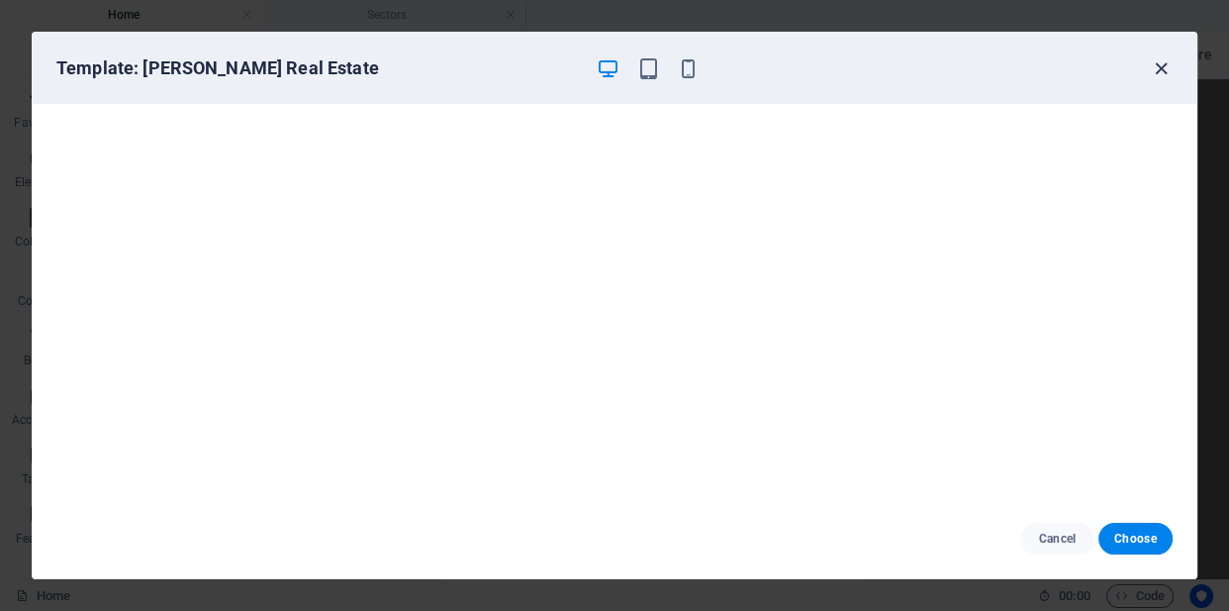
click at [1159, 66] on icon "button" at bounding box center [1161, 68] width 23 height 23
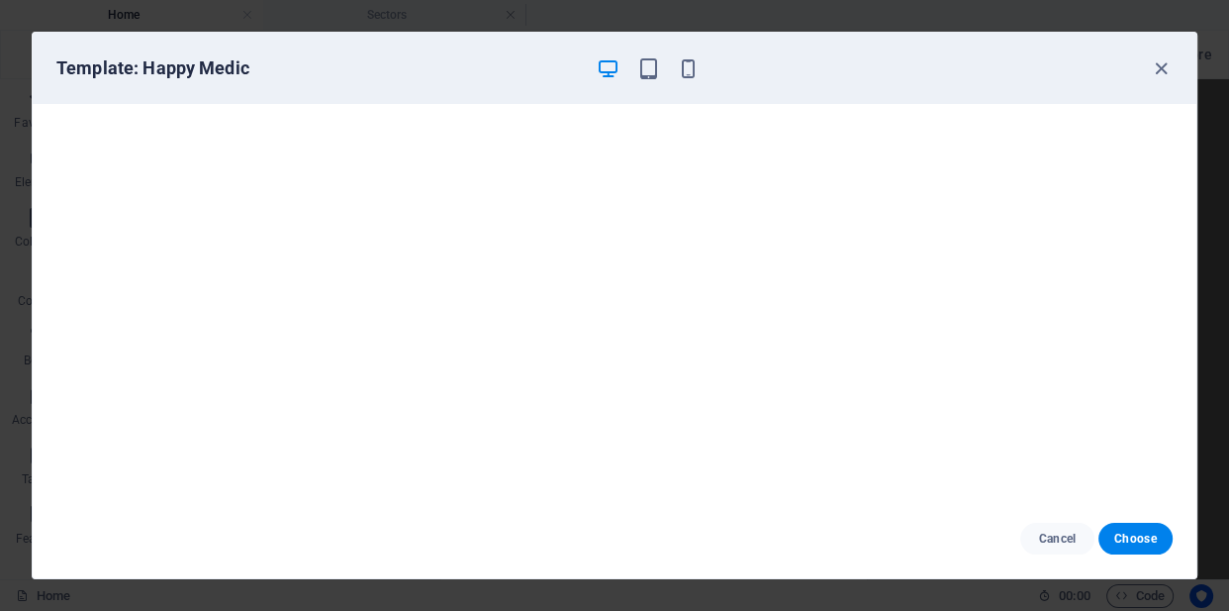
scroll to position [0, 0]
click at [1155, 73] on icon "button" at bounding box center [1161, 68] width 23 height 23
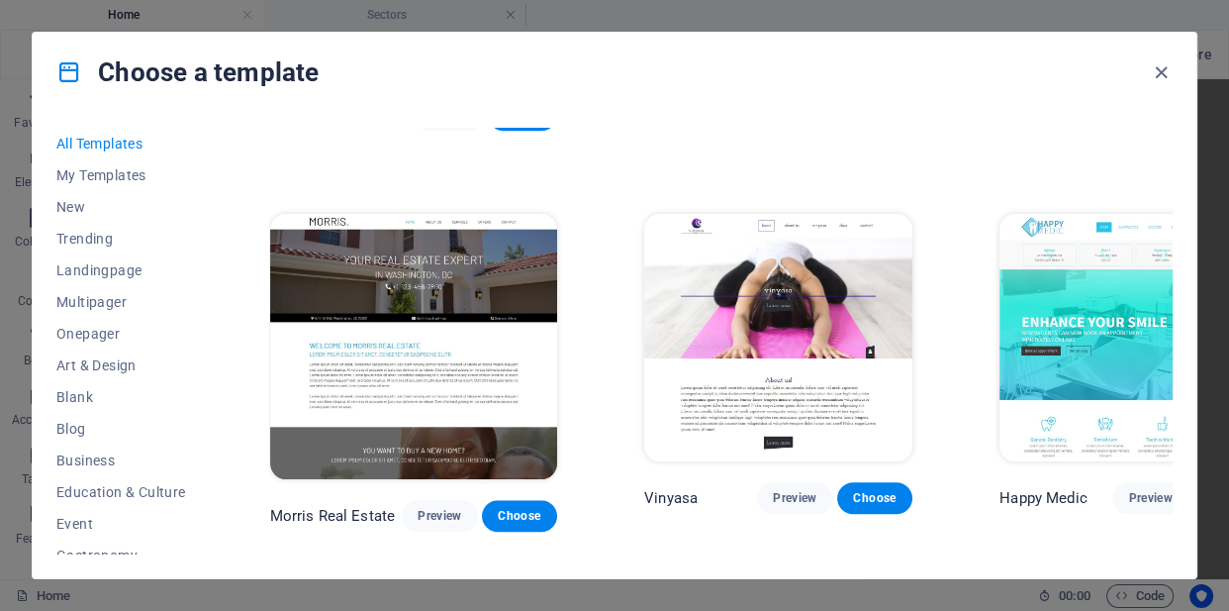
scroll to position [8288, 3]
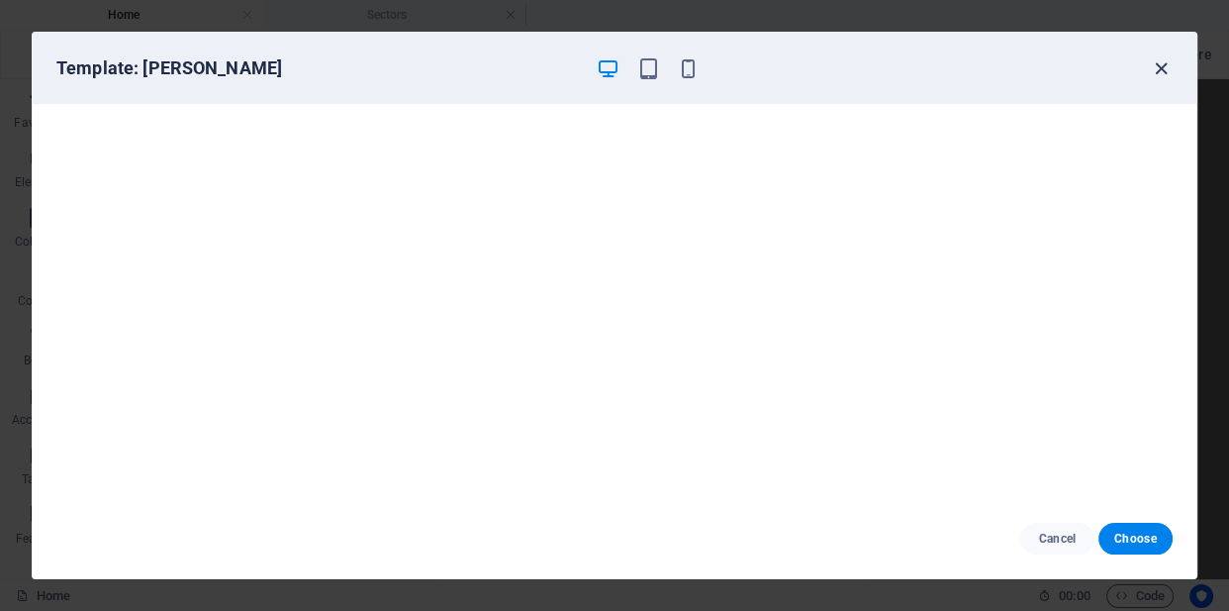
click at [1161, 68] on icon "button" at bounding box center [1161, 68] width 23 height 23
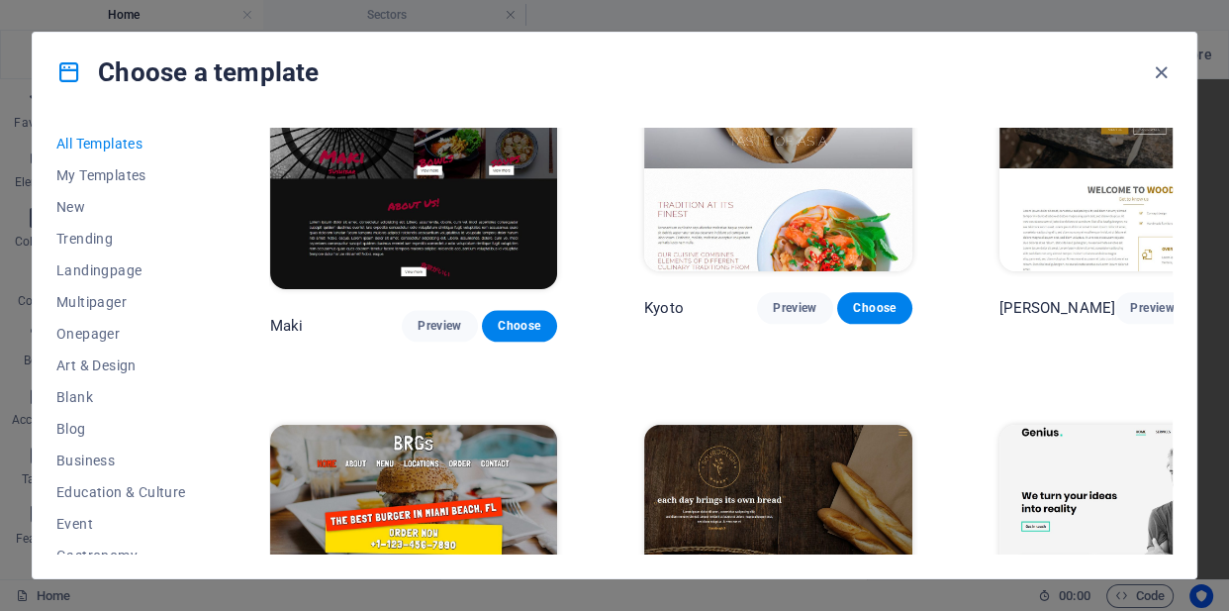
scroll to position [8607, 3]
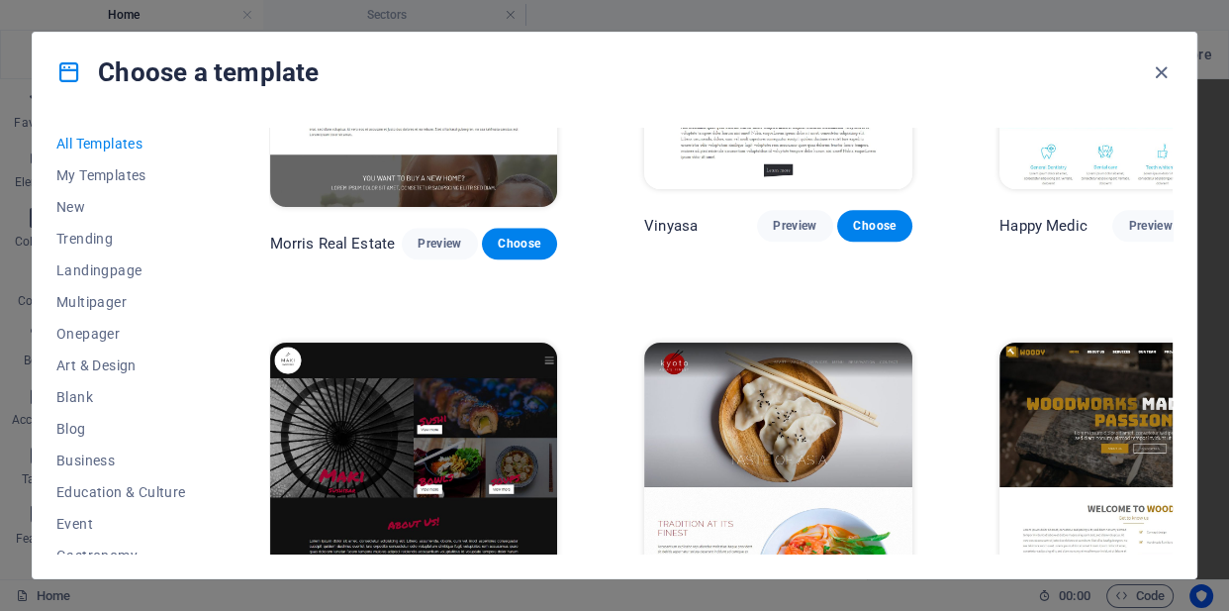
click at [1173, 307] on div "All Templates My Templates New Trending Landingpage Multipager Onepager Art & D…" at bounding box center [615, 345] width 1164 height 466
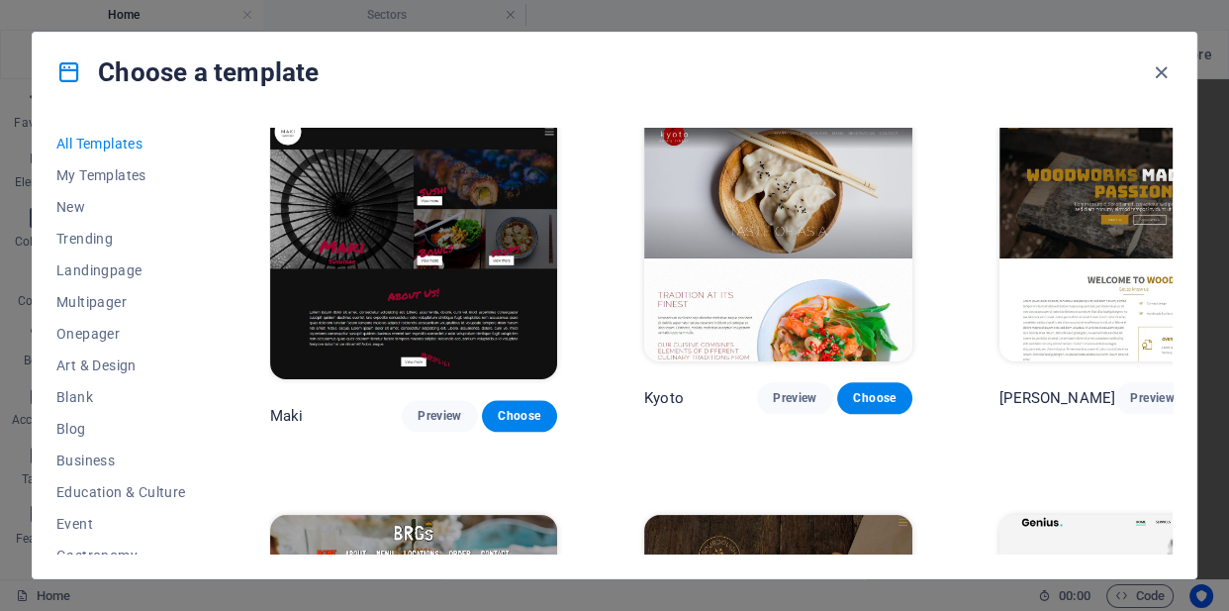
scroll to position [9018, 3]
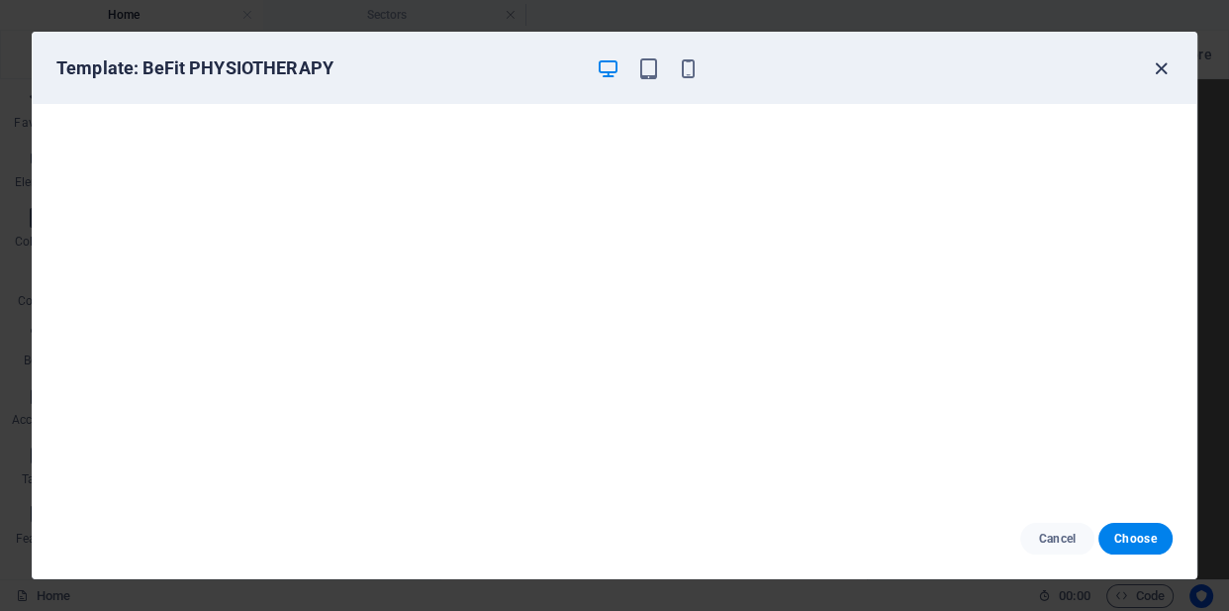
click at [1156, 63] on icon "button" at bounding box center [1161, 68] width 23 height 23
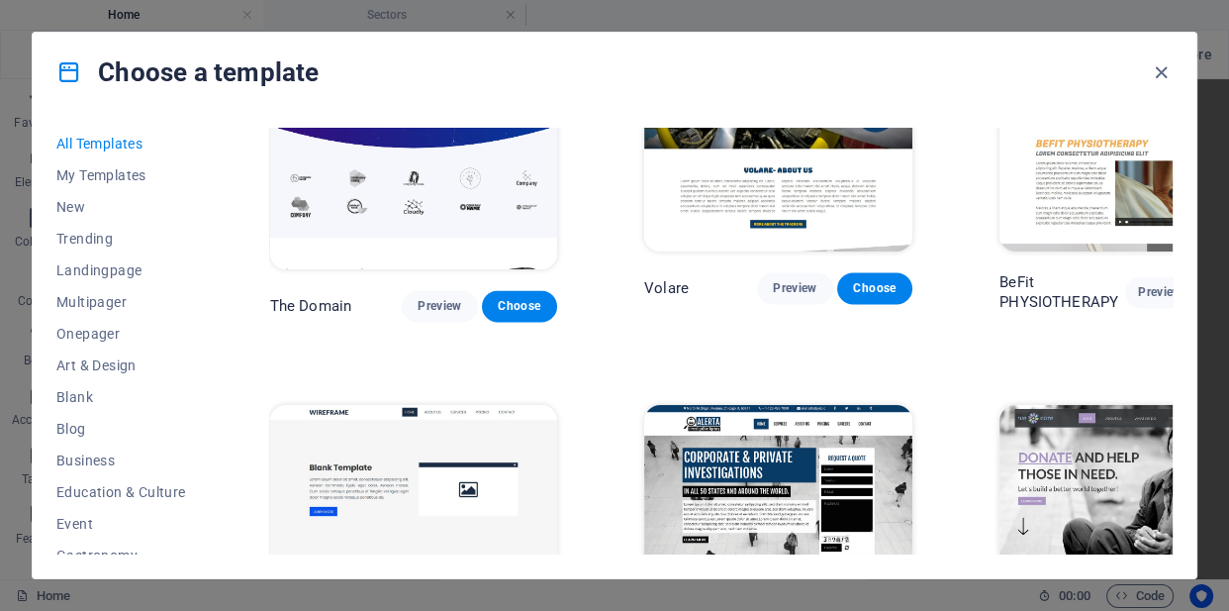
scroll to position [9791, 3]
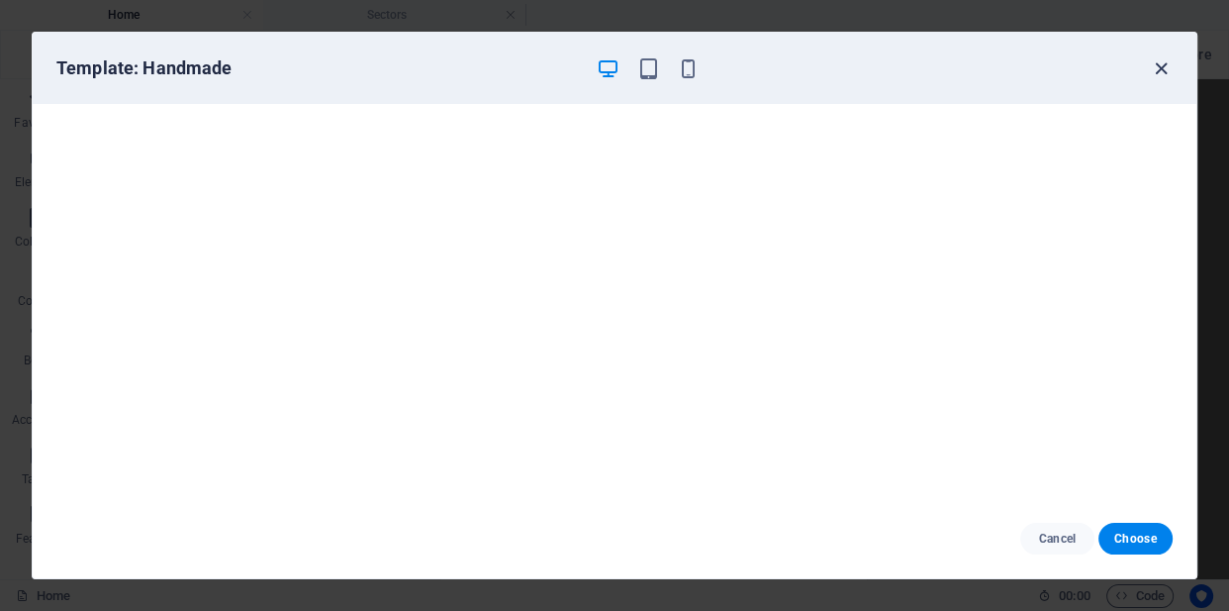
click at [1163, 60] on icon "button" at bounding box center [1161, 68] width 23 height 23
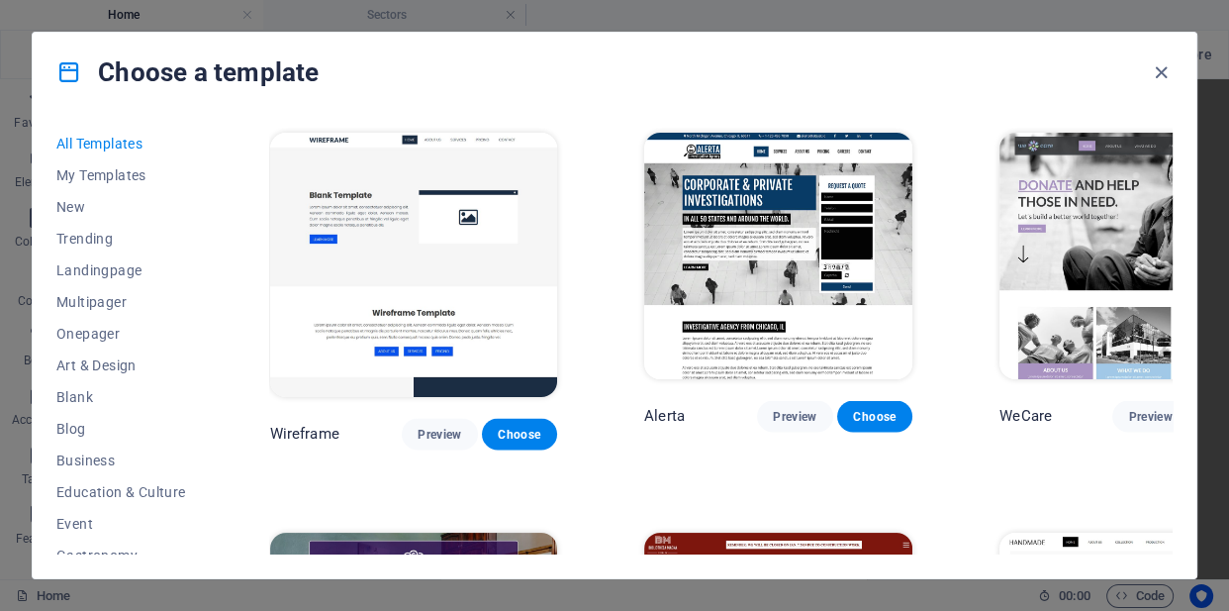
scroll to position [10065, 3]
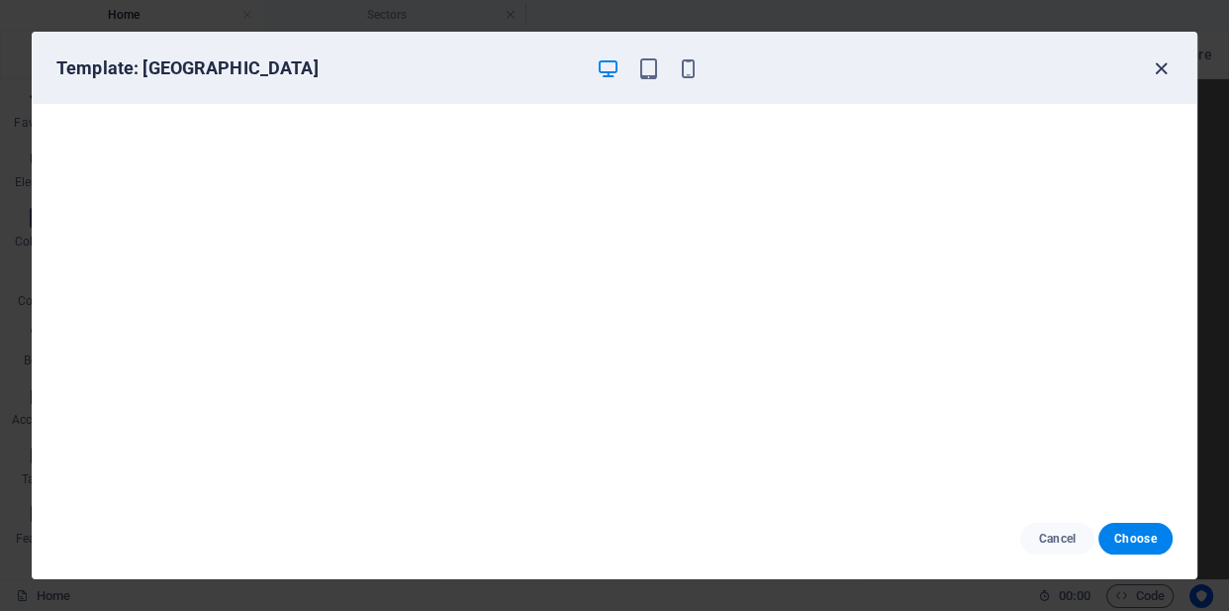
click at [1159, 62] on icon "button" at bounding box center [1161, 68] width 23 height 23
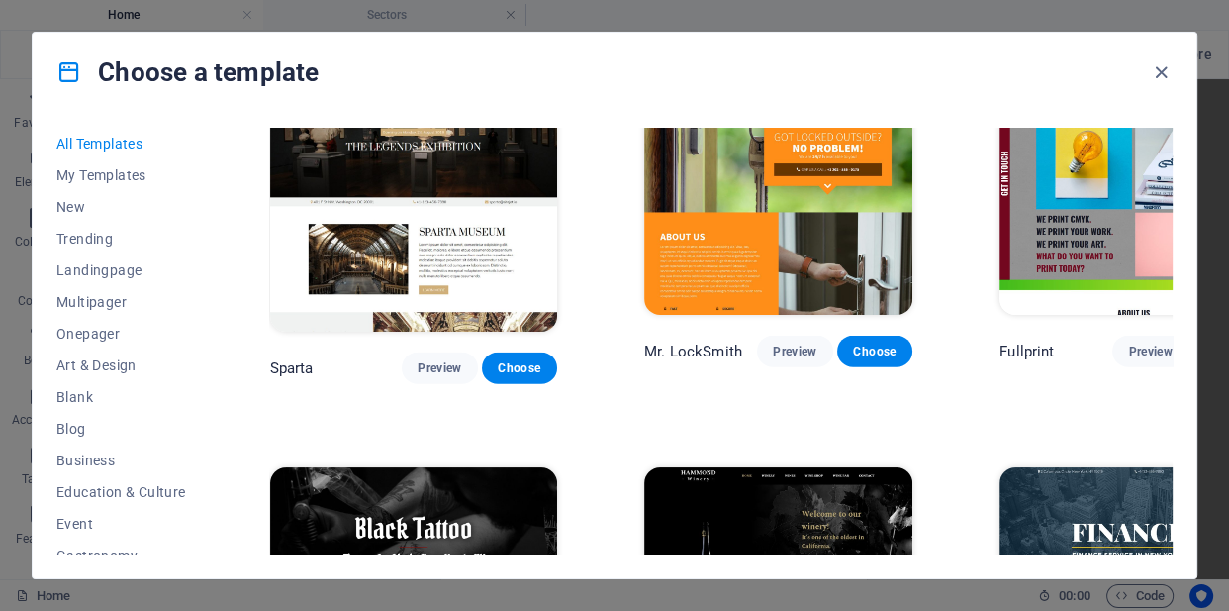
scroll to position [10702, 3]
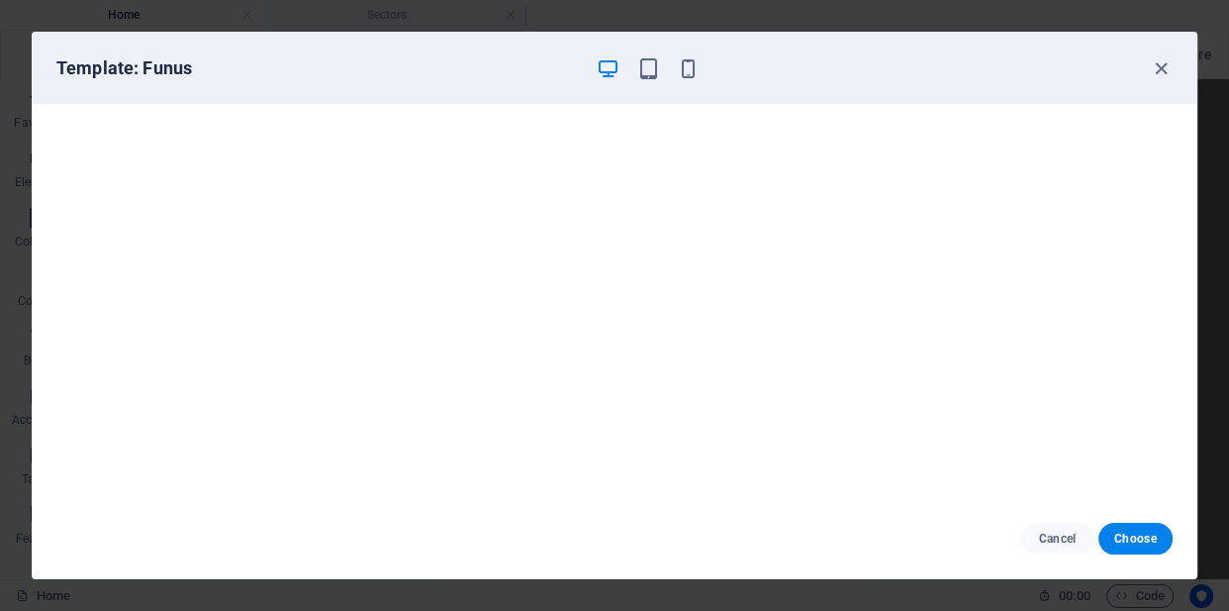
scroll to position [0, 0]
click at [1127, 536] on span "Choose" at bounding box center [1136, 539] width 43 height 16
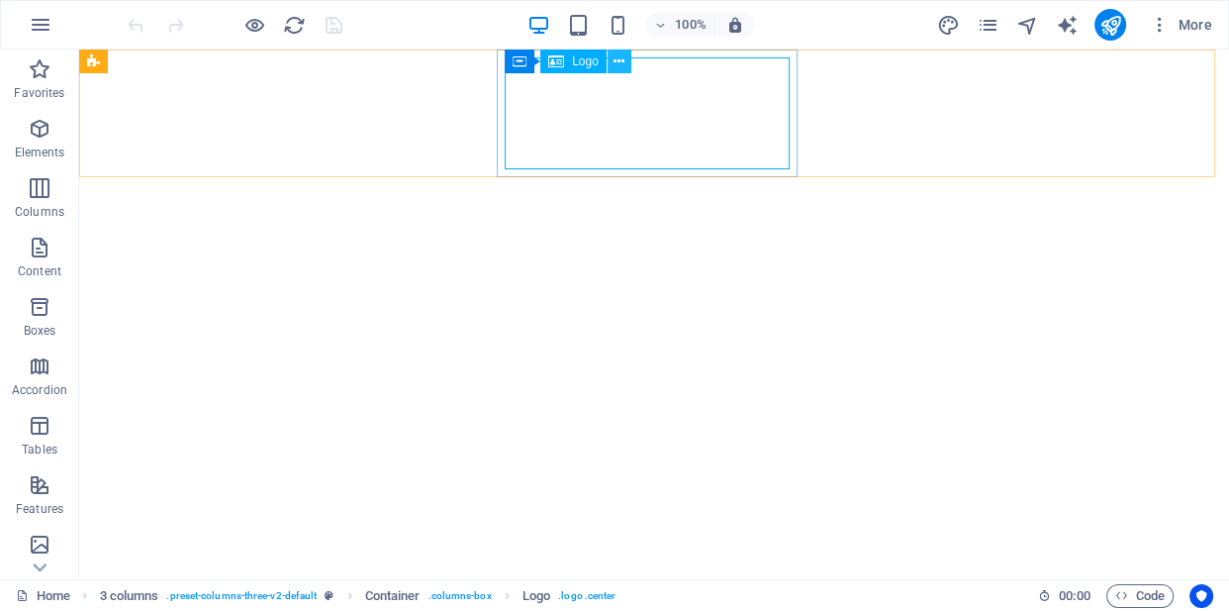
click at [618, 65] on icon at bounding box center [619, 61] width 11 height 21
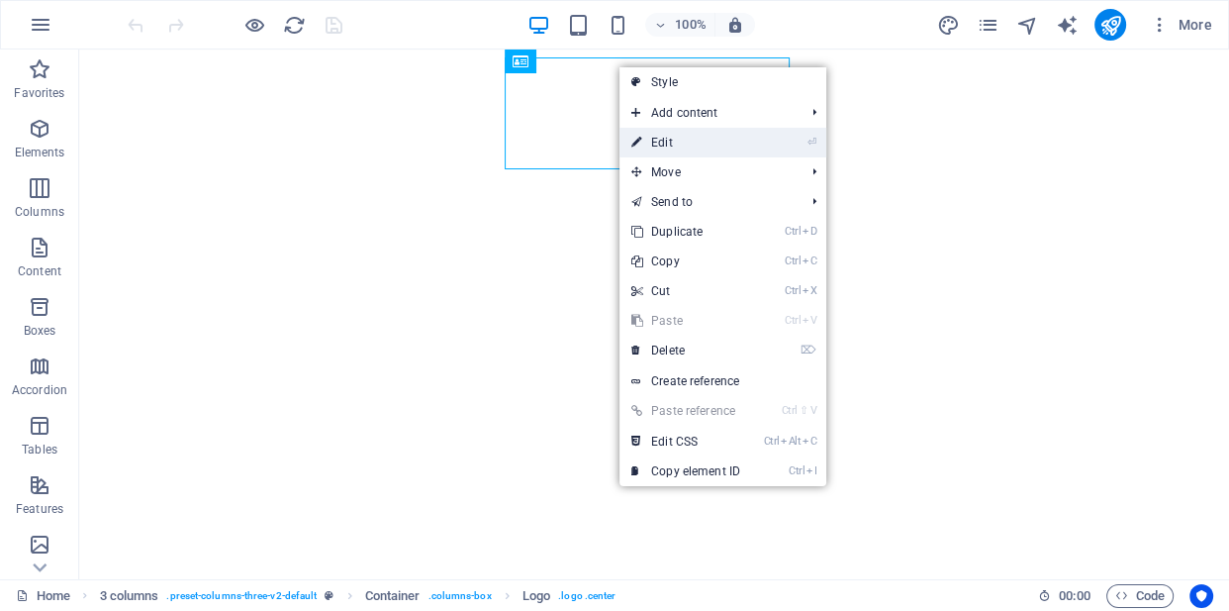
click at [664, 146] on link "⏎ Edit" at bounding box center [686, 143] width 133 height 30
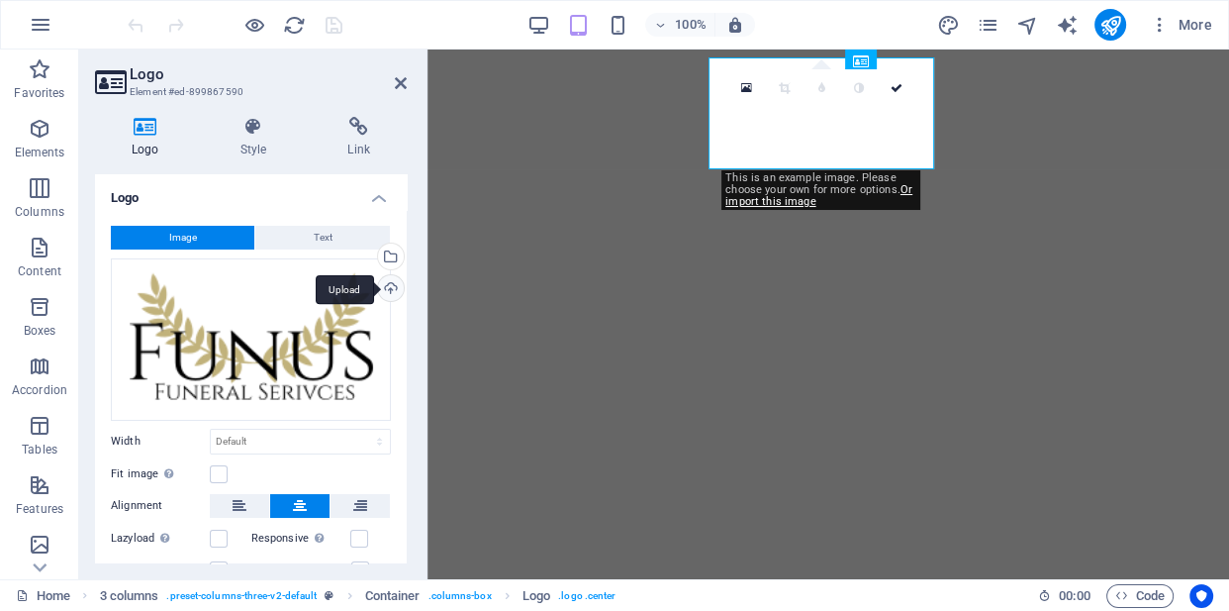
click at [383, 293] on div "Upload" at bounding box center [389, 290] width 30 height 30
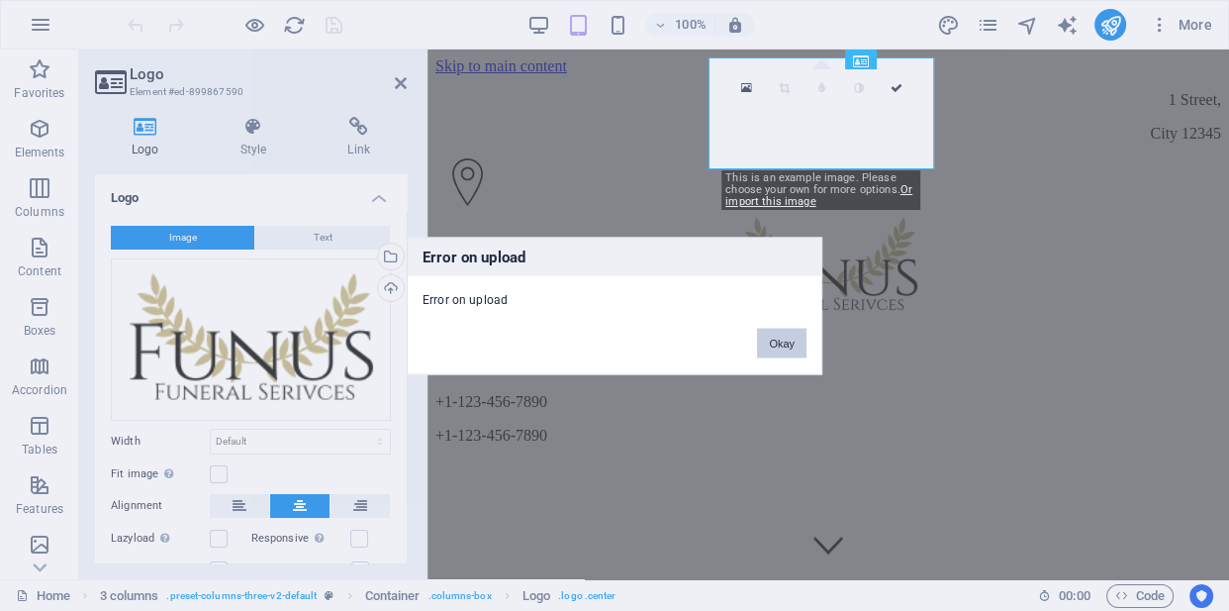
click at [774, 351] on div "Error on upload Error on upload Okay" at bounding box center [615, 306] width 416 height 138
click at [774, 351] on button "Okay" at bounding box center [781, 343] width 49 height 30
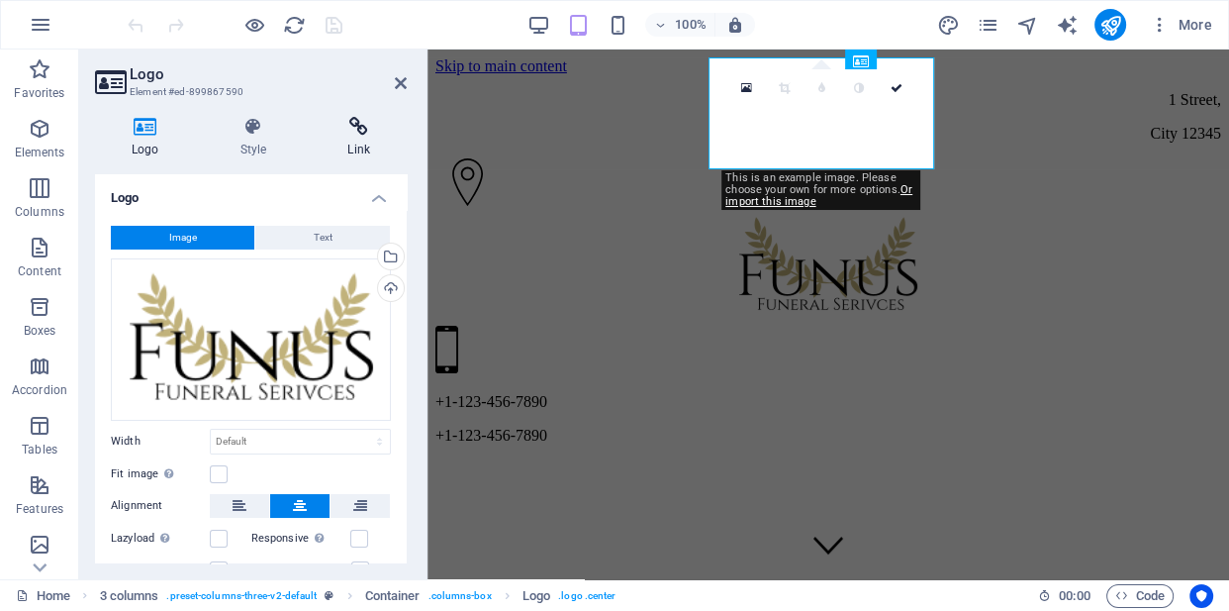
click at [317, 148] on h4 "Link" at bounding box center [359, 138] width 96 height 42
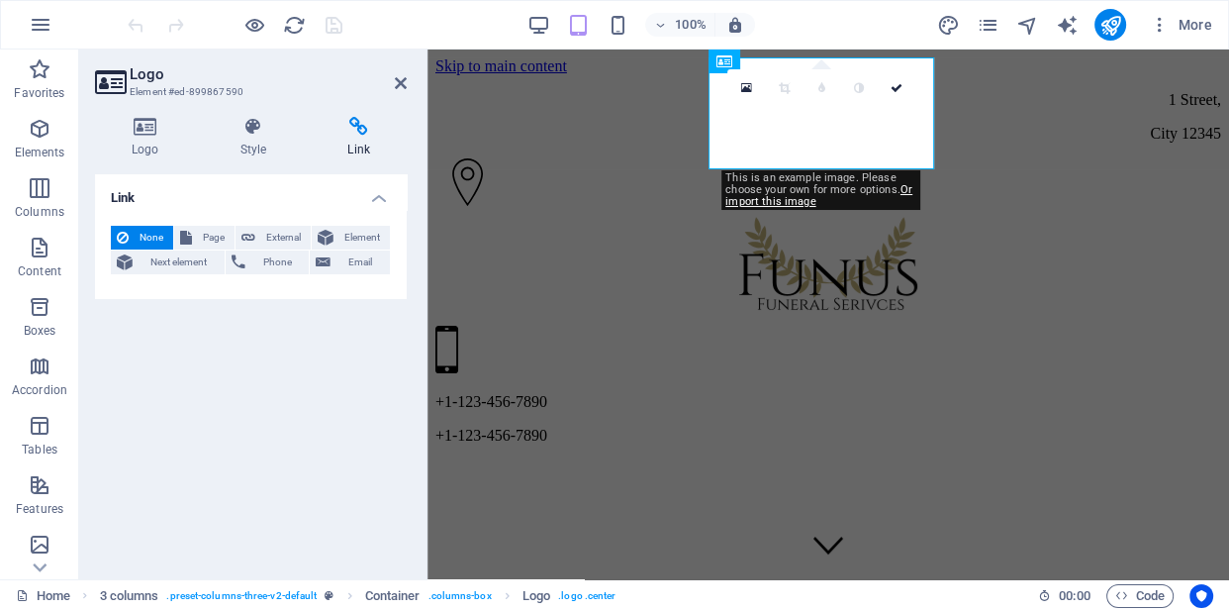
click at [780, 69] on link at bounding box center [784, 88] width 38 height 38
